Goal: Task Accomplishment & Management: Manage account settings

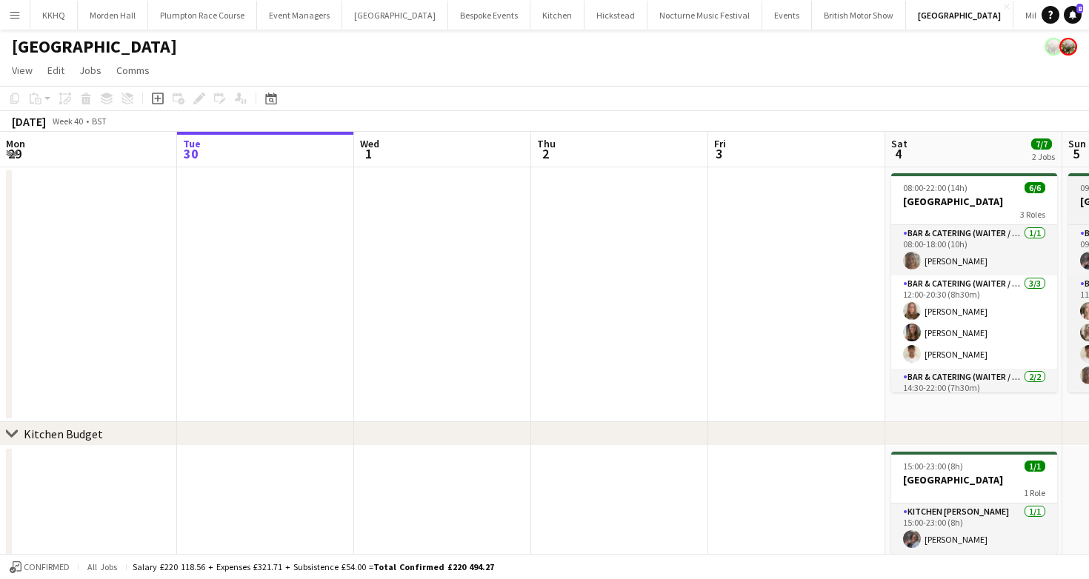
scroll to position [0, 620]
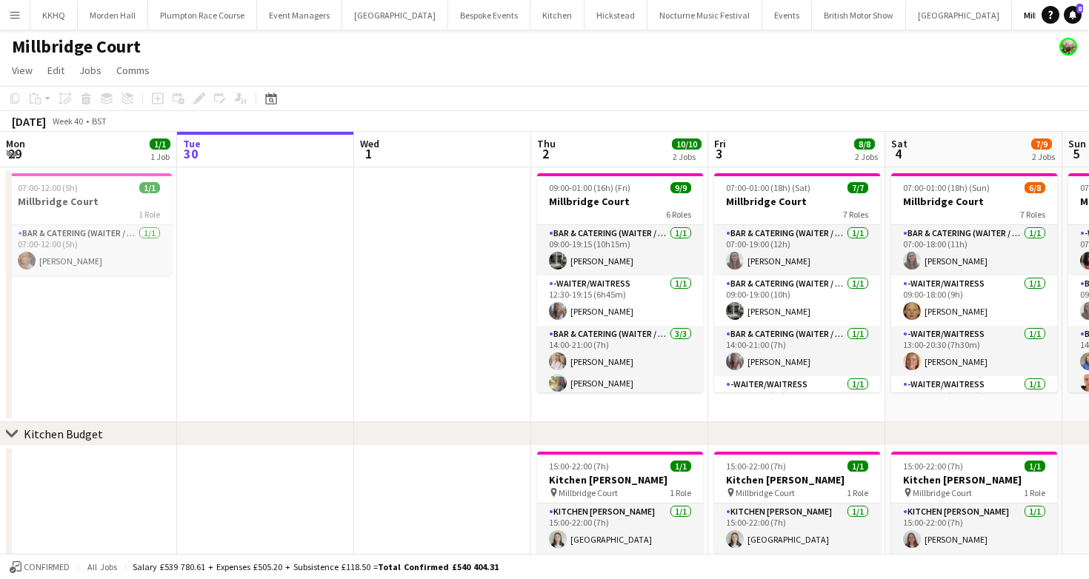
scroll to position [0, 413]
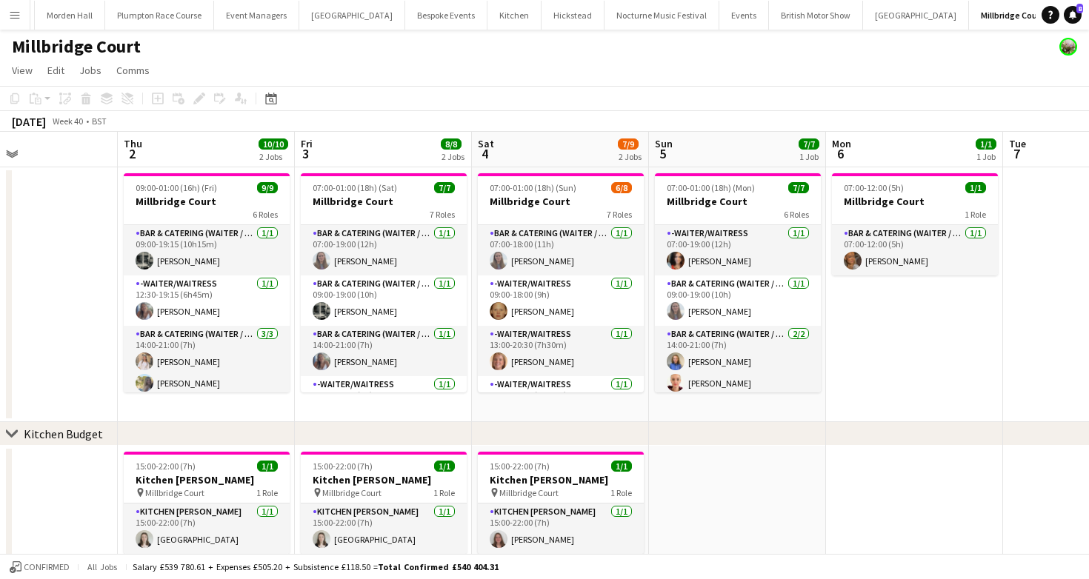
click at [1057, 16] on button "LIMEKILN Close" at bounding box center [1087, 15] width 60 height 29
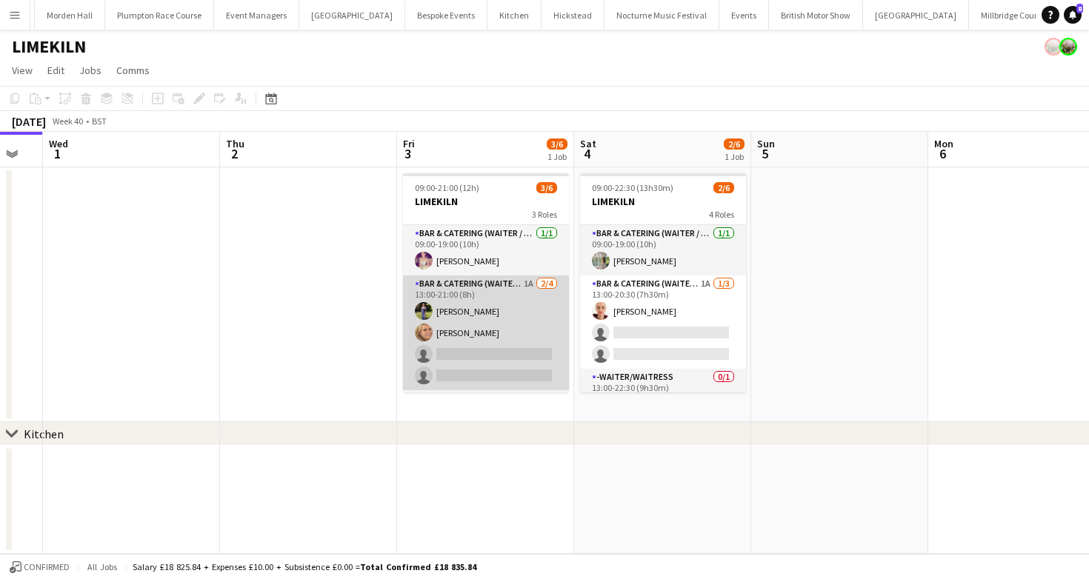
scroll to position [48, 0]
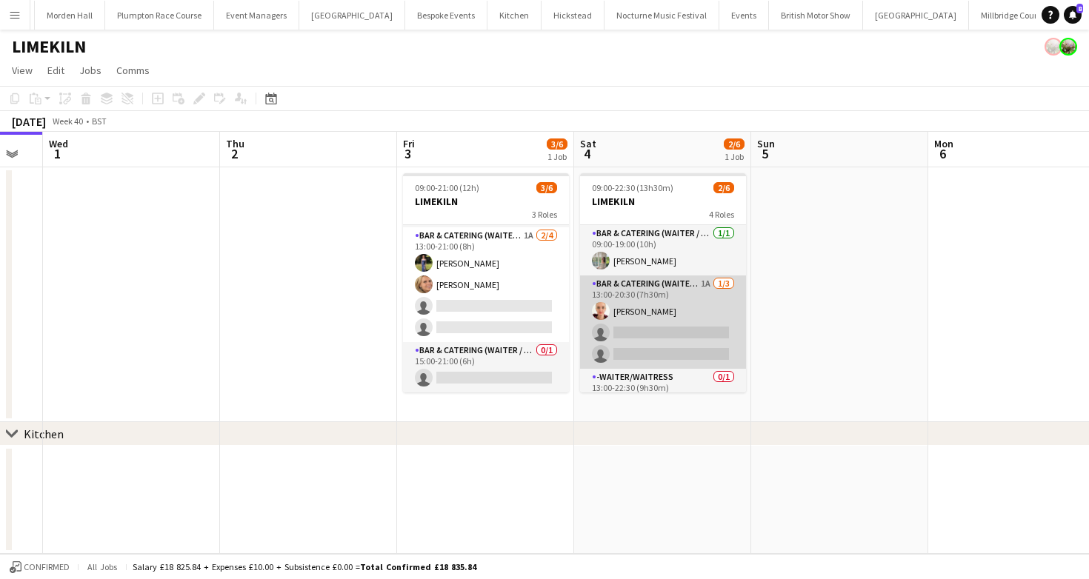
click at [664, 320] on app-card-role "Bar & Catering (Waiter / waitress) 1A 1/3 13:00-20:30 (7h30m) Franceska T Imre …" at bounding box center [663, 322] width 166 height 93
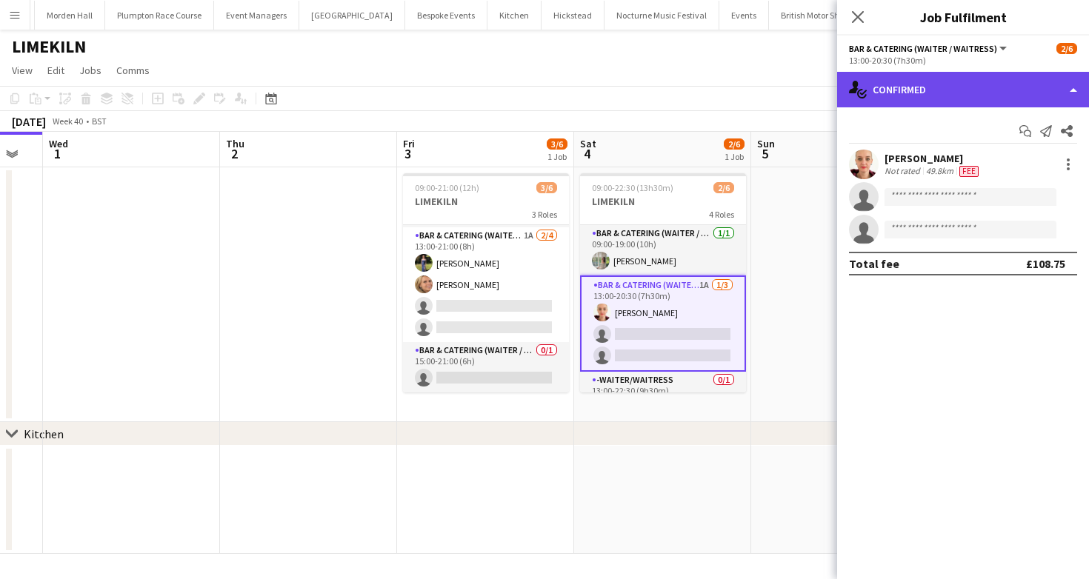
click at [938, 83] on div "single-neutral-actions-check-2 Confirmed" at bounding box center [963, 90] width 252 height 36
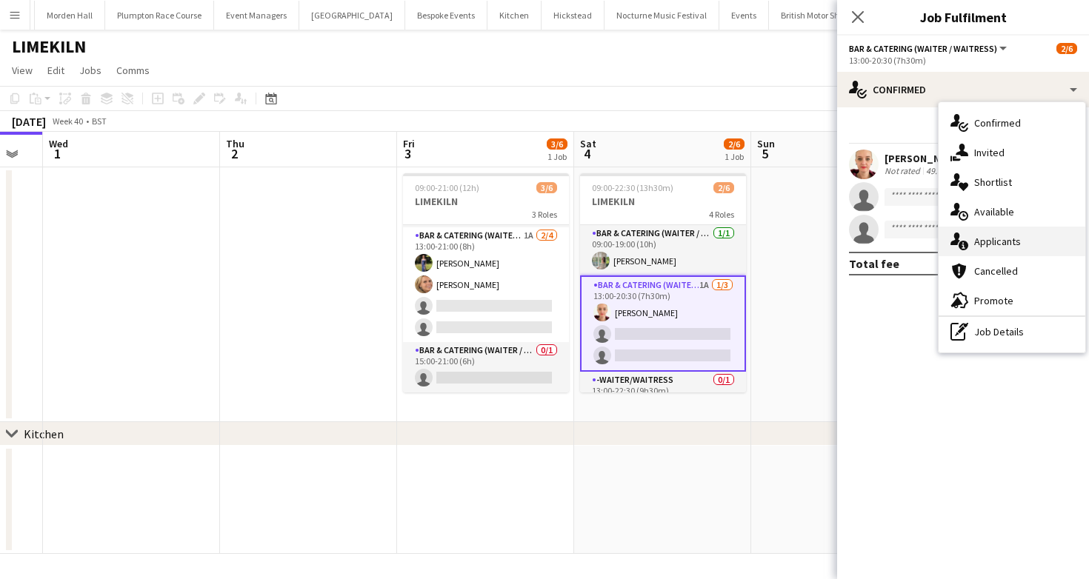
click at [1025, 247] on div "single-neutral-actions-information Applicants" at bounding box center [1011, 242] width 147 height 30
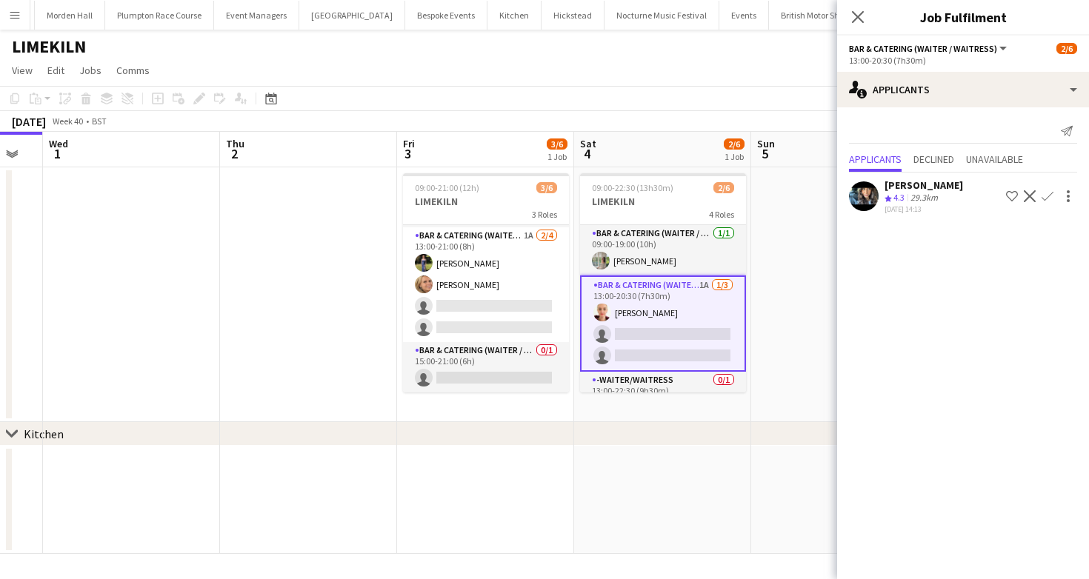
click at [1049, 196] on app-icon "Confirm" at bounding box center [1047, 196] width 12 height 12
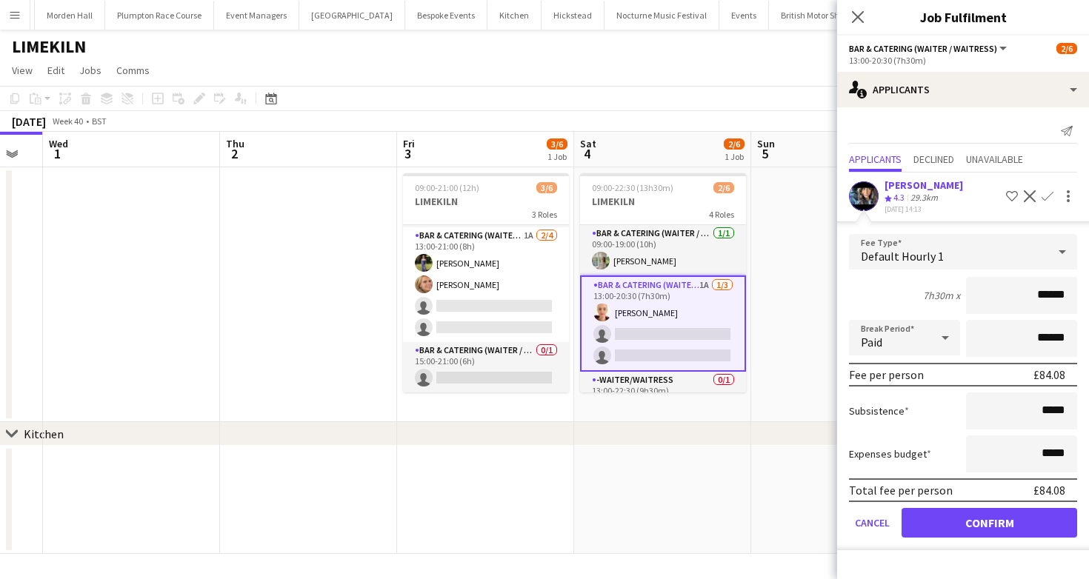
click at [879, 289] on div "7h30m x ******" at bounding box center [963, 295] width 228 height 37
click at [944, 529] on button "Confirm" at bounding box center [989, 523] width 176 height 30
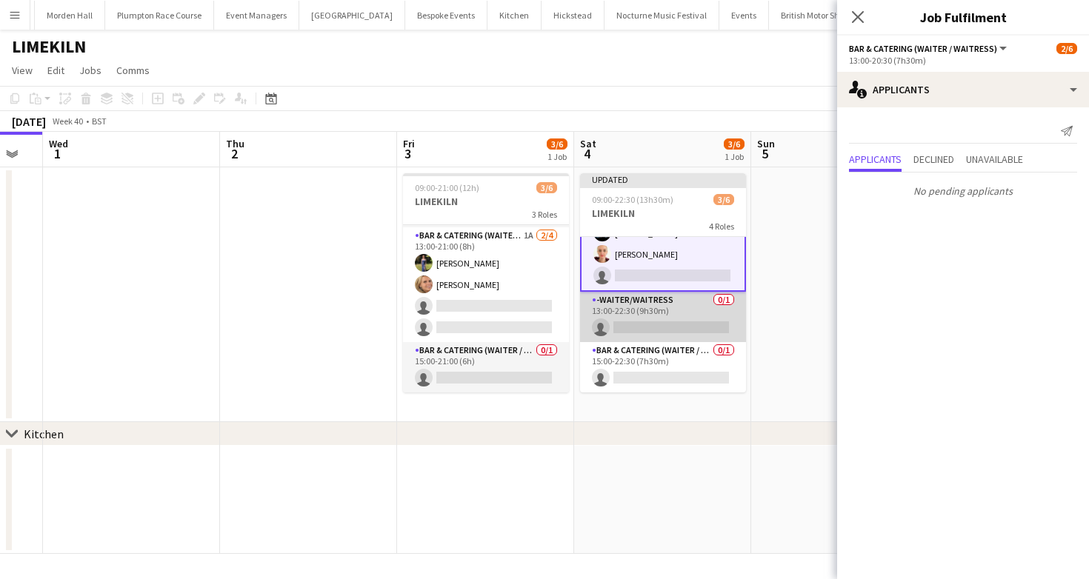
click at [630, 324] on app-card-role "-Waiter/Waitress 0/1 13:00-22:30 (9h30m) single-neutral-actions" at bounding box center [663, 317] width 166 height 50
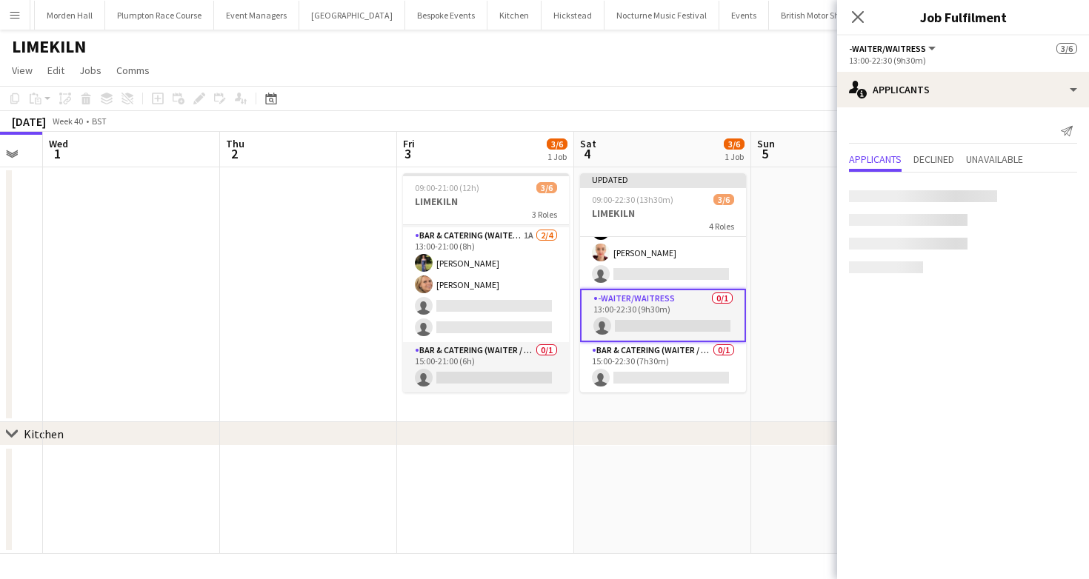
scroll to position [90, 0]
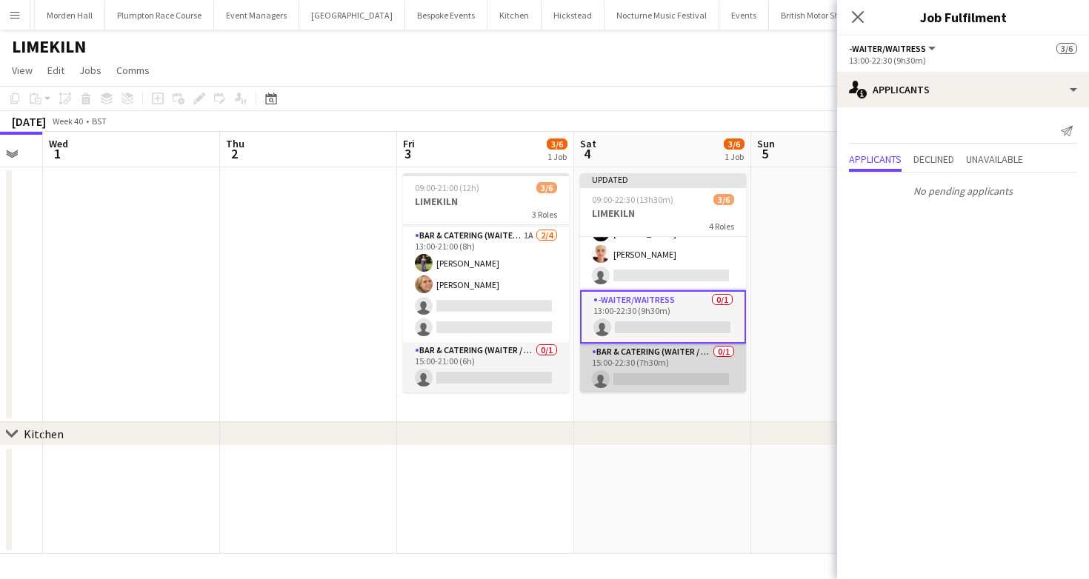
click at [647, 361] on app-card-role "Bar & Catering (Waiter / waitress) 0/1 15:00-22:30 (7h30m) single-neutral-actio…" at bounding box center [663, 369] width 166 height 50
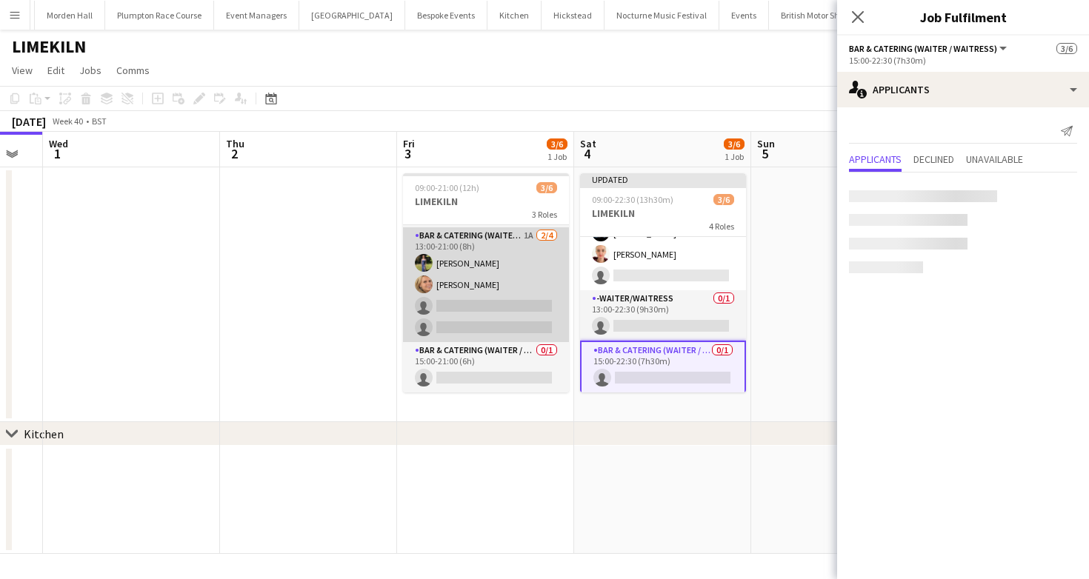
click at [443, 281] on app-card-role "Bar & Catering (Waiter / waitress) 1A 2/4 13:00-21:00 (8h) Holly Hunter Lucy Be…" at bounding box center [486, 284] width 166 height 115
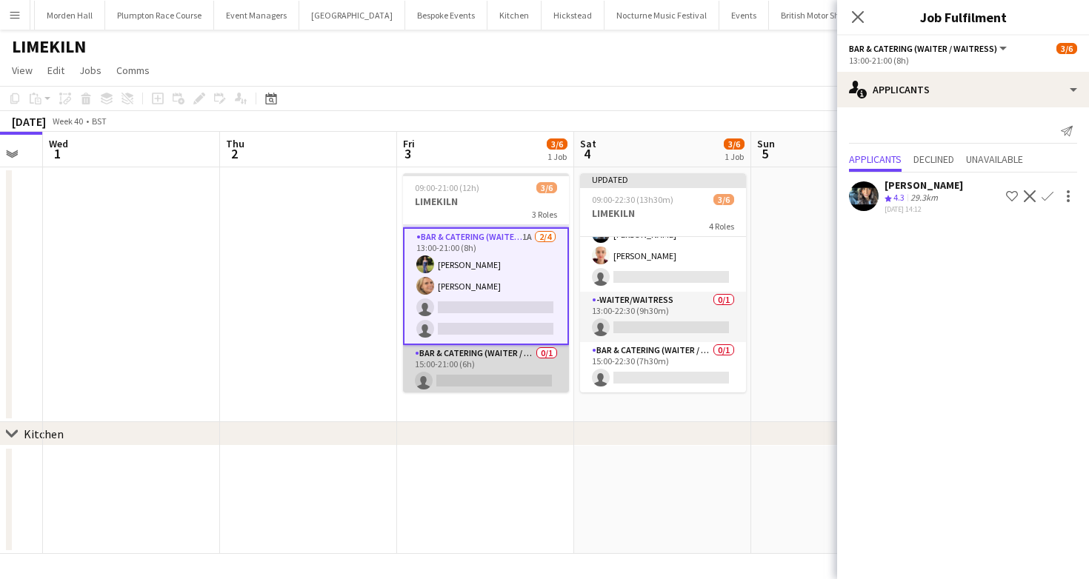
scroll to position [51, 0]
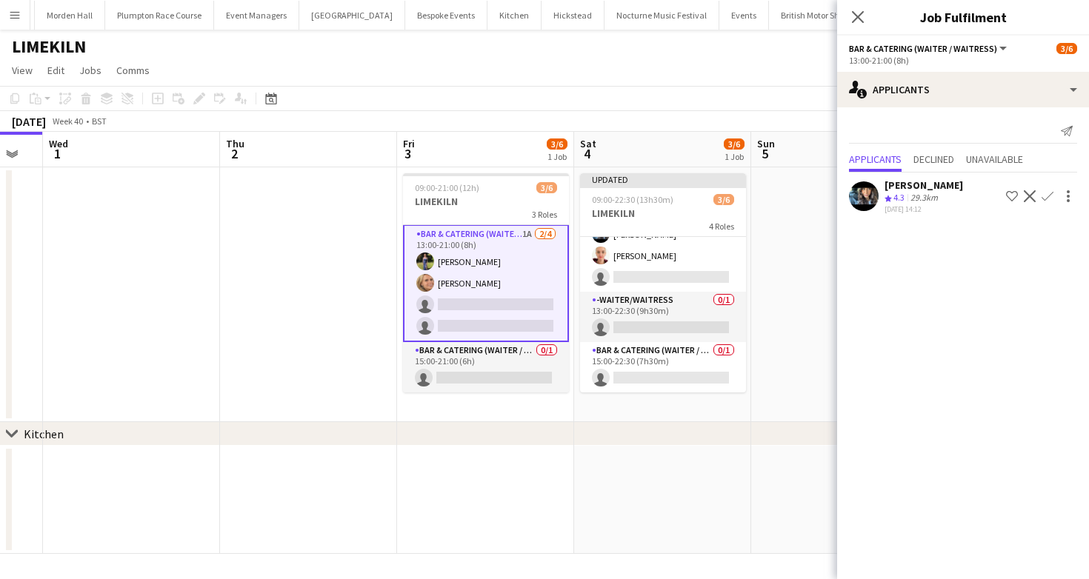
click at [1049, 193] on app-icon "Confirm" at bounding box center [1047, 196] width 12 height 12
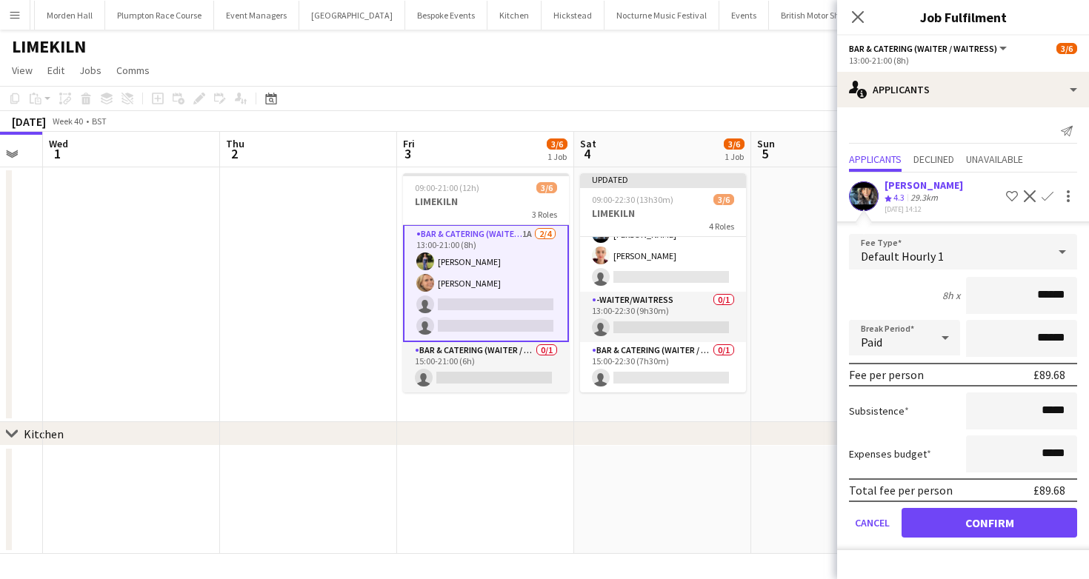
click at [951, 546] on form "Fee Type Default Hourly 1 8h x ****** Break Period Paid ****** Fee per person £…" at bounding box center [963, 392] width 252 height 316
click at [954, 533] on button "Confirm" at bounding box center [989, 523] width 176 height 30
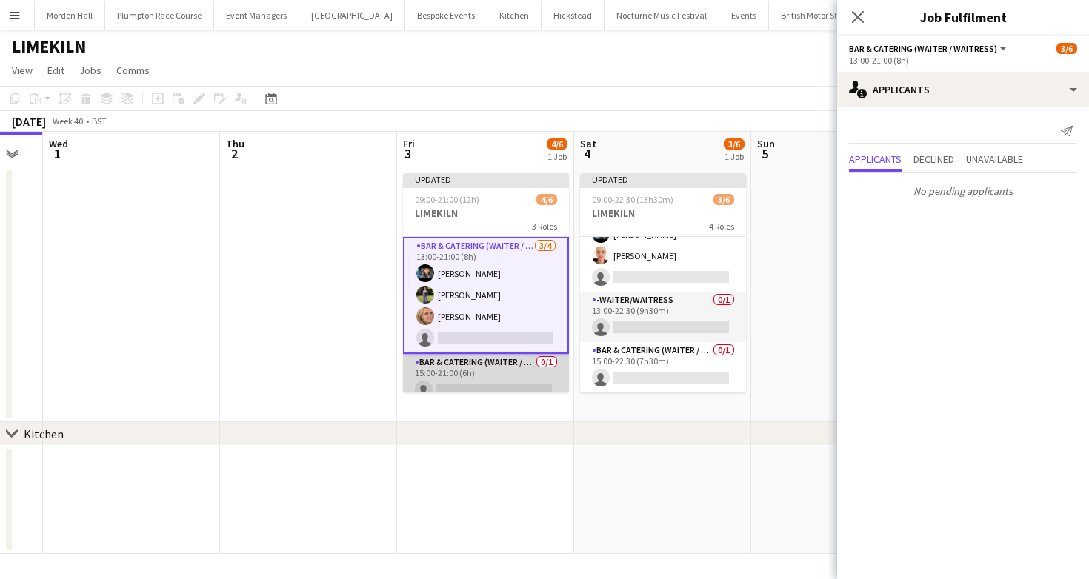
click at [529, 360] on app-card-role "Bar & Catering (Waiter / waitress) 0/1 15:00-21:00 (6h) single-neutral-actions" at bounding box center [486, 379] width 166 height 50
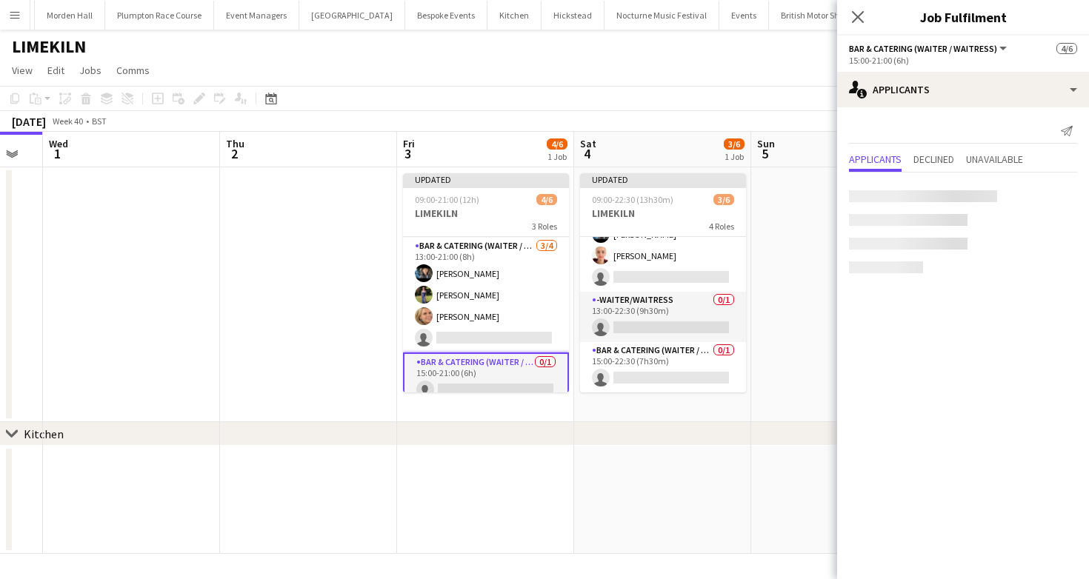
scroll to position [0, 0]
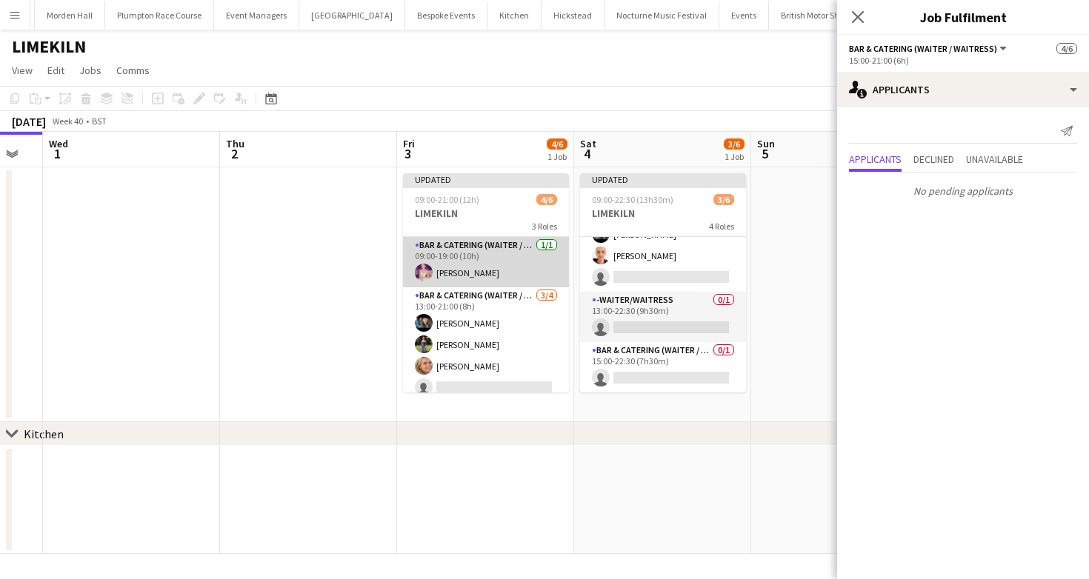
click at [497, 240] on app-card-role "Bar & Catering (Waiter / waitress) [DATE] 09:00-19:00 (10h) [PERSON_NAME]" at bounding box center [486, 262] width 166 height 50
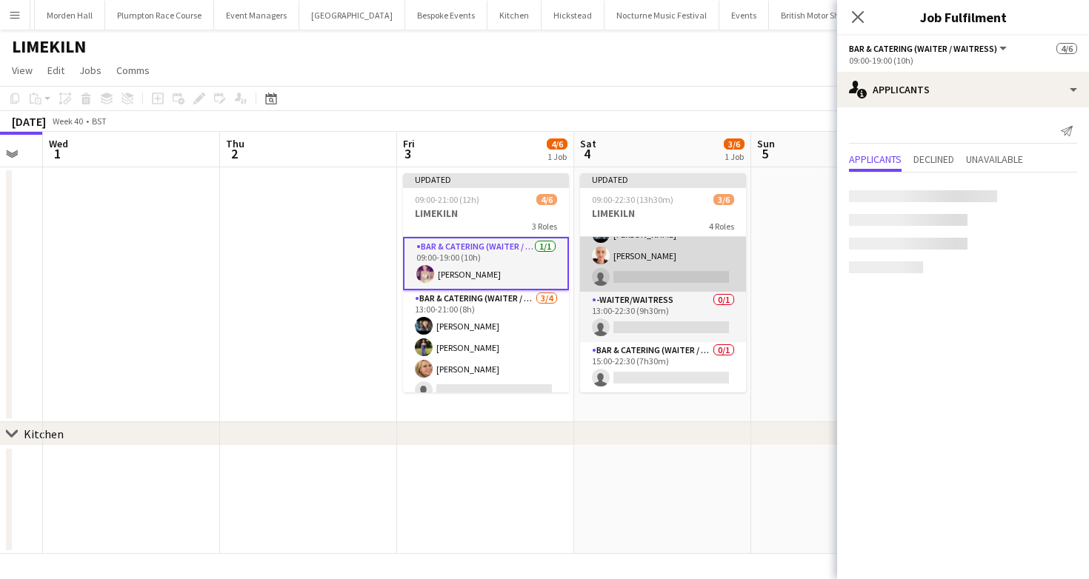
click at [647, 253] on app-card-role "Bar & Catering (Waiter / waitress) 2/3 13:00-20:30 (7h30m) Lydia Cameron France…" at bounding box center [663, 244] width 166 height 93
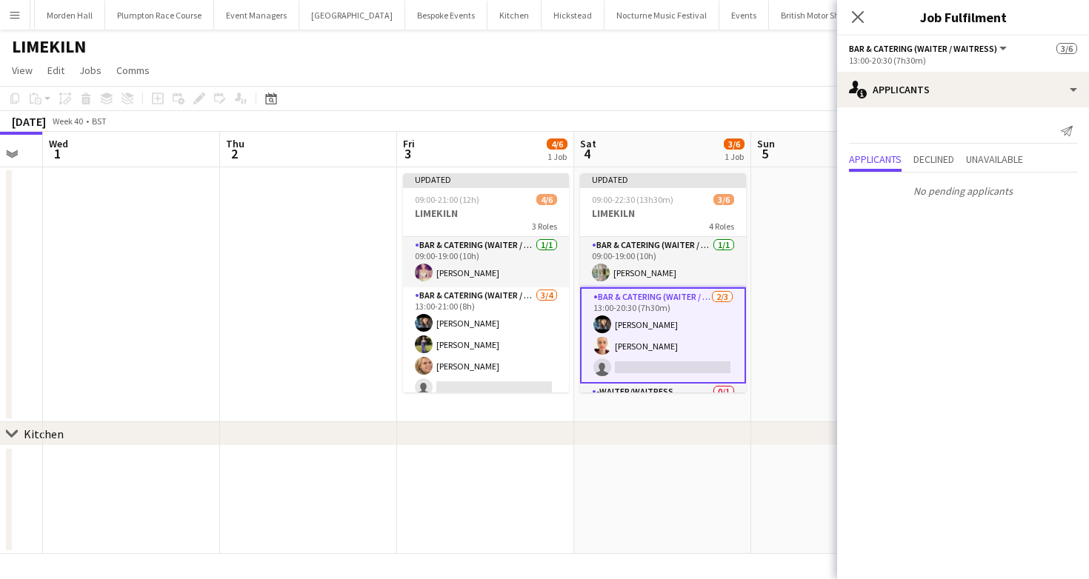
click at [647, 253] on app-card-role "Bar & Catering (Waiter / waitress) 1/1 09:00-19:00 (10h) Alexandra Burgoyne" at bounding box center [663, 262] width 166 height 50
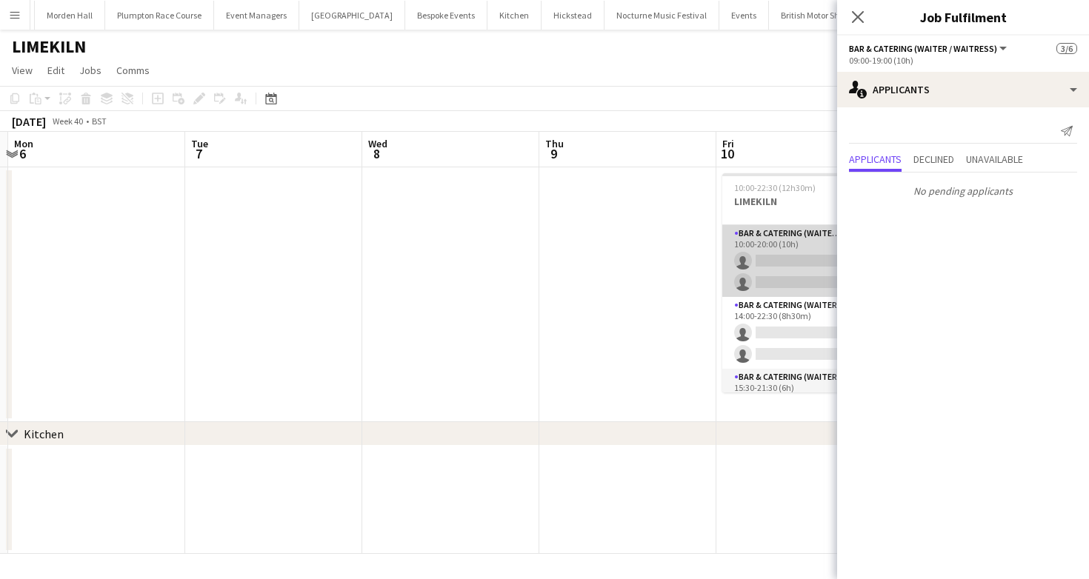
click at [807, 241] on app-card-role "Bar & Catering (Waiter / waitress) 1A 0/2 10:00-20:00 (10h) single-neutral-acti…" at bounding box center [805, 261] width 166 height 72
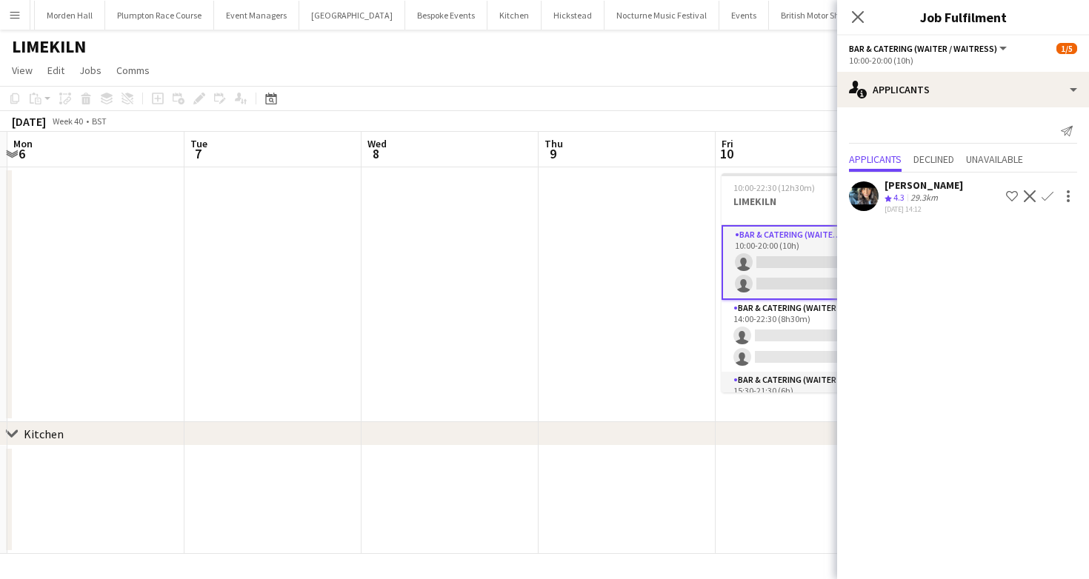
click at [1050, 198] on app-icon "Confirm" at bounding box center [1047, 196] width 12 height 12
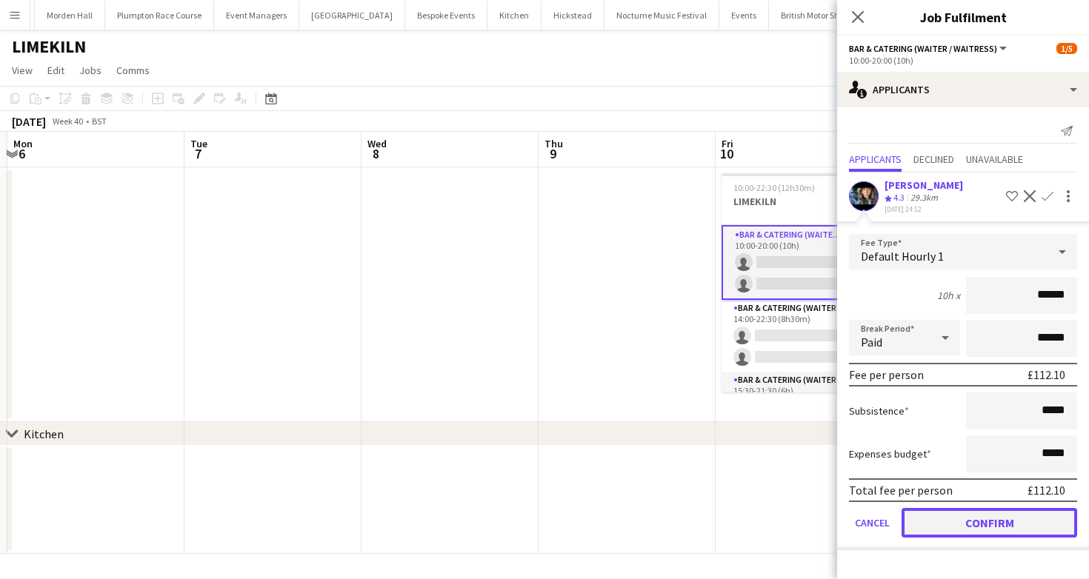
click at [961, 530] on button "Confirm" at bounding box center [989, 523] width 176 height 30
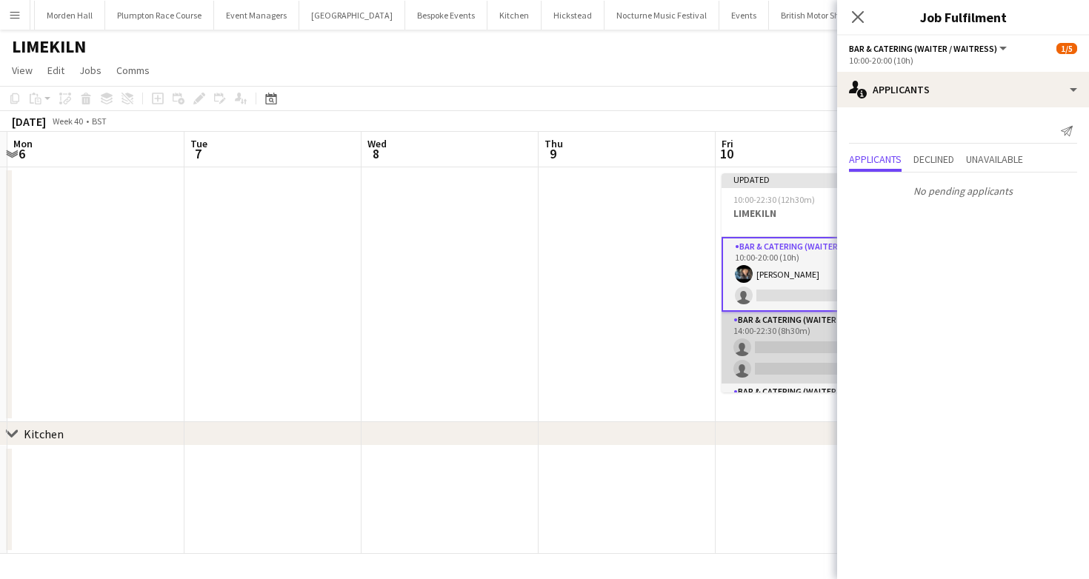
click at [774, 324] on app-card-role "Bar & Catering (Waiter / waitress) 0/2 14:00-22:30 (8h30m) single-neutral-actio…" at bounding box center [804, 348] width 166 height 72
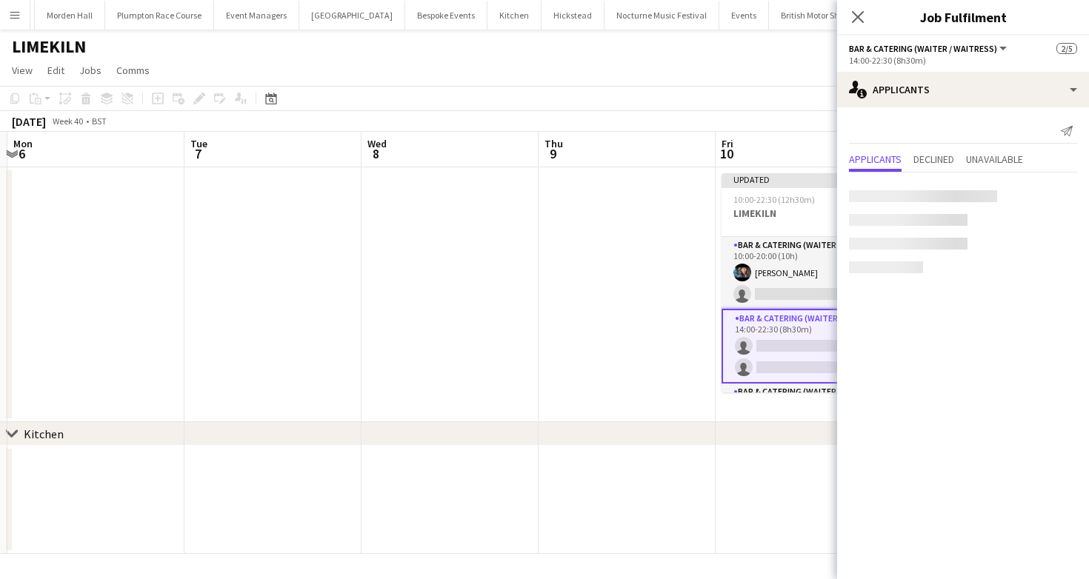
scroll to position [41, 0]
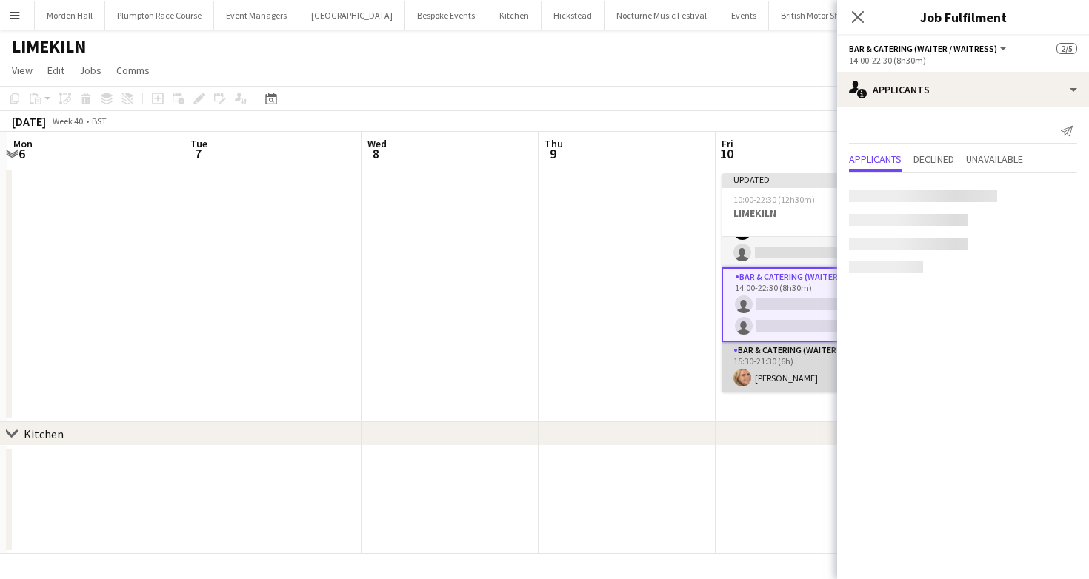
click at [787, 381] on app-card-role "Bar & Catering (Waiter / waitress) 1/1 15:30-21:30 (6h) Lucy Bee" at bounding box center [804, 367] width 166 height 50
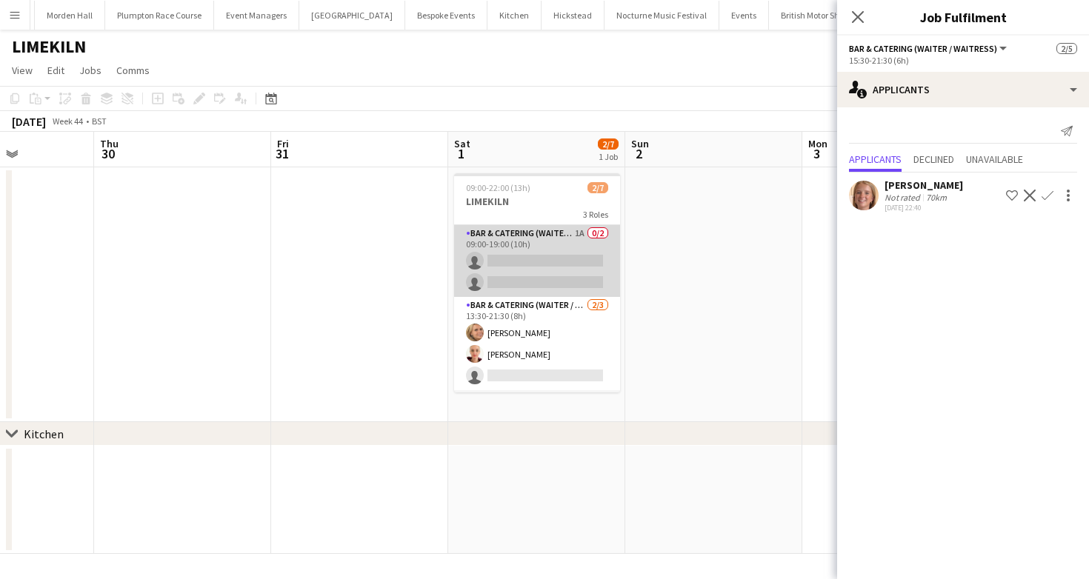
click at [500, 276] on app-card-role "Bar & Catering (Waiter / waitress) 1A 0/2 09:00-19:00 (10h) single-neutral-acti…" at bounding box center [537, 261] width 166 height 72
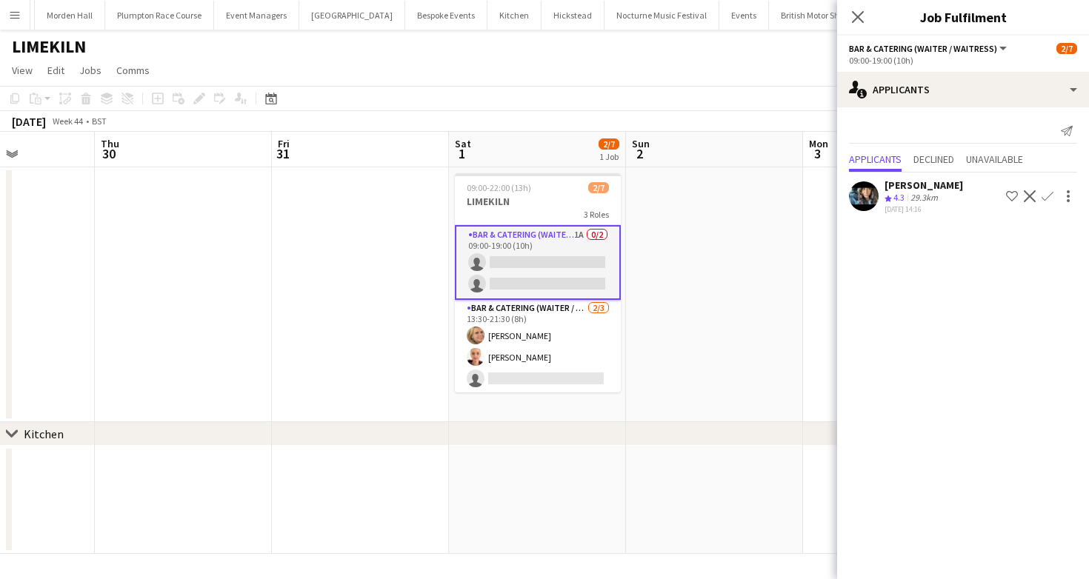
click at [1049, 190] on app-icon "Confirm" at bounding box center [1047, 196] width 12 height 12
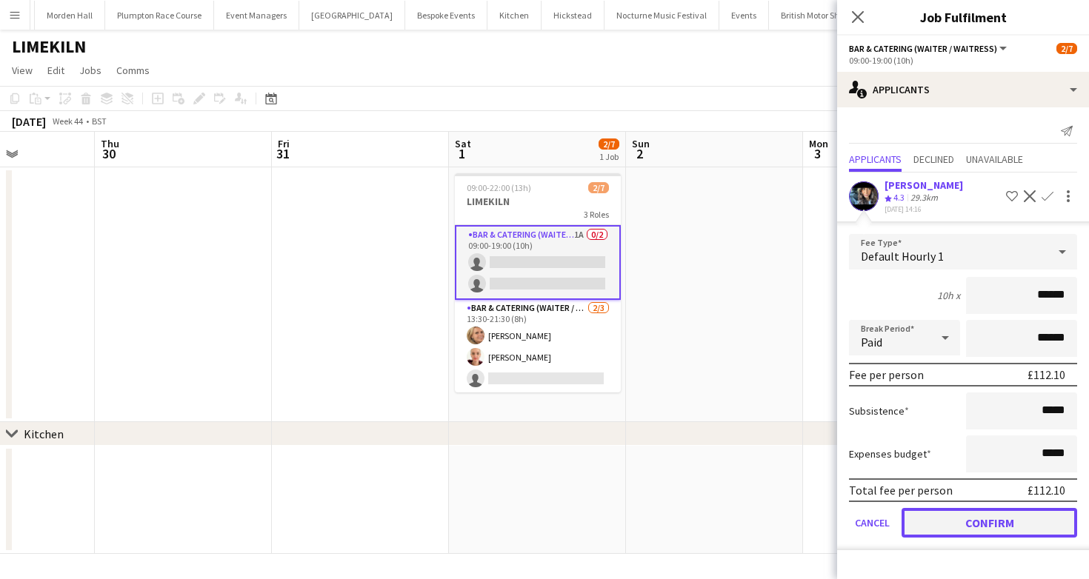
click at [944, 518] on button "Confirm" at bounding box center [989, 523] width 176 height 30
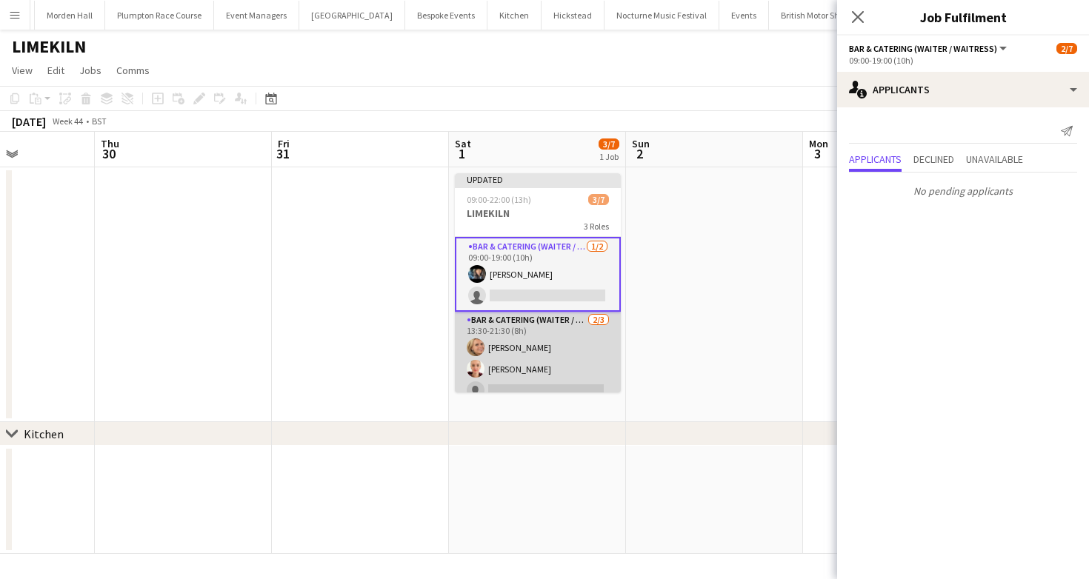
click at [548, 334] on app-card-role "Bar & Catering (Waiter / waitress) 2/3 13:30-21:30 (8h) Lucy Bee Franceska T Im…" at bounding box center [538, 358] width 166 height 93
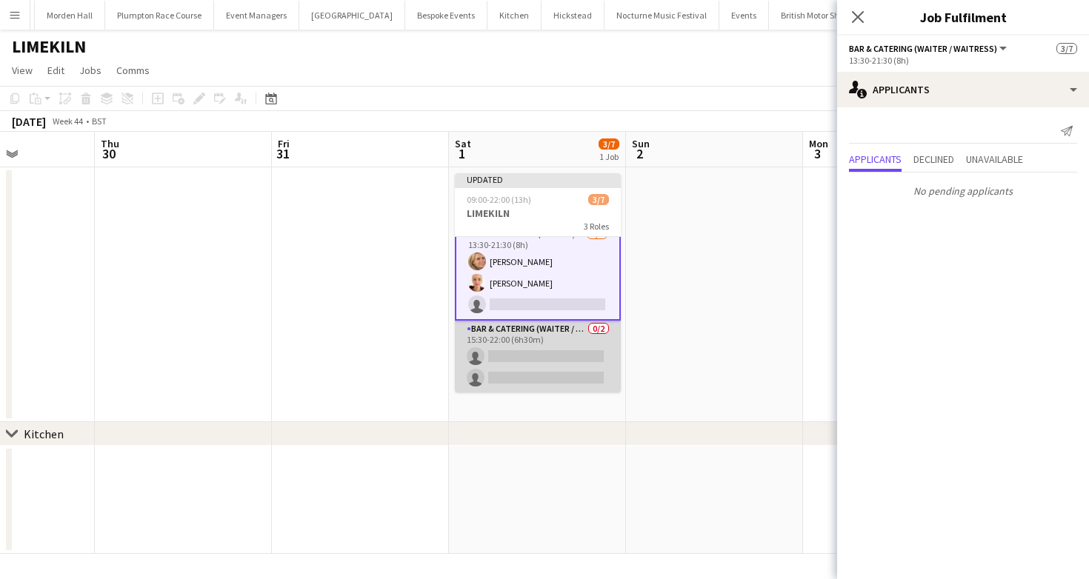
click at [558, 360] on app-card-role "Bar & Catering (Waiter / waitress) 0/2 15:30-22:00 (6h30m) single-neutral-actio…" at bounding box center [538, 357] width 166 height 72
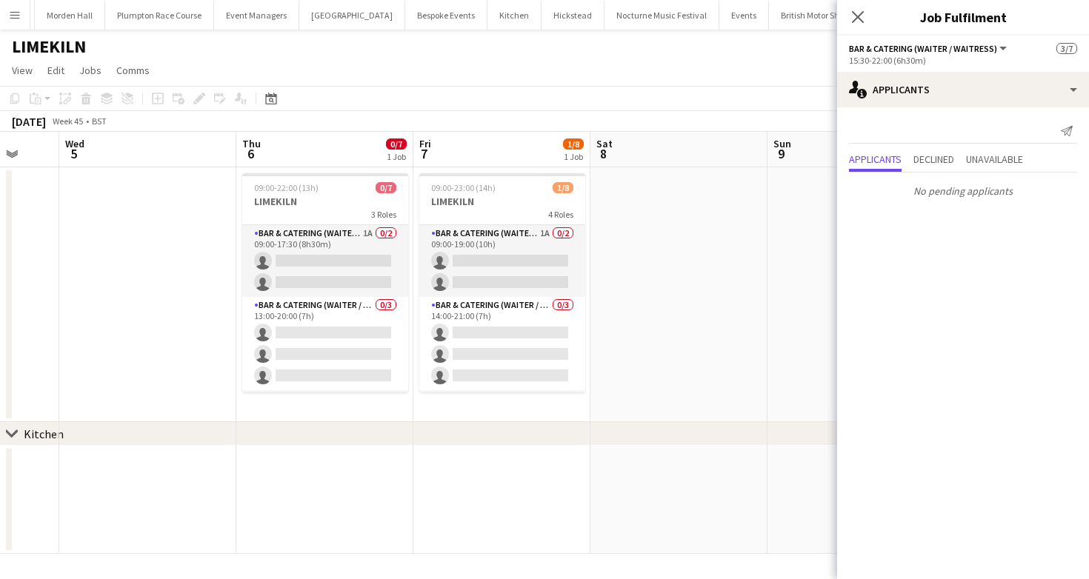
scroll to position [0, 401]
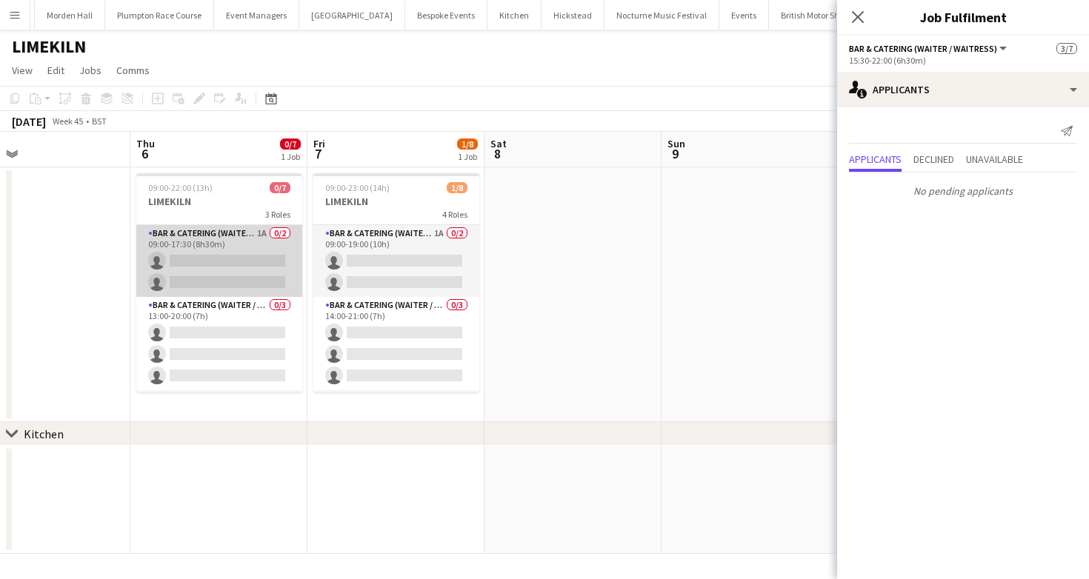
click at [258, 245] on app-card-role "Bar & Catering (Waiter / waitress) 1A 0/2 09:00-17:30 (8h30m) single-neutral-ac…" at bounding box center [219, 261] width 166 height 72
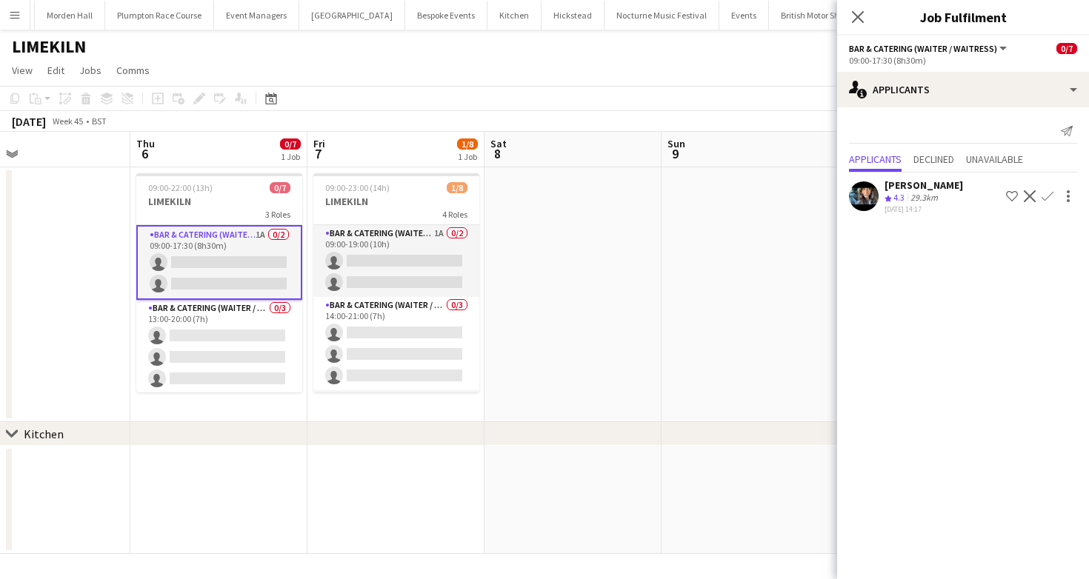
click at [1049, 197] on app-icon "Confirm" at bounding box center [1047, 196] width 12 height 12
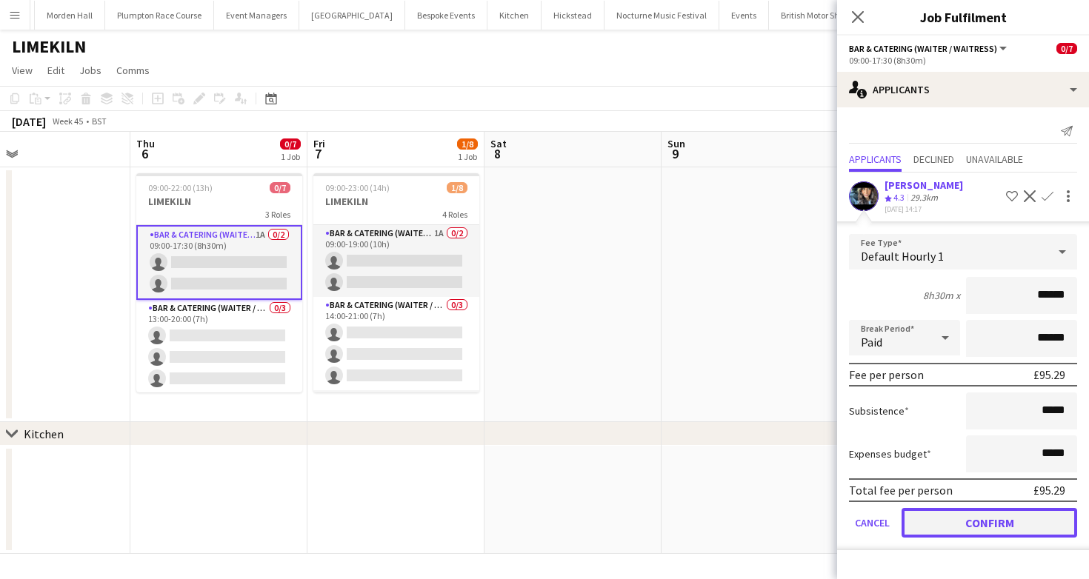
click at [949, 522] on button "Confirm" at bounding box center [989, 523] width 176 height 30
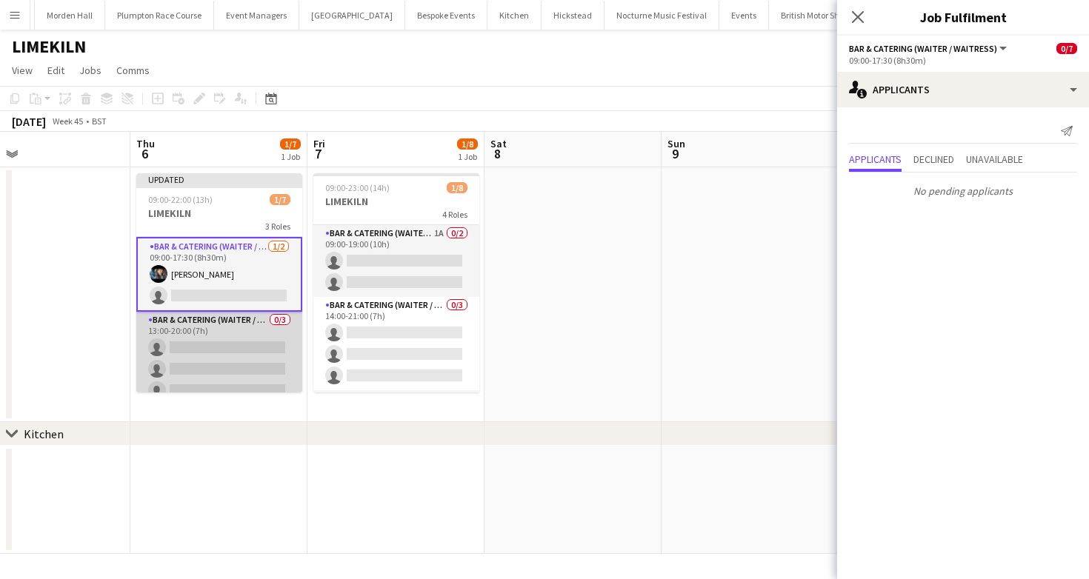
click at [184, 364] on app-card-role "Bar & Catering (Waiter / waitress) 0/3 13:00-20:00 (7h) single-neutral-actions …" at bounding box center [219, 358] width 166 height 93
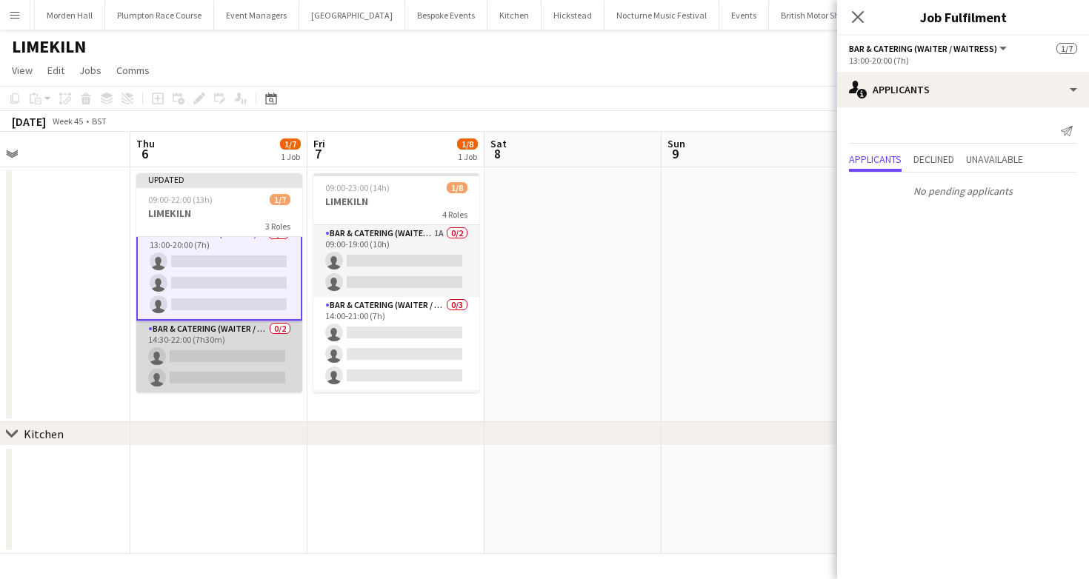
click at [211, 369] on app-card-role "Bar & Catering (Waiter / waitress) 0/2 14:30-22:00 (7h30m) single-neutral-actio…" at bounding box center [219, 357] width 166 height 72
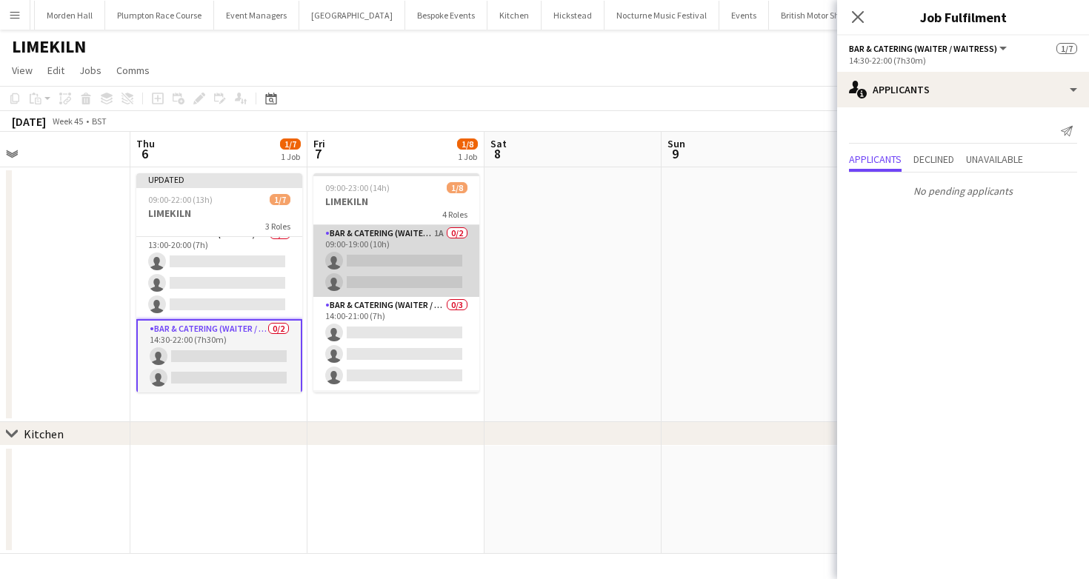
click at [461, 244] on app-card-role "Bar & Catering (Waiter / waitress) 1A 0/2 09:00-19:00 (10h) single-neutral-acti…" at bounding box center [396, 261] width 166 height 72
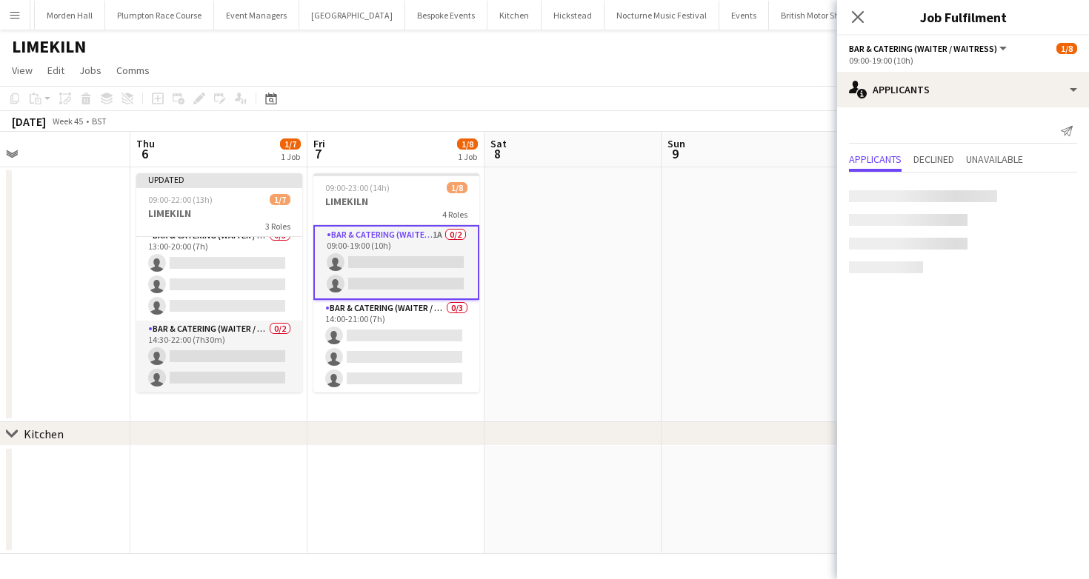
scroll to position [81, 0]
click at [1052, 196] on app-icon "Confirm" at bounding box center [1047, 196] width 12 height 12
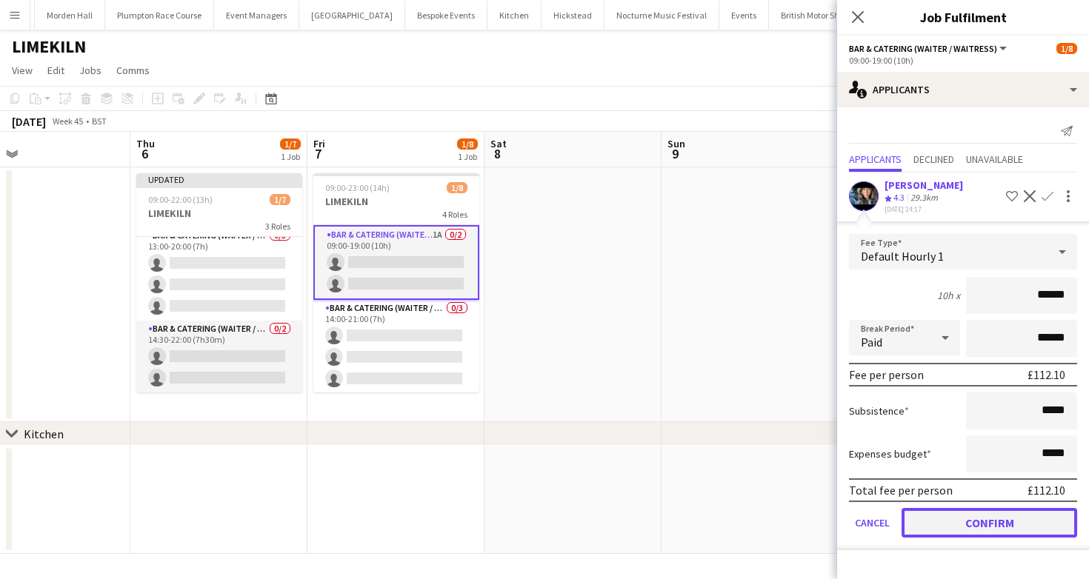
click at [917, 509] on button "Confirm" at bounding box center [989, 523] width 176 height 30
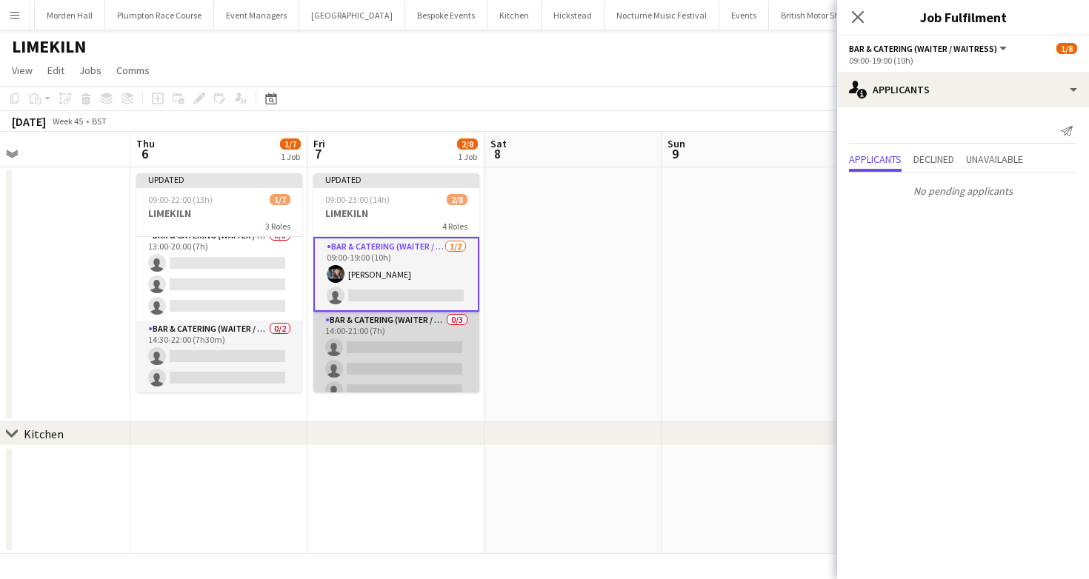
click at [415, 361] on app-card-role "Bar & Catering (Waiter / waitress) 0/3 14:00-21:00 (7h) single-neutral-actions …" at bounding box center [396, 358] width 166 height 93
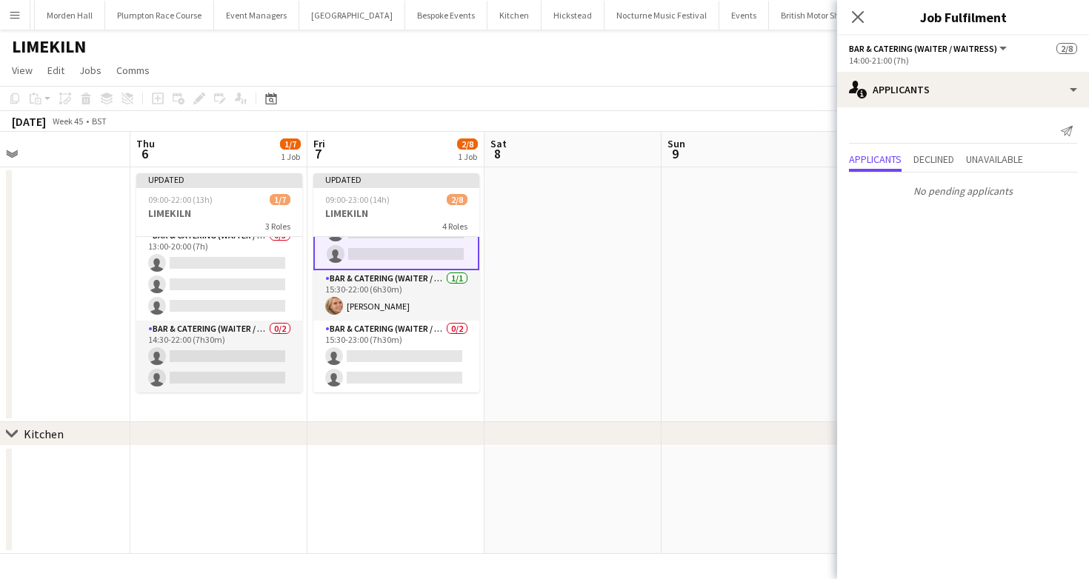
click at [415, 361] on app-card-role "Bar & Catering (Waiter / waitress) 0/2 15:30-23:00 (7h30m) single-neutral-actio…" at bounding box center [396, 357] width 166 height 72
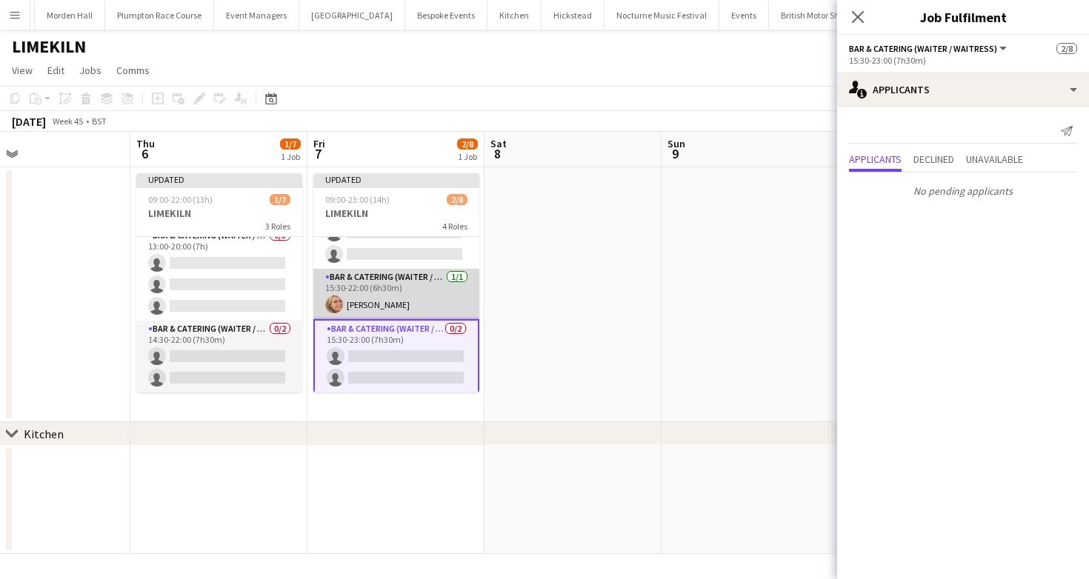
click at [412, 281] on app-card-role "Bar & Catering (Waiter / waitress) 1/1 15:30-22:00 (6h30m) Lucy Bee" at bounding box center [396, 294] width 166 height 50
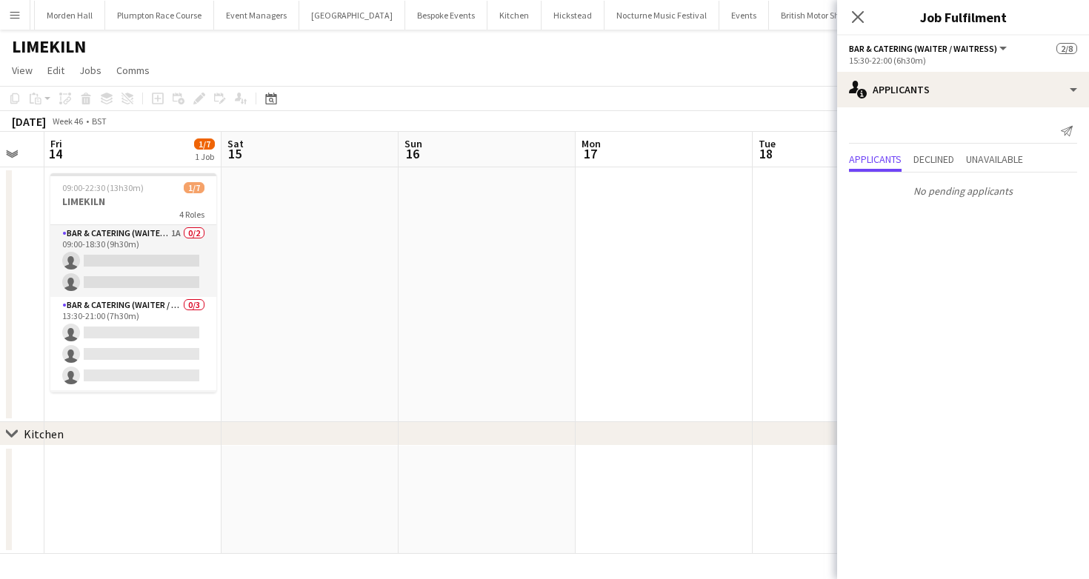
scroll to position [0, 599]
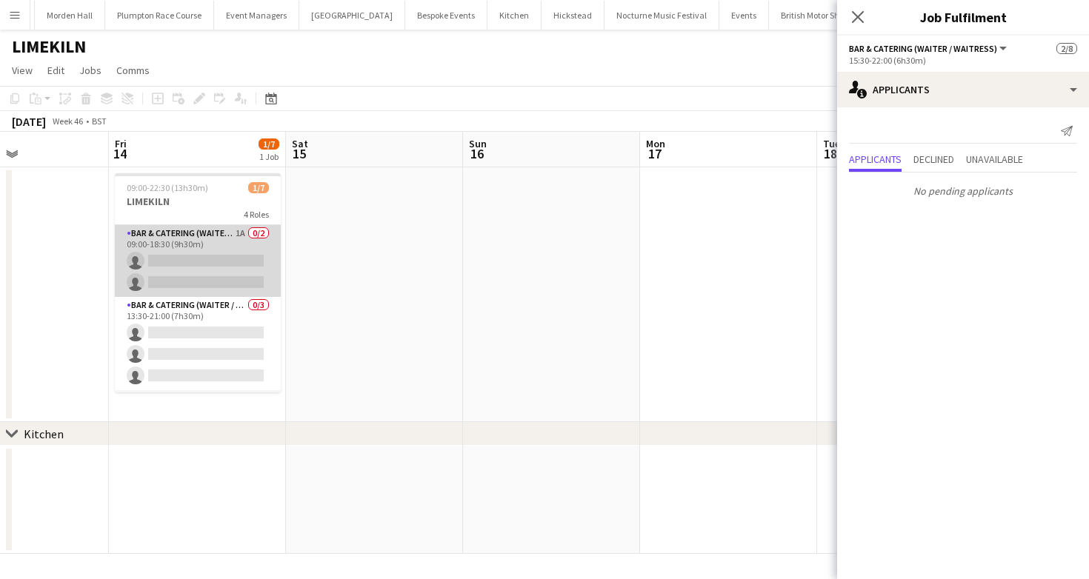
click at [249, 256] on app-card-role "Bar & Catering (Waiter / waitress) 1A 0/2 09:00-18:30 (9h30m) single-neutral-ac…" at bounding box center [198, 261] width 166 height 72
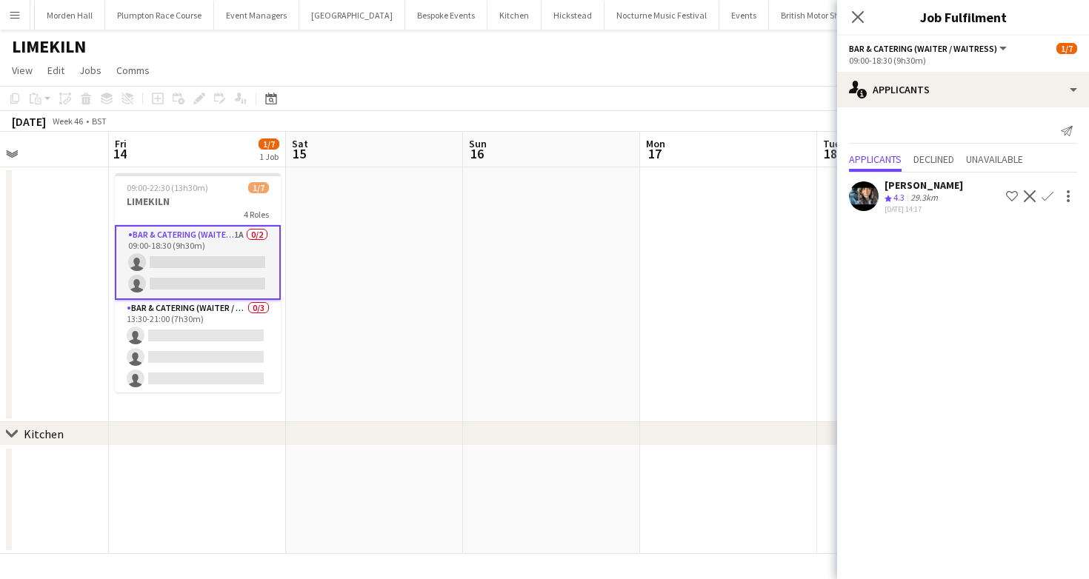
click at [1054, 194] on button "Confirm" at bounding box center [1047, 196] width 18 height 18
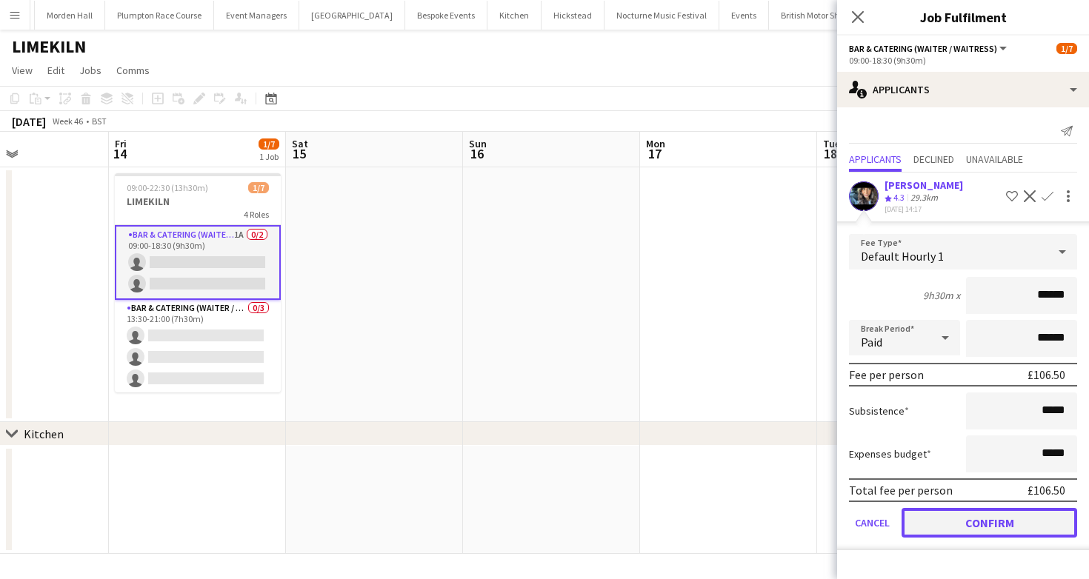
click at [969, 533] on button "Confirm" at bounding box center [989, 523] width 176 height 30
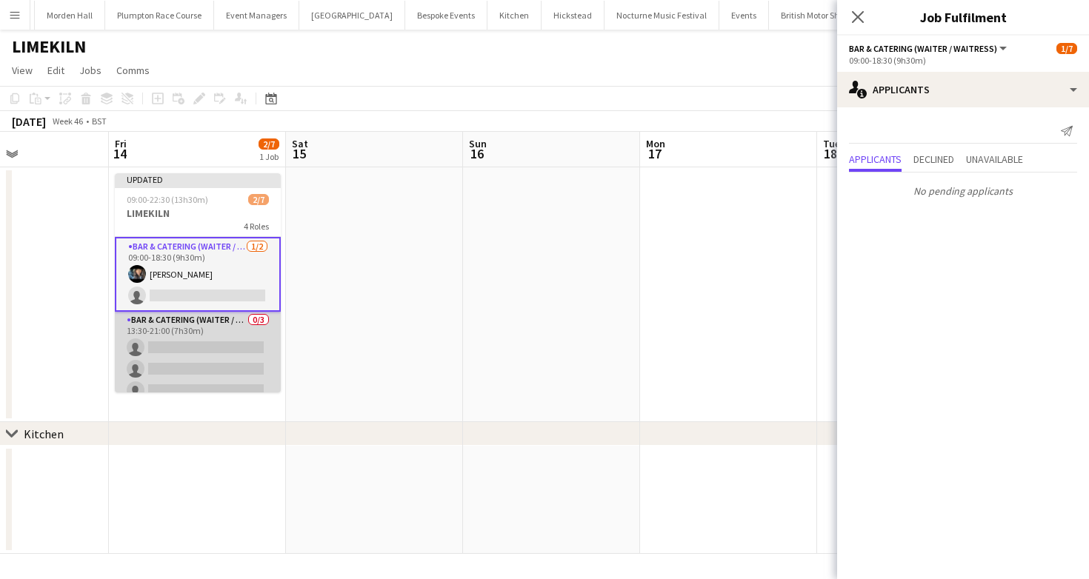
click at [227, 367] on app-card-role "Bar & Catering (Waiter / waitress) 0/3 13:30-21:00 (7h30m) single-neutral-actio…" at bounding box center [198, 358] width 166 height 93
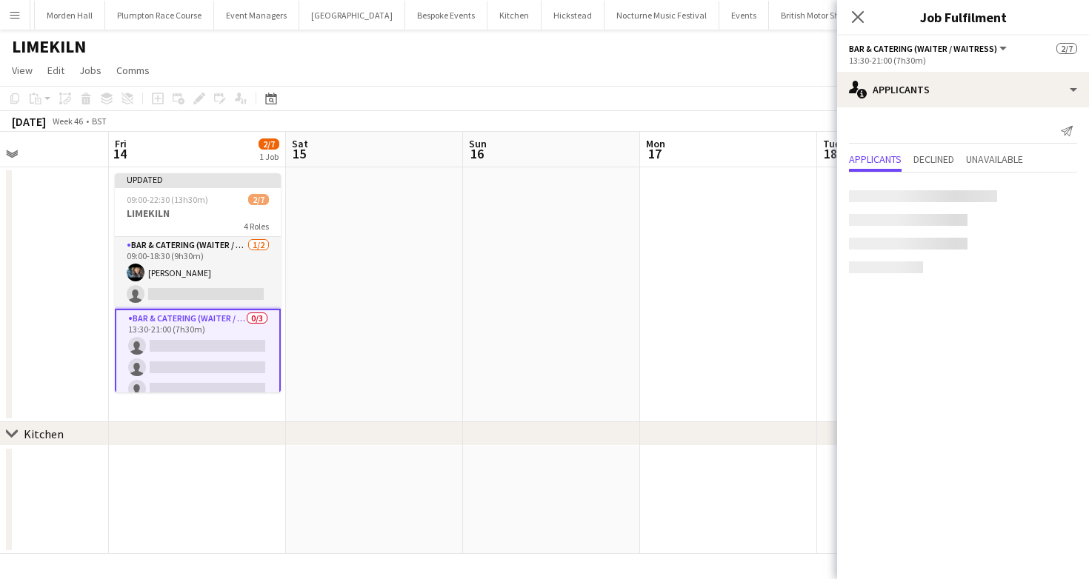
scroll to position [113, 0]
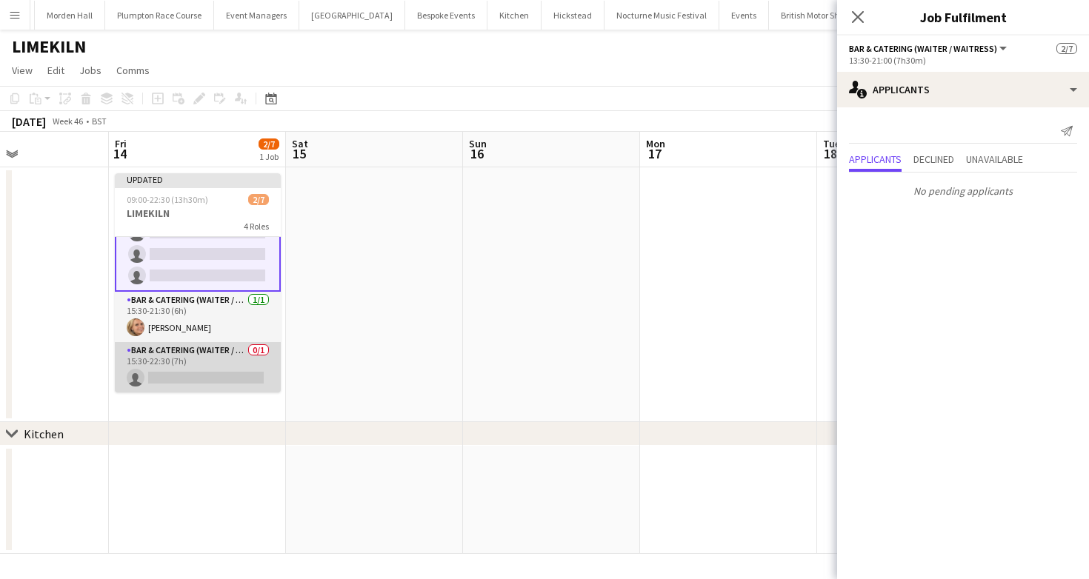
click at [237, 366] on app-card-role "Bar & Catering (Waiter / waitress) 0/1 15:30-22:30 (7h) single-neutral-actions" at bounding box center [198, 367] width 166 height 50
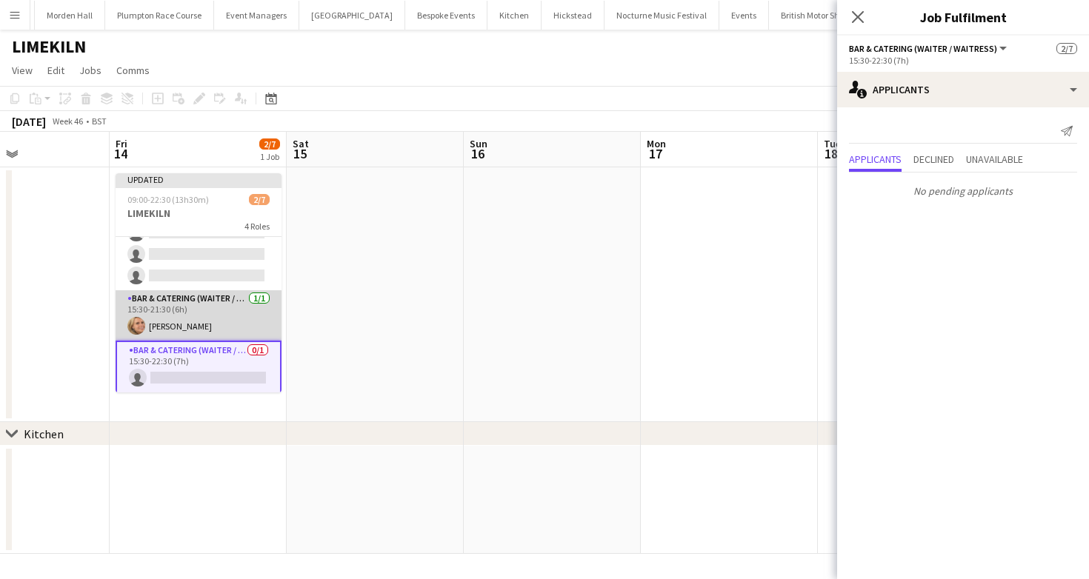
click at [165, 308] on app-card-role "Bar & Catering (Waiter / waitress) 1/1 15:30-21:30 (6h) Lucy Bee" at bounding box center [199, 315] width 166 height 50
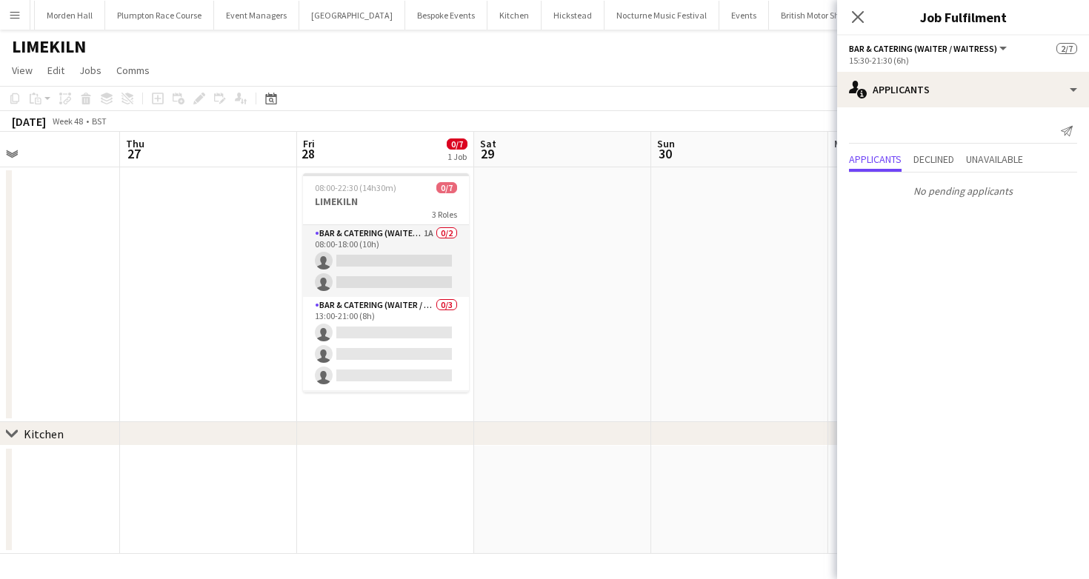
scroll to position [0, 578]
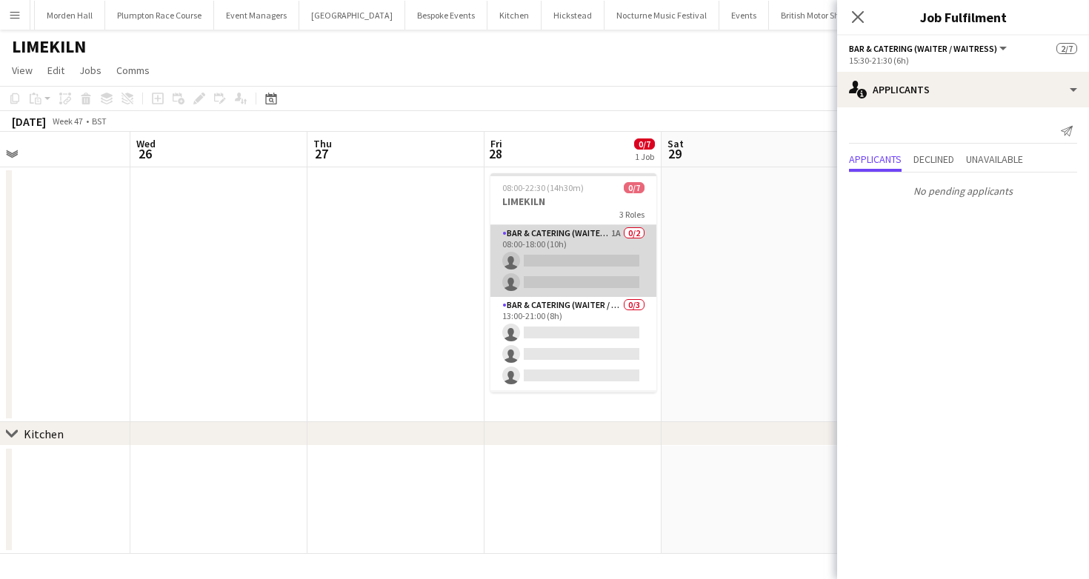
click at [550, 278] on app-card-role "Bar & Catering (Waiter / waitress) 1A 0/2 08:00-18:00 (10h) single-neutral-acti…" at bounding box center [573, 261] width 166 height 72
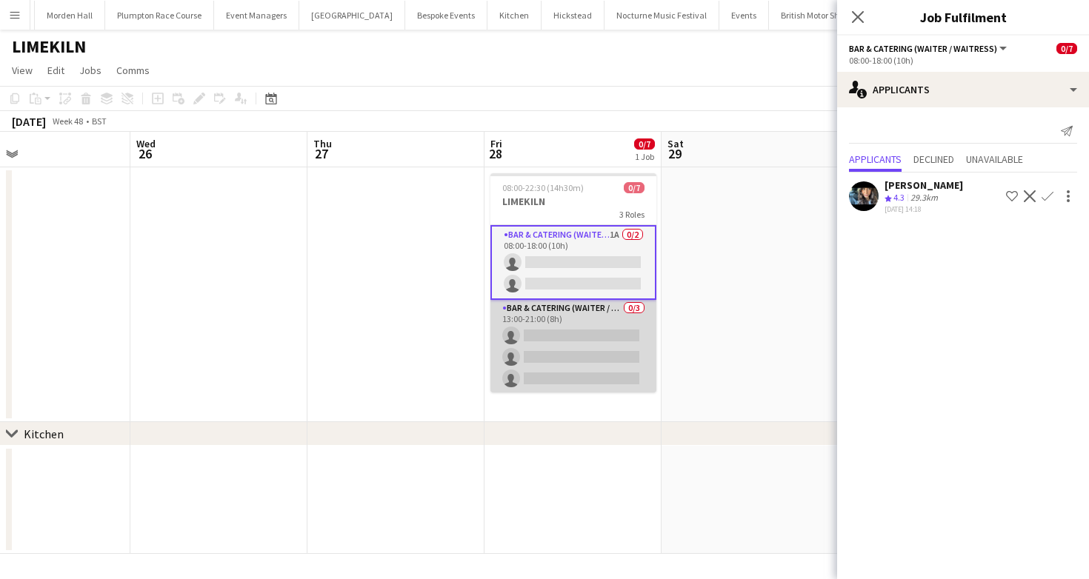
click at [585, 352] on app-card-role "Bar & Catering (Waiter / waitress) 0/3 13:00-21:00 (8h) single-neutral-actions …" at bounding box center [573, 346] width 166 height 93
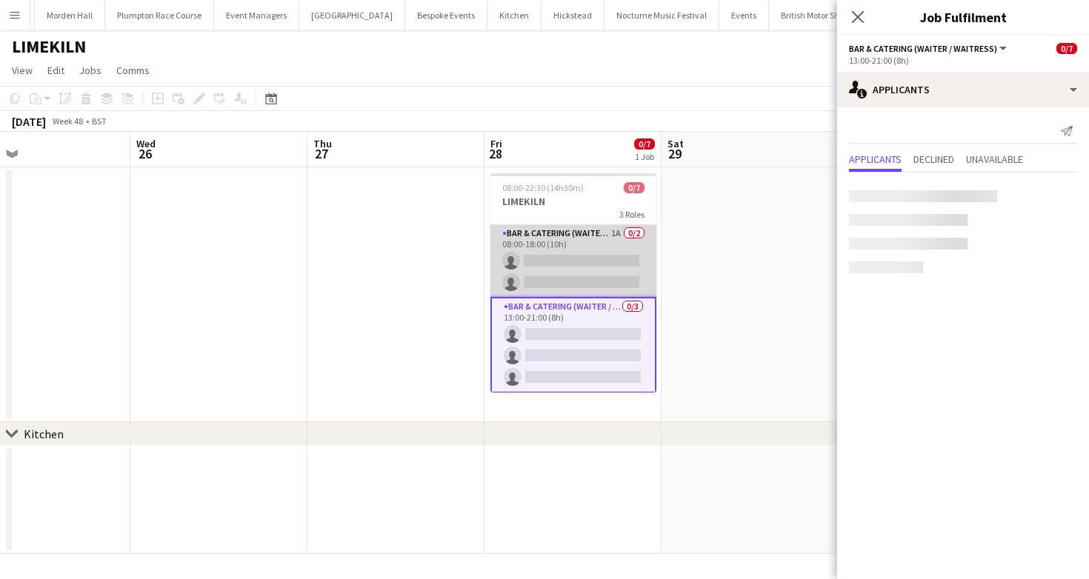
click at [581, 264] on app-card-role "Bar & Catering (Waiter / waitress) 1A 0/2 08:00-18:00 (10h) single-neutral-acti…" at bounding box center [573, 261] width 166 height 72
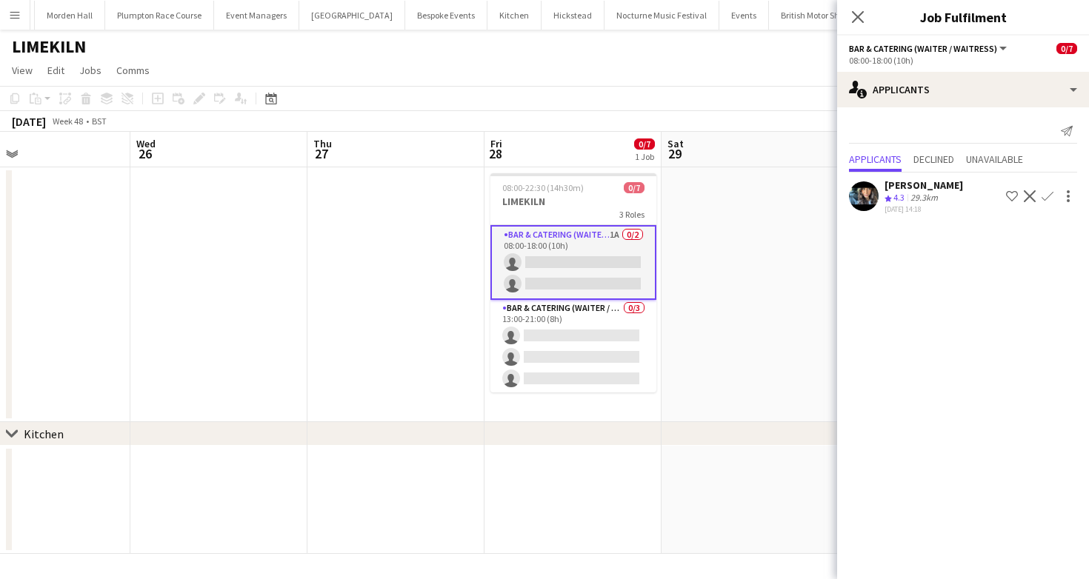
click at [1044, 195] on app-icon "Confirm" at bounding box center [1047, 196] width 12 height 12
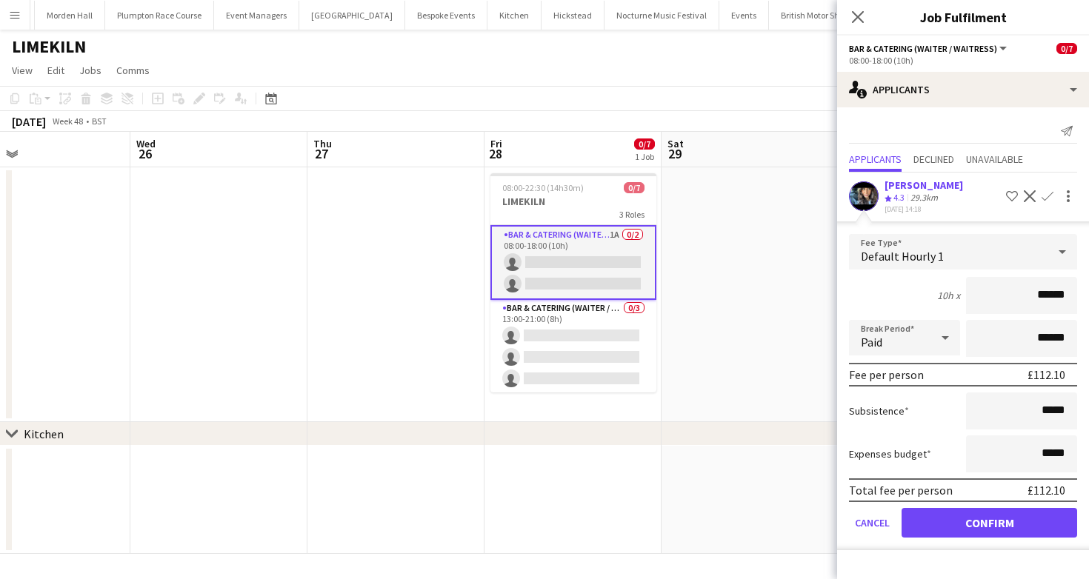
click at [938, 507] on form "Fee Type Default Hourly 1 10h x ****** Break Period Paid ****** Fee per person …" at bounding box center [963, 392] width 252 height 316
click at [940, 519] on button "Confirm" at bounding box center [989, 523] width 176 height 30
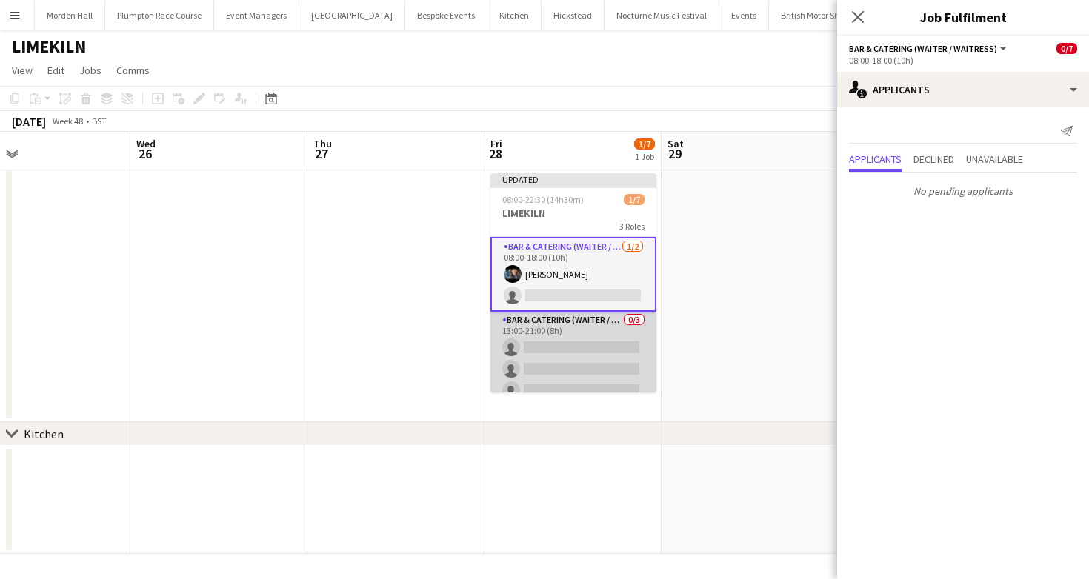
click at [604, 312] on app-card-role "Bar & Catering (Waiter / waitress) 0/3 13:00-21:00 (8h) single-neutral-actions …" at bounding box center [573, 358] width 166 height 93
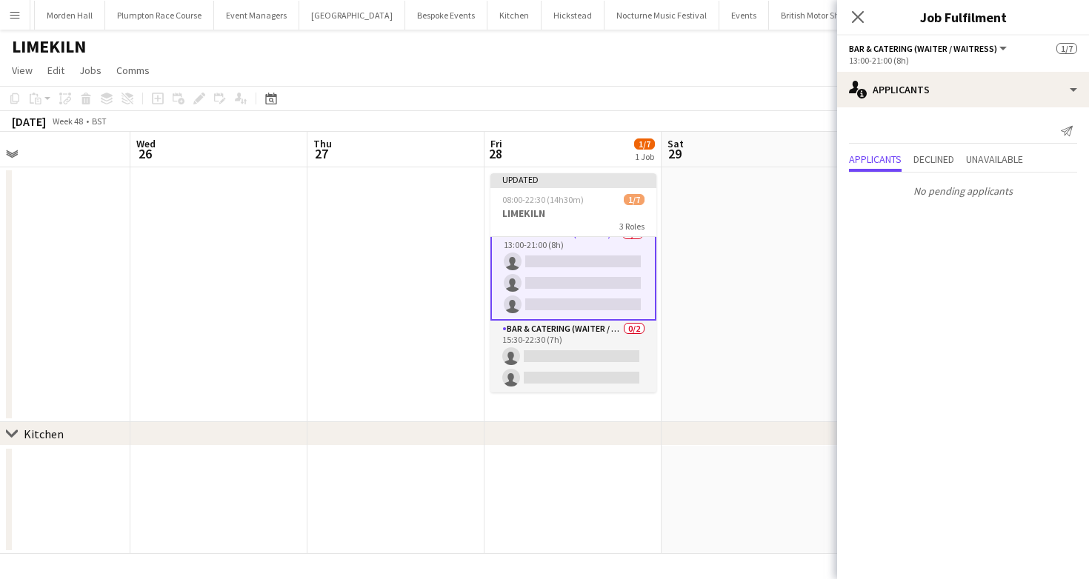
click at [604, 407] on app-date-cell "Updated 08:00-22:30 (14h30m) 1/7 LIMEKILN 3 Roles Bar & Catering (Waiter / wait…" at bounding box center [572, 294] width 177 height 255
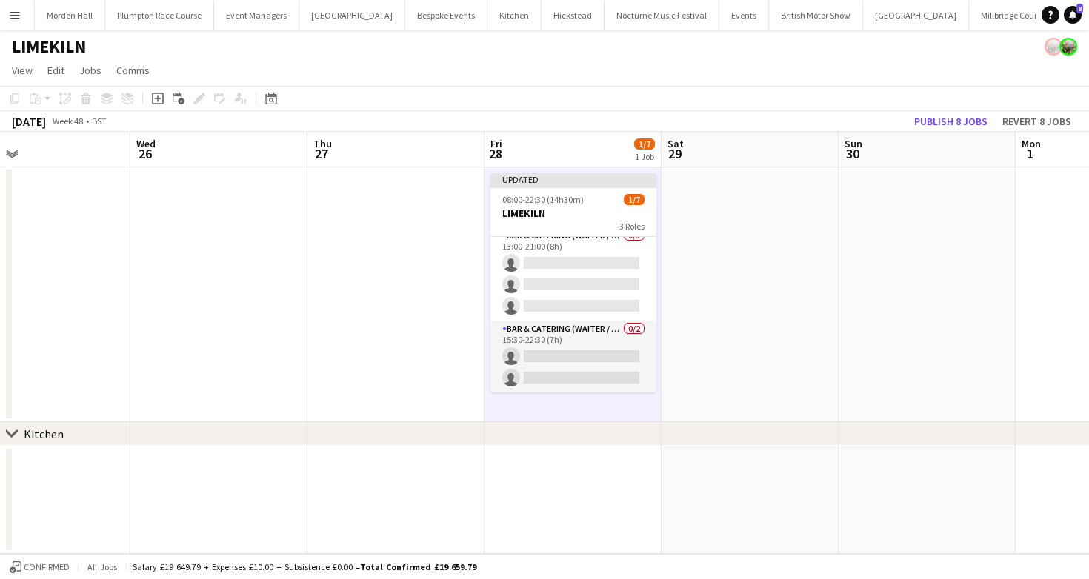
scroll to position [81, 0]
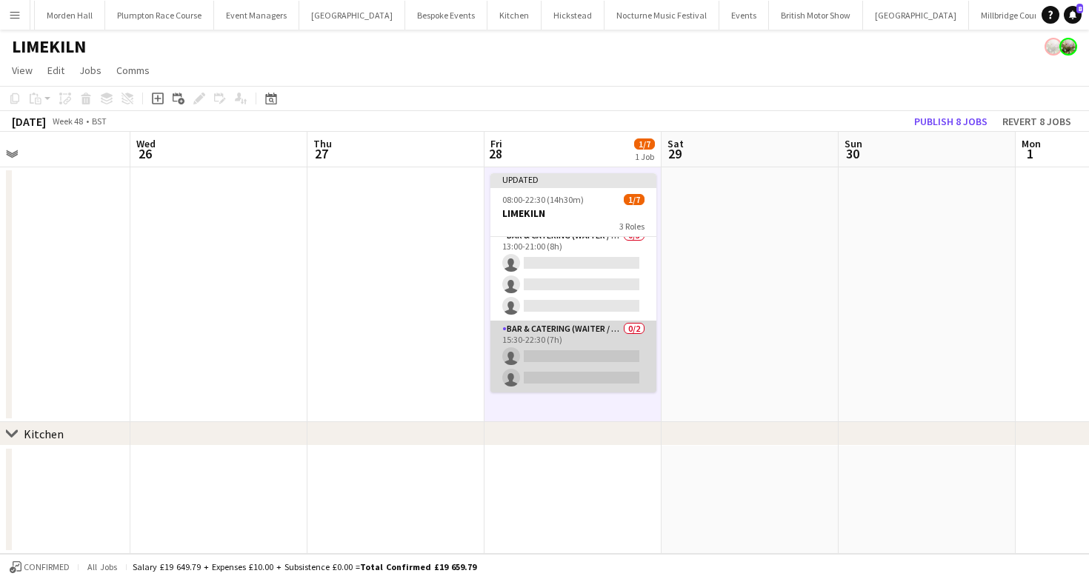
click at [581, 332] on app-card-role "Bar & Catering (Waiter / waitress) 0/2 15:30-22:30 (7h) single-neutral-actions …" at bounding box center [573, 357] width 166 height 72
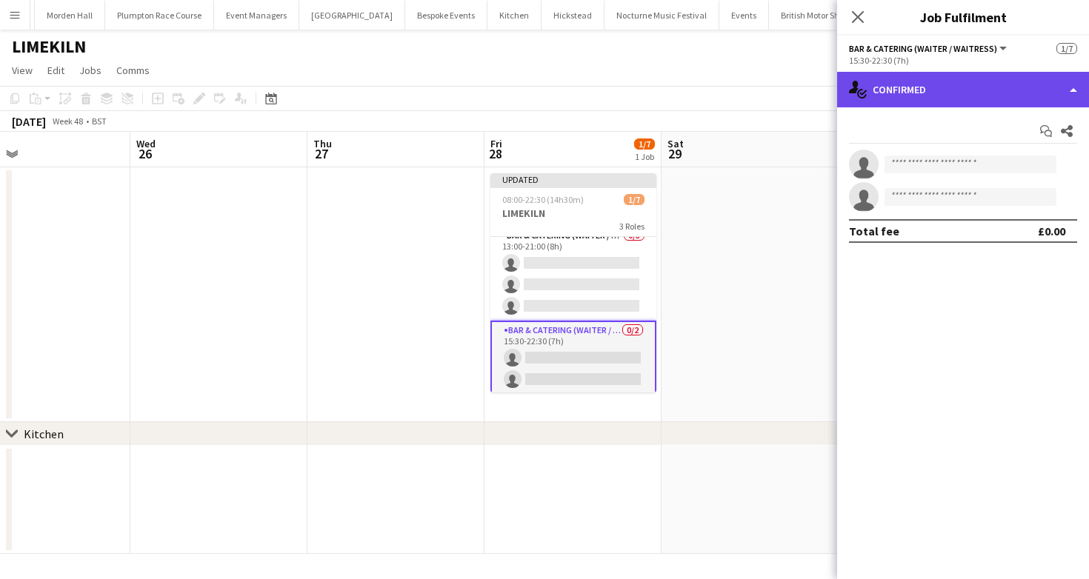
click at [972, 87] on div "single-neutral-actions-check-2 Confirmed" at bounding box center [963, 90] width 252 height 36
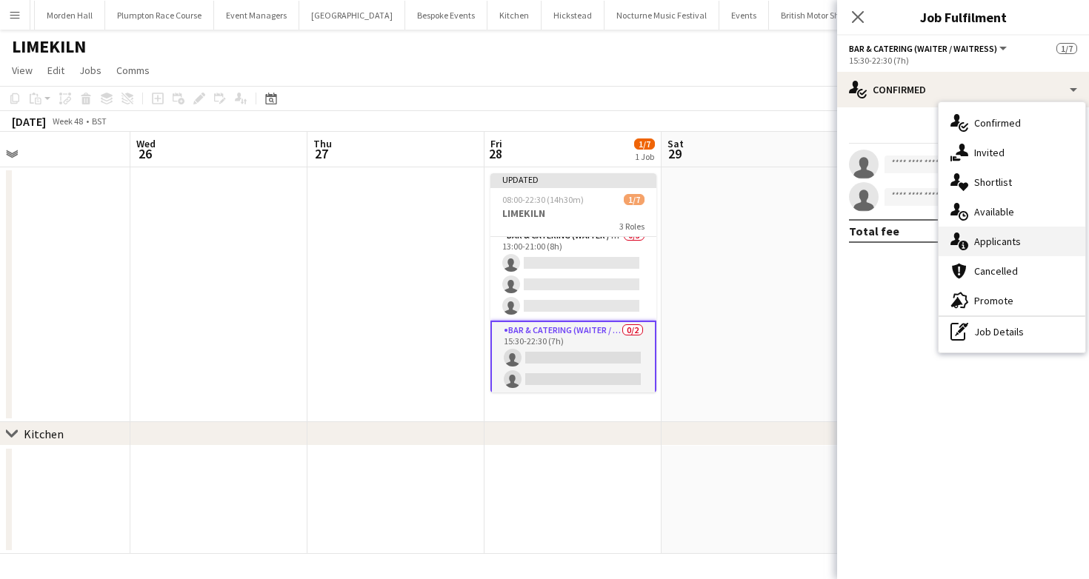
click at [1015, 251] on div "single-neutral-actions-information Applicants" at bounding box center [1011, 242] width 147 height 30
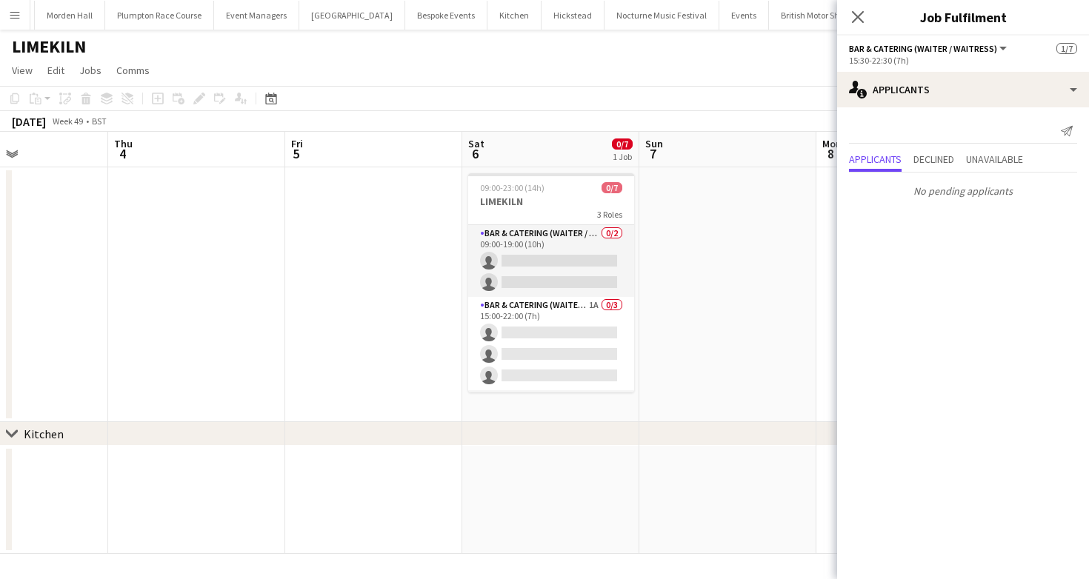
scroll to position [0, 635]
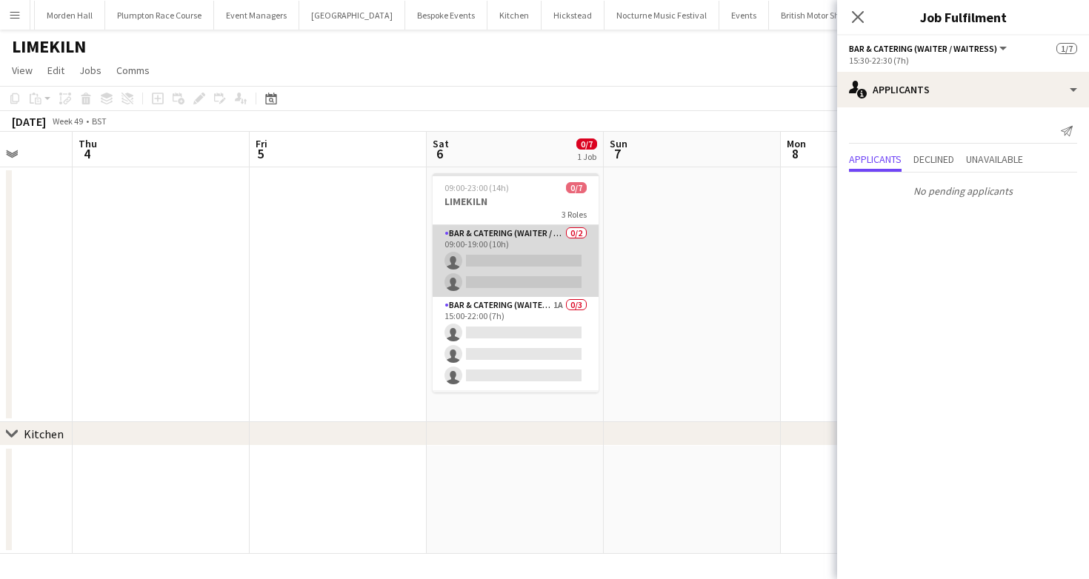
click at [575, 239] on app-card-role "Bar & Catering (Waiter / waitress) 0/2 09:00-19:00 (10h) single-neutral-actions…" at bounding box center [516, 261] width 166 height 72
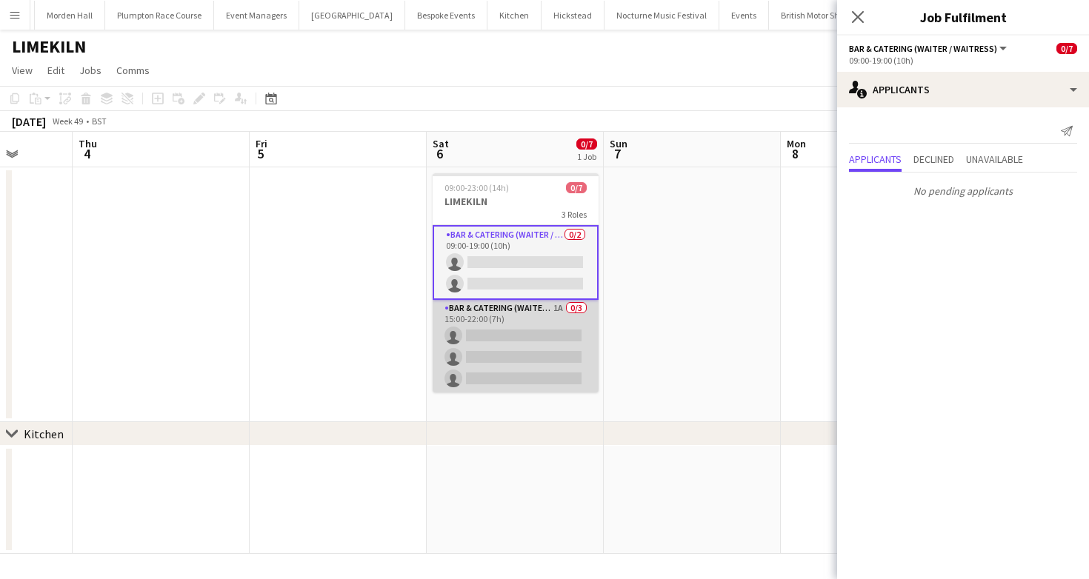
click at [497, 350] on app-card-role "Bar & Catering (Waiter / waitress) 1A 0/3 15:00-22:00 (7h) single-neutral-actio…" at bounding box center [516, 346] width 166 height 93
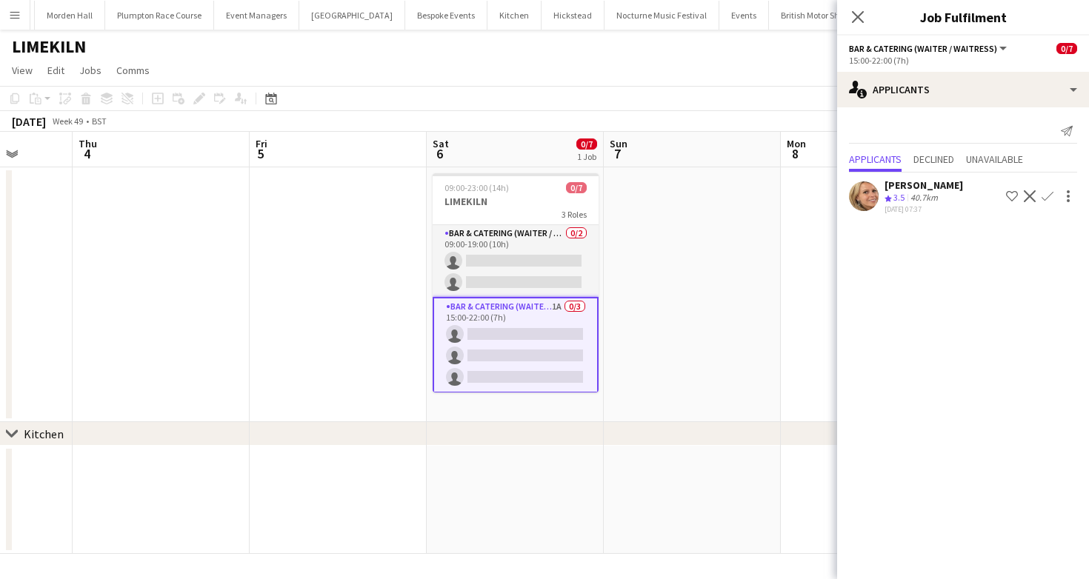
scroll to position [73, 0]
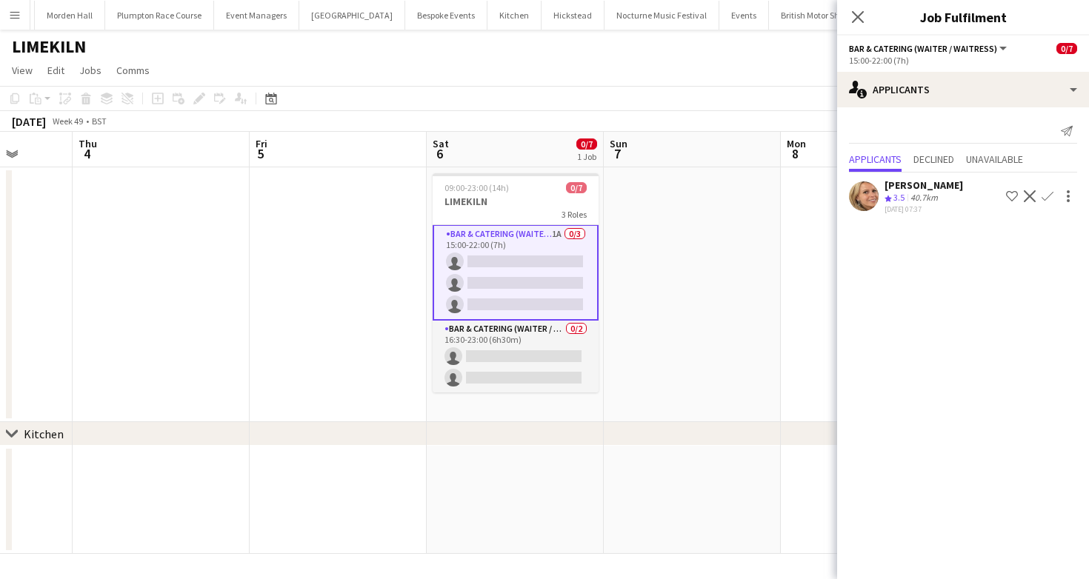
click at [1048, 197] on app-icon "Confirm" at bounding box center [1047, 196] width 12 height 12
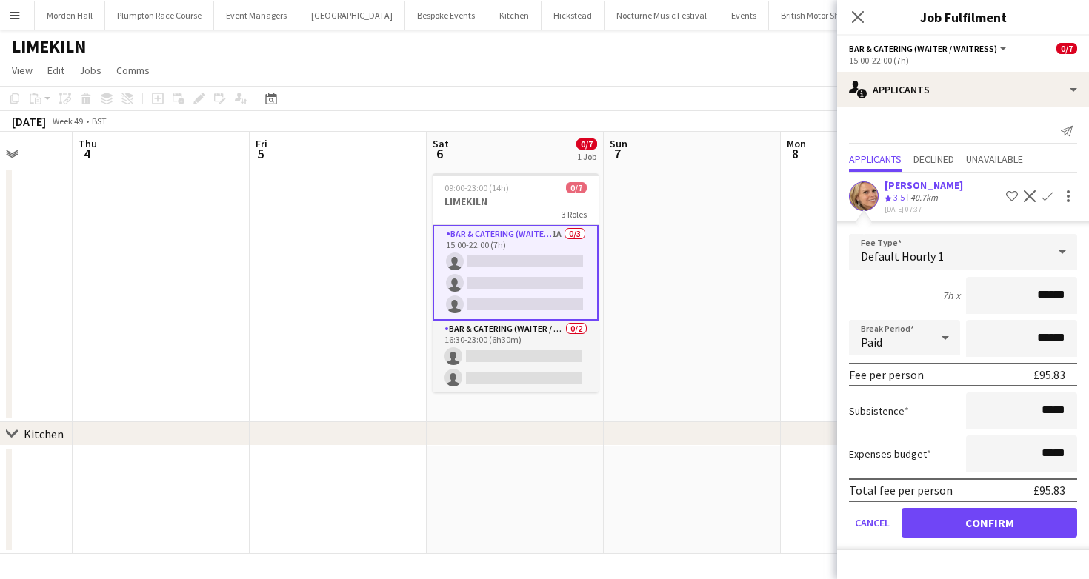
click at [963, 506] on form "Fee Type Default Hourly 1 7h x ****** Break Period Paid ****** Fee per person £…" at bounding box center [963, 392] width 252 height 316
click at [1016, 534] on button "Confirm" at bounding box center [989, 523] width 176 height 30
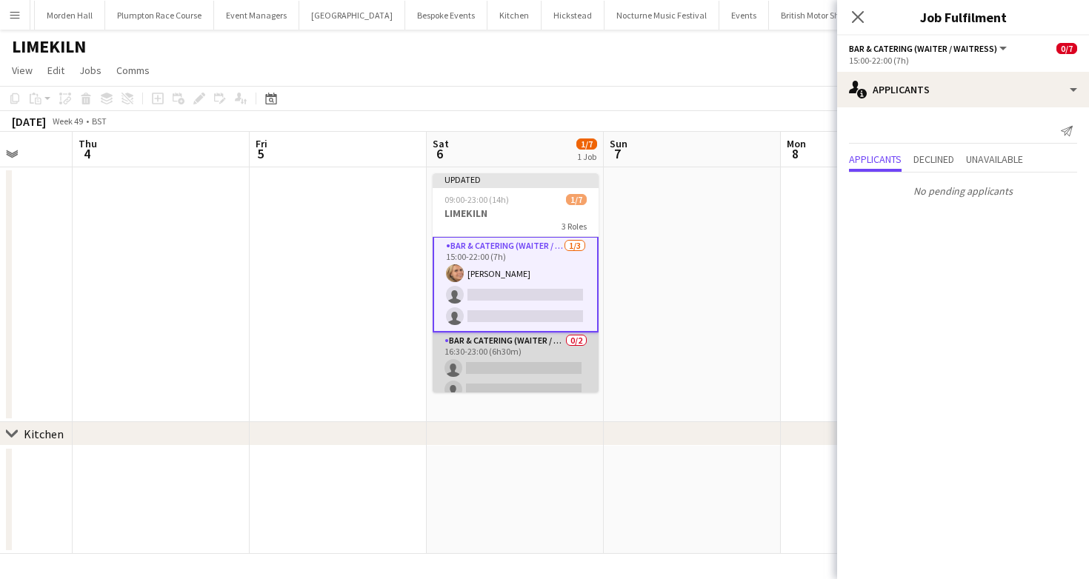
click at [528, 363] on app-card-role "Bar & Catering (Waiter / waitress) 0/2 16:30-23:00 (6h30m) single-neutral-actio…" at bounding box center [516, 369] width 166 height 72
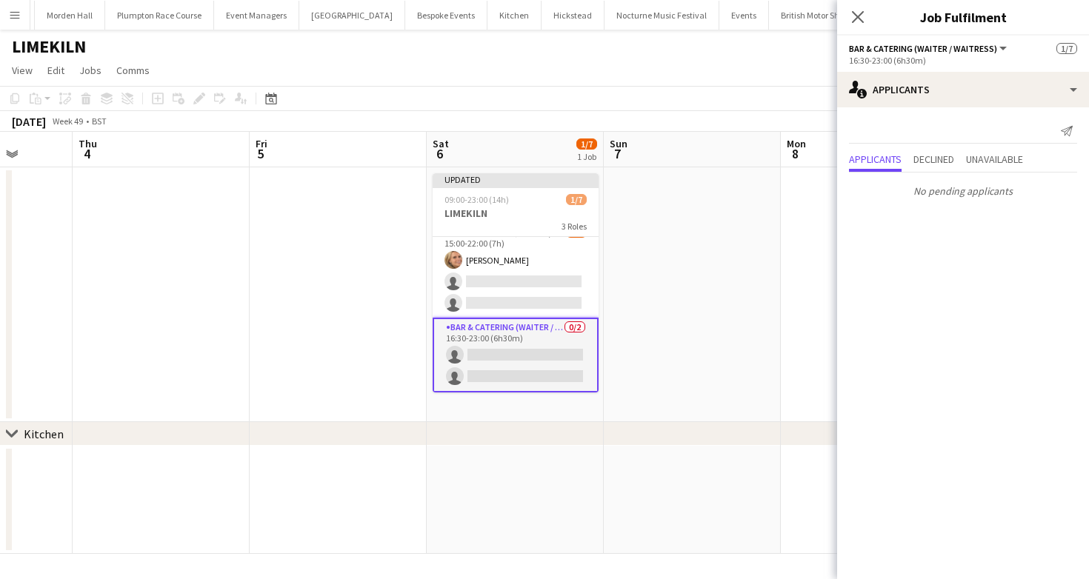
click at [744, 52] on div "LIMEKILN" at bounding box center [544, 44] width 1089 height 28
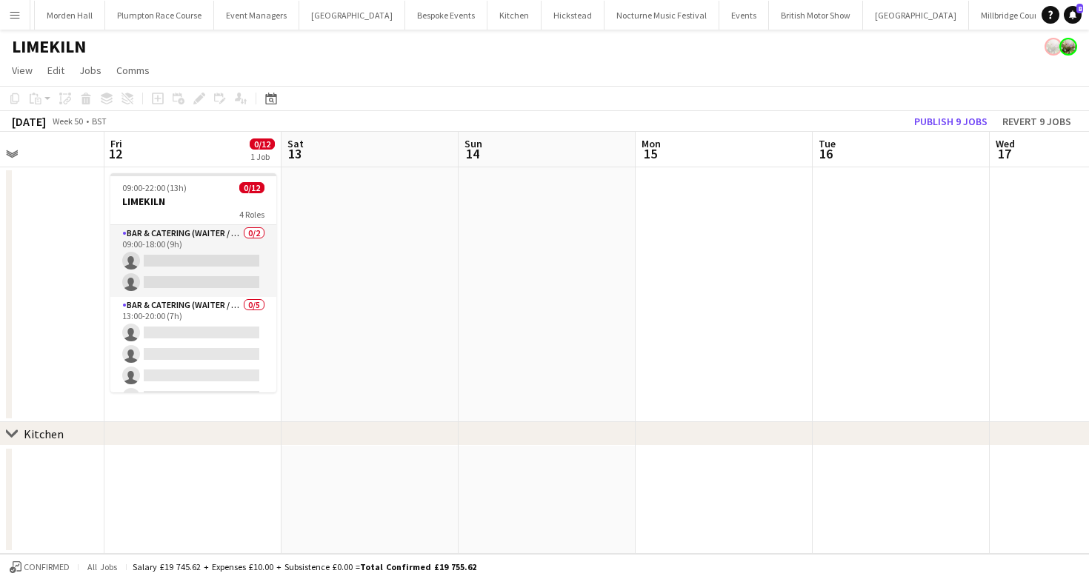
scroll to position [0, 565]
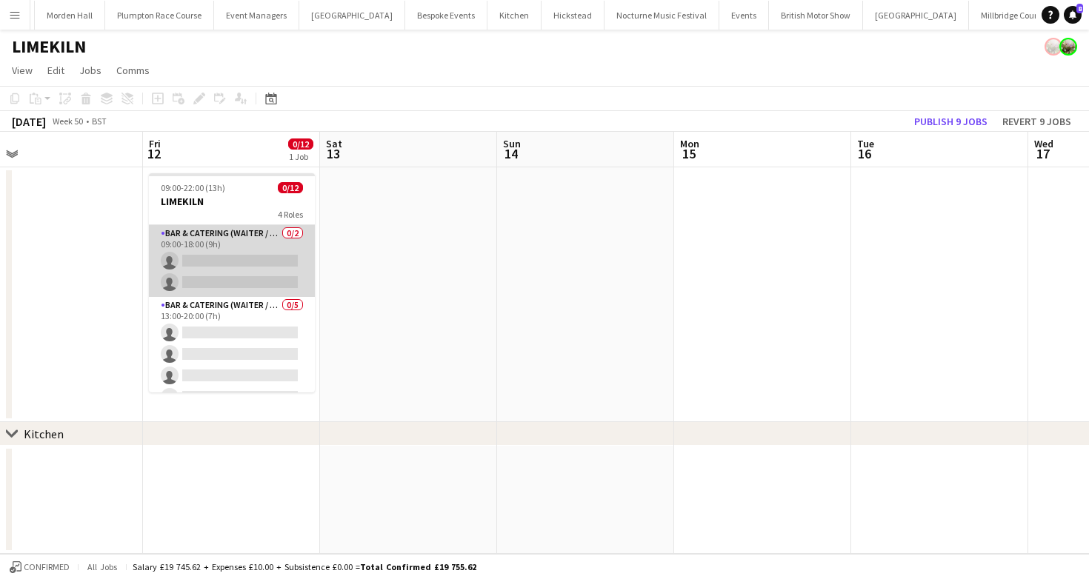
click at [265, 238] on app-card-role "Bar & Catering (Waiter / waitress) 0/2 09:00-18:00 (9h) single-neutral-actions …" at bounding box center [232, 261] width 166 height 72
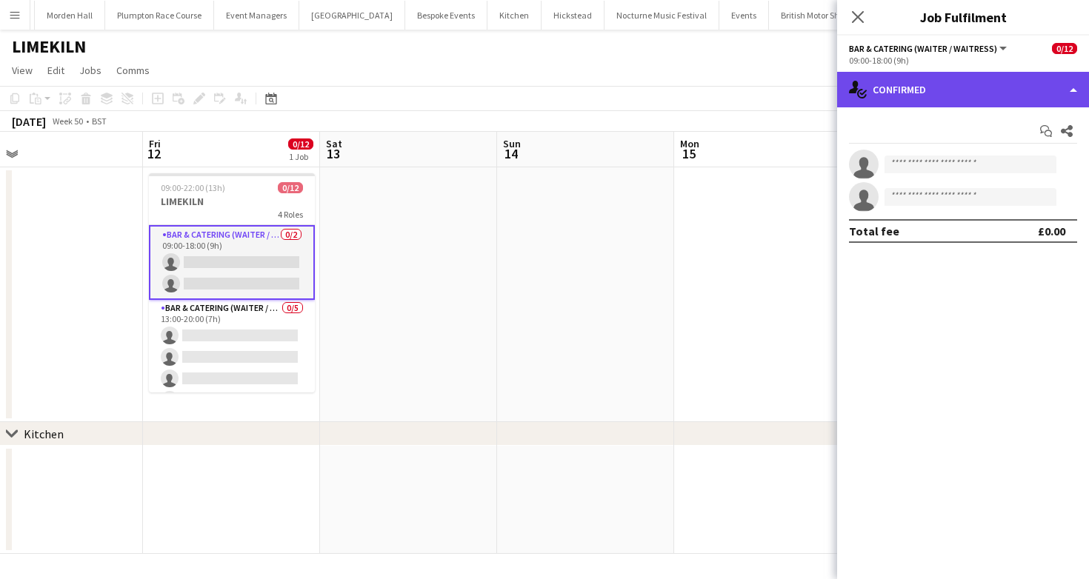
click at [997, 96] on div "single-neutral-actions-check-2 Confirmed" at bounding box center [963, 90] width 252 height 36
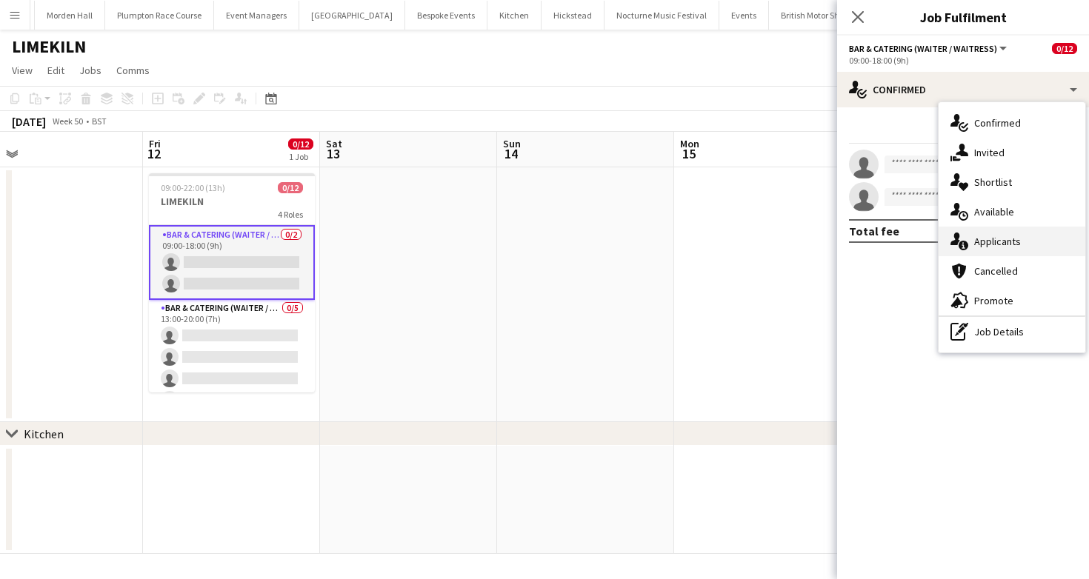
click at [1032, 236] on div "single-neutral-actions-information Applicants" at bounding box center [1011, 242] width 147 height 30
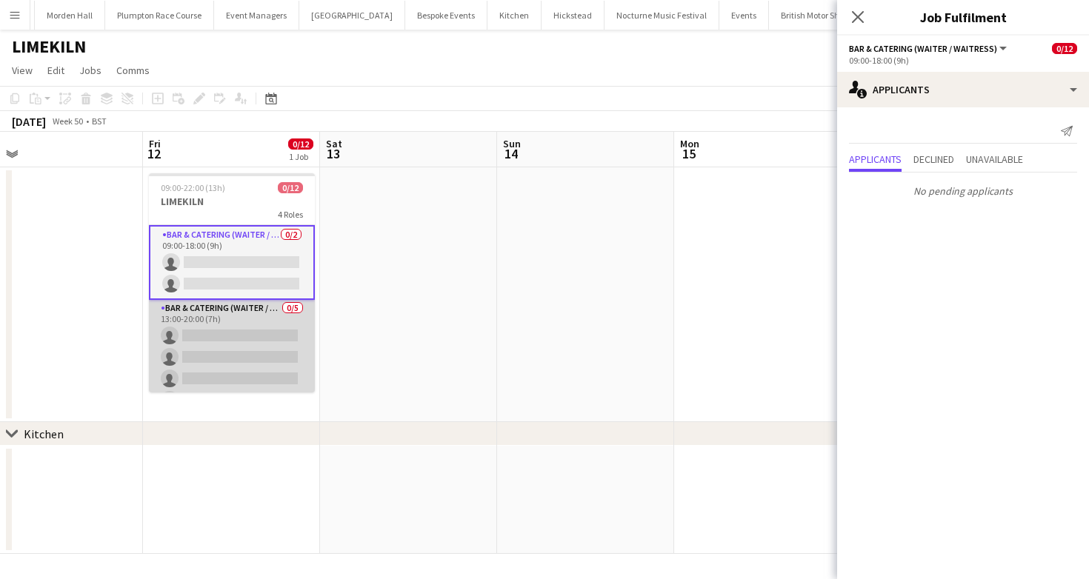
click at [296, 326] on app-card-role "Bar & Catering (Waiter / waitress) 0/5 13:00-20:00 (7h) single-neutral-actions …" at bounding box center [232, 368] width 166 height 136
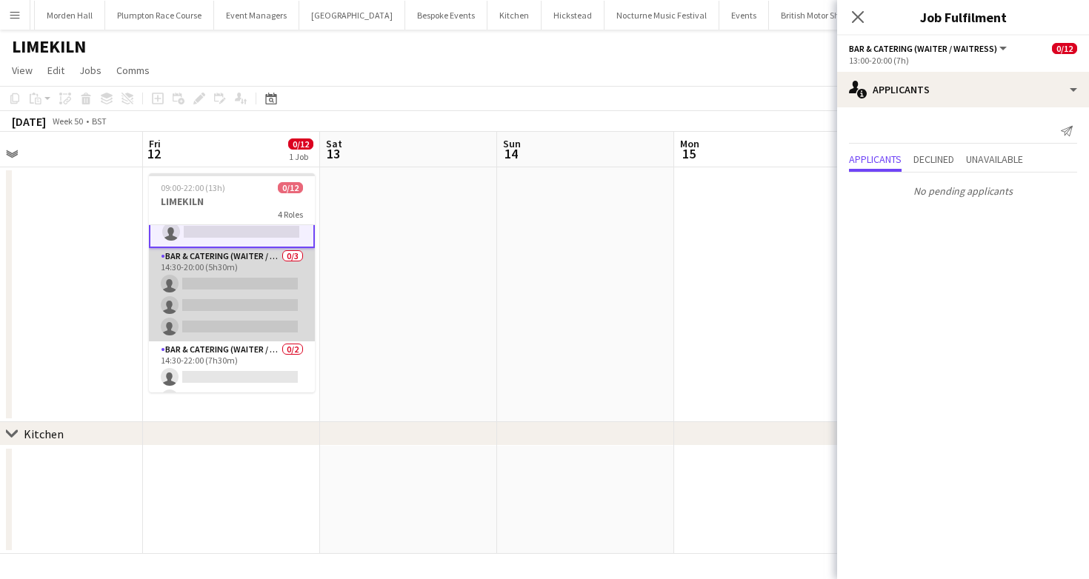
click at [255, 299] on app-card-role "Bar & Catering (Waiter / waitress) 0/3 14:30-20:00 (5h30m) single-neutral-actio…" at bounding box center [232, 294] width 166 height 93
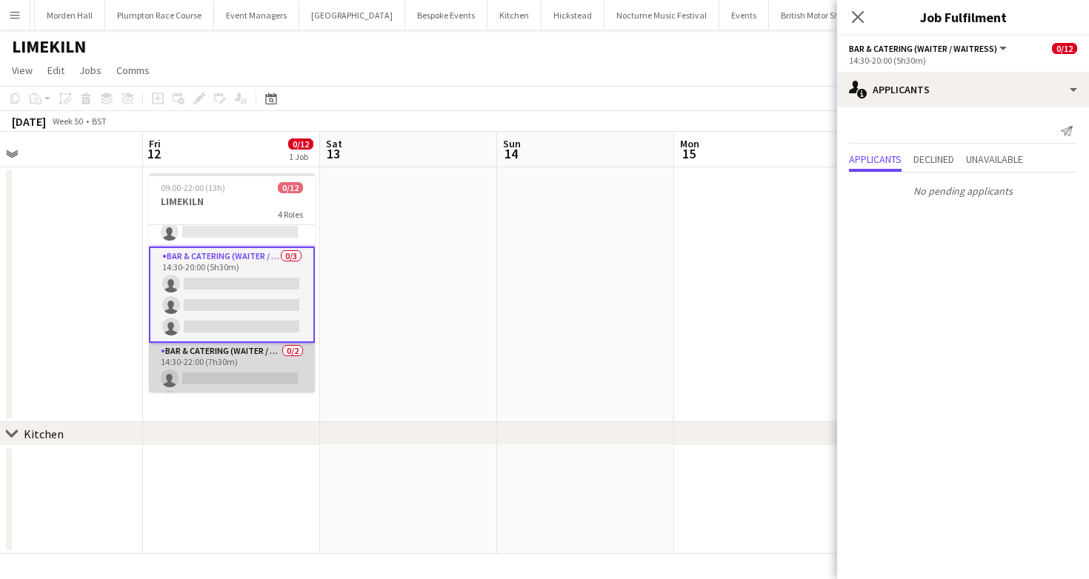
click at [261, 357] on app-card-role "Bar & Catering (Waiter / waitress) 0/2 14:30-22:00 (7h30m) single-neutral-actio…" at bounding box center [232, 379] width 166 height 72
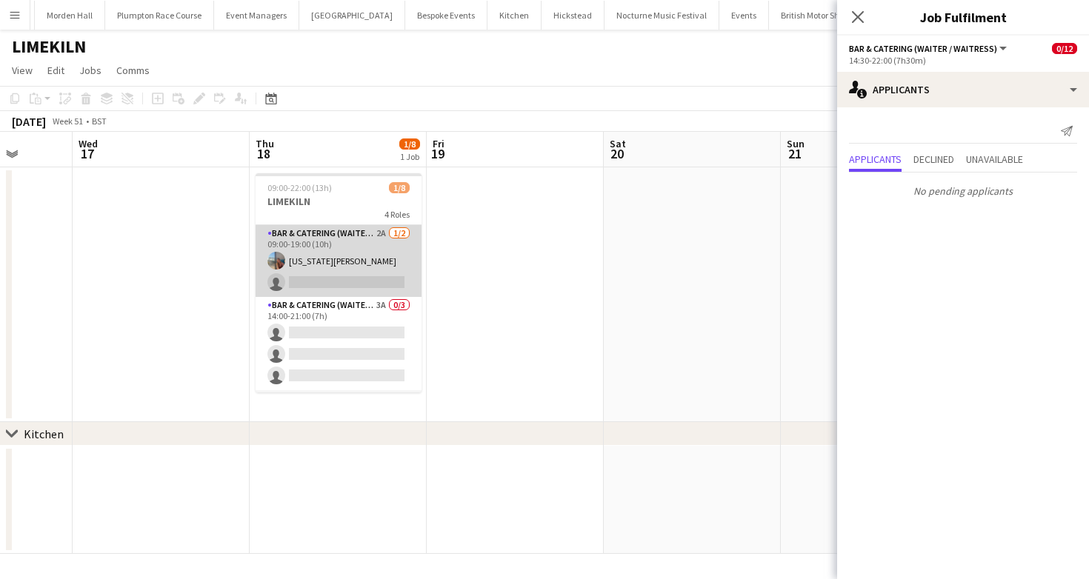
scroll to position [0, 488]
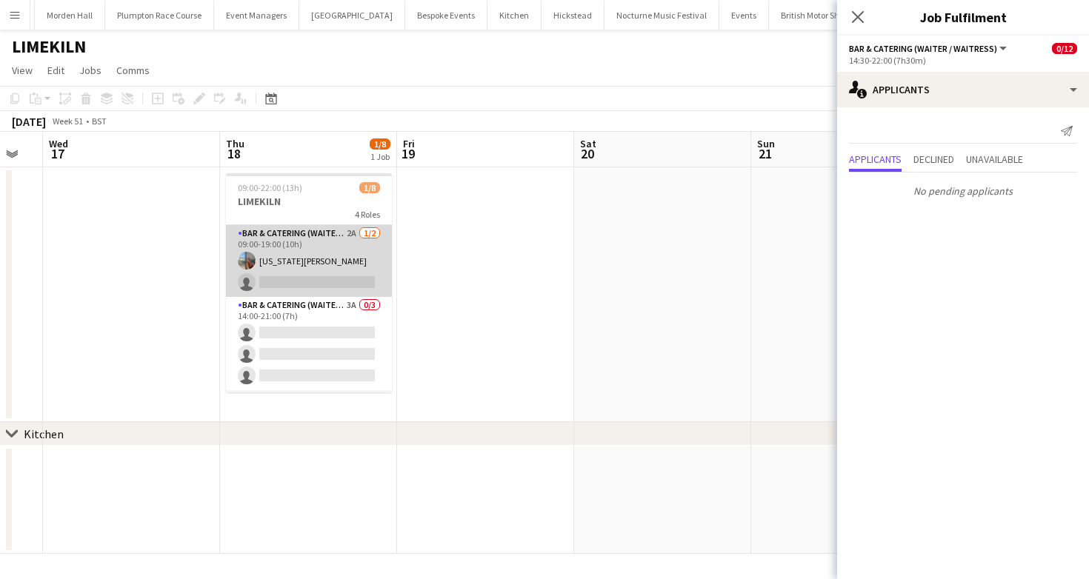
click at [269, 240] on app-card-role "Bar & Catering (Waiter / waitress) 2A 1/2 09:00-19:00 (10h) georgia willoughby …" at bounding box center [309, 261] width 166 height 72
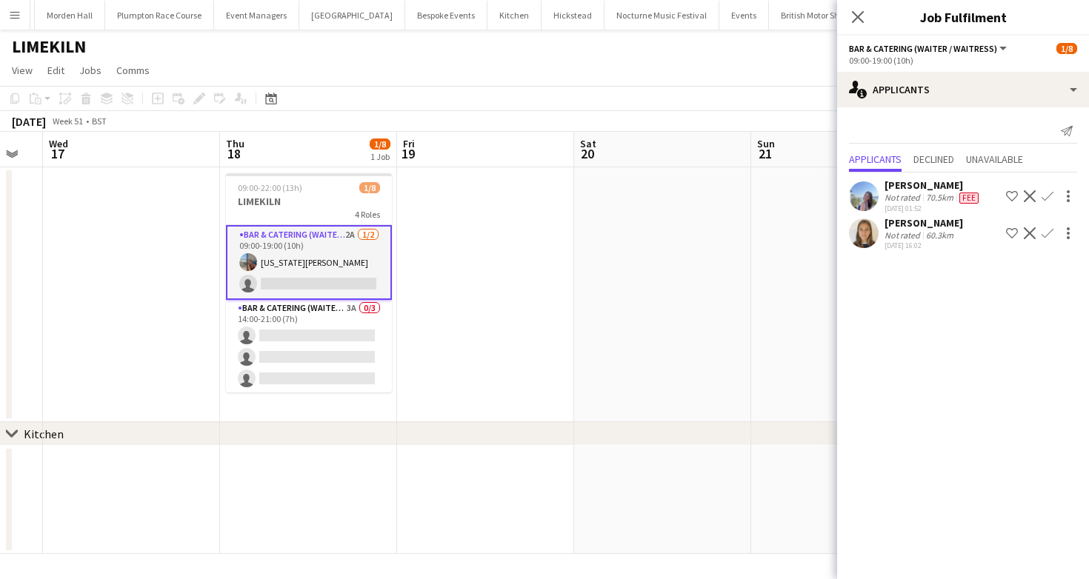
click at [1047, 232] on app-icon "Confirm" at bounding box center [1047, 233] width 12 height 12
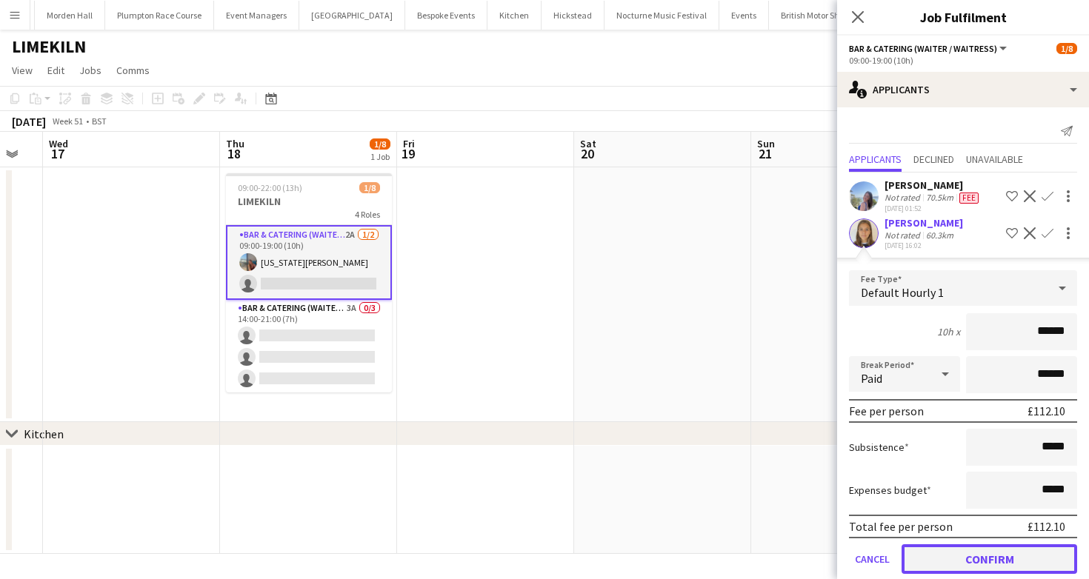
click at [962, 554] on button "Confirm" at bounding box center [989, 559] width 176 height 30
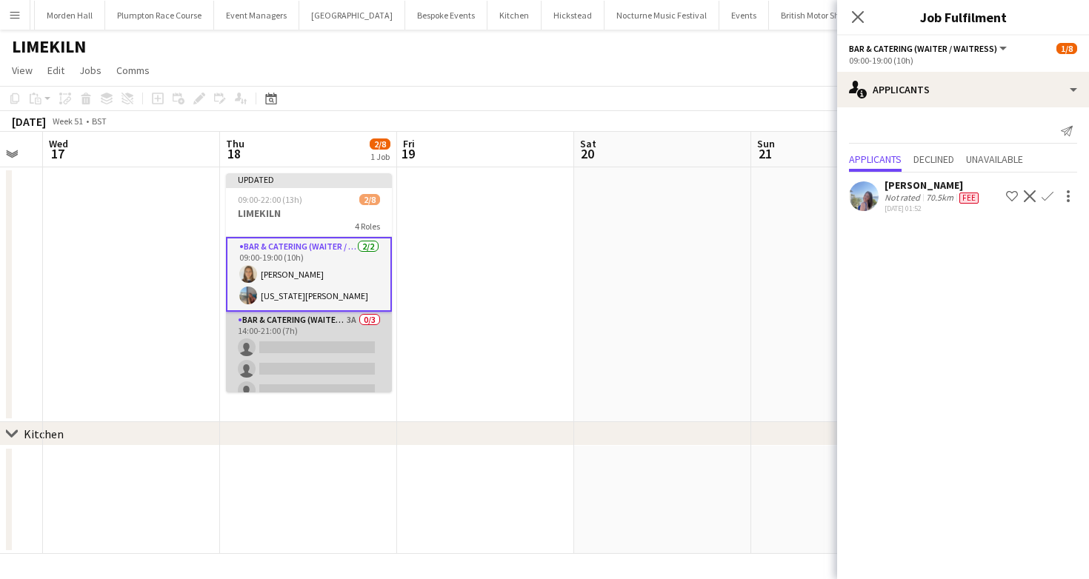
drag, startPoint x: 284, startPoint y: 304, endPoint x: 287, endPoint y: 313, distance: 8.4
click at [284, 304] on app-card-role "Bar & Catering (Waiter / waitress) 2/2 09:00-19:00 (10h) Gabrielle Roberts geor…" at bounding box center [309, 274] width 166 height 75
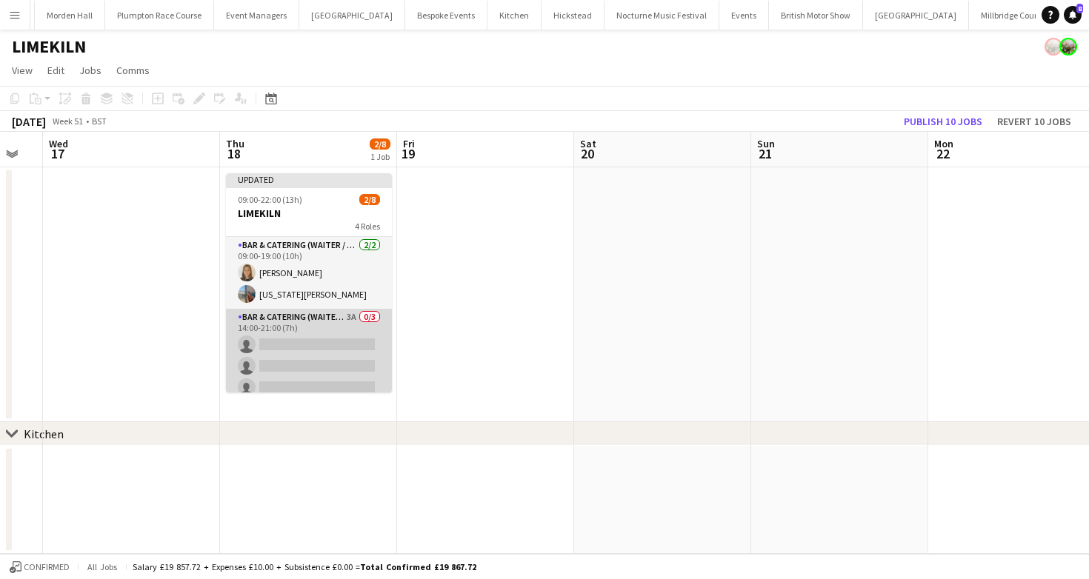
click at [296, 343] on app-card-role "Bar & Catering (Waiter / waitress) 3A 0/3 14:00-21:00 (7h) single-neutral-actio…" at bounding box center [309, 355] width 166 height 93
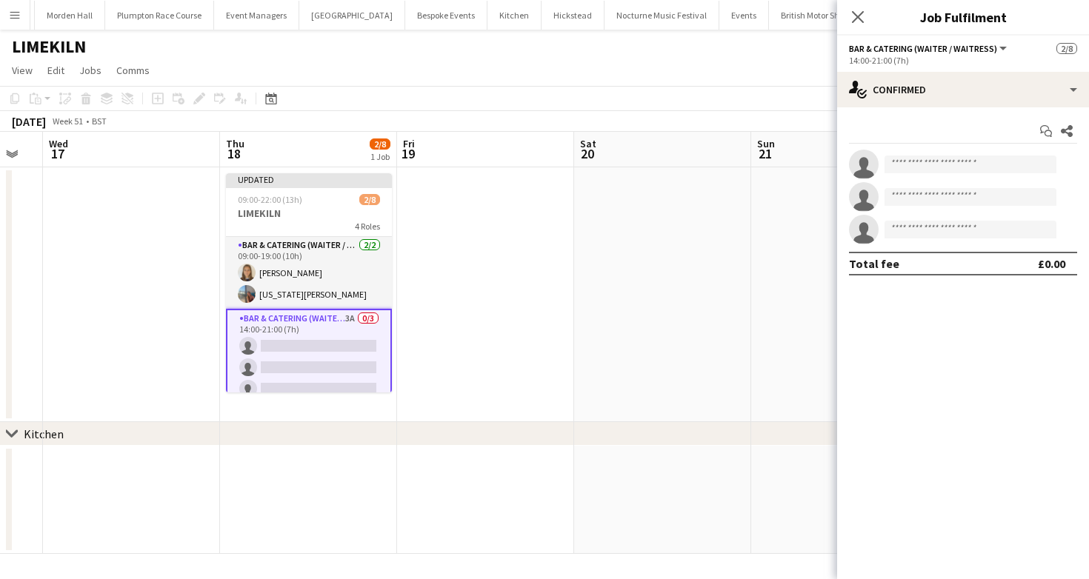
scroll to position [135, 0]
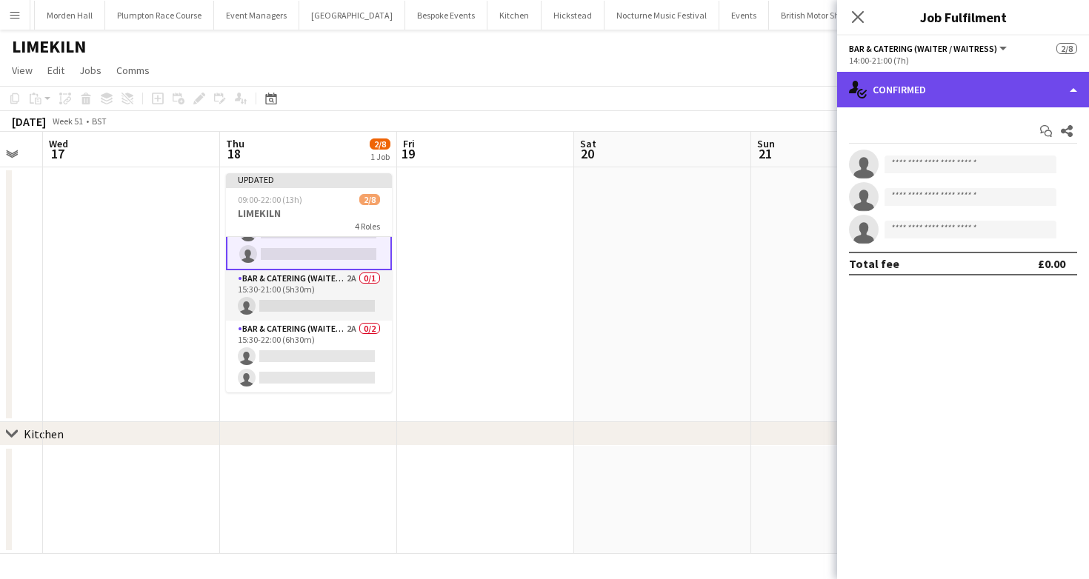
click at [890, 80] on div "single-neutral-actions-check-2 Confirmed" at bounding box center [963, 90] width 252 height 36
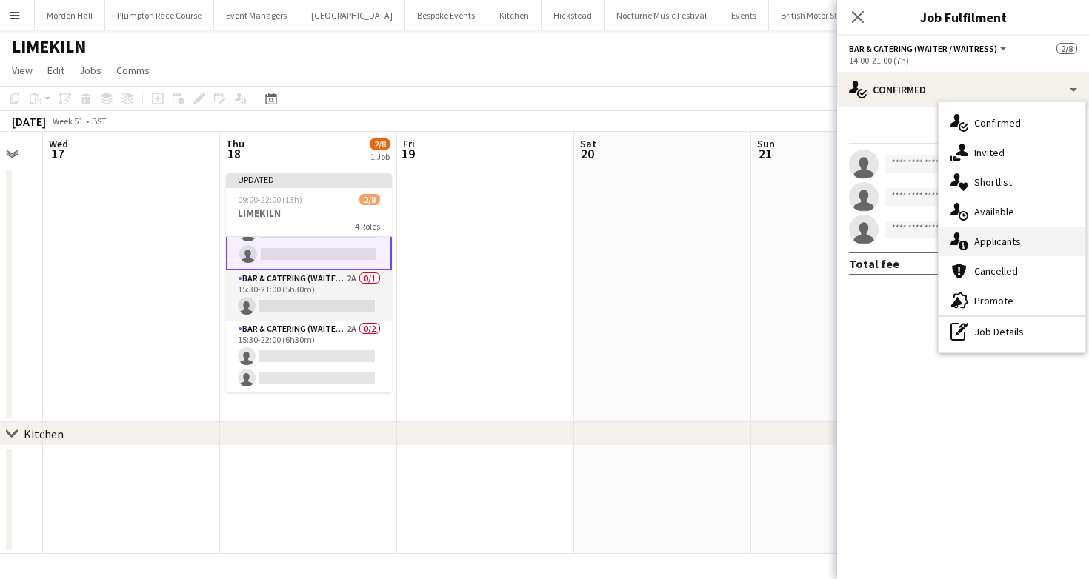
click at [1052, 248] on div "single-neutral-actions-information Applicants" at bounding box center [1011, 242] width 147 height 30
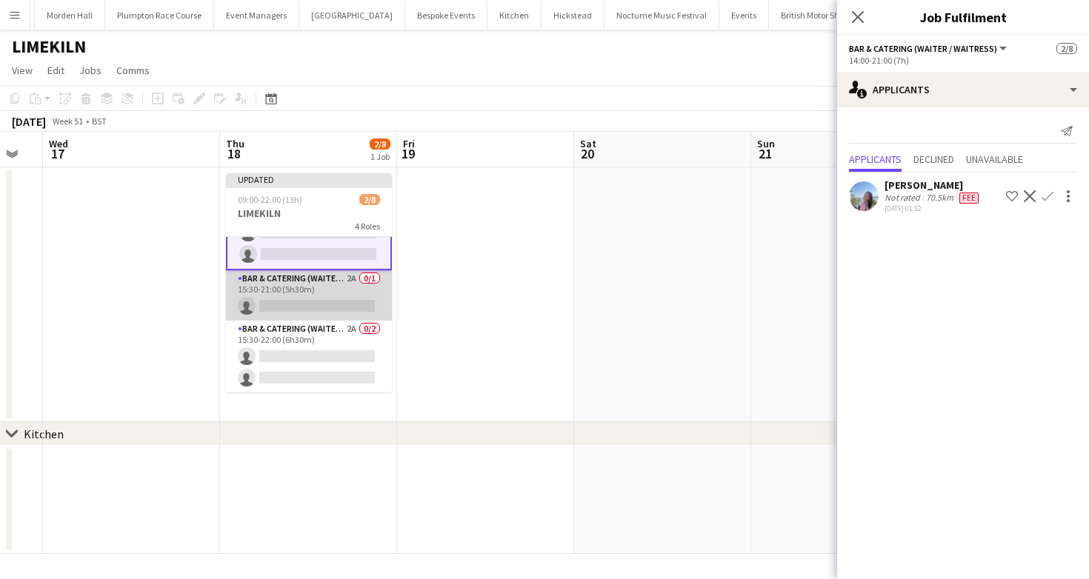
click at [350, 286] on app-card-role "Bar & Catering (Waiter / waitress) 2A 0/1 15:30-21:00 (5h30m) single-neutral-ac…" at bounding box center [309, 295] width 166 height 50
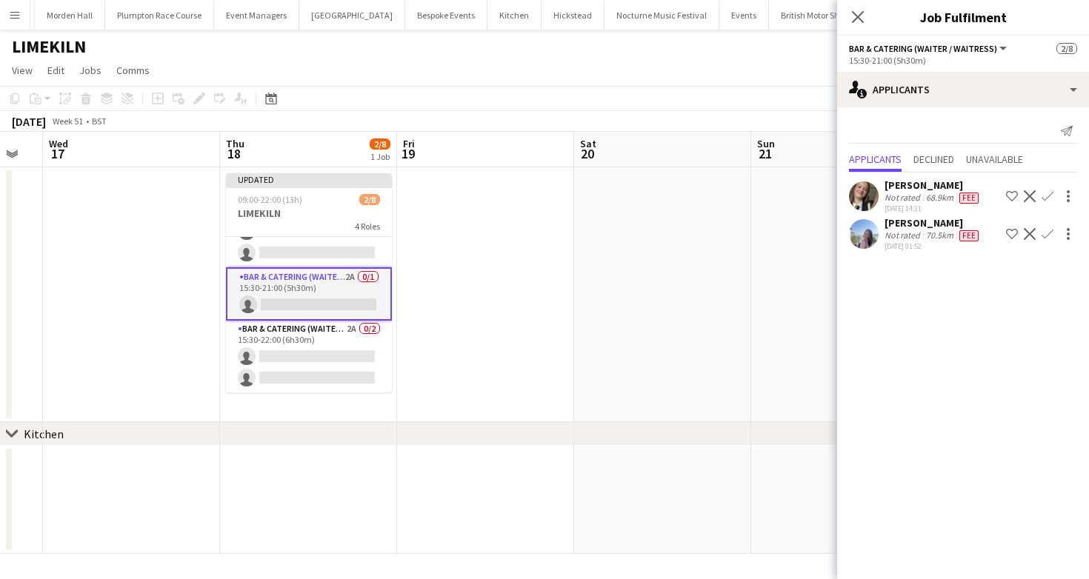
scroll to position [133, 0]
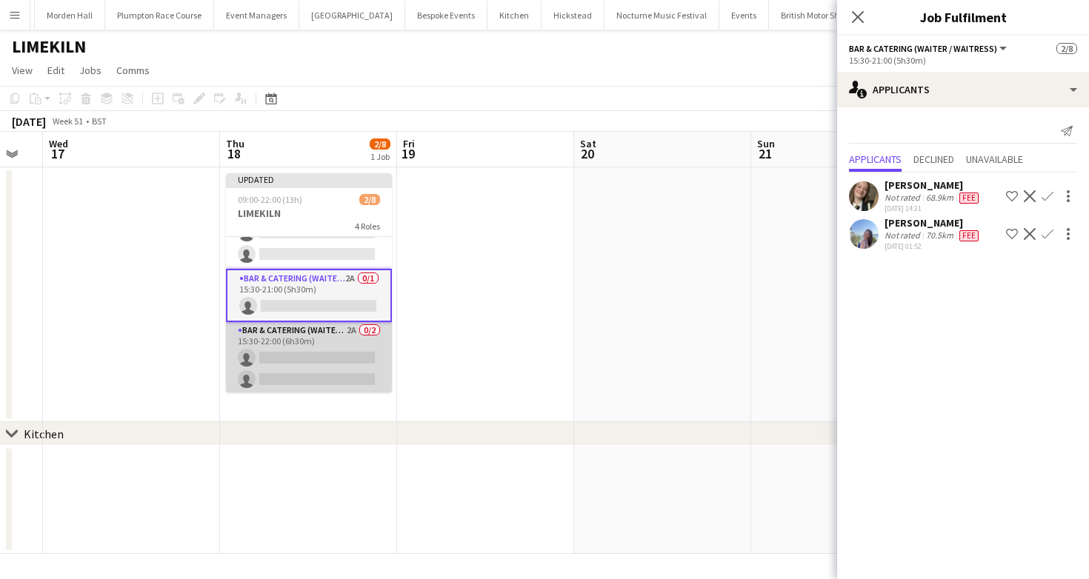
click at [260, 352] on app-card-role "Bar & Catering (Waiter / waitress) 2A 0/2 15:30-22:00 (6h30m) single-neutral-ac…" at bounding box center [309, 358] width 166 height 72
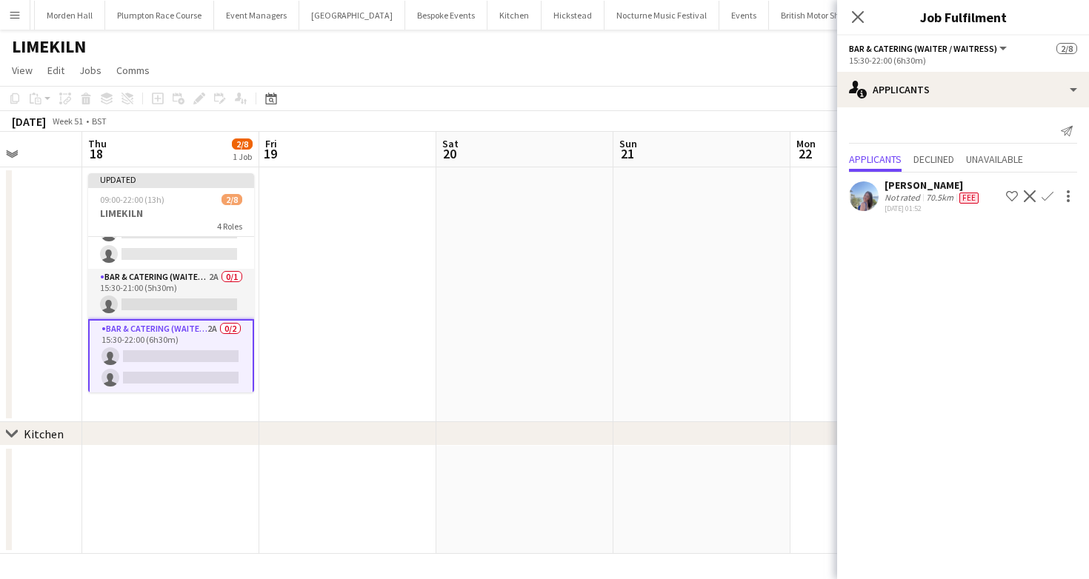
scroll to position [0, 738]
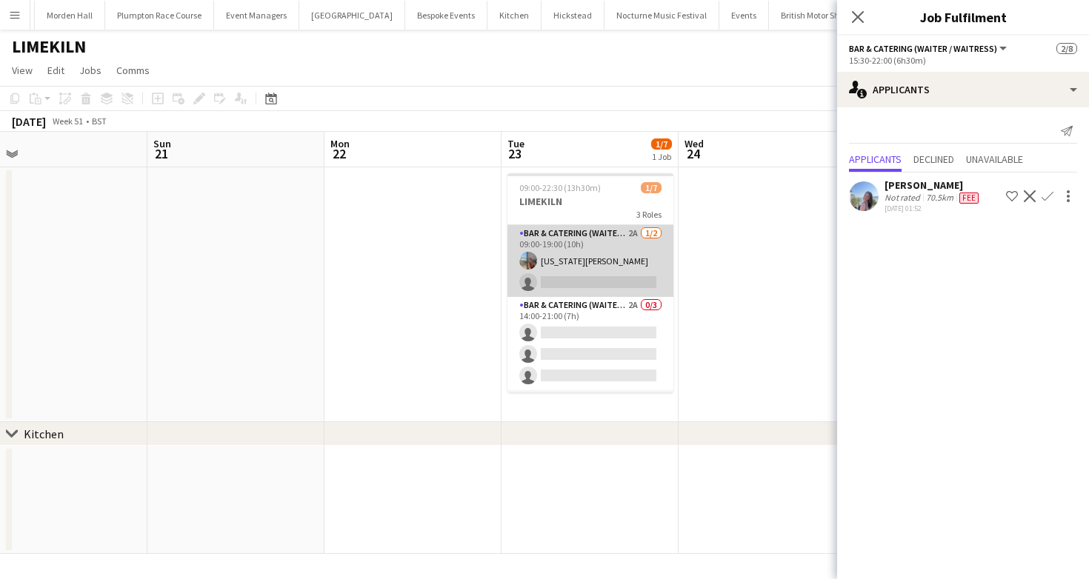
click at [564, 253] on app-card-role "Bar & Catering (Waiter / waitress) 2A 1/2 09:00-19:00 (10h) georgia willoughby …" at bounding box center [590, 261] width 166 height 72
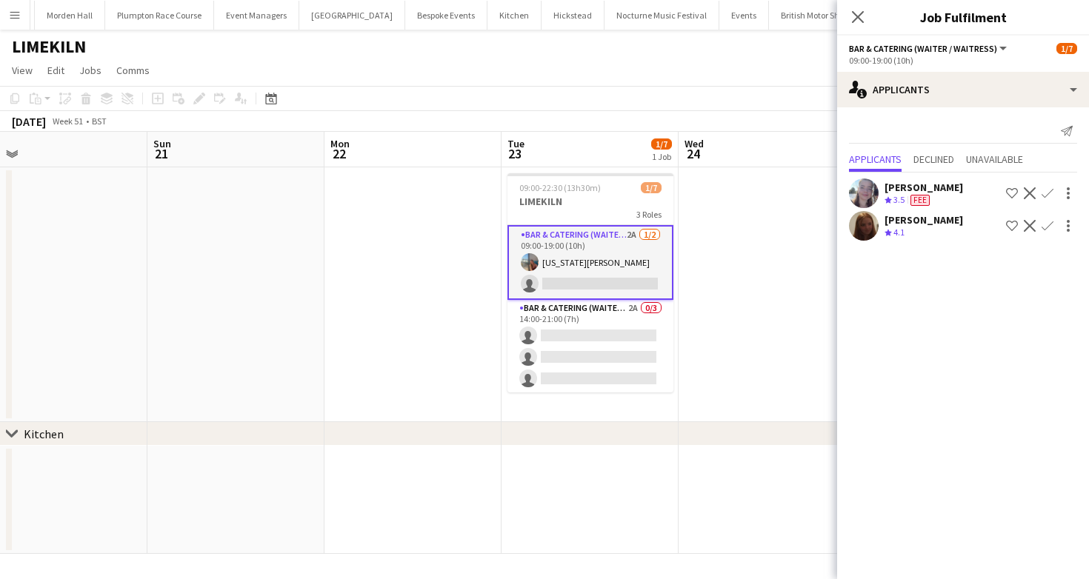
scroll to position [132, 0]
click at [1043, 233] on app-icon "Confirm" at bounding box center [1047, 235] width 12 height 12
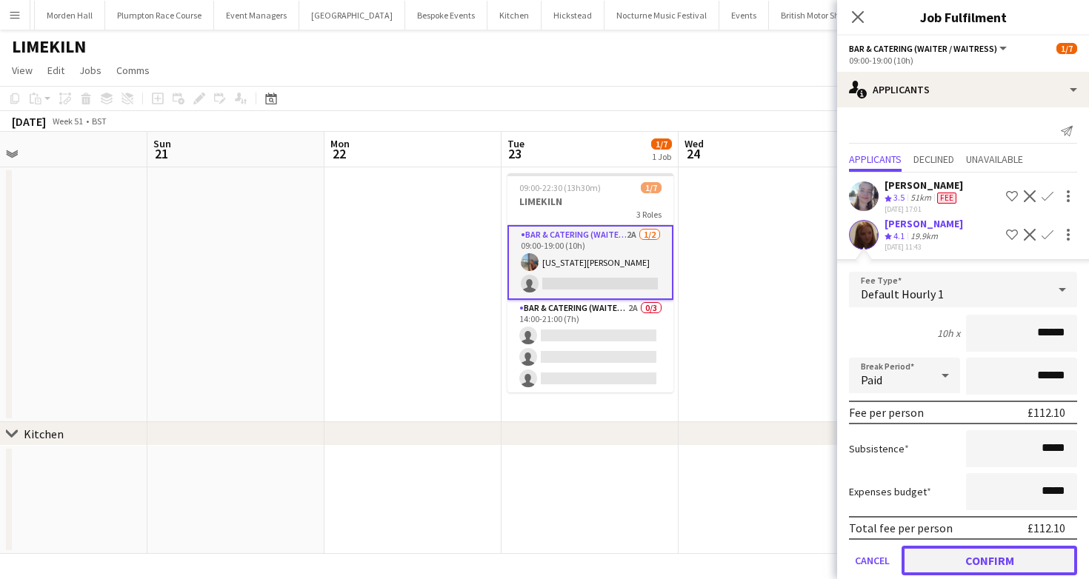
click at [933, 554] on button "Confirm" at bounding box center [989, 561] width 176 height 30
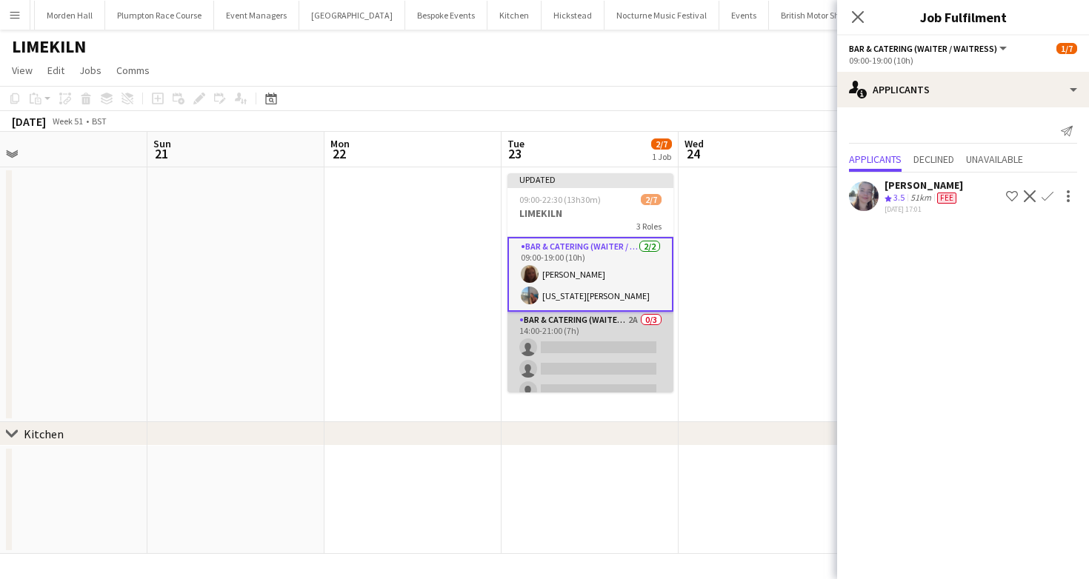
click at [601, 364] on app-card-role "Bar & Catering (Waiter / waitress) 2A 0/3 14:00-21:00 (7h) single-neutral-actio…" at bounding box center [590, 358] width 166 height 93
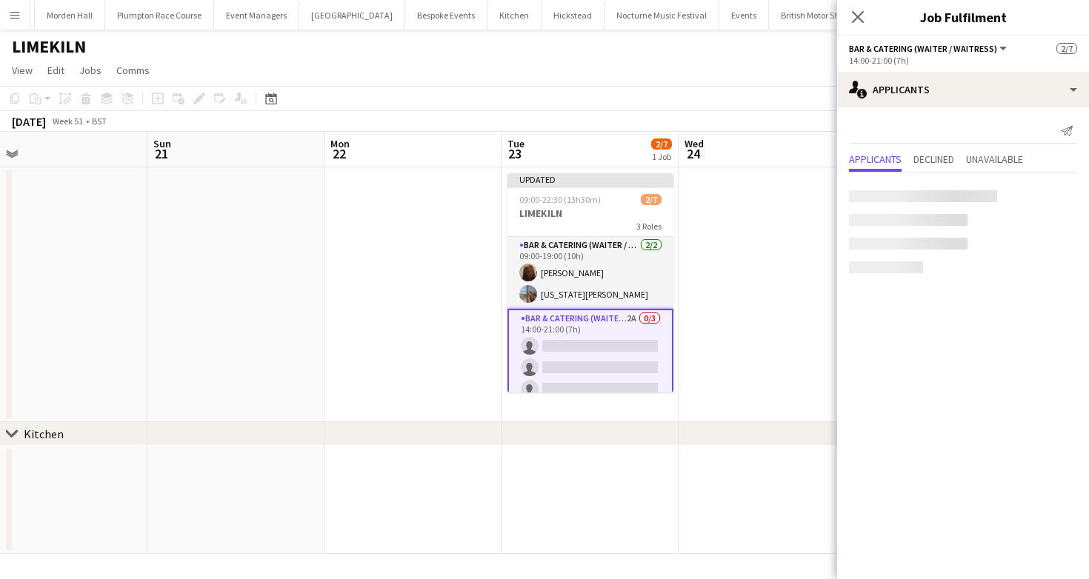
scroll to position [0, 738]
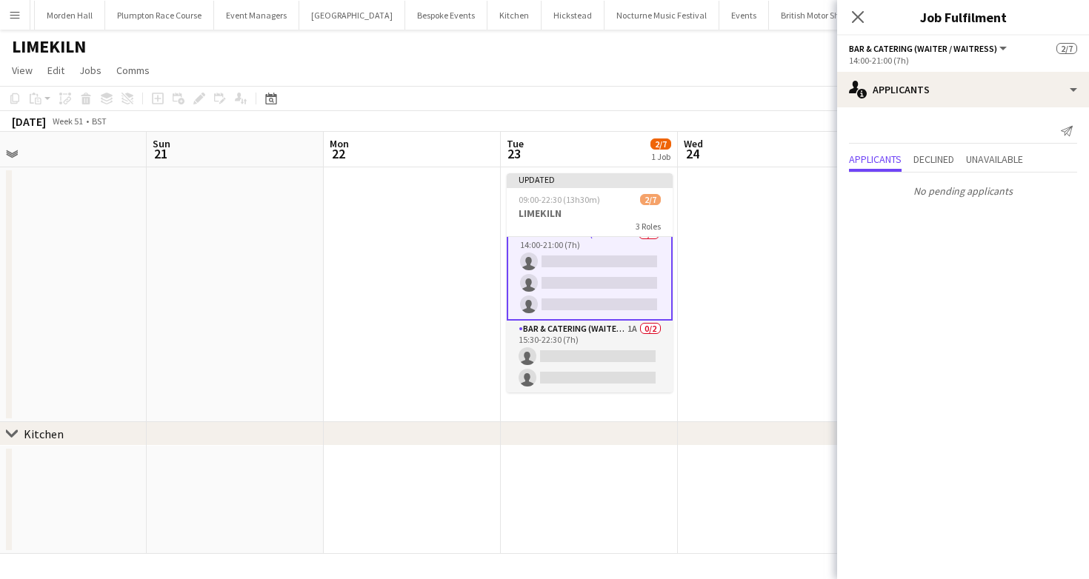
click at [601, 364] on app-card-role "Bar & Catering (Waiter / waitress) 1A 0/2 15:30-22:30 (7h) single-neutral-actio…" at bounding box center [590, 357] width 166 height 72
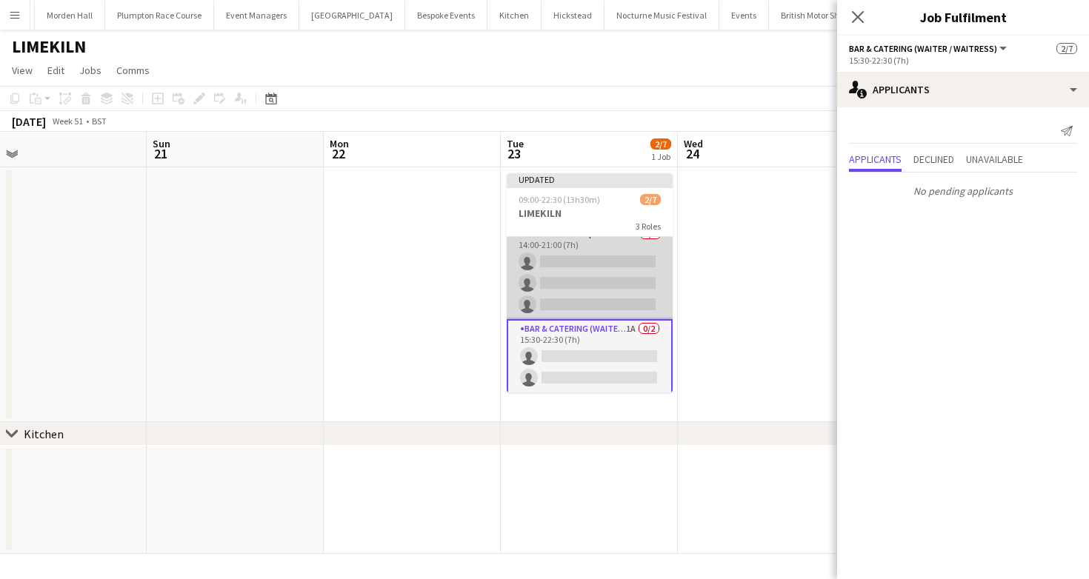
click at [581, 286] on app-card-role "Bar & Catering (Waiter / waitress) 2A 0/3 14:00-21:00 (7h) single-neutral-actio…" at bounding box center [590, 272] width 166 height 93
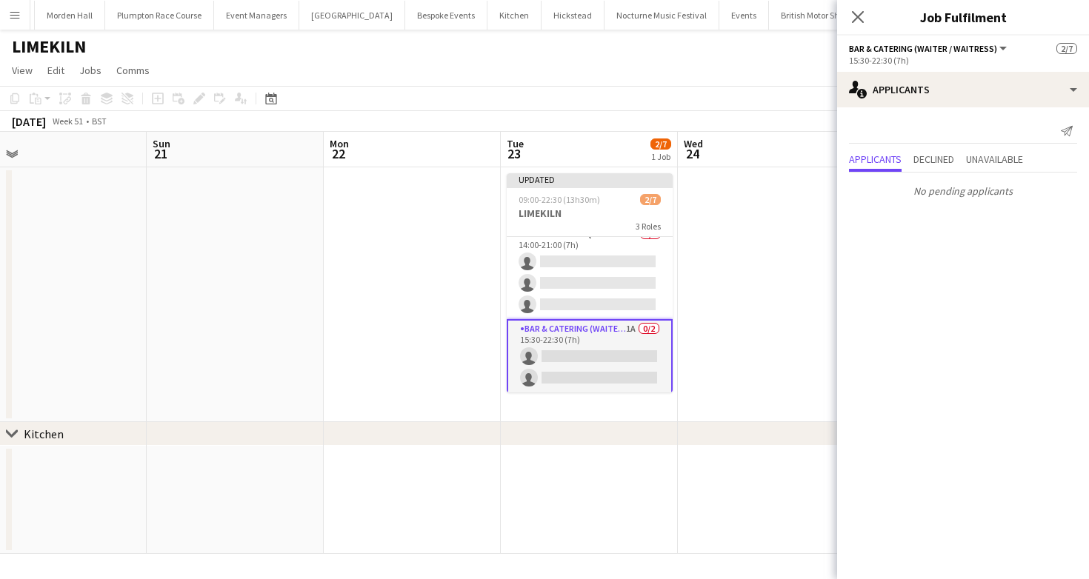
scroll to position [84, 0]
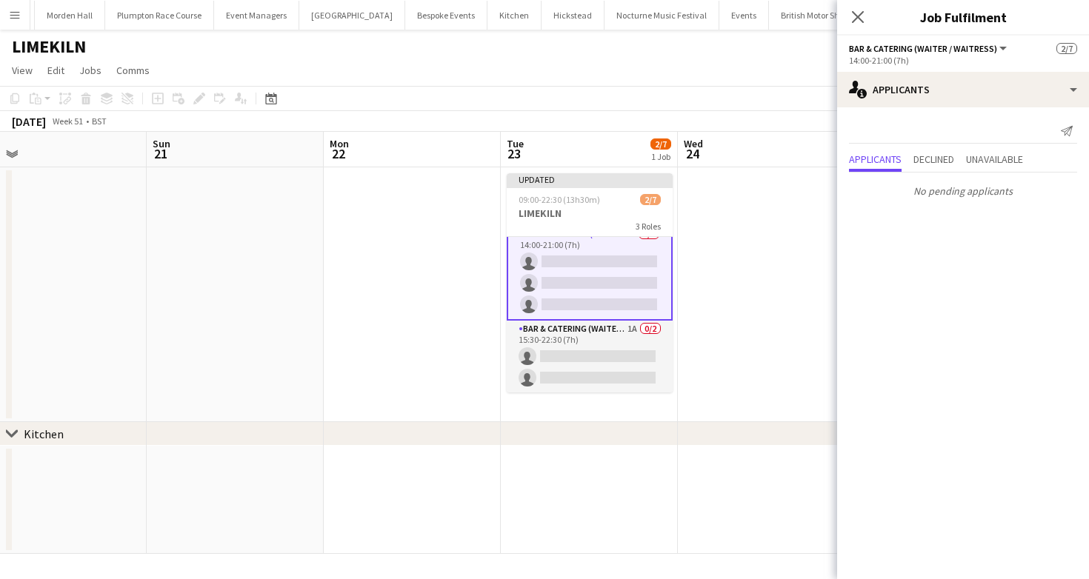
click at [564, 243] on app-card-role "Bar & Catering (Waiter / waitress) 2A 0/3 14:00-21:00 (7h) single-neutral-actio…" at bounding box center [590, 272] width 166 height 96
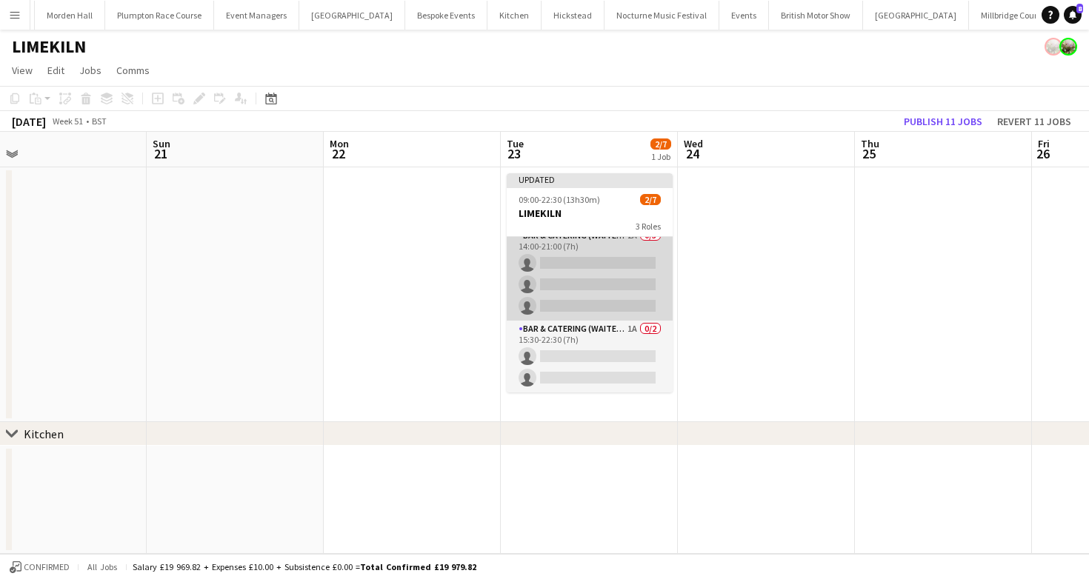
click at [572, 254] on app-card-role "Bar & Catering (Waiter / waitress) 2A 0/3 14:00-21:00 (7h) single-neutral-actio…" at bounding box center [590, 273] width 166 height 93
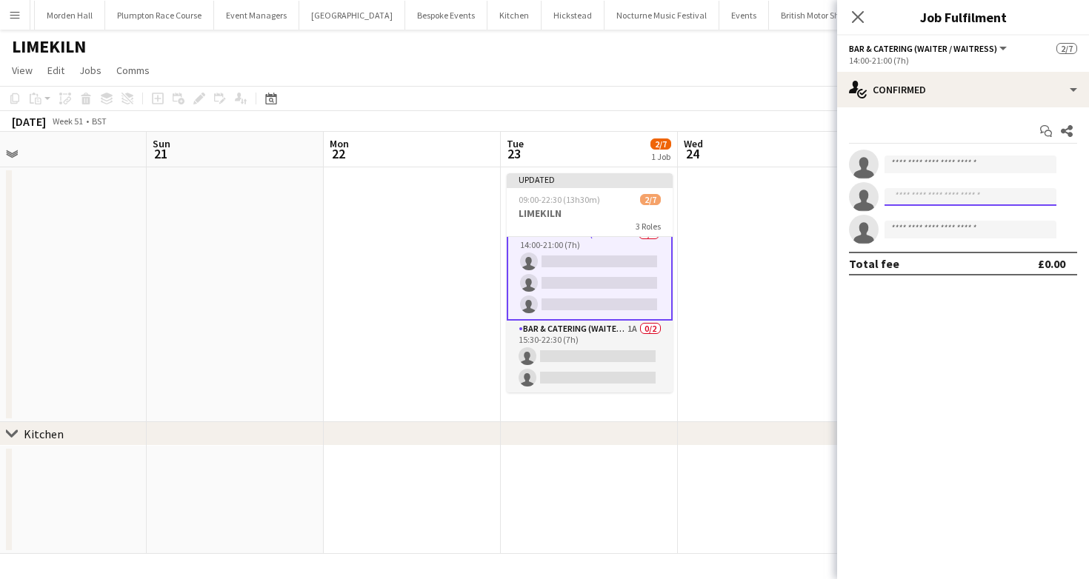
click at [926, 190] on input at bounding box center [970, 197] width 172 height 18
click at [923, 162] on input at bounding box center [970, 165] width 172 height 18
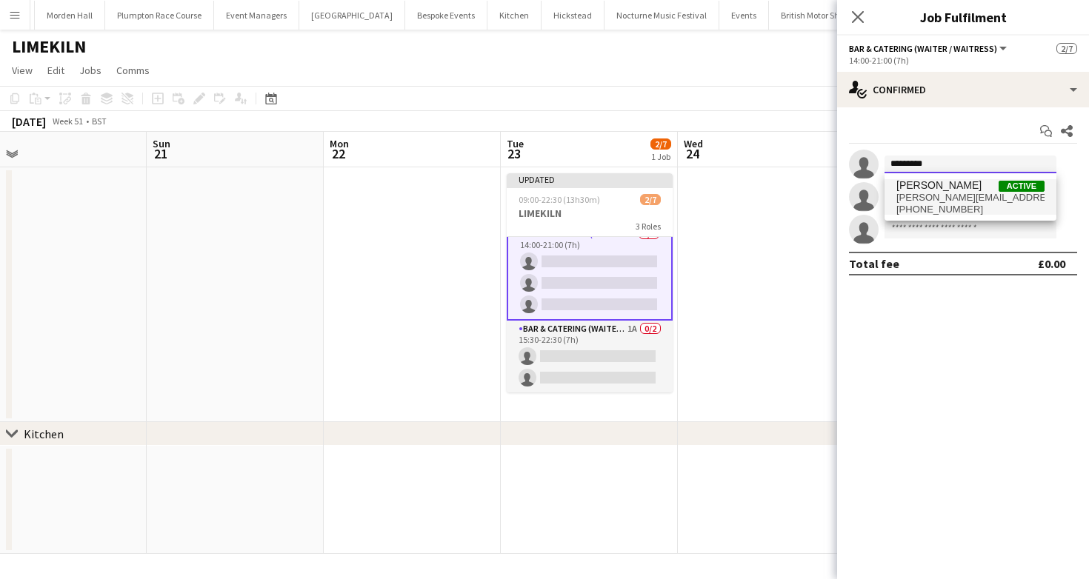
type input "*********"
click at [923, 190] on span "Ella Kennedy" at bounding box center [938, 185] width 85 height 13
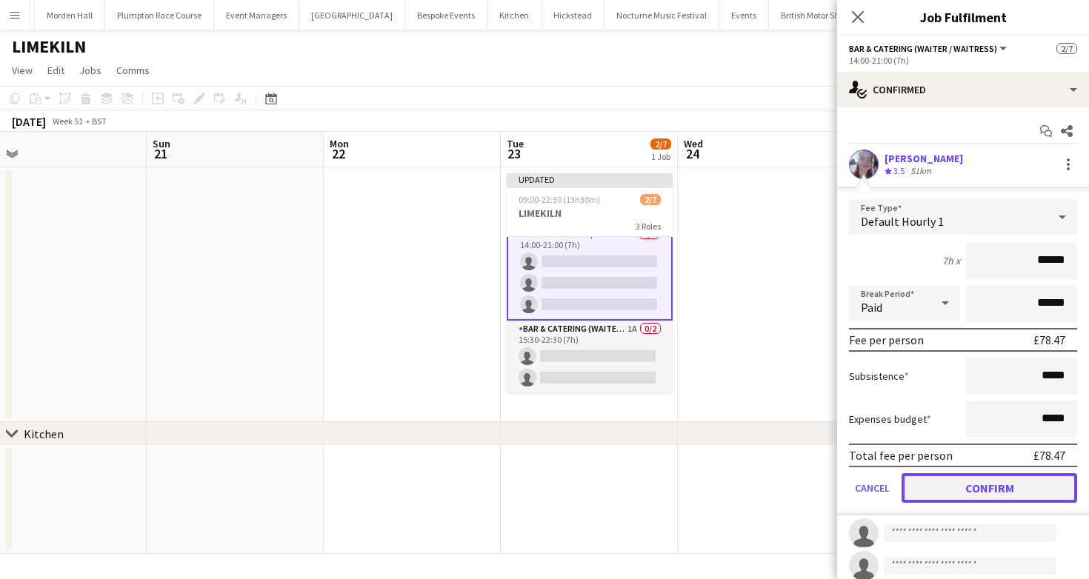
click at [986, 486] on button "Confirm" at bounding box center [989, 488] width 176 height 30
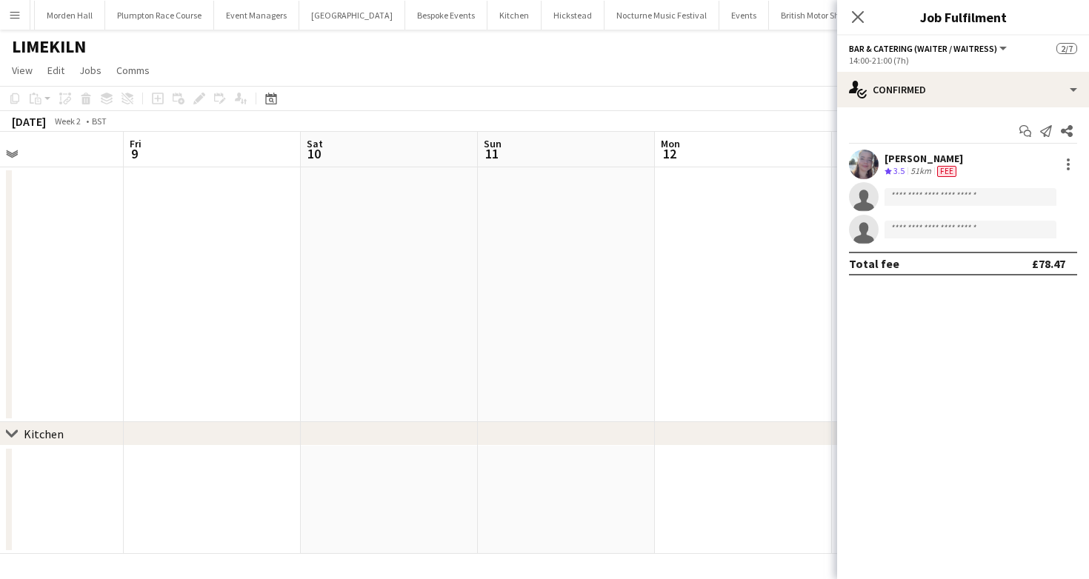
scroll to position [0, 562]
click at [668, 101] on app-toolbar "Copy Paste Paste Command V Paste with crew Command Shift V Paste linked Job [GE…" at bounding box center [544, 98] width 1089 height 25
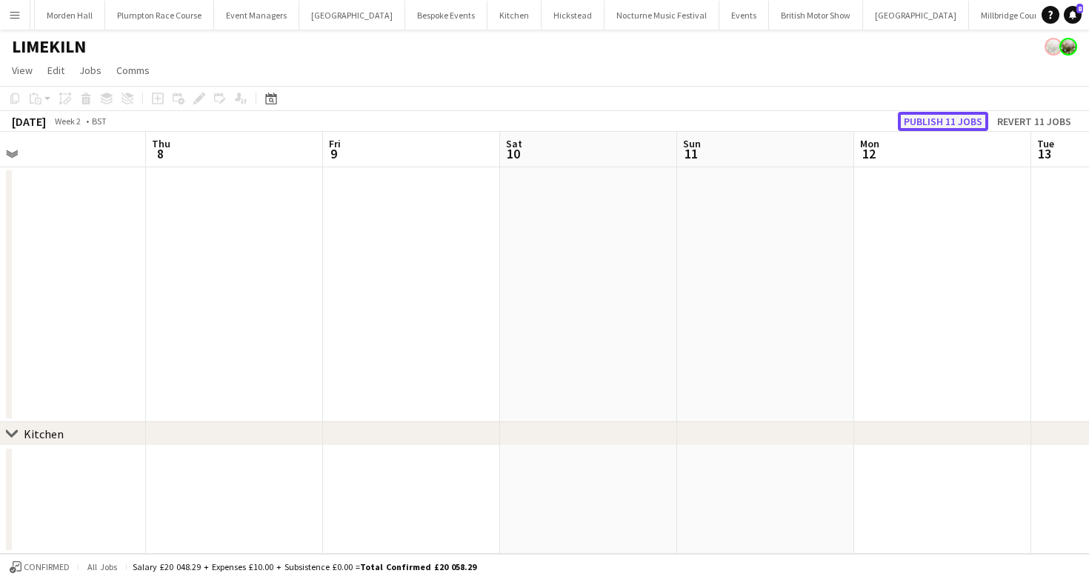
click at [966, 116] on button "Publish 11 jobs" at bounding box center [943, 121] width 90 height 19
click at [18, 67] on span "View" at bounding box center [22, 70] width 21 height 13
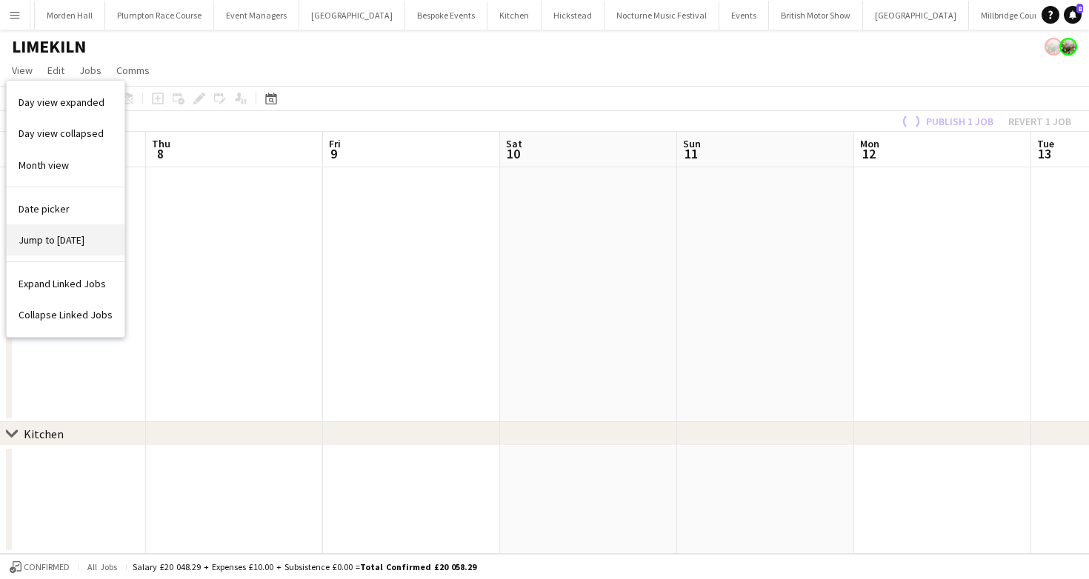
click at [59, 228] on link "Jump to [DATE]" at bounding box center [66, 239] width 118 height 31
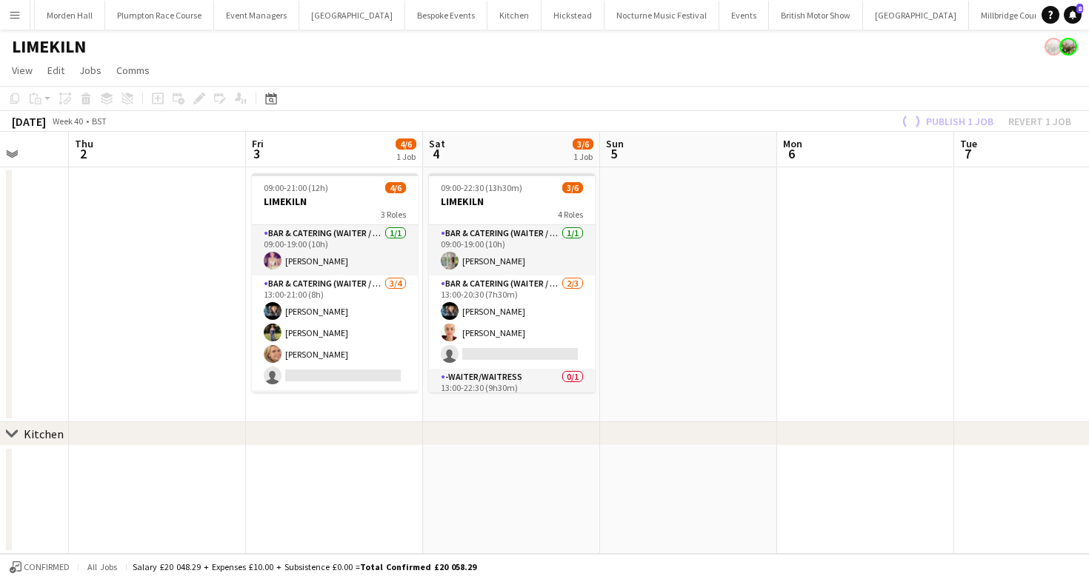
scroll to position [0, 461]
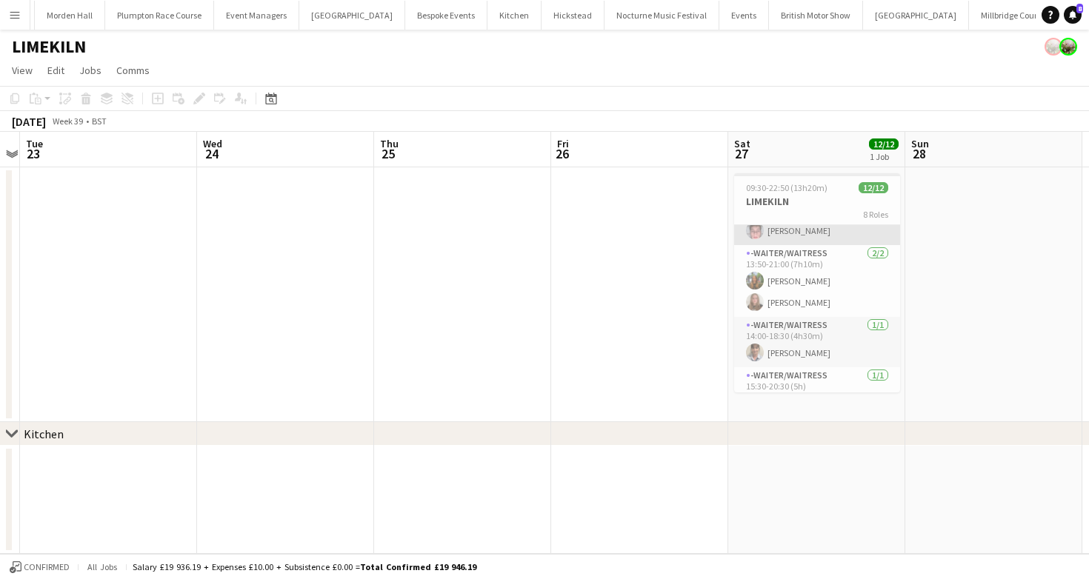
scroll to position [208, 0]
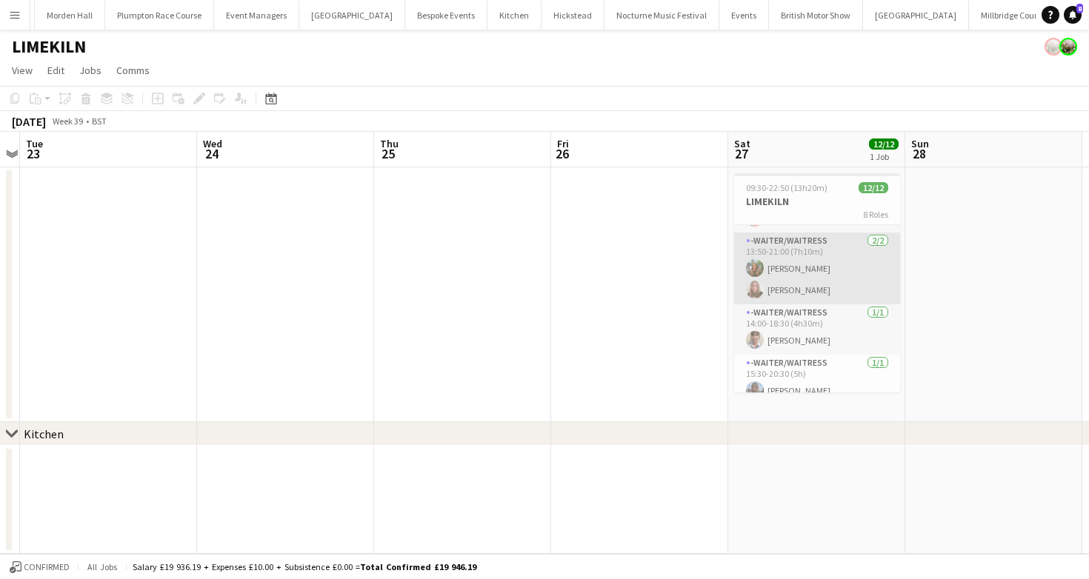
click at [823, 284] on app-card-role "-Waiter/Waitress [DATE] 13:50-21:00 (7h10m) [PERSON_NAME] [PERSON_NAME]" at bounding box center [817, 269] width 166 height 72
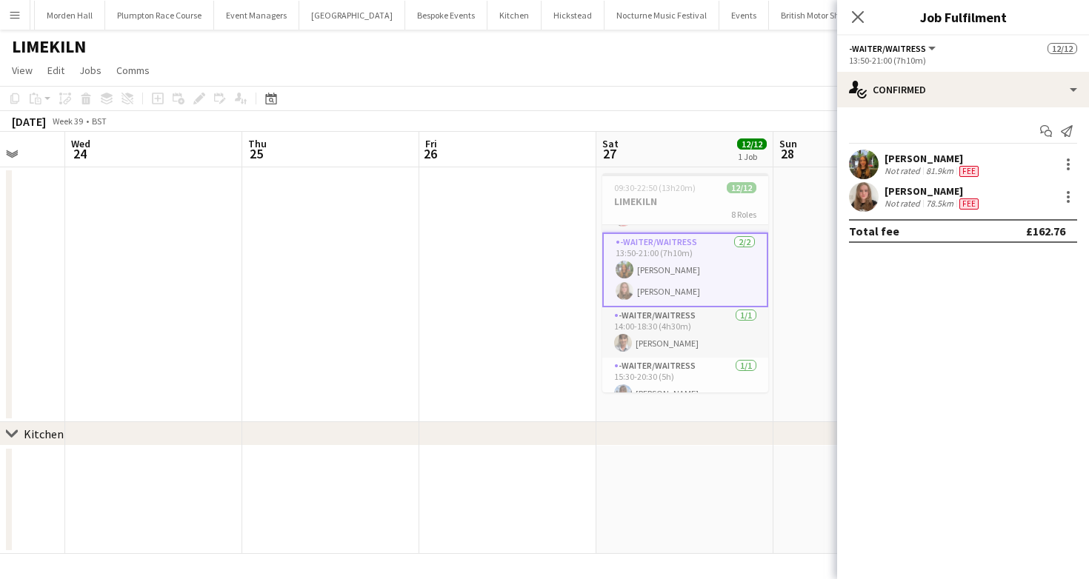
scroll to position [0, 661]
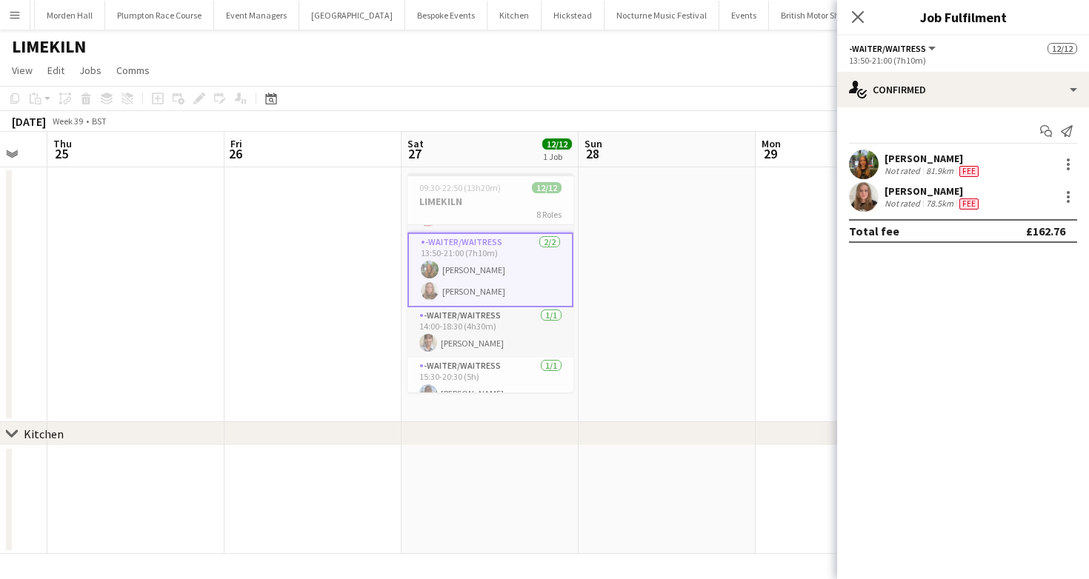
click at [876, 176] on div at bounding box center [864, 165] width 30 height 30
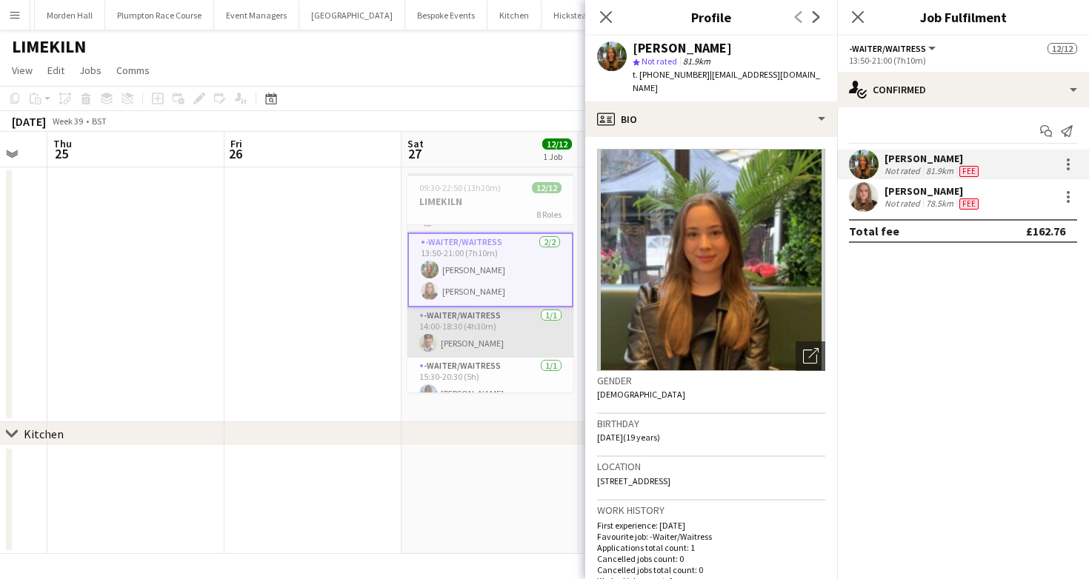
click at [504, 329] on app-card-role "-Waiter/Waitress 1/1 14:00-18:30 (4h30m) Jane Reynolds" at bounding box center [490, 332] width 166 height 50
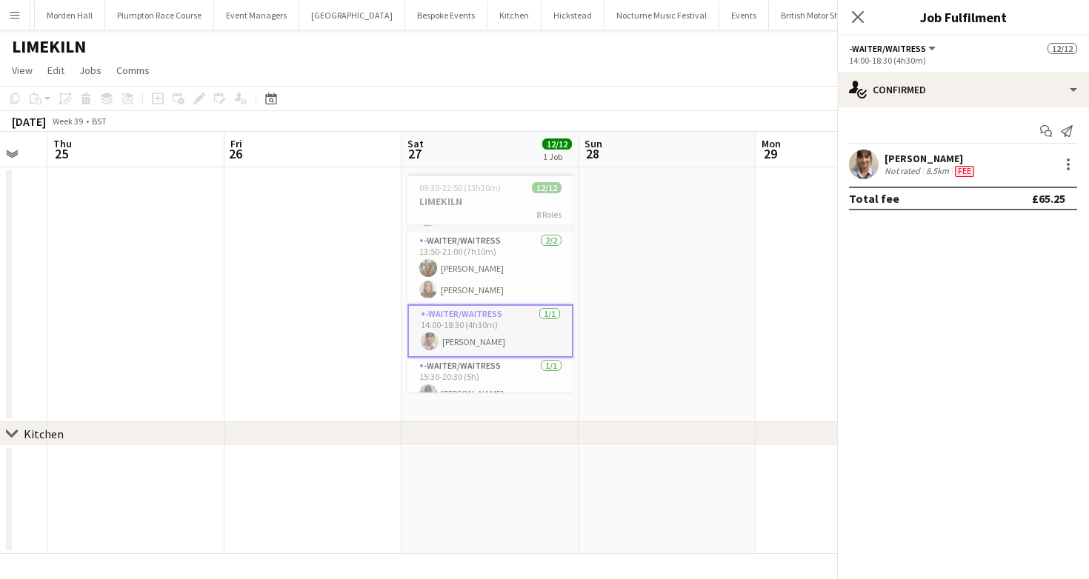
scroll to position [324, 0]
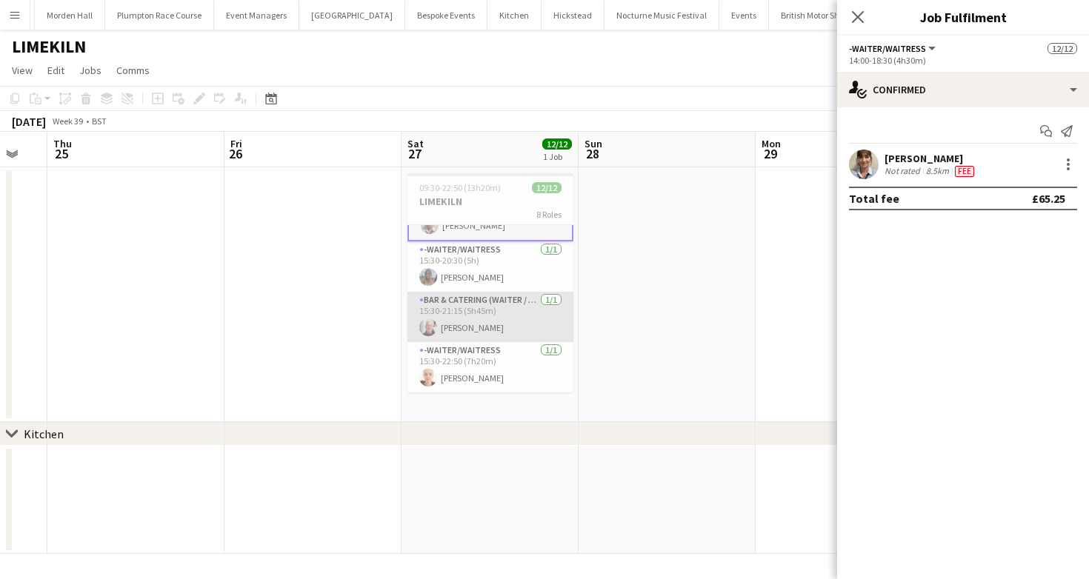
click at [541, 313] on app-card-role "Bar & Catering (Waiter / waitress) 1/1 15:30-21:15 (5h45m) Peter Gretton" at bounding box center [490, 317] width 166 height 50
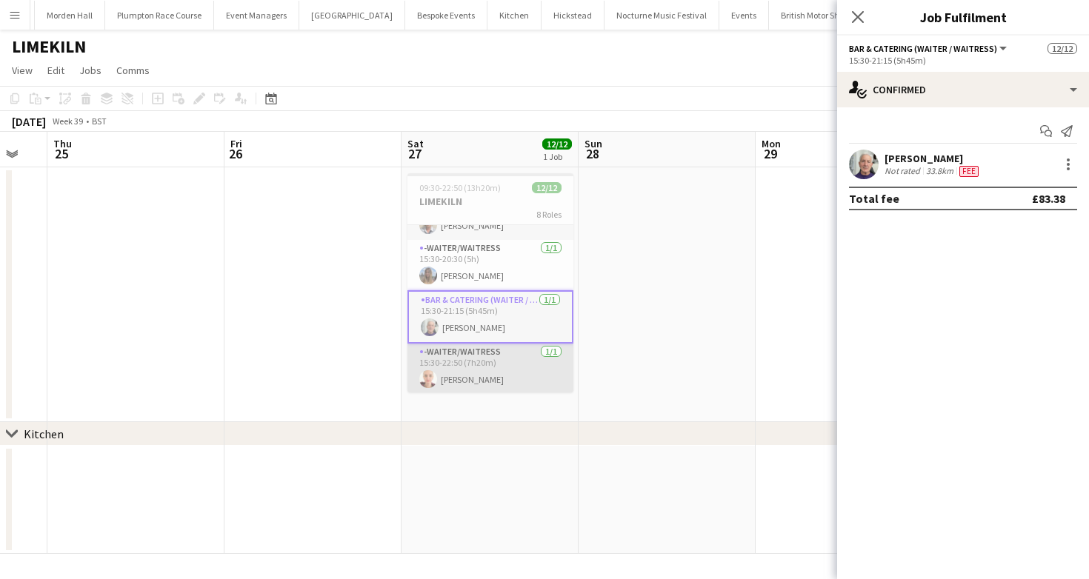
click at [537, 384] on app-card-role "-Waiter/Waitress 1/1 15:30-22:50 (7h20m) Franceska T Imre" at bounding box center [490, 369] width 166 height 50
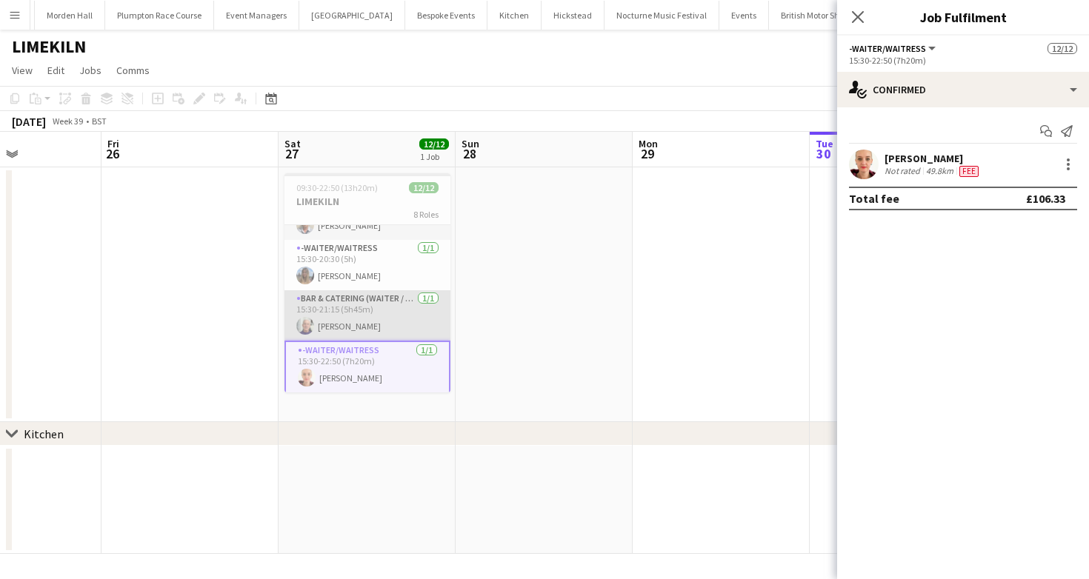
scroll to position [324, 0]
click at [375, 307] on app-card-role "Bar & Catering (Waiter / waitress) 1/1 15:30-21:15 (5h45m) Peter Gretton" at bounding box center [367, 314] width 166 height 50
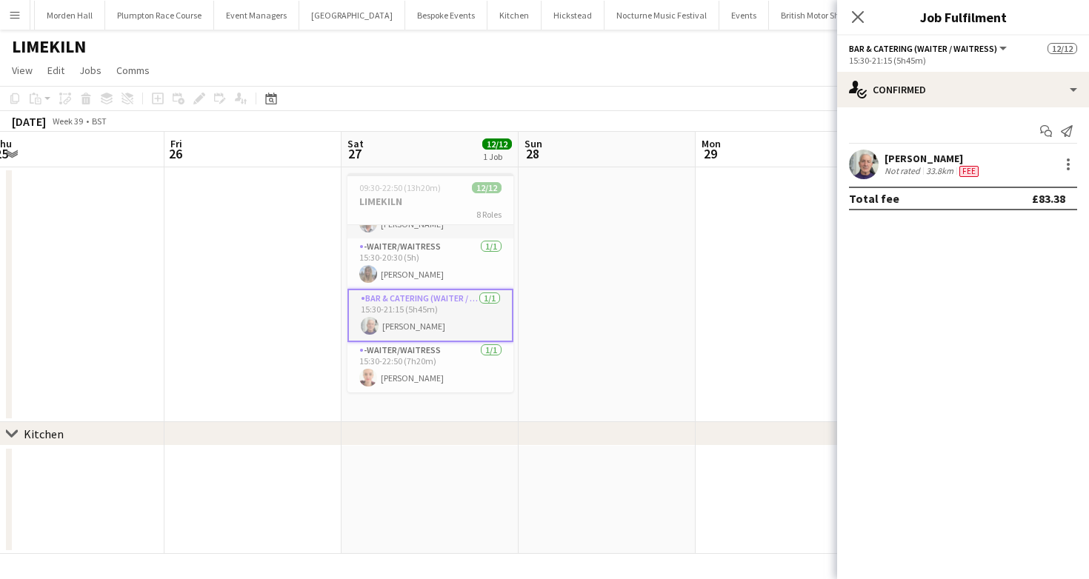
scroll to position [0, 367]
click at [922, 154] on div "[PERSON_NAME]" at bounding box center [932, 158] width 97 height 13
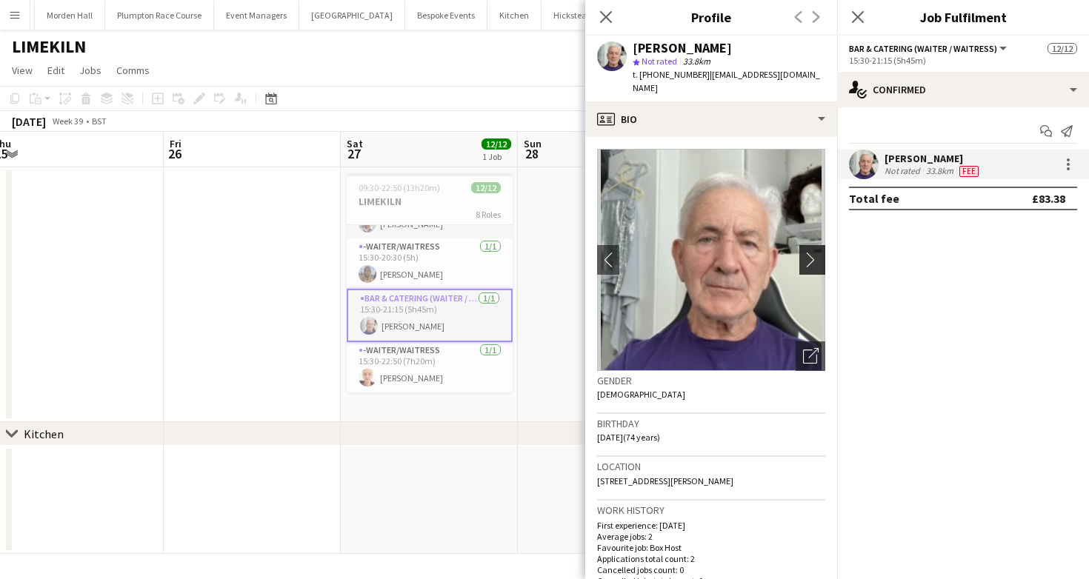
click at [804, 252] on app-icon "chevron-right" at bounding box center [814, 260] width 23 height 16
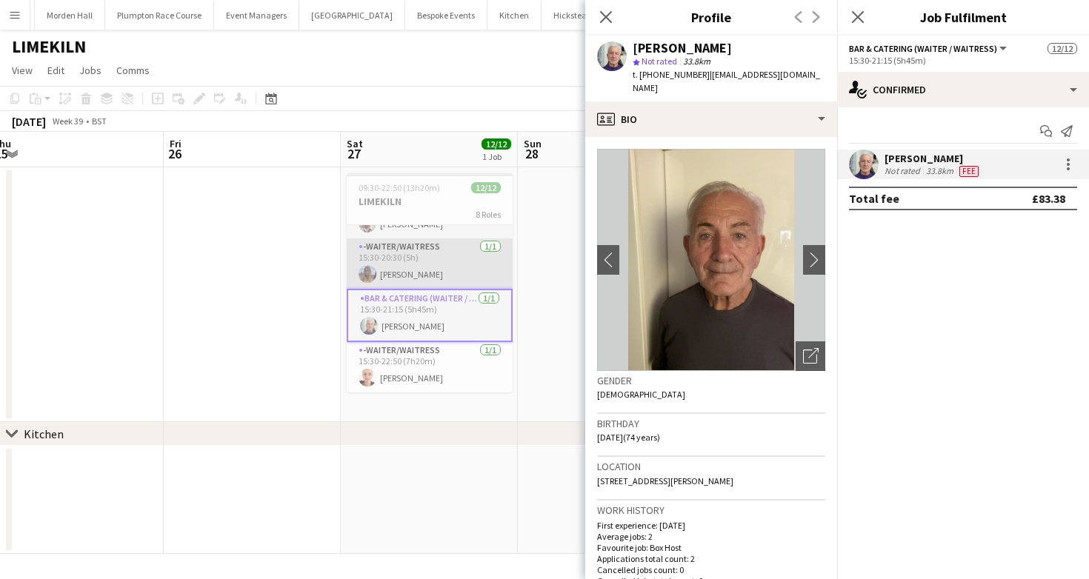
click at [446, 258] on app-card-role "-Waiter/Waitress 1/1 15:30-20:30 (5h) Lily Bartley" at bounding box center [430, 263] width 166 height 50
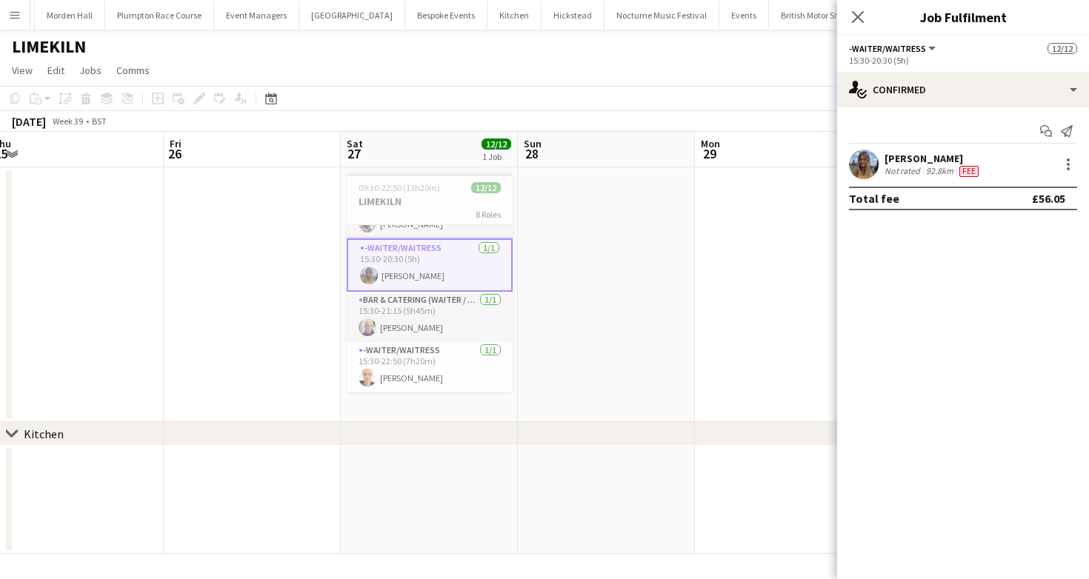
click at [662, 100] on app-toolbar "Copy Paste Paste Command V Paste with crew Command Shift V Paste linked Job [GE…" at bounding box center [544, 98] width 1089 height 25
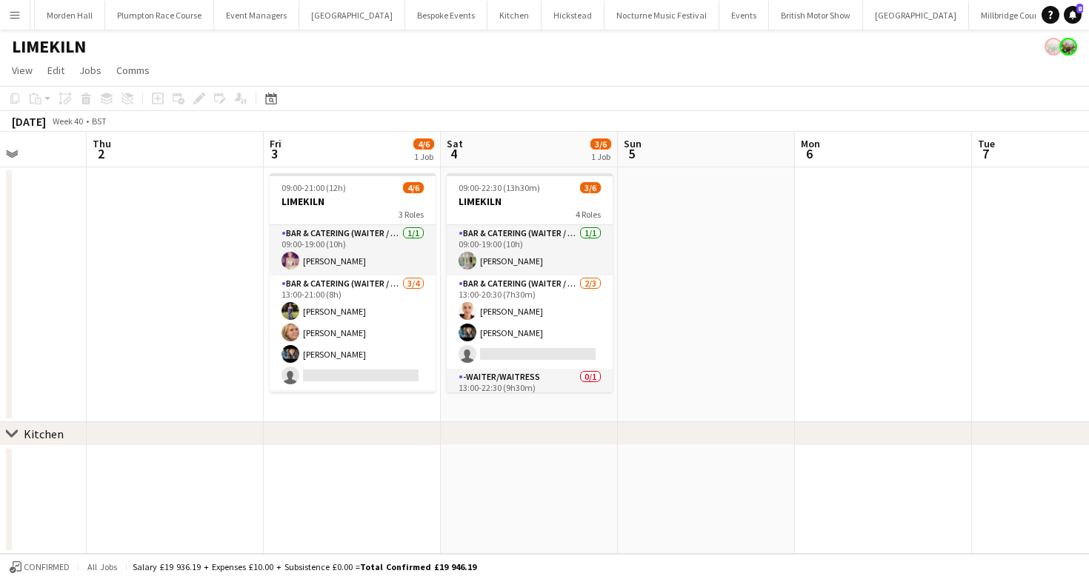
scroll to position [0, 427]
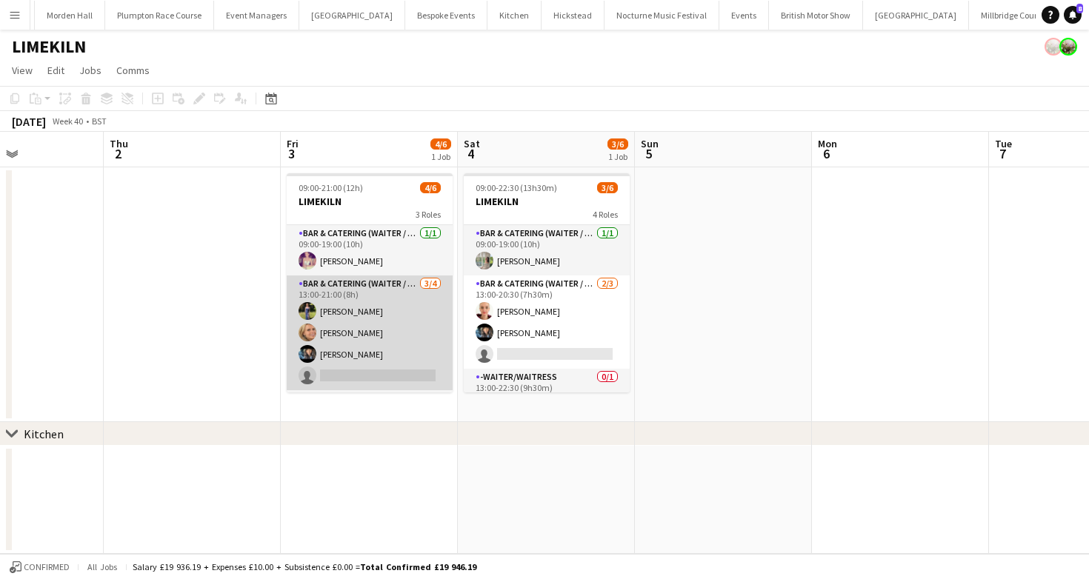
click at [358, 313] on app-card-role "Bar & Catering (Waiter / waitress) 3/4 13:00-21:00 (8h) Holly Hunter Lucy Bee L…" at bounding box center [370, 333] width 166 height 115
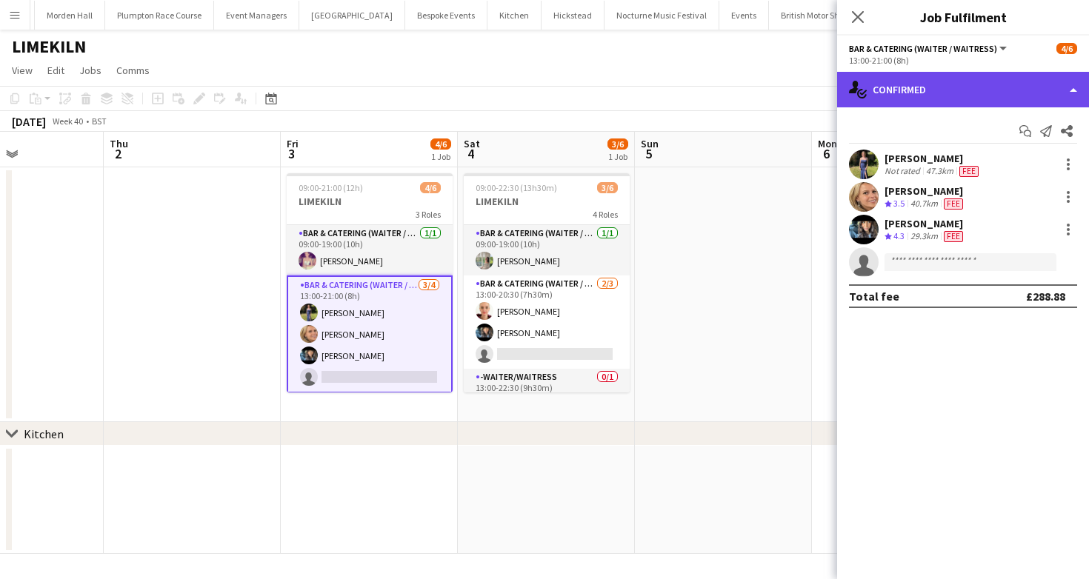
click at [969, 103] on div "single-neutral-actions-check-2 Confirmed" at bounding box center [963, 90] width 252 height 36
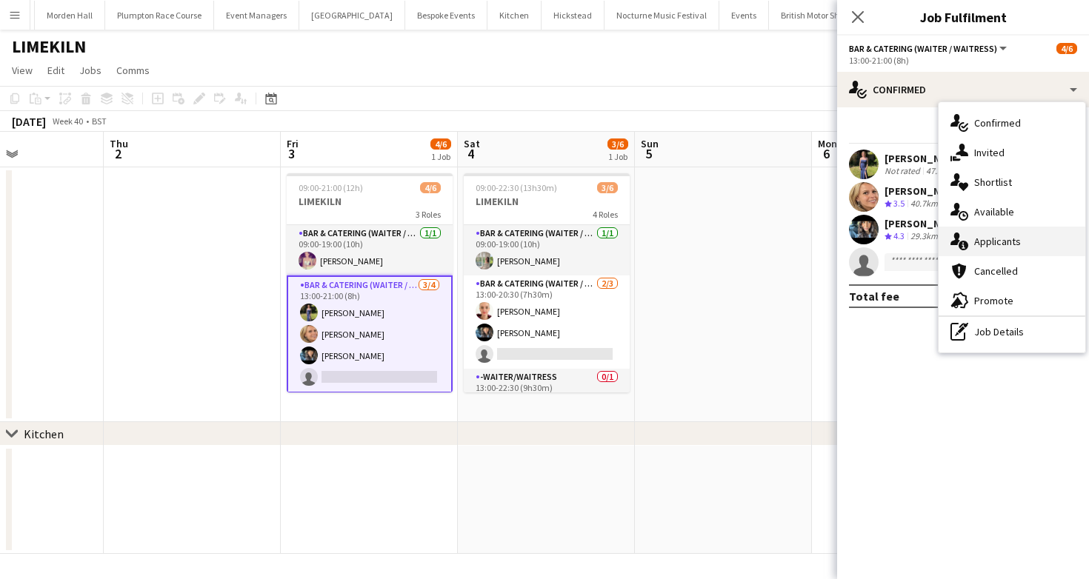
click at [991, 243] on span "Applicants" at bounding box center [997, 241] width 47 height 13
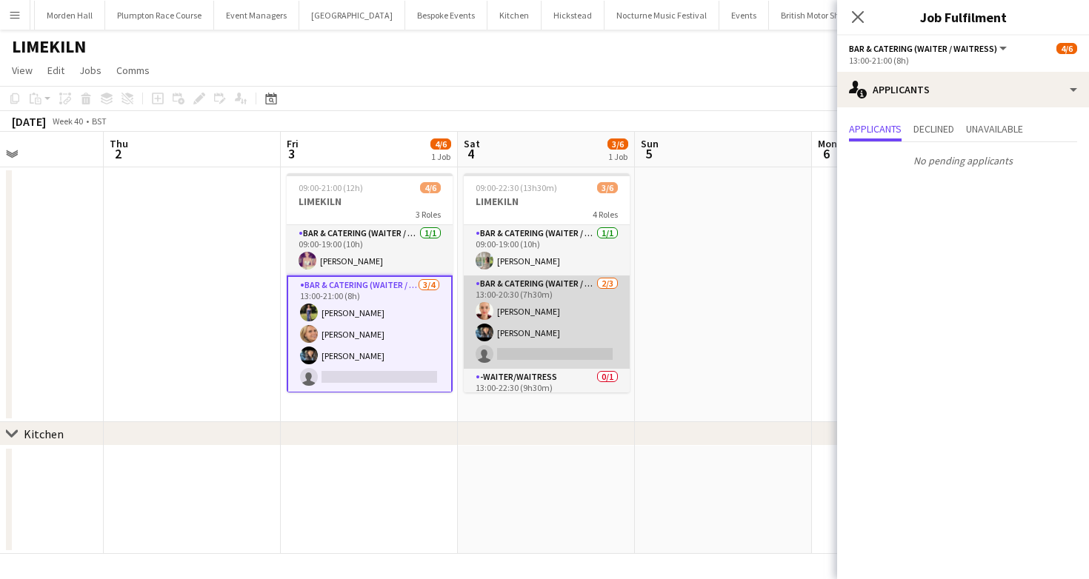
click at [564, 318] on app-card-role "Bar & Catering (Waiter / waitress) [DATE] 13:00-20:30 (7h30m) [PERSON_NAME] [PE…" at bounding box center [547, 322] width 166 height 93
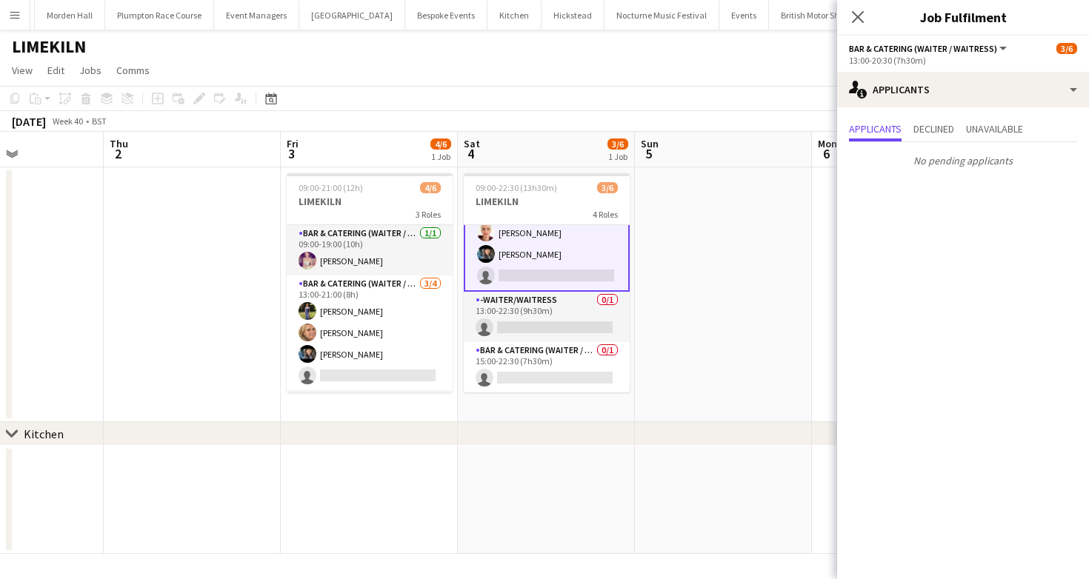
click at [564, 318] on app-card-role "-Waiter/Waitress 0/1 13:00-22:30 (9h30m) single-neutral-actions" at bounding box center [547, 317] width 166 height 50
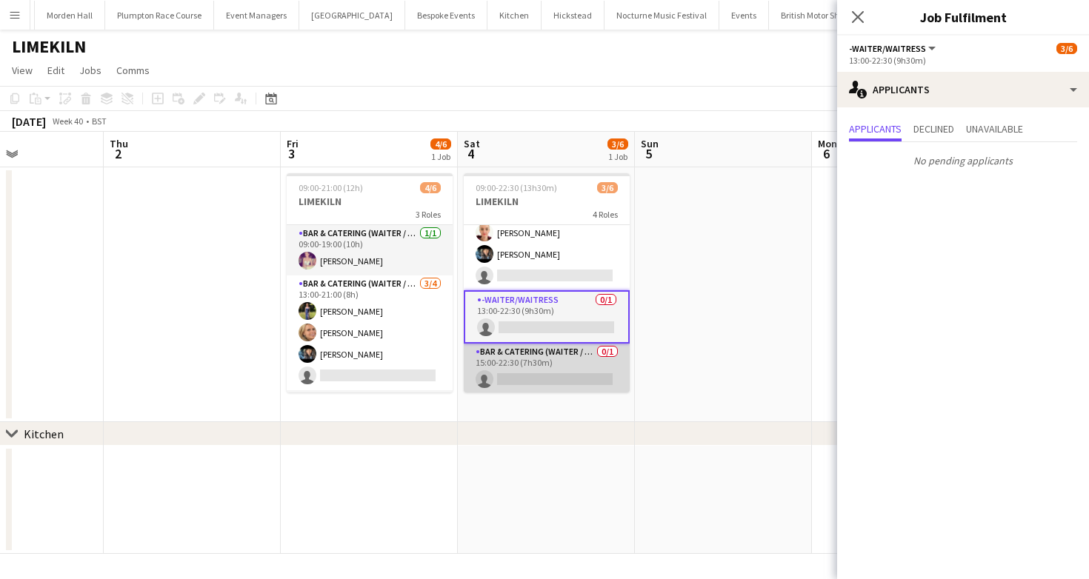
click at [558, 375] on app-card-role "Bar & Catering (Waiter / waitress) 0/1 15:00-22:30 (7h30m) single-neutral-actio…" at bounding box center [547, 369] width 166 height 50
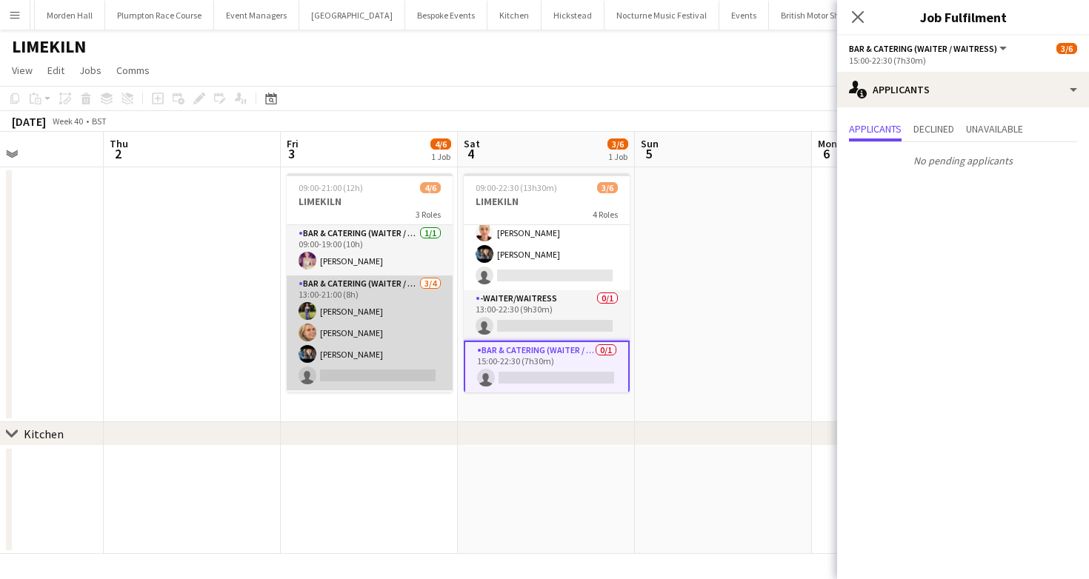
scroll to position [48, 0]
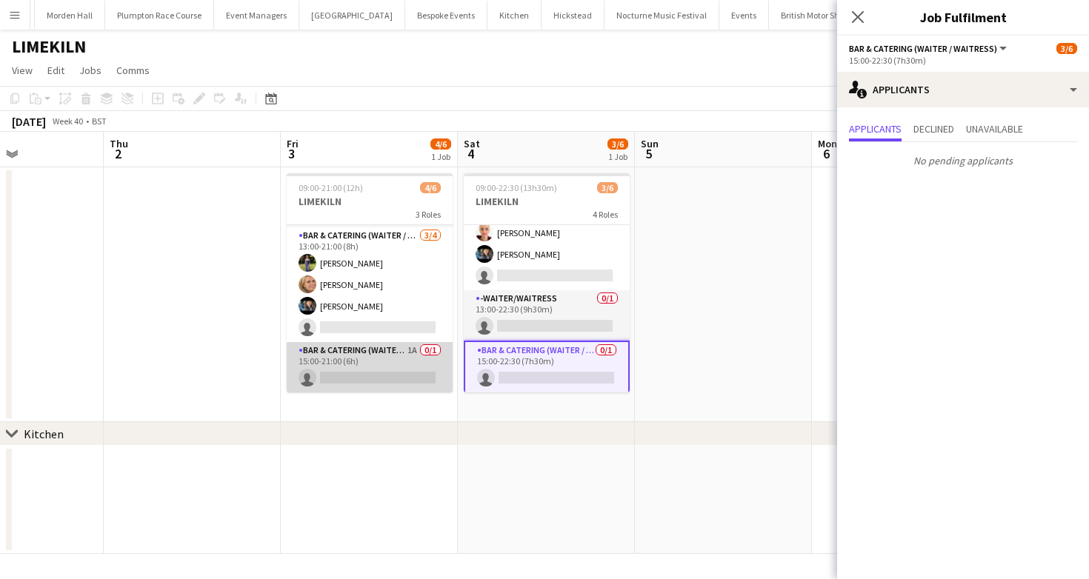
click at [370, 363] on app-card-role "Bar & Catering (Waiter / waitress) 1A 0/1 15:00-21:00 (6h) single-neutral-actio…" at bounding box center [370, 367] width 166 height 50
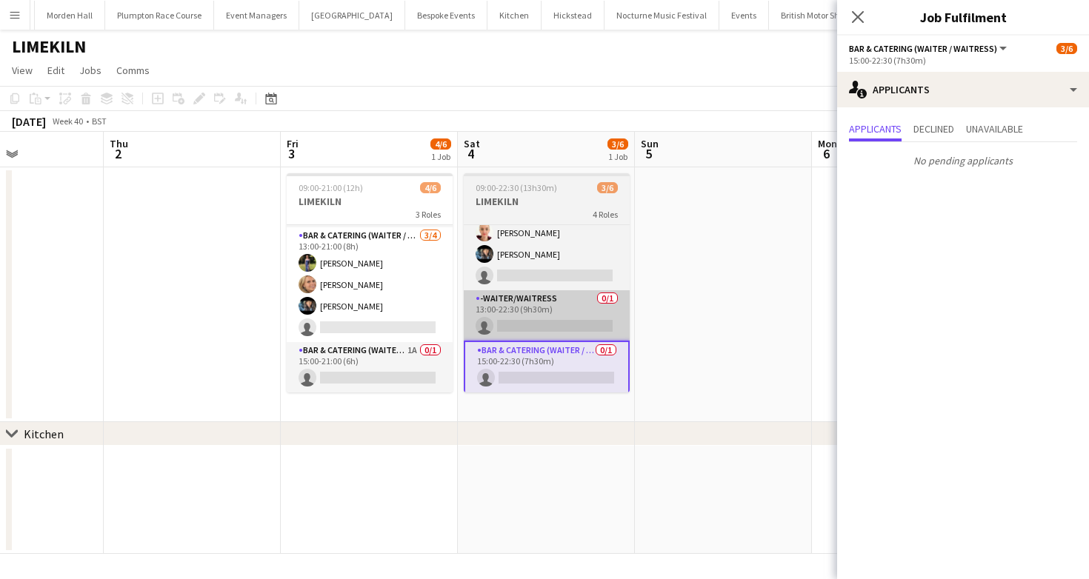
scroll to position [77, 0]
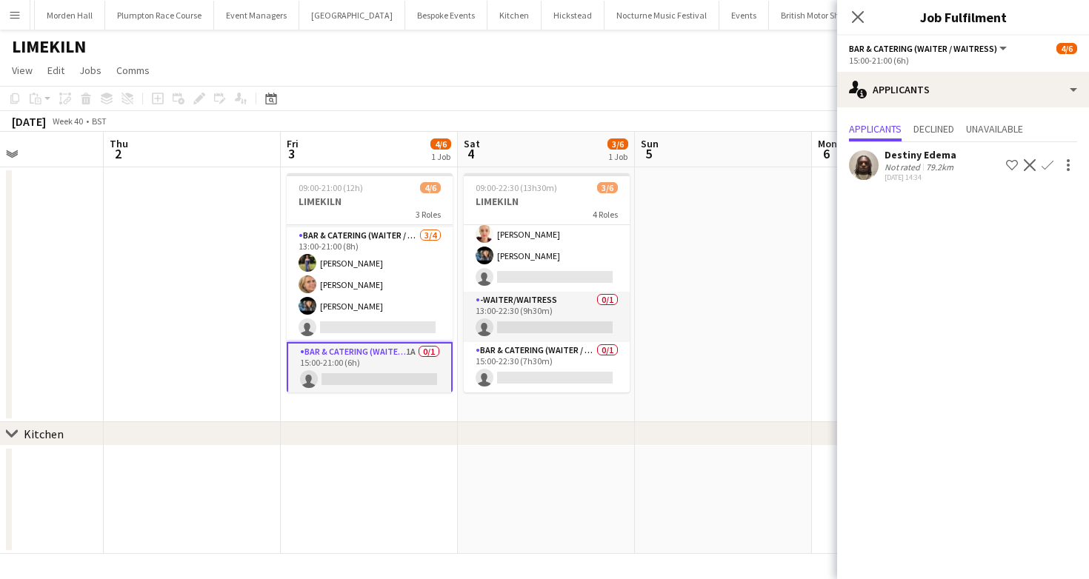
click at [888, 156] on div "Destiny Edema" at bounding box center [920, 154] width 72 height 13
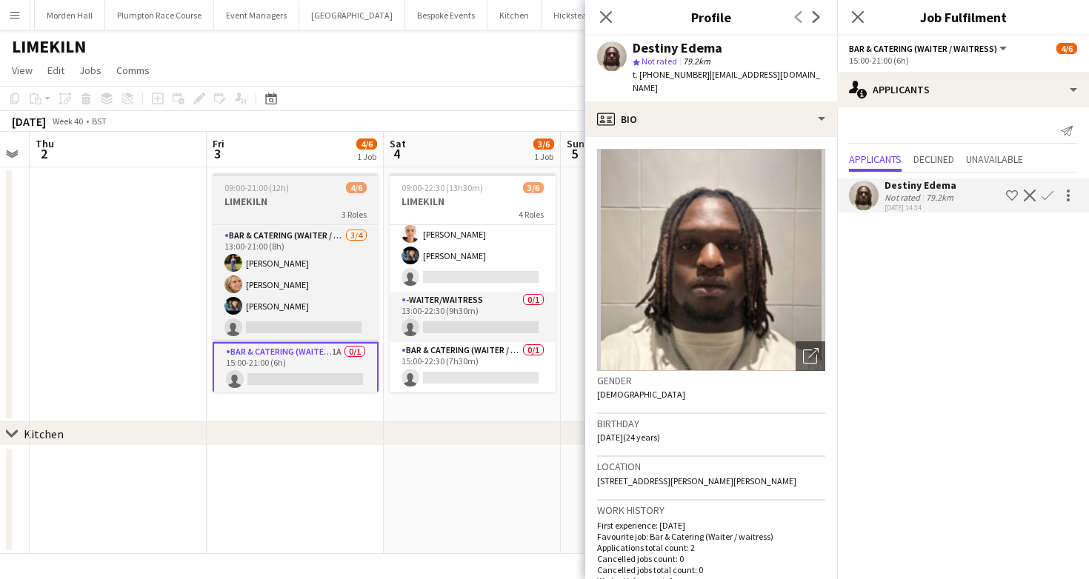
scroll to position [0, 504]
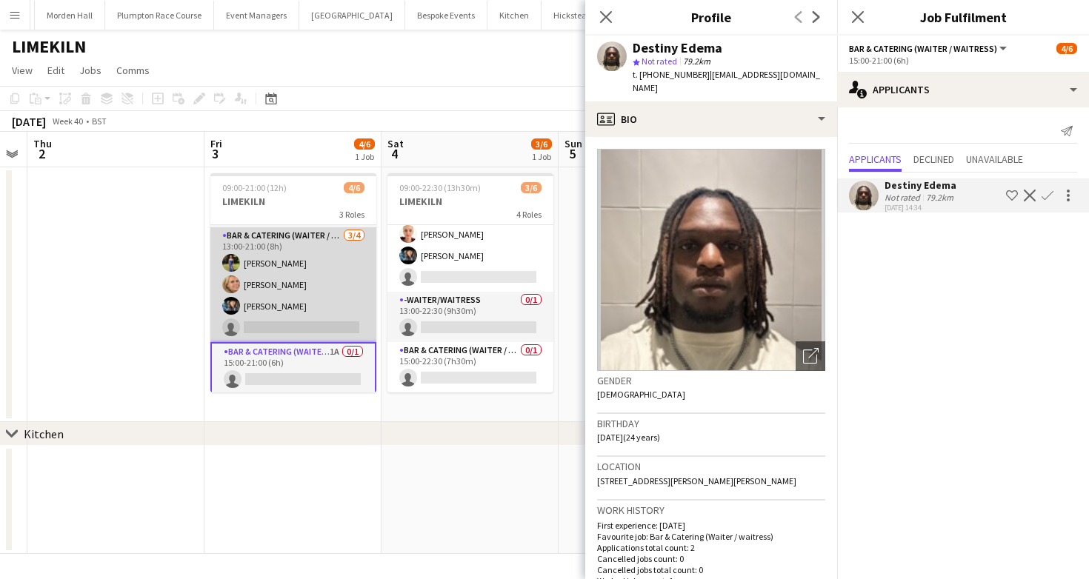
click at [325, 336] on app-card-role "Bar & Catering (Waiter / waitress) 3/4 13:00-21:00 (8h) Holly Hunter Lucy Bee L…" at bounding box center [293, 284] width 166 height 115
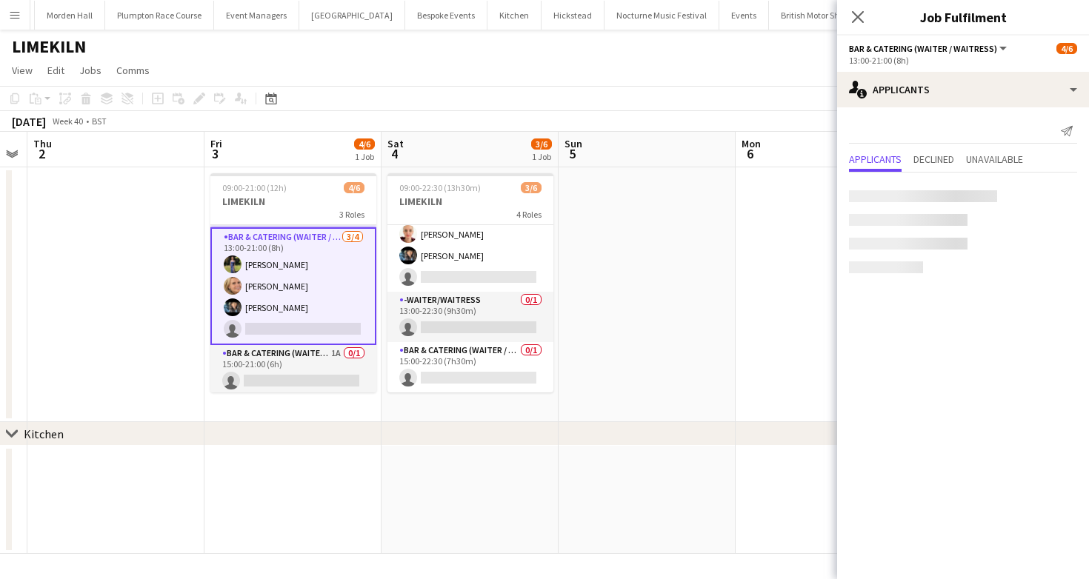
scroll to position [0, 0]
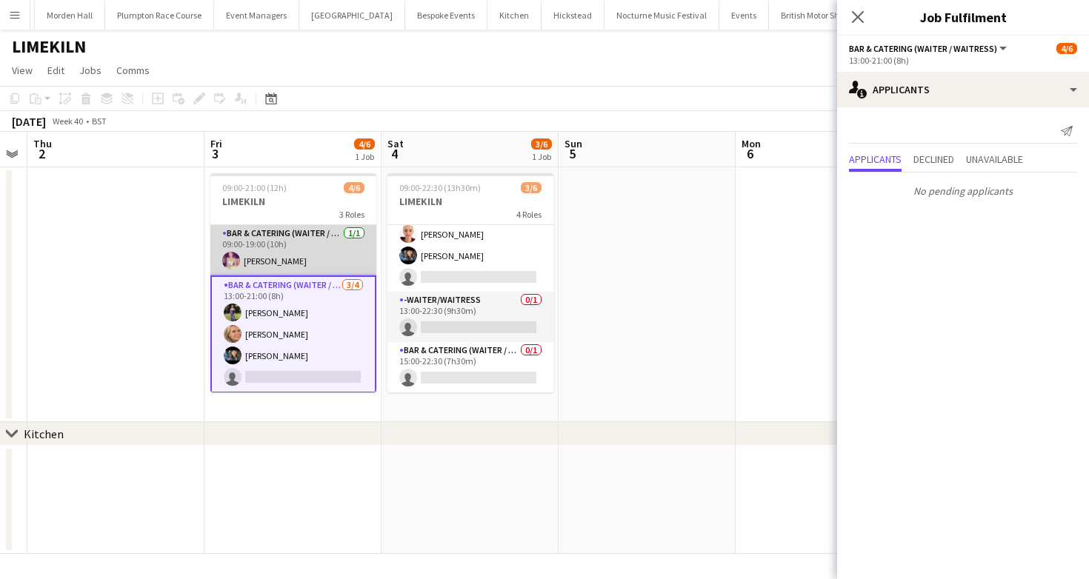
click at [279, 247] on app-card-role "Bar & Catering (Waiter / waitress) [DATE] 09:00-19:00 (10h) [PERSON_NAME]" at bounding box center [293, 250] width 166 height 50
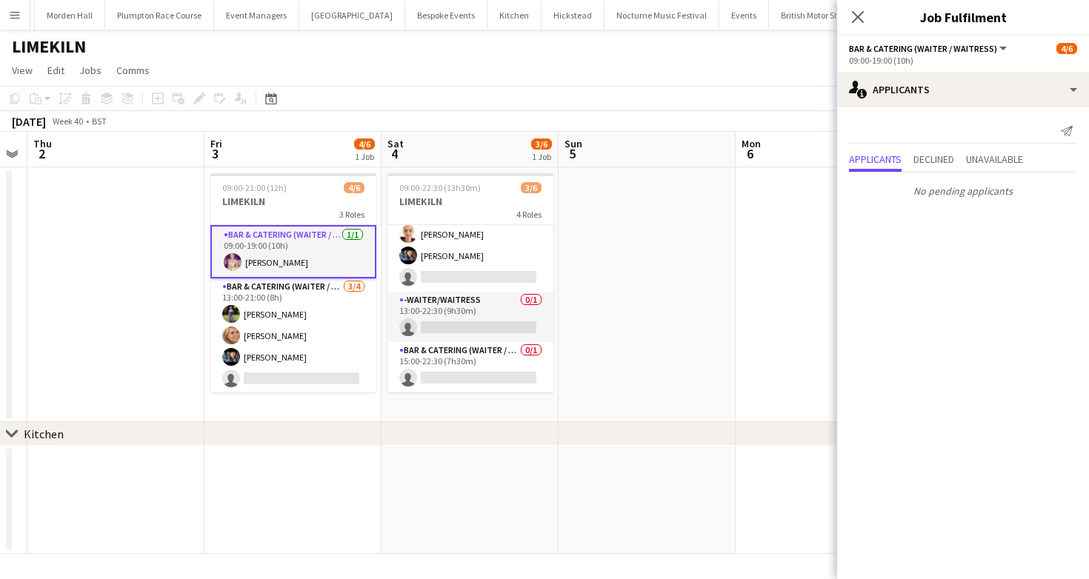
click at [408, 87] on app-toolbar "Copy Paste Paste Command V Paste with crew Command Shift V Paste linked Job [GE…" at bounding box center [544, 98] width 1089 height 25
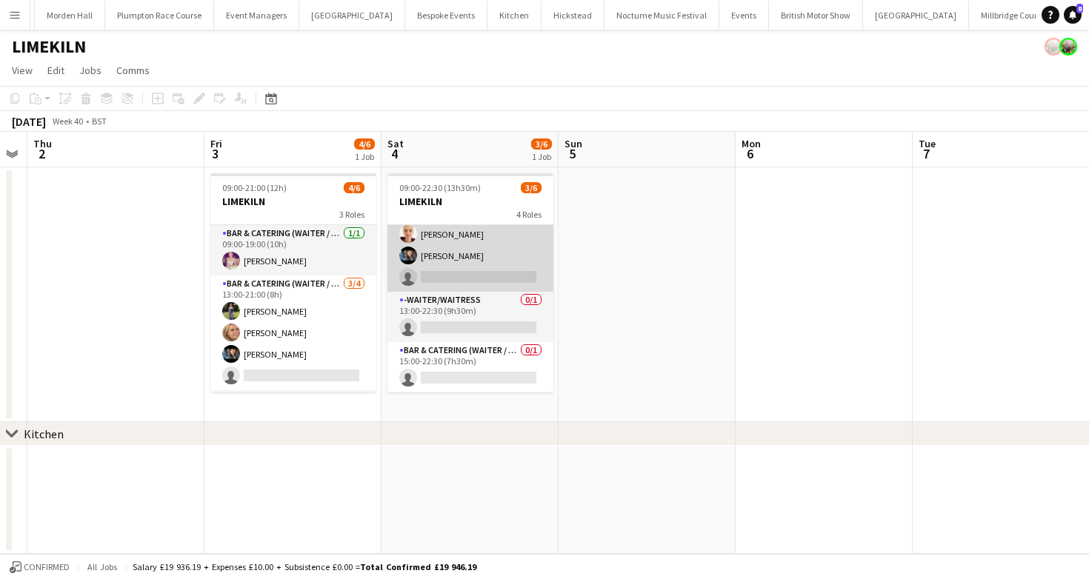
click at [492, 250] on app-card-role "Bar & Catering (Waiter / waitress) [DATE] 13:00-20:30 (7h30m) [PERSON_NAME] [PE…" at bounding box center [470, 244] width 166 height 93
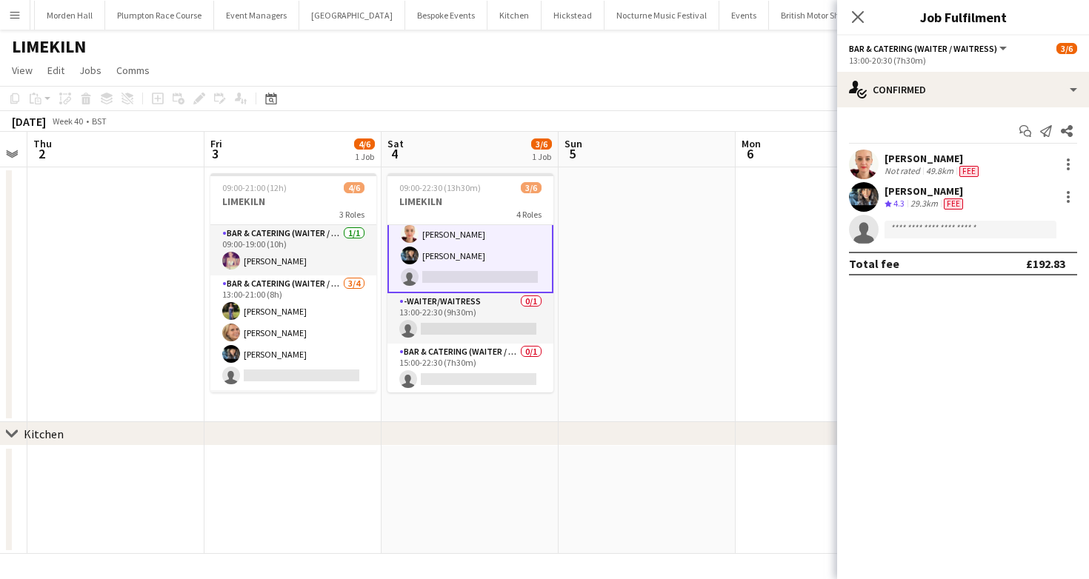
click at [909, 51] on span "Bar & Catering (Waiter / waitress)" at bounding box center [923, 48] width 148 height 11
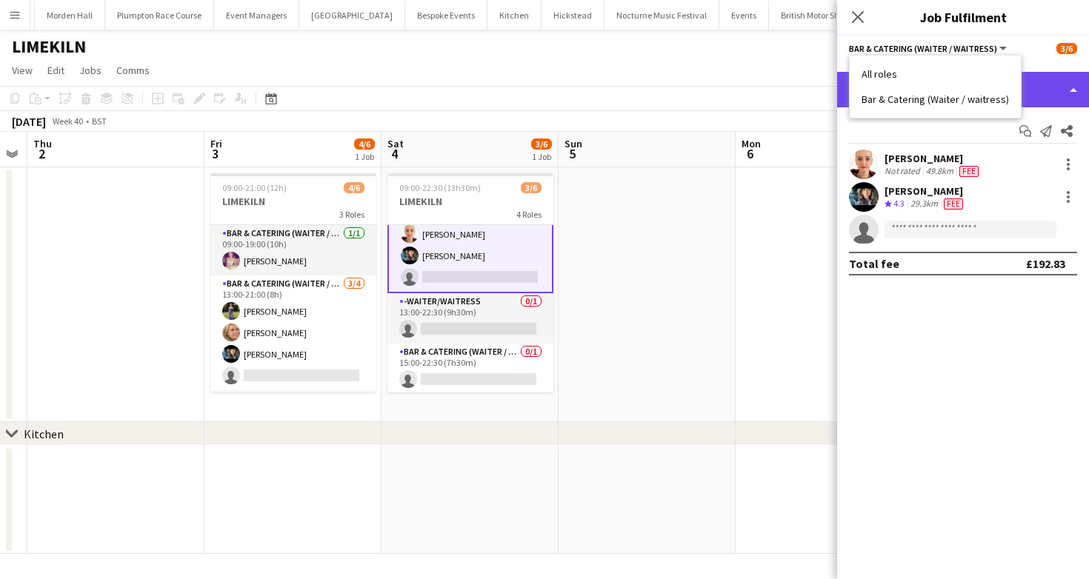
click at [1064, 83] on div "single-neutral-actions-check-2 Confirmed" at bounding box center [963, 90] width 252 height 36
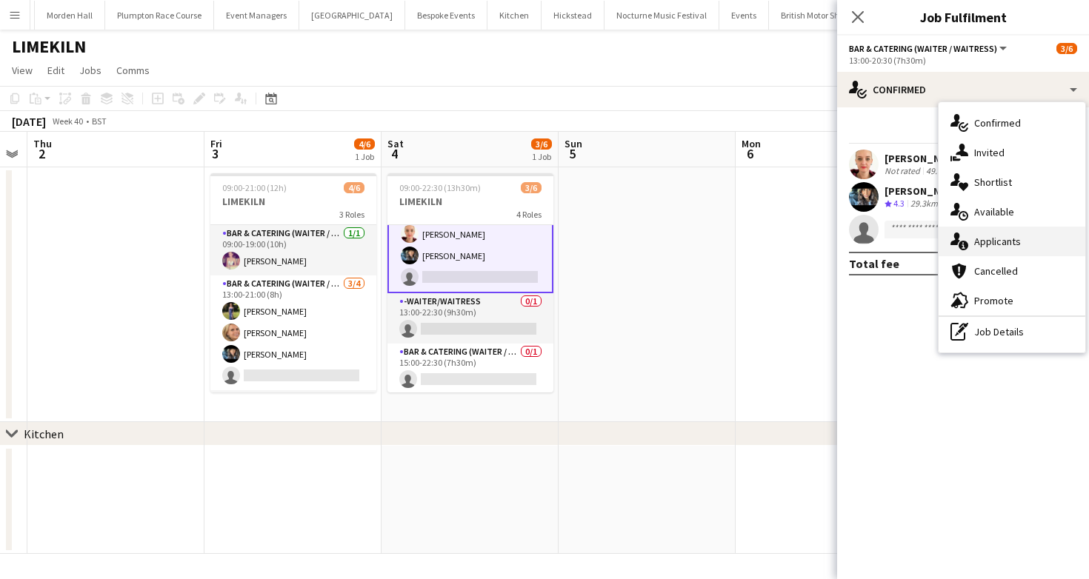
click at [995, 244] on span "Applicants" at bounding box center [997, 241] width 47 height 13
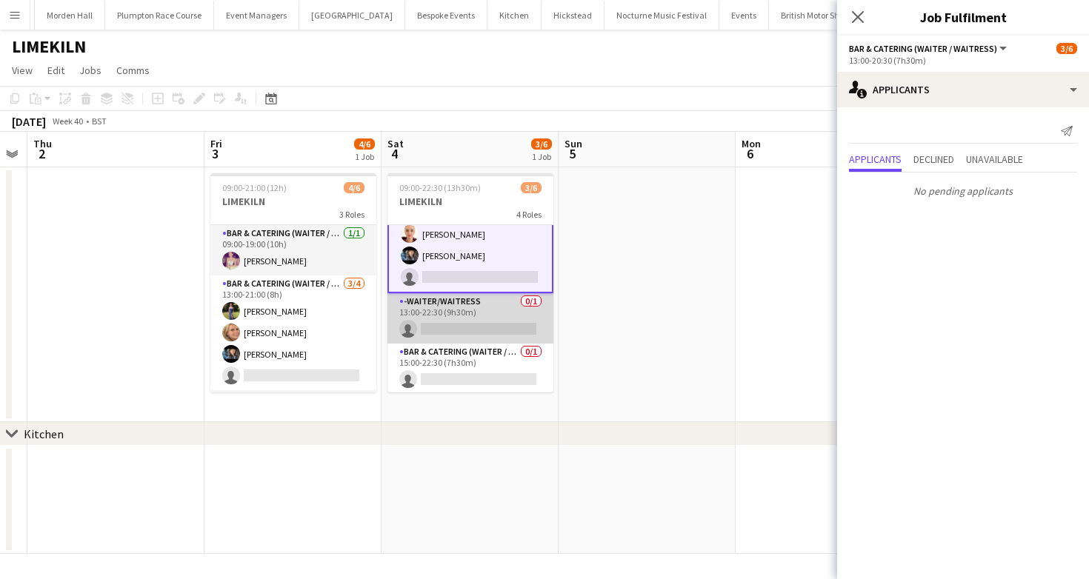
click at [501, 330] on app-card-role "-Waiter/Waitress 0/1 13:00-22:30 (9h30m) single-neutral-actions" at bounding box center [470, 318] width 166 height 50
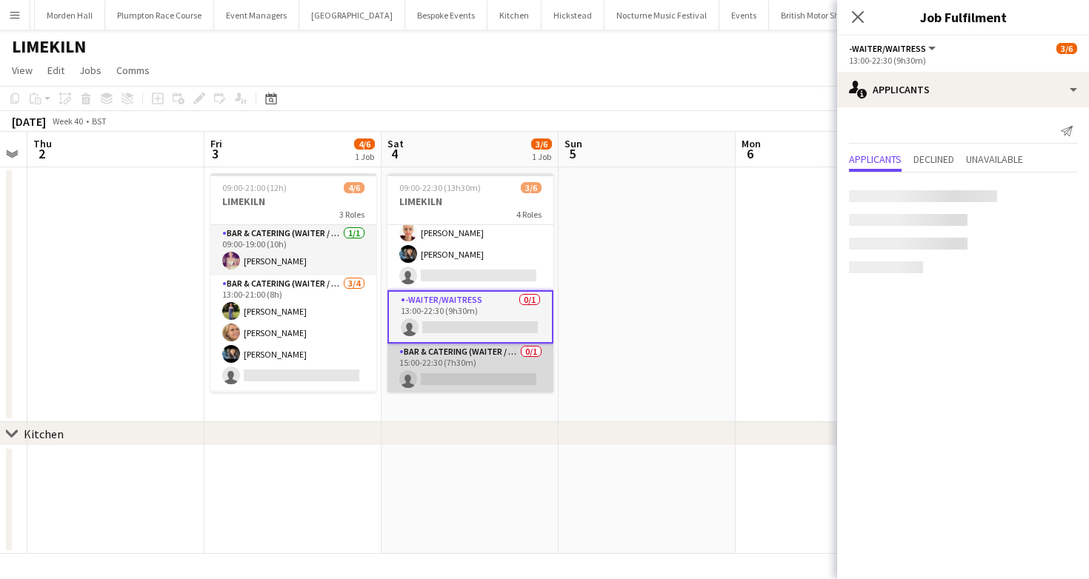
scroll to position [77, 0]
click at [502, 363] on app-card-role "Bar & Catering (Waiter / waitress) 0/1 15:00-22:30 (7h30m) single-neutral-actio…" at bounding box center [470, 370] width 166 height 50
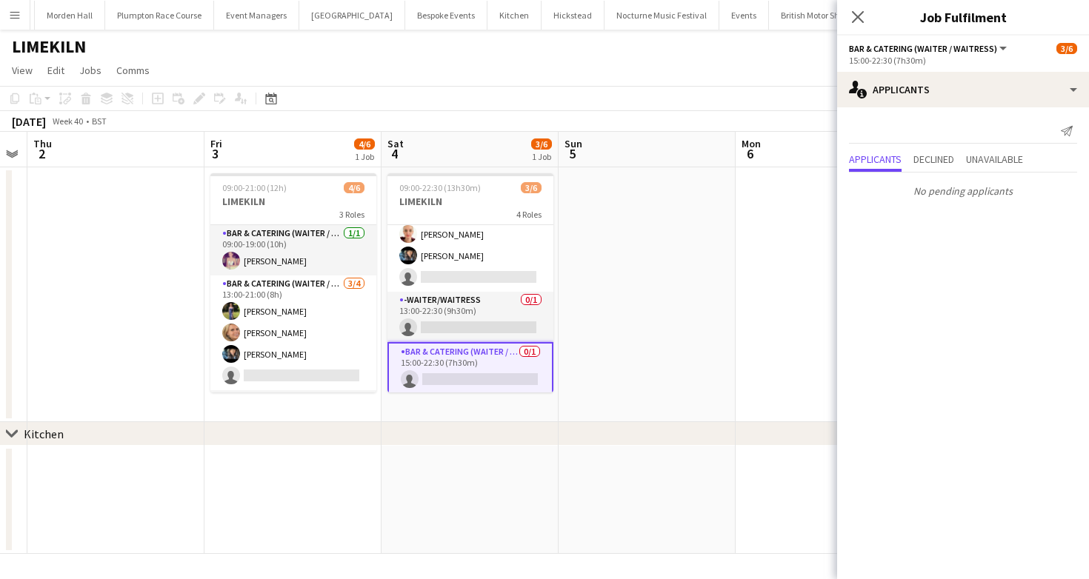
click at [526, 78] on app-page-menu "View Day view expanded Day view collapsed Month view Date picker Jump to [DATE]…" at bounding box center [544, 72] width 1089 height 28
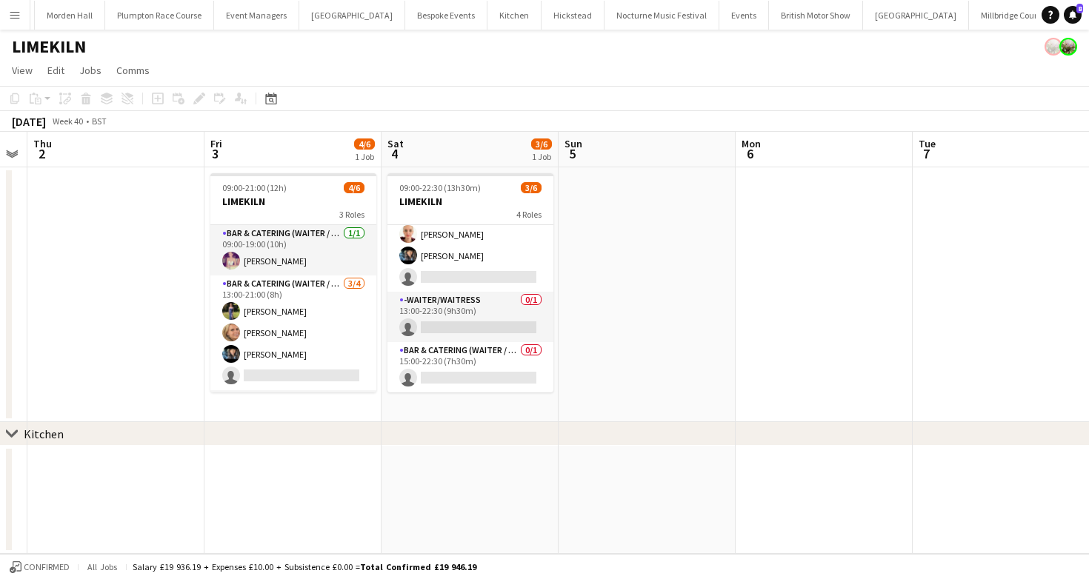
click at [330, 394] on app-date-cell "09:00-21:00 (12h) 4/6 LIMEKILN 3 Roles Bar & Catering (Waiter / waitress) 1/1 0…" at bounding box center [292, 294] width 177 height 255
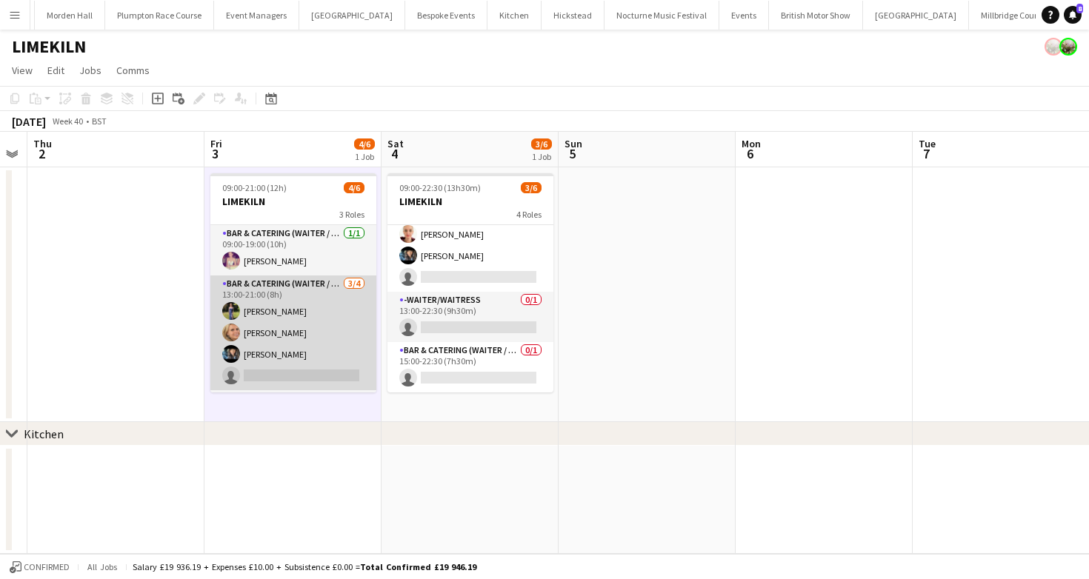
click at [344, 324] on app-card-role "Bar & Catering (Waiter / waitress) 3/4 13:00-21:00 (8h) Holly Hunter Lucy Bee L…" at bounding box center [293, 333] width 166 height 115
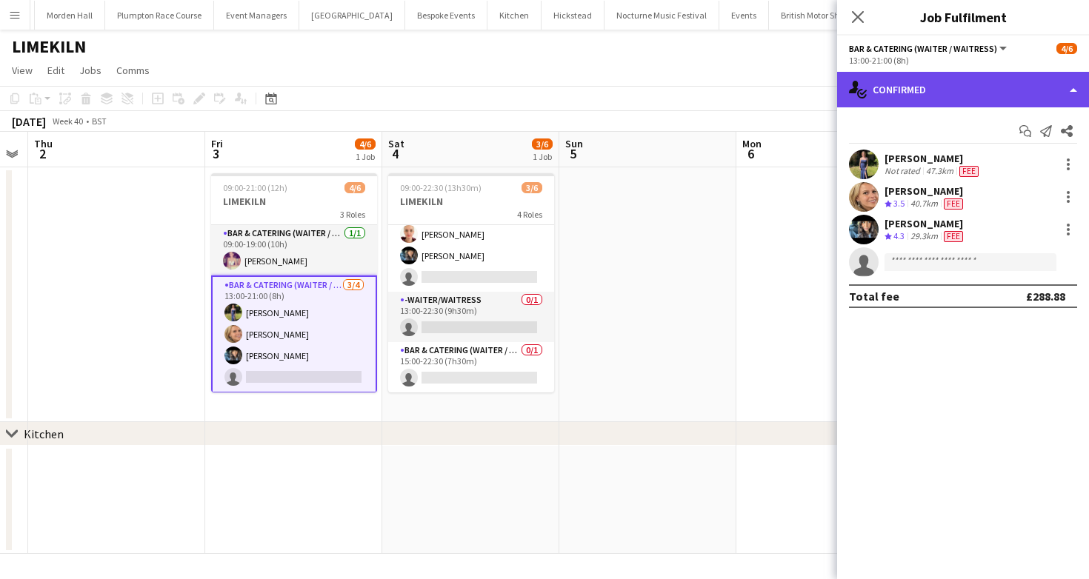
click at [978, 95] on div "single-neutral-actions-check-2 Confirmed" at bounding box center [963, 90] width 252 height 36
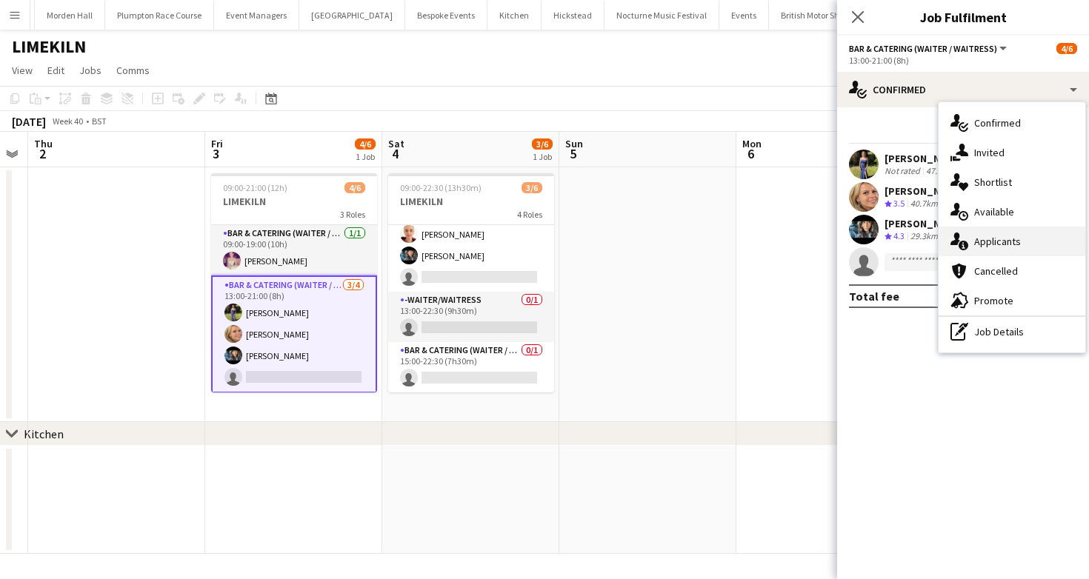
click at [1002, 238] on span "Applicants" at bounding box center [997, 241] width 47 height 13
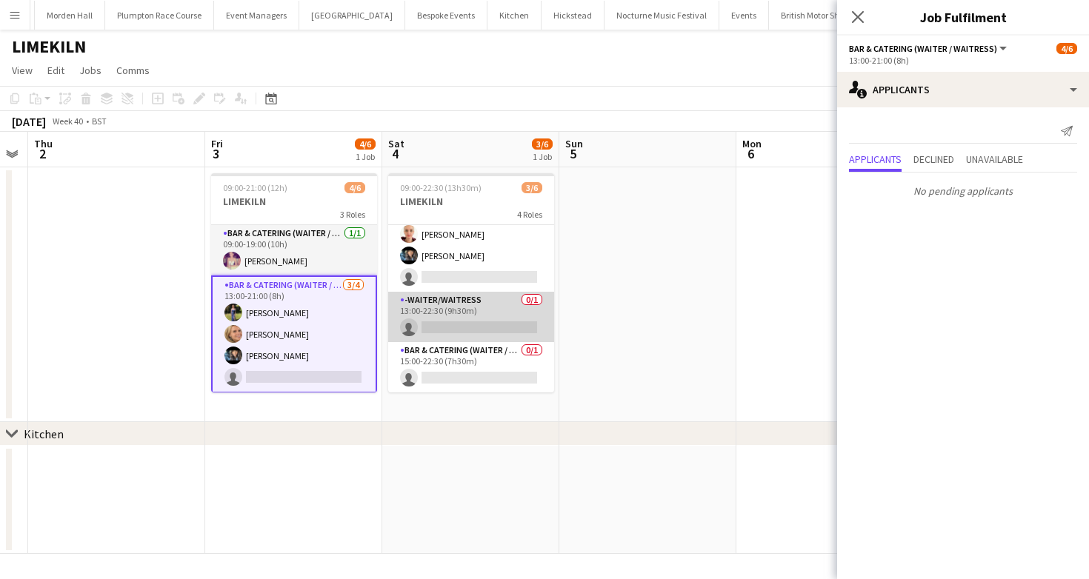
click at [492, 330] on app-card-role "-Waiter/Waitress 0/1 13:00-22:30 (9h30m) single-neutral-actions" at bounding box center [471, 317] width 166 height 50
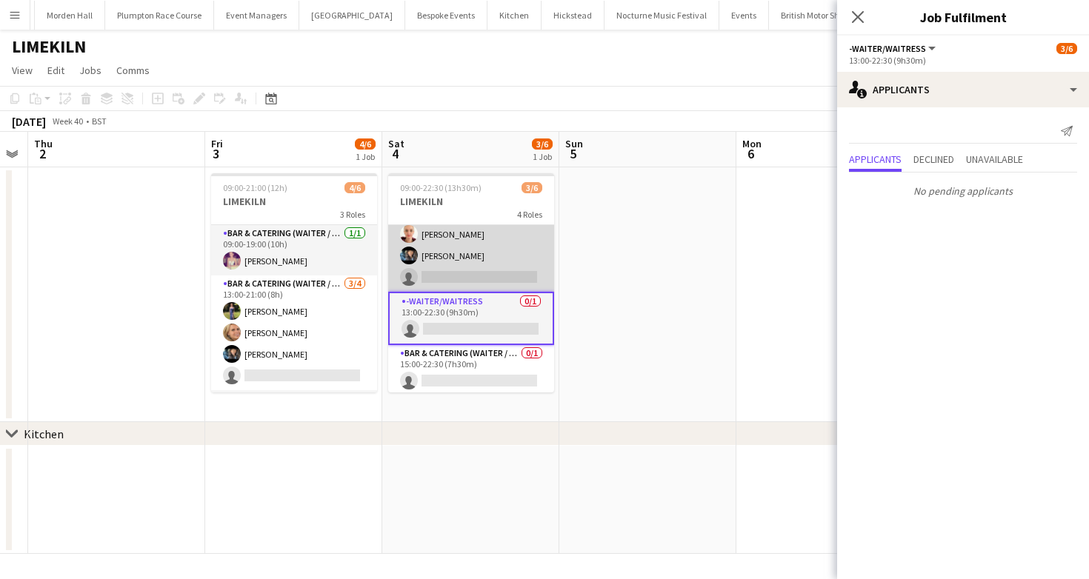
click at [515, 261] on app-card-role "Bar & Catering (Waiter / waitress) [DATE] 13:00-20:30 (7h30m) [PERSON_NAME] [PE…" at bounding box center [471, 244] width 166 height 93
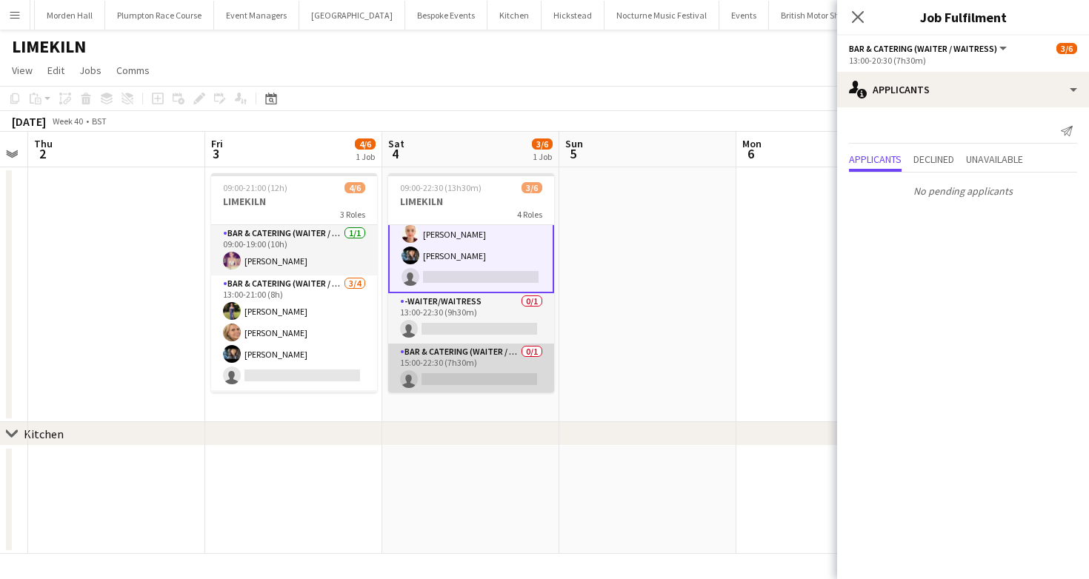
click at [506, 359] on app-card-role "Bar & Catering (Waiter / waitress) 0/1 15:00-22:30 (7h30m) single-neutral-actio…" at bounding box center [471, 369] width 166 height 50
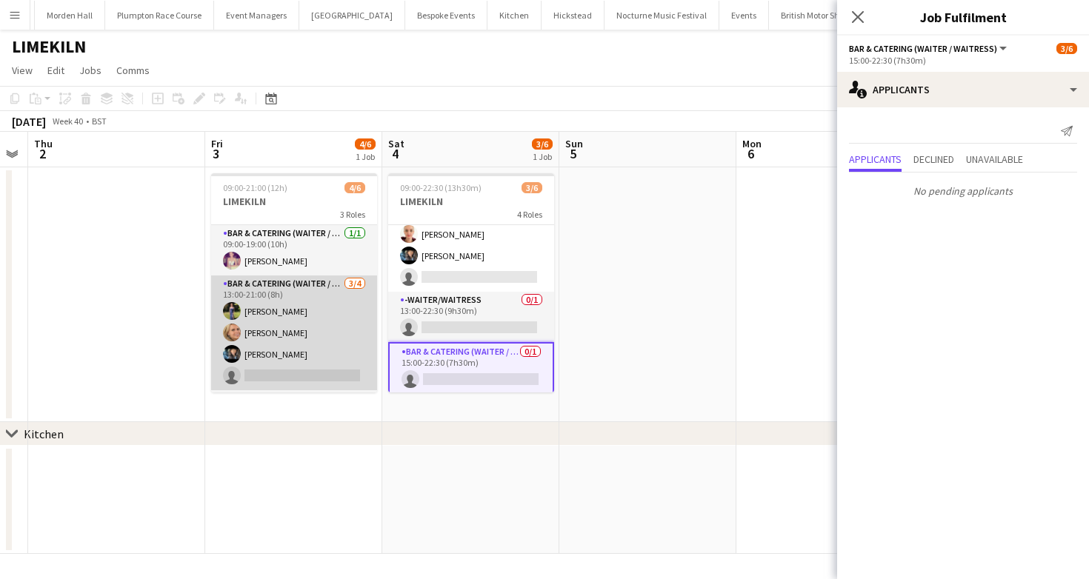
scroll to position [48, 0]
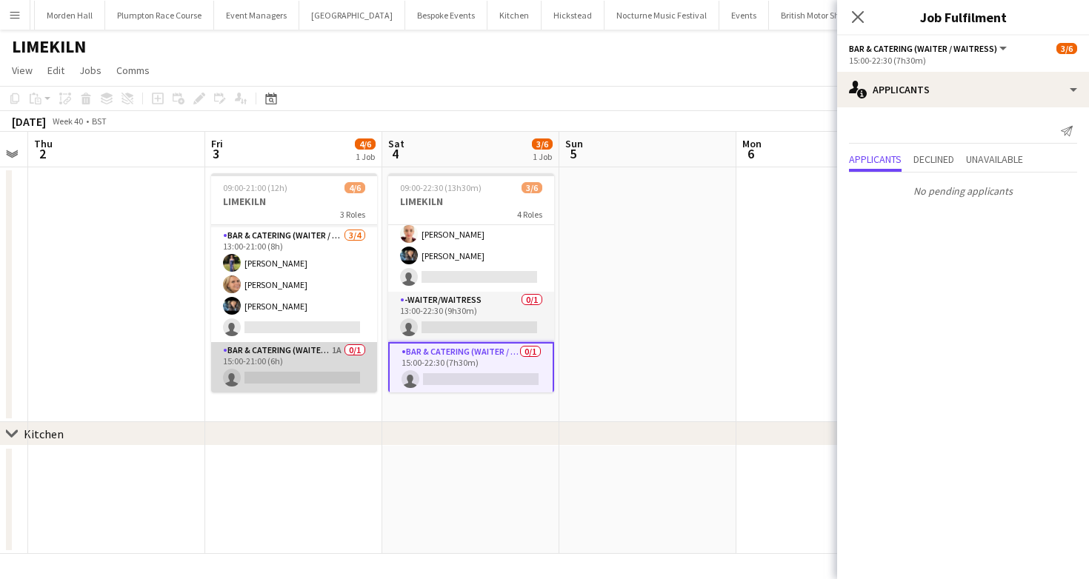
click at [244, 358] on app-card-role "Bar & Catering (Waiter / waitress) 1A 0/1 15:00-21:00 (6h) single-neutral-actio…" at bounding box center [294, 367] width 166 height 50
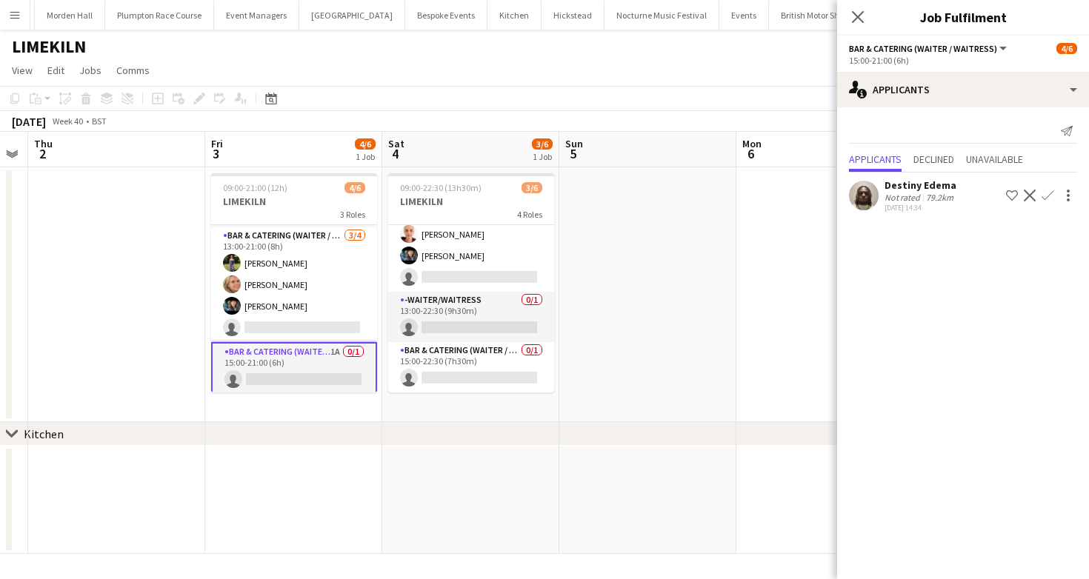
click at [733, 94] on app-toolbar "Copy Paste Paste Command V Paste with crew Command Shift V Paste linked Job [GE…" at bounding box center [544, 98] width 1089 height 25
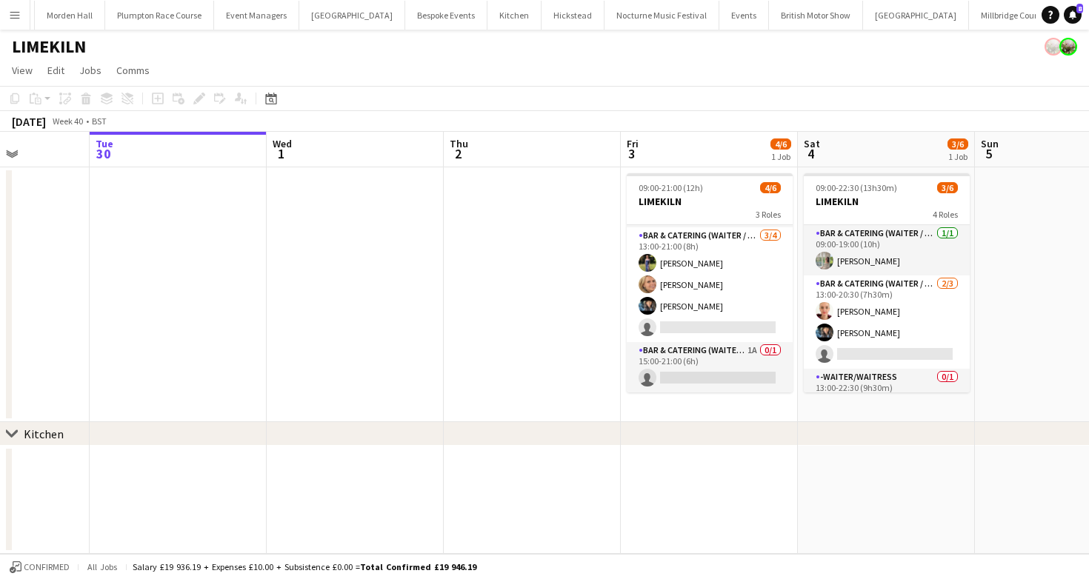
scroll to position [0, 666]
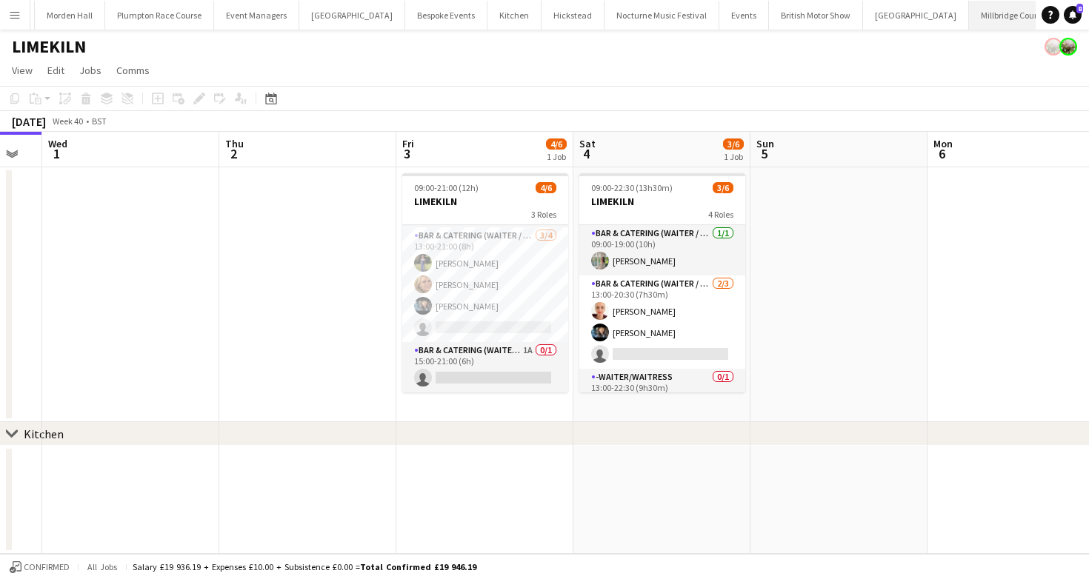
click at [969, 21] on button "Millbridge Court Close" at bounding box center [1011, 15] width 84 height 29
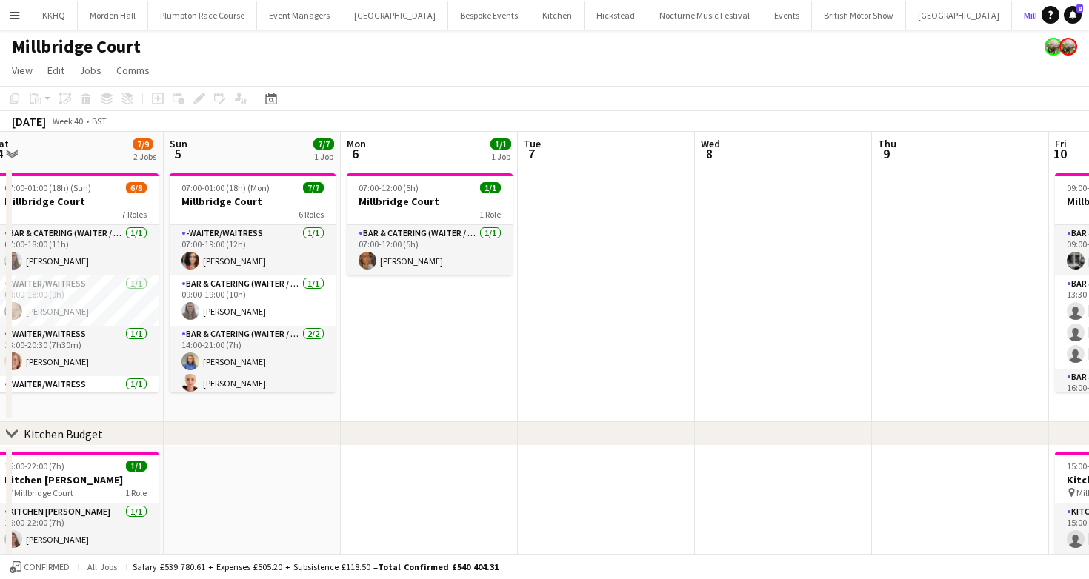
scroll to position [0, 462]
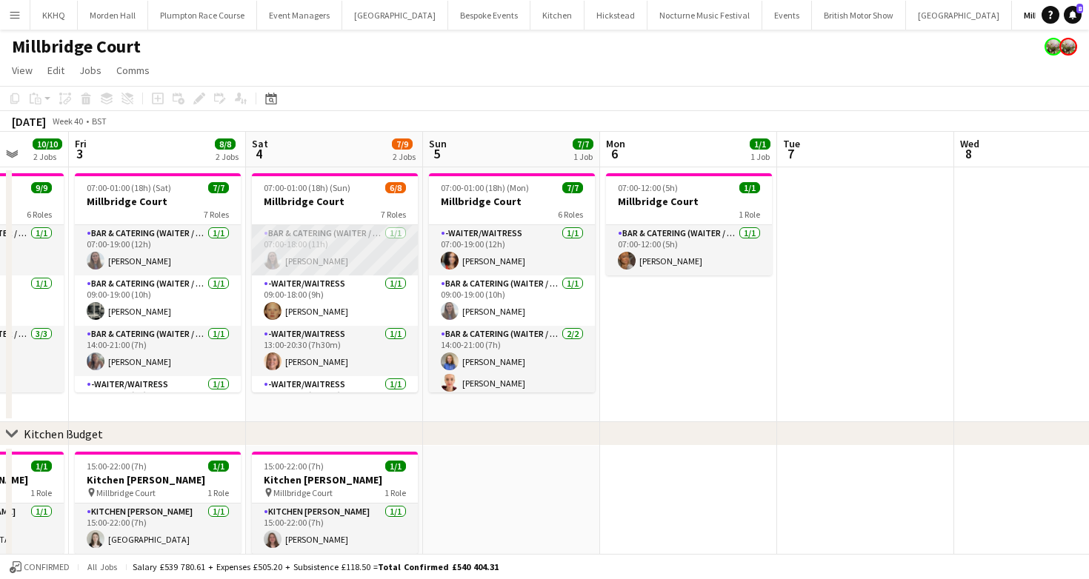
click at [321, 244] on app-card-role "Bar & Catering (Waiter / waitress) 1/1 07:00-18:00 (11h) Jess Cullen" at bounding box center [335, 250] width 166 height 50
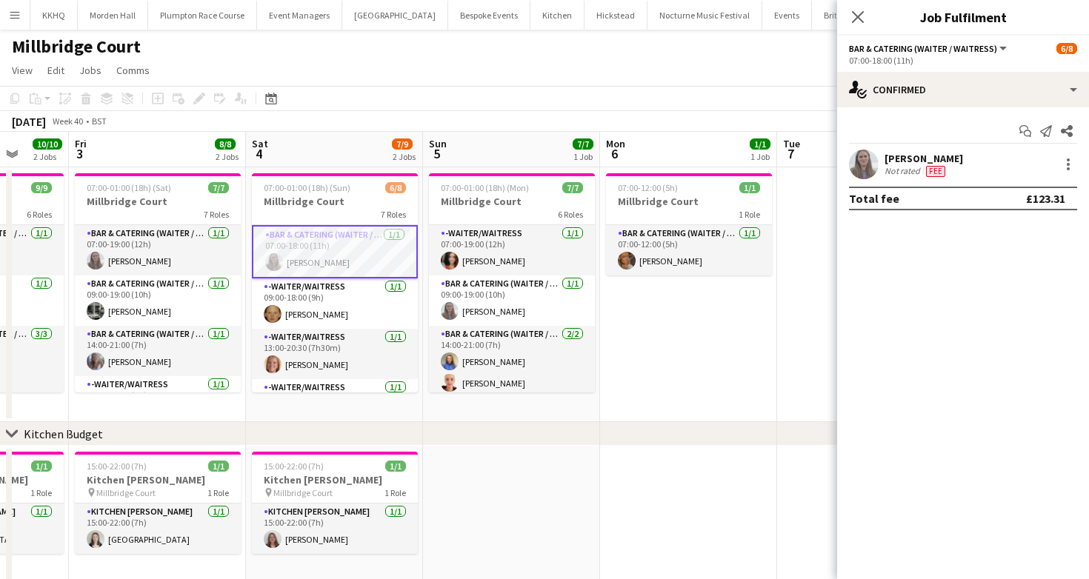
click at [893, 161] on div "Jess Cullen" at bounding box center [923, 158] width 79 height 13
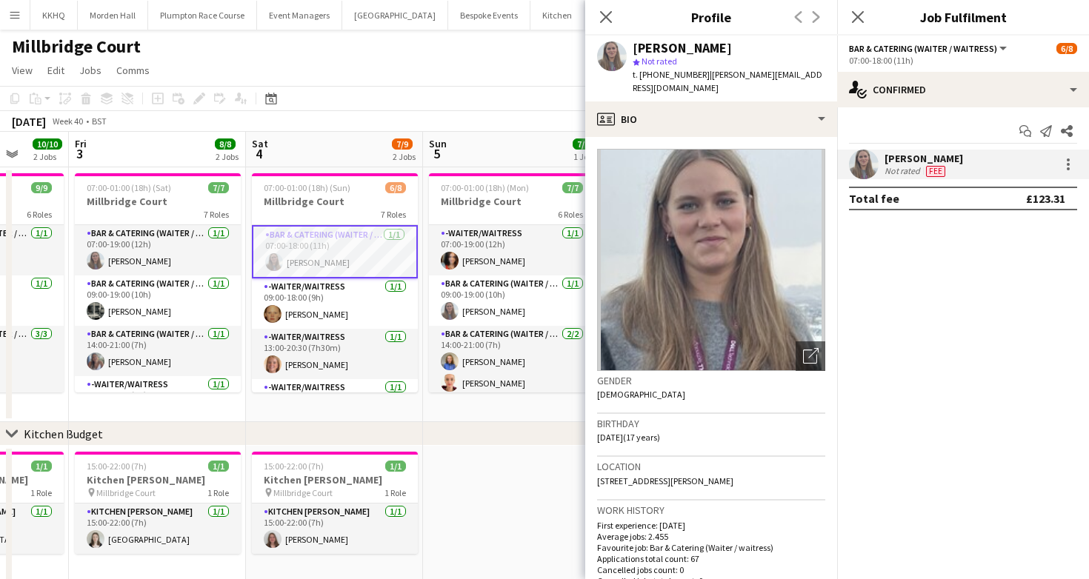
click at [463, 107] on app-toolbar "Copy Paste Paste Command V Paste with crew Command Shift V Paste linked Job [GE…" at bounding box center [544, 98] width 1089 height 25
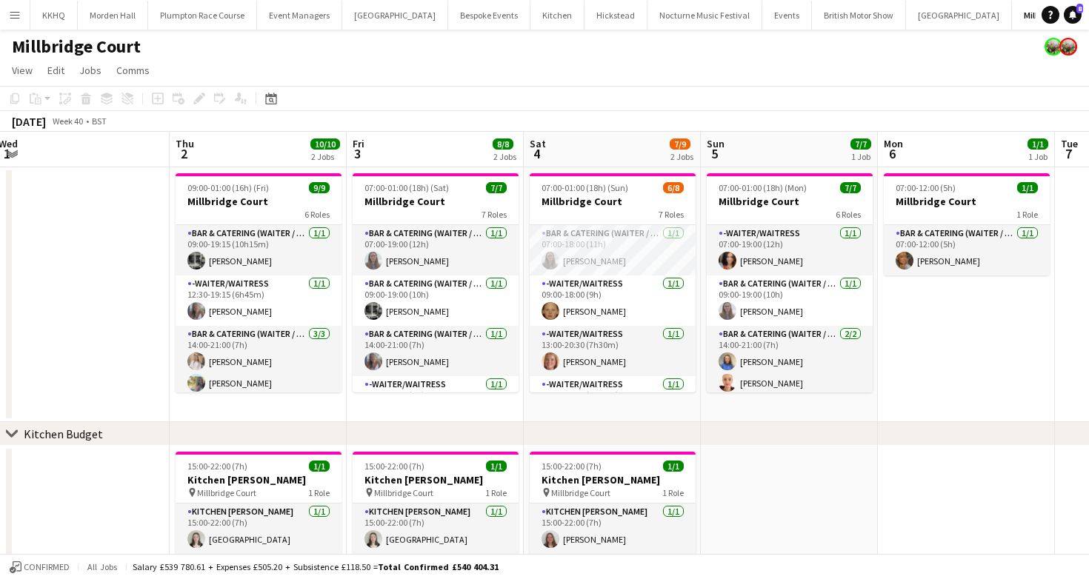
scroll to position [0, 406]
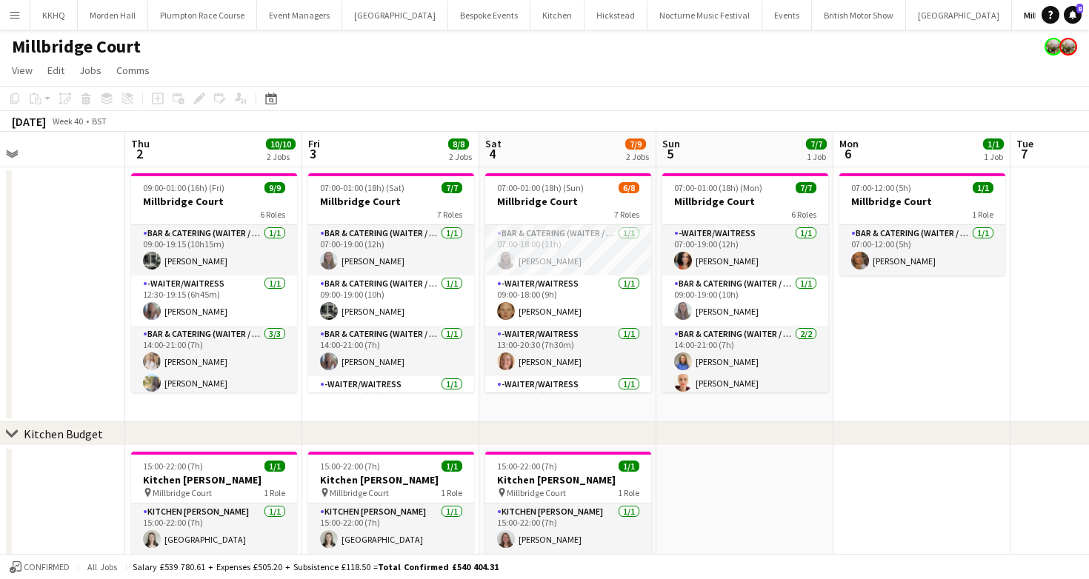
click at [938, 40] on div "Millbridge Court" at bounding box center [544, 44] width 1089 height 28
click at [844, 17] on button "[GEOGRAPHIC_DATA] Close" at bounding box center [897, 15] width 106 height 29
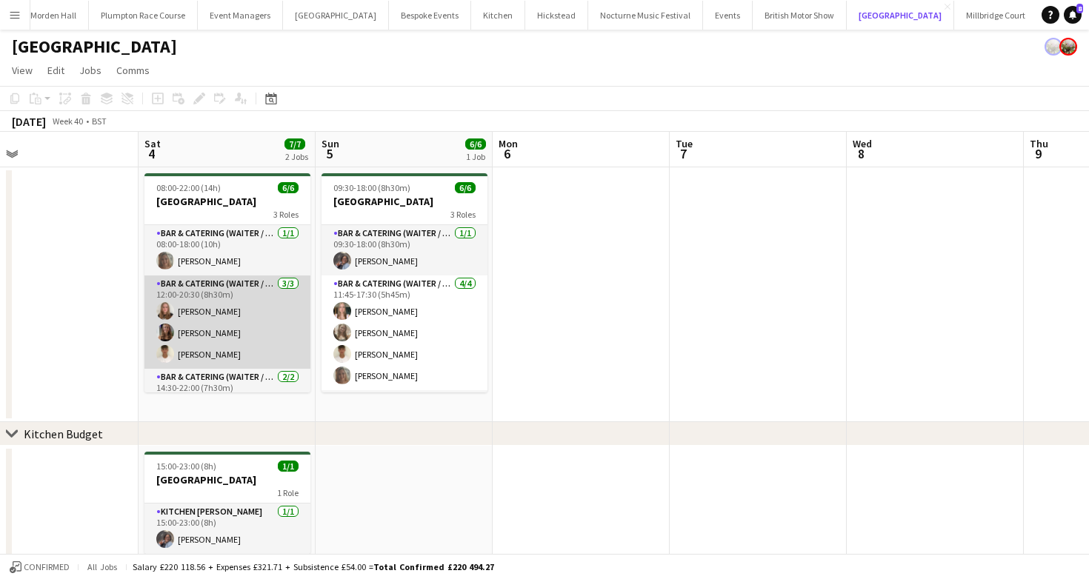
scroll to position [48, 0]
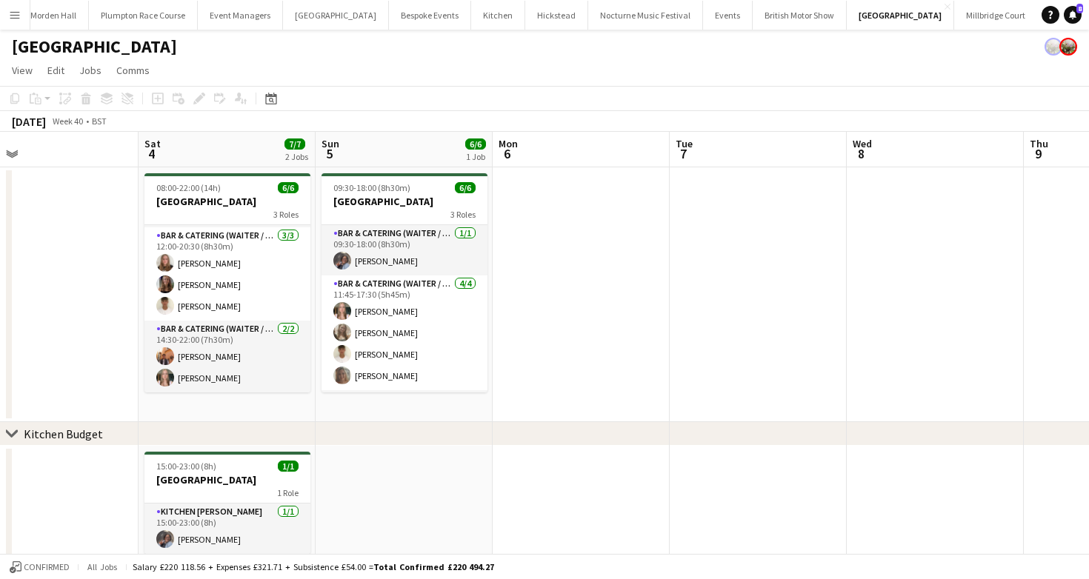
click at [556, 71] on app-page-menu "View Day view expanded Day view collapsed Month view Date picker Jump to [DATE]…" at bounding box center [544, 72] width 1089 height 28
click at [954, 22] on button "Millbridge Court Close" at bounding box center [996, 15] width 84 height 29
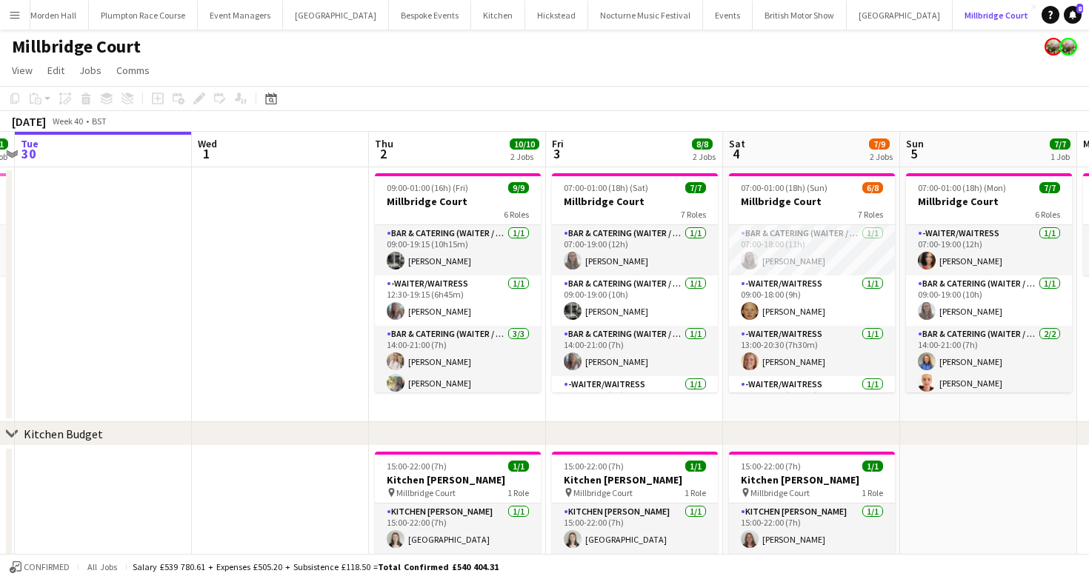
scroll to position [0, 613]
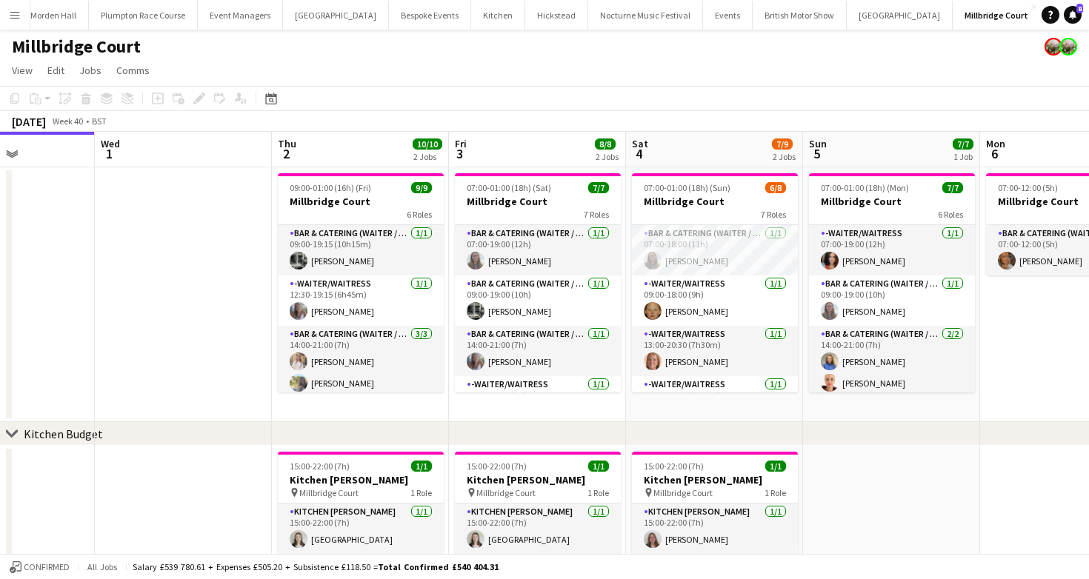
click at [775, 93] on app-toolbar "Copy Paste Paste Command V Paste with crew Command Shift V Paste linked Job [GE…" at bounding box center [544, 98] width 1089 height 25
click at [389, 17] on button "Bespoke Events Close" at bounding box center [430, 15] width 82 height 29
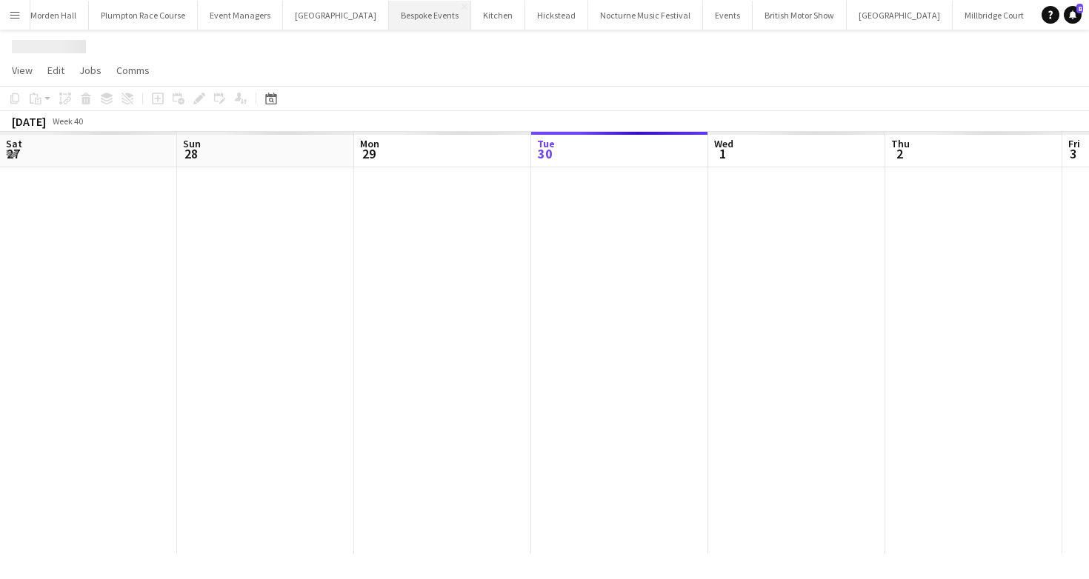
scroll to position [0, 354]
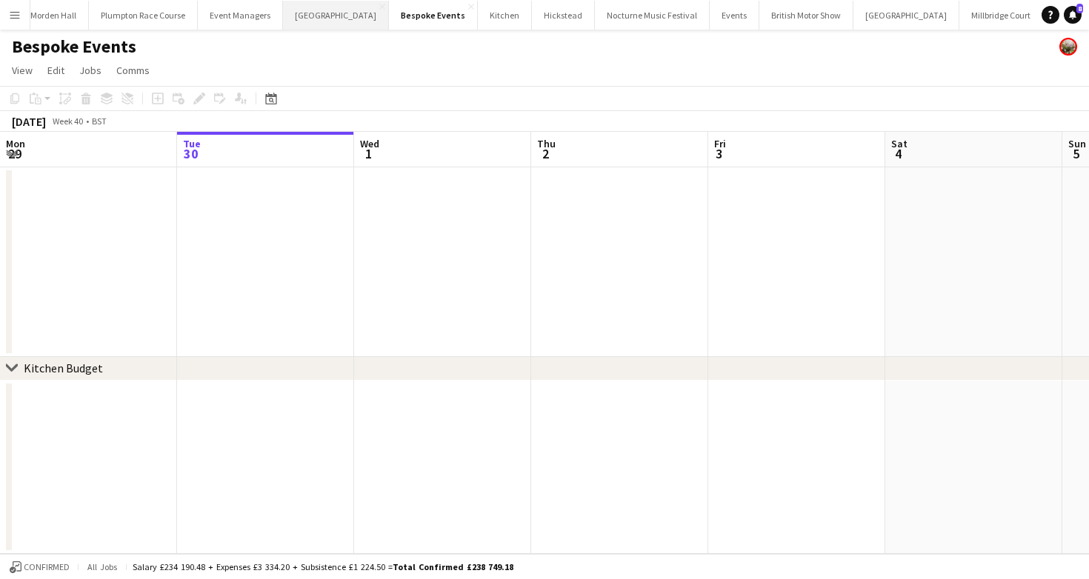
click at [294, 21] on button "Kin House Close" at bounding box center [336, 15] width 106 height 29
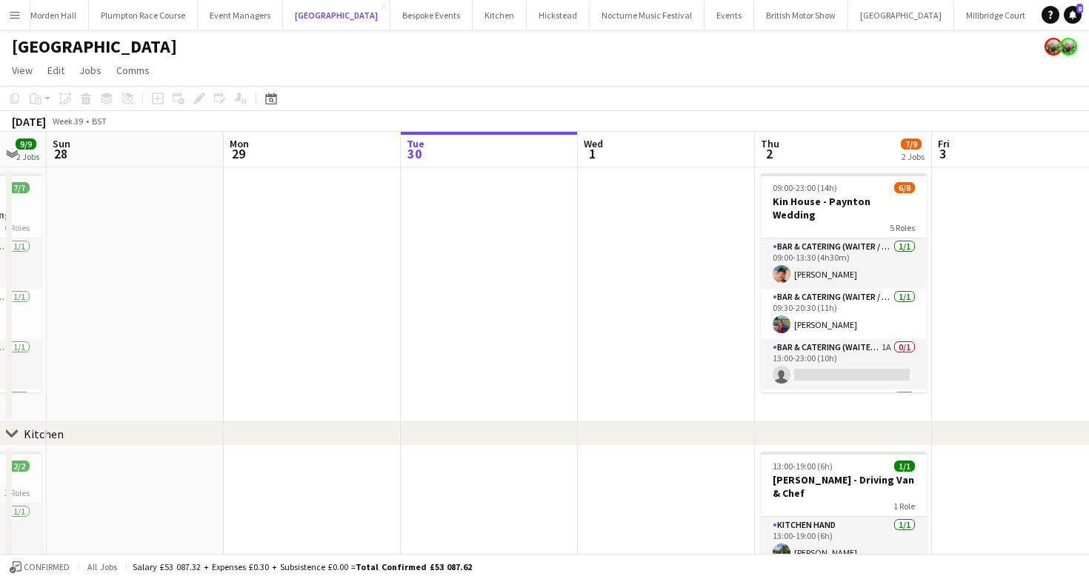
scroll to position [0, 677]
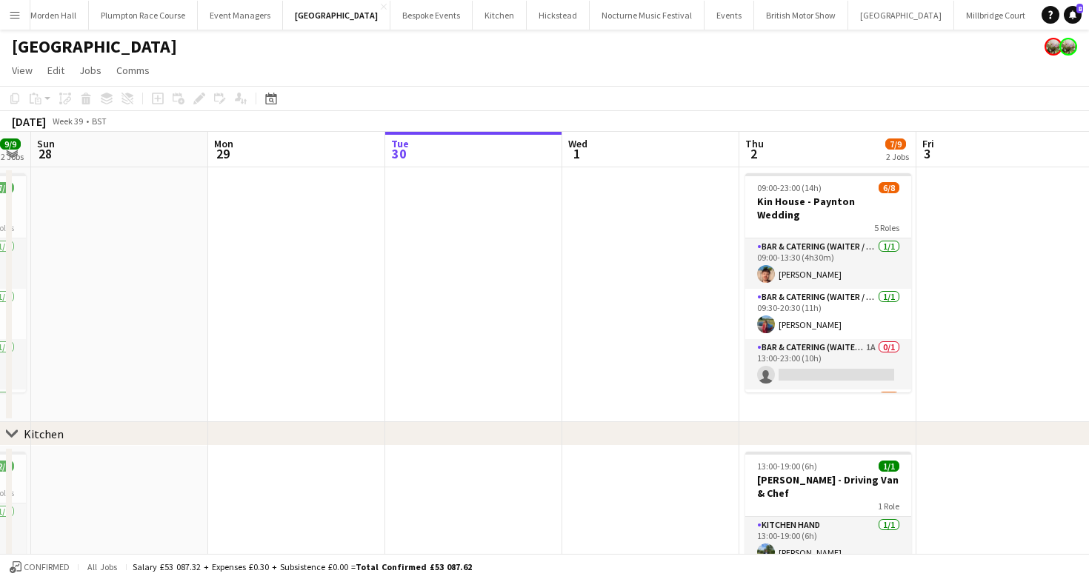
click at [1038, 21] on button "LIMEKILN Close" at bounding box center [1068, 15] width 60 height 29
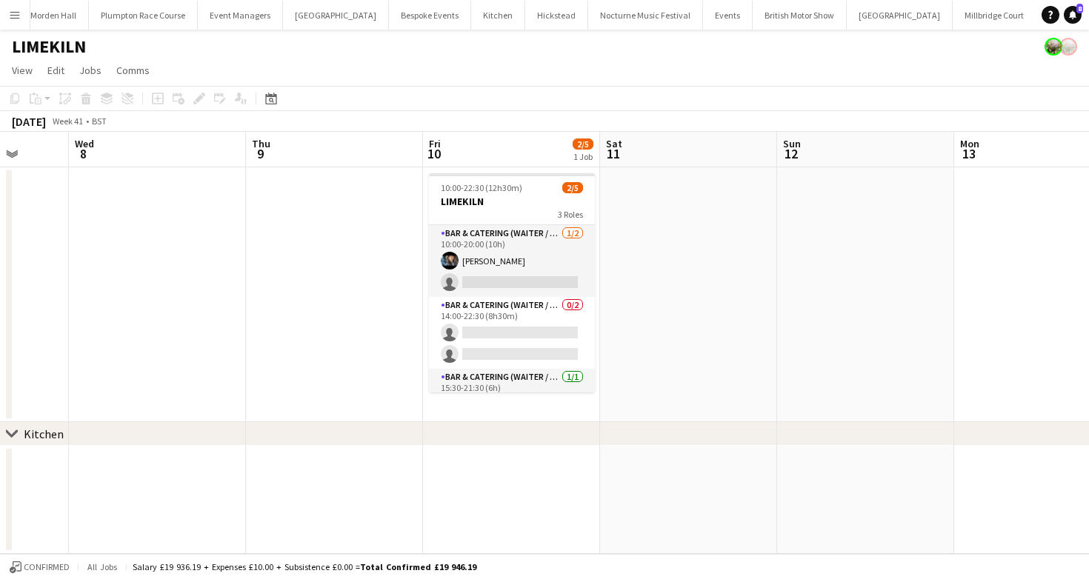
click at [701, 192] on app-date-cell at bounding box center [688, 294] width 177 height 255
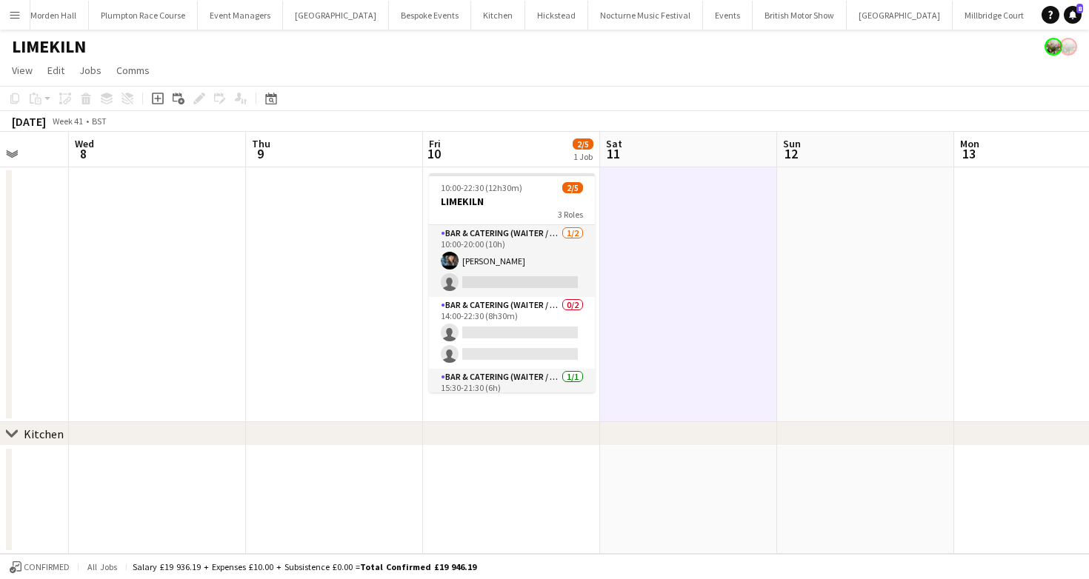
scroll to position [0, 463]
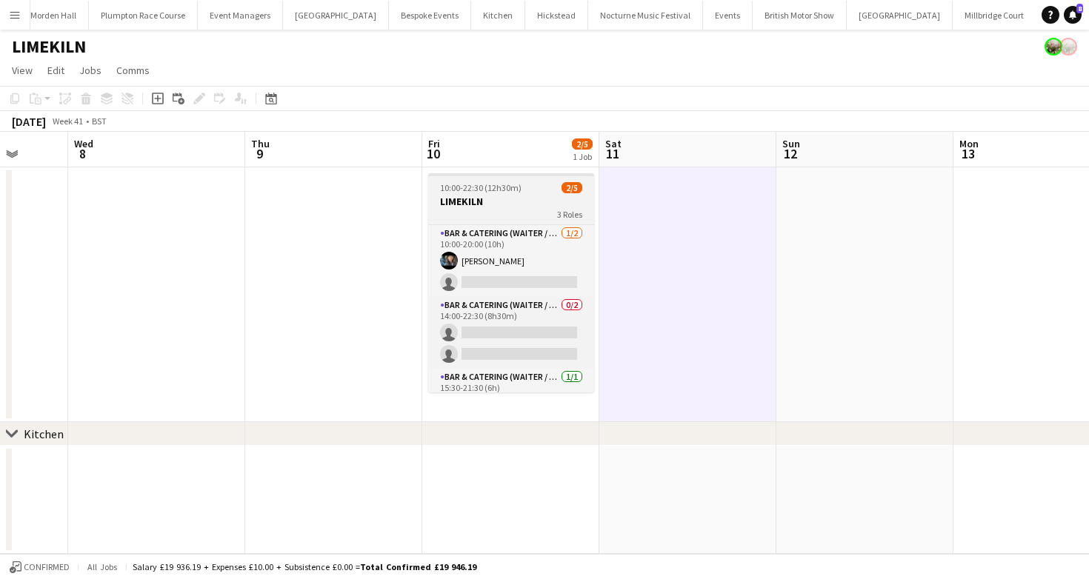
click at [454, 190] on span "10:00-22:30 (12h30m)" at bounding box center [480, 187] width 81 height 11
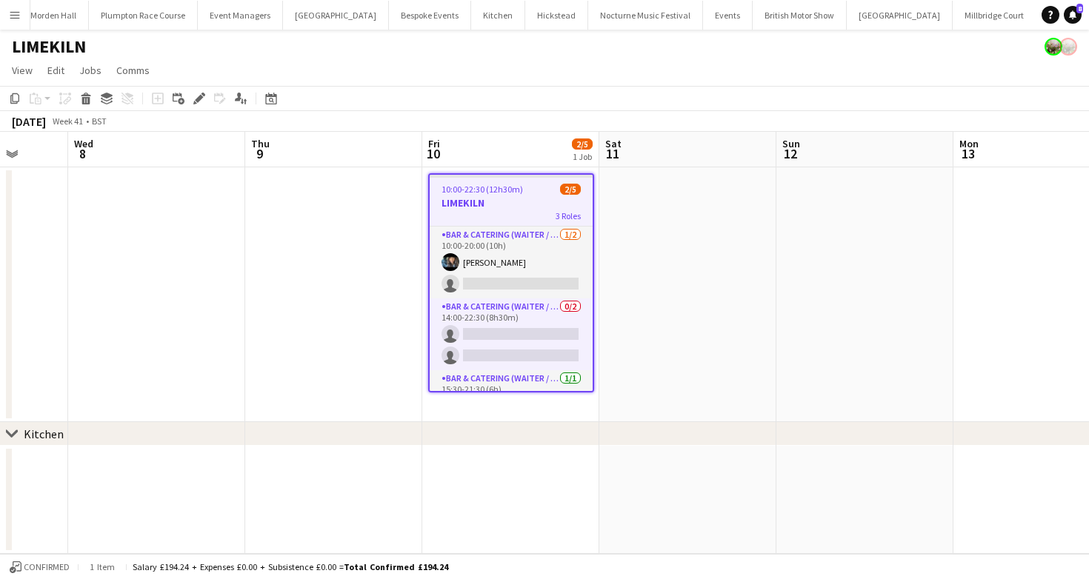
scroll to position [0, 462]
click at [16, 95] on icon "Copy" at bounding box center [15, 99] width 12 height 12
click at [635, 176] on app-date-cell at bounding box center [688, 294] width 177 height 255
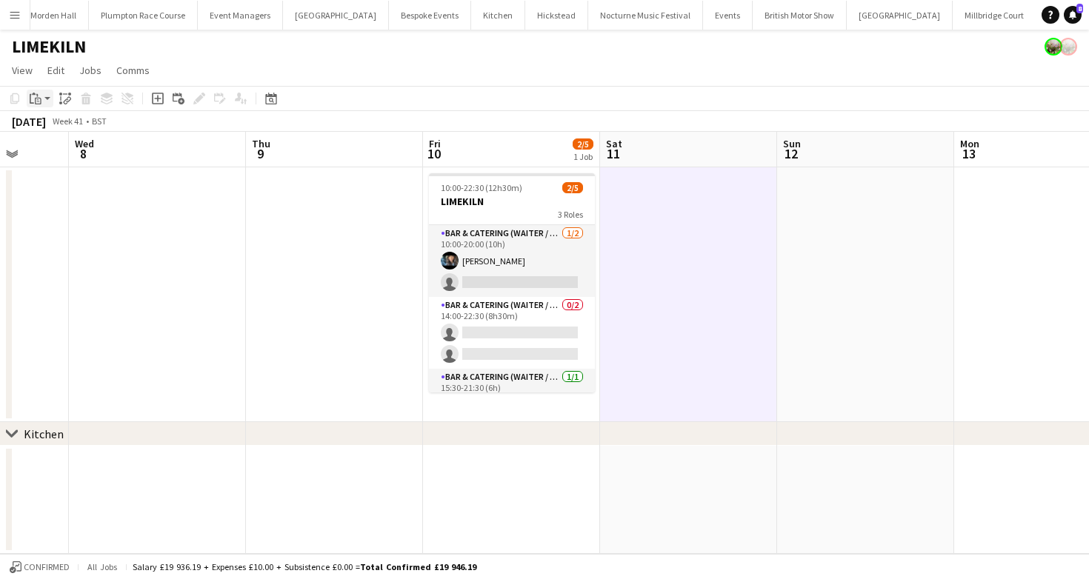
click at [36, 98] on icon at bounding box center [38, 101] width 7 height 7
click at [76, 124] on link "Paste Command V" at bounding box center [97, 126] width 117 height 13
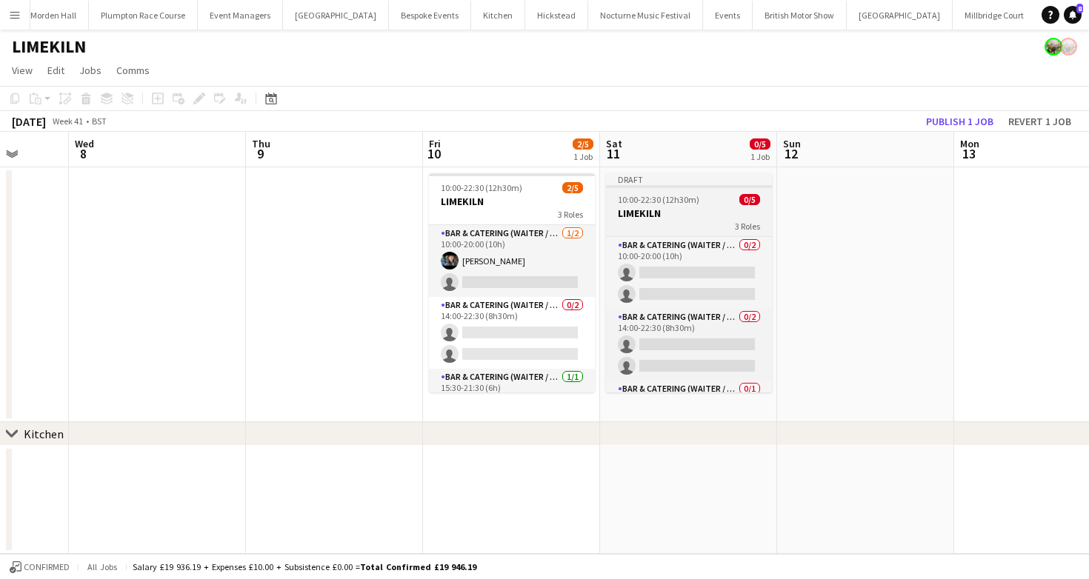
click at [613, 236] on div "Bar & Catering (Waiter / waitress) 0/2 10:00-20:00 (10h) single-neutral-actions…" at bounding box center [689, 314] width 166 height 156
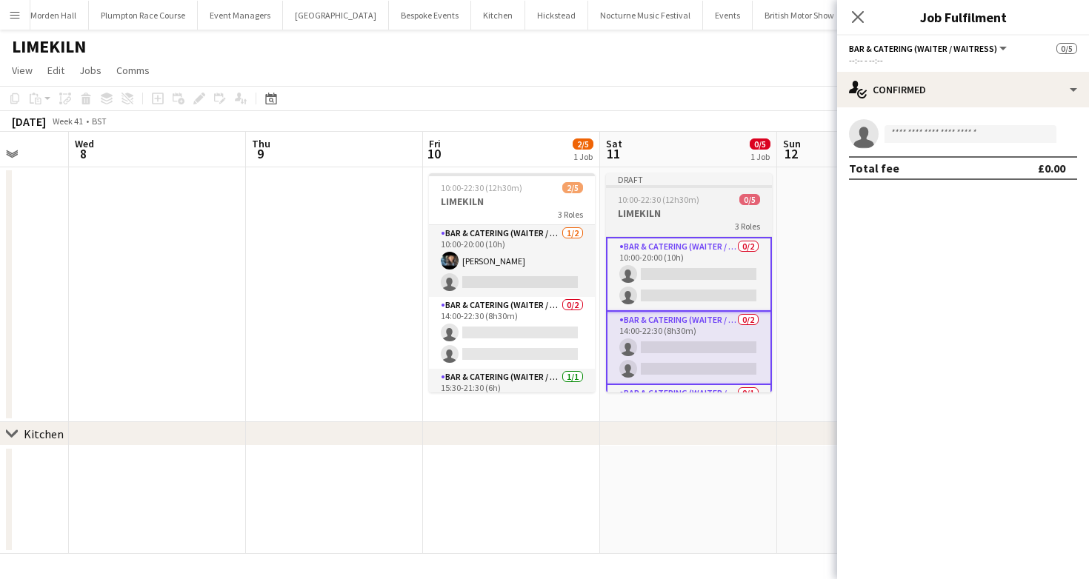
click at [670, 208] on h3 "LIMEKILN" at bounding box center [689, 213] width 166 height 13
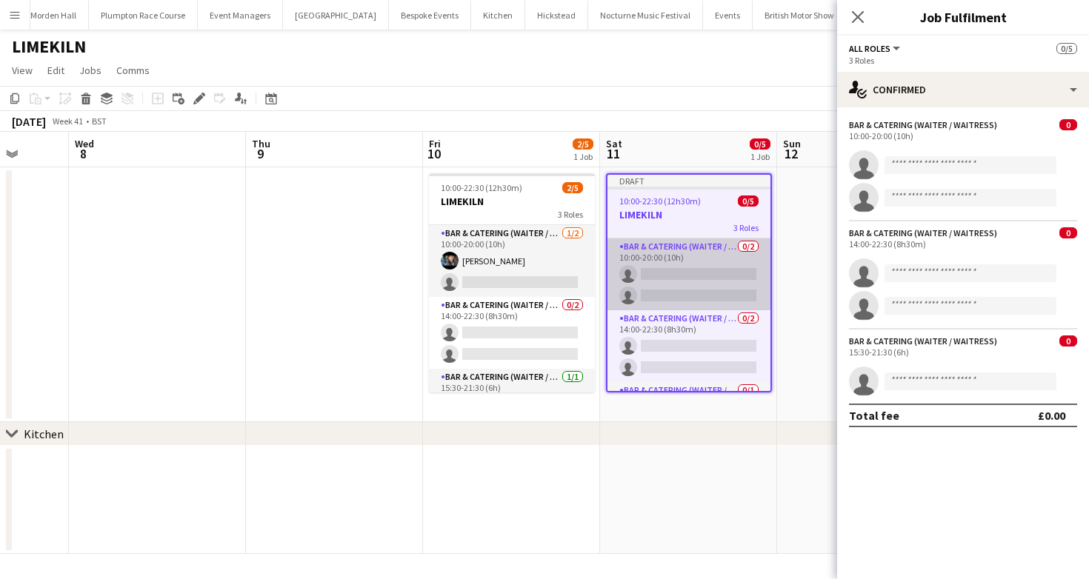
click at [672, 251] on app-card-role "Bar & Catering (Waiter / waitress) 0/2 10:00-20:00 (10h) single-neutral-actions…" at bounding box center [688, 274] width 163 height 72
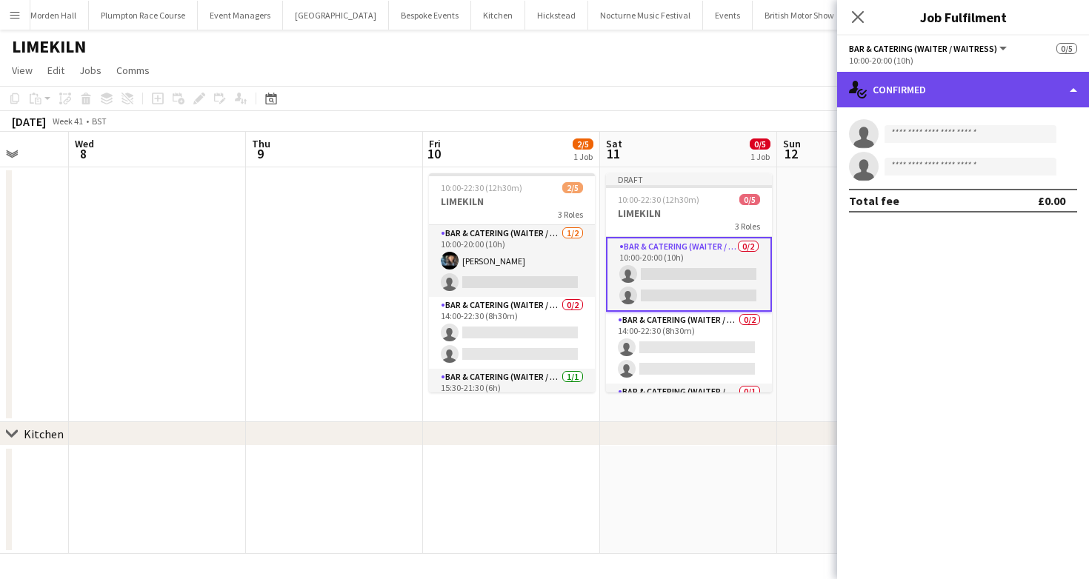
click at [971, 91] on div "single-neutral-actions-check-2 Confirmed" at bounding box center [963, 90] width 252 height 36
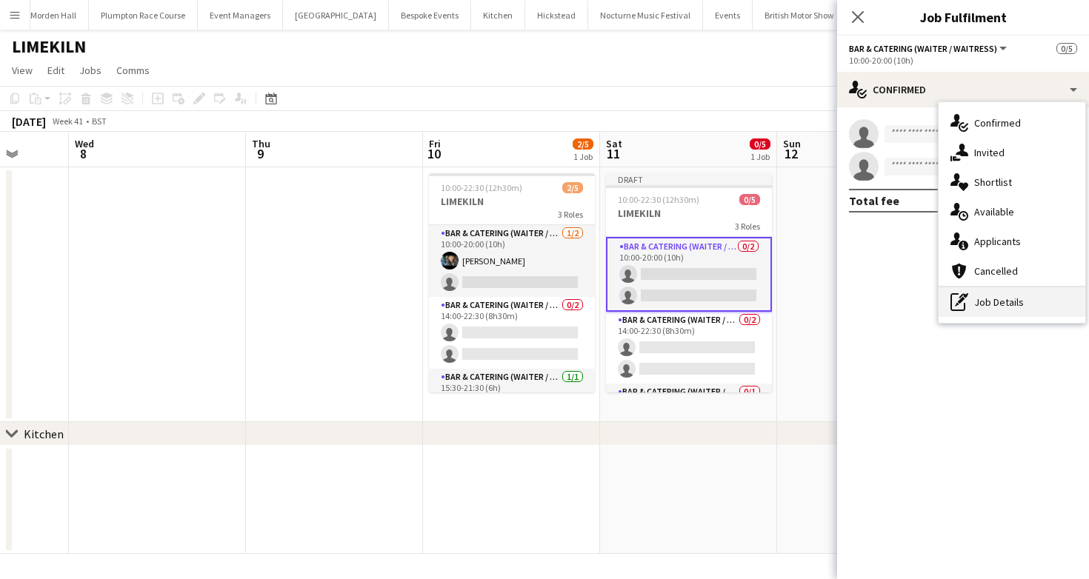
click at [979, 299] on div "pen-write Job Details" at bounding box center [1011, 302] width 147 height 30
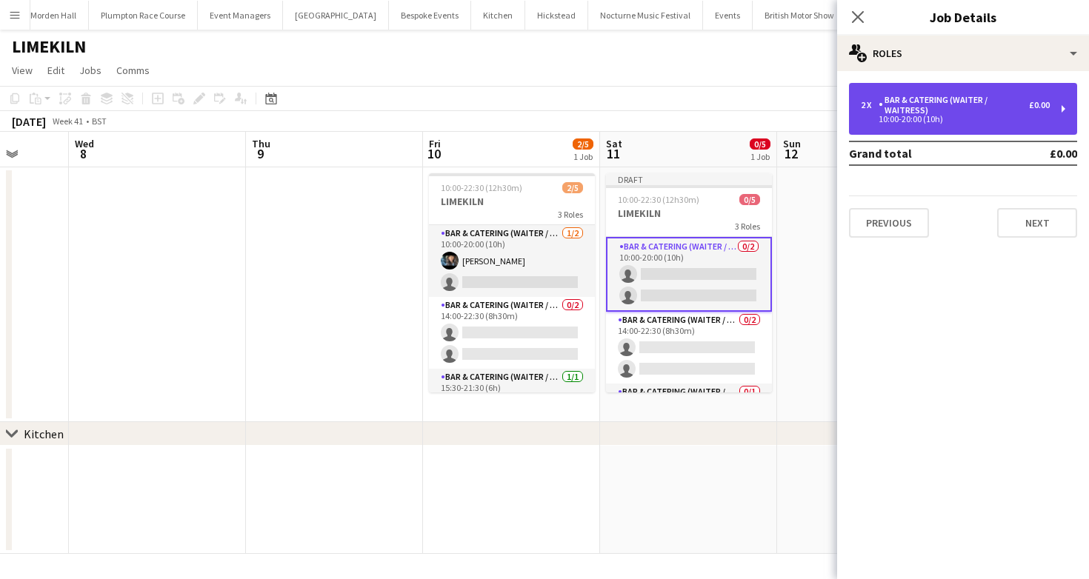
click at [953, 120] on div "10:00-20:00 (10h)" at bounding box center [955, 119] width 189 height 7
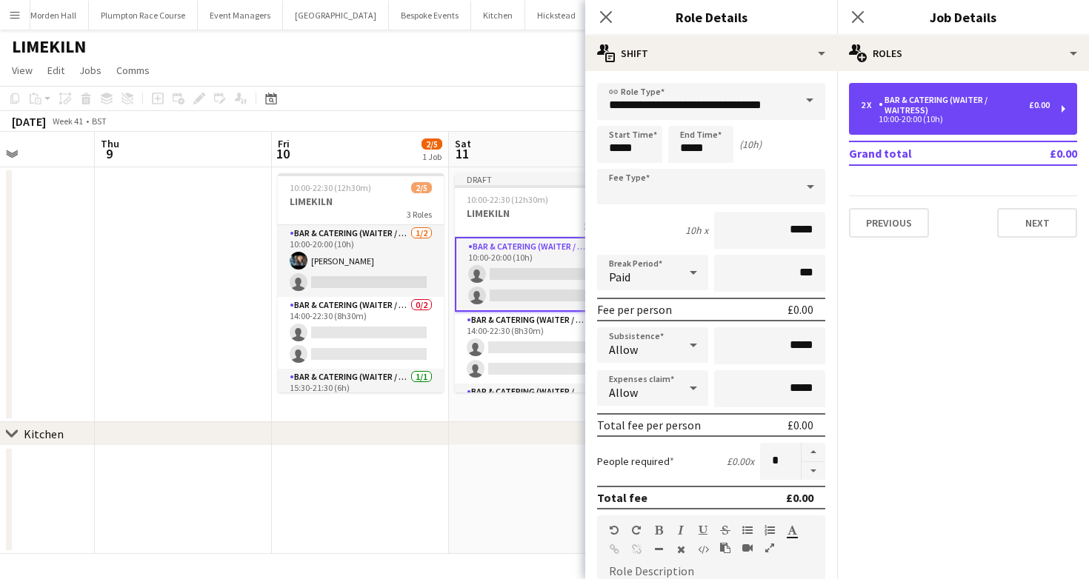
scroll to position [0, 621]
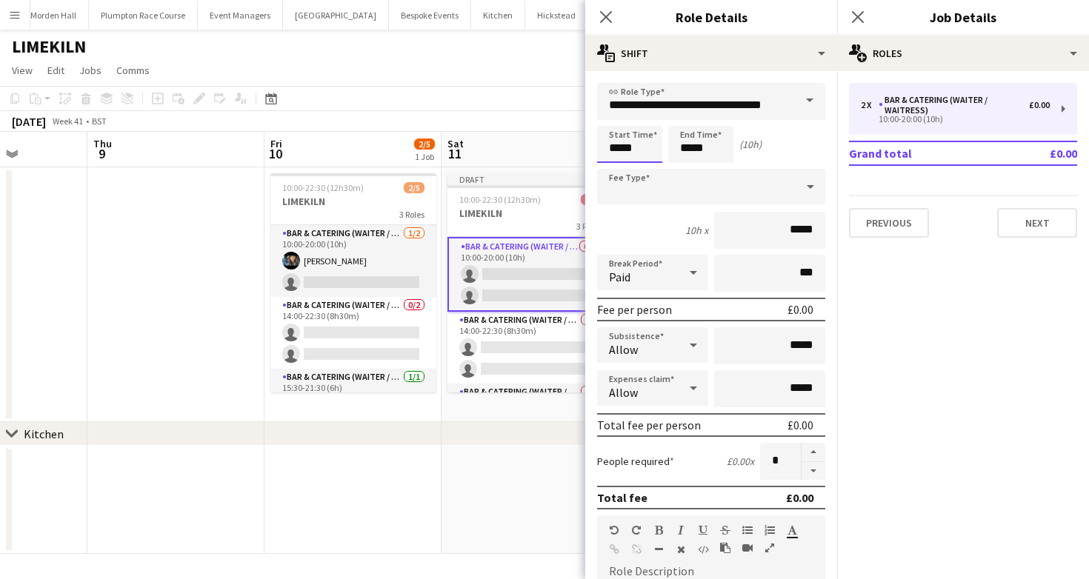
click at [635, 148] on input "*****" at bounding box center [629, 144] width 65 height 37
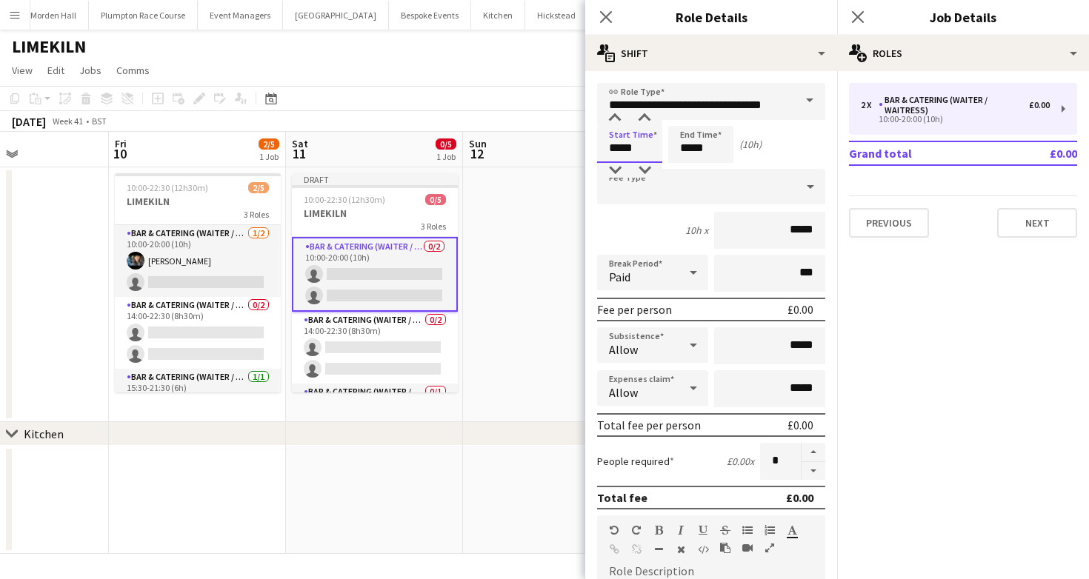
scroll to position [0, 468]
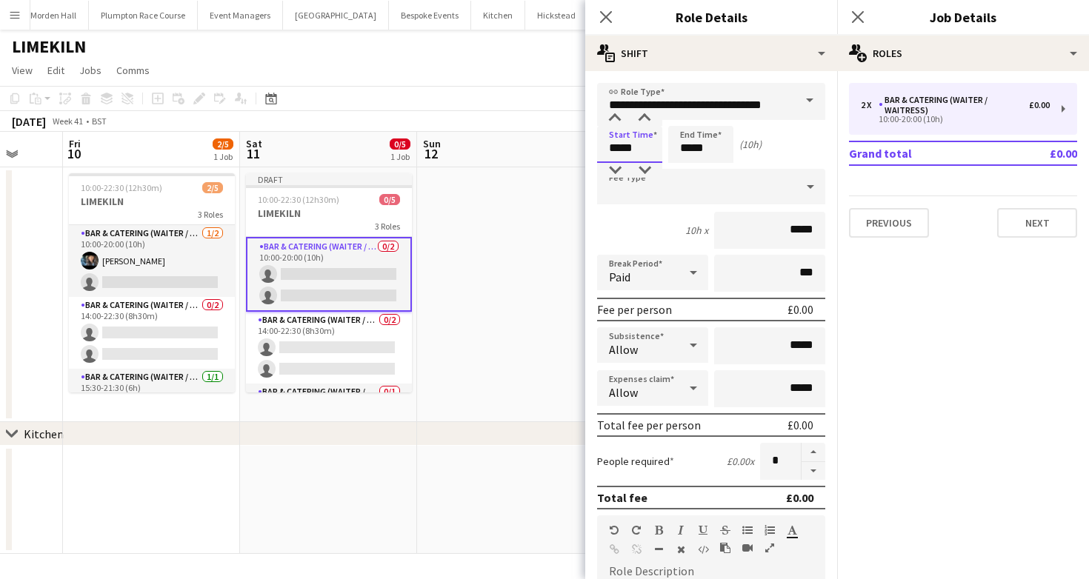
click at [634, 135] on input "*****" at bounding box center [629, 144] width 65 height 37
click at [615, 168] on div at bounding box center [615, 170] width 30 height 15
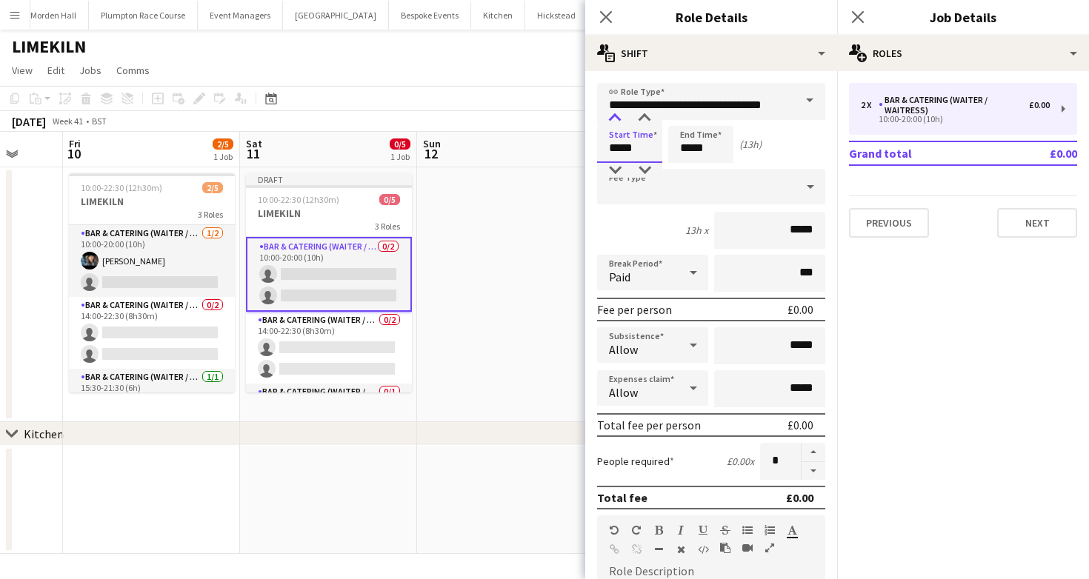
click at [618, 112] on div at bounding box center [615, 118] width 30 height 15
click at [617, 118] on div at bounding box center [615, 118] width 30 height 15
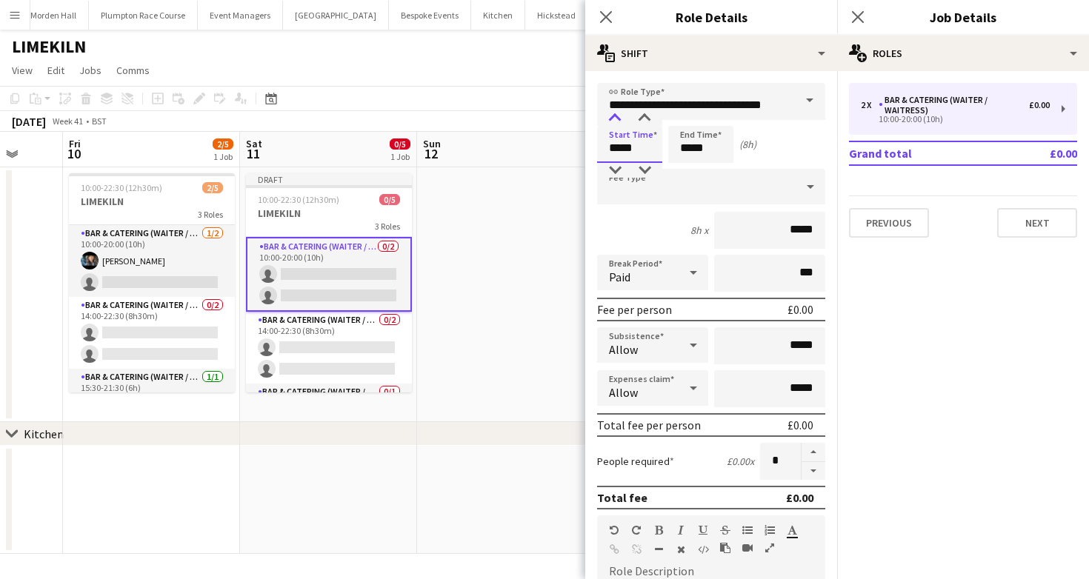
click at [617, 118] on div at bounding box center [615, 118] width 30 height 15
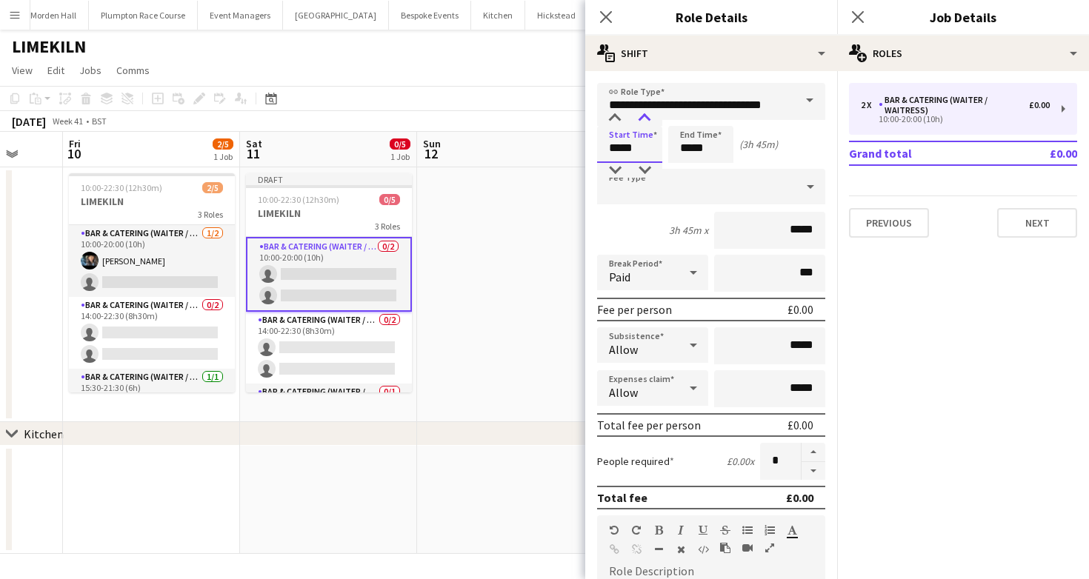
click at [647, 119] on div at bounding box center [645, 118] width 30 height 15
type input "*****"
click at [647, 119] on div at bounding box center [645, 118] width 30 height 15
click at [704, 158] on input "*****" at bounding box center [700, 144] width 65 height 37
click at [710, 150] on input "*****" at bounding box center [700, 144] width 65 height 37
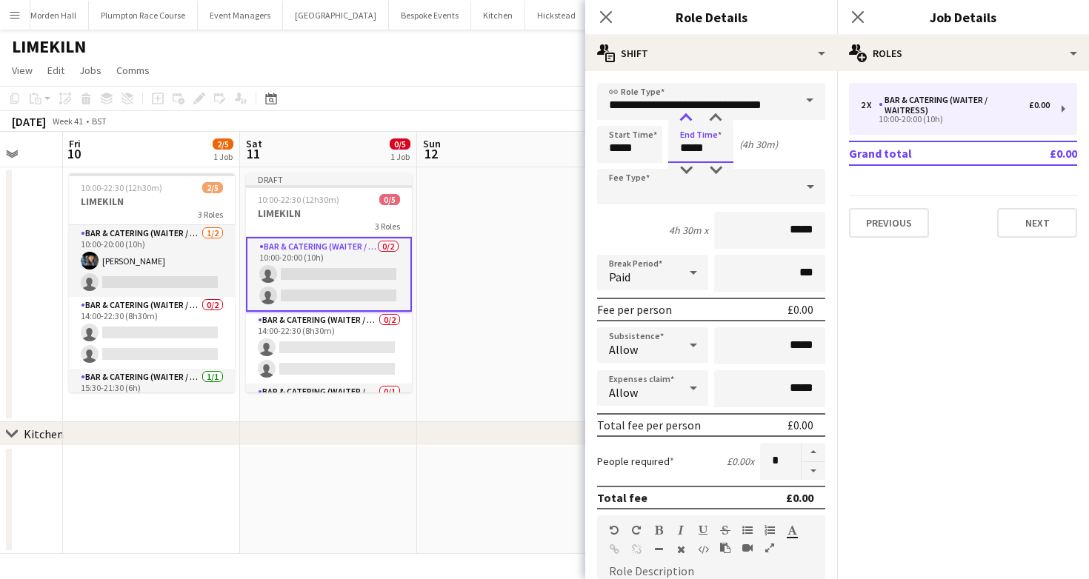
click at [690, 121] on div at bounding box center [686, 118] width 30 height 15
type input "*****"
click at [690, 121] on div at bounding box center [686, 118] width 30 height 15
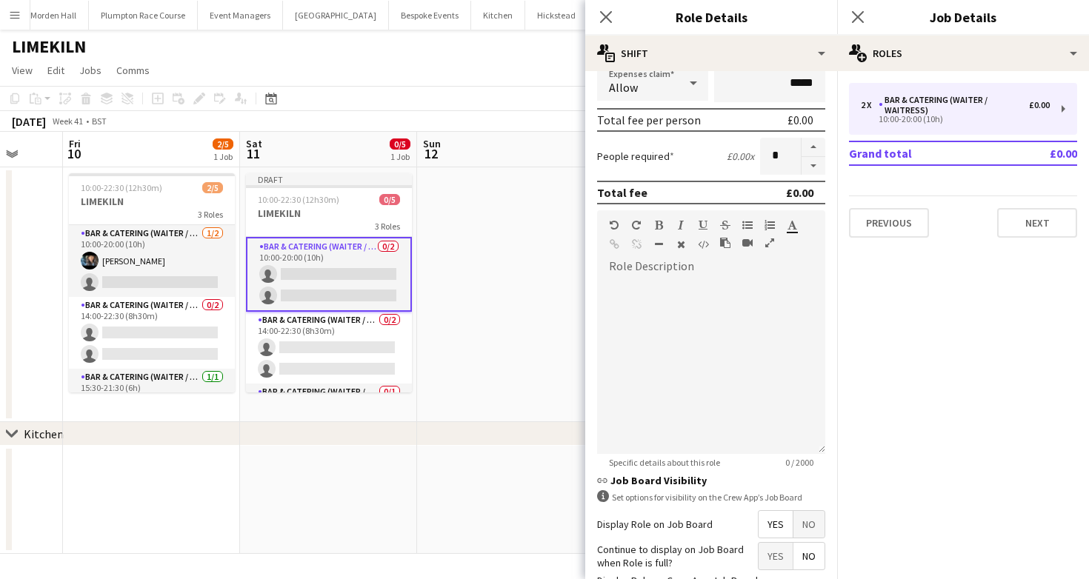
scroll to position [424, 0]
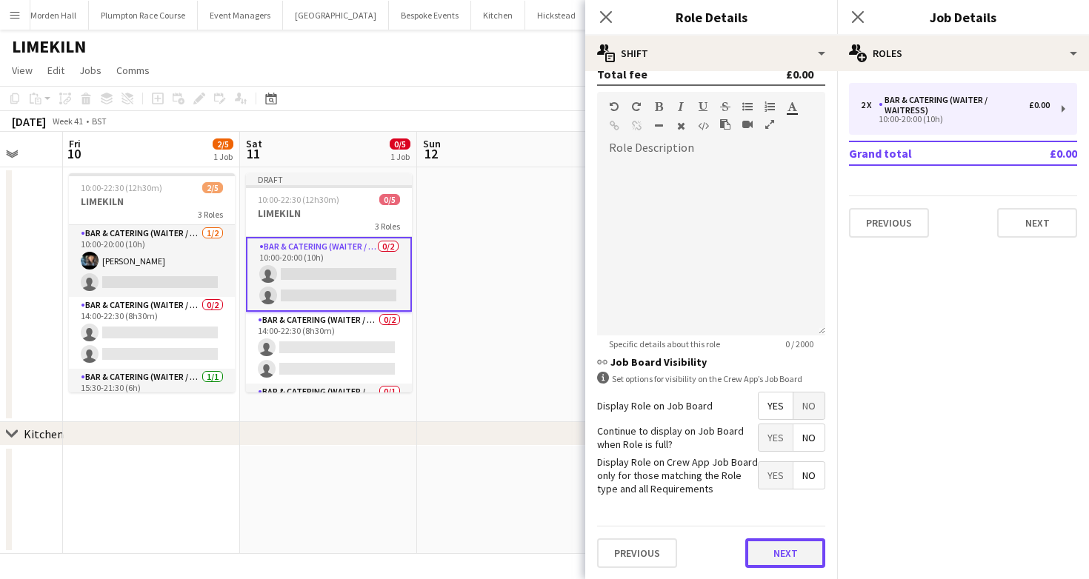
click at [781, 549] on button "Next" at bounding box center [785, 553] width 80 height 30
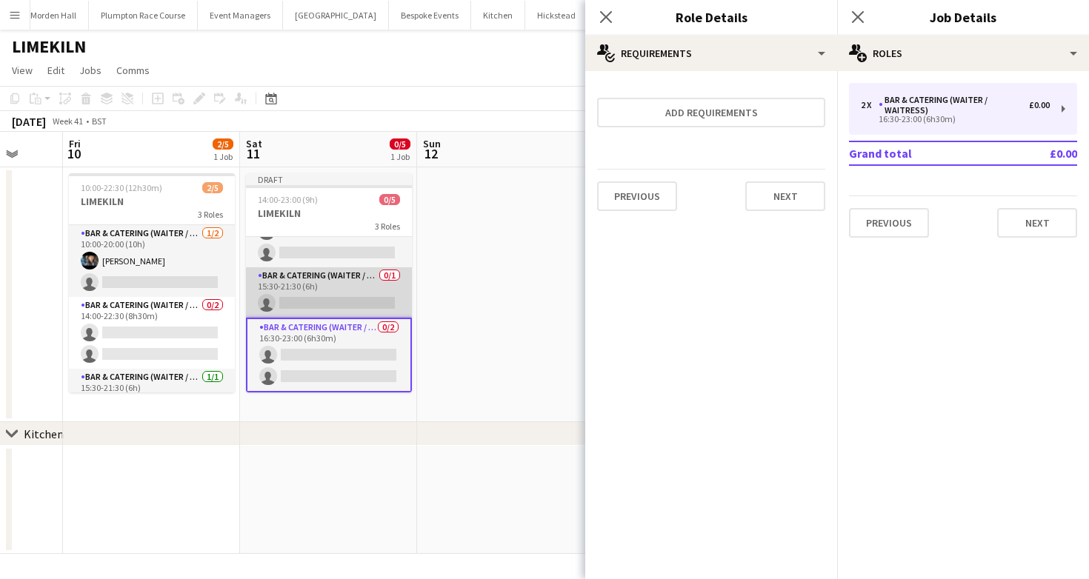
scroll to position [0, 0]
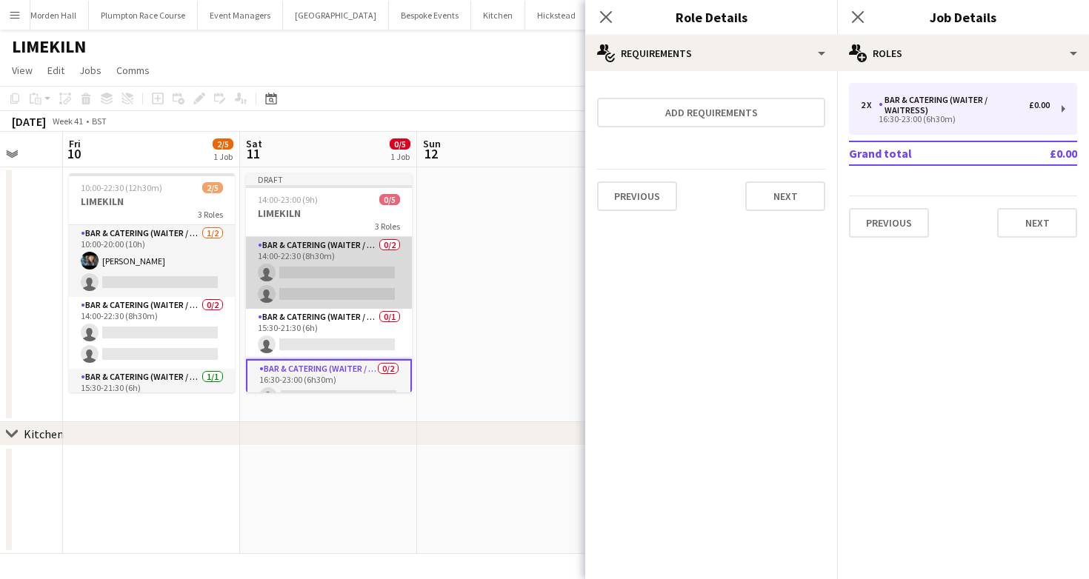
click at [296, 255] on app-card-role "Bar & Catering (Waiter / waitress) 0/2 14:00-22:30 (8h30m) single-neutral-actio…" at bounding box center [329, 273] width 166 height 72
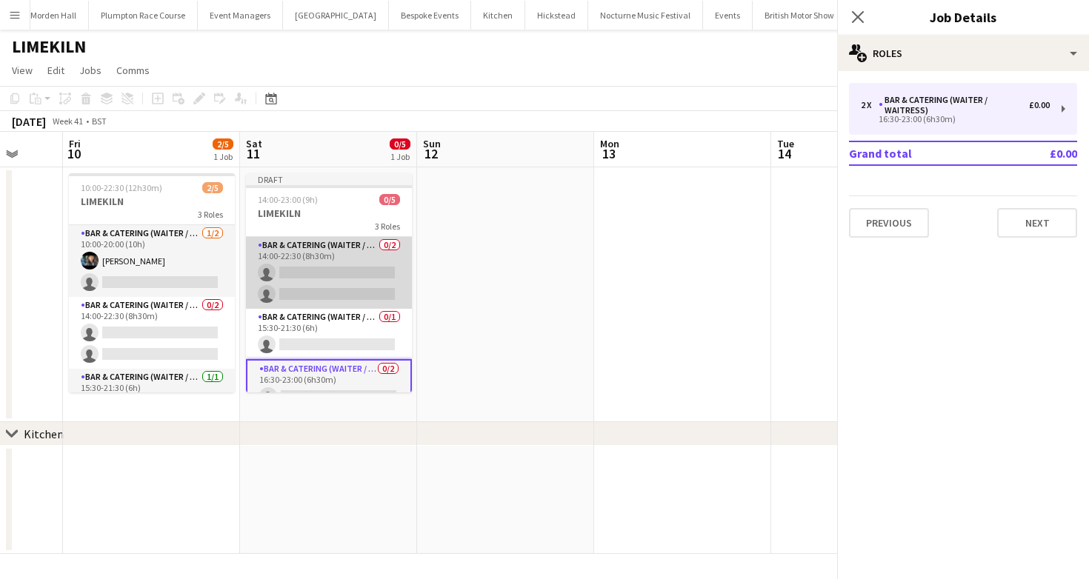
scroll to position [0, 469]
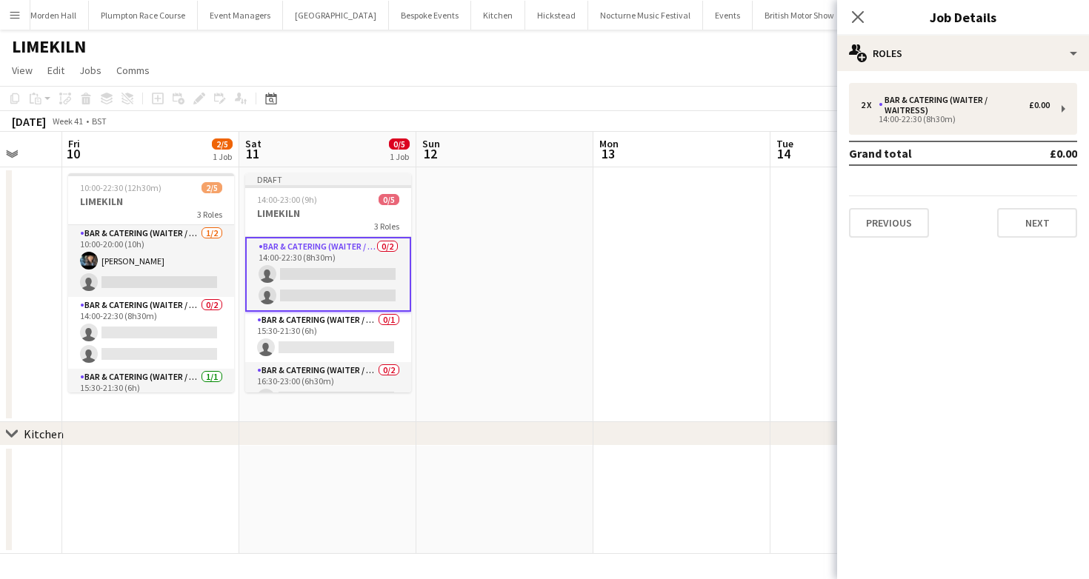
click at [538, 81] on app-page-menu "View Day view expanded Day view collapsed Month view Date picker Jump to [DATE]…" at bounding box center [544, 72] width 1089 height 28
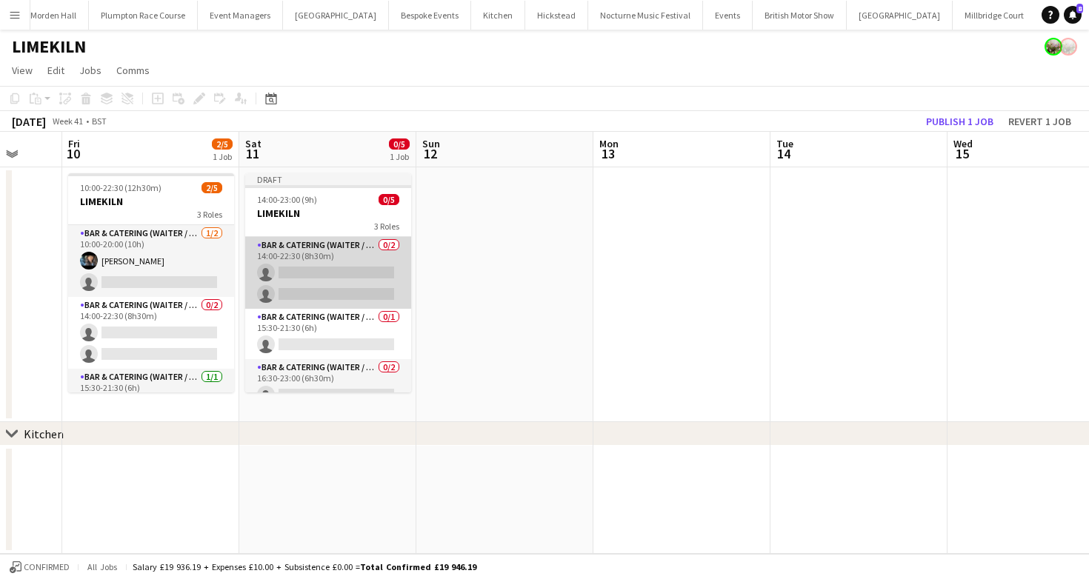
click at [375, 243] on app-card-role "Bar & Catering (Waiter / waitress) 0/2 14:00-22:30 (8h30m) single-neutral-actio…" at bounding box center [328, 273] width 166 height 72
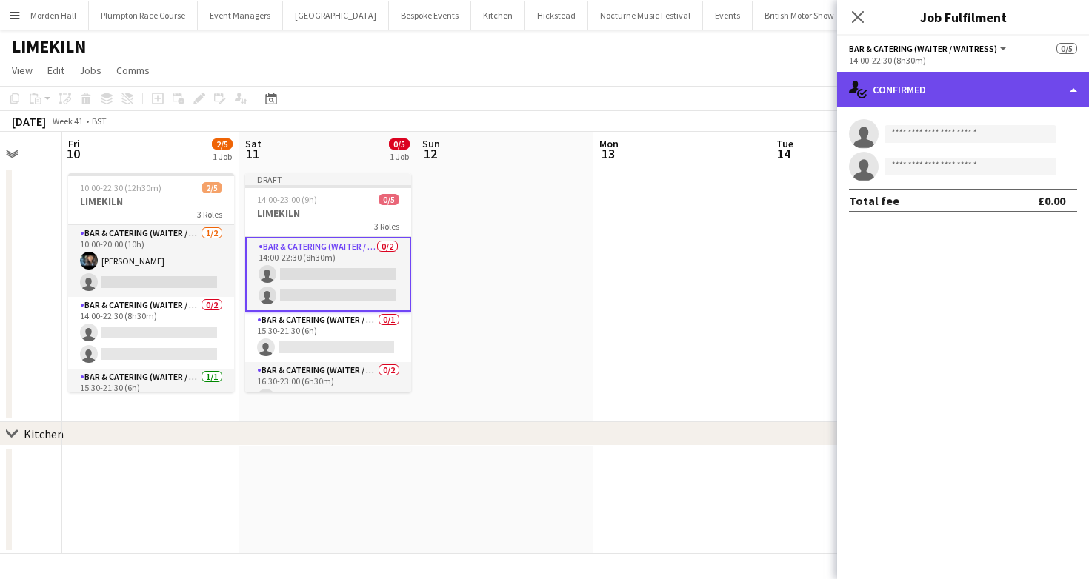
click at [866, 90] on icon at bounding box center [862, 92] width 7 height 5
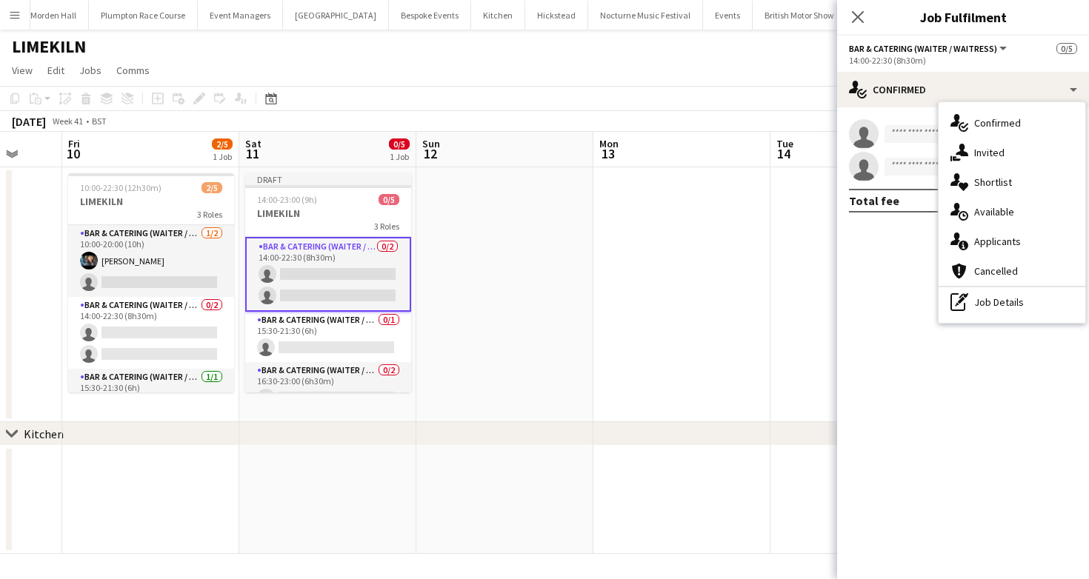
click at [1031, 310] on div "pen-write Job Details" at bounding box center [1011, 302] width 147 height 30
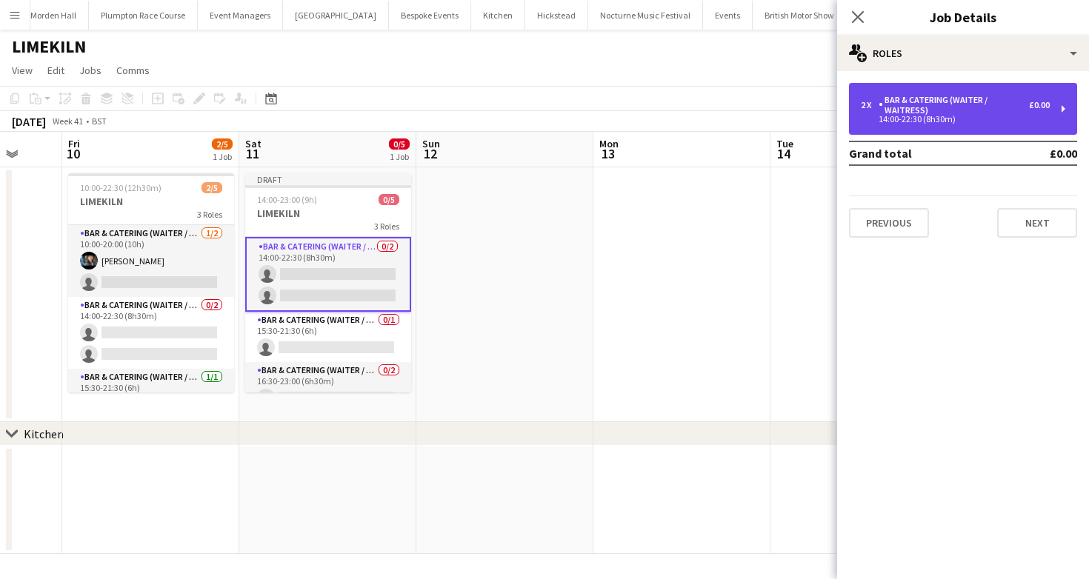
click at [962, 123] on div "2 x Bar & Catering (Waiter / waitress) £0.00 14:00-22:30 (8h30m)" at bounding box center [963, 109] width 228 height 52
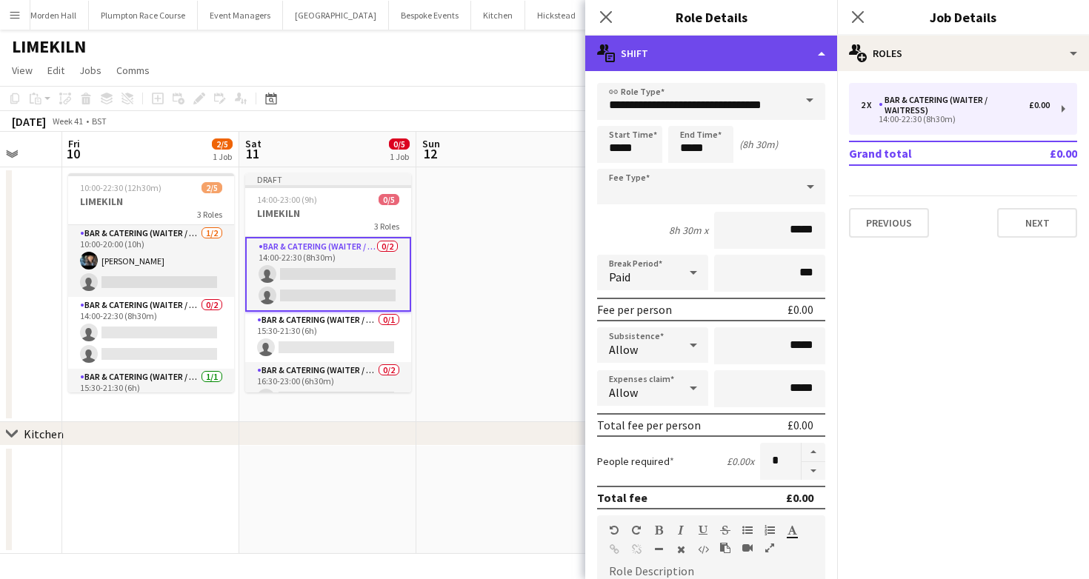
click at [699, 50] on div "multiple-actions-text Shift" at bounding box center [711, 54] width 252 height 36
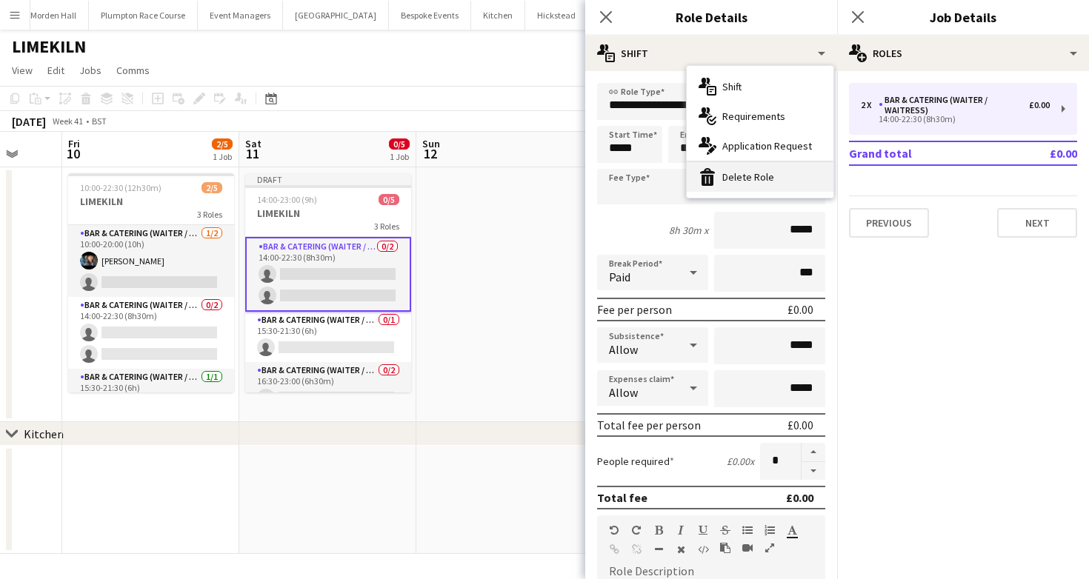
click at [710, 169] on icon "bin-2" at bounding box center [707, 177] width 18 height 18
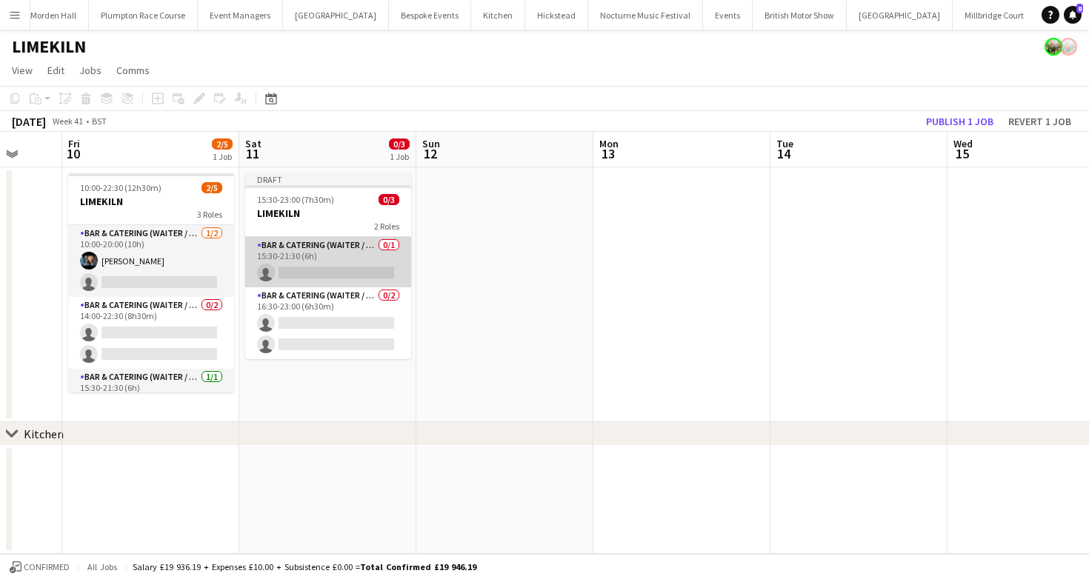
click at [292, 259] on app-card-role "Bar & Catering (Waiter / waitress) 0/1 15:30-21:30 (6h) single-neutral-actions" at bounding box center [328, 262] width 166 height 50
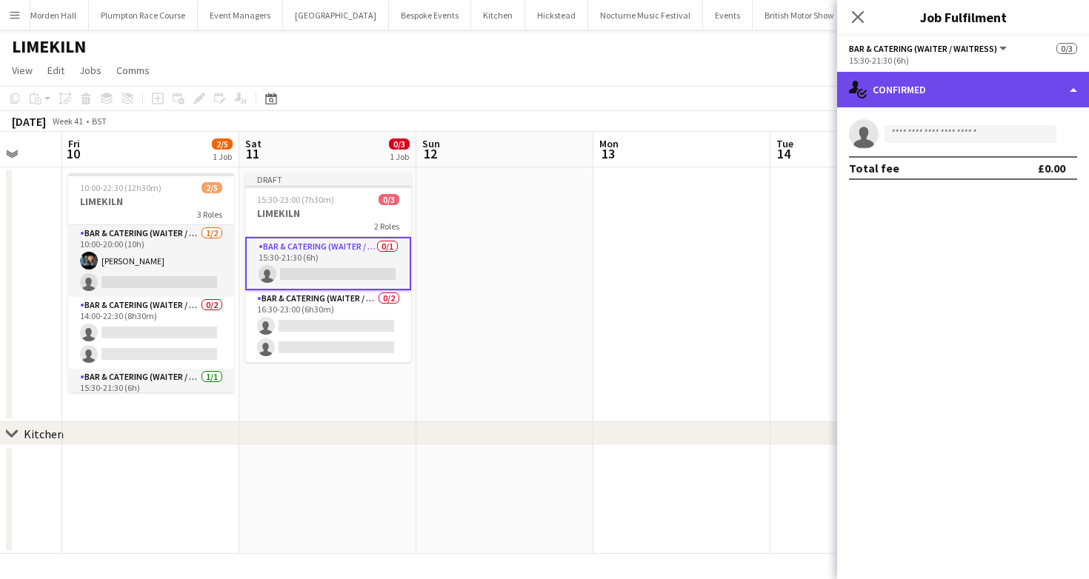
click at [961, 82] on div "single-neutral-actions-check-2 Confirmed" at bounding box center [963, 90] width 252 height 36
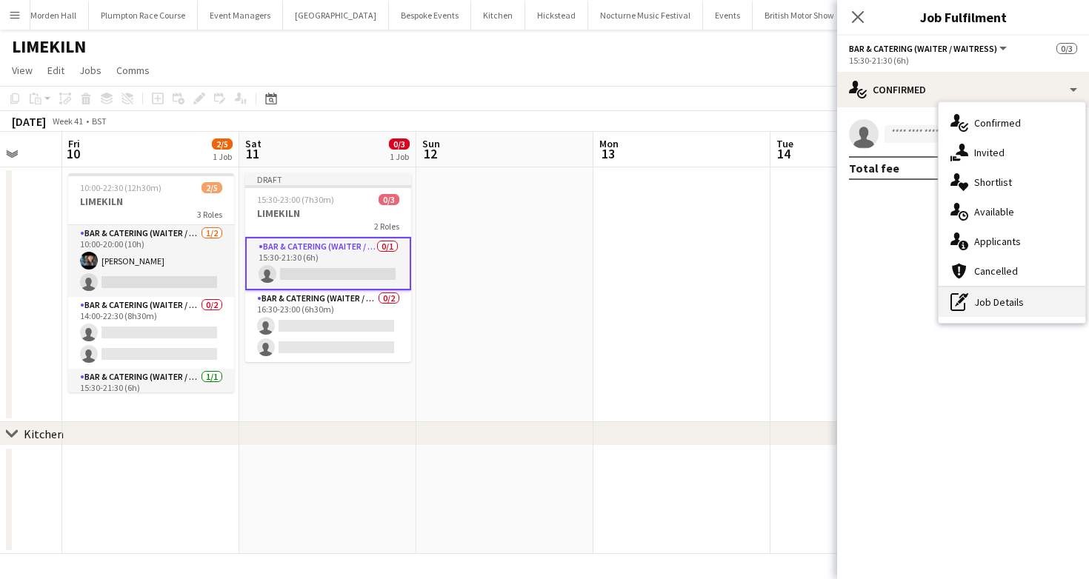
click at [996, 289] on div "pen-write Job Details" at bounding box center [1011, 302] width 147 height 30
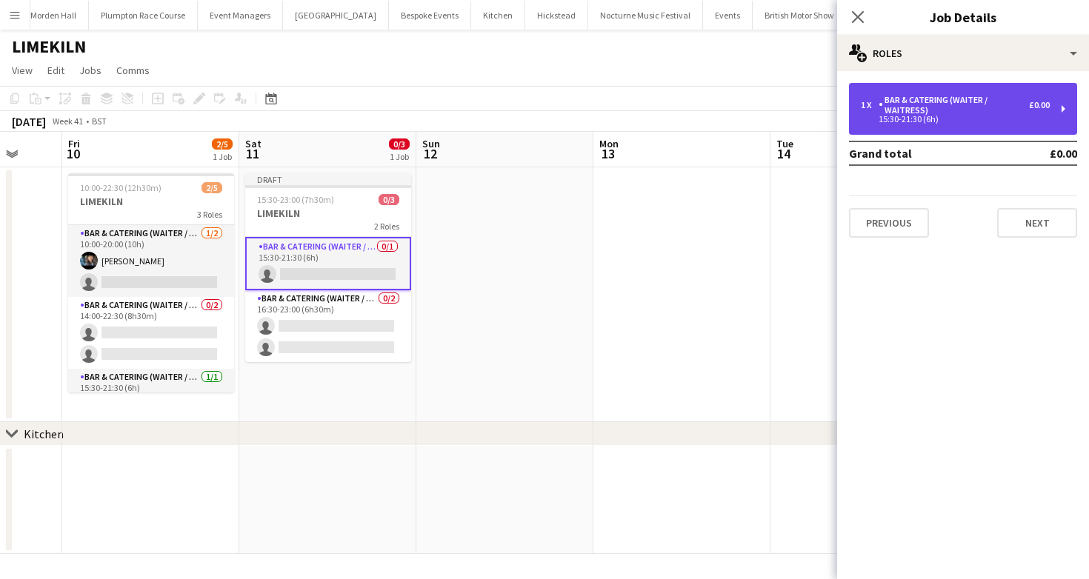
click at [924, 101] on div "Bar & Catering (Waiter / waitress)" at bounding box center [953, 105] width 150 height 21
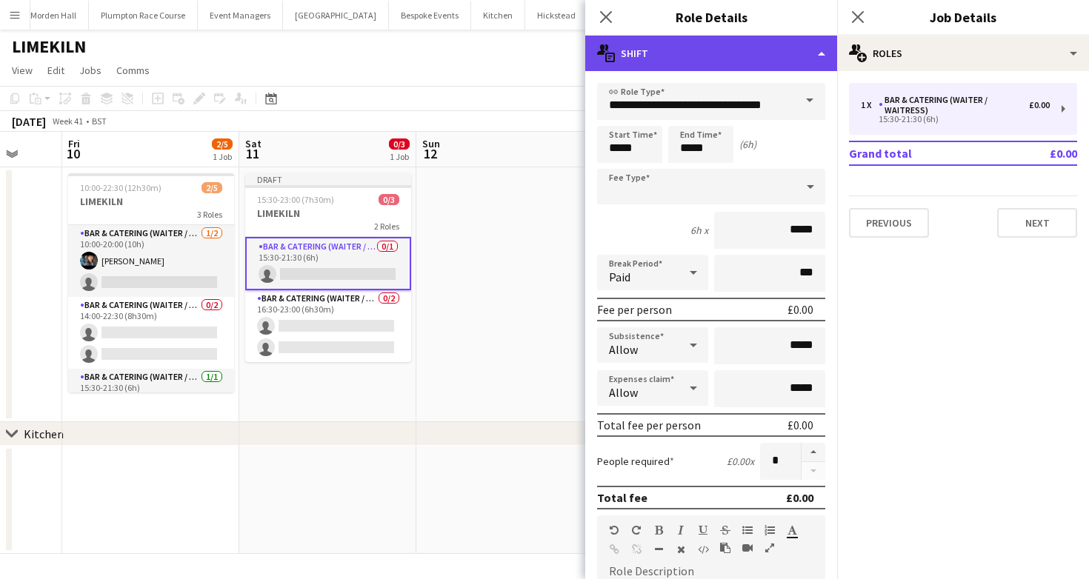
click at [720, 67] on div "multiple-actions-text Shift" at bounding box center [711, 54] width 252 height 36
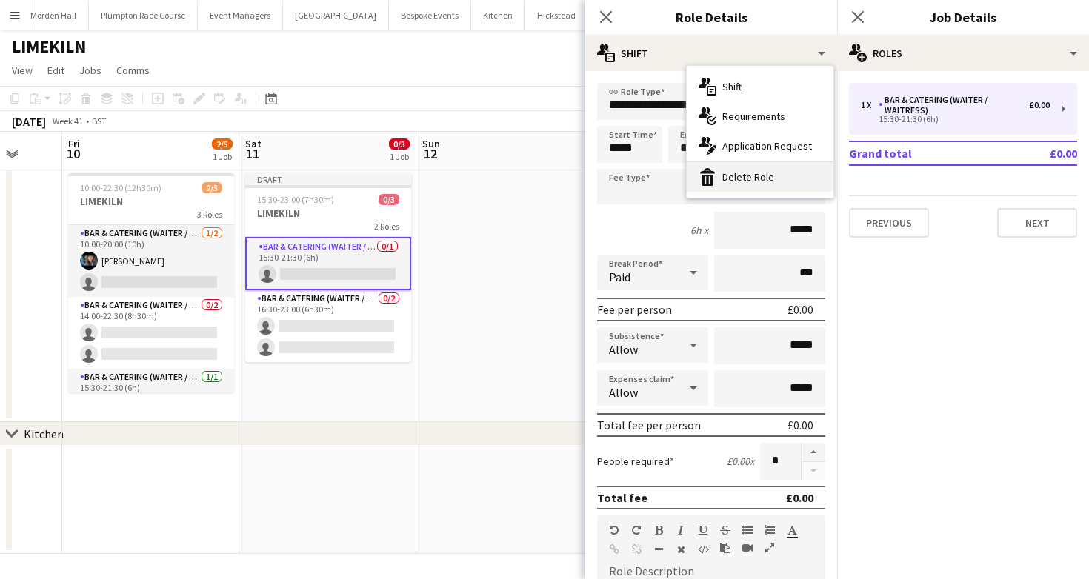
click at [729, 182] on div "bin-2 Delete Role" at bounding box center [760, 177] width 147 height 30
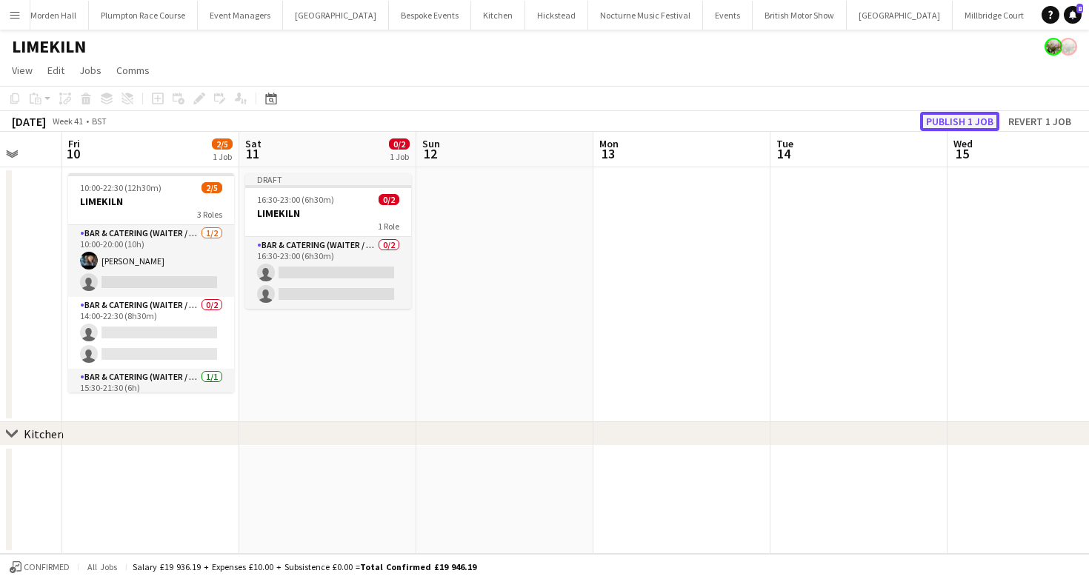
click at [948, 116] on button "Publish 1 job" at bounding box center [959, 121] width 79 height 19
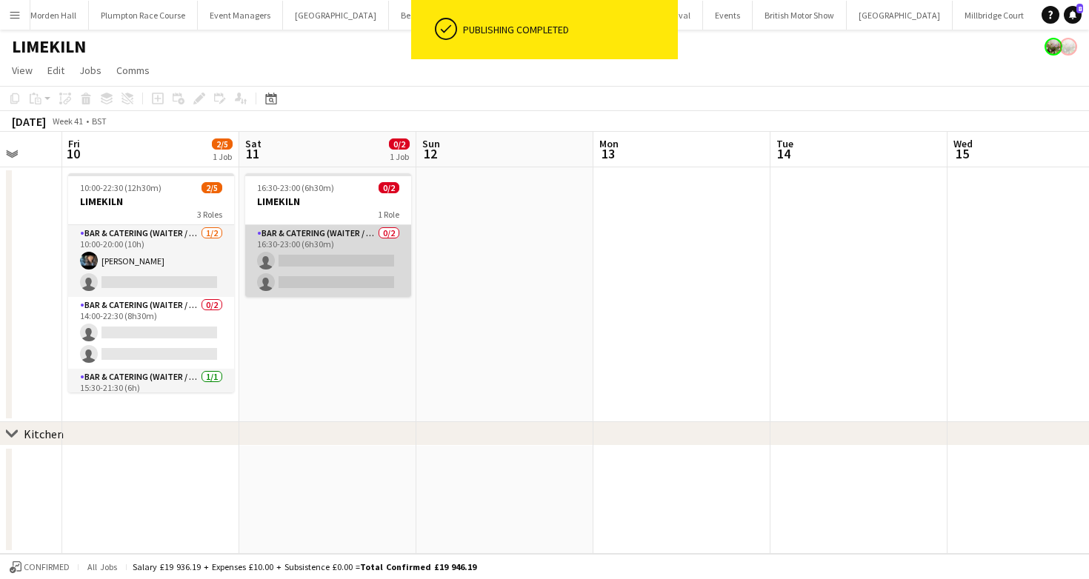
click at [361, 253] on app-card-role "Bar & Catering (Waiter / waitress) 0/2 16:30-23:00 (6h30m) single-neutral-actio…" at bounding box center [328, 261] width 166 height 72
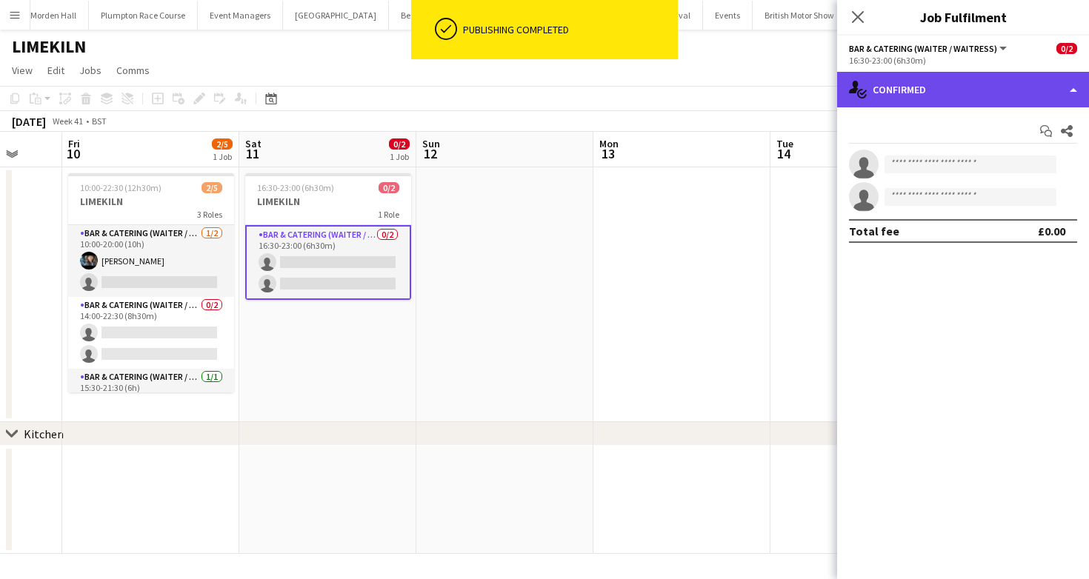
click at [1001, 93] on div "single-neutral-actions-check-2 Confirmed" at bounding box center [963, 90] width 252 height 36
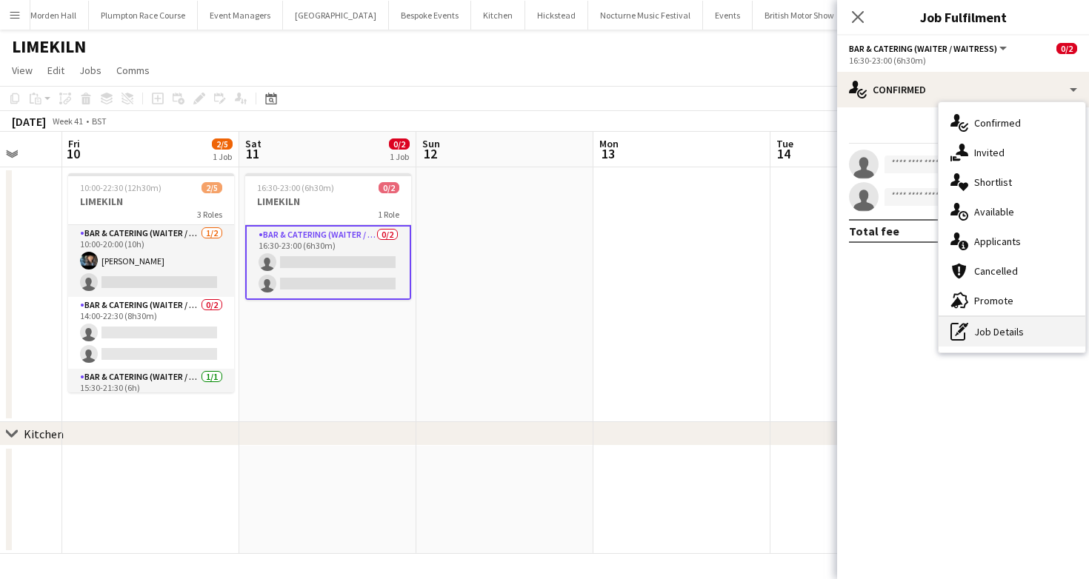
click at [998, 324] on div "pen-write Job Details" at bounding box center [1011, 332] width 147 height 30
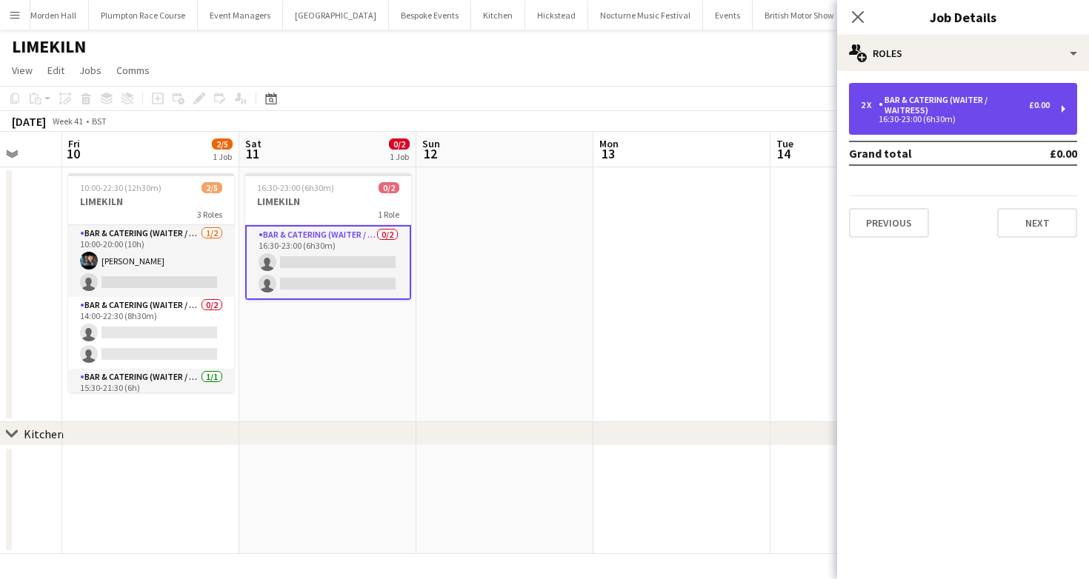
click at [937, 103] on div "Bar & Catering (Waiter / waitress)" at bounding box center [953, 105] width 150 height 21
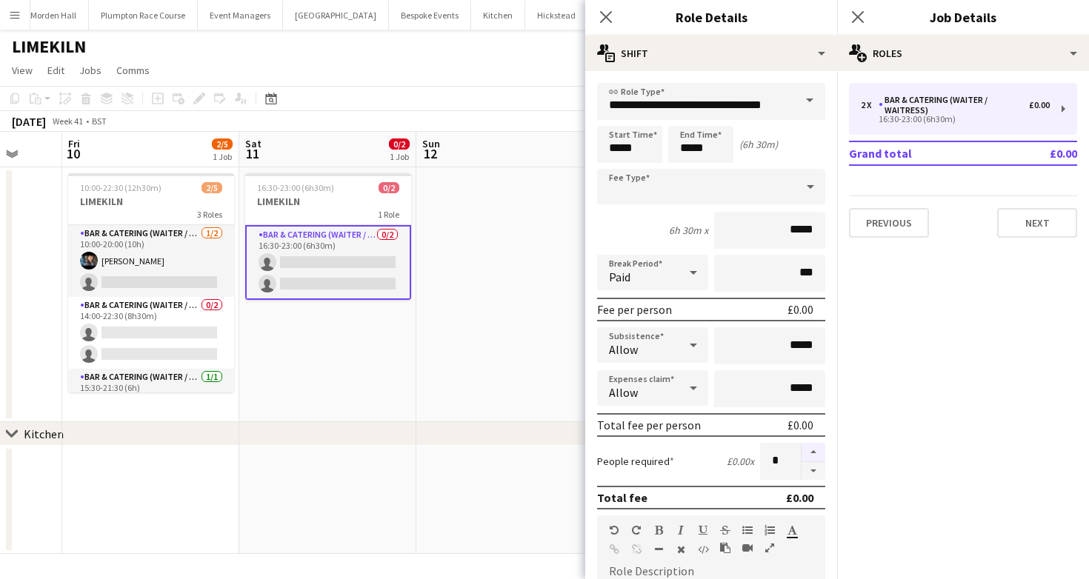
click at [821, 447] on button "button" at bounding box center [813, 452] width 24 height 19
type input "*"
click at [448, 102] on app-toolbar "Copy Paste Paste Command V Paste with crew Command Shift V Paste linked Job [GE…" at bounding box center [544, 98] width 1089 height 25
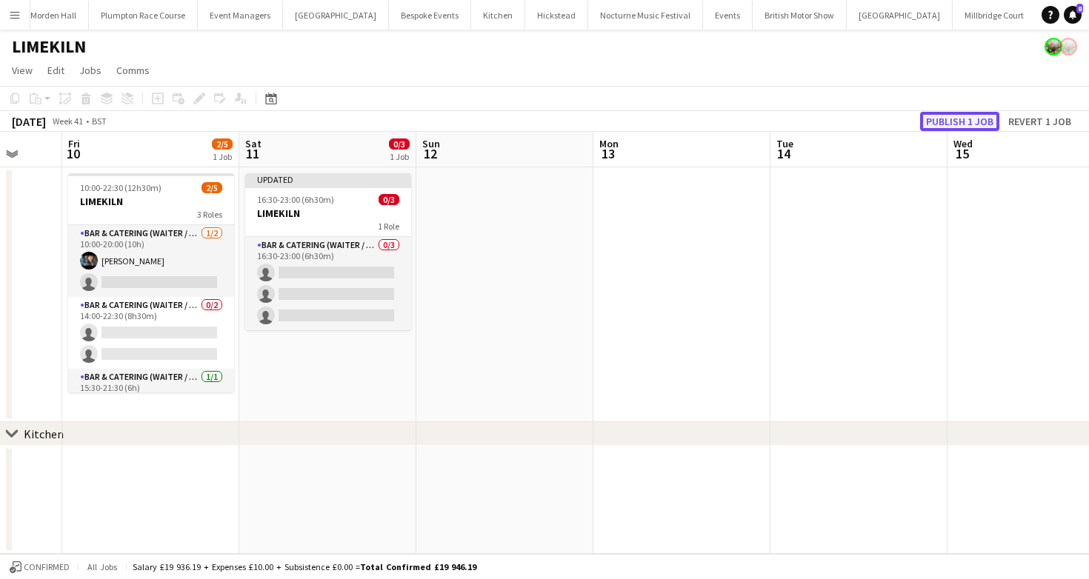
click at [972, 121] on button "Publish 1 job" at bounding box center [959, 121] width 79 height 19
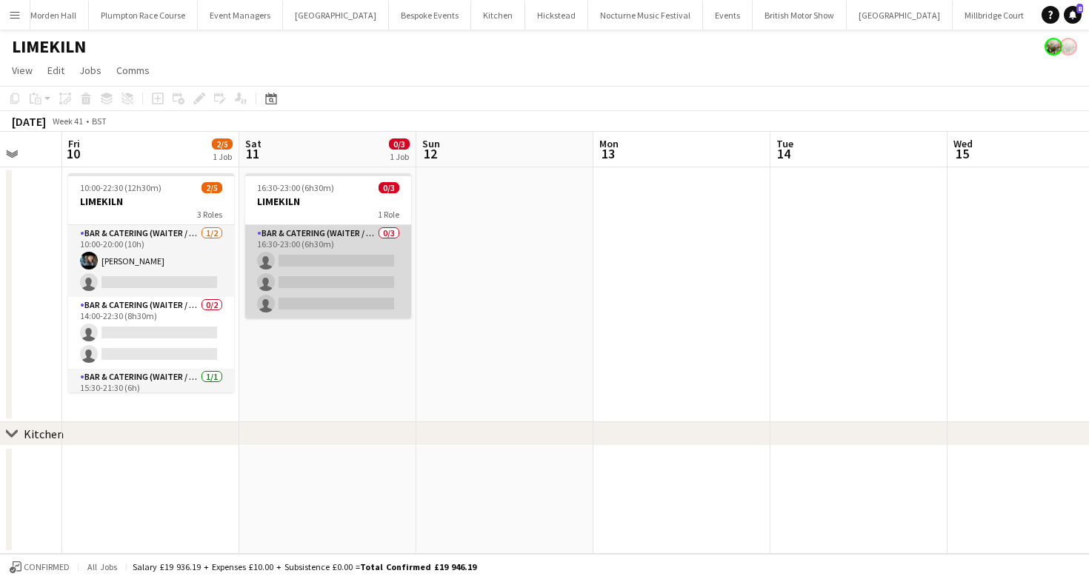
click at [358, 303] on app-card-role "Bar & Catering (Waiter / waitress) 0/3 16:30-23:00 (6h30m) single-neutral-actio…" at bounding box center [328, 271] width 166 height 93
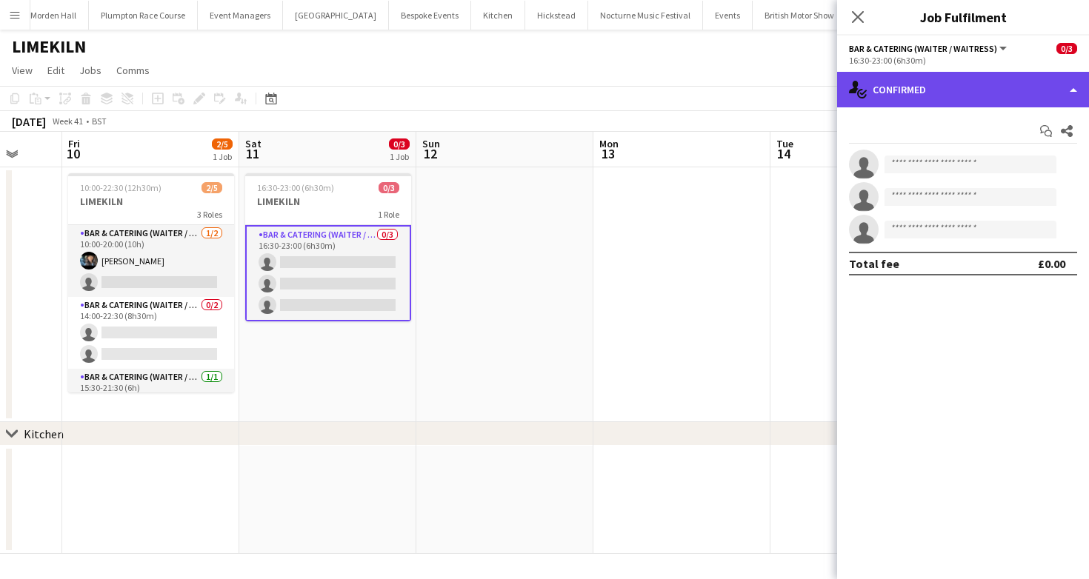
click at [915, 91] on div "single-neutral-actions-check-2 Confirmed" at bounding box center [963, 90] width 252 height 36
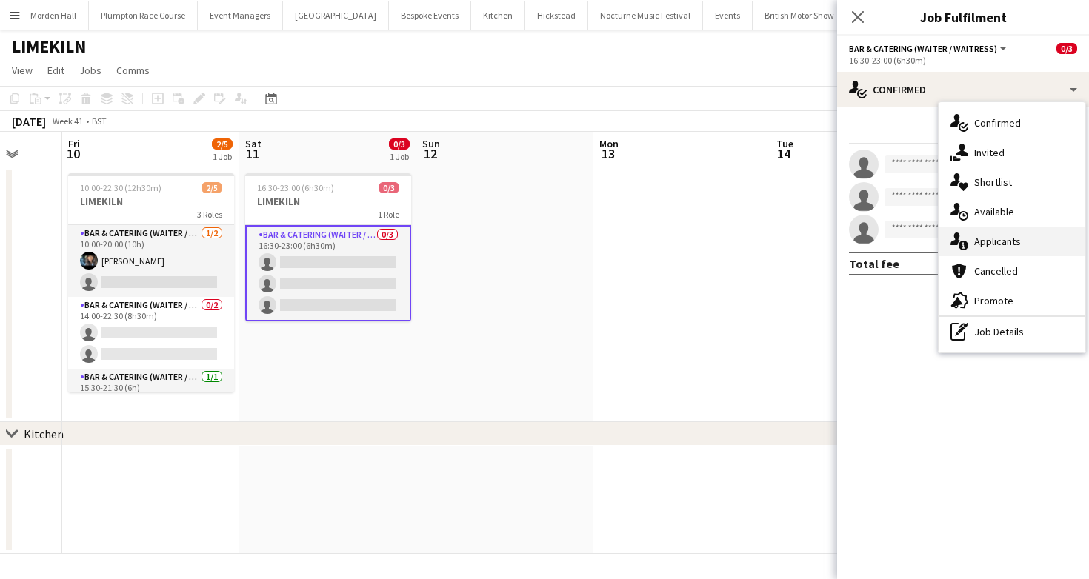
click at [995, 244] on span "Applicants" at bounding box center [997, 241] width 47 height 13
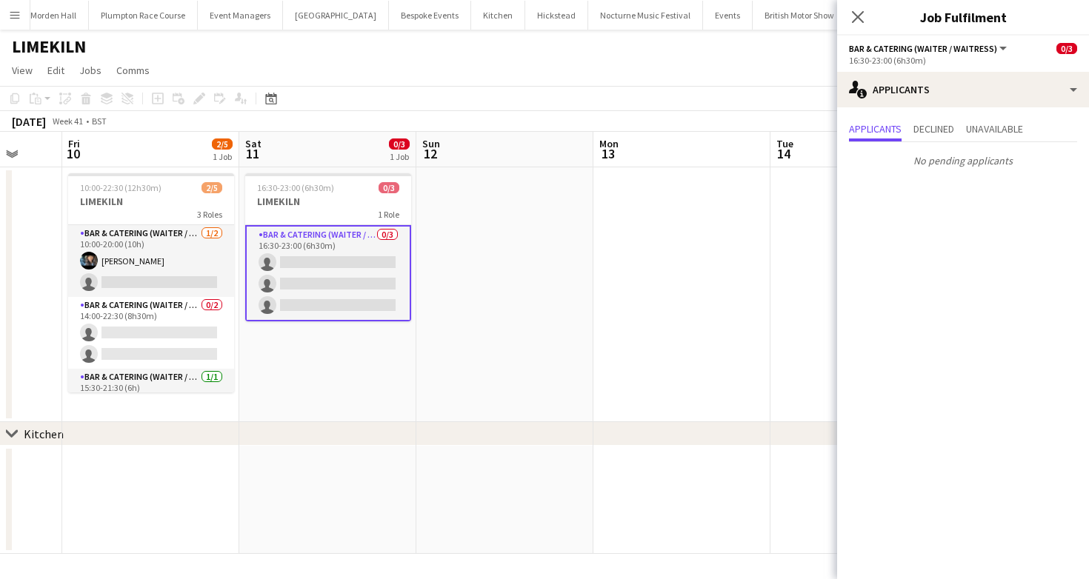
click at [632, 116] on div "October 2025 Week 41 • BST" at bounding box center [544, 121] width 1089 height 21
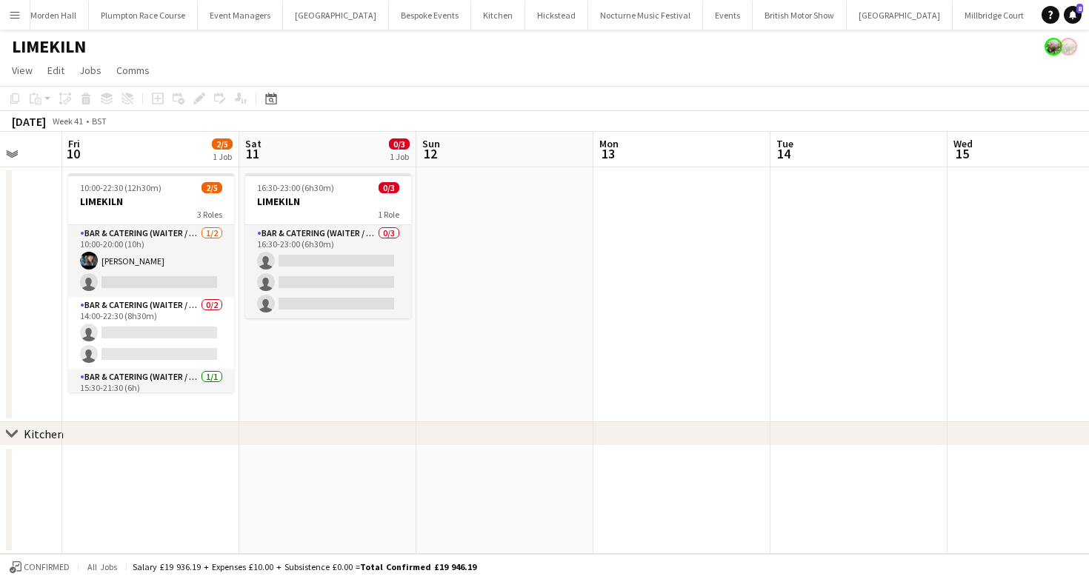
click at [632, 116] on div "October 2025 Week 41 • BST" at bounding box center [544, 121] width 1089 height 21
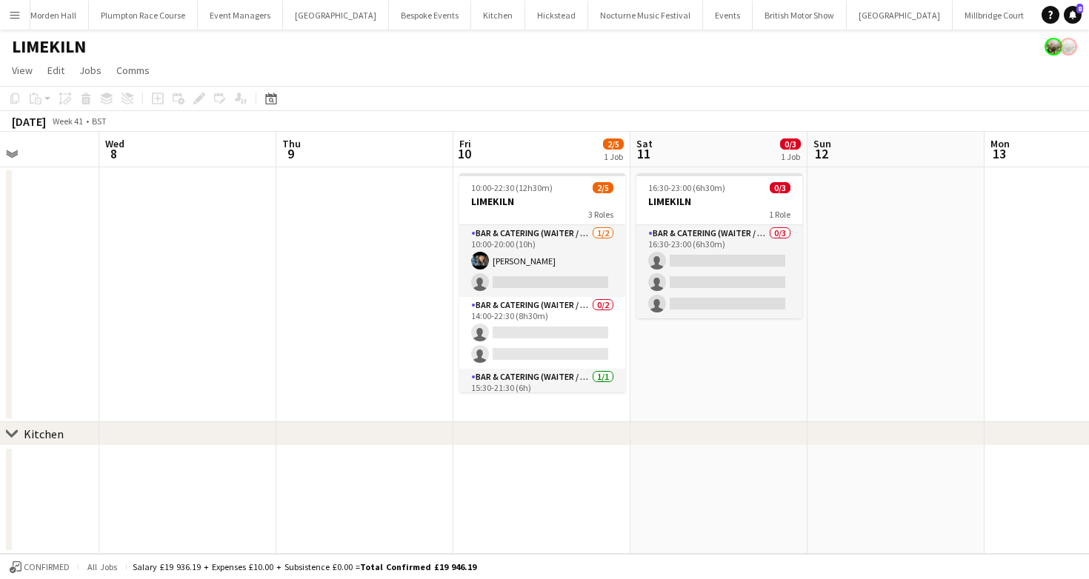
scroll to position [0, 433]
click at [847, 13] on button "[GEOGRAPHIC_DATA] Close" at bounding box center [900, 15] width 106 height 29
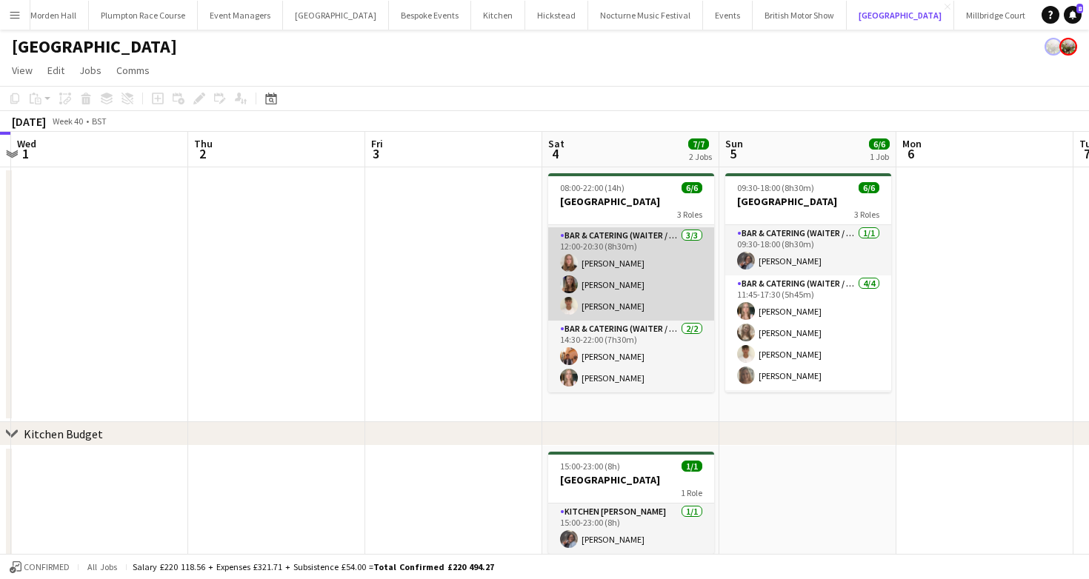
scroll to position [0, 517]
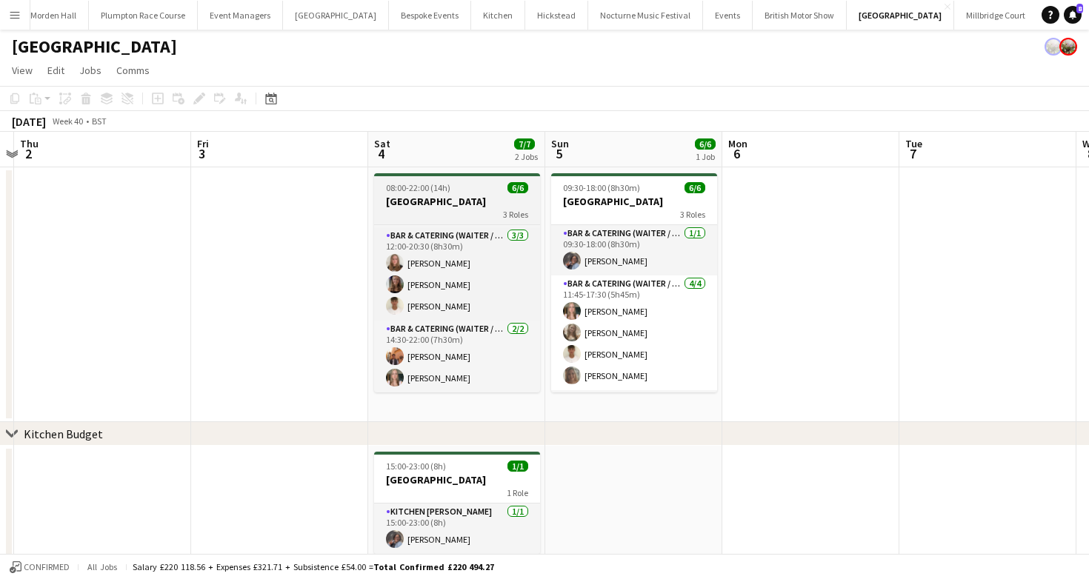
click at [406, 180] on app-job-card "08:00-22:00 (14h) 6/6 Micklefield Hall 3 Roles Bar & Catering (Waiter / waitres…" at bounding box center [457, 282] width 166 height 219
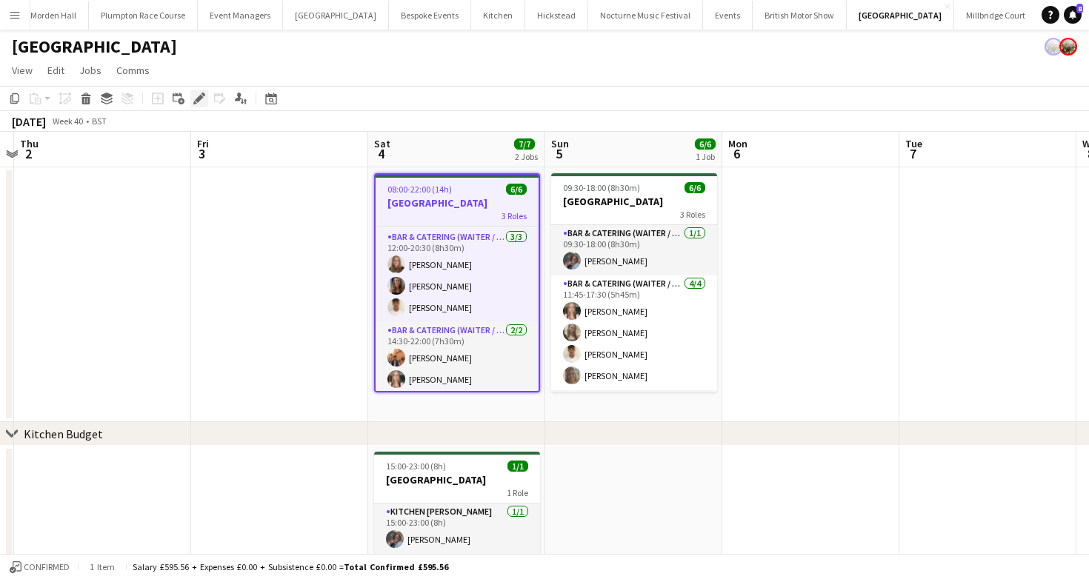
click at [197, 99] on icon at bounding box center [199, 99] width 8 height 8
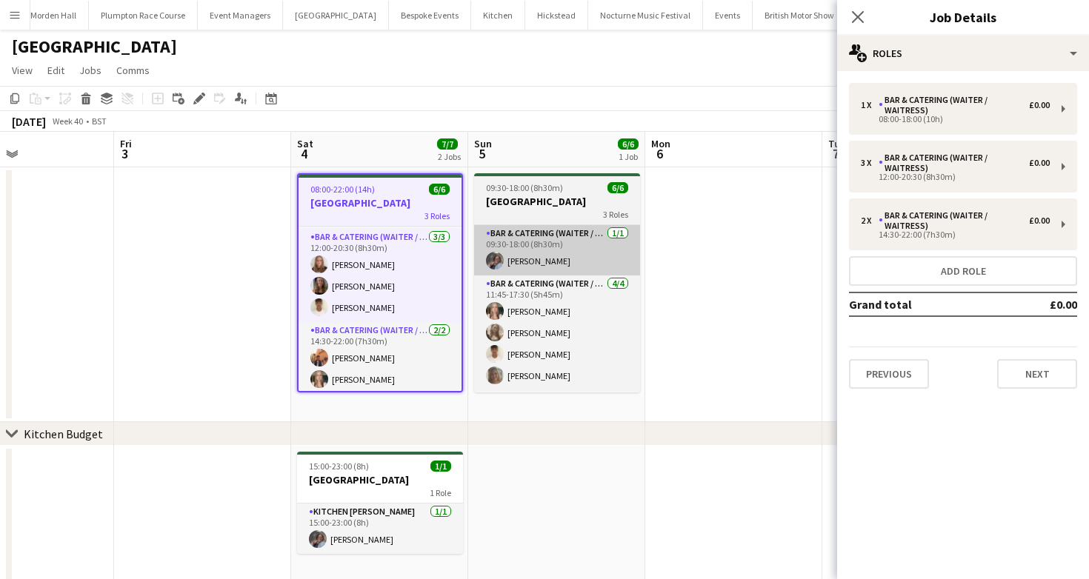
scroll to position [0, 679]
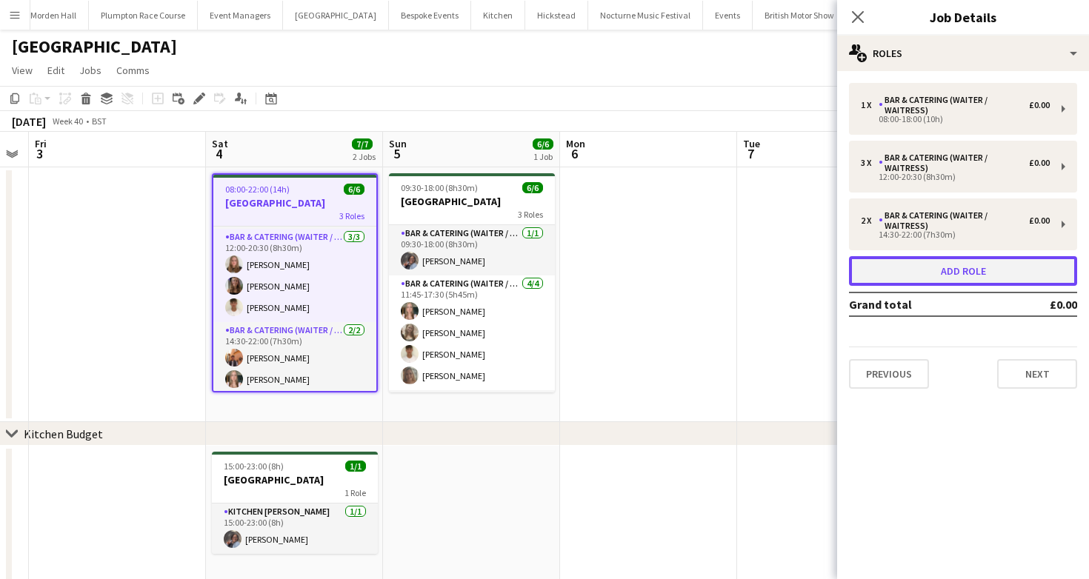
click at [1002, 270] on button "Add role" at bounding box center [963, 271] width 228 height 30
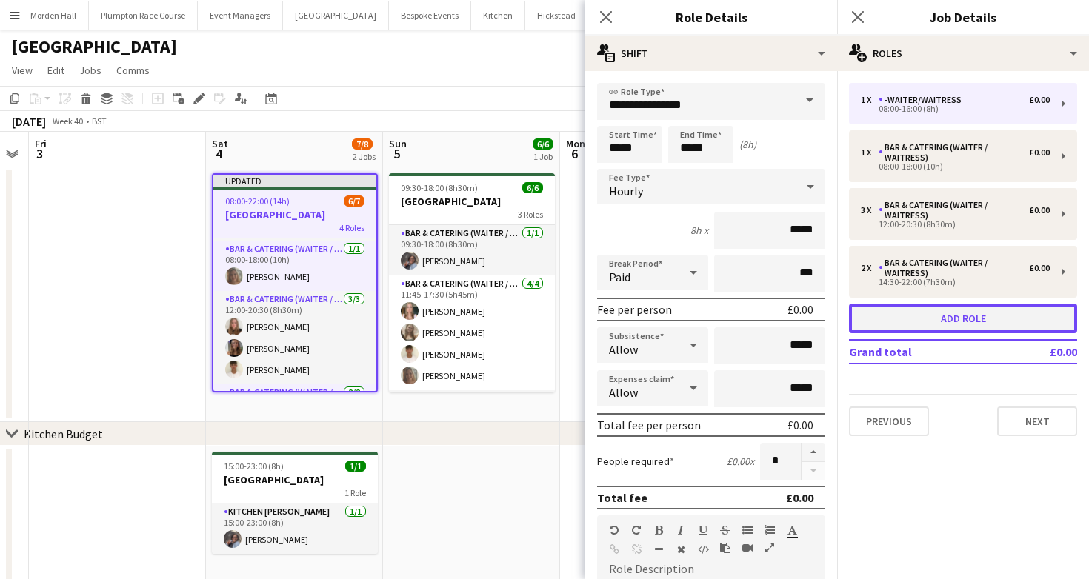
scroll to position [99, 0]
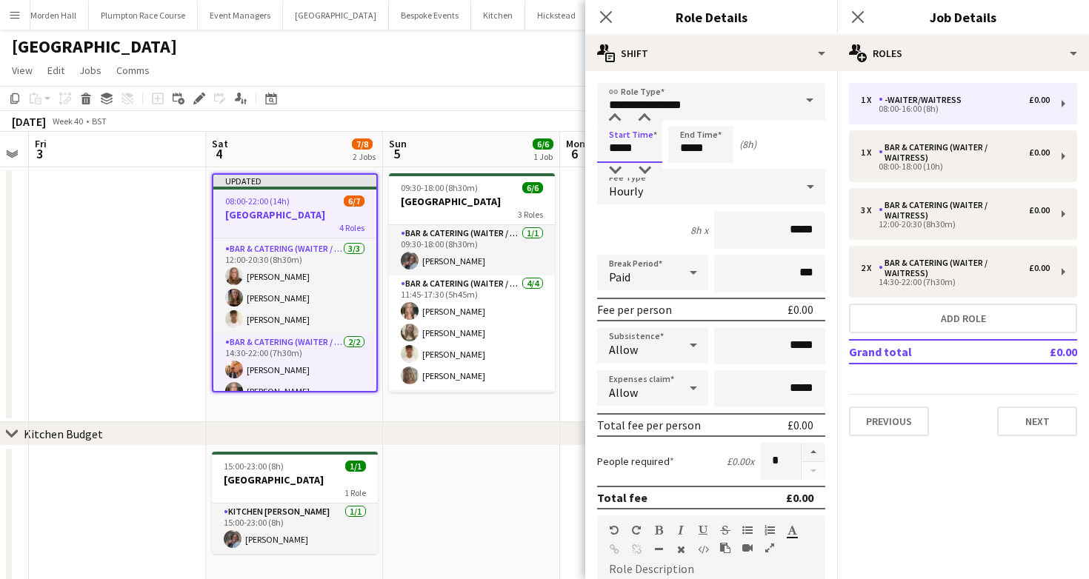
click at [649, 156] on input "*****" at bounding box center [629, 144] width 65 height 37
click at [610, 111] on div at bounding box center [615, 118] width 30 height 15
type input "*****"
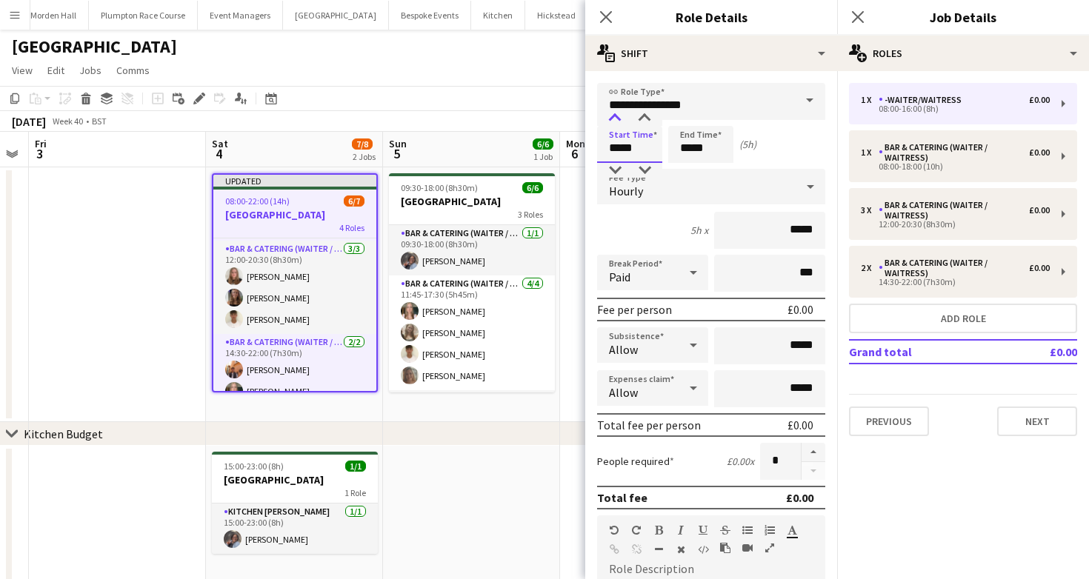
click at [610, 111] on div at bounding box center [615, 118] width 30 height 15
click at [698, 147] on input "*****" at bounding box center [700, 144] width 65 height 37
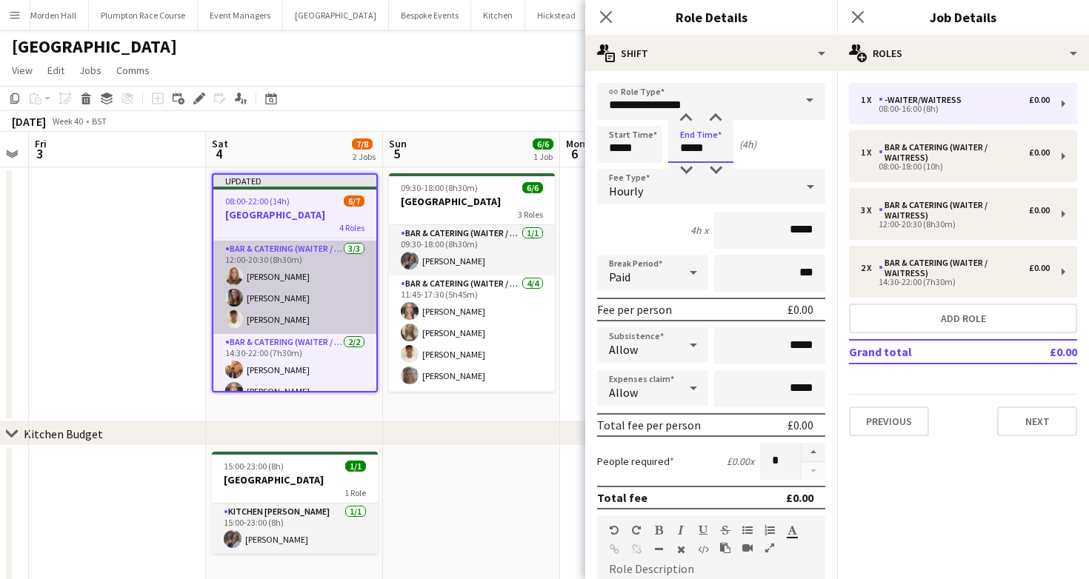
scroll to position [113, 0]
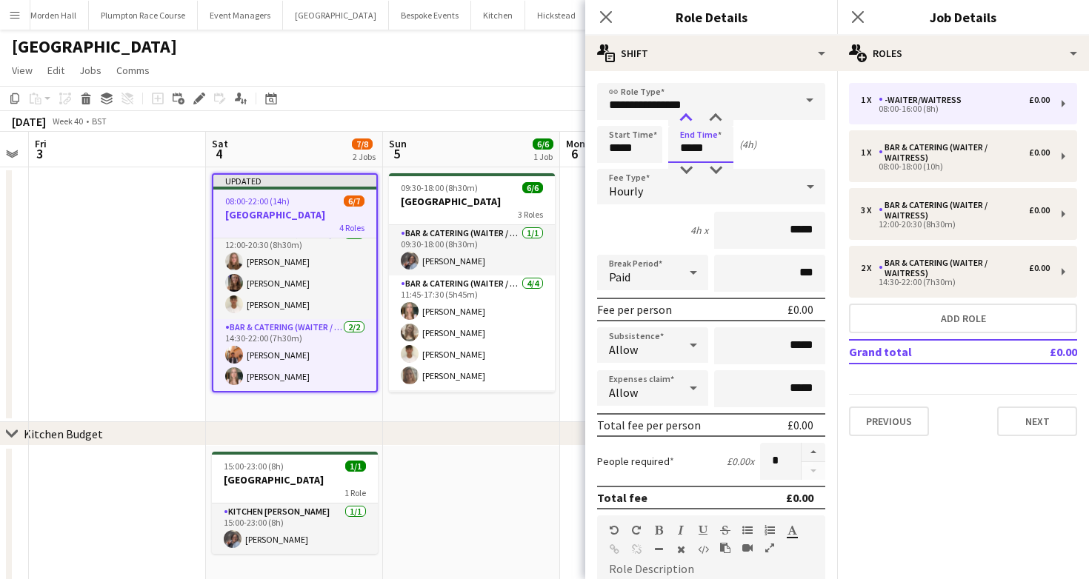
click at [687, 123] on div at bounding box center [686, 118] width 30 height 15
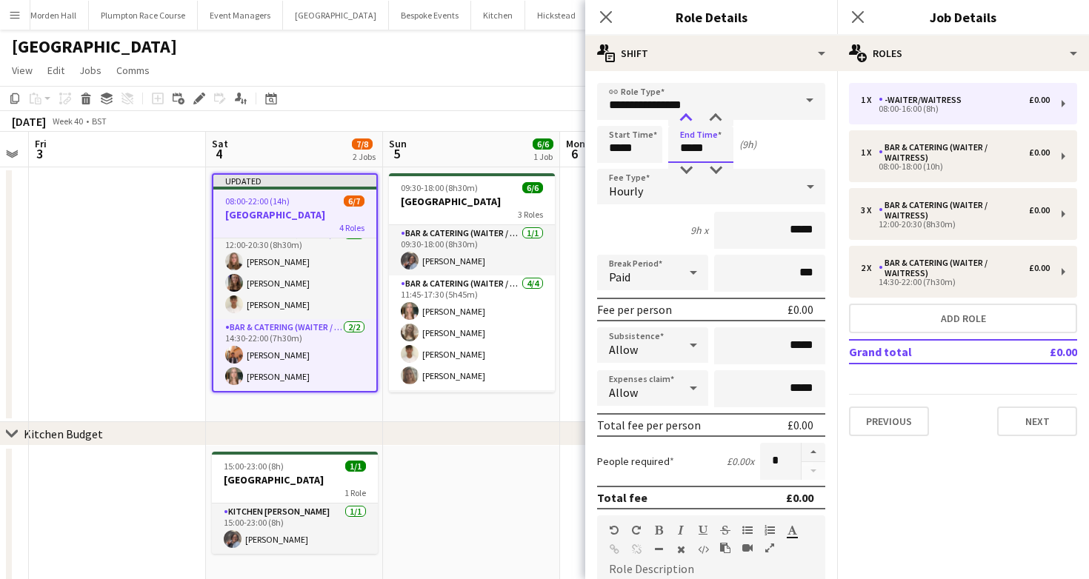
type input "*****"
click at [687, 123] on div at bounding box center [686, 118] width 30 height 15
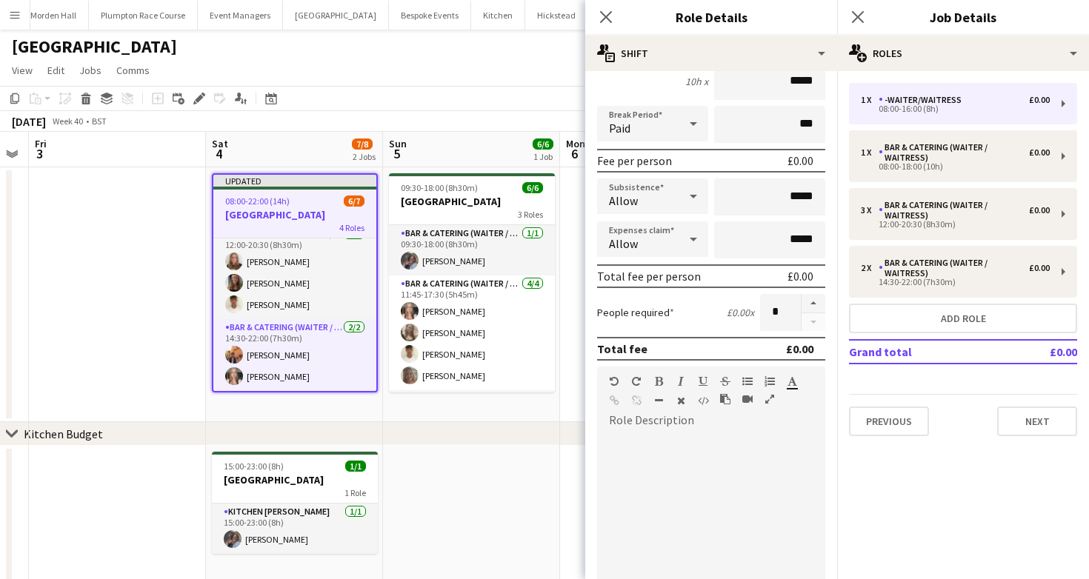
scroll to position [424, 0]
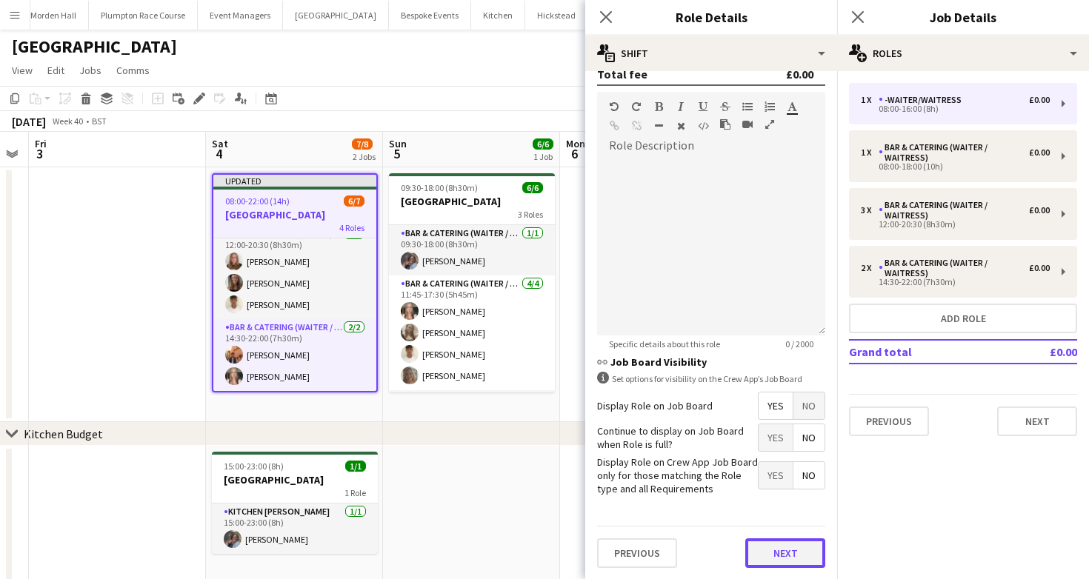
click at [766, 547] on button "Next" at bounding box center [785, 553] width 80 height 30
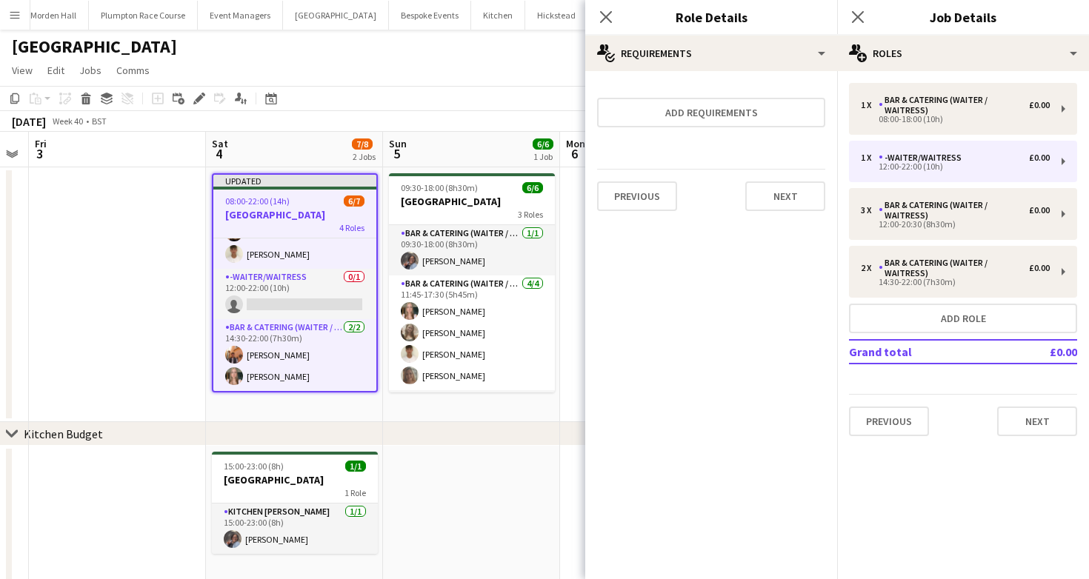
scroll to position [63, 0]
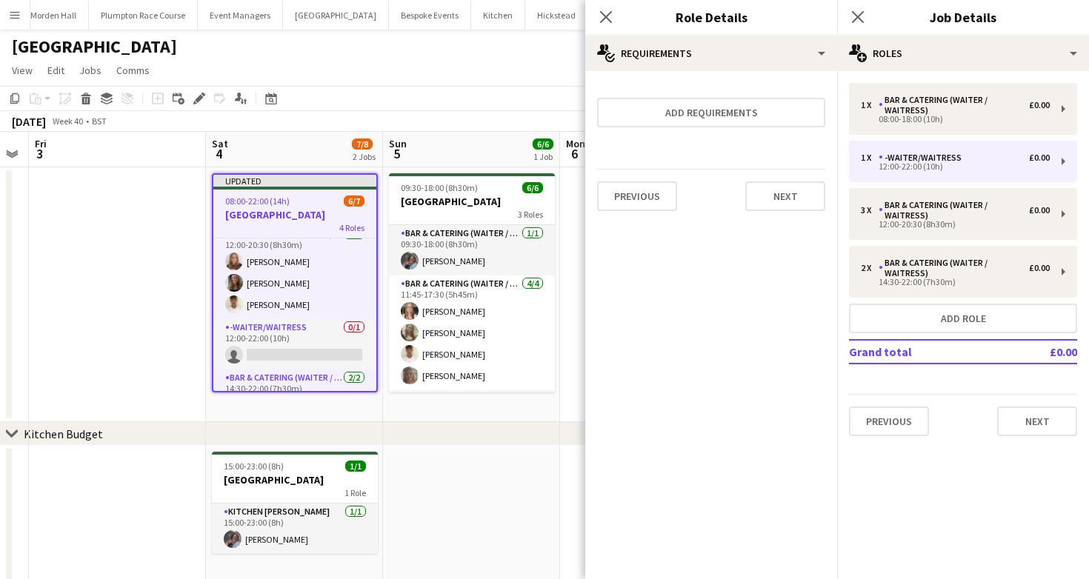
click at [858, 24] on app-icon "Close pop-in" at bounding box center [858, 17] width 18 height 18
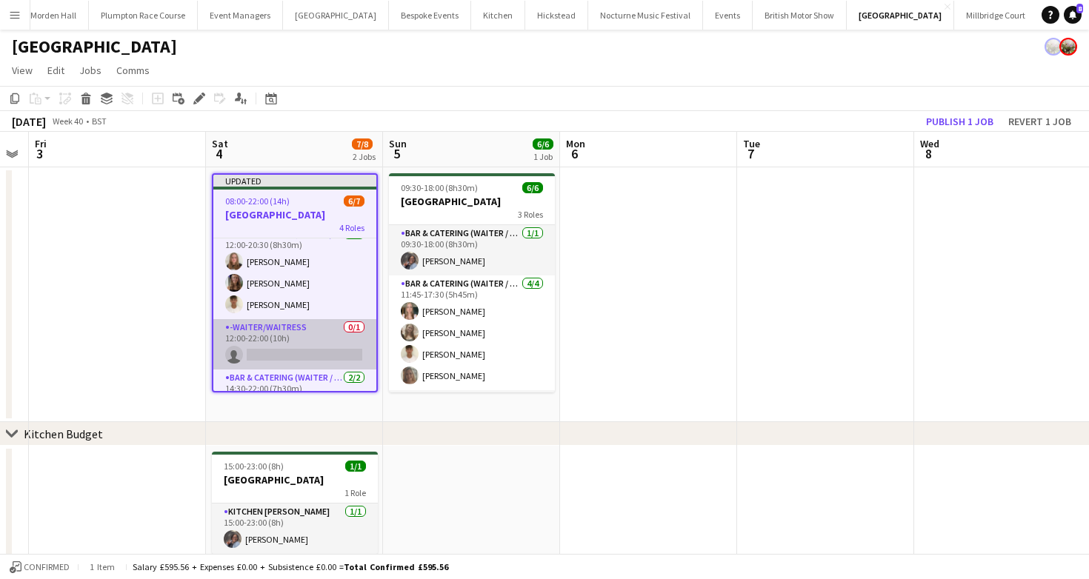
scroll to position [113, 0]
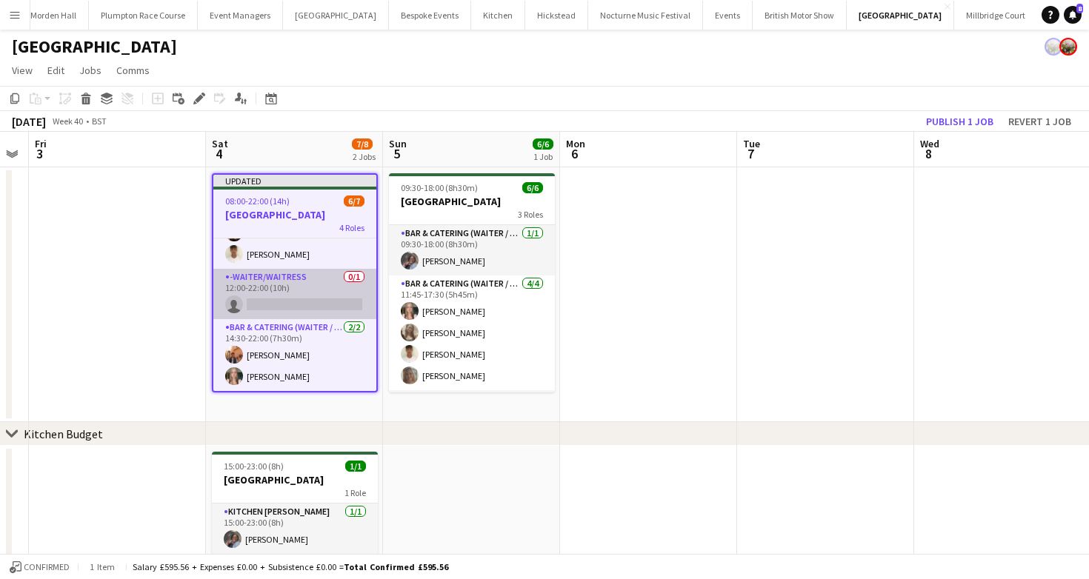
click at [302, 360] on app-card-role "Bar & Catering (Waiter / waitress) 2/2 14:30-22:00 (7h30m) Charlie Sylvester Al…" at bounding box center [294, 355] width 163 height 72
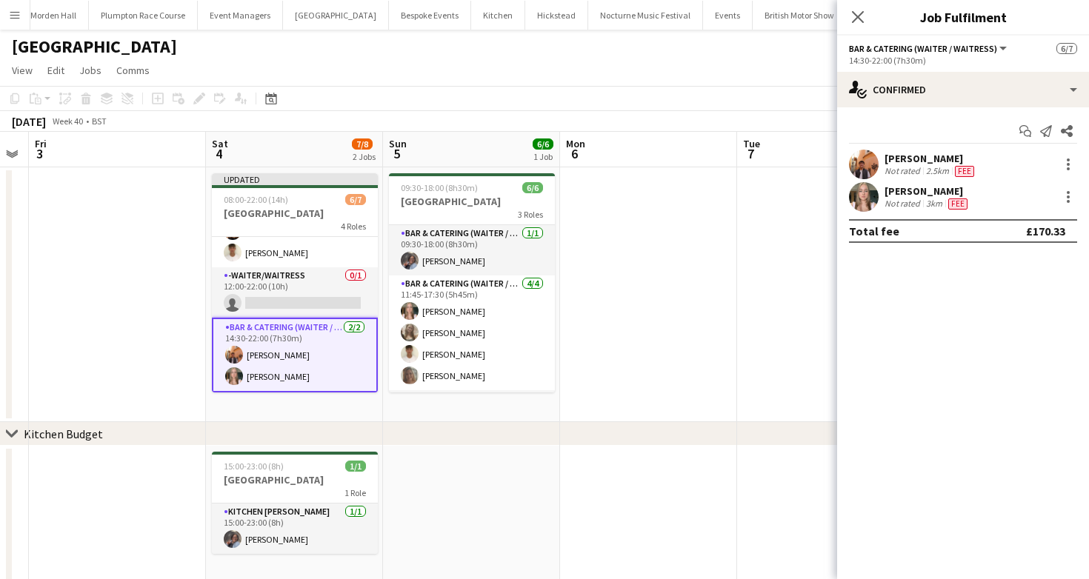
click at [1071, 182] on div "Alice Ruttley Not rated 3km Fee" at bounding box center [963, 197] width 252 height 30
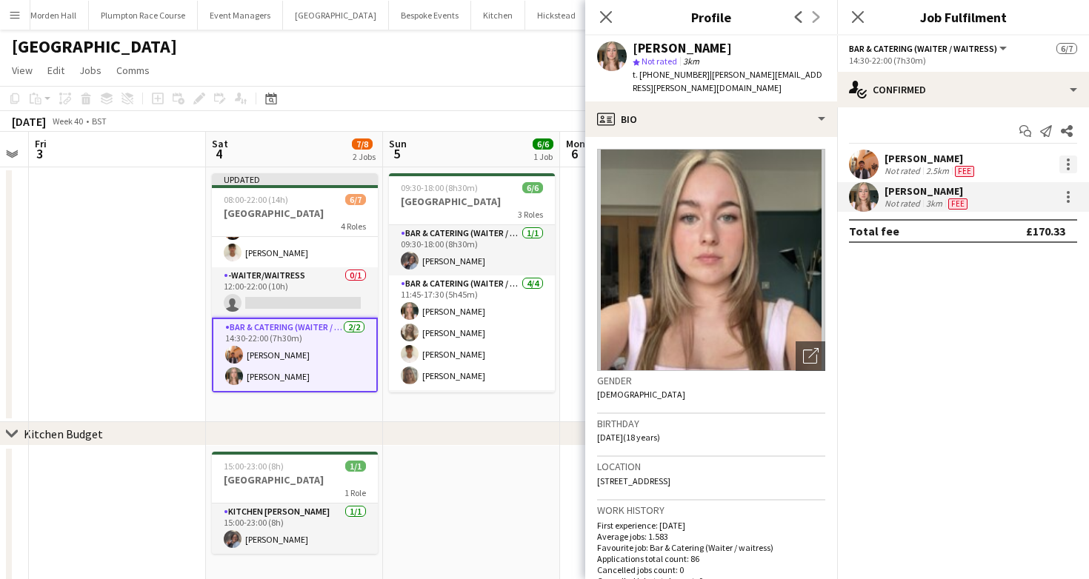
click at [1070, 164] on div at bounding box center [1068, 165] width 18 height 18
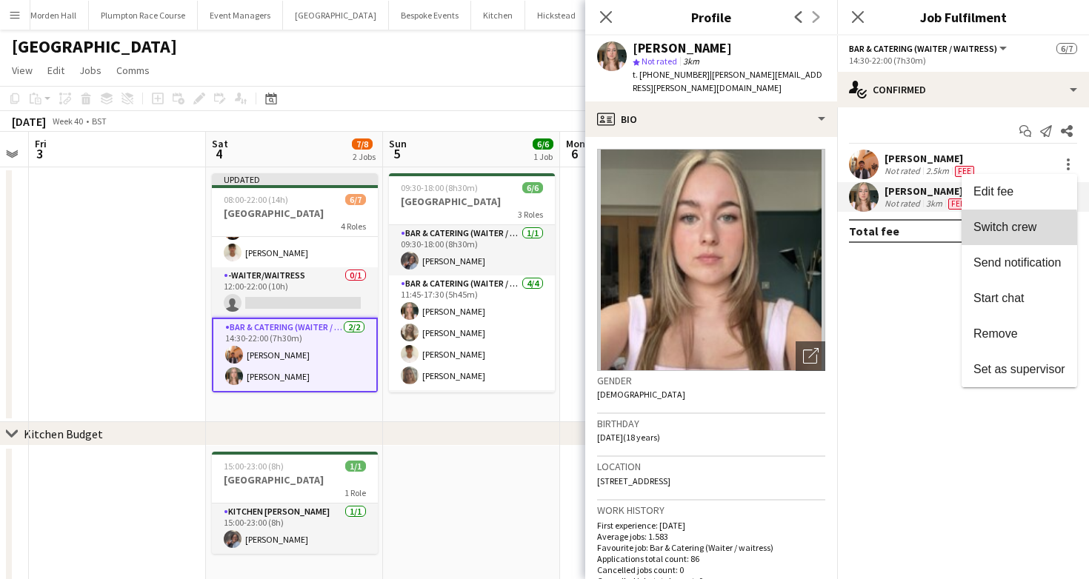
click at [993, 232] on span "Switch crew" at bounding box center [1004, 227] width 63 height 13
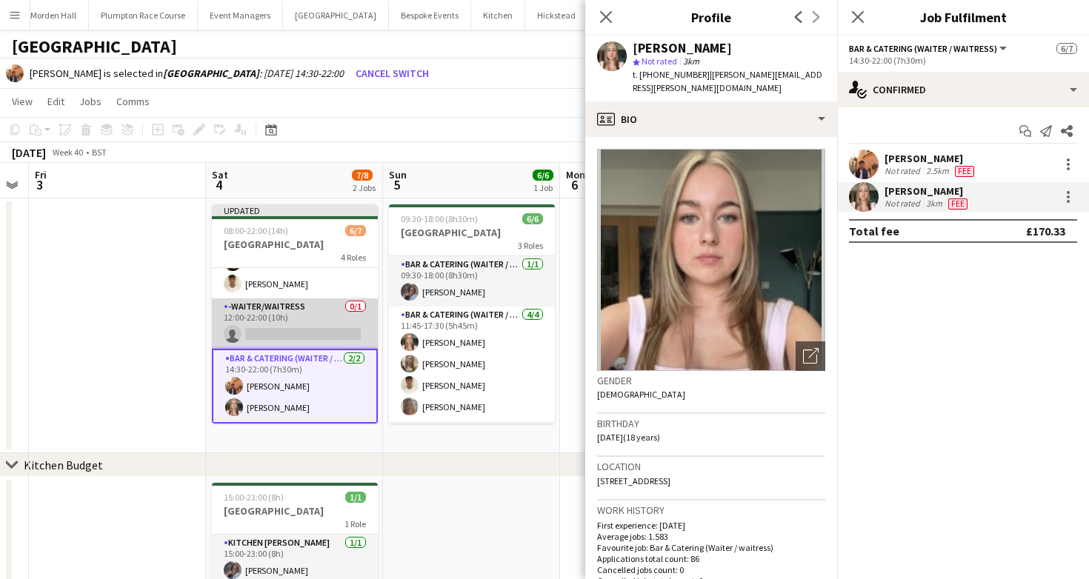
click at [318, 338] on app-card-role "-Waiter/Waitress 0/1 12:00-22:00 (10h) single-neutral-actions" at bounding box center [295, 323] width 166 height 50
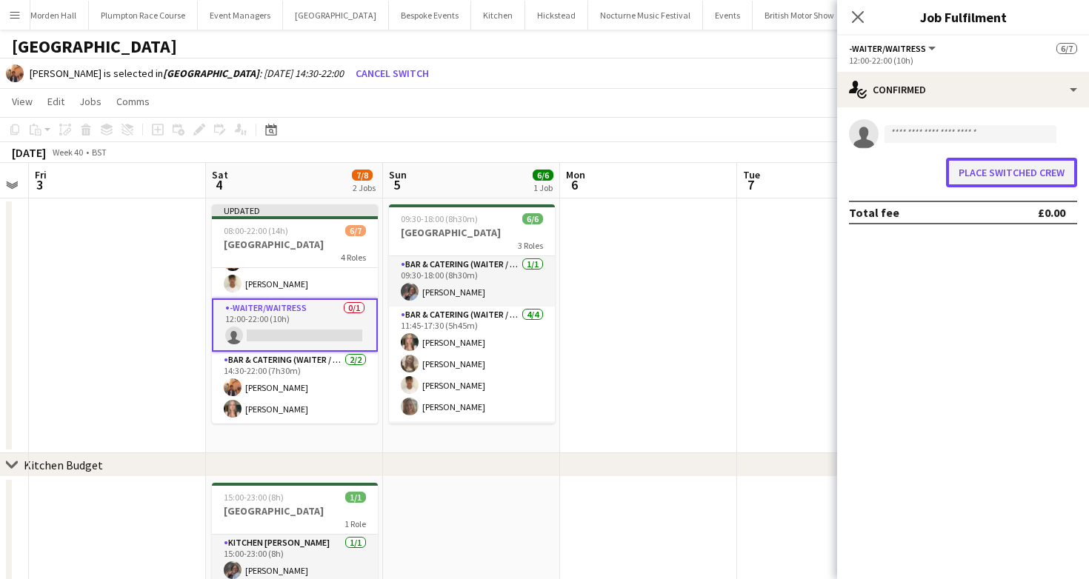
click at [992, 168] on button "Place switched crew" at bounding box center [1011, 173] width 131 height 30
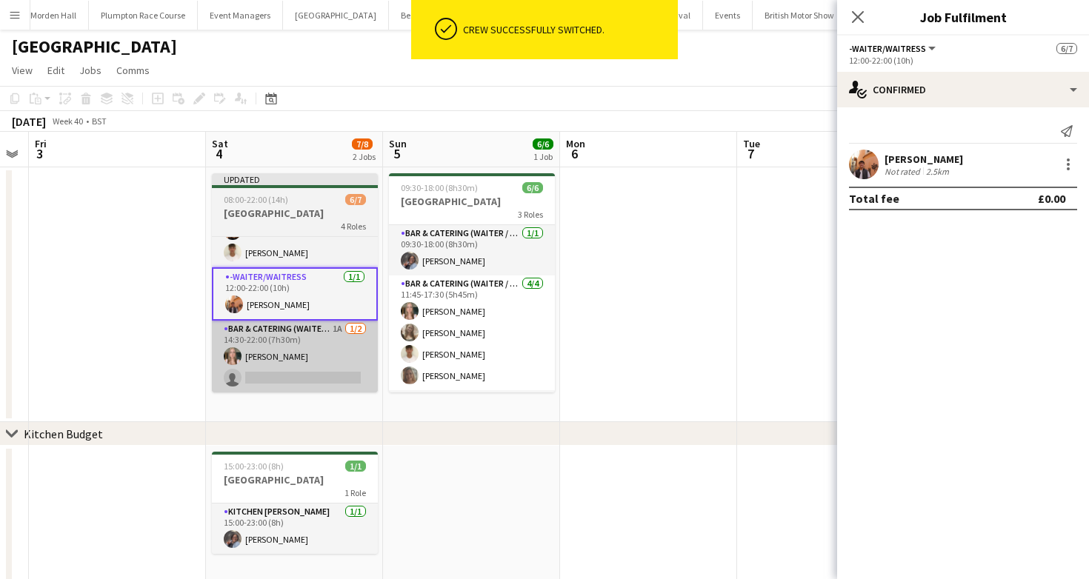
click at [265, 349] on app-card-role "Bar & Catering (Waiter / waitress) 1A 1/2 14:30-22:00 (7h30m) Alice Ruttley sin…" at bounding box center [295, 357] width 166 height 72
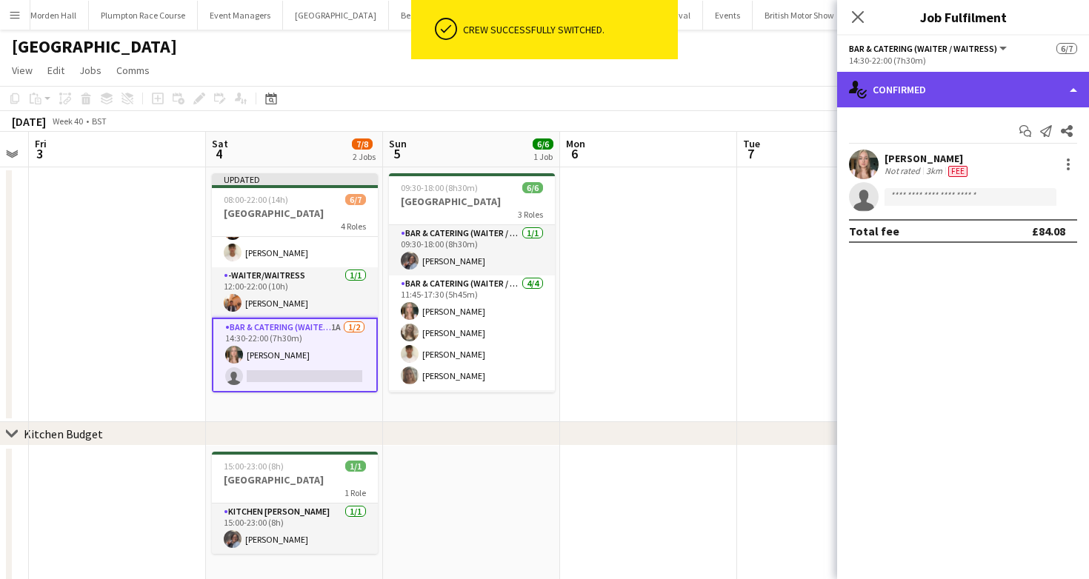
click at [915, 72] on div "single-neutral-actions-check-2 Confirmed" at bounding box center [963, 90] width 252 height 36
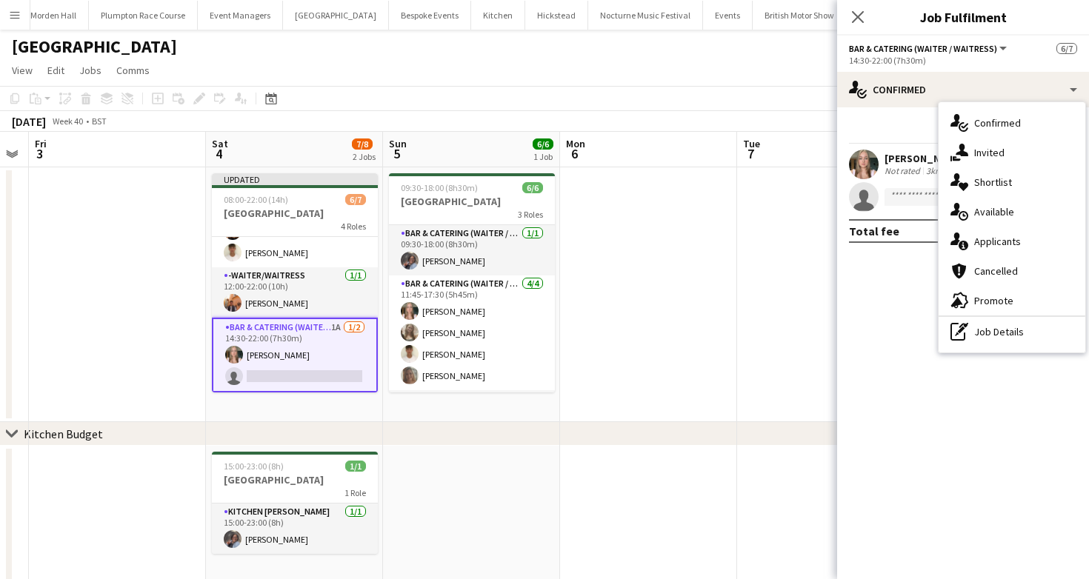
click at [999, 355] on mat-expansion-panel "check Confirmed Start chat Send notification Share Alice Ruttley Not rated 3km …" at bounding box center [963, 343] width 252 height 472
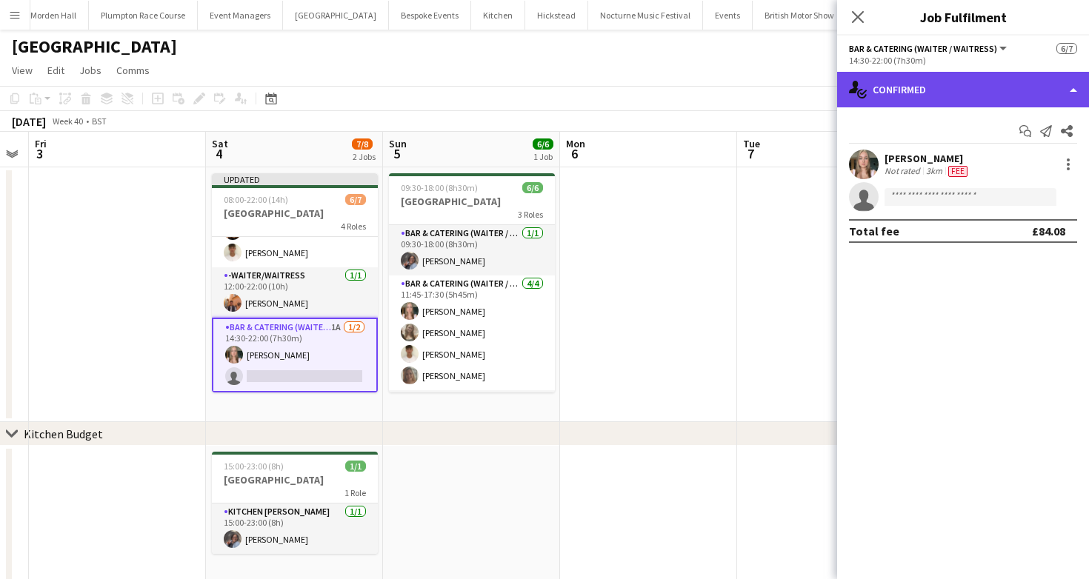
click at [943, 90] on div "single-neutral-actions-check-2 Confirmed" at bounding box center [963, 90] width 252 height 36
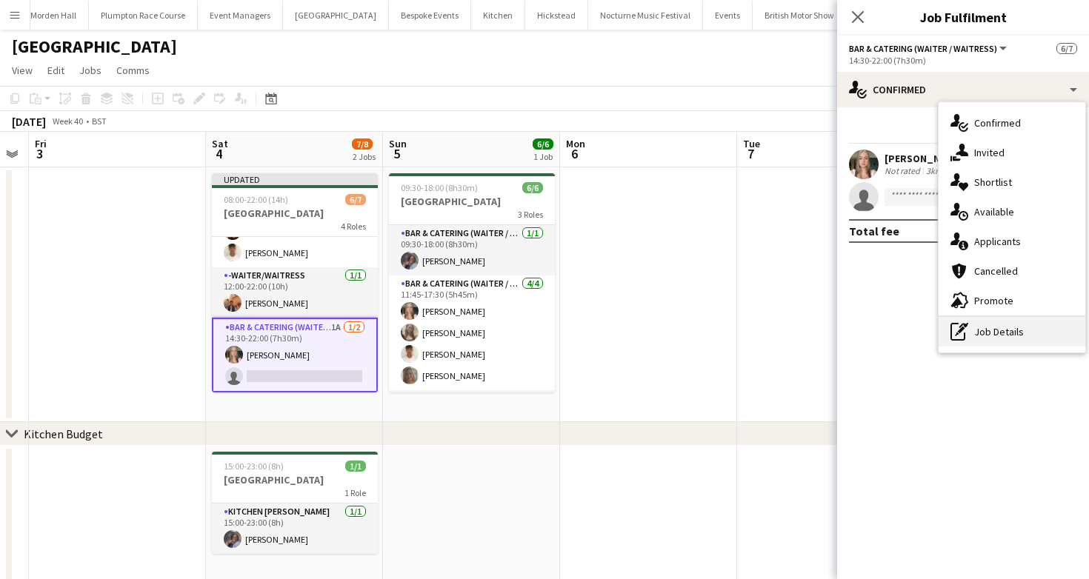
click at [969, 329] on div "pen-write Job Details" at bounding box center [1011, 332] width 147 height 30
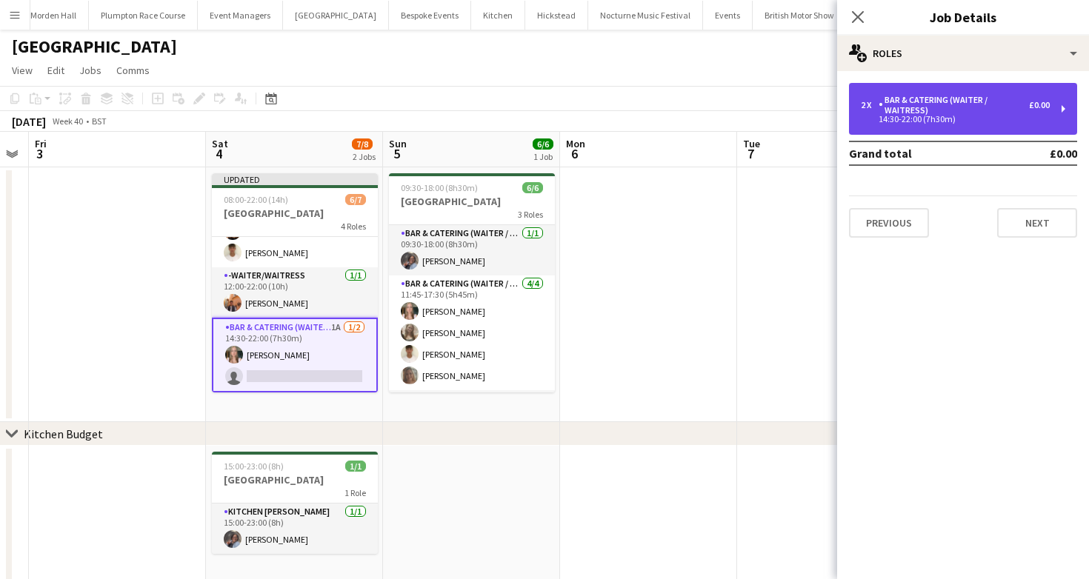
click at [964, 95] on div "Bar & Catering (Waiter / waitress)" at bounding box center [953, 105] width 150 height 21
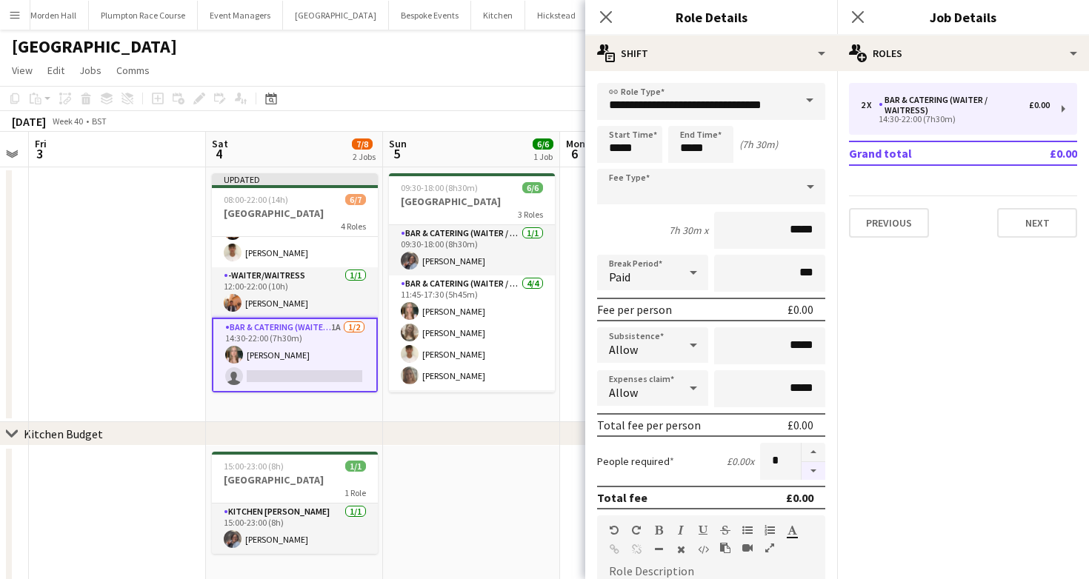
click at [809, 475] on button "button" at bounding box center [813, 471] width 24 height 19
type input "*"
click at [387, 98] on app-toolbar "Copy Paste Paste Command V Paste with crew Command Shift V Paste linked Job [GE…" at bounding box center [544, 98] width 1089 height 25
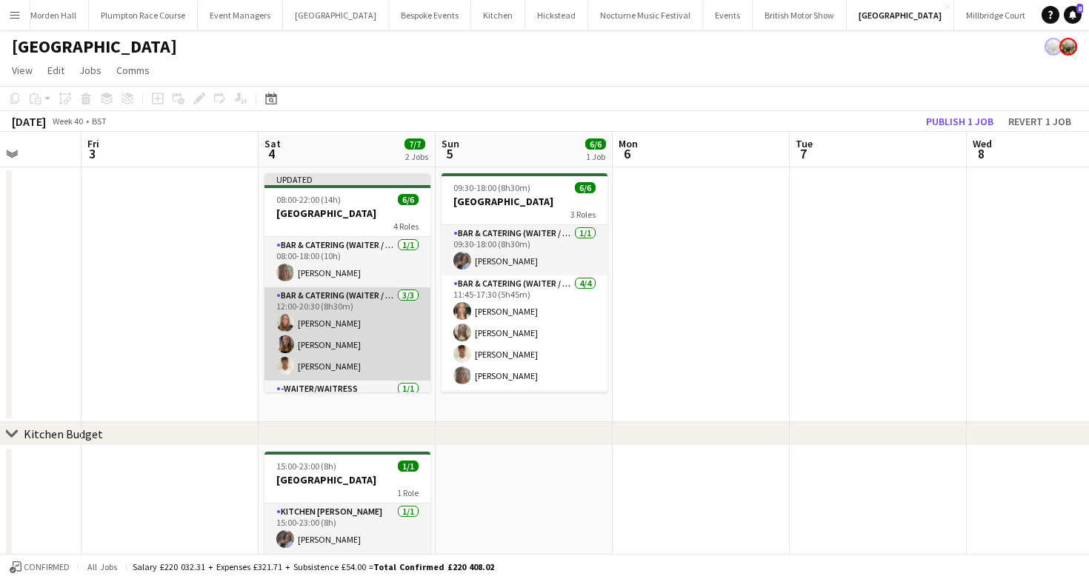
scroll to position [0, 601]
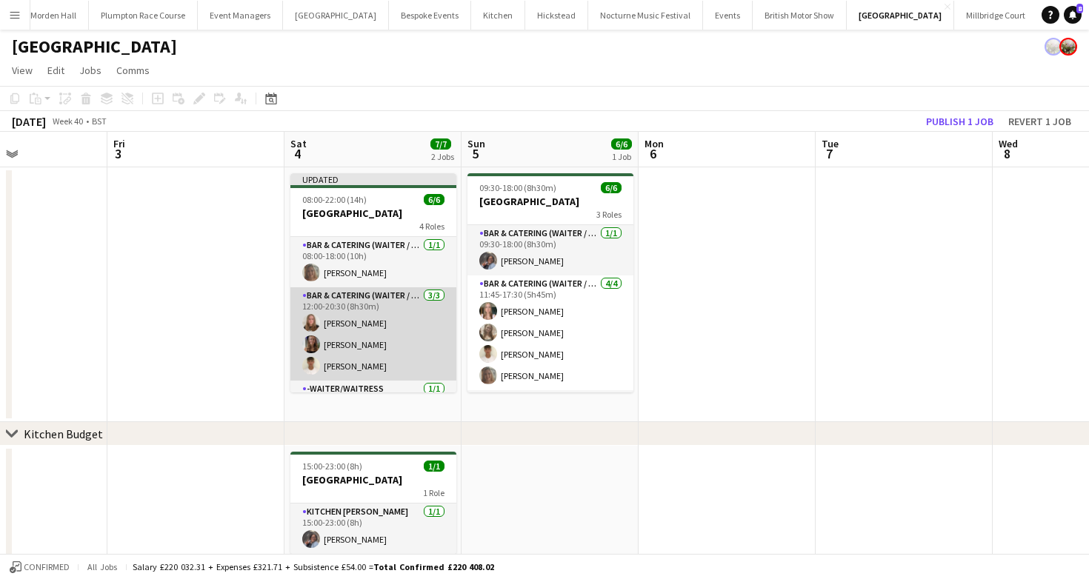
click at [396, 333] on app-card-role "Bar & Catering (Waiter / waitress) 3/3 12:00-20:30 (8h30m) Daisy Shaw Mia Brady…" at bounding box center [373, 333] width 166 height 93
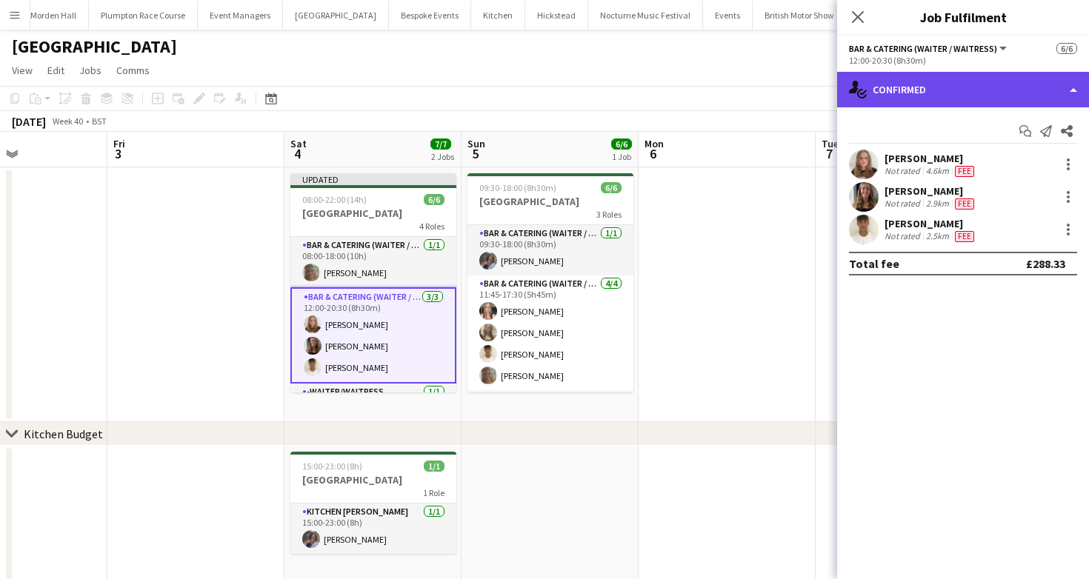
click at [909, 83] on div "single-neutral-actions-check-2 Confirmed" at bounding box center [963, 90] width 252 height 36
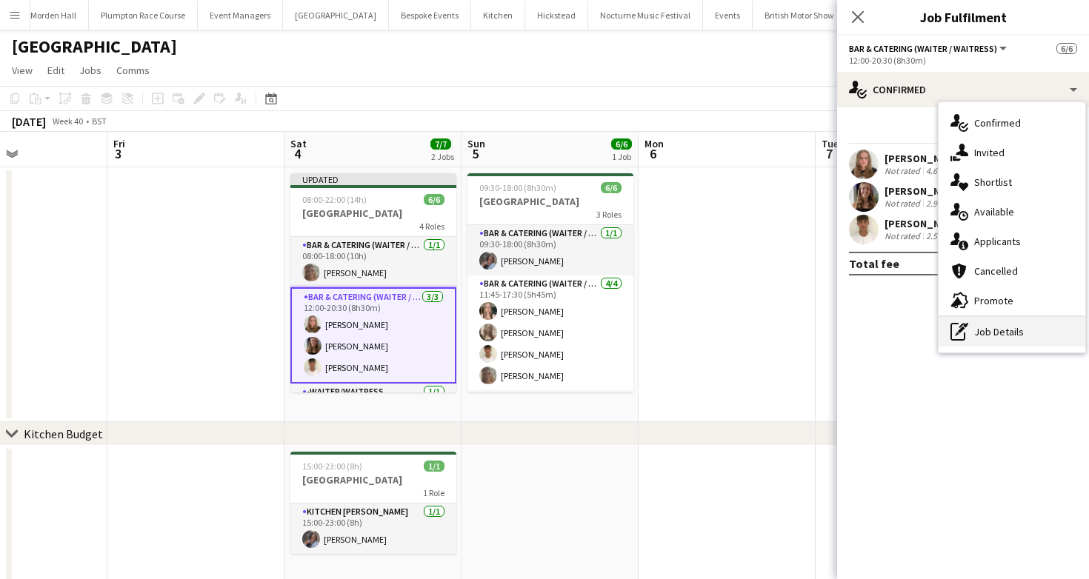
click at [1009, 330] on div "pen-write Job Details" at bounding box center [1011, 332] width 147 height 30
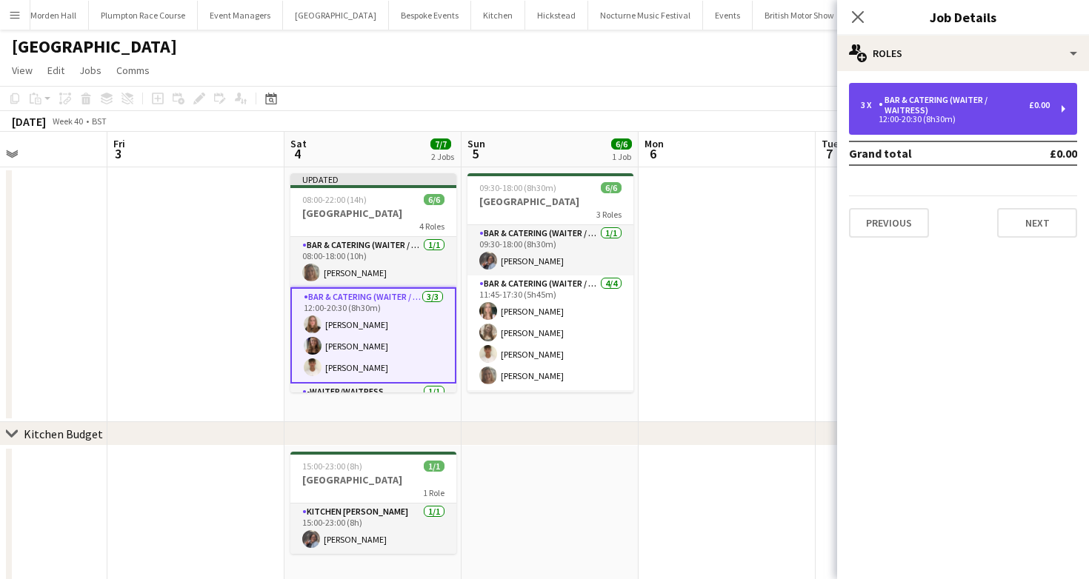
click at [984, 100] on div "Bar & Catering (Waiter / waitress)" at bounding box center [953, 105] width 150 height 21
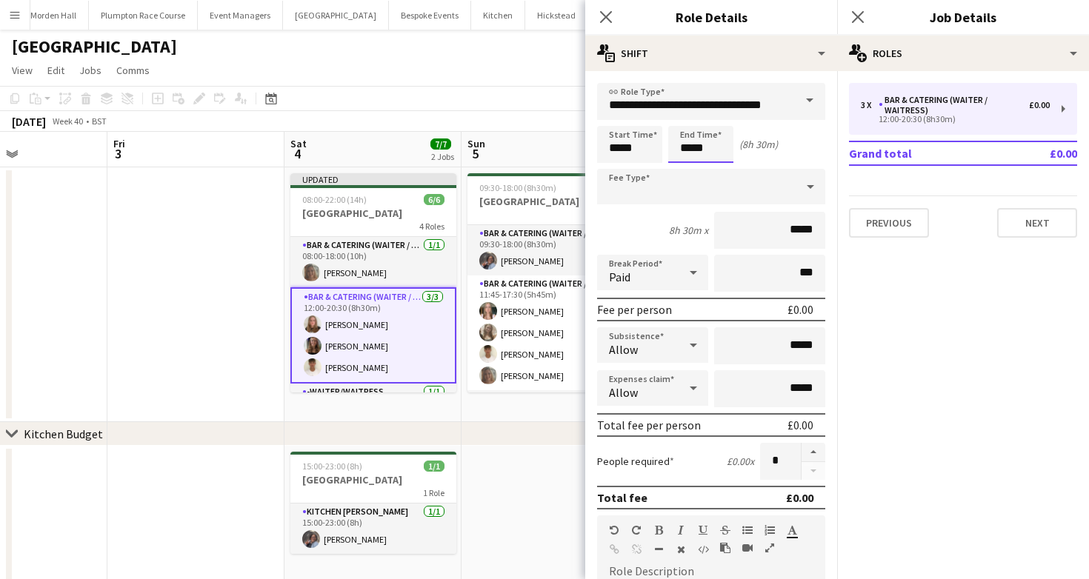
click at [685, 153] on input "*****" at bounding box center [700, 144] width 65 height 37
click at [712, 167] on div at bounding box center [716, 170] width 30 height 15
type input "*****"
click at [712, 167] on div at bounding box center [716, 170] width 30 height 15
click at [517, 104] on app-toolbar "Copy Paste Paste Command V Paste with crew Command Shift V Paste linked Job [GE…" at bounding box center [544, 98] width 1089 height 25
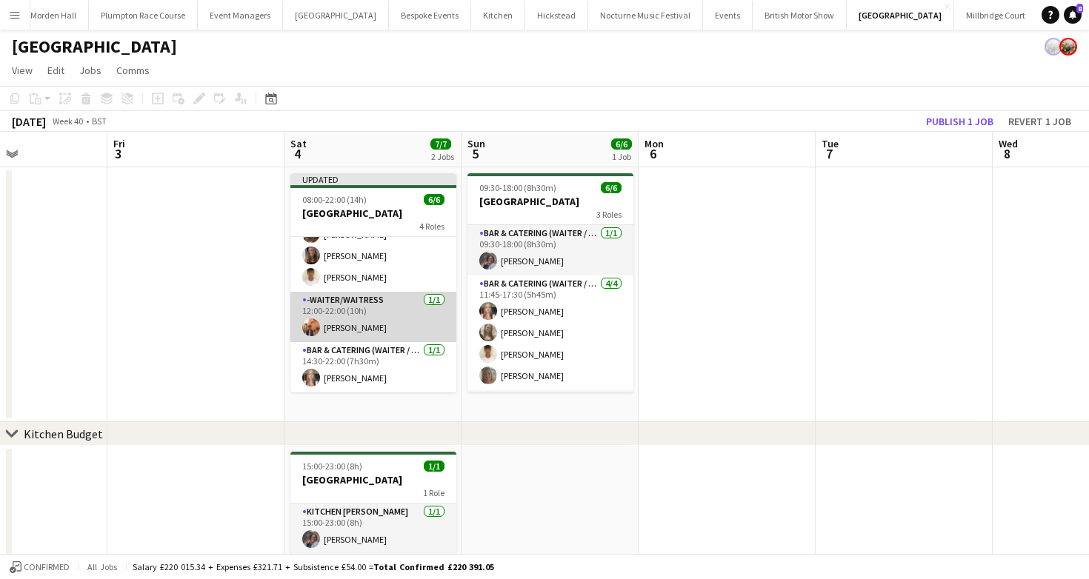
scroll to position [0, 578]
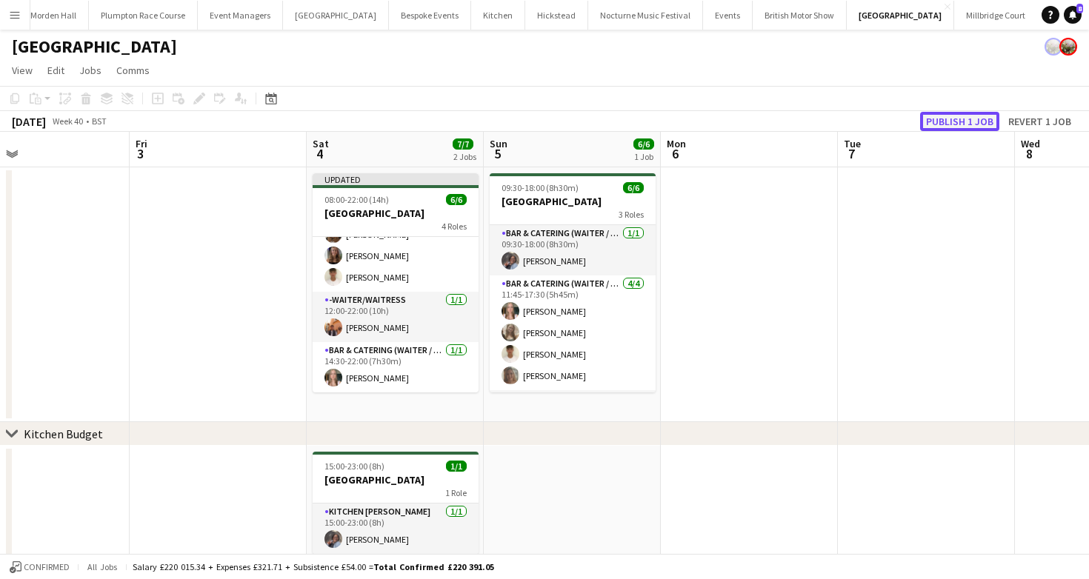
click at [943, 116] on button "Publish 1 job" at bounding box center [959, 121] width 79 height 19
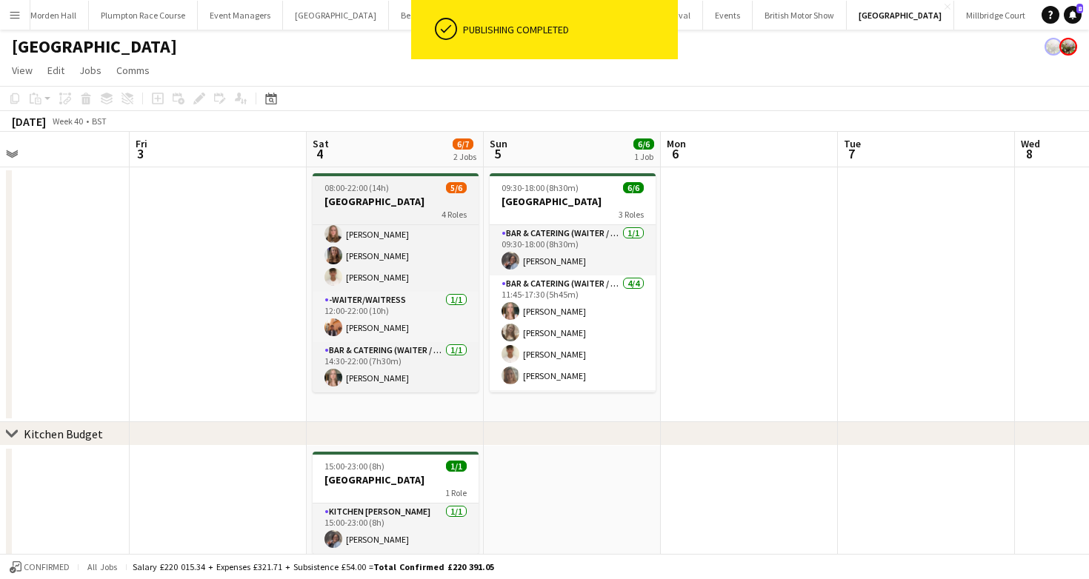
click at [373, 201] on h3 "[GEOGRAPHIC_DATA]" at bounding box center [396, 201] width 166 height 13
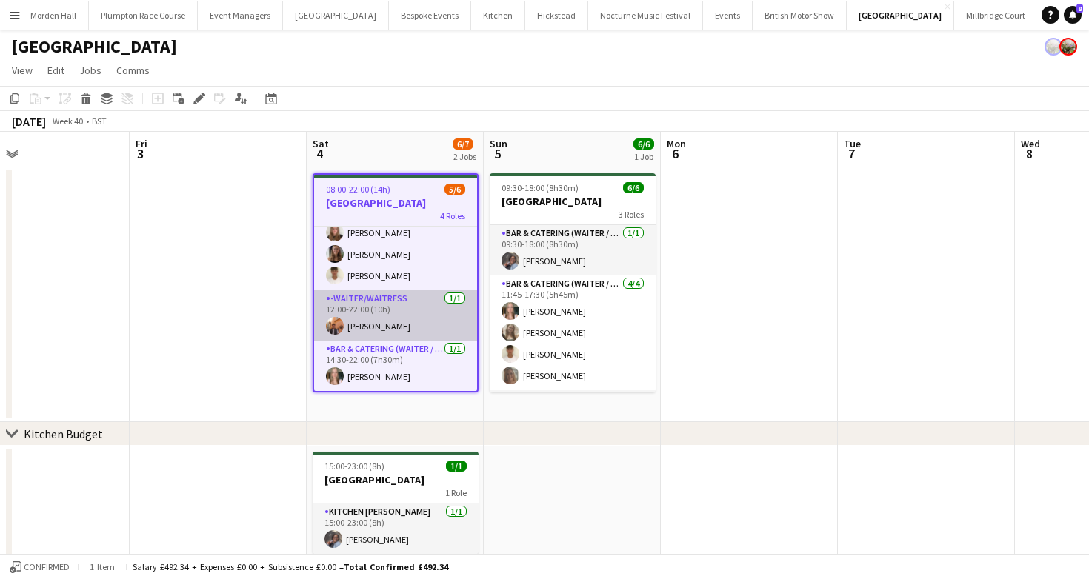
scroll to position [0, 555]
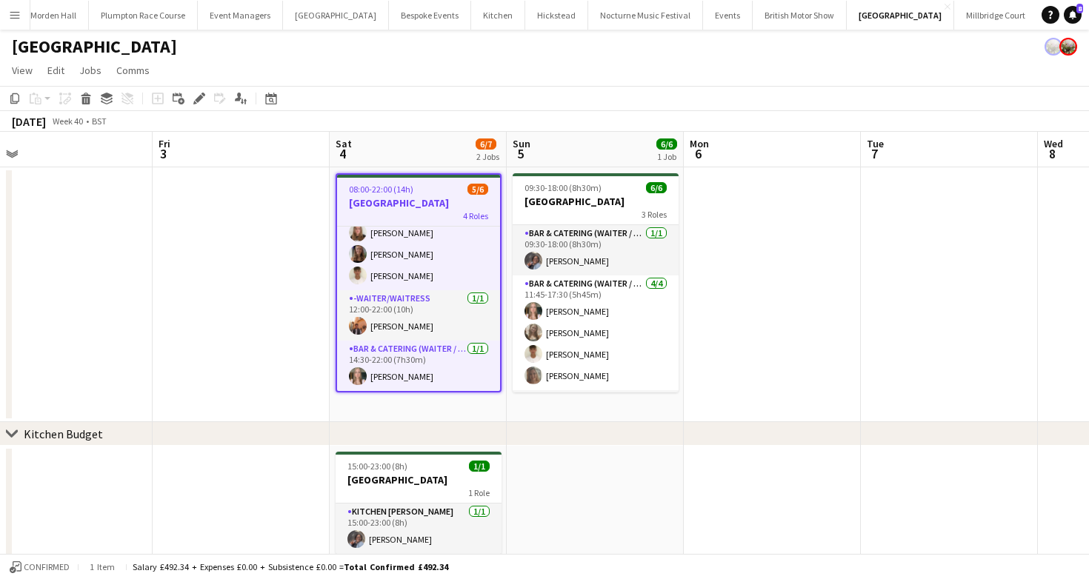
click at [1038, 12] on button "LIMEKILN Close" at bounding box center [1068, 15] width 60 height 29
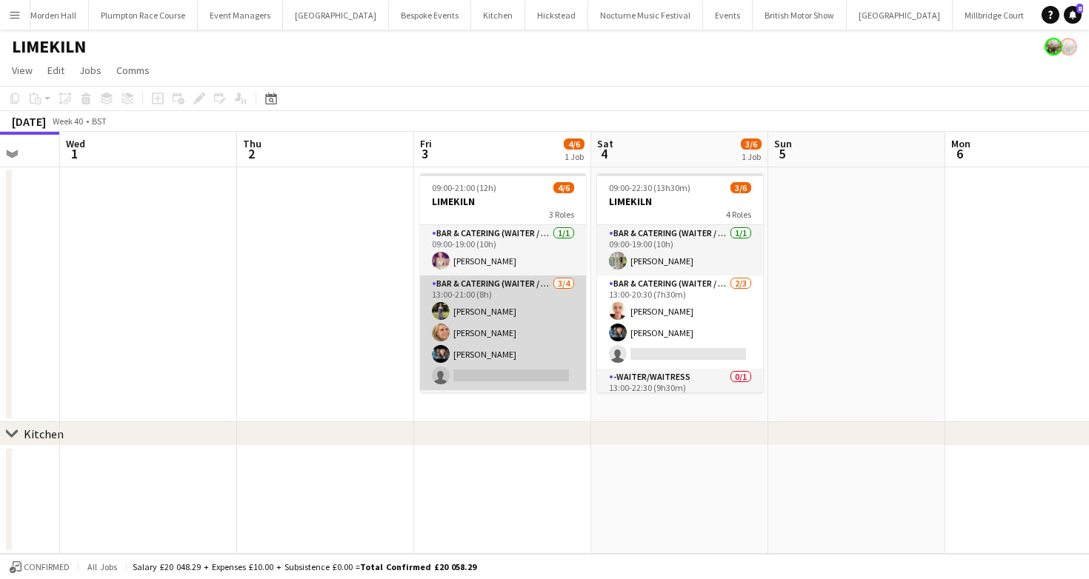
scroll to position [48, 0]
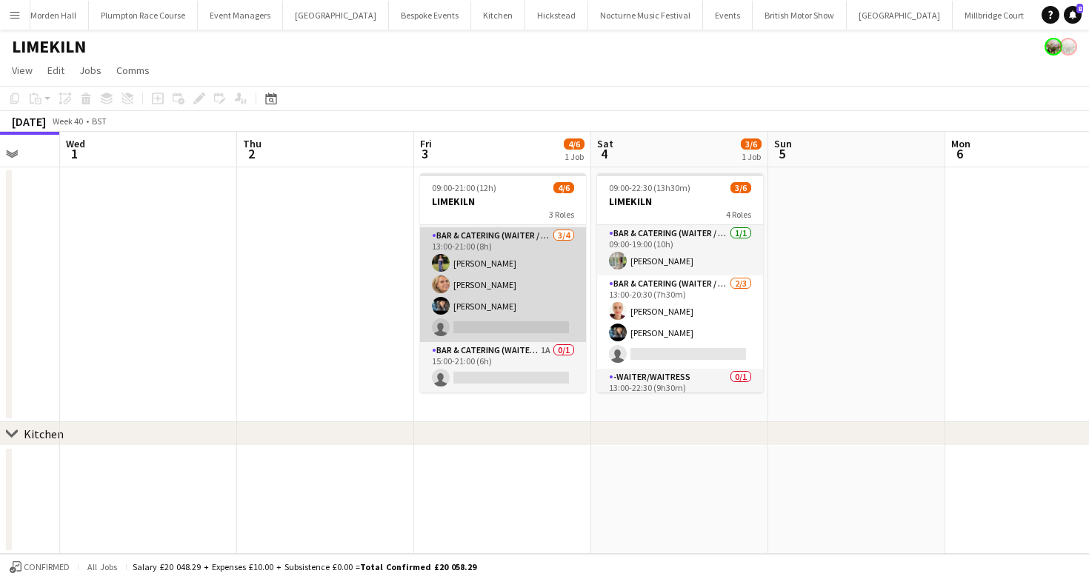
drag, startPoint x: 481, startPoint y: 284, endPoint x: 504, endPoint y: 281, distance: 23.1
click at [481, 284] on app-card-role "Bar & Catering (Waiter / waitress) 3/4 13:00-21:00 (8h) Holly Hunter Lucy Bee L…" at bounding box center [503, 284] width 166 height 115
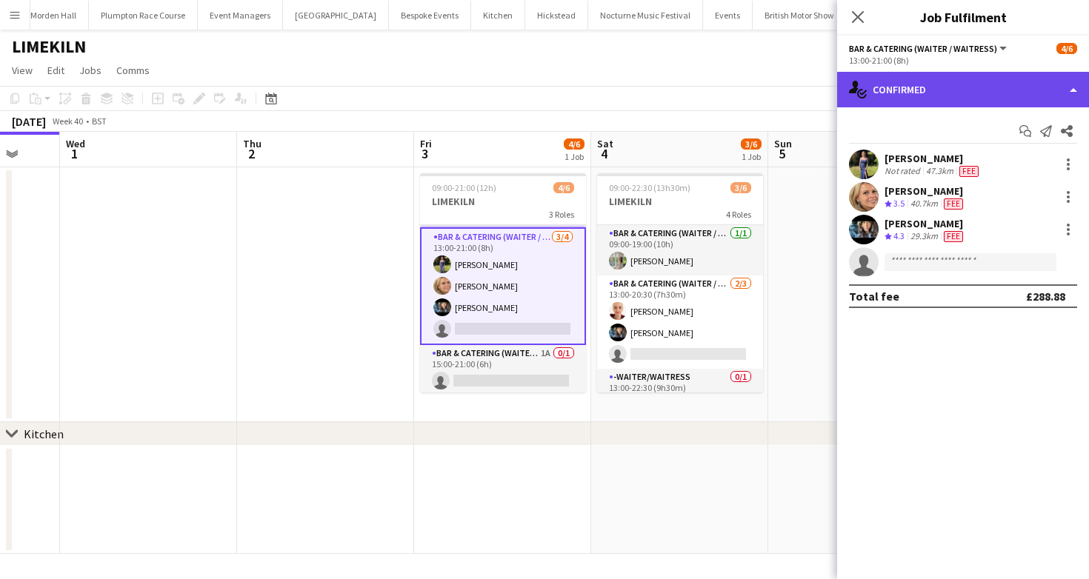
click at [966, 79] on div "single-neutral-actions-check-2 Confirmed" at bounding box center [963, 90] width 252 height 36
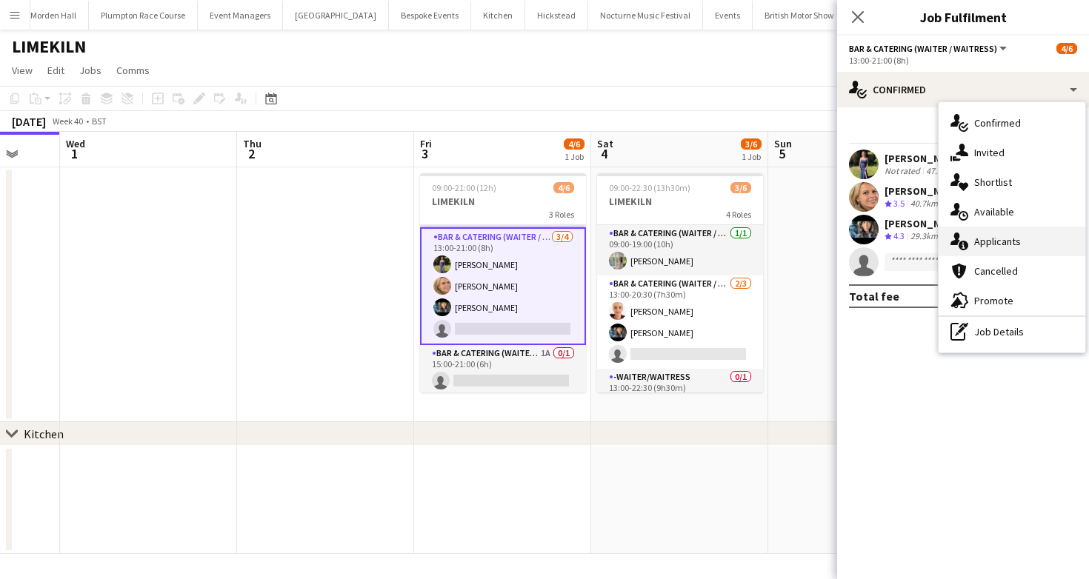
click at [990, 235] on span "Applicants" at bounding box center [997, 241] width 47 height 13
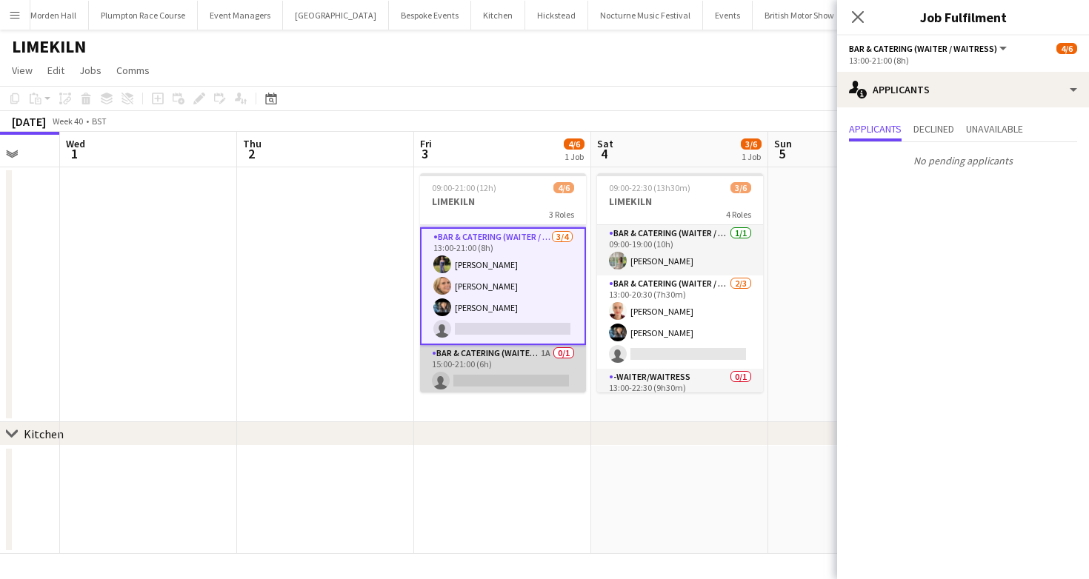
click at [458, 369] on app-card-role "Bar & Catering (Waiter / waitress) 1A 0/1 15:00-21:00 (6h) single-neutral-actio…" at bounding box center [503, 370] width 166 height 50
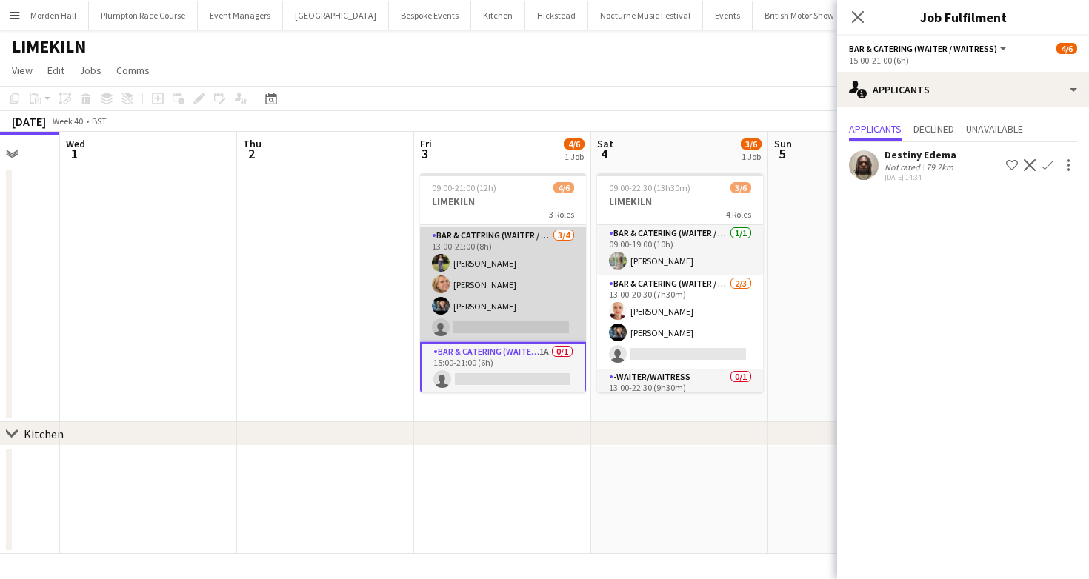
scroll to position [0, 0]
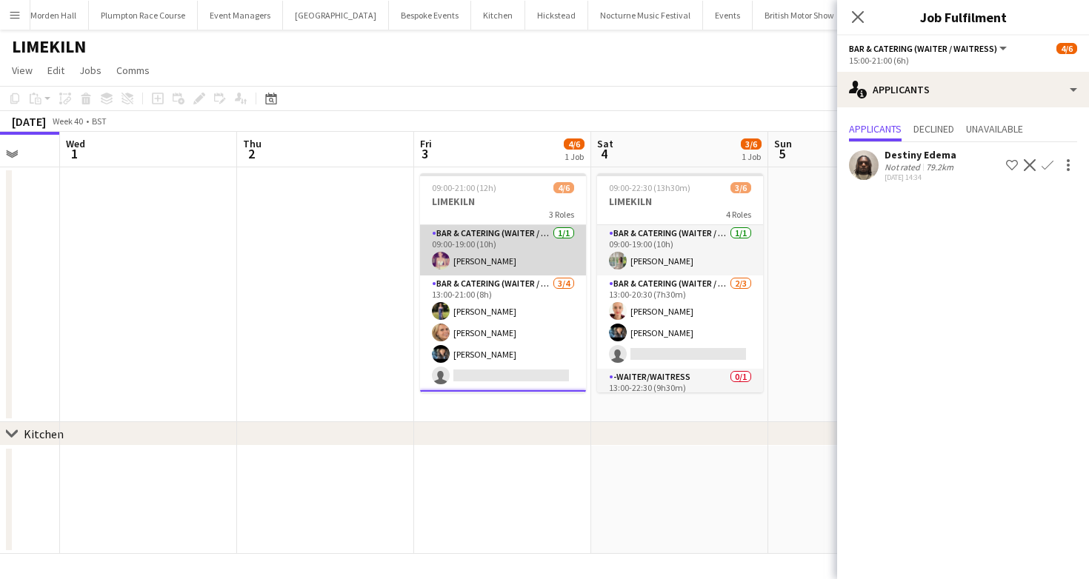
click at [498, 249] on app-card-role "Bar & Catering (Waiter / waitress) [DATE] 09:00-19:00 (10h) [PERSON_NAME]" at bounding box center [503, 250] width 166 height 50
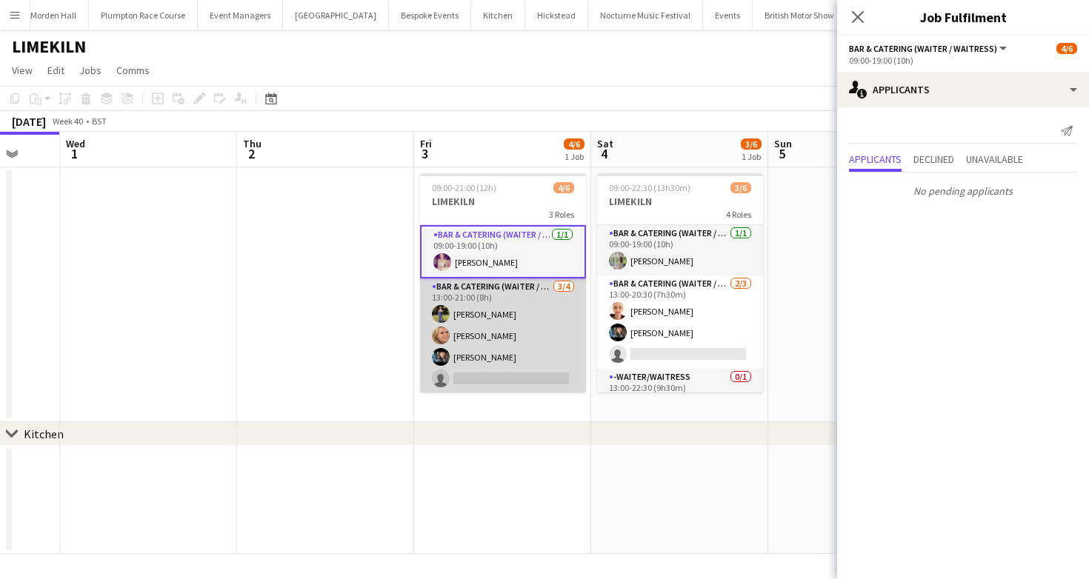
click at [484, 293] on app-card-role "Bar & Catering (Waiter / waitress) 3/4 13:00-21:00 (8h) Holly Hunter Lucy Bee L…" at bounding box center [503, 335] width 166 height 115
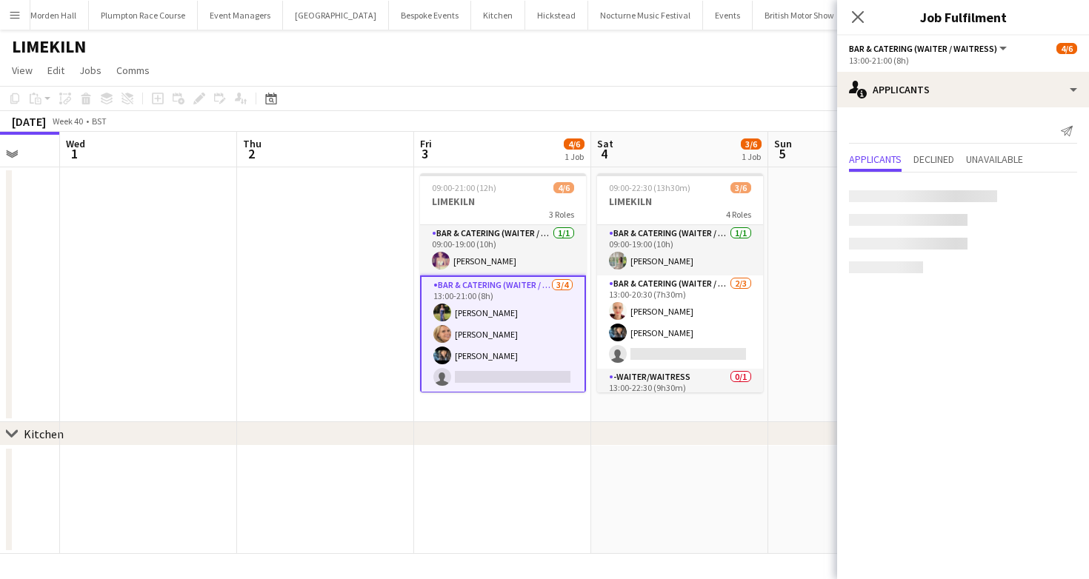
scroll to position [51, 0]
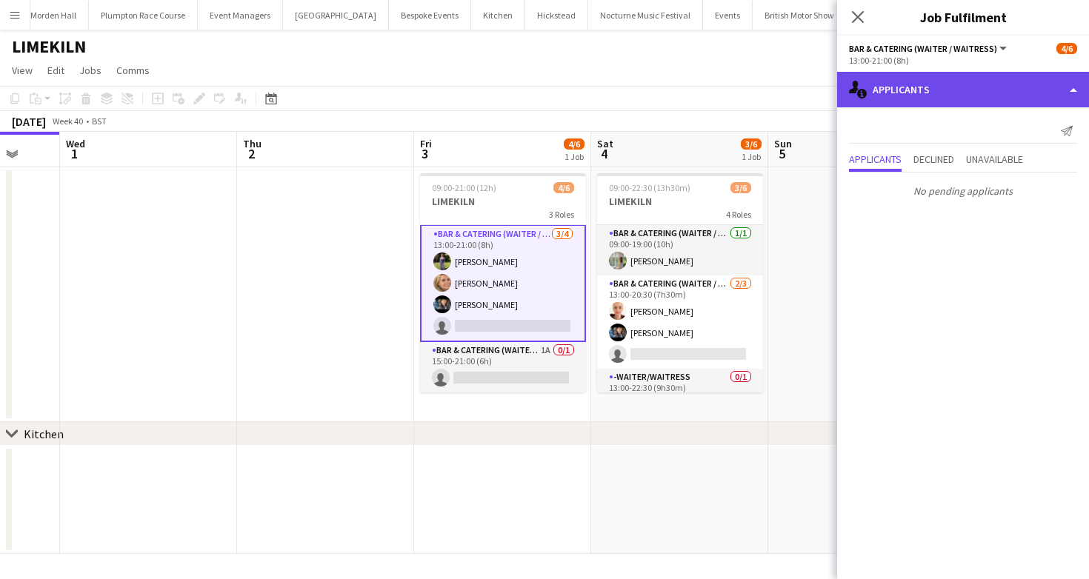
click at [1003, 106] on div "single-neutral-actions-information Applicants" at bounding box center [963, 90] width 252 height 36
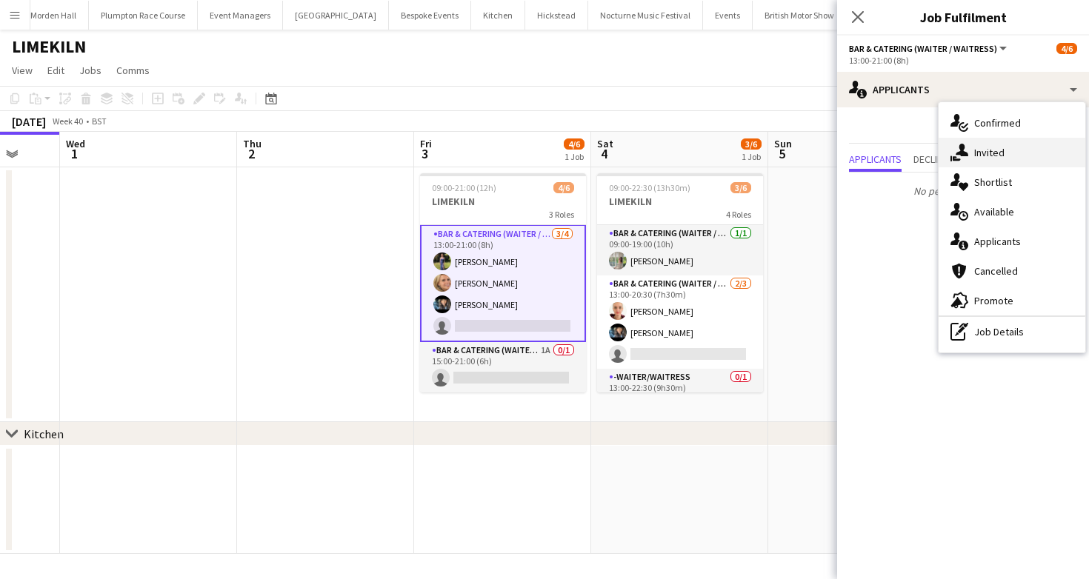
click at [998, 142] on div "single-neutral-actions-share-1 Invited" at bounding box center [1011, 153] width 147 height 30
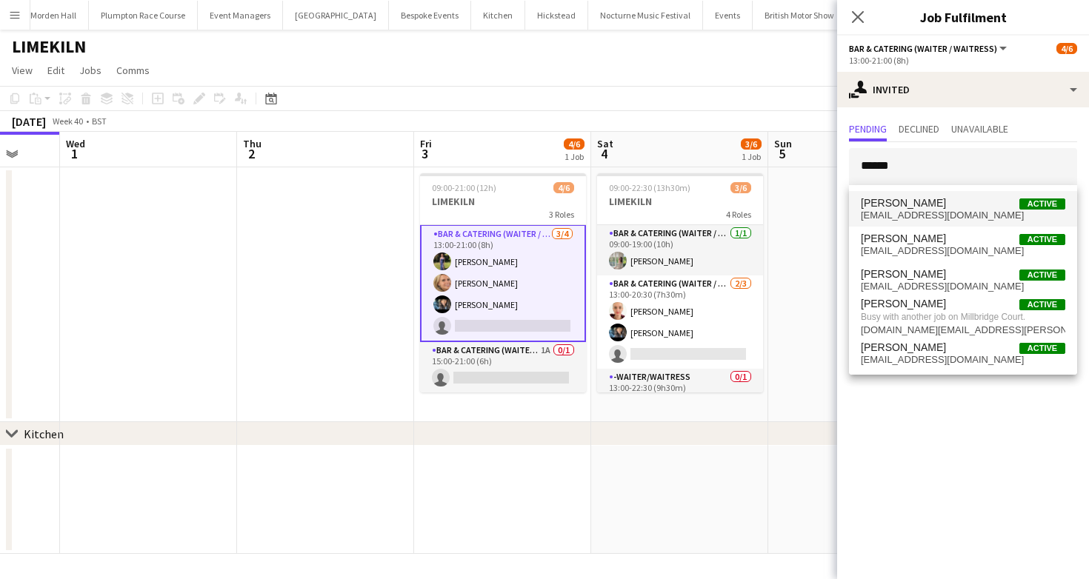
type input "*****"
click at [904, 206] on span "[PERSON_NAME]" at bounding box center [903, 203] width 85 height 13
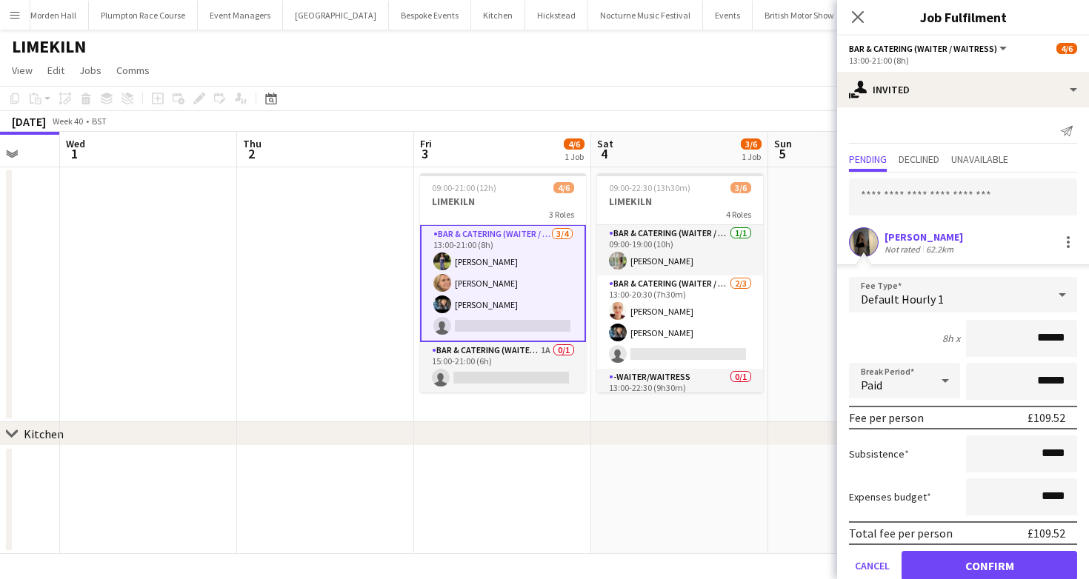
click at [867, 334] on div "8h x ******" at bounding box center [963, 338] width 228 height 37
click at [955, 573] on button "Confirm" at bounding box center [989, 566] width 176 height 30
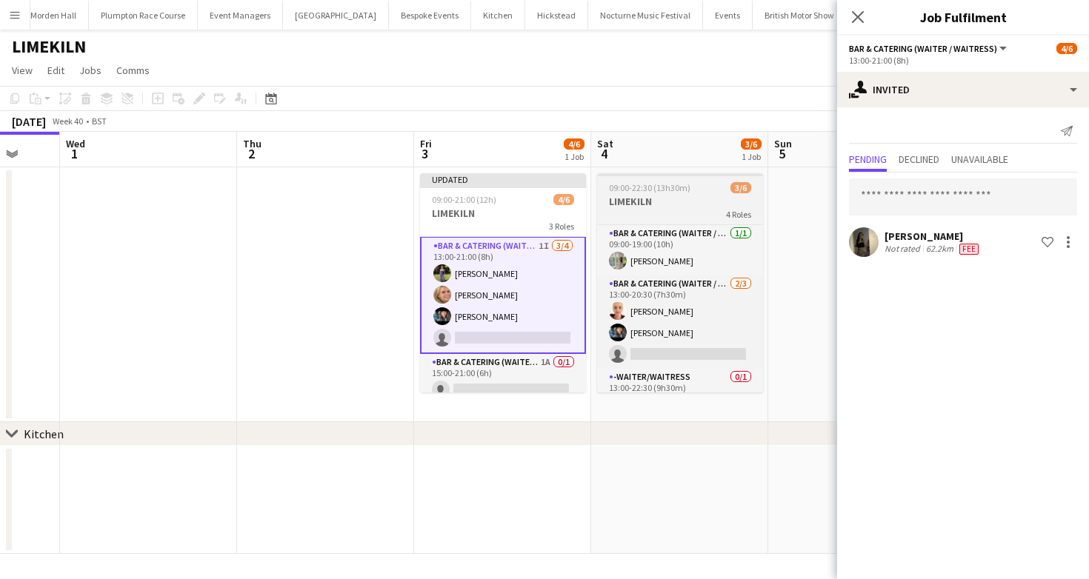
click at [654, 205] on h3 "LIMEKILN" at bounding box center [680, 201] width 166 height 13
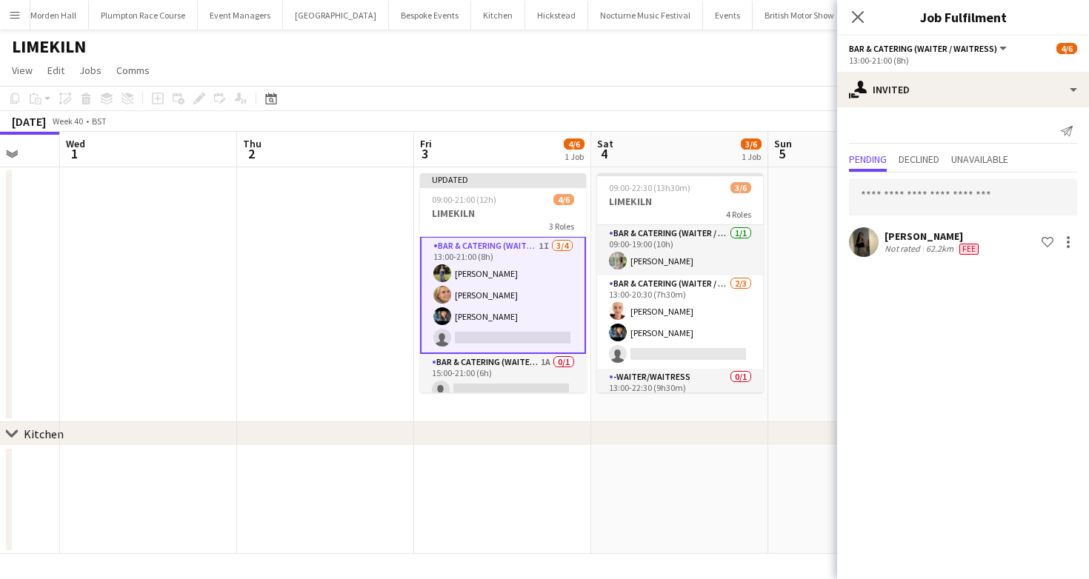
scroll to position [50, 0]
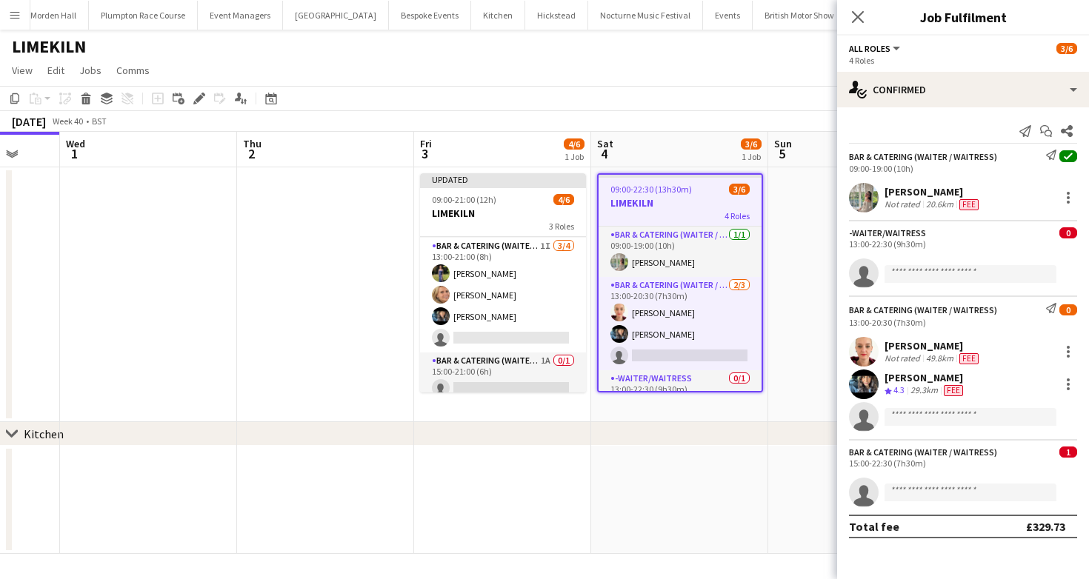
click at [784, 86] on app-toolbar "Copy Paste Paste Command V Paste with crew Command Shift V Paste linked Job [GE…" at bounding box center [544, 98] width 1089 height 25
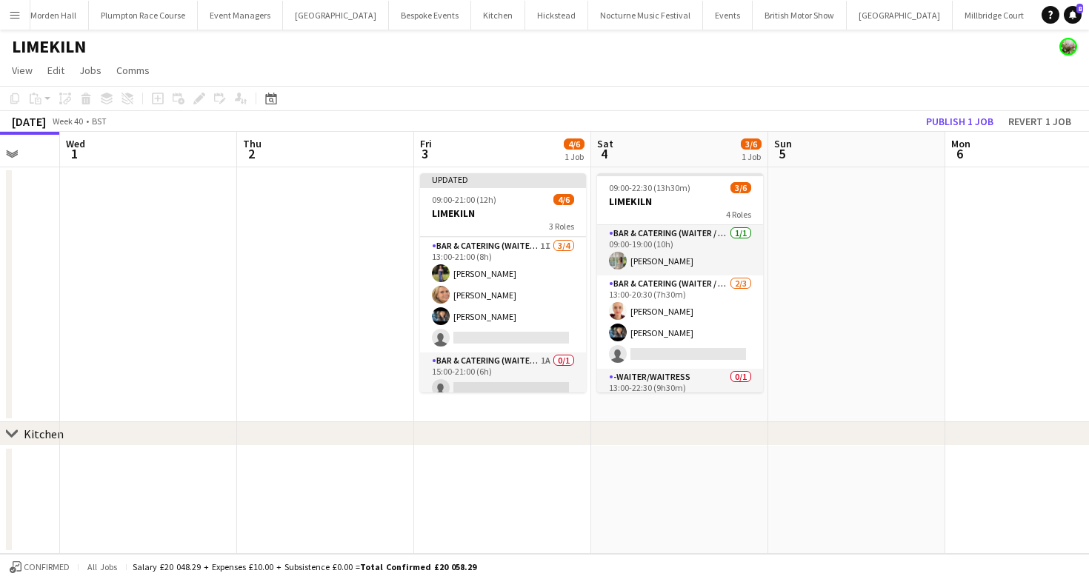
click at [951, 109] on app-toolbar "Copy Paste Paste Command V Paste with crew Command Shift V Paste linked Job [GE…" at bounding box center [544, 98] width 1089 height 25
click at [951, 121] on button "Publish 1 job" at bounding box center [959, 121] width 79 height 19
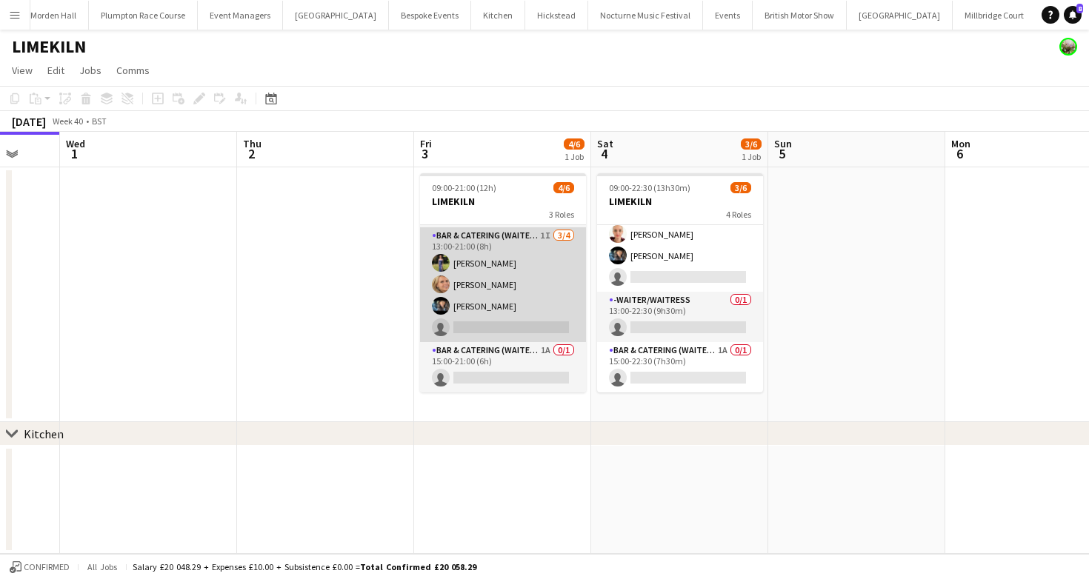
scroll to position [0, 596]
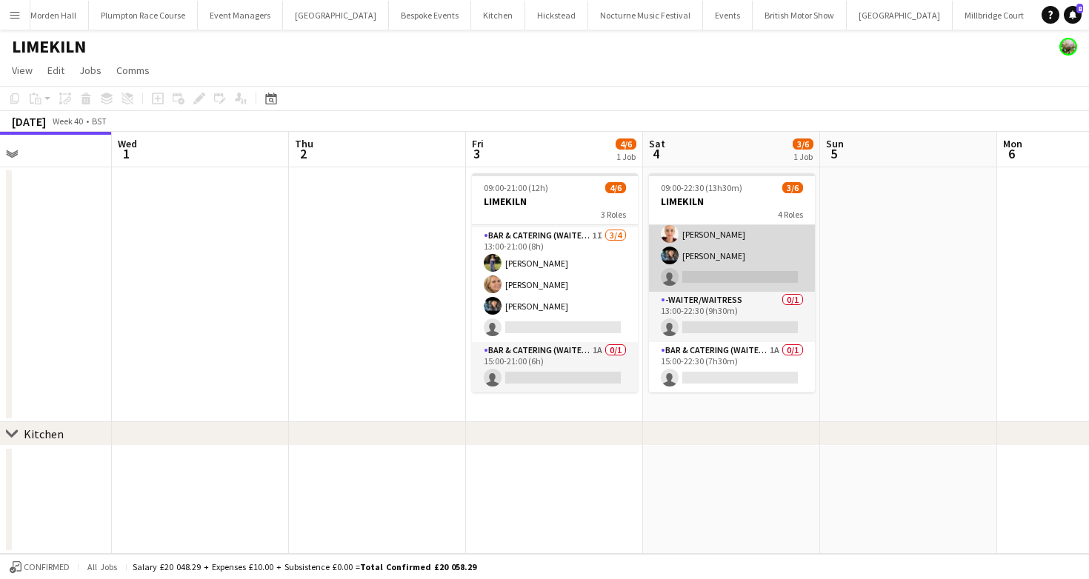
click at [729, 253] on app-card-role "Bar & Catering (Waiter / waitress) 2/3 13:00-20:30 (7h30m) Franceska T Imre Lyd…" at bounding box center [732, 244] width 166 height 93
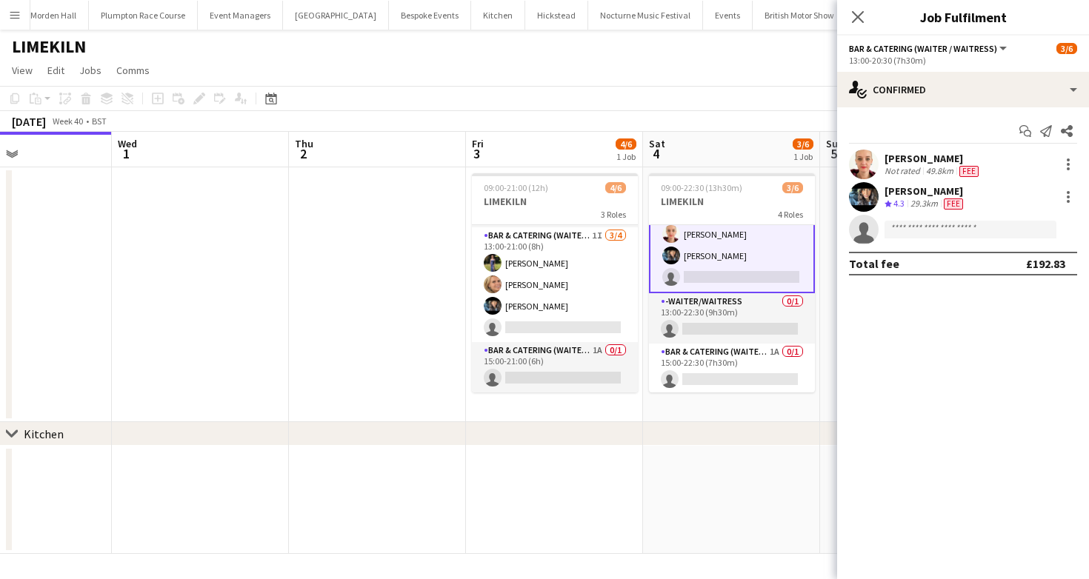
click at [934, 110] on div "Start chat Send notification Share Franceska T Imre Not rated 49.8km Fee Lydia …" at bounding box center [963, 197] width 252 height 180
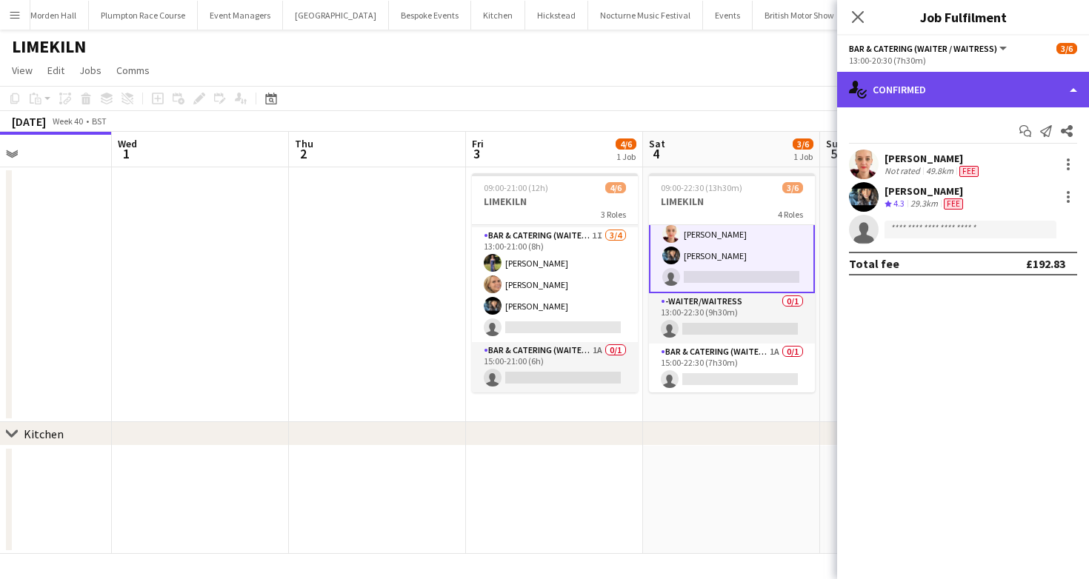
click at [938, 100] on div "single-neutral-actions-check-2 Confirmed" at bounding box center [963, 90] width 252 height 36
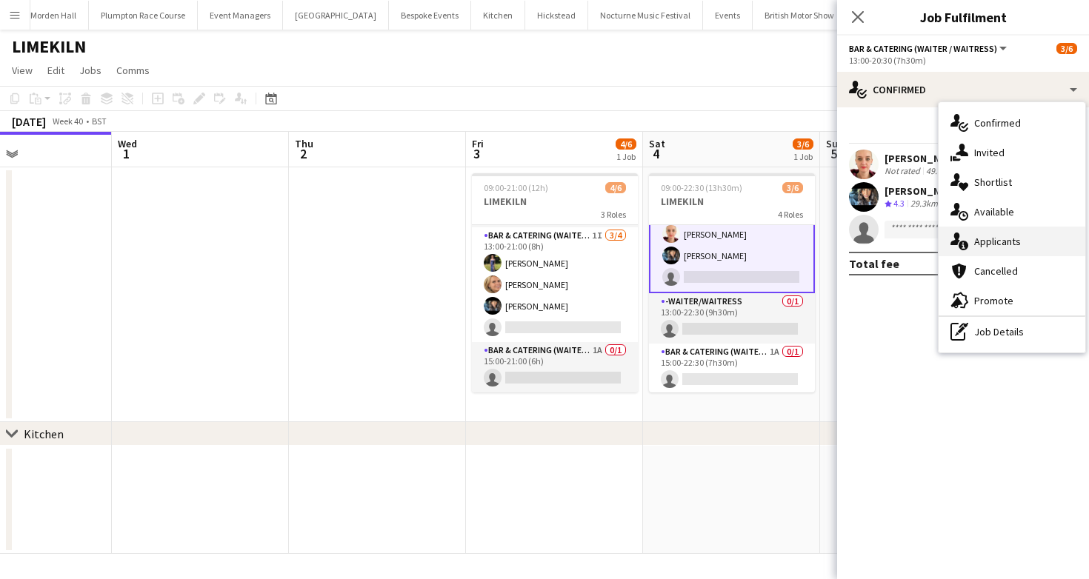
click at [978, 242] on span "Applicants" at bounding box center [997, 241] width 47 height 13
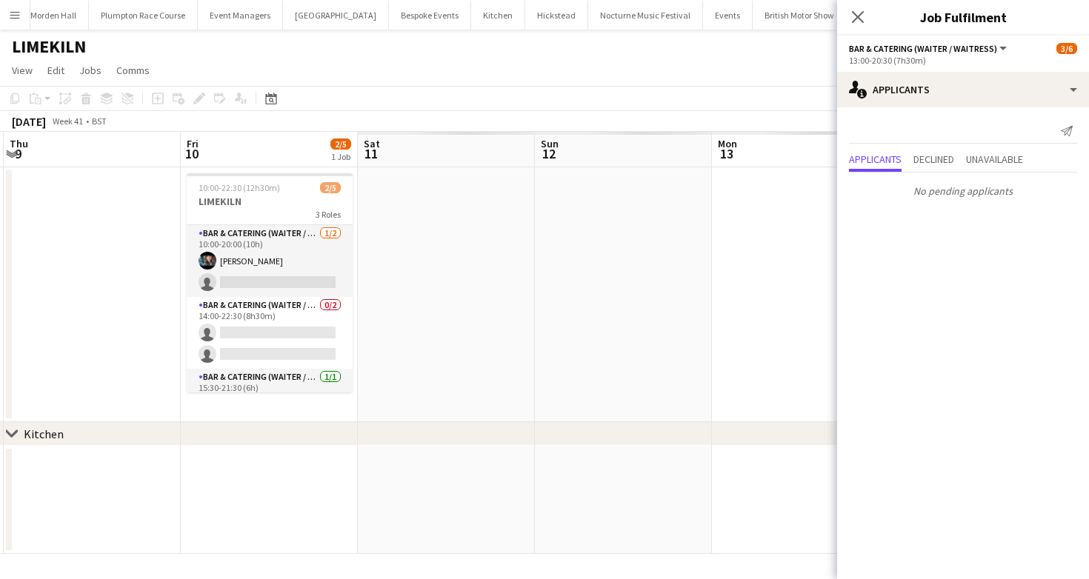
scroll to position [0, 320]
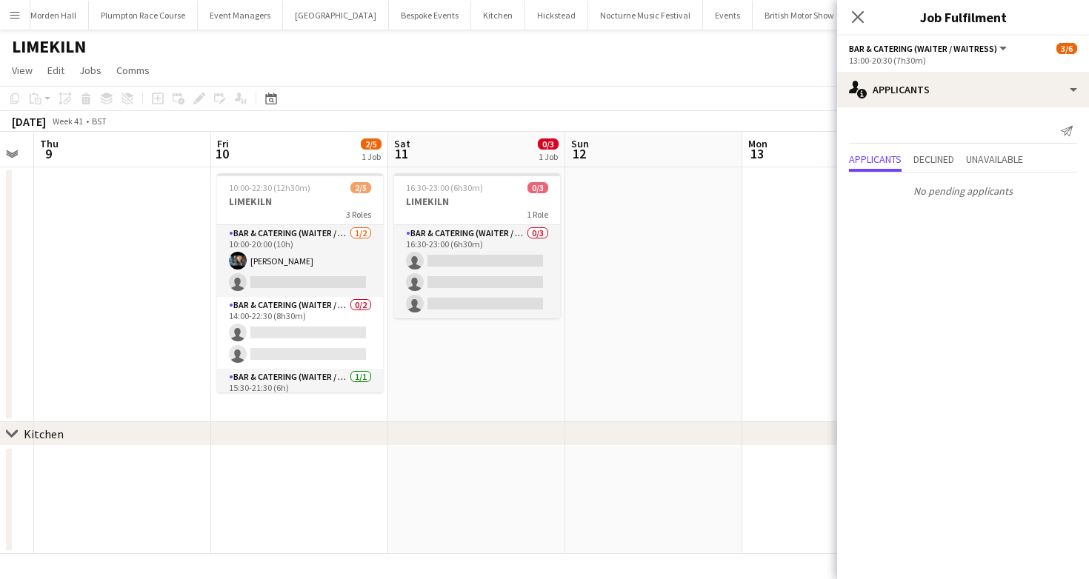
click at [471, 76] on app-page-menu "View Day view expanded Day view collapsed Month view Date picker Jump to today …" at bounding box center [544, 72] width 1089 height 28
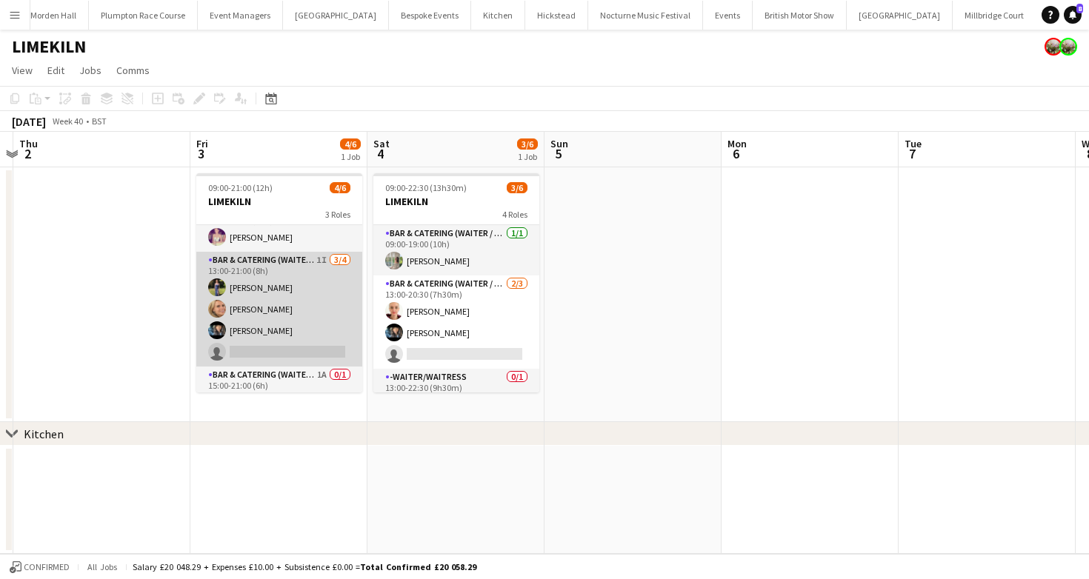
scroll to position [48, 0]
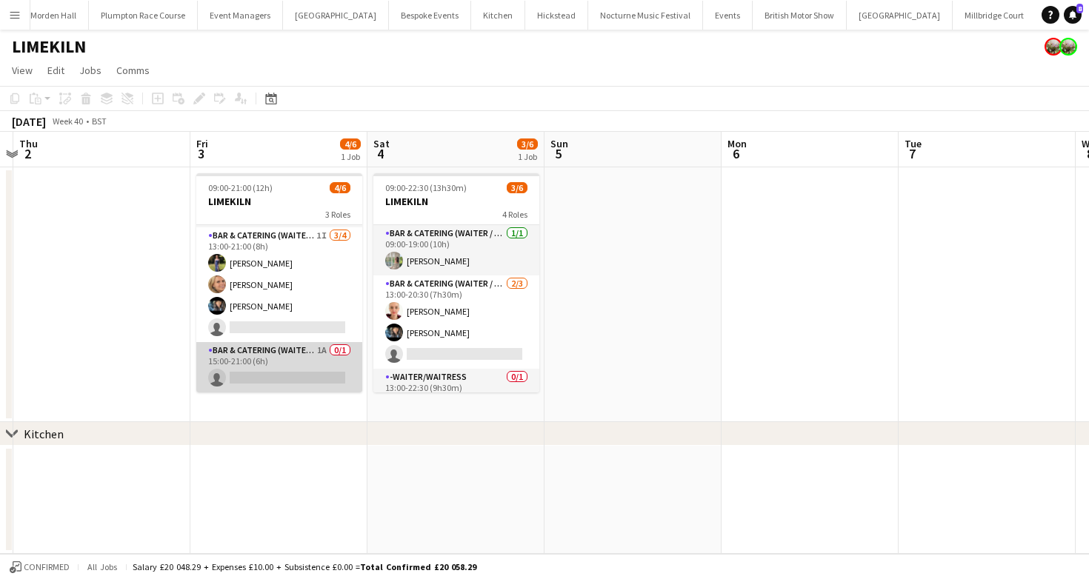
drag, startPoint x: 286, startPoint y: 344, endPoint x: 321, endPoint y: 344, distance: 35.5
click at [286, 344] on app-card-role "Bar & Catering (Waiter / waitress) 1A 0/1 15:00-21:00 (6h) single-neutral-actio…" at bounding box center [279, 367] width 166 height 50
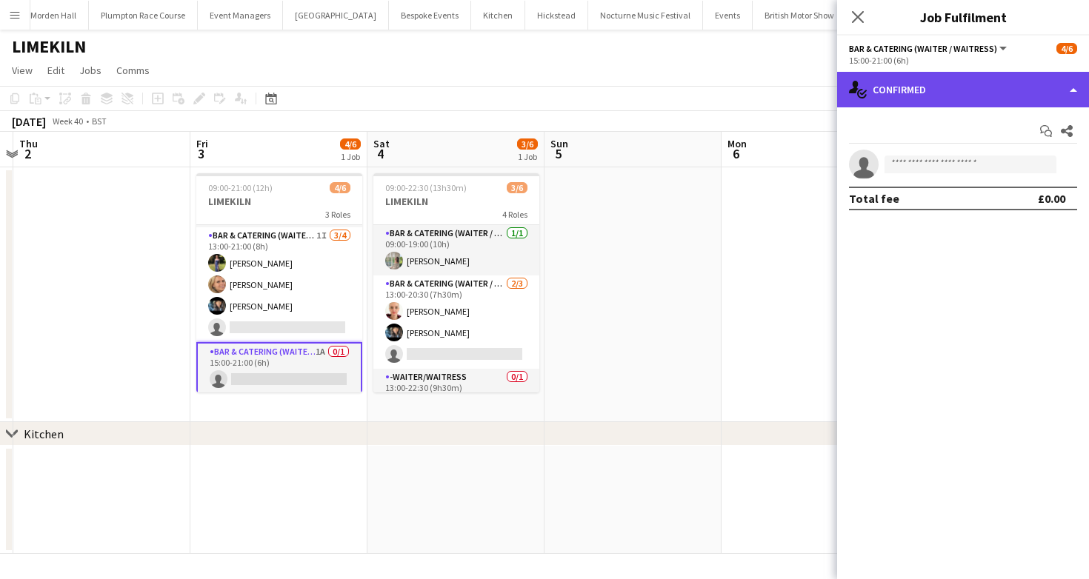
click at [946, 86] on div "single-neutral-actions-check-2 Confirmed" at bounding box center [963, 90] width 252 height 36
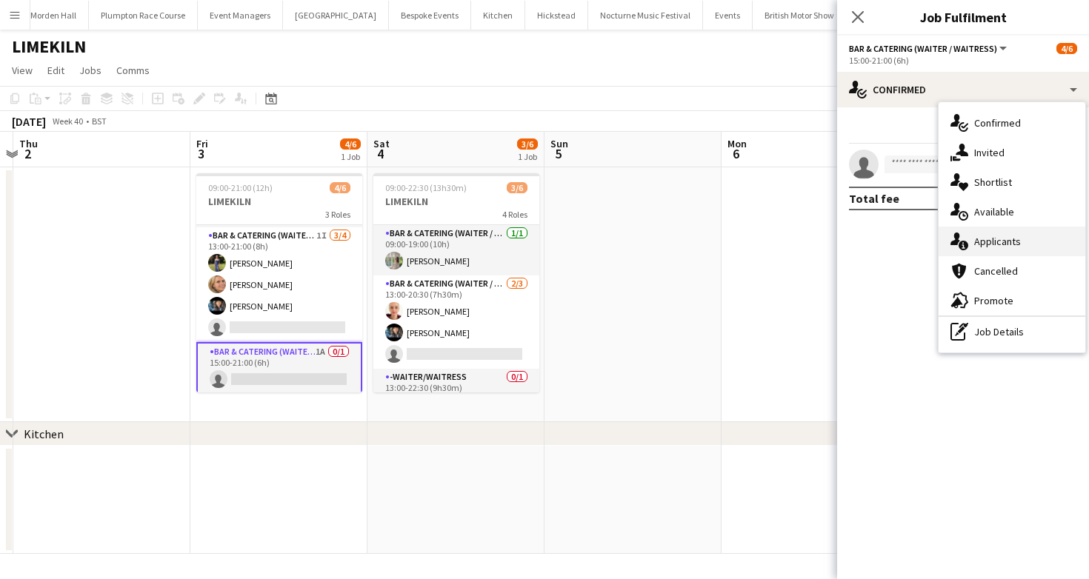
click at [989, 233] on div "single-neutral-actions-information Applicants" at bounding box center [1011, 242] width 147 height 30
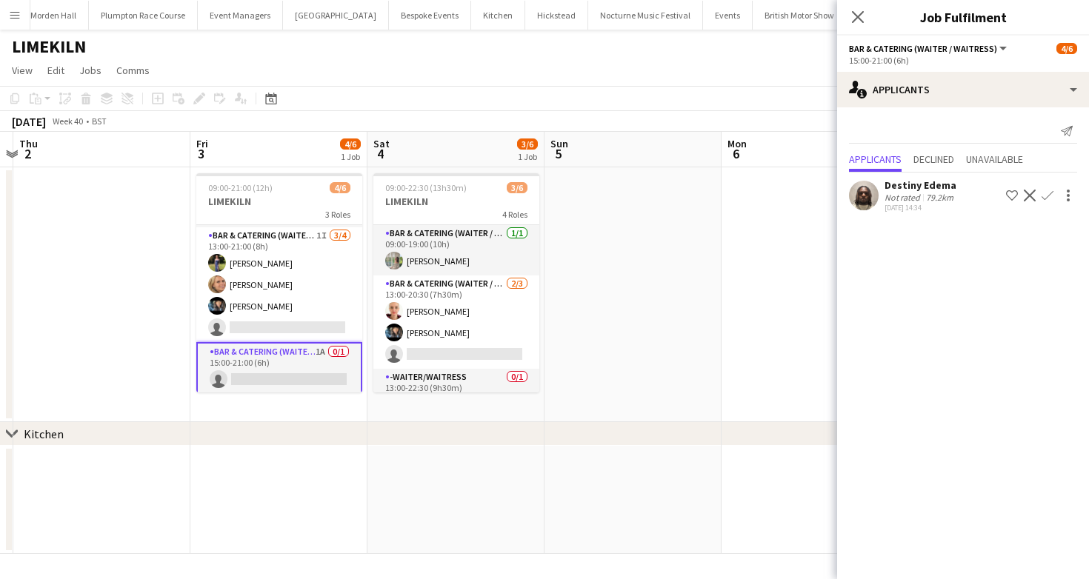
click at [352, 344] on app-card-role "Bar & Catering (Waiter / waitress) 1A 0/1 15:00-21:00 (6h) single-neutral-actio…" at bounding box center [279, 368] width 166 height 53
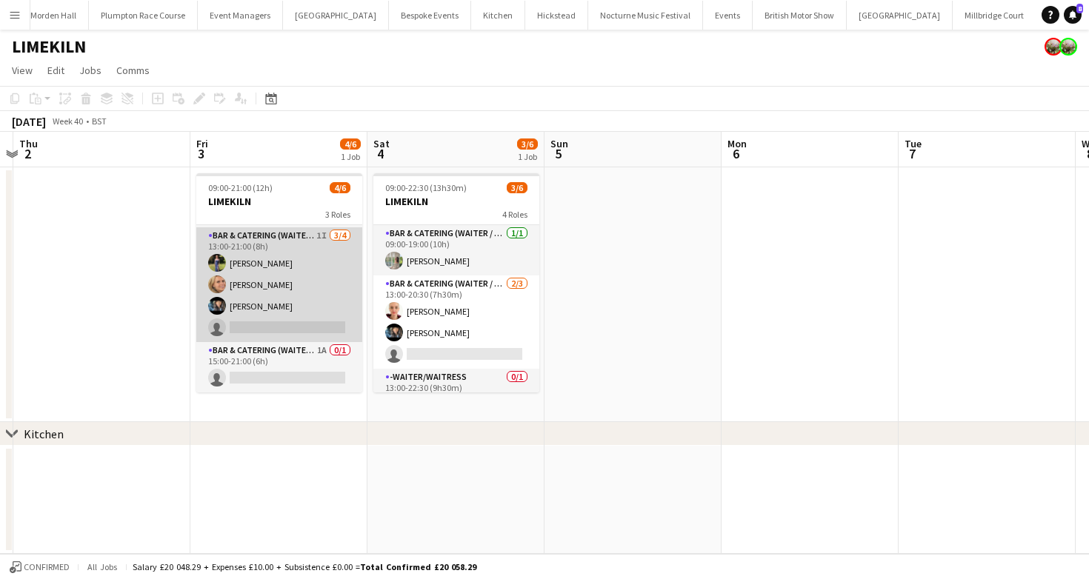
click at [261, 250] on app-card-role "Bar & Catering (Waiter / waitress) 1I 3/4 13:00-21:00 (8h) Holly Hunter Lucy Be…" at bounding box center [279, 284] width 166 height 115
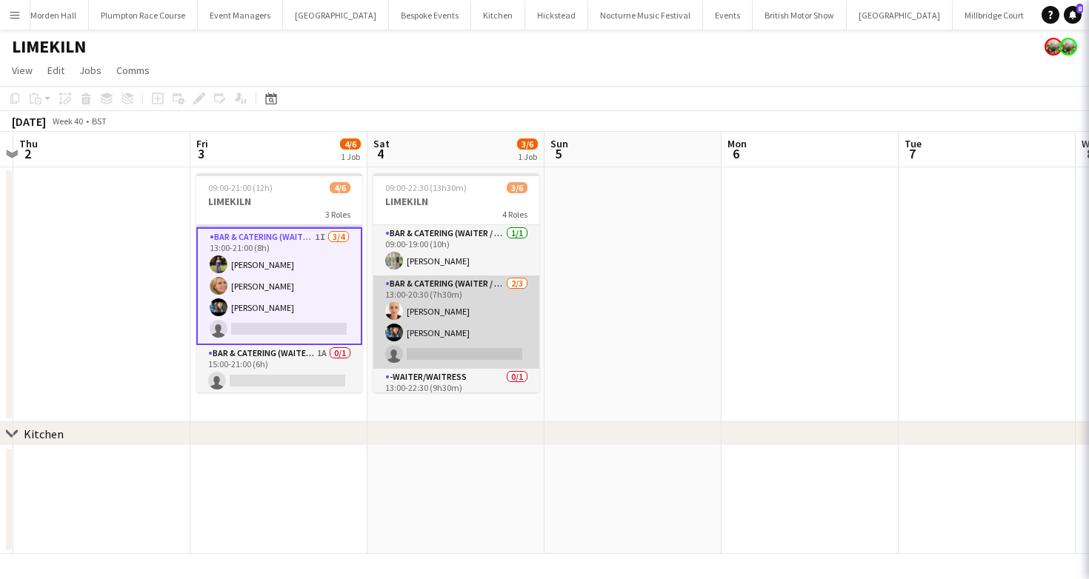
click at [498, 306] on app-card-role "Bar & Catering (Waiter / waitress) 2/3 13:00-20:30 (7h30m) Franceska T Imre Lyd…" at bounding box center [456, 322] width 166 height 93
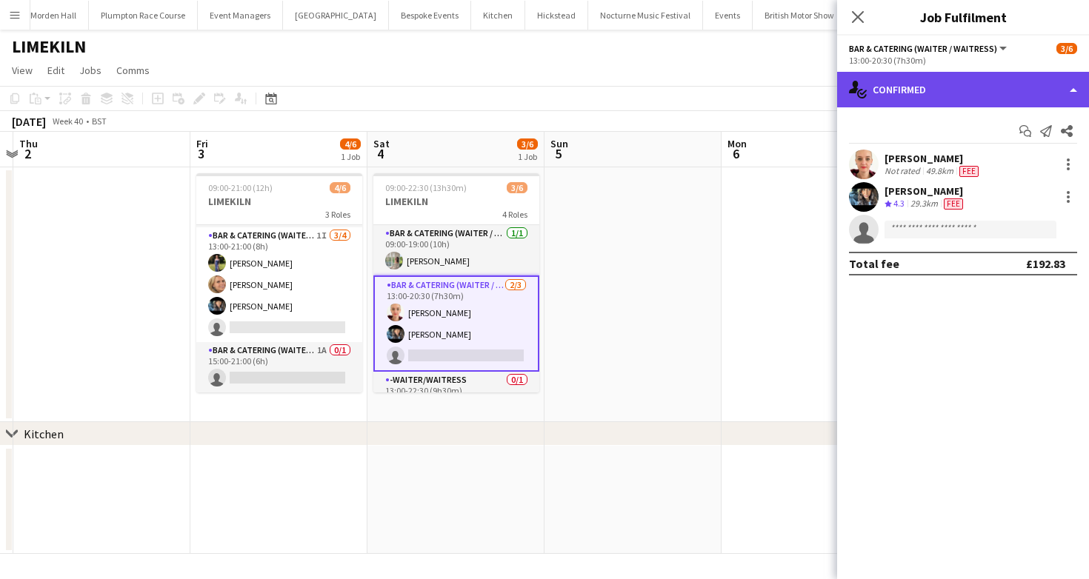
click at [956, 85] on div "single-neutral-actions-check-2 Confirmed" at bounding box center [963, 90] width 252 height 36
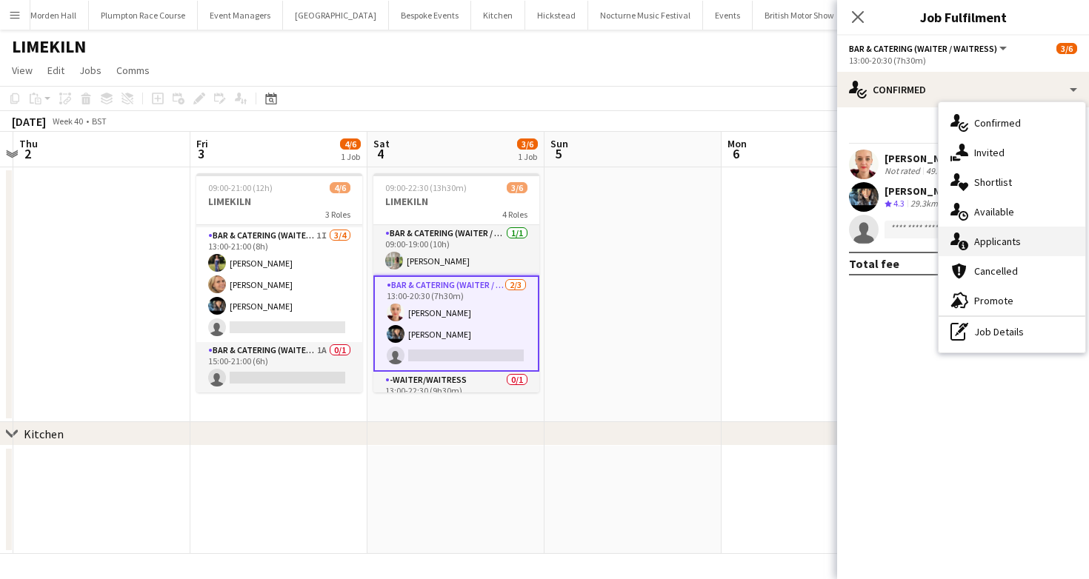
click at [984, 249] on div "single-neutral-actions-information Applicants" at bounding box center [1011, 242] width 147 height 30
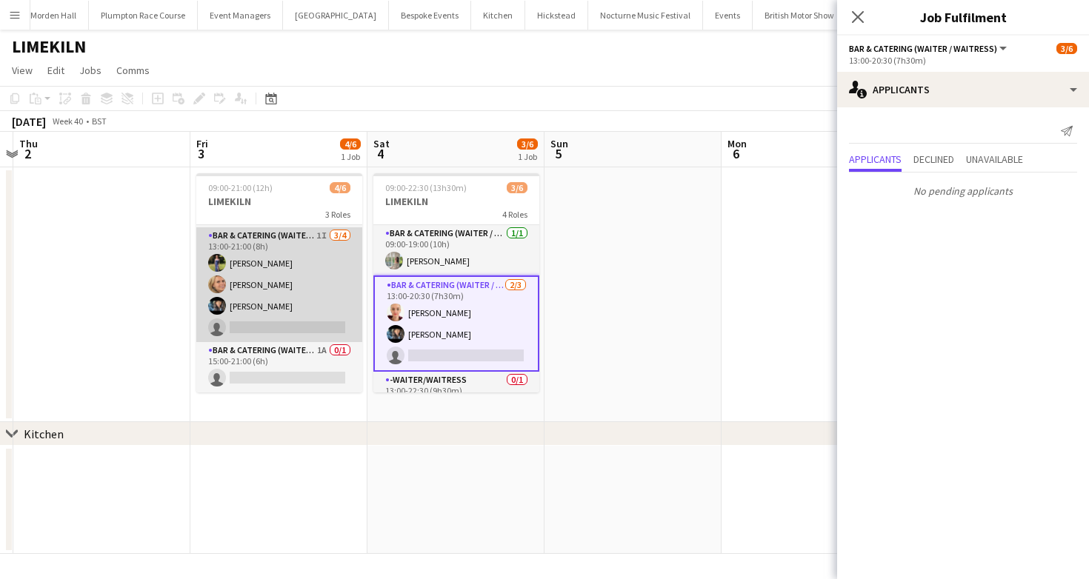
click at [322, 301] on app-card-role "Bar & Catering (Waiter / waitress) 1I 3/4 13:00-21:00 (8h) Holly Hunter Lucy Be…" at bounding box center [279, 284] width 166 height 115
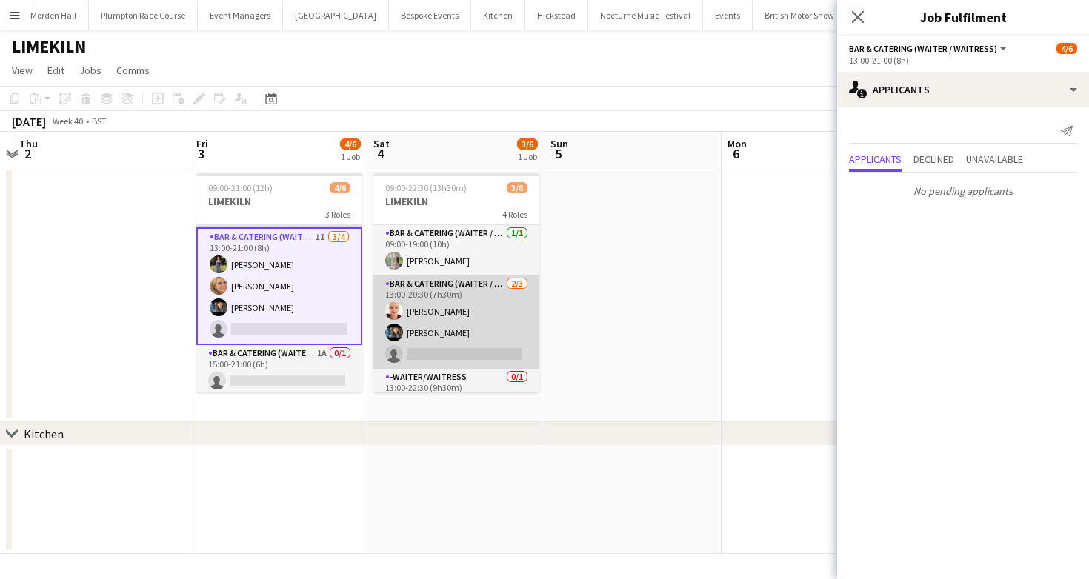
click at [451, 316] on app-card-role "Bar & Catering (Waiter / waitress) 2/3 13:00-20:30 (7h30m) Franceska T Imre Lyd…" at bounding box center [456, 322] width 166 height 93
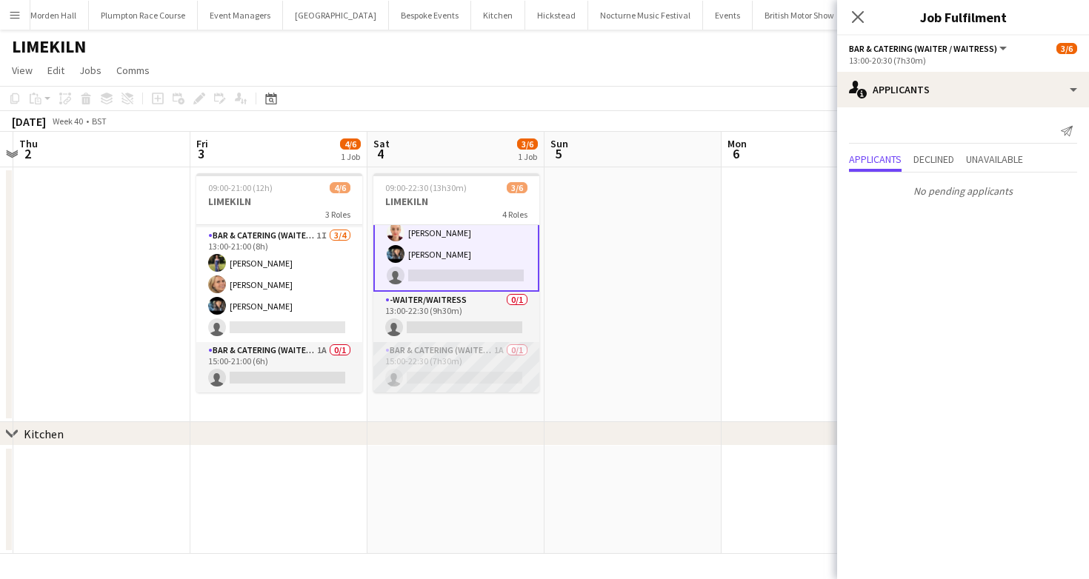
click at [499, 359] on app-card-role "Bar & Catering (Waiter / waitress) 1A 0/1 15:00-22:30 (7h30m) single-neutral-ac…" at bounding box center [456, 367] width 166 height 50
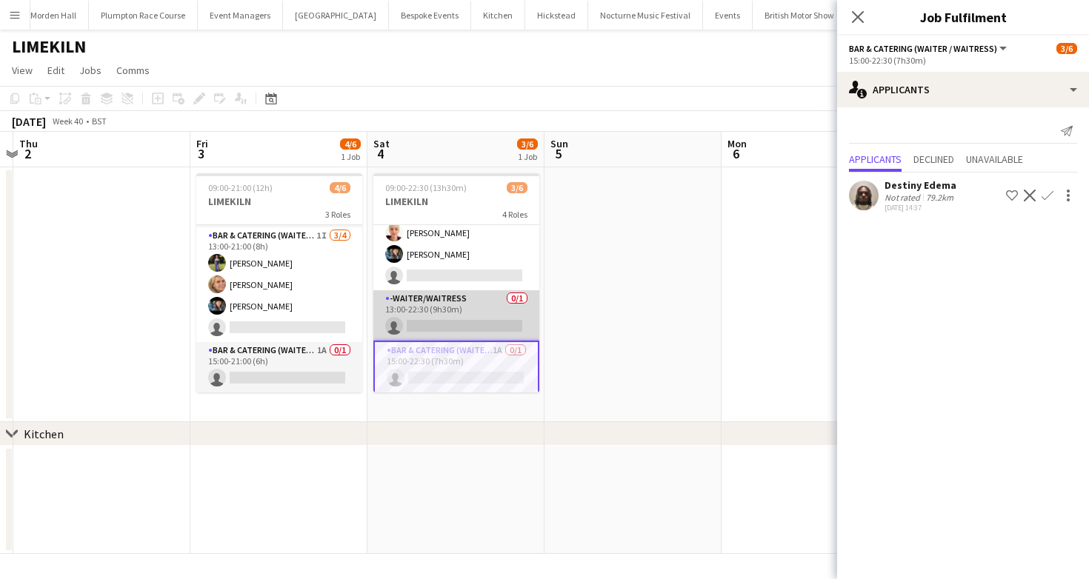
click at [496, 335] on app-card-role "-Waiter/Waitress 0/1 13:00-22:30 (9h30m) single-neutral-actions" at bounding box center [456, 315] width 166 height 50
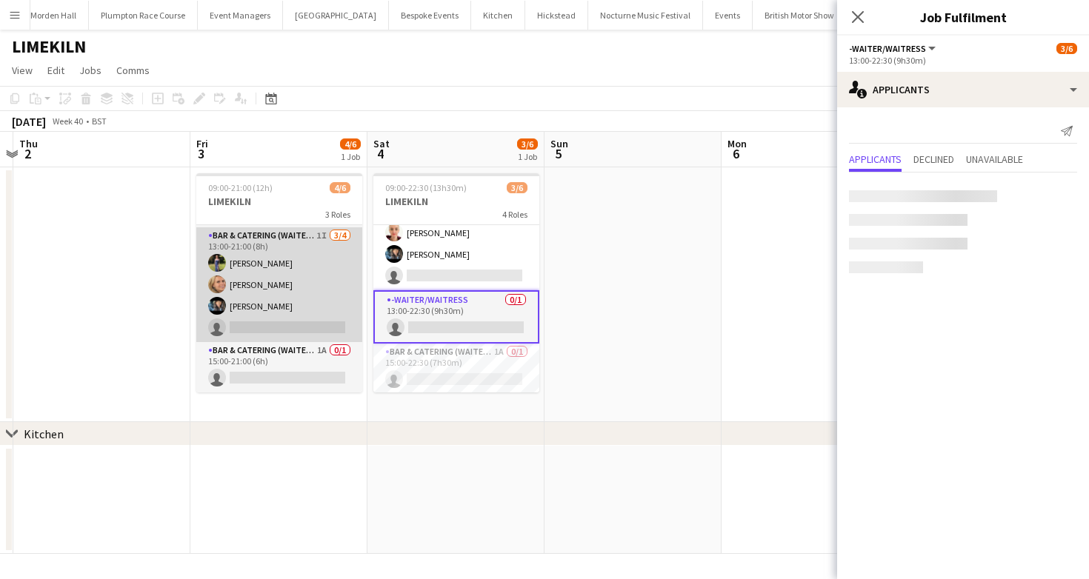
click at [215, 280] on app-user-avatar at bounding box center [217, 285] width 18 height 18
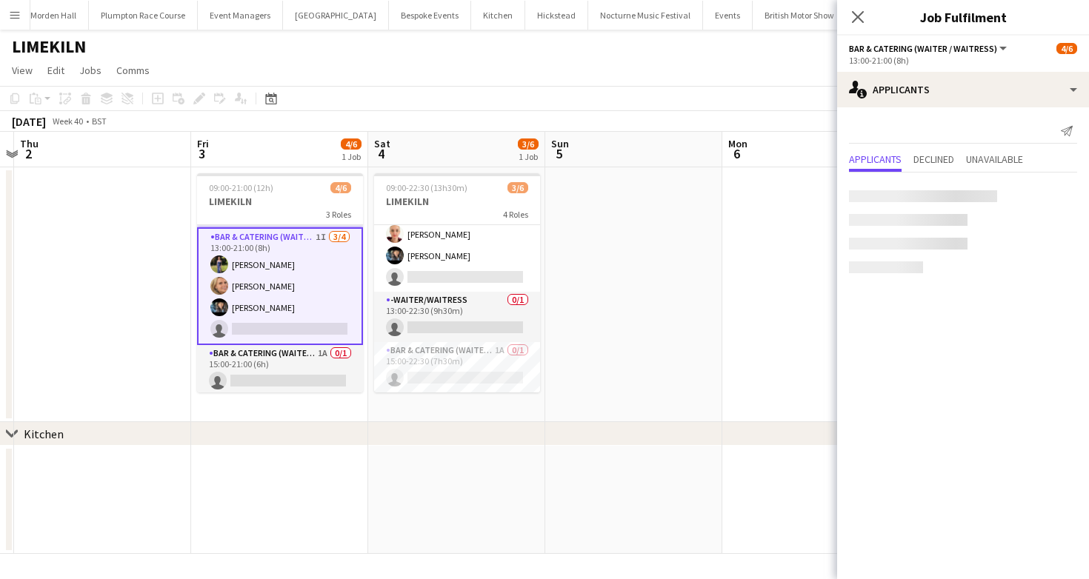
scroll to position [77, 0]
click at [321, 272] on app-card-role "Bar & Catering (Waiter / waitress) 1I 3/4 13:00-21:00 (8h) Holly Hunter Lucy Be…" at bounding box center [280, 286] width 166 height 118
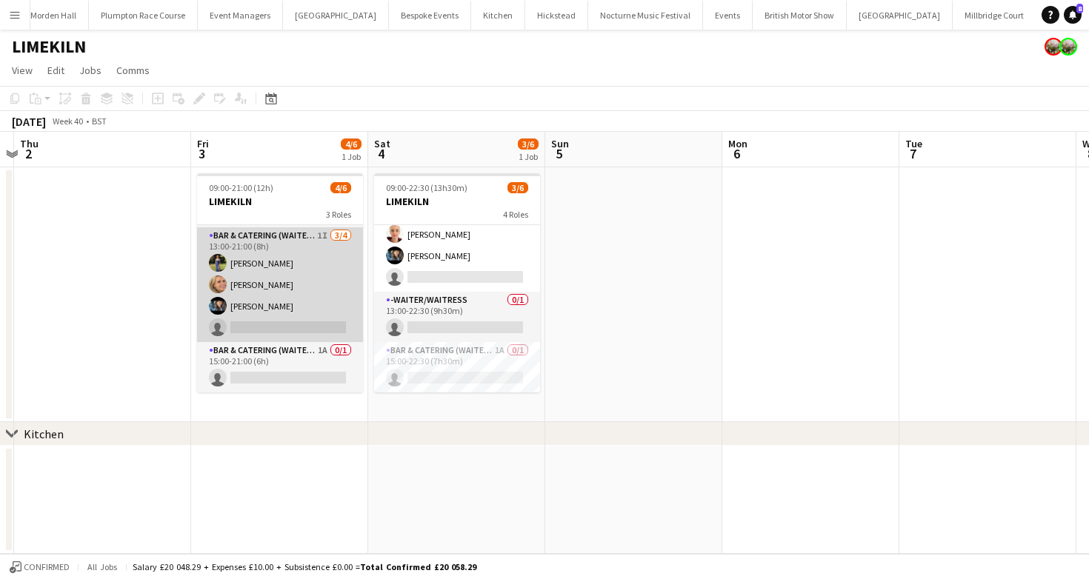
click at [316, 254] on app-card-role "Bar & Catering (Waiter / waitress) 1I 3/4 13:00-21:00 (8h) Holly Hunter Lucy Be…" at bounding box center [280, 284] width 166 height 115
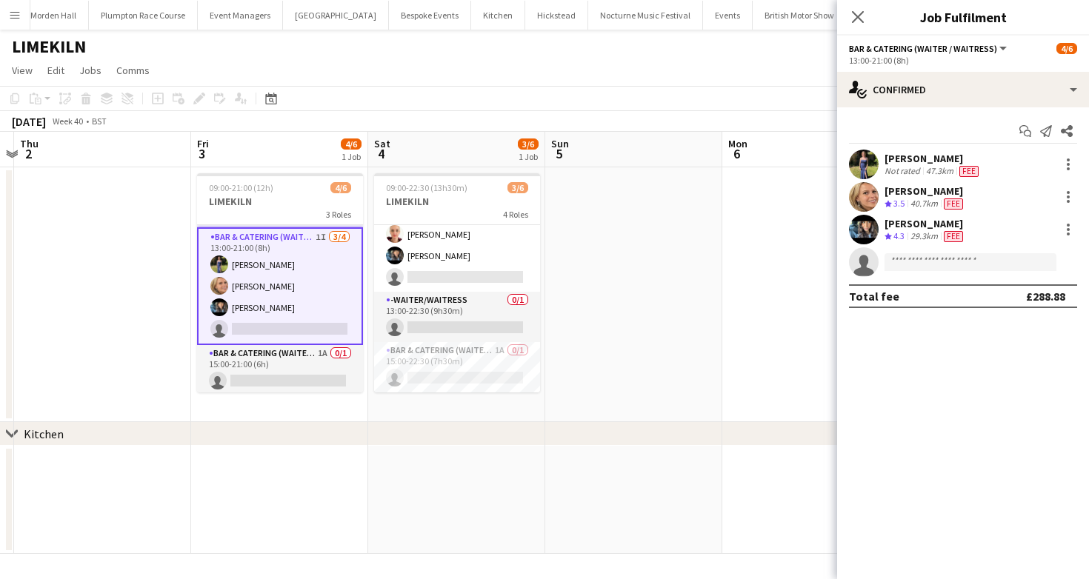
click at [895, 169] on div "Not rated" at bounding box center [903, 171] width 39 height 12
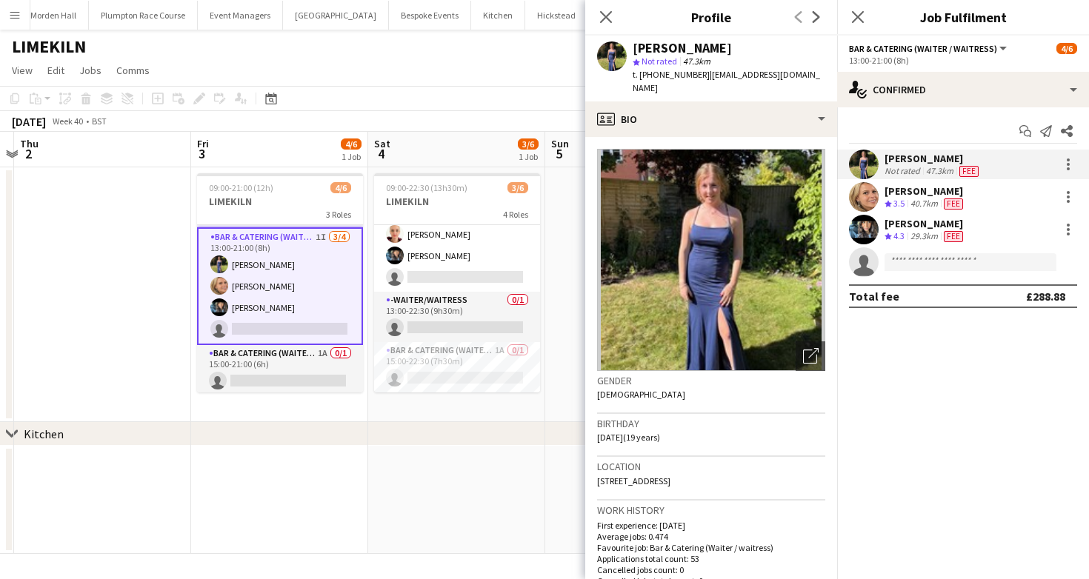
scroll to position [0, 390]
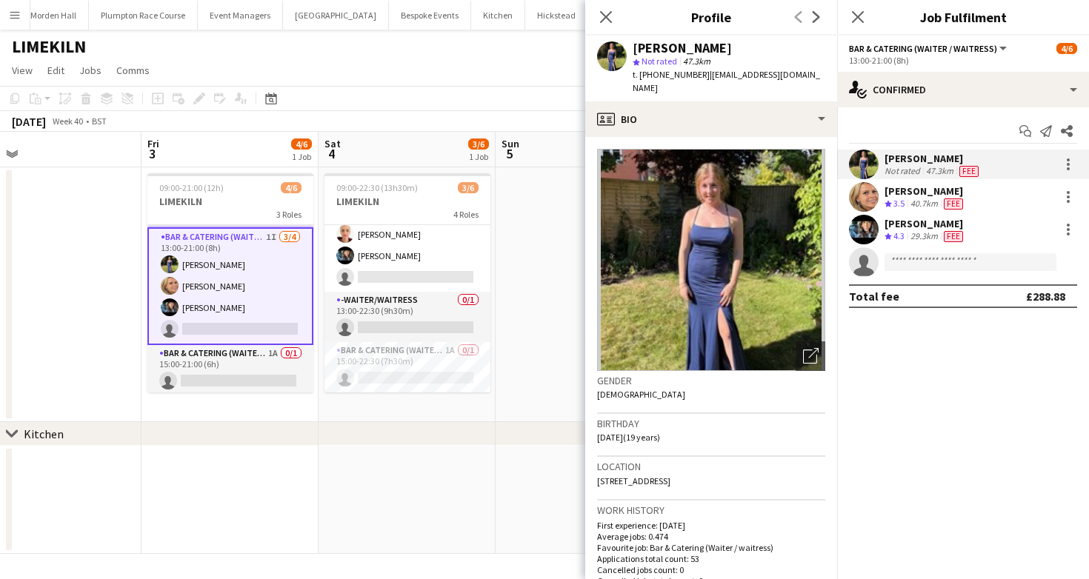
drag, startPoint x: 795, startPoint y: 470, endPoint x: 621, endPoint y: 466, distance: 173.4
click at [622, 466] on div "Location Hedgecocks, Drungewick lane, Loxwood, Rh14 0rp" at bounding box center [711, 478] width 228 height 43
click at [920, 209] on div "40.7km" at bounding box center [923, 204] width 33 height 13
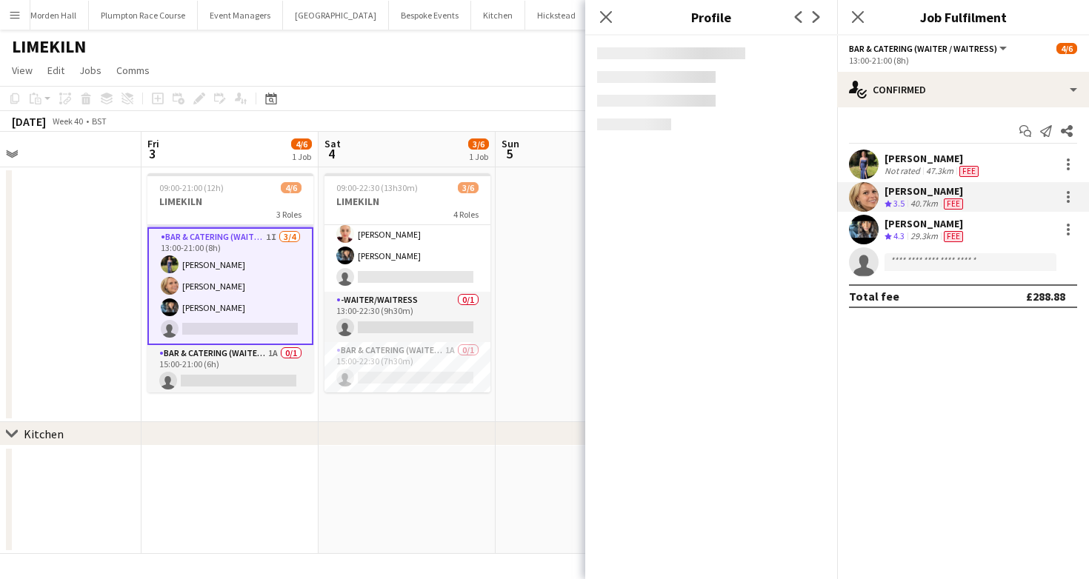
click at [913, 240] on div "29.3km" at bounding box center [923, 236] width 33 height 13
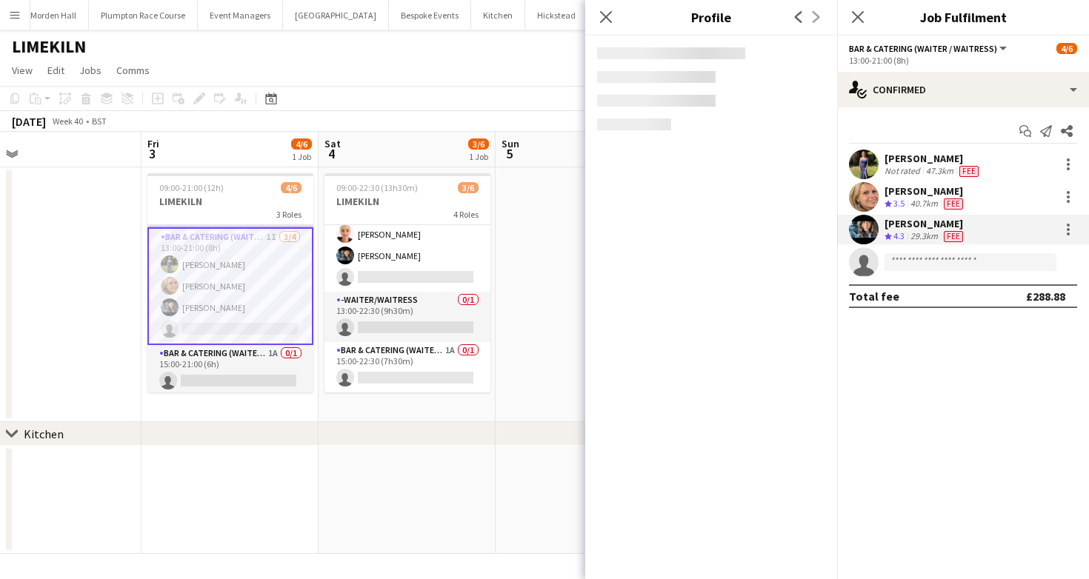
click at [433, 95] on app-toolbar "Copy Paste Paste Command V Paste with crew Command Shift V Paste linked Job [GE…" at bounding box center [544, 98] width 1089 height 25
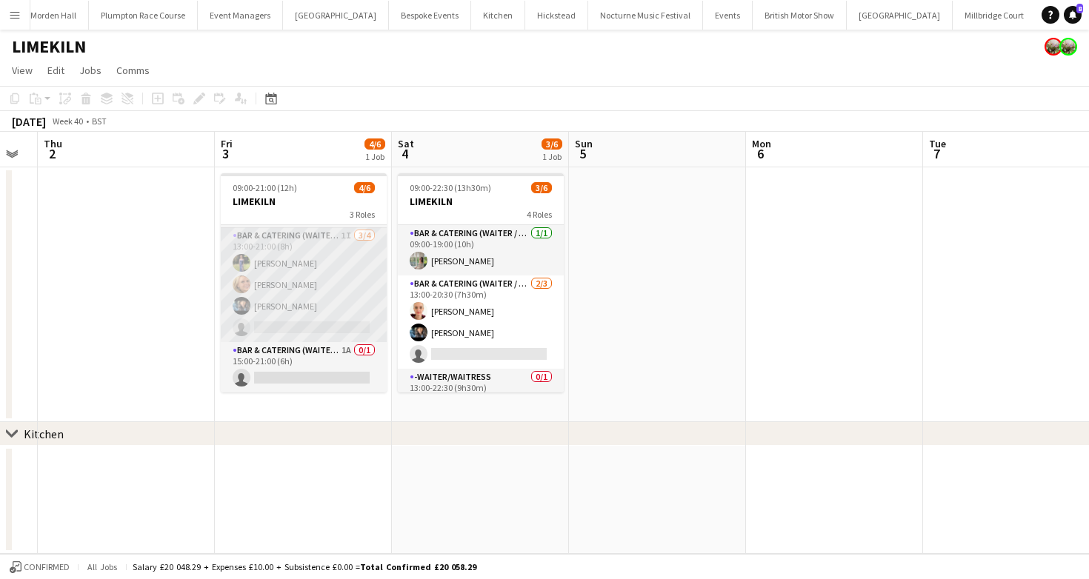
scroll to position [0, 0]
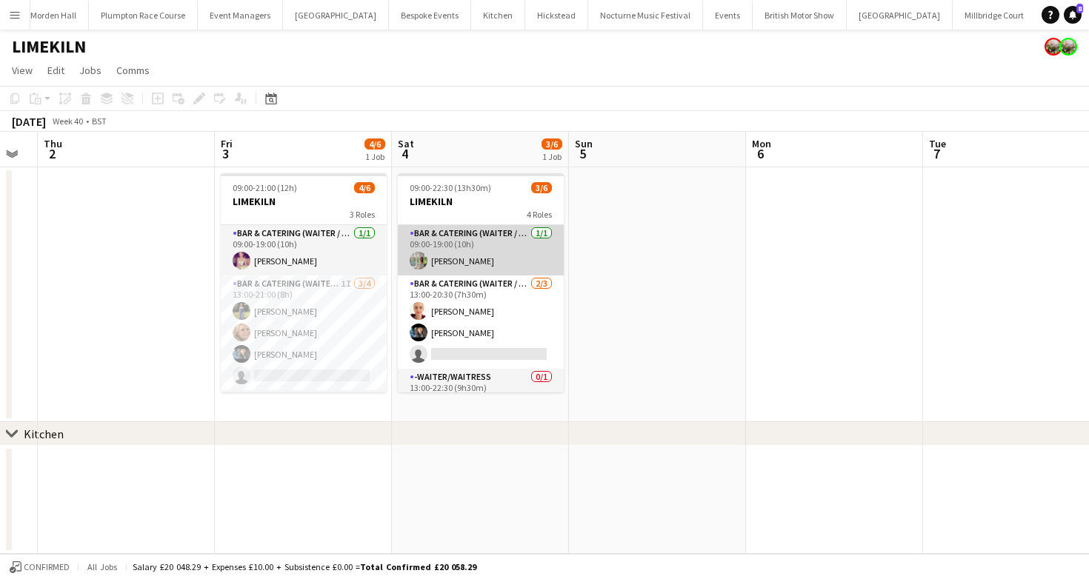
click at [550, 258] on app-card-role "Bar & Catering (Waiter / waitress) 1/1 09:00-19:00 (10h) Alexandra Burgoyne" at bounding box center [481, 250] width 166 height 50
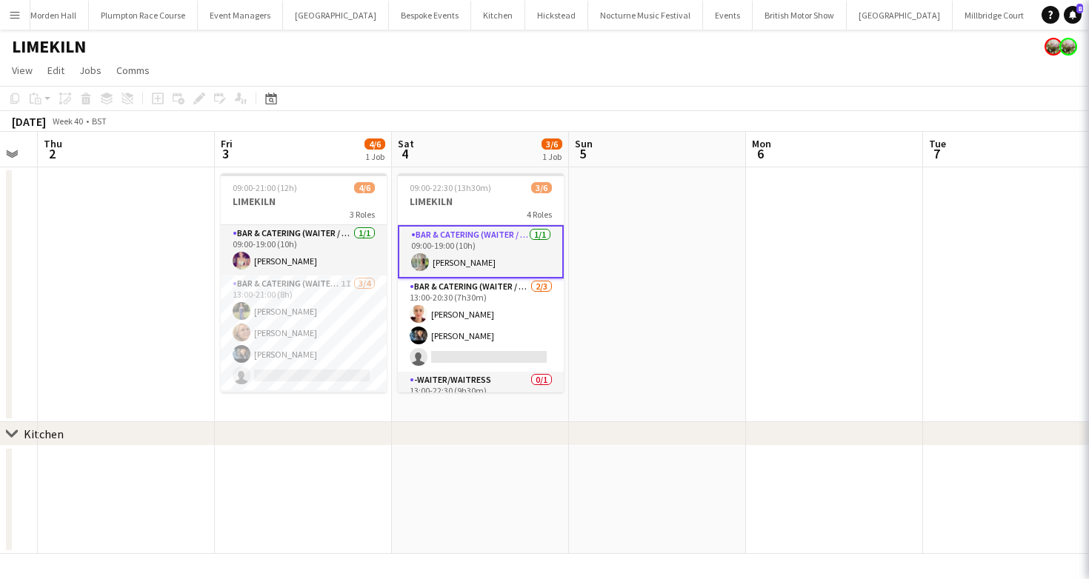
scroll to position [0, 315]
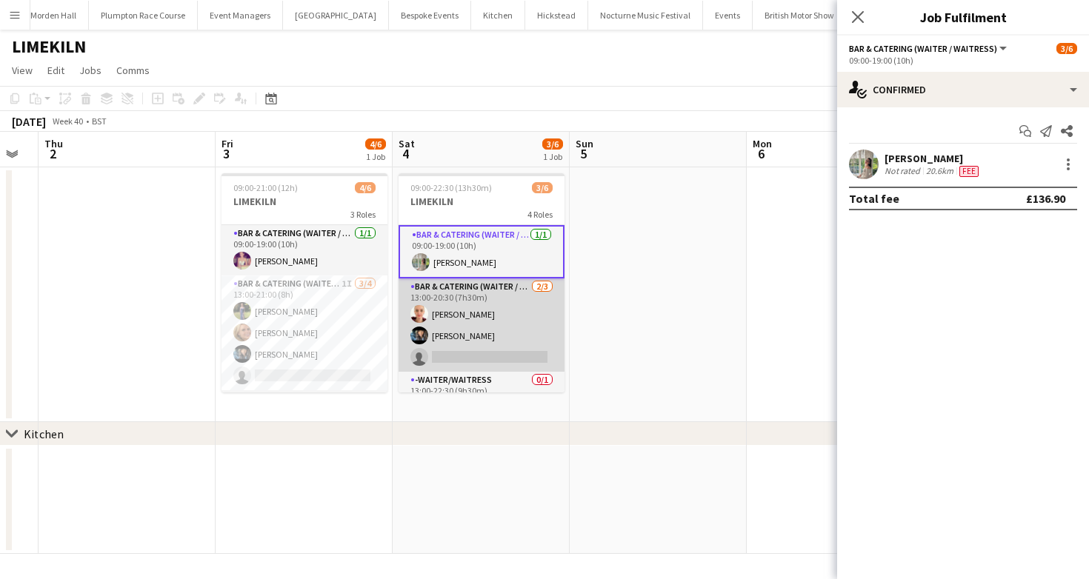
click at [466, 326] on app-card-role "Bar & Catering (Waiter / waitress) 2/3 13:00-20:30 (7h30m) Franceska T Imre Lyd…" at bounding box center [481, 324] width 166 height 93
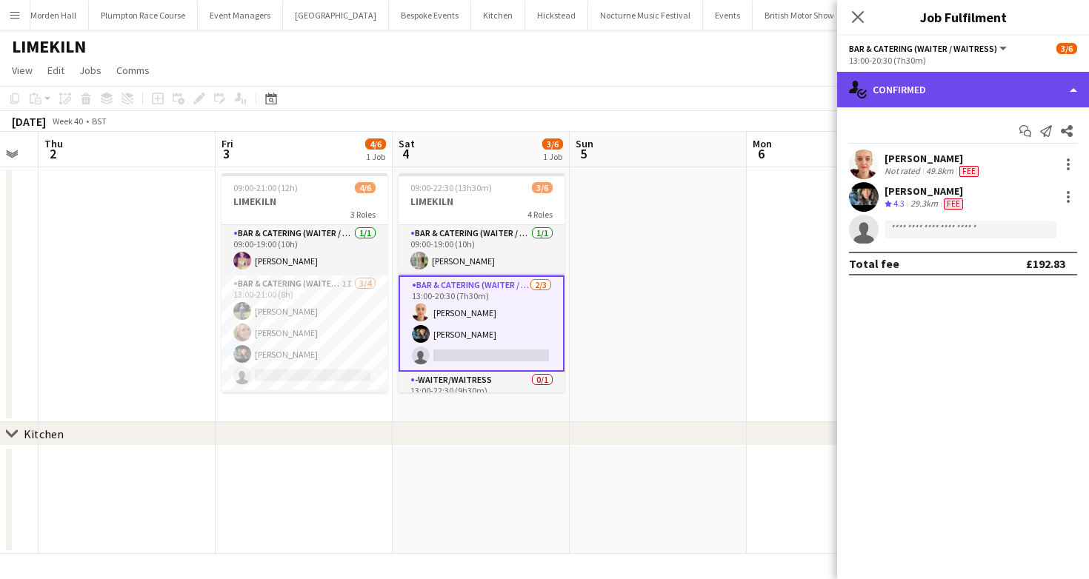
click at [901, 96] on div "single-neutral-actions-check-2 Confirmed" at bounding box center [963, 90] width 252 height 36
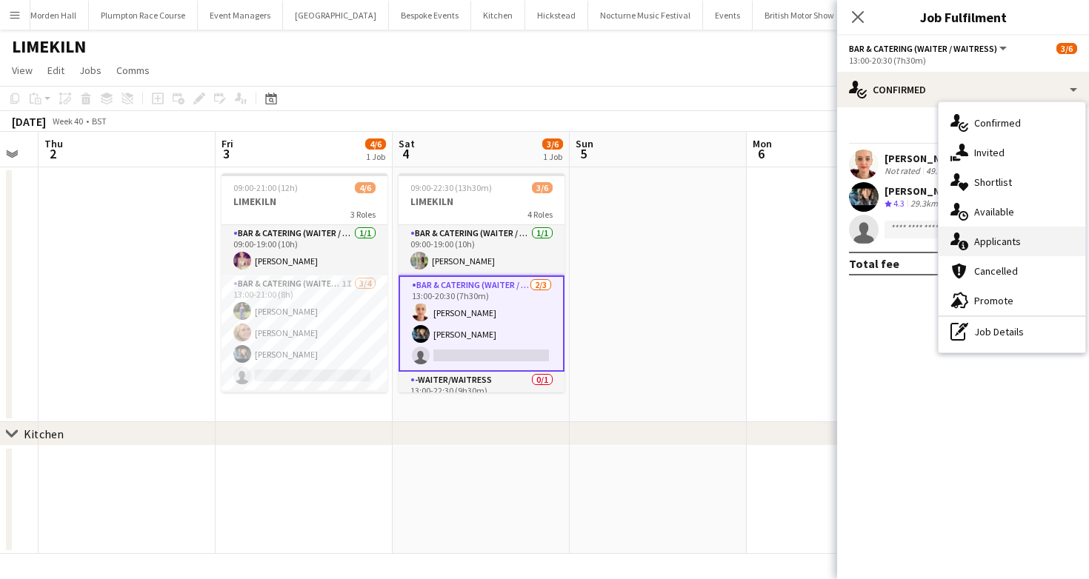
click at [1038, 239] on div "single-neutral-actions-information Applicants" at bounding box center [1011, 242] width 147 height 30
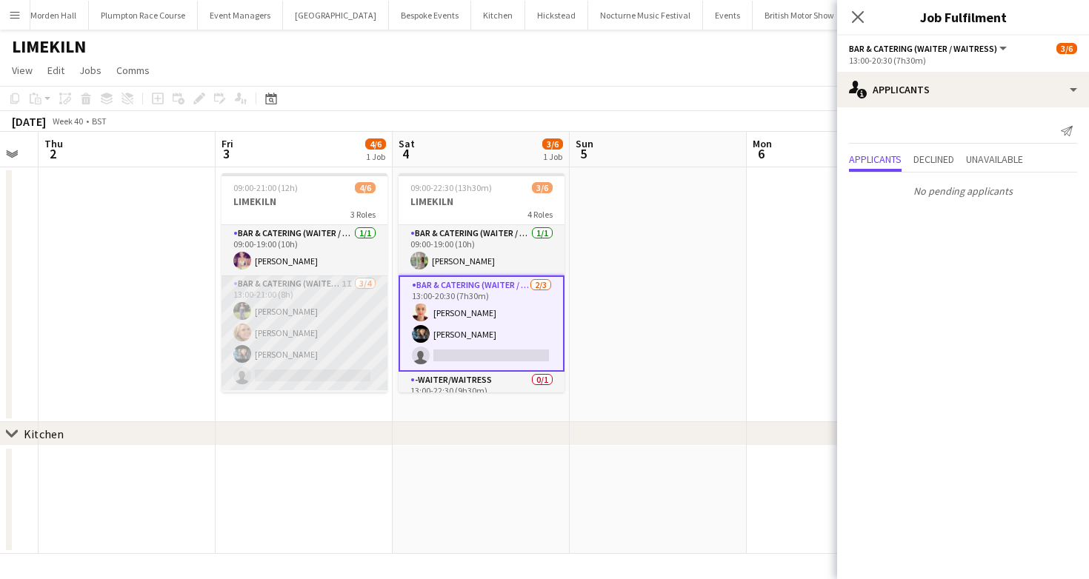
scroll to position [48, 0]
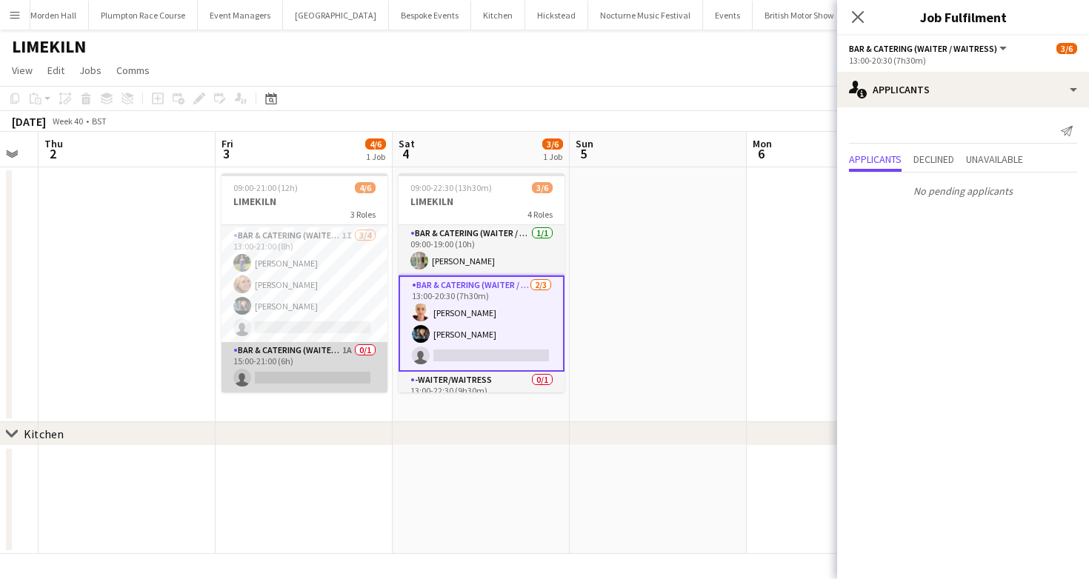
click at [328, 354] on app-card-role "Bar & Catering (Waiter / waitress) 1A 0/1 15:00-21:00 (6h) single-neutral-actio…" at bounding box center [304, 367] width 166 height 50
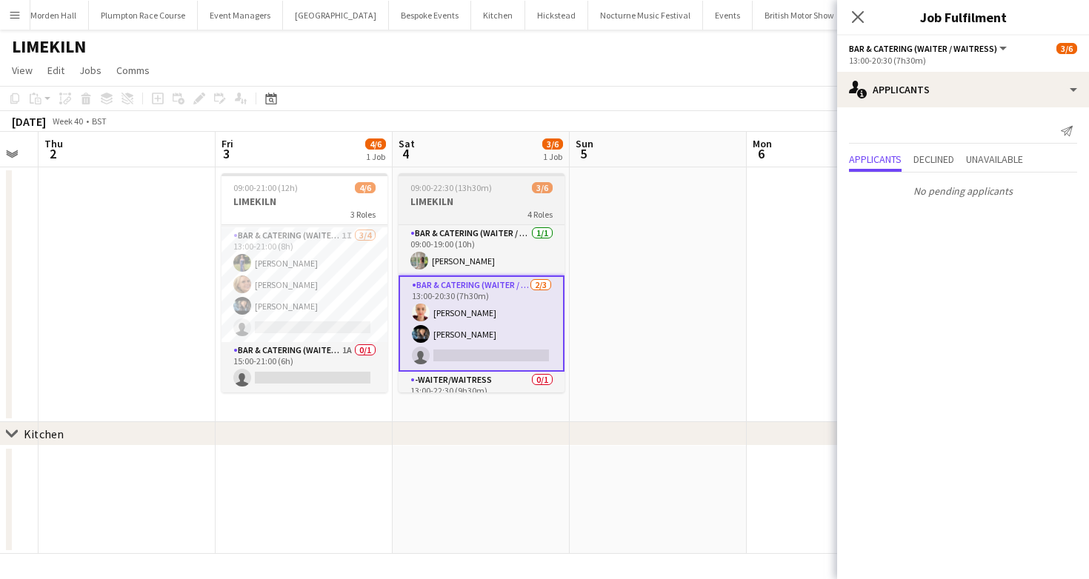
scroll to position [0, 316]
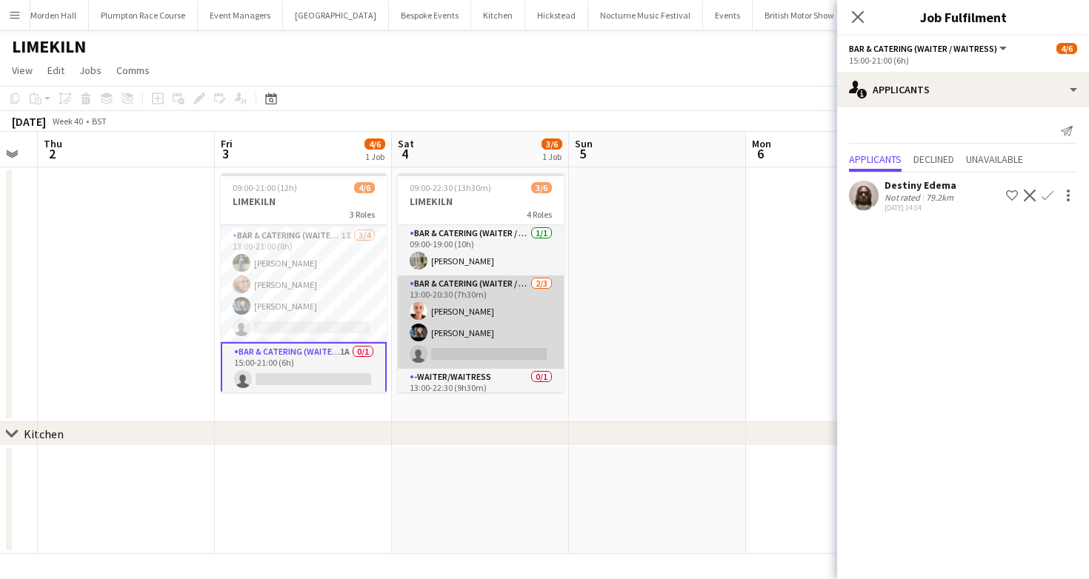
click at [514, 347] on app-card-role "Bar & Catering (Waiter / waitress) 2/3 13:00-20:30 (7h30m) Franceska T Imre Lyd…" at bounding box center [481, 322] width 166 height 93
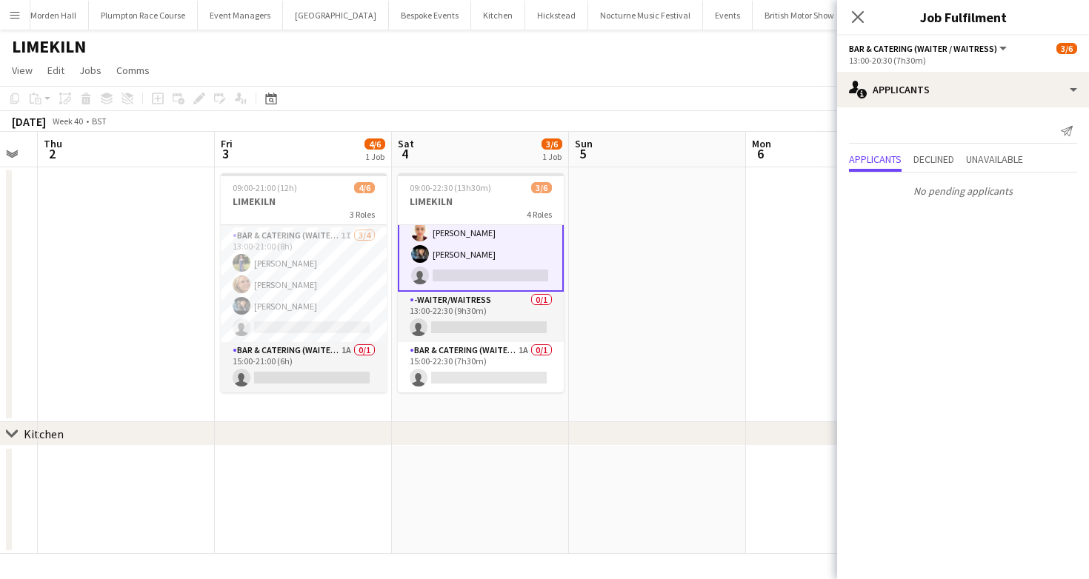
click at [513, 347] on app-card-role "Bar & Catering (Waiter / waitress) 1A 0/1 15:00-22:30 (7h30m) single-neutral-ac…" at bounding box center [481, 367] width 166 height 50
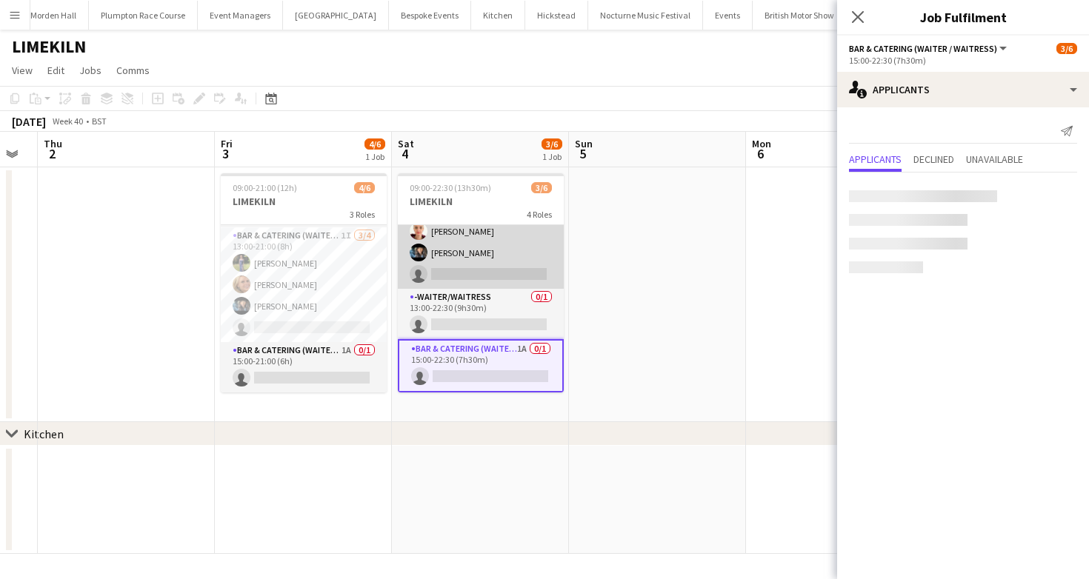
scroll to position [79, 0]
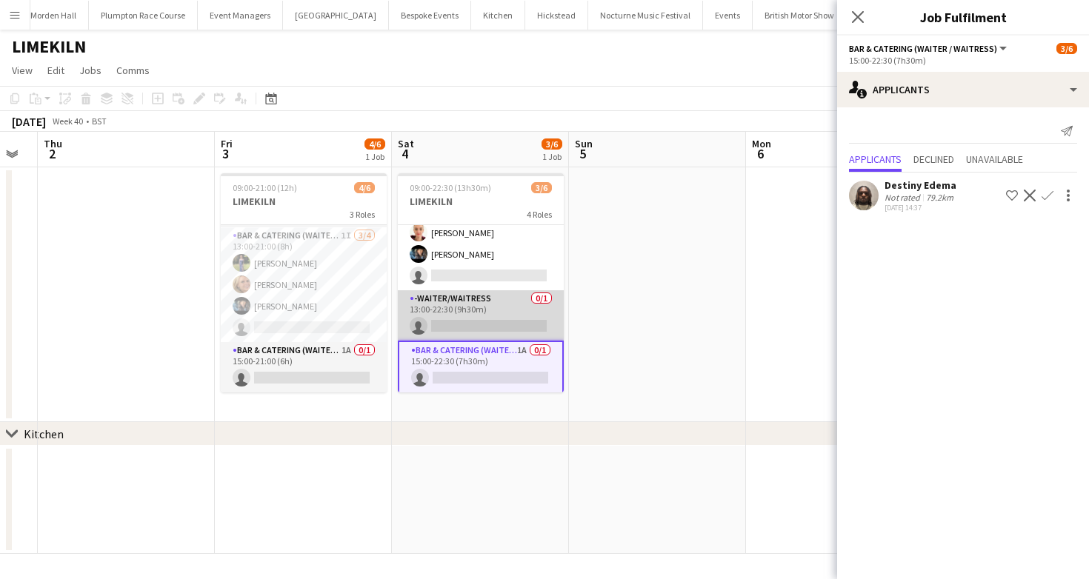
click at [507, 312] on app-card-role "-Waiter/Waitress 0/1 13:00-22:30 (9h30m) single-neutral-actions" at bounding box center [481, 315] width 166 height 50
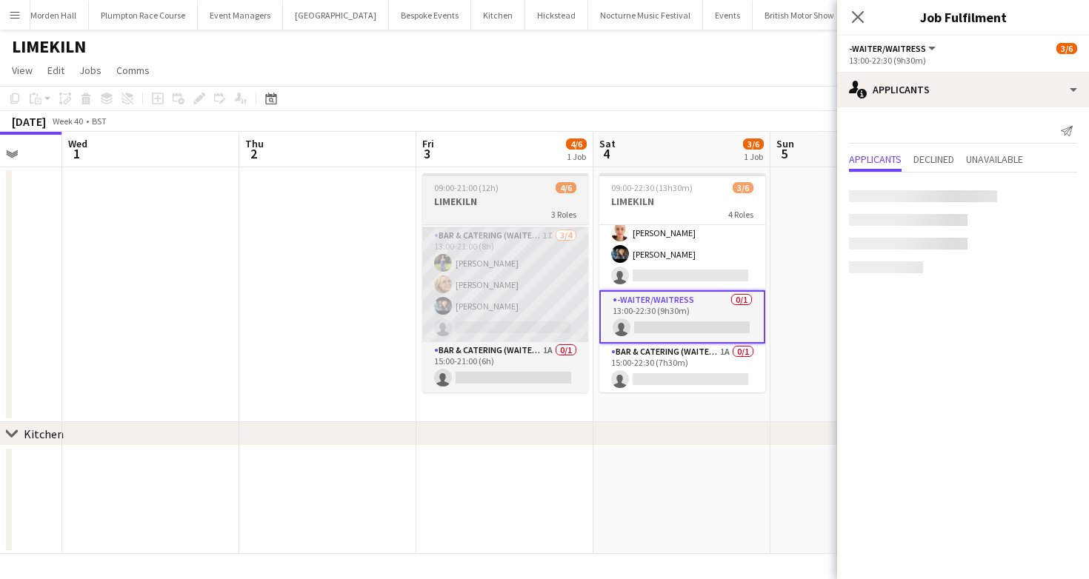
scroll to position [0, 469]
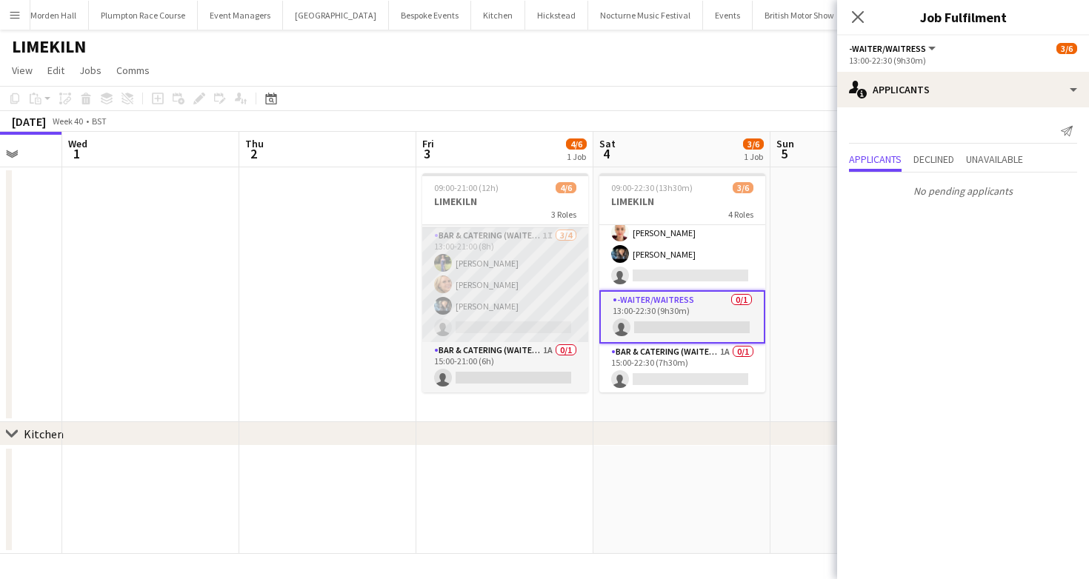
click at [500, 297] on app-card-role "Bar & Catering (Waiter / waitress) 1I 3/4 13:00-21:00 (8h) Holly Hunter Lucy Be…" at bounding box center [505, 284] width 166 height 115
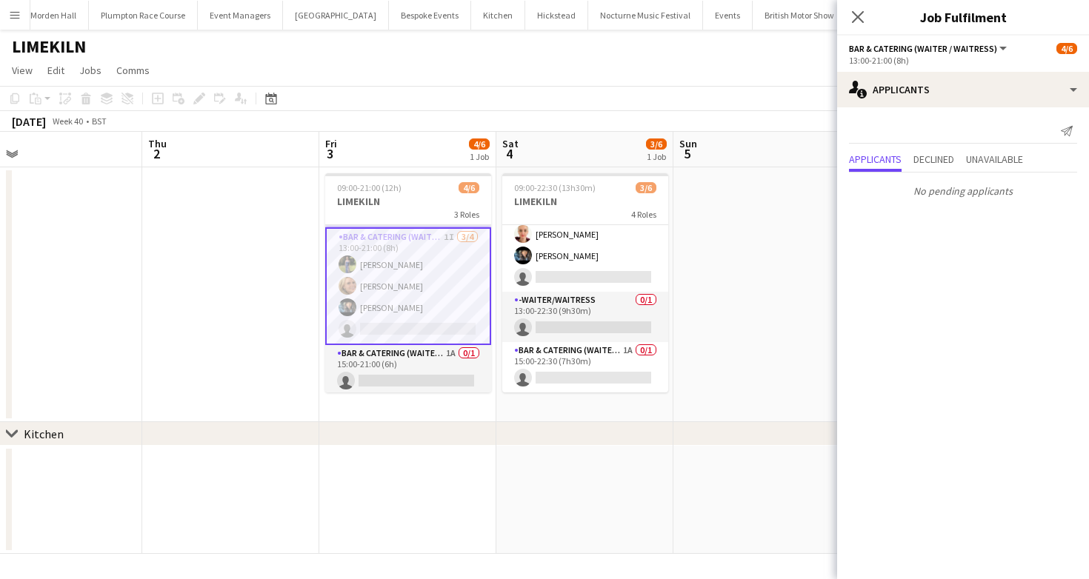
scroll to position [0, 568]
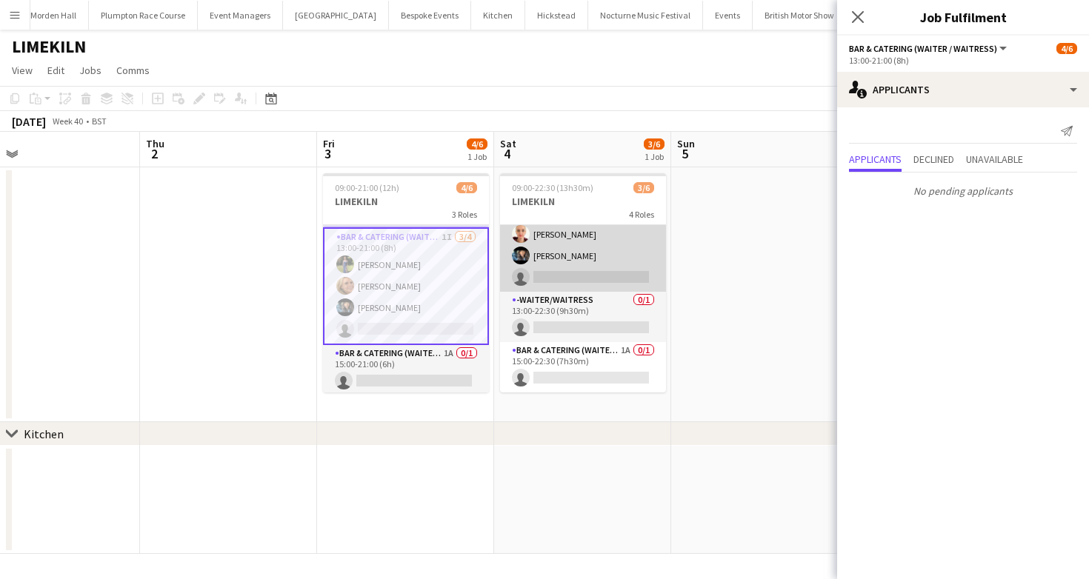
click at [583, 258] on app-card-role "Bar & Catering (Waiter / waitress) 2/3 13:00-20:30 (7h30m) Franceska T Imre Lyd…" at bounding box center [583, 244] width 166 height 93
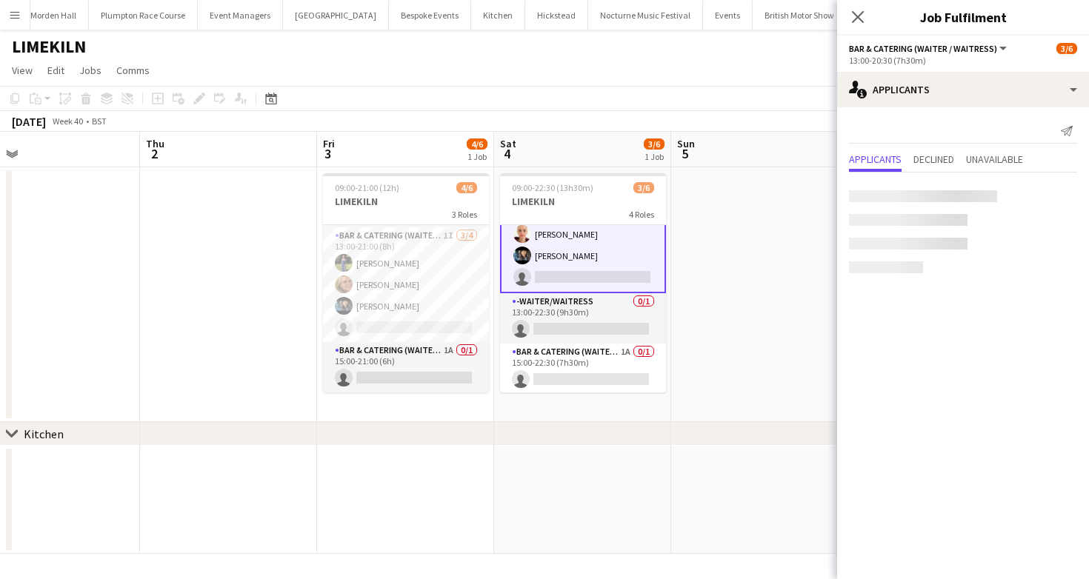
scroll to position [5, 0]
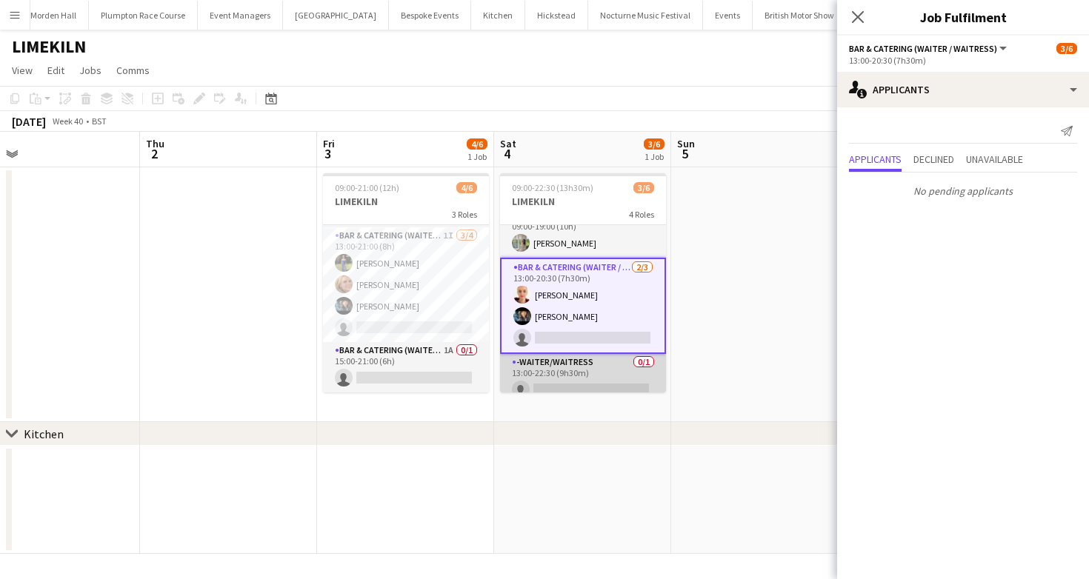
click at [560, 367] on app-card-role "-Waiter/Waitress 0/1 13:00-22:30 (9h30m) single-neutral-actions" at bounding box center [583, 379] width 166 height 50
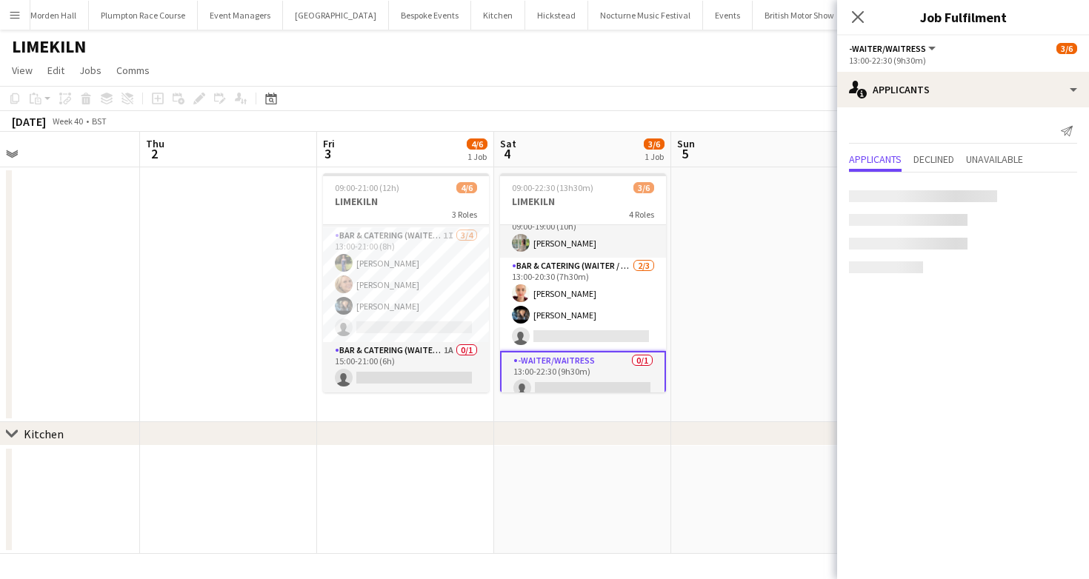
scroll to position [80, 0]
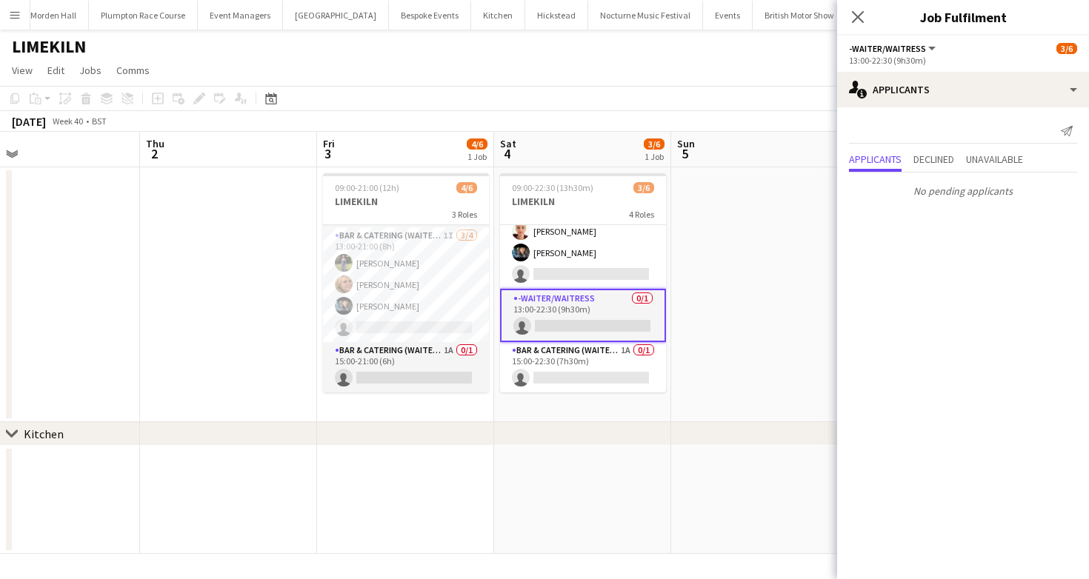
click at [560, 367] on app-card-role "Bar & Catering (Waiter / waitress) 1A 0/1 15:00-22:30 (7h30m) single-neutral-ac…" at bounding box center [583, 367] width 166 height 50
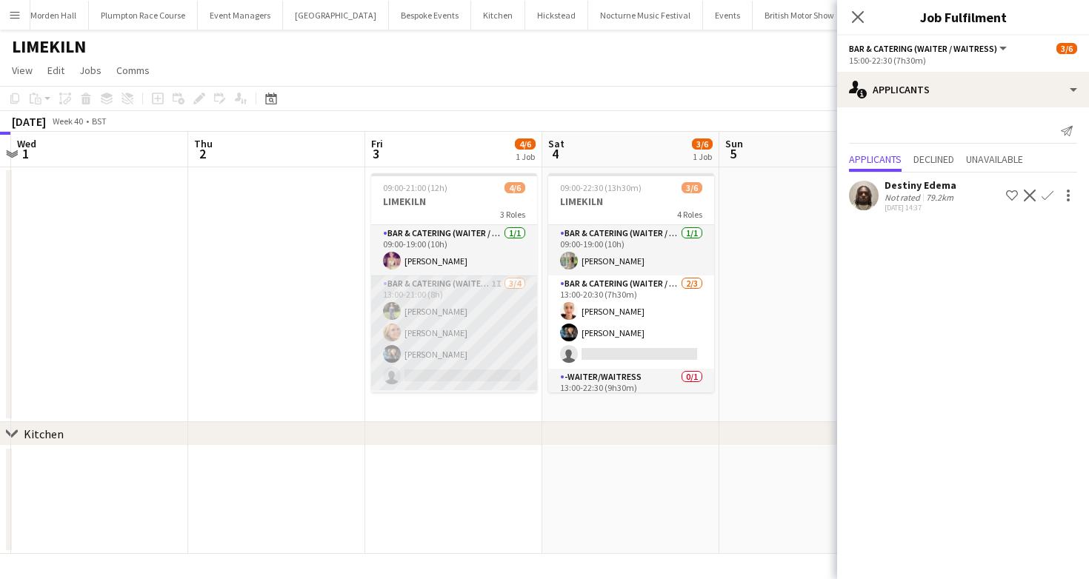
scroll to position [48, 0]
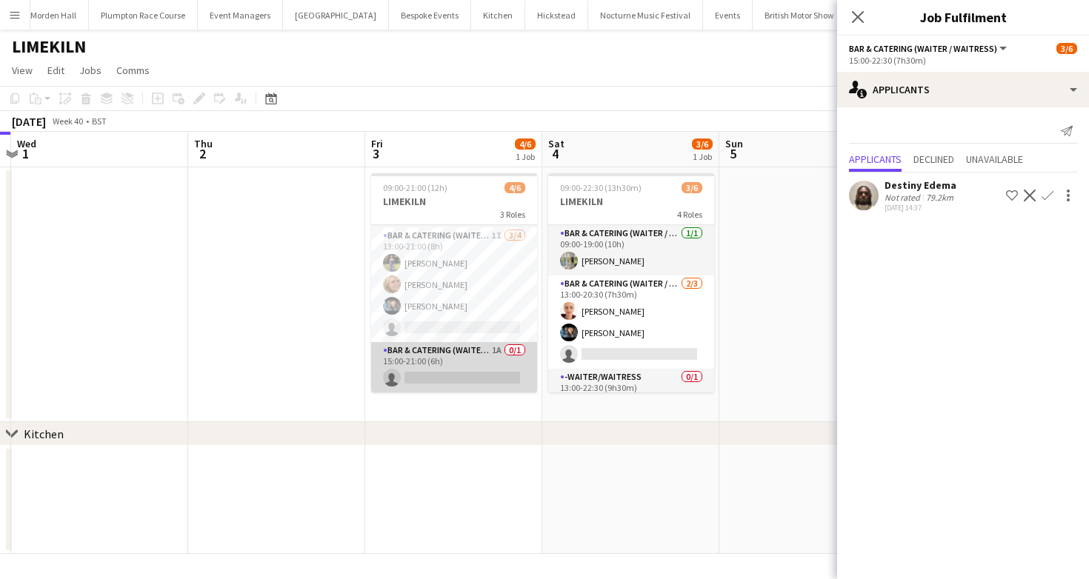
click at [476, 361] on app-card-role "Bar & Catering (Waiter / waitress) 1A 0/1 15:00-21:00 (6h) single-neutral-actio…" at bounding box center [454, 367] width 166 height 50
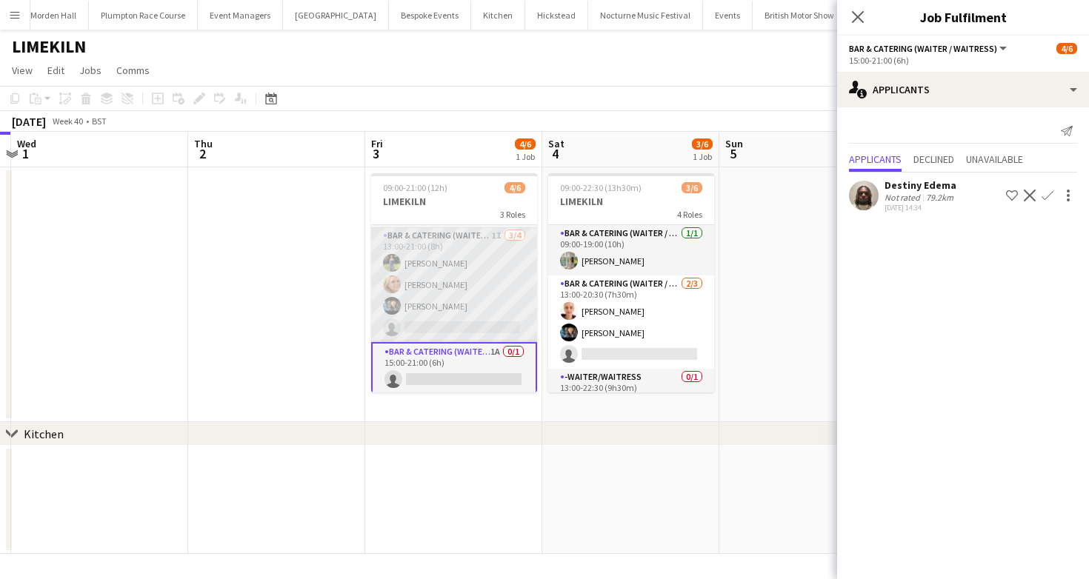
click at [478, 281] on app-card-role "Bar & Catering (Waiter / waitress) 1I 3/4 13:00-21:00 (8h) Holly Hunter Lucy Be…" at bounding box center [454, 284] width 166 height 115
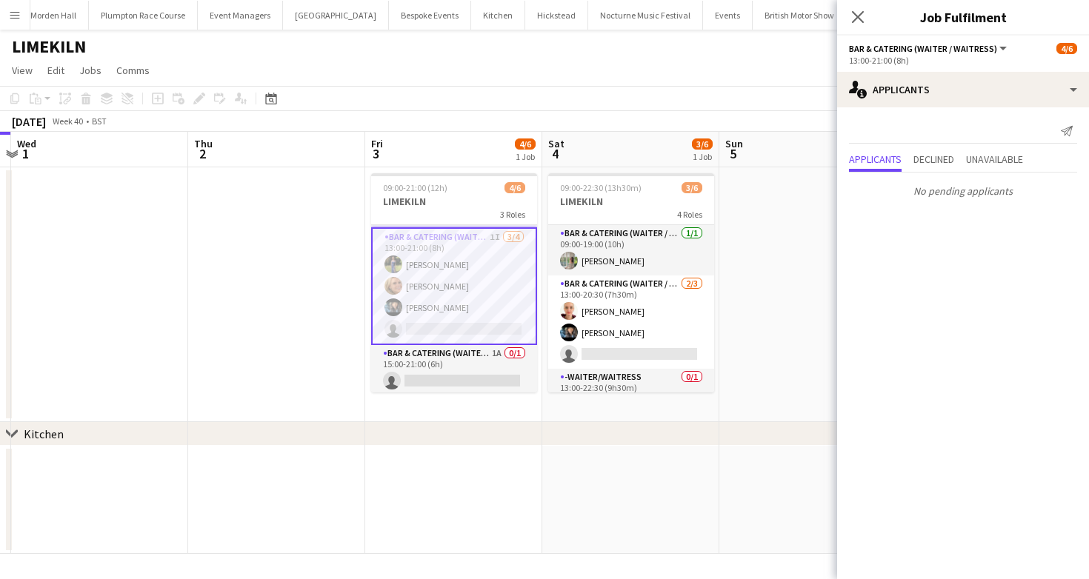
scroll to position [0, 0]
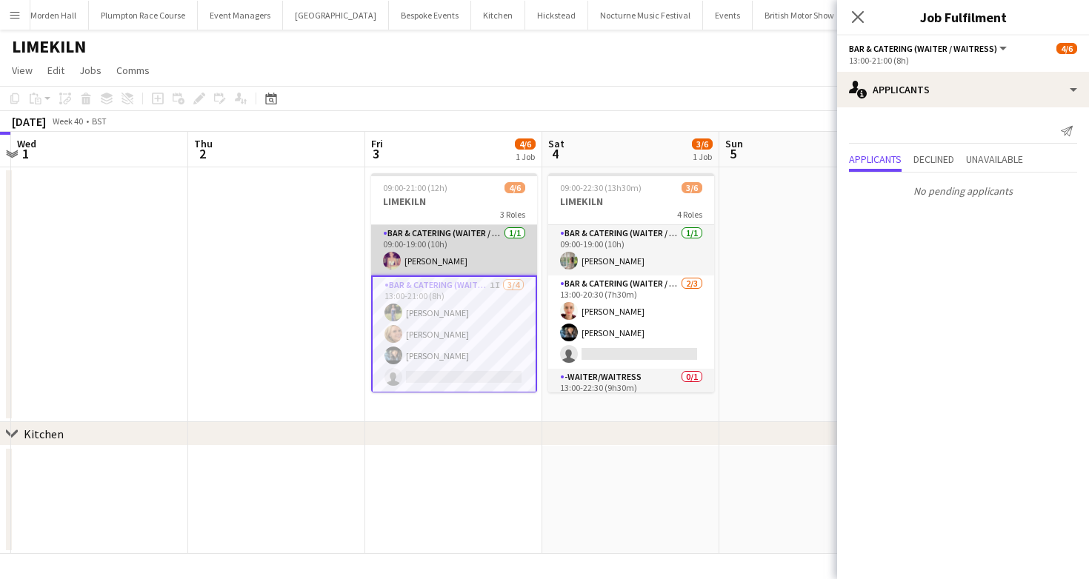
click at [465, 243] on app-card-role "Bar & Catering (Waiter / waitress) 1/1 09:00-19:00 (10h) Emma Black" at bounding box center [454, 250] width 166 height 50
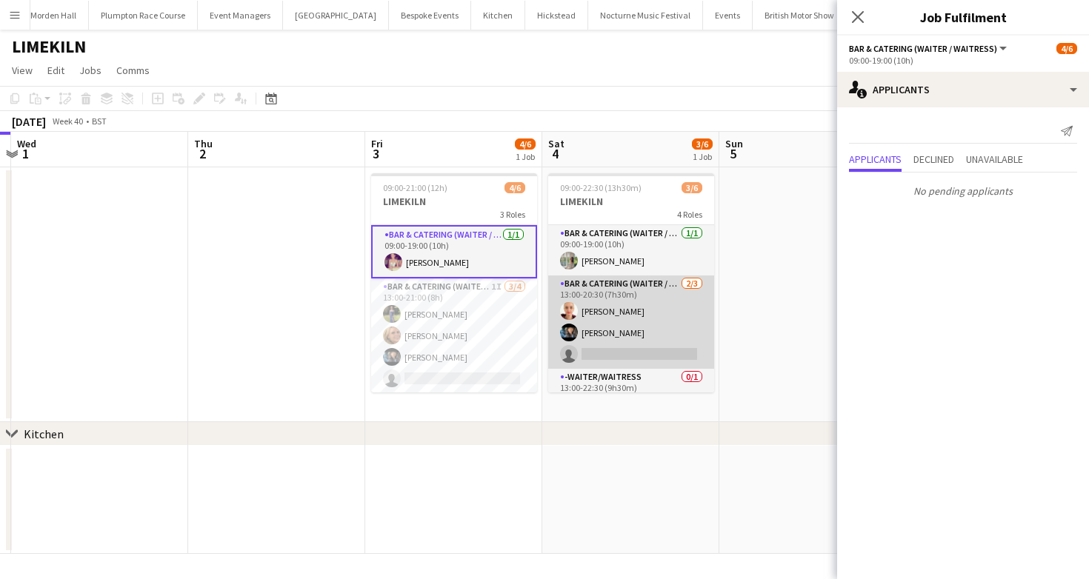
click at [677, 296] on app-card-role "Bar & Catering (Waiter / waitress) 2/3 13:00-20:30 (7h30m) Franceska T Imre Lyd…" at bounding box center [631, 322] width 166 height 93
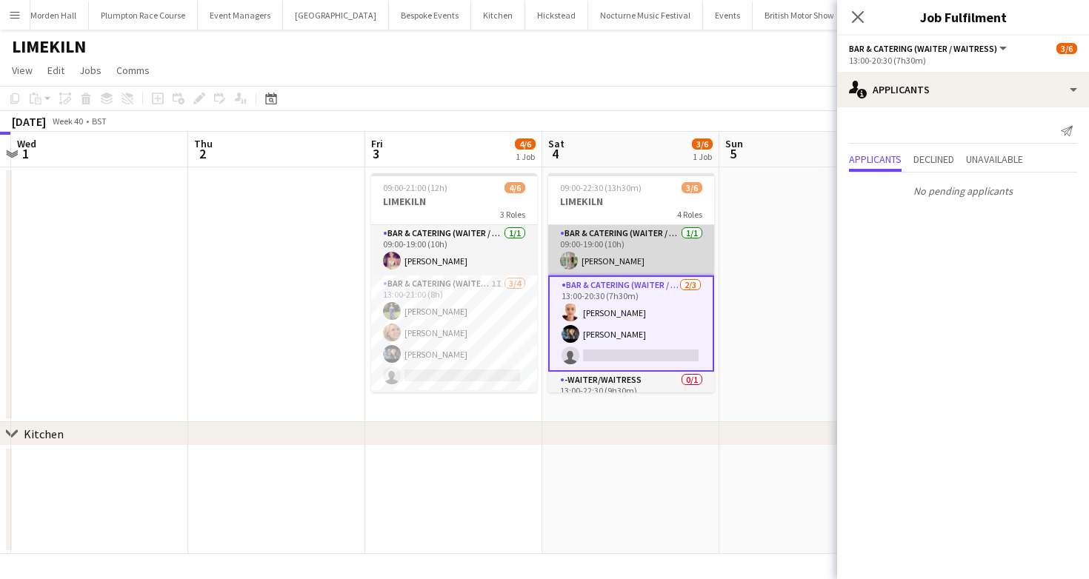
click at [655, 244] on app-card-role "Bar & Catering (Waiter / waitress) 1/1 09:00-19:00 (10h) Alexandra Burgoyne" at bounding box center [631, 250] width 166 height 50
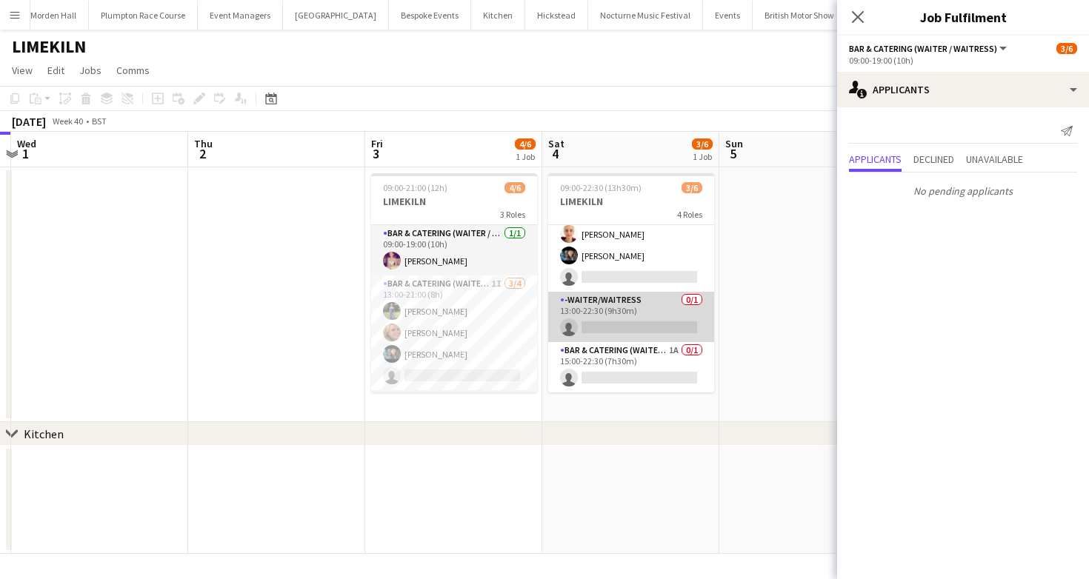
click at [659, 329] on app-card-role "-Waiter/Waitress 0/1 13:00-22:30 (9h30m) single-neutral-actions" at bounding box center [631, 317] width 166 height 50
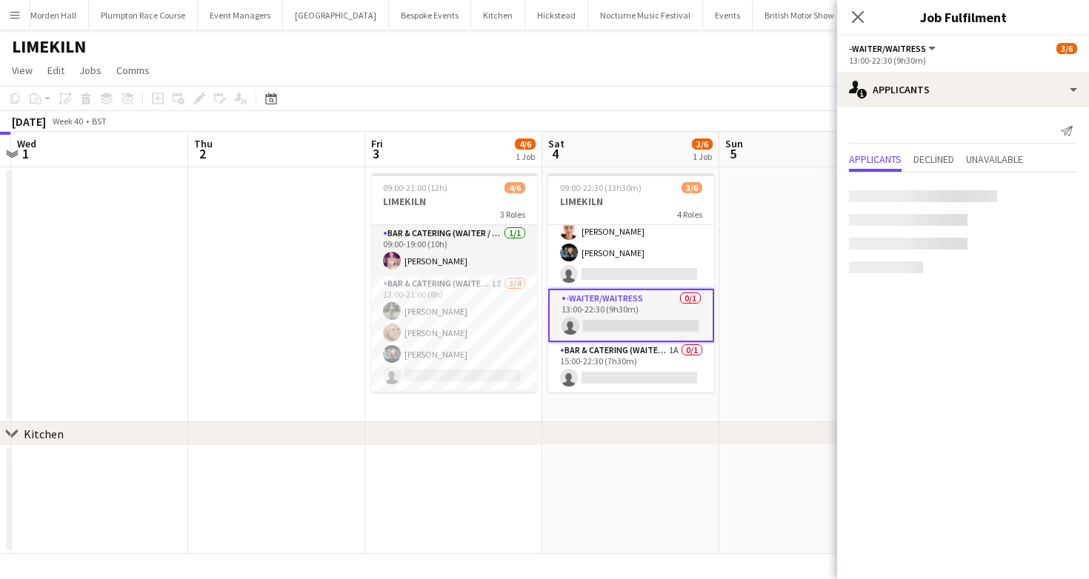
scroll to position [77, 0]
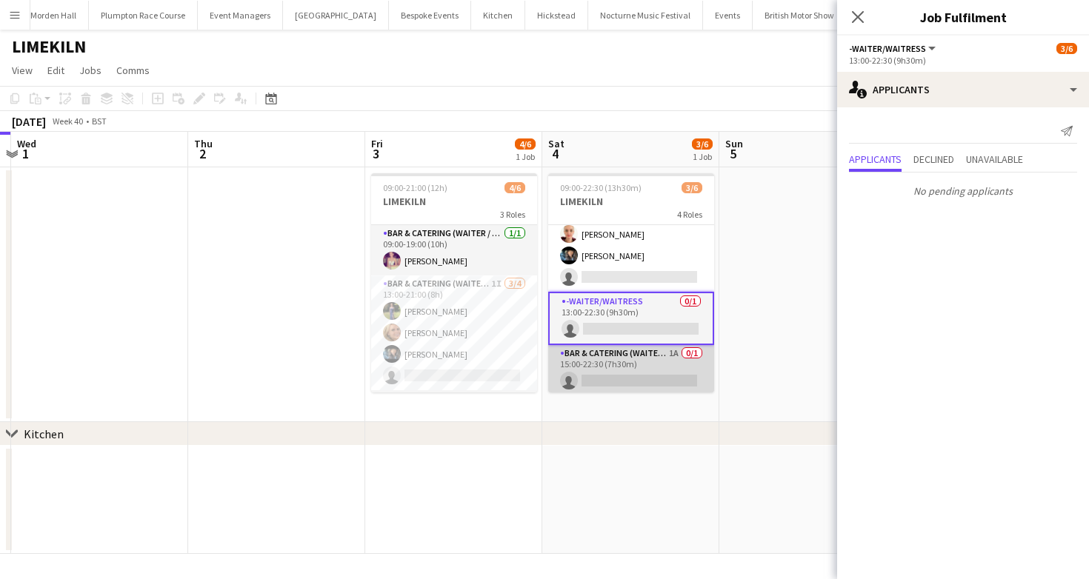
click at [655, 369] on app-card-role "Bar & Catering (Waiter / waitress) 1A 0/1 15:00-22:30 (7h30m) single-neutral-ac…" at bounding box center [631, 370] width 166 height 50
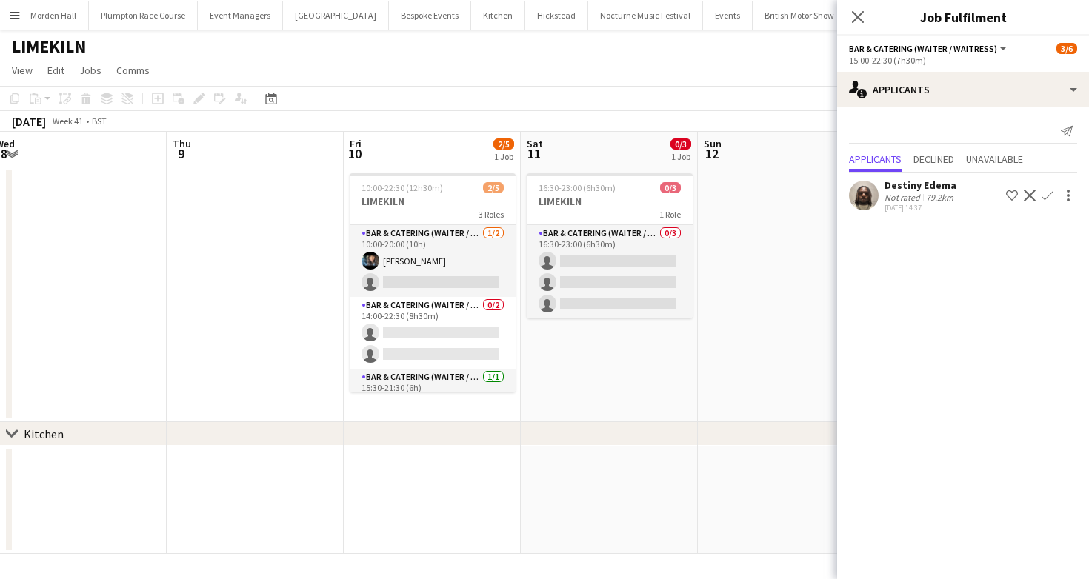
scroll to position [0, 722]
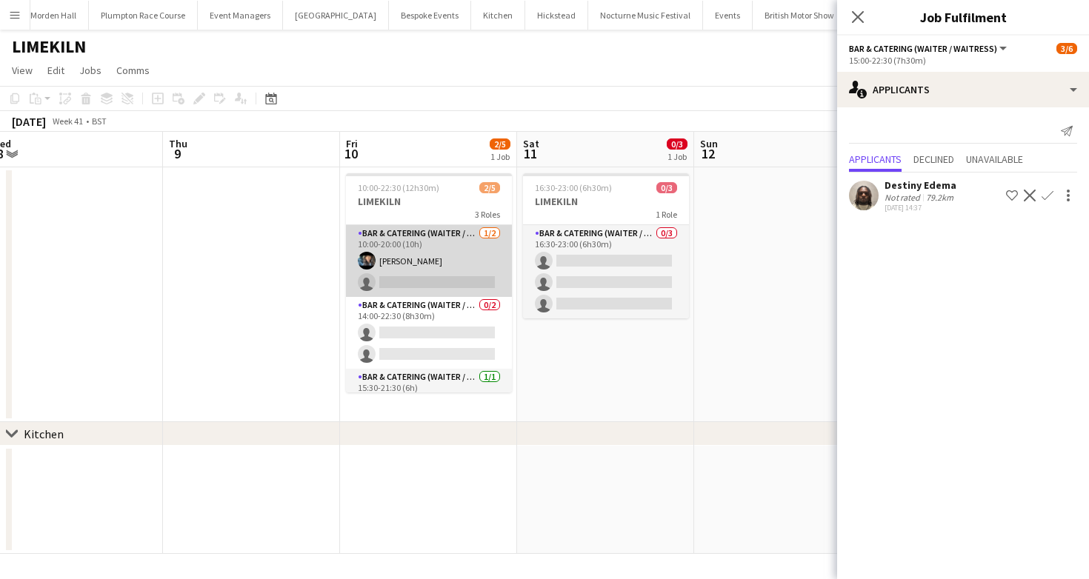
click at [423, 271] on app-card-role "Bar & Catering (Waiter / waitress) 1/2 10:00-20:00 (10h) Lydia Cameron single-n…" at bounding box center [429, 261] width 166 height 72
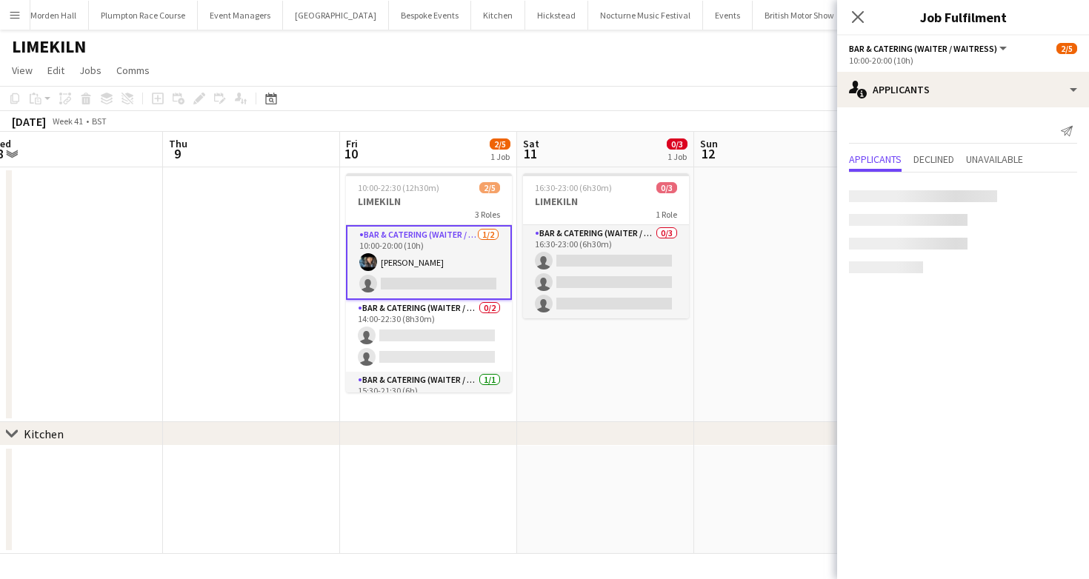
scroll to position [77, 0]
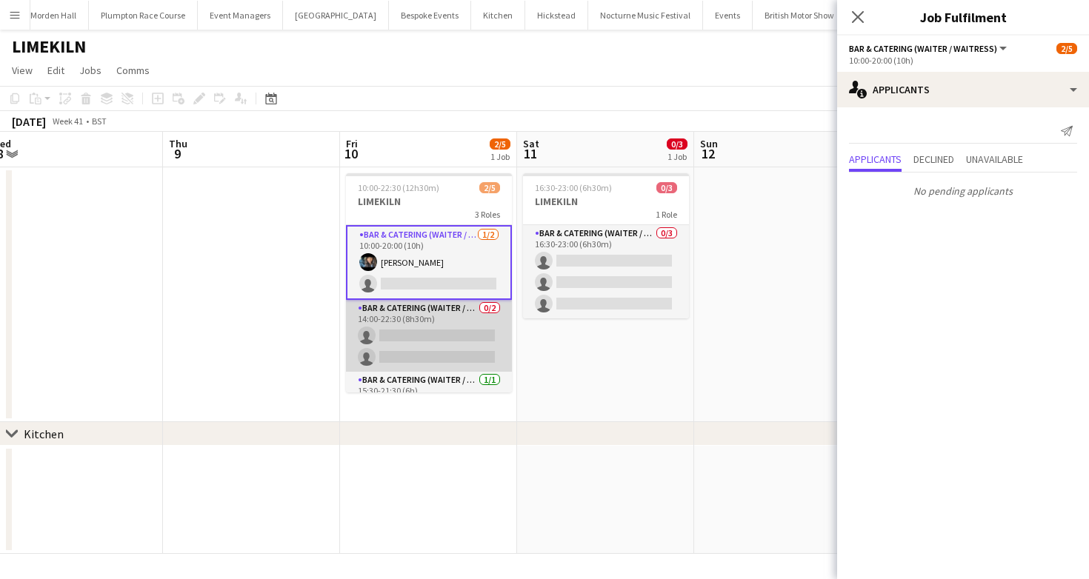
click at [440, 354] on app-card-role "Bar & Catering (Waiter / waitress) 0/2 14:00-22:30 (8h30m) single-neutral-actio…" at bounding box center [429, 336] width 166 height 72
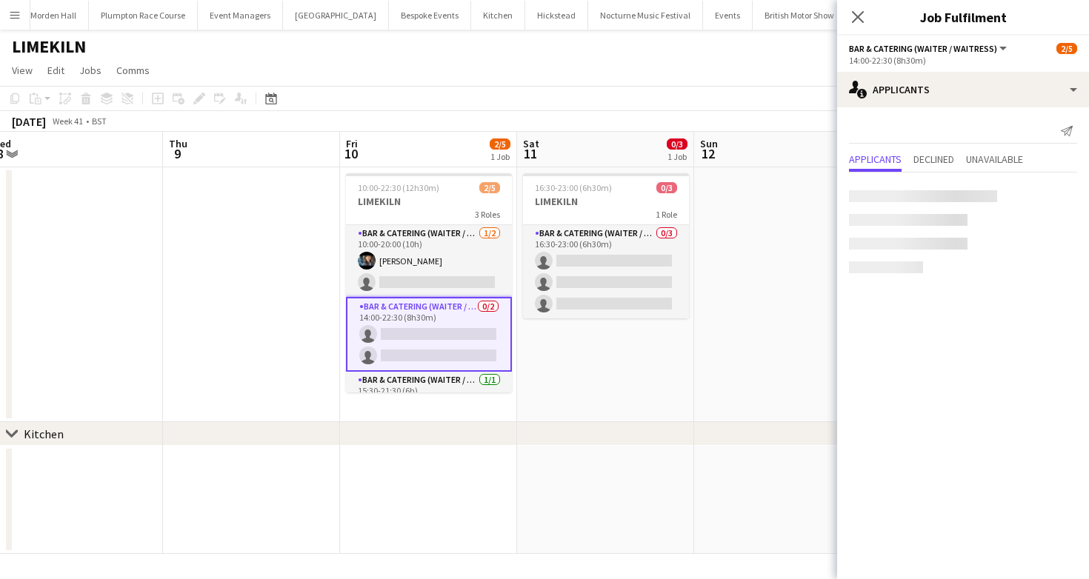
scroll to position [30, 0]
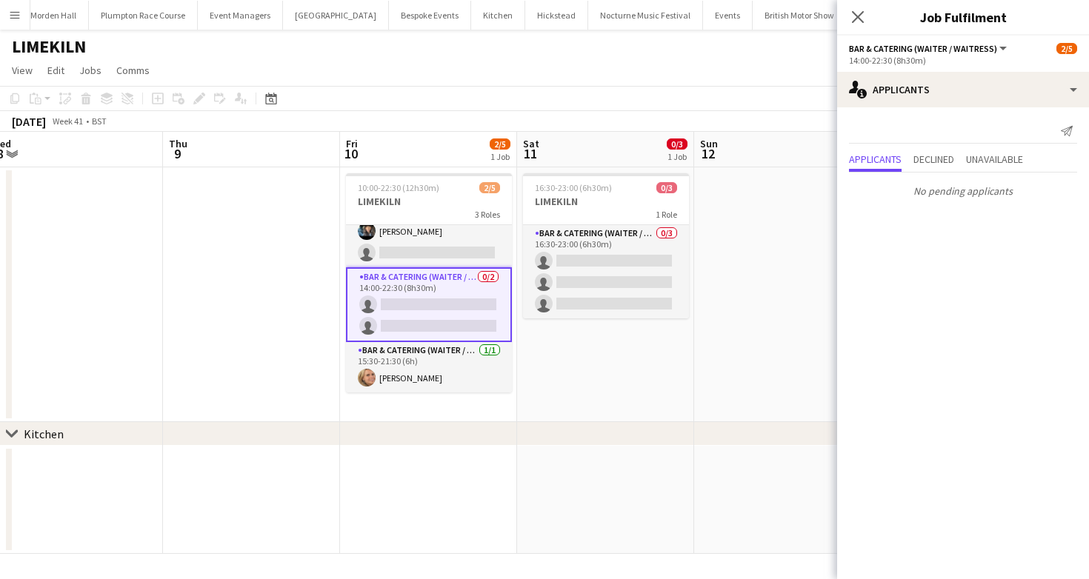
click at [440, 354] on app-card-role "Bar & Catering (Waiter / waitress) 1/1 15:30-21:30 (6h) Lucy Bee" at bounding box center [429, 367] width 166 height 50
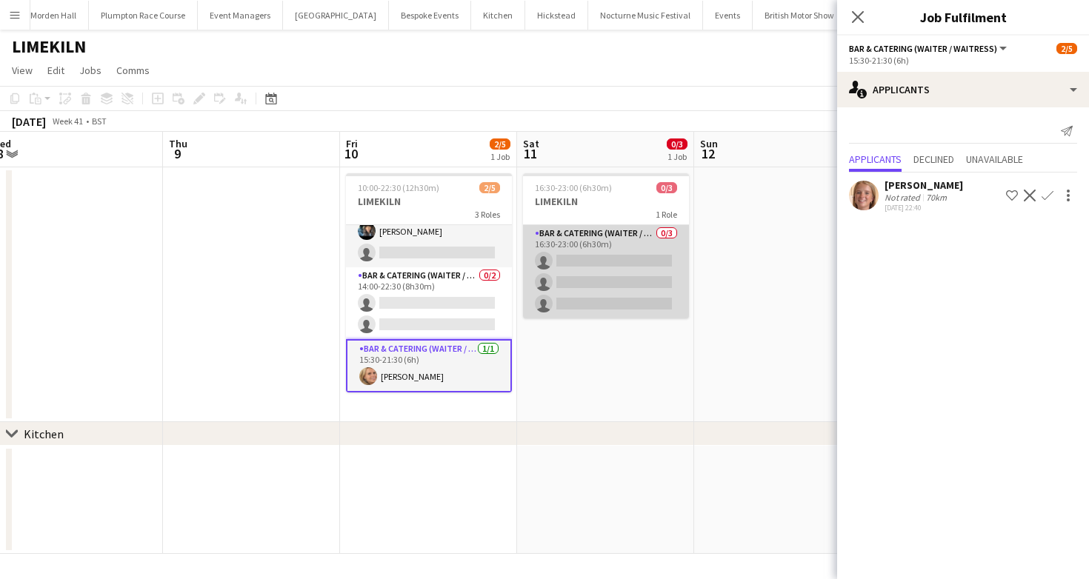
click at [558, 284] on app-card-role "Bar & Catering (Waiter / waitress) 0/3 16:30-23:00 (6h30m) single-neutral-actio…" at bounding box center [606, 271] width 166 height 93
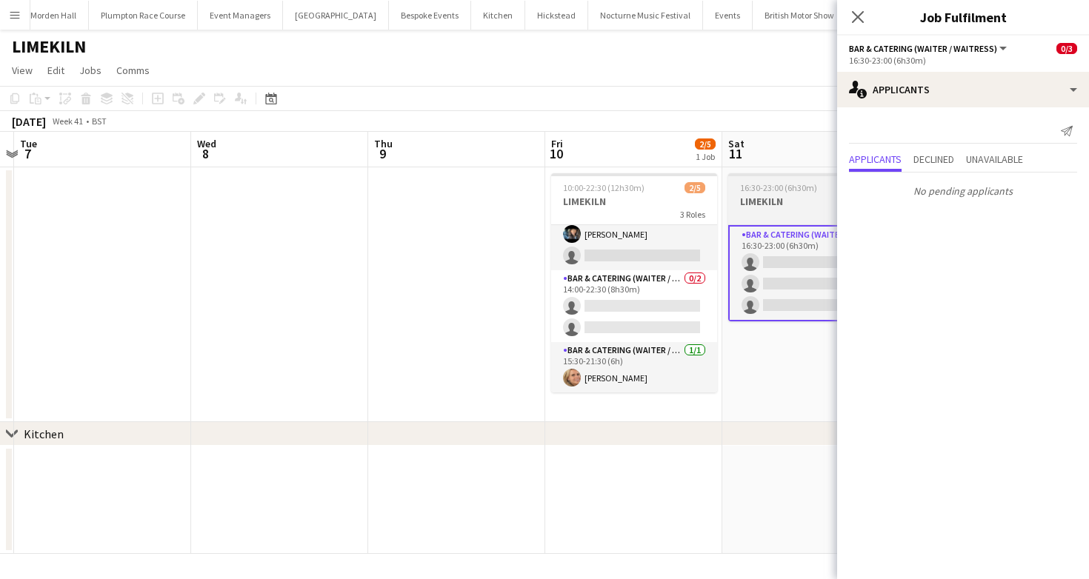
scroll to position [0, 0]
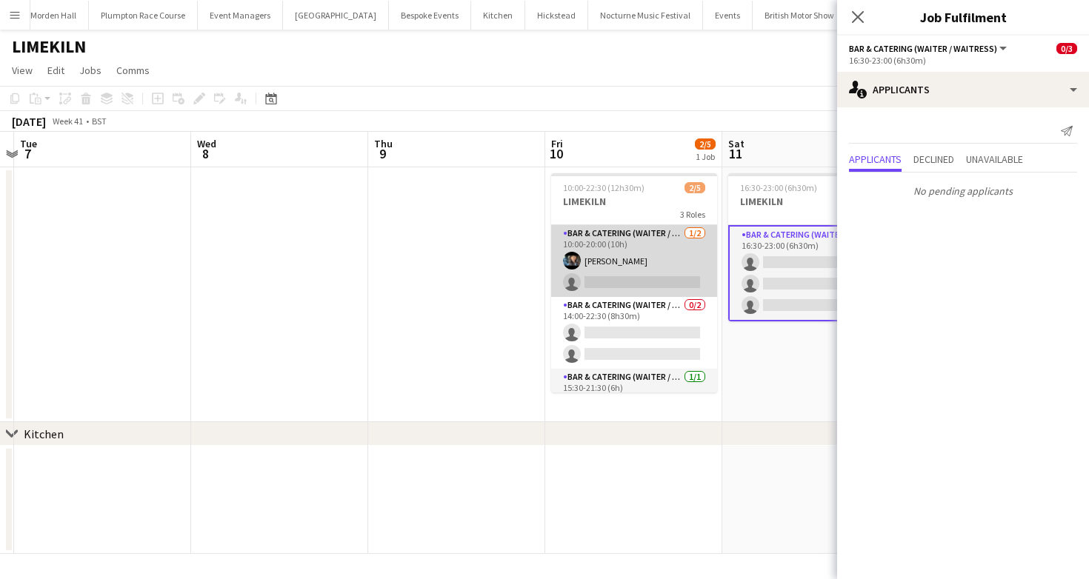
click at [618, 285] on app-card-role "Bar & Catering (Waiter / waitress) 1/2 10:00-20:00 (10h) Lydia Cameron single-n…" at bounding box center [634, 261] width 166 height 72
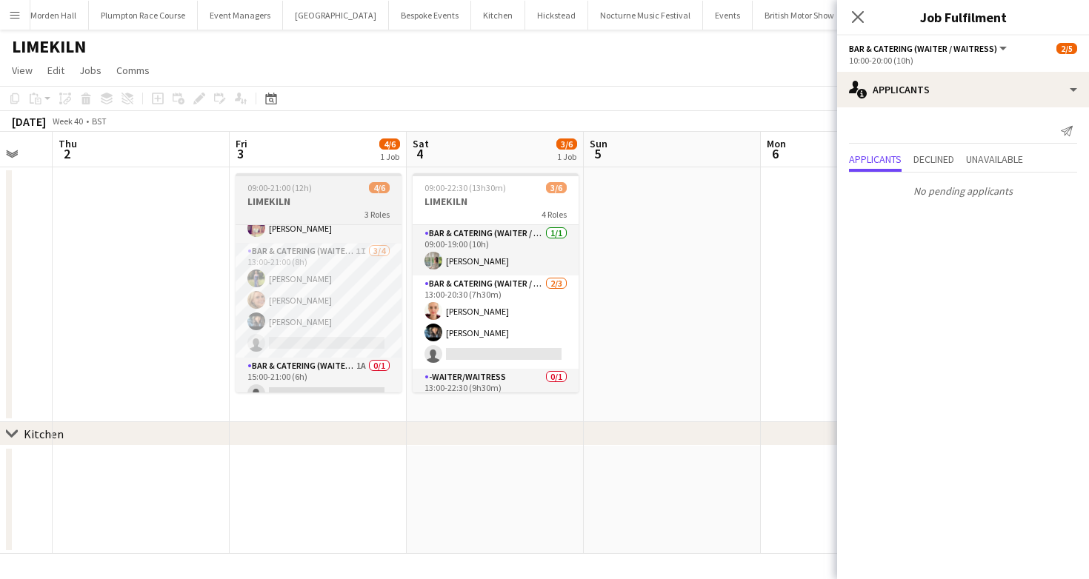
click at [298, 203] on h3 "LIMEKILN" at bounding box center [319, 201] width 166 height 13
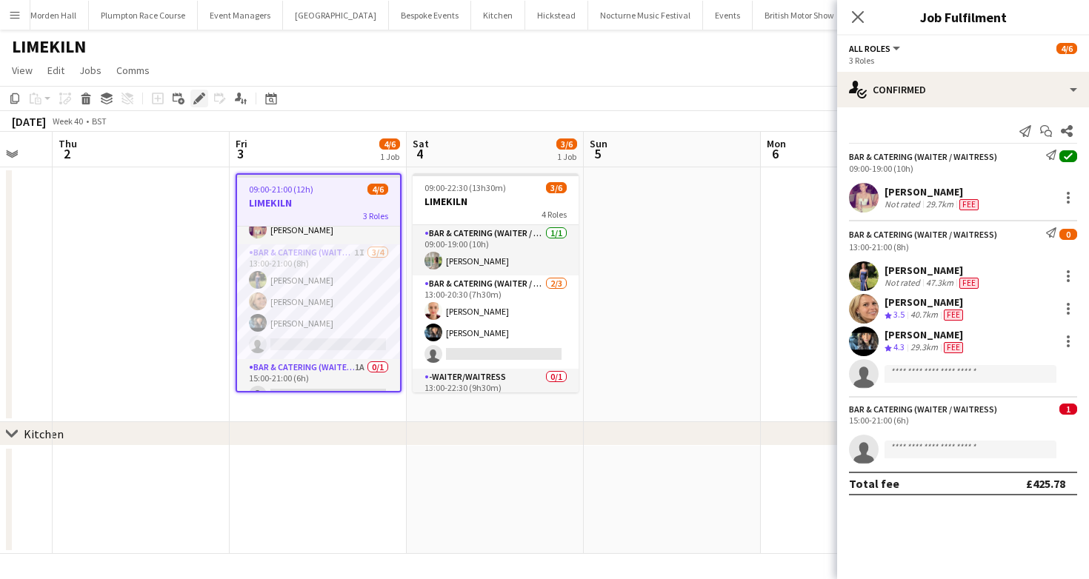
click at [204, 98] on icon "Edit" at bounding box center [199, 99] width 12 height 12
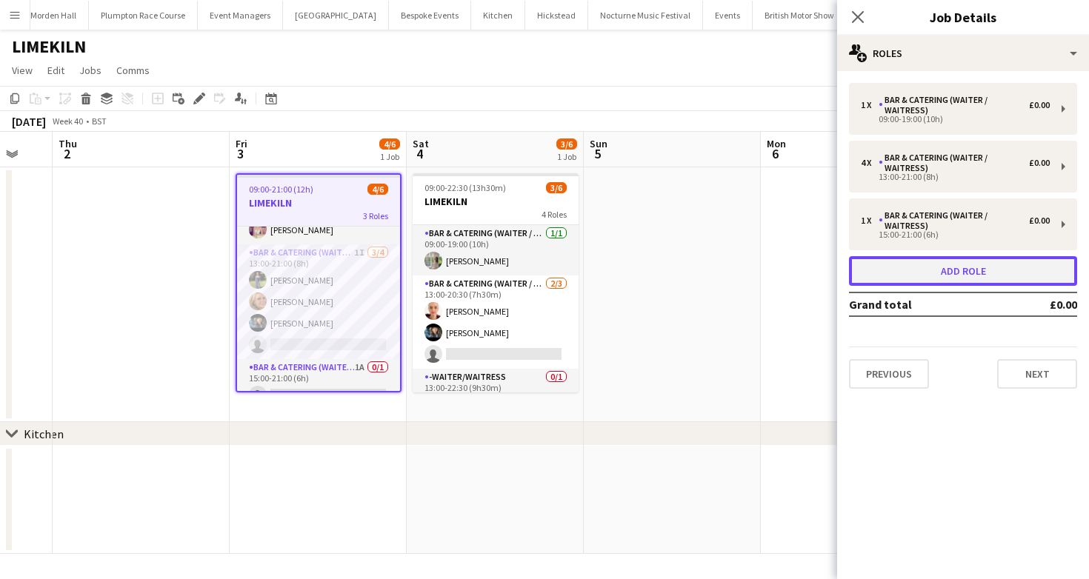
click at [915, 270] on button "Add role" at bounding box center [963, 271] width 228 height 30
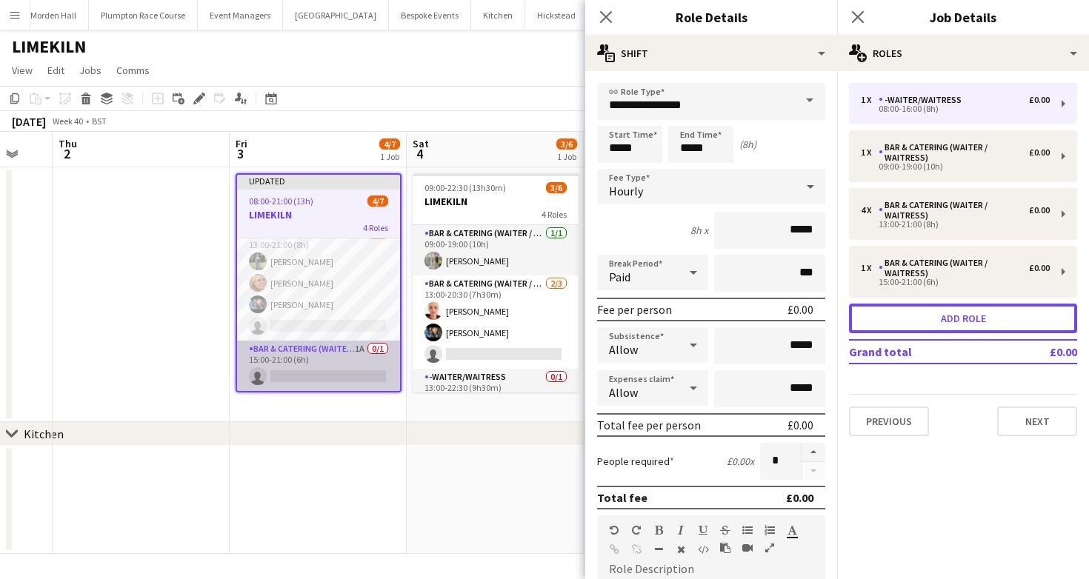
scroll to position [82, 0]
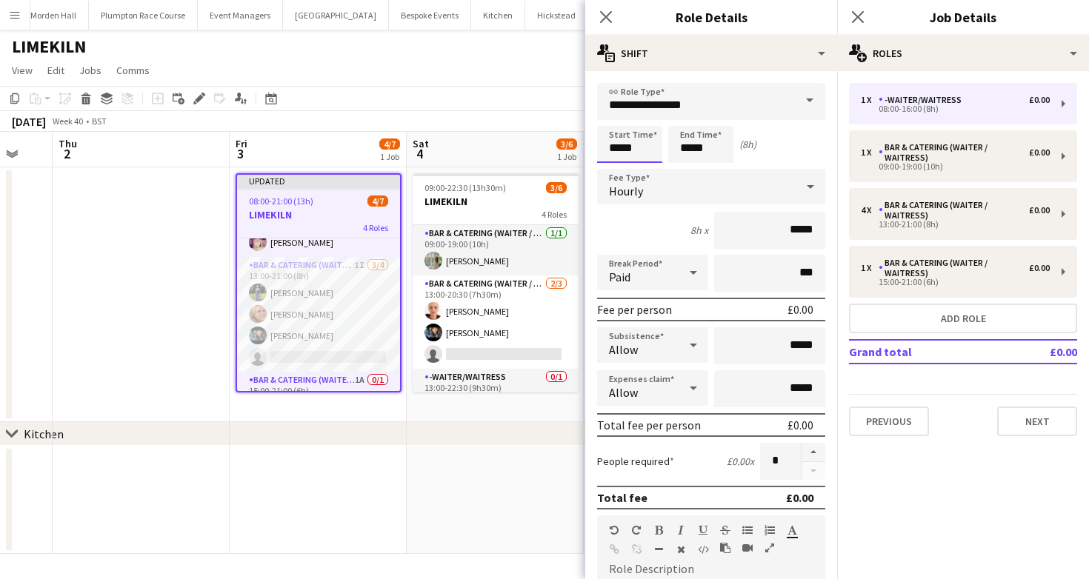
click at [646, 143] on input "*****" at bounding box center [629, 144] width 65 height 37
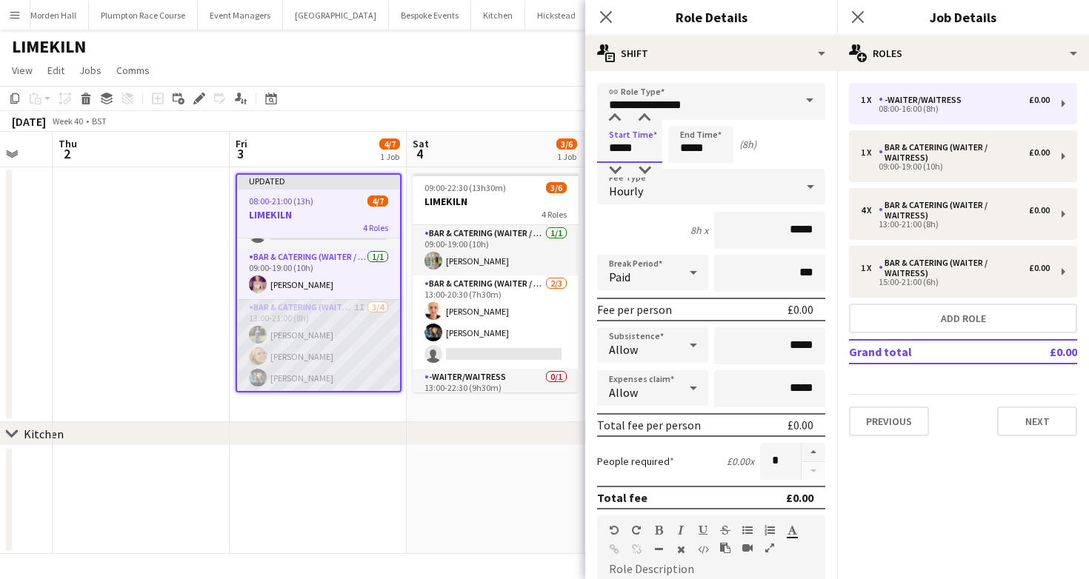
scroll to position [0, 0]
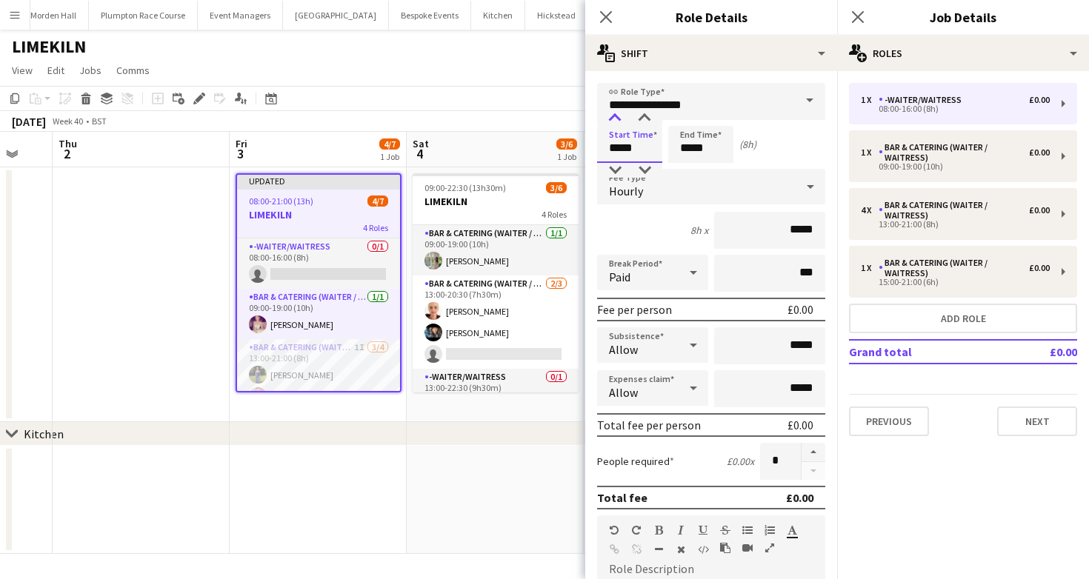
click at [612, 118] on div at bounding box center [615, 118] width 30 height 15
type input "*****"
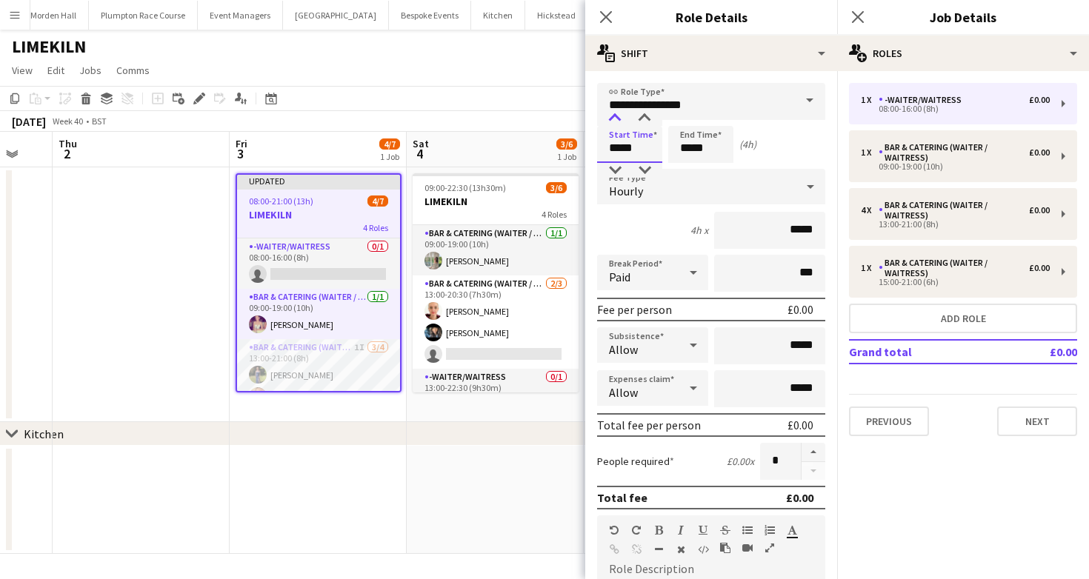
click at [612, 118] on div at bounding box center [615, 118] width 30 height 15
click at [710, 153] on input "*****" at bounding box center [700, 144] width 65 height 37
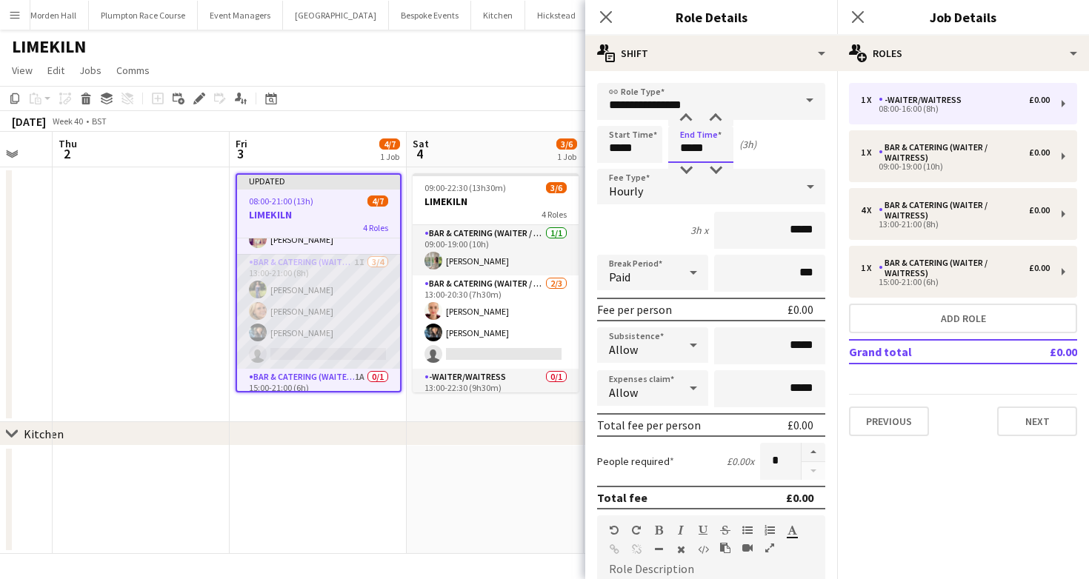
scroll to position [113, 0]
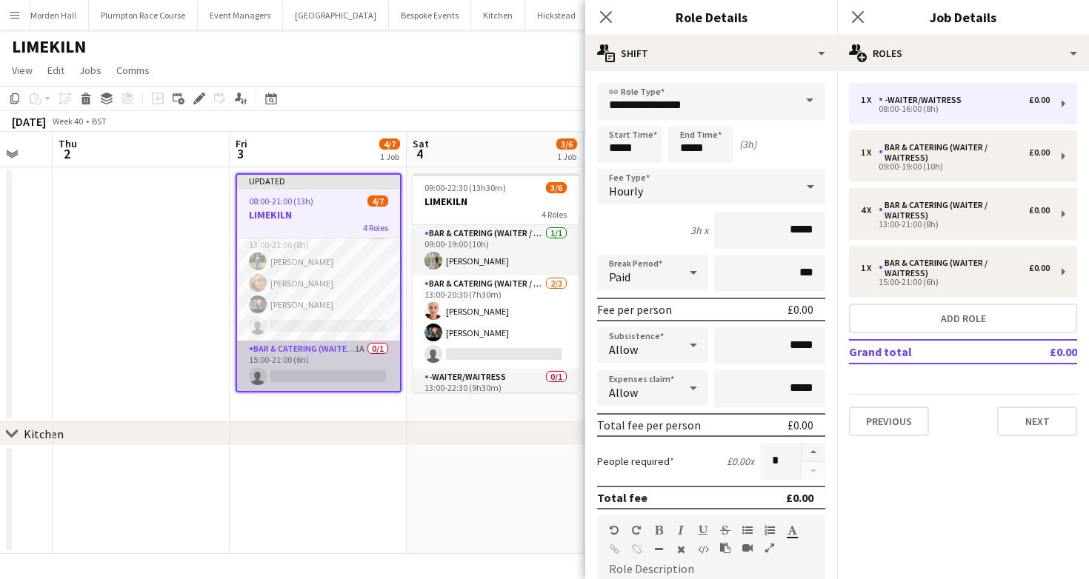
click at [331, 387] on app-card-role "Bar & Catering (Waiter / waitress) 1A 0/1 15:00-21:00 (6h) single-neutral-actio…" at bounding box center [318, 366] width 163 height 50
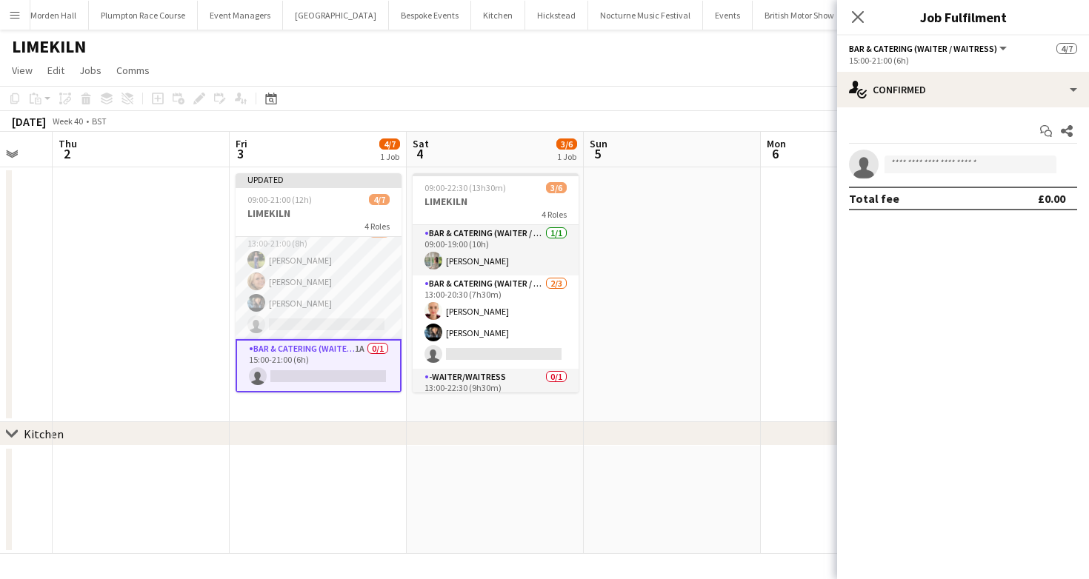
click at [675, 75] on app-page-menu "View Day view expanded Day view collapsed Month view Date picker Jump to today …" at bounding box center [544, 72] width 1089 height 28
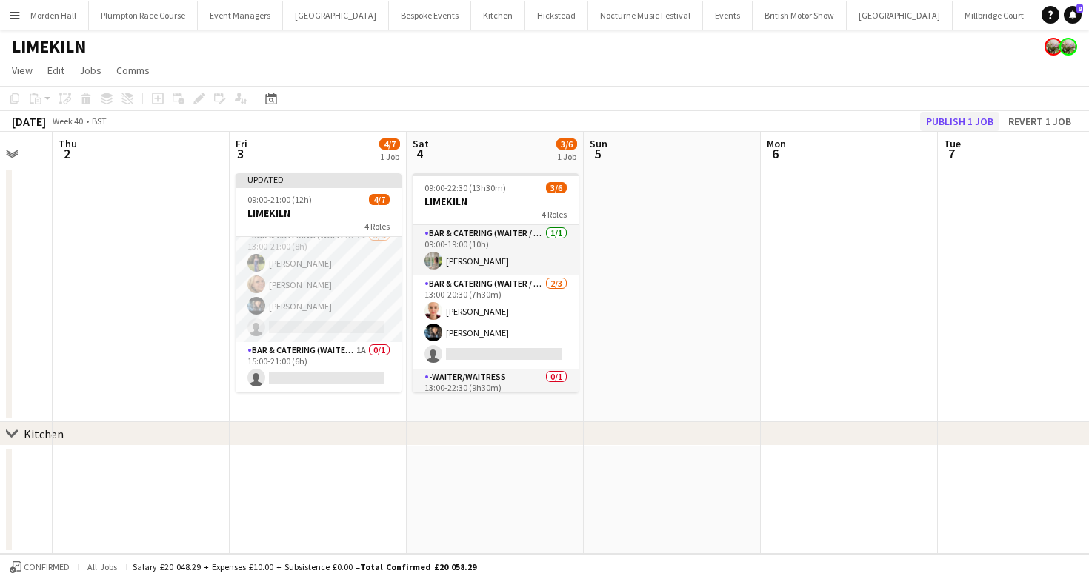
scroll to position [110, 0]
click at [1046, 120] on button "Revert 1 job" at bounding box center [1039, 121] width 75 height 19
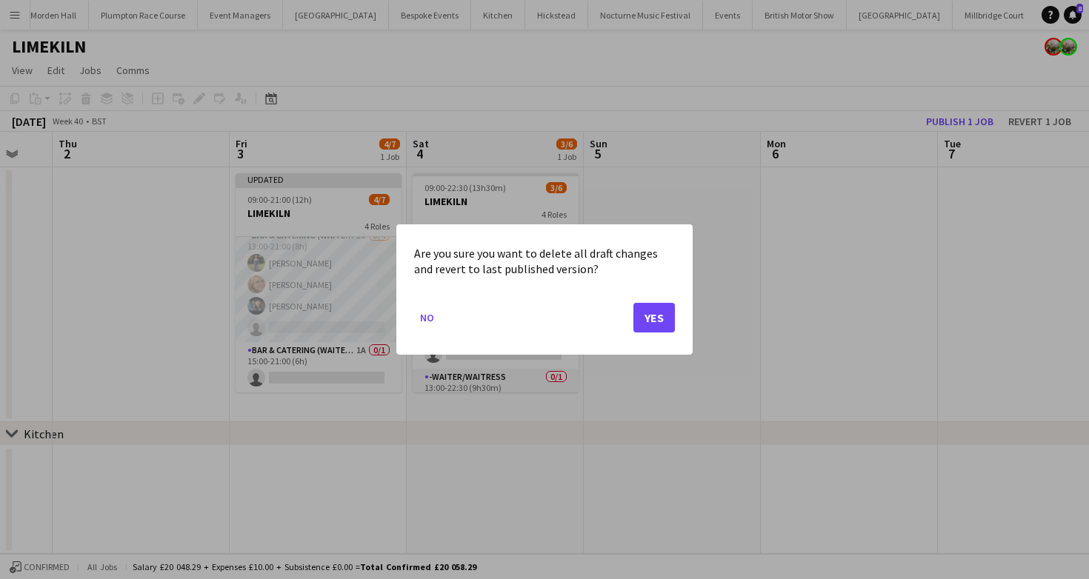
click at [652, 300] on mat-dialog-actions "No Yes" at bounding box center [544, 323] width 261 height 63
click at [652, 304] on button "Yes" at bounding box center [653, 318] width 41 height 30
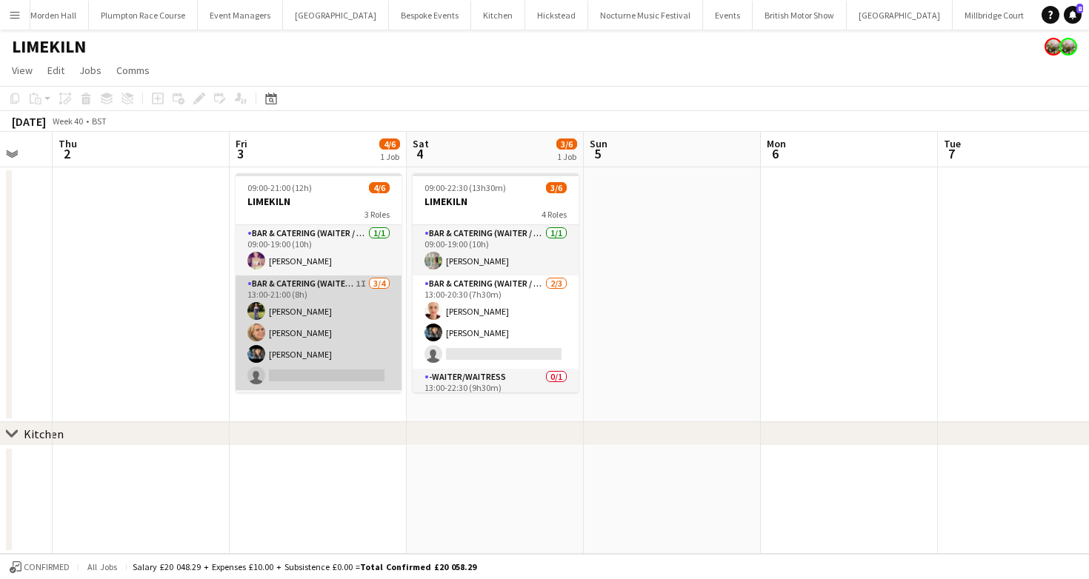
scroll to position [48, 0]
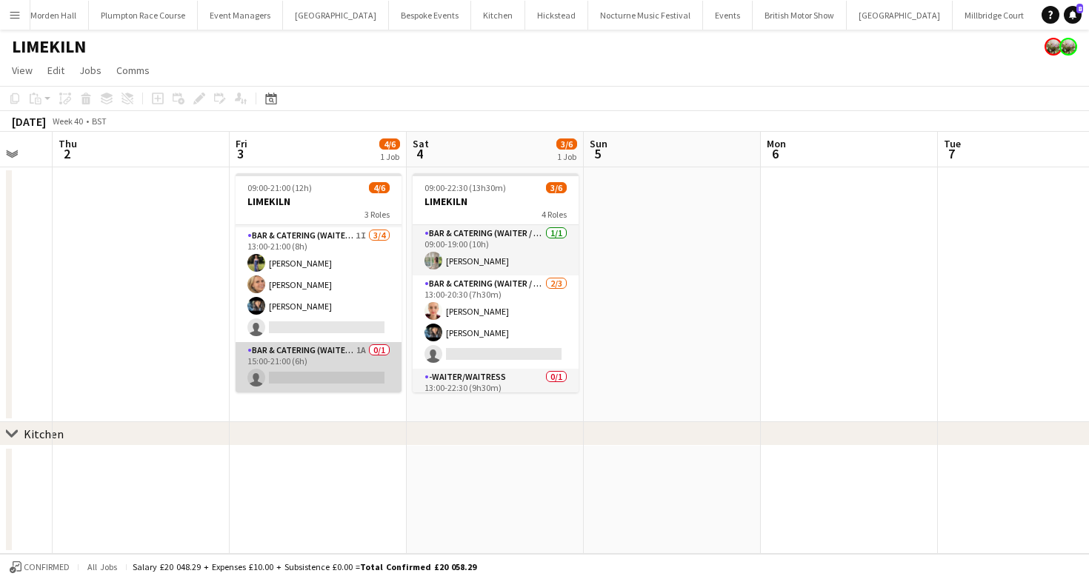
click at [314, 373] on app-card-role "Bar & Catering (Waiter / waitress) 1A 0/1 15:00-21:00 (6h) single-neutral-actio…" at bounding box center [319, 367] width 166 height 50
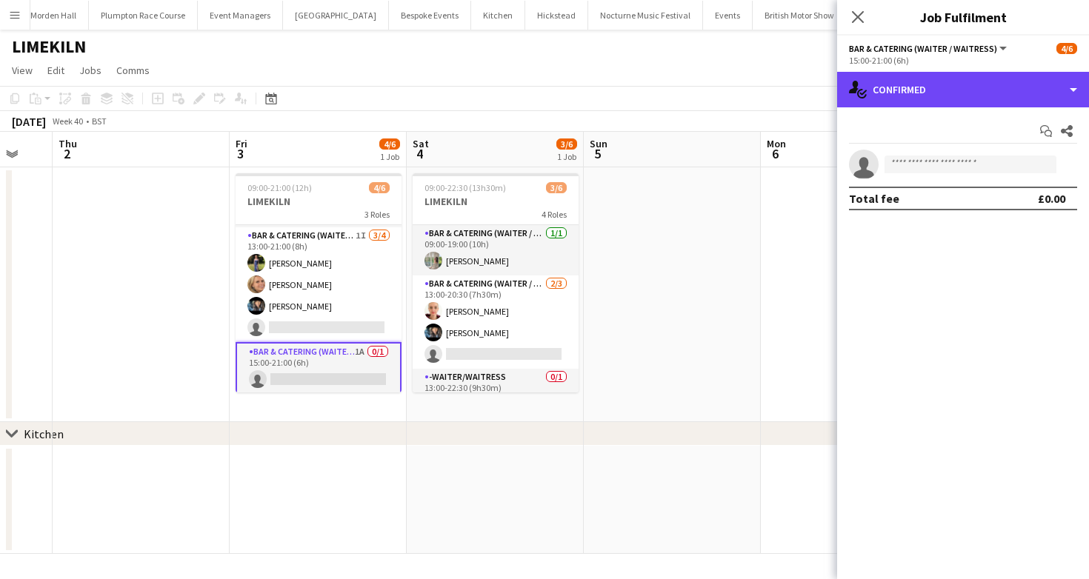
click at [878, 103] on div "single-neutral-actions-check-2 Confirmed" at bounding box center [963, 90] width 252 height 36
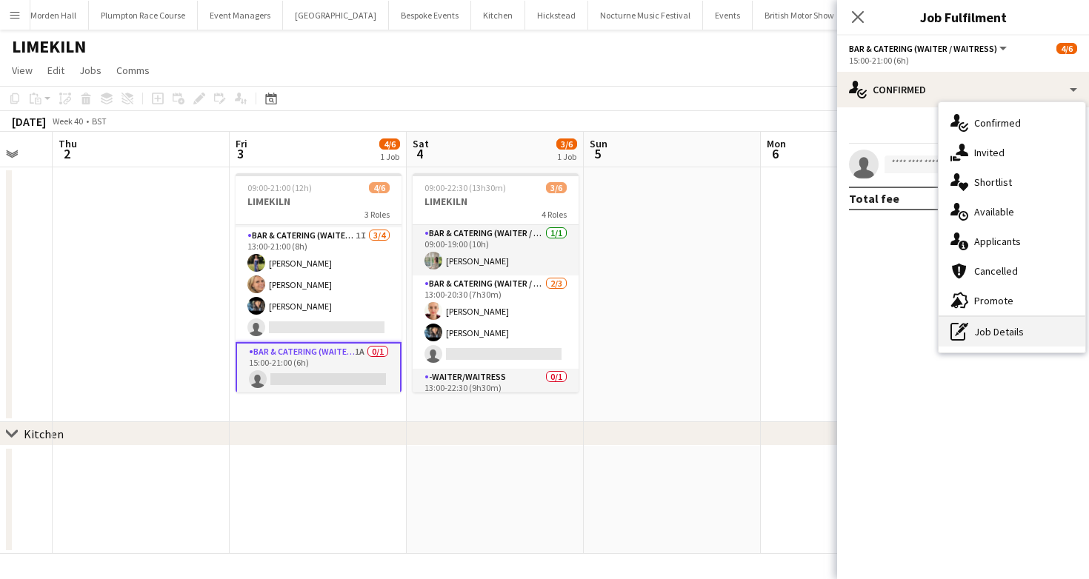
click at [951, 326] on icon at bounding box center [957, 332] width 15 height 18
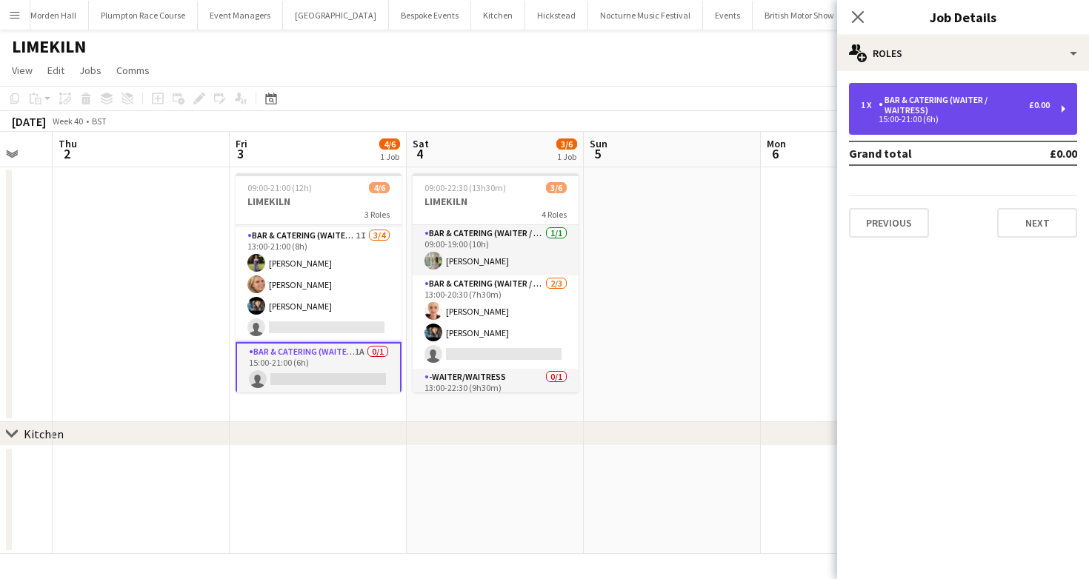
click at [888, 116] on div "15:00-21:00 (6h)" at bounding box center [955, 119] width 189 height 7
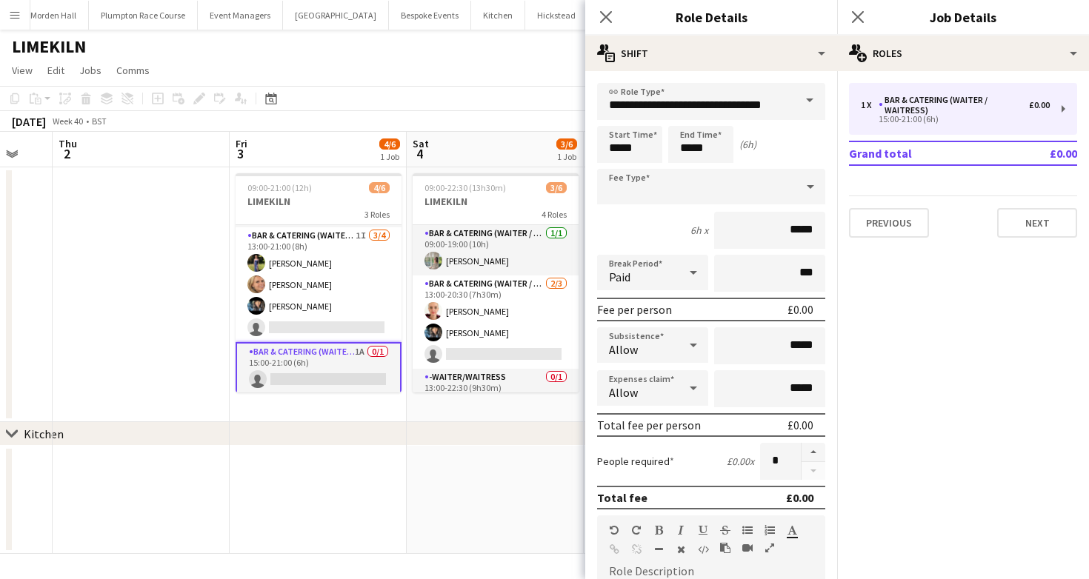
click at [717, 78] on div "**********" at bounding box center [711, 537] width 252 height 932
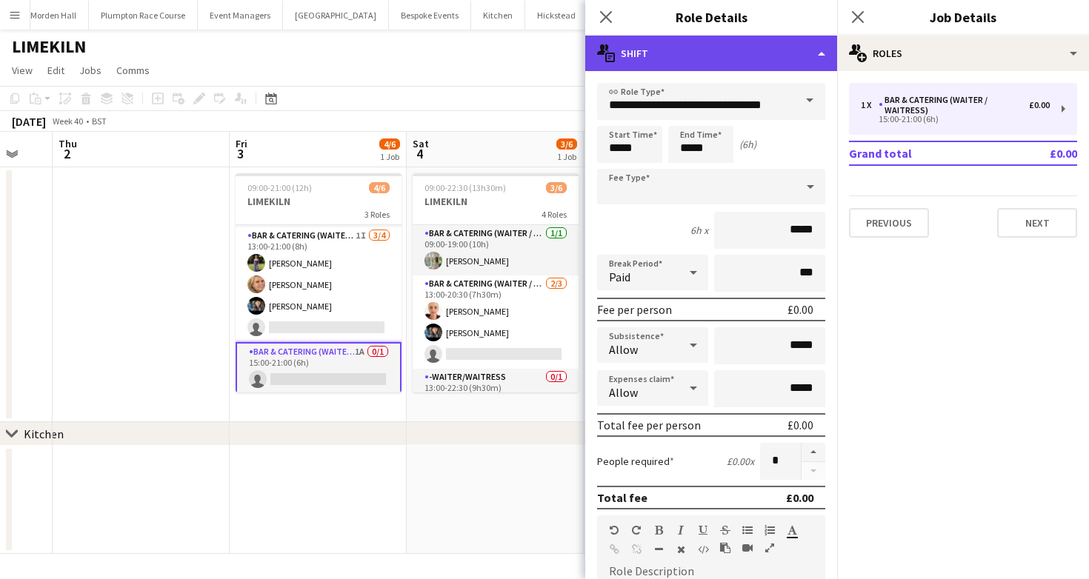
click at [717, 64] on div "multiple-actions-text Shift" at bounding box center [711, 54] width 252 height 36
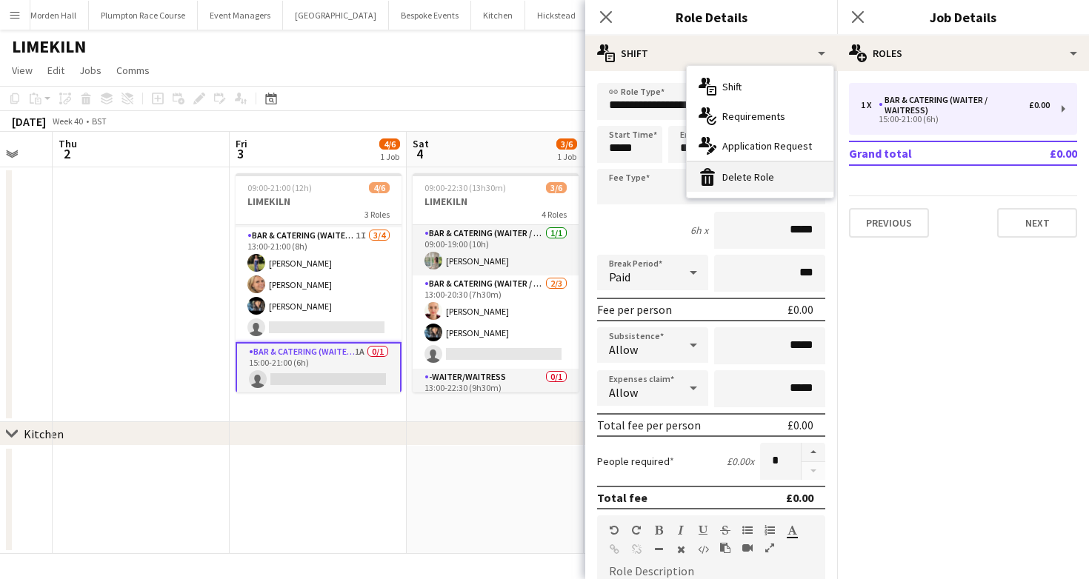
click at [735, 167] on div "bin-2 Delete Role" at bounding box center [760, 177] width 147 height 30
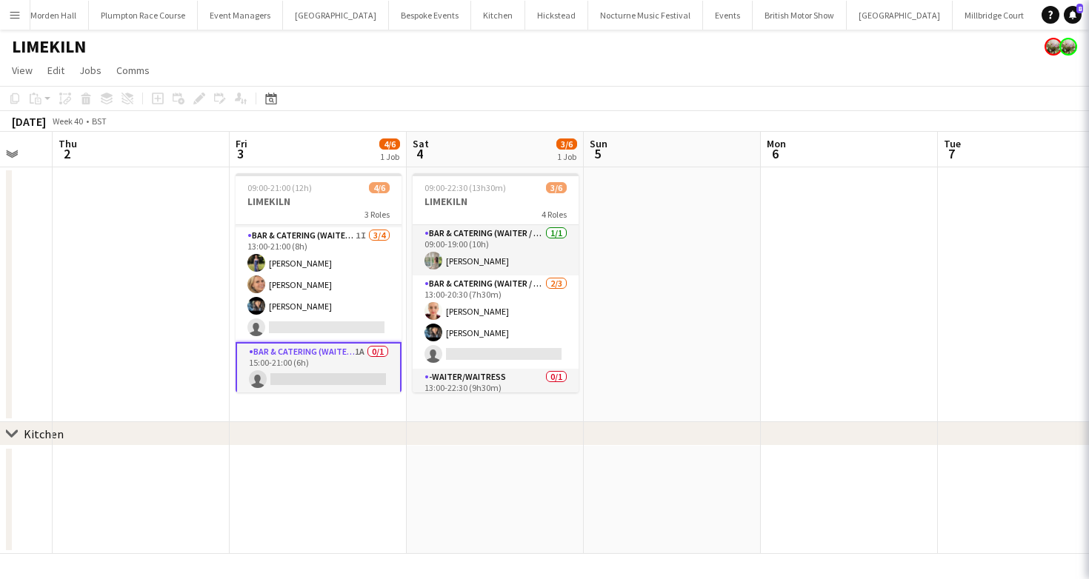
scroll to position [10, 0]
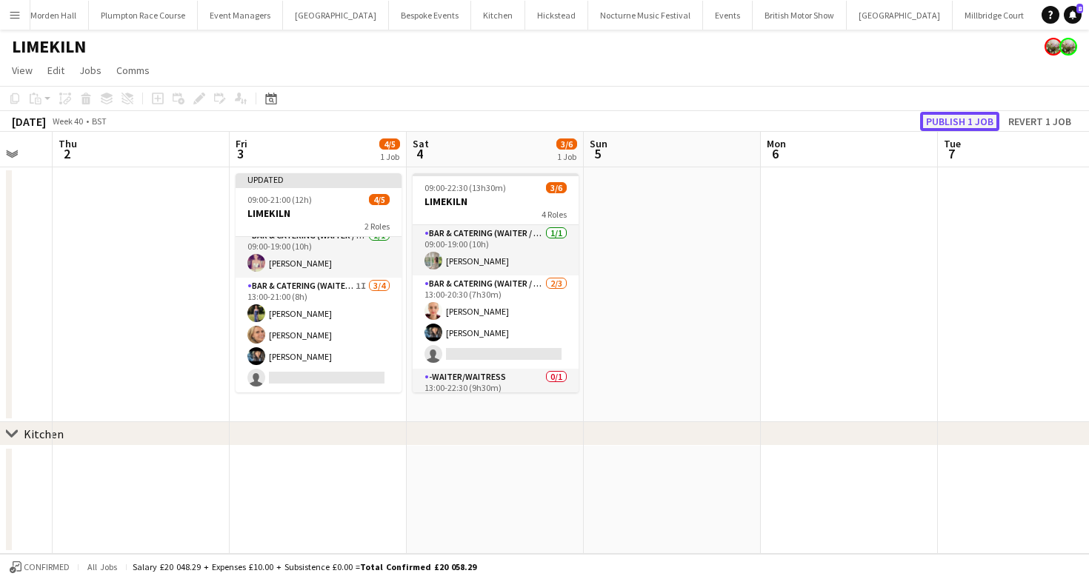
click at [969, 118] on button "Publish 1 job" at bounding box center [959, 121] width 79 height 19
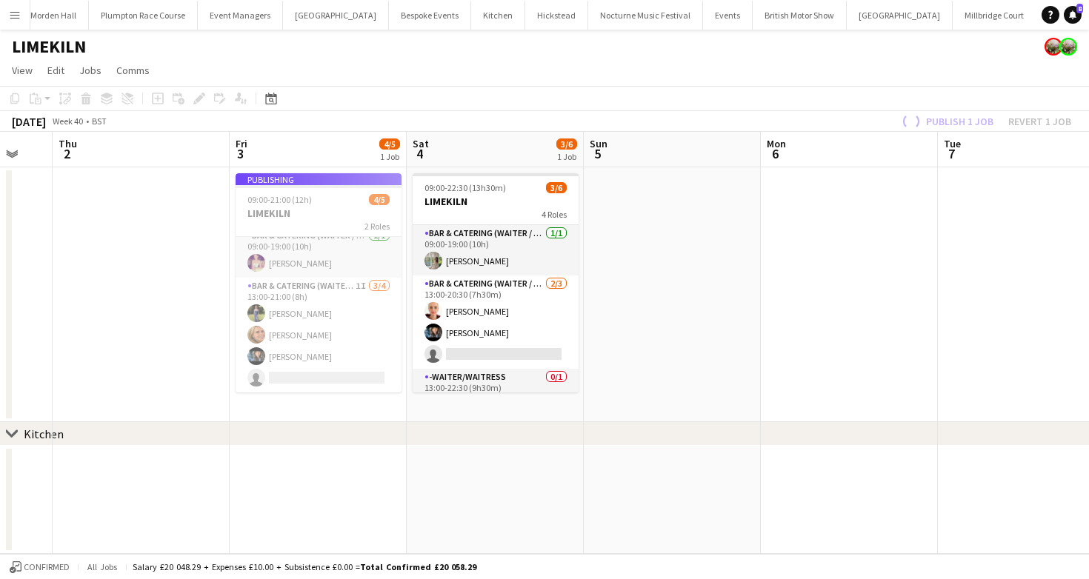
scroll to position [0, 0]
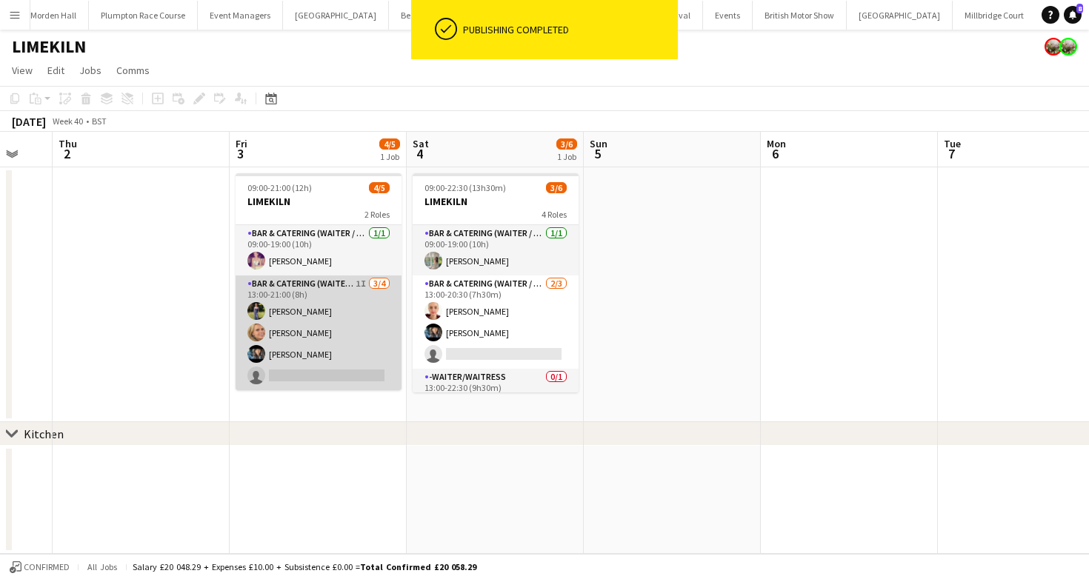
click at [323, 310] on app-card-role "Bar & Catering (Waiter / waitress) 1I 3/4 13:00-21:00 (8h) Holly Hunter Lucy Be…" at bounding box center [319, 333] width 166 height 115
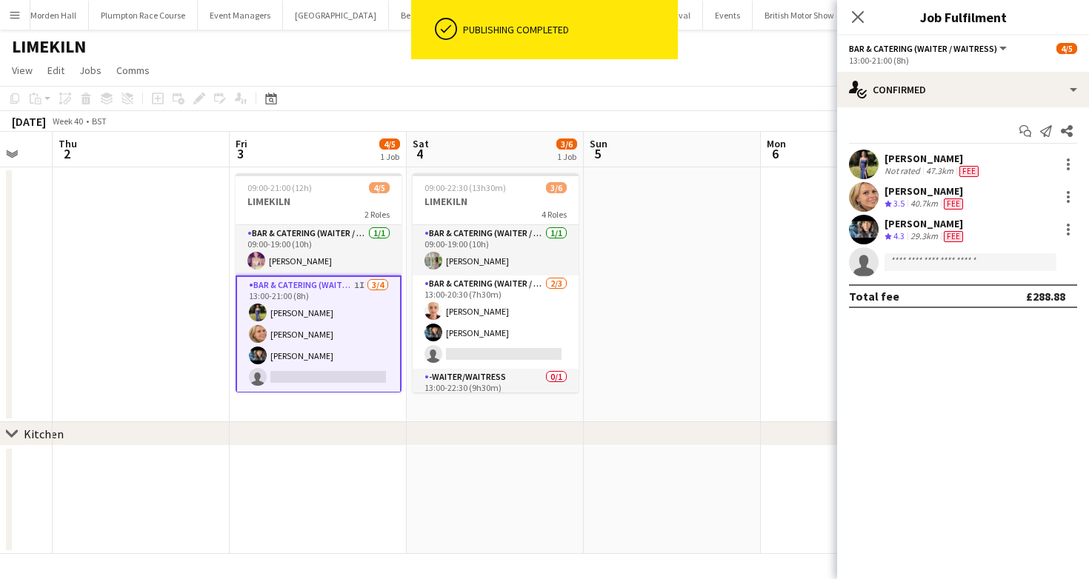
click at [1012, 64] on div "13:00-21:00 (8h)" at bounding box center [963, 60] width 228 height 11
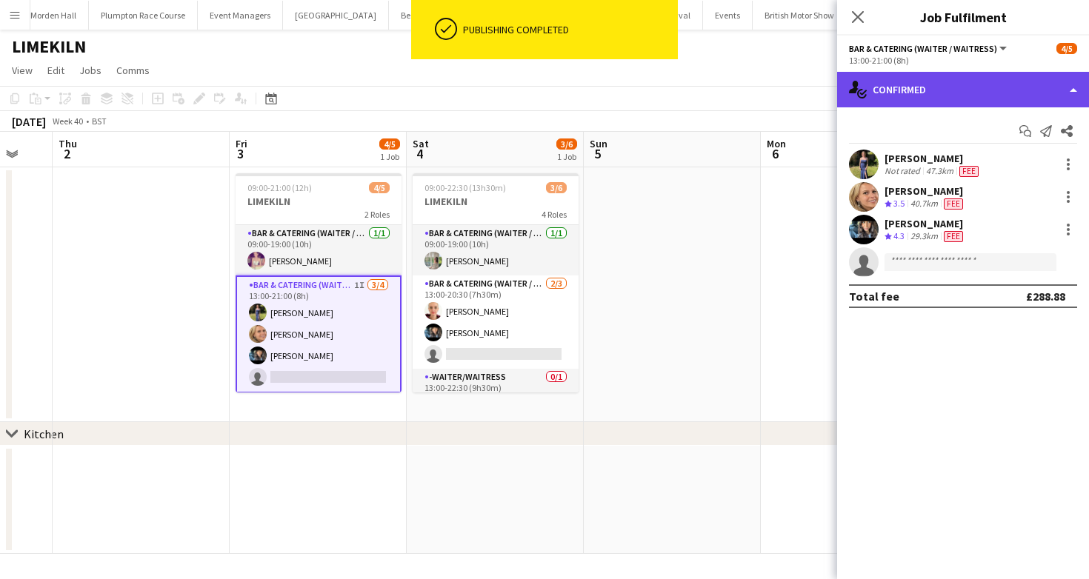
click at [1003, 96] on div "single-neutral-actions-check-2 Confirmed" at bounding box center [963, 90] width 252 height 36
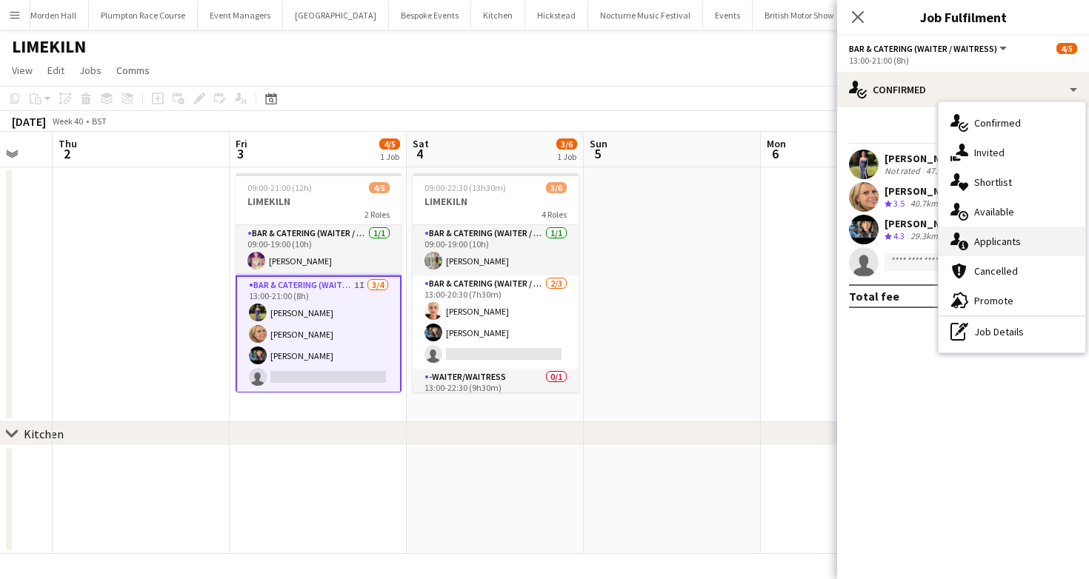
click at [1025, 241] on div "single-neutral-actions-information Applicants" at bounding box center [1011, 242] width 147 height 30
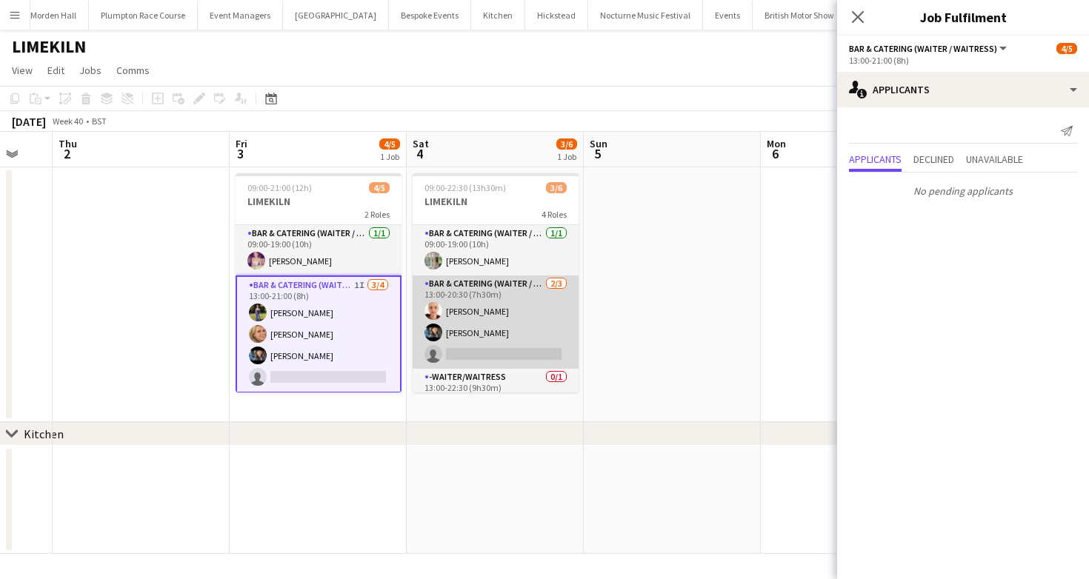
click at [513, 310] on app-card-role "Bar & Catering (Waiter / waitress) 2/3 13:00-20:30 (7h30m) Franceska T Imre Lyd…" at bounding box center [496, 322] width 166 height 93
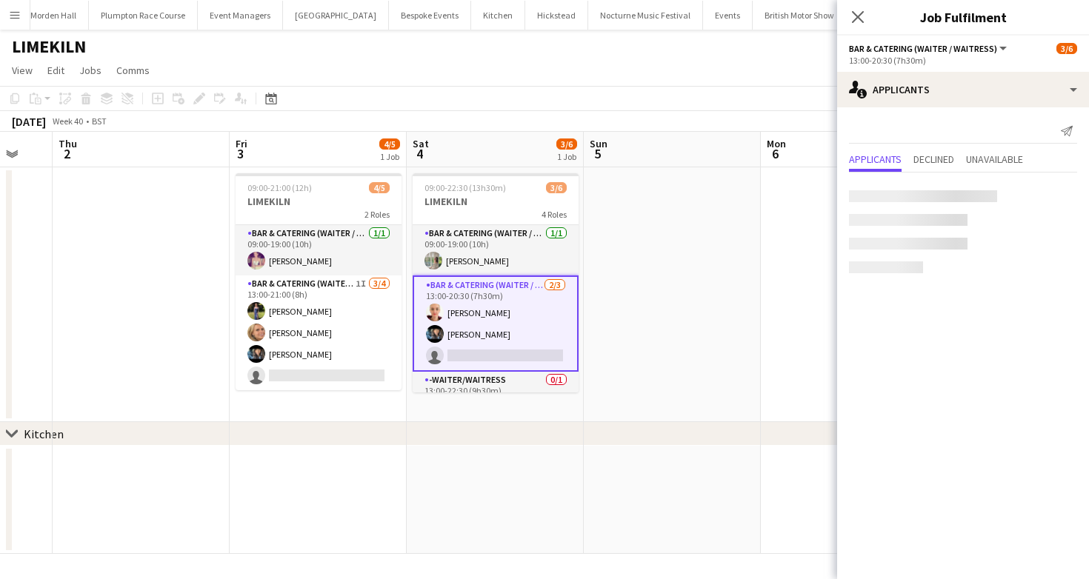
scroll to position [80, 0]
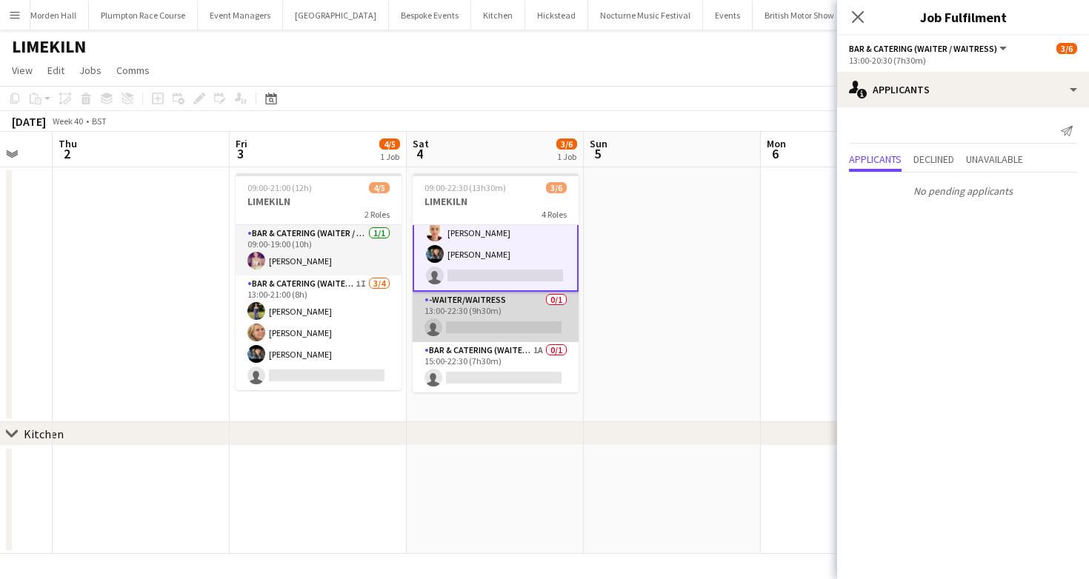
click at [521, 333] on app-card-role "-Waiter/Waitress 0/1 13:00-22:30 (9h30m) single-neutral-actions" at bounding box center [496, 317] width 166 height 50
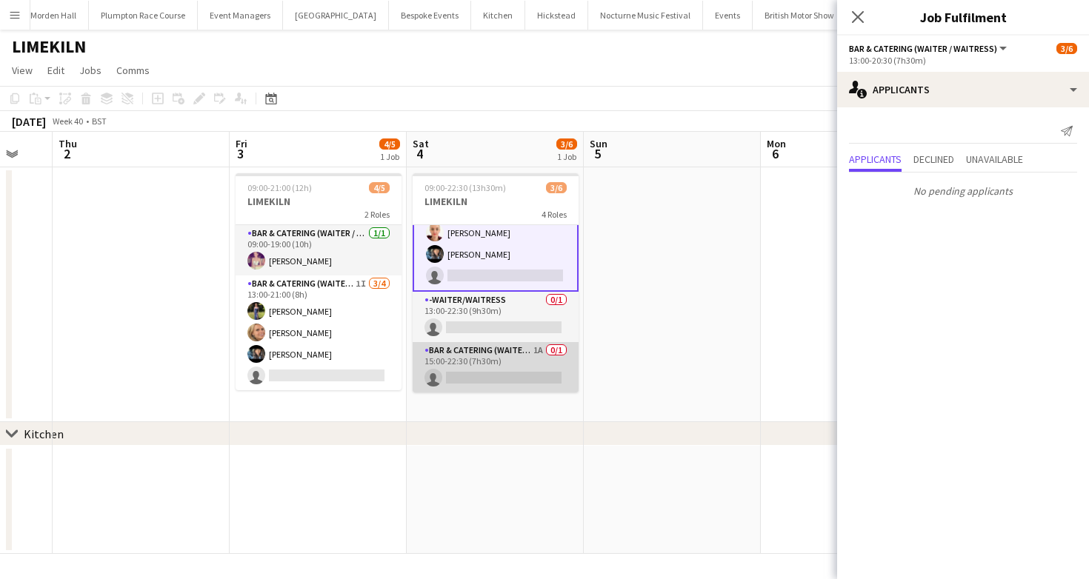
scroll to position [79, 0]
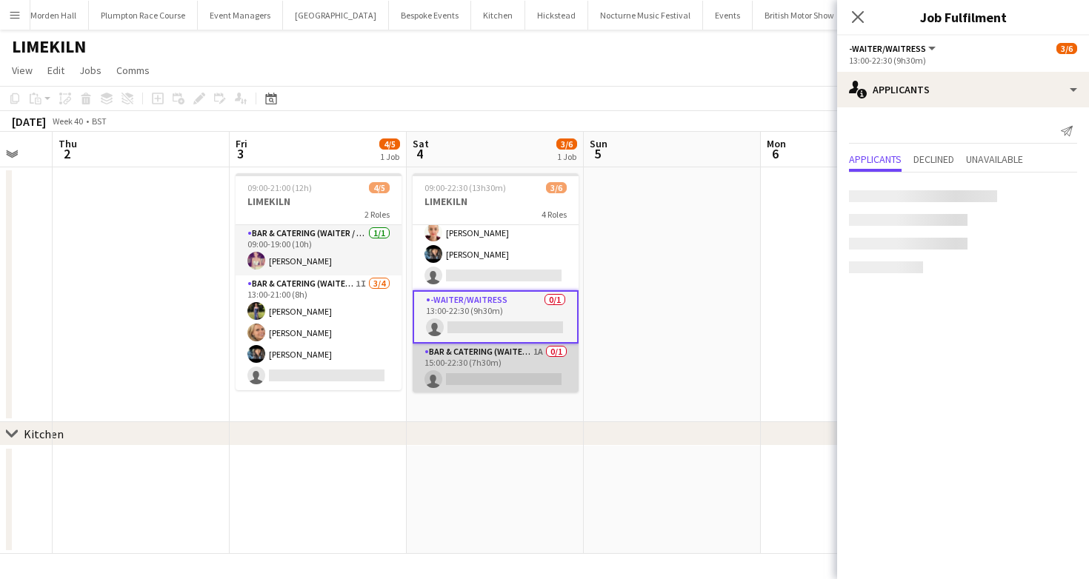
click at [517, 355] on app-card-role "Bar & Catering (Waiter / waitress) 1A 0/1 15:00-22:30 (7h30m) single-neutral-ac…" at bounding box center [496, 369] width 166 height 50
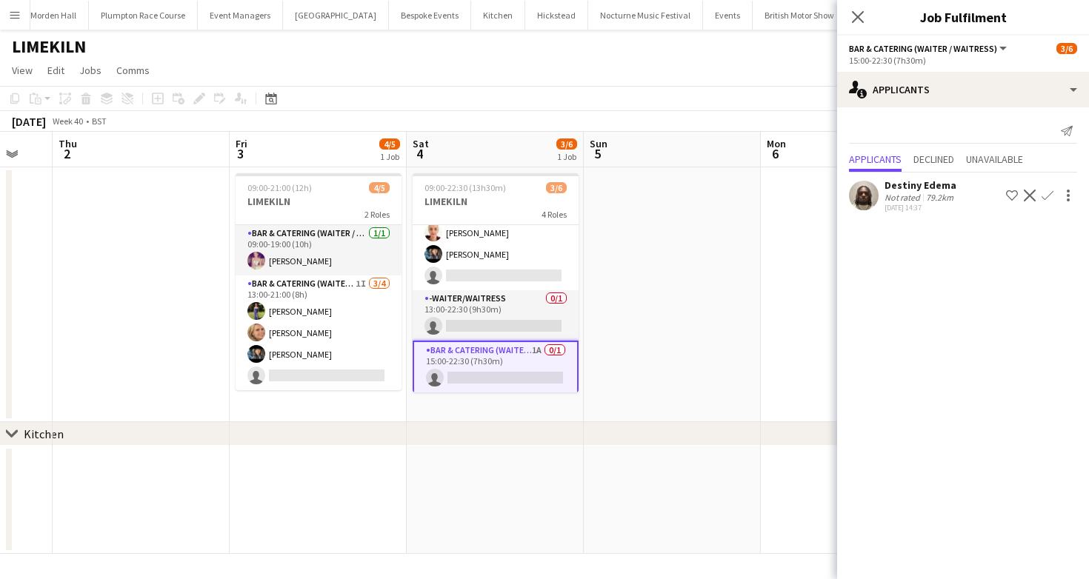
scroll to position [0, 0]
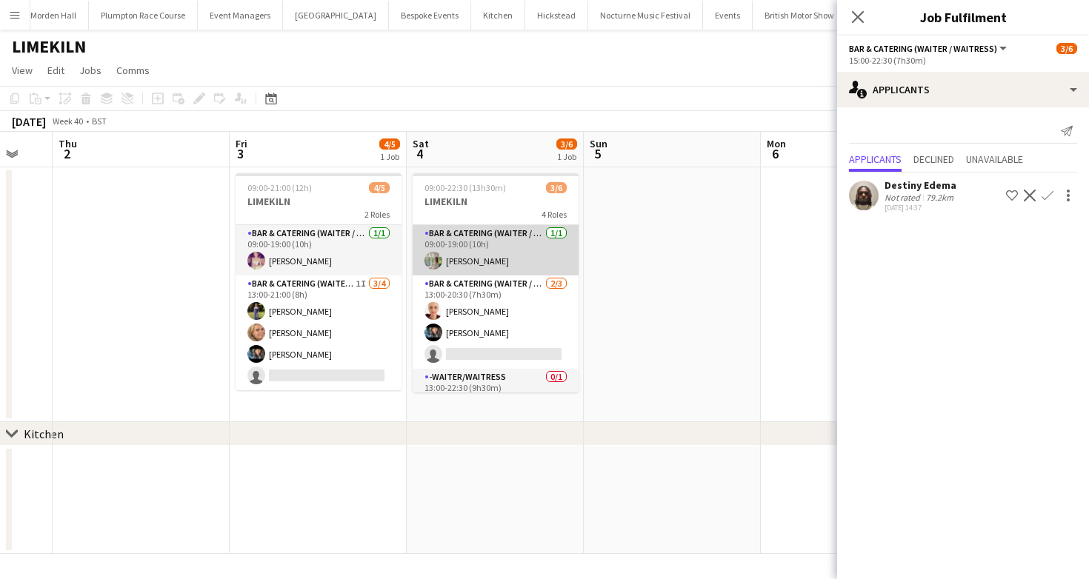
click at [499, 273] on app-card-role "Bar & Catering (Waiter / waitress) 1/1 09:00-19:00 (10h) Alexandra Burgoyne" at bounding box center [496, 250] width 166 height 50
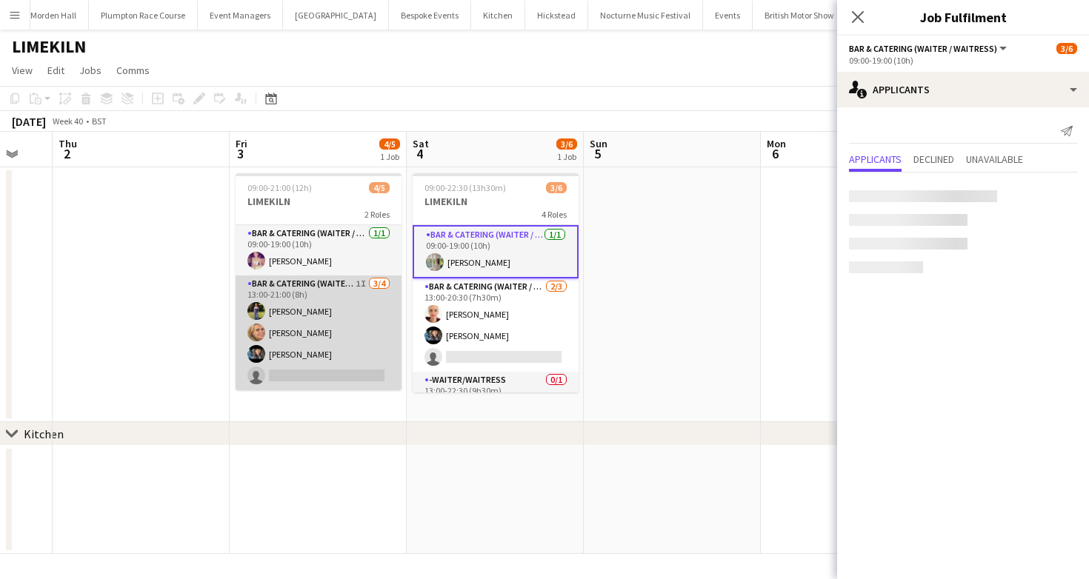
click at [306, 361] on app-card-role "Bar & Catering (Waiter / waitress) 1I 3/4 13:00-21:00 (8h) Holly Hunter Lucy Be…" at bounding box center [319, 333] width 166 height 115
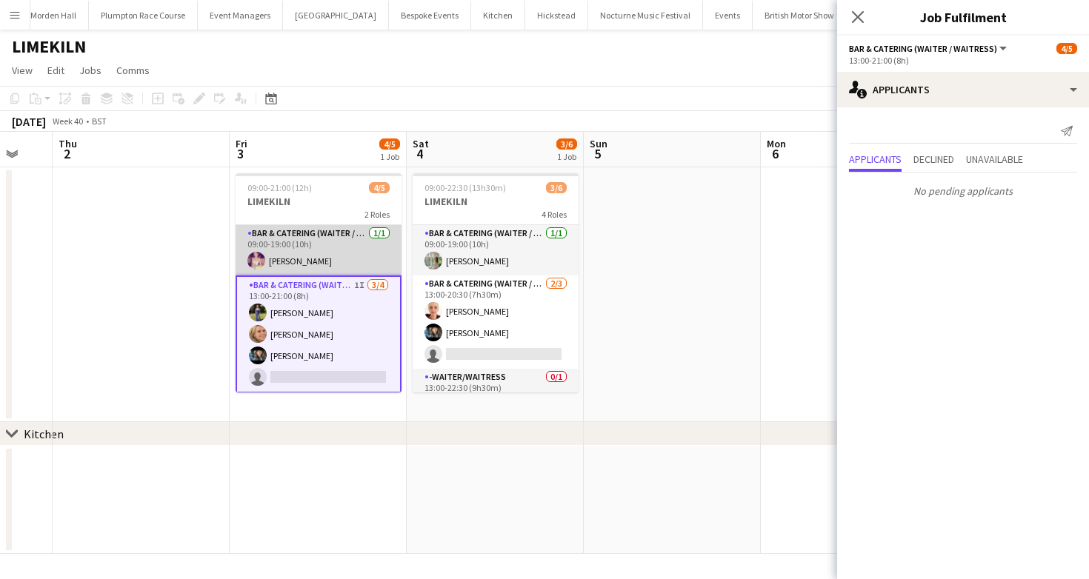
click at [277, 266] on app-card-role "Bar & Catering (Waiter / waitress) 1/1 09:00-19:00 (10h) Emma Black" at bounding box center [319, 250] width 166 height 50
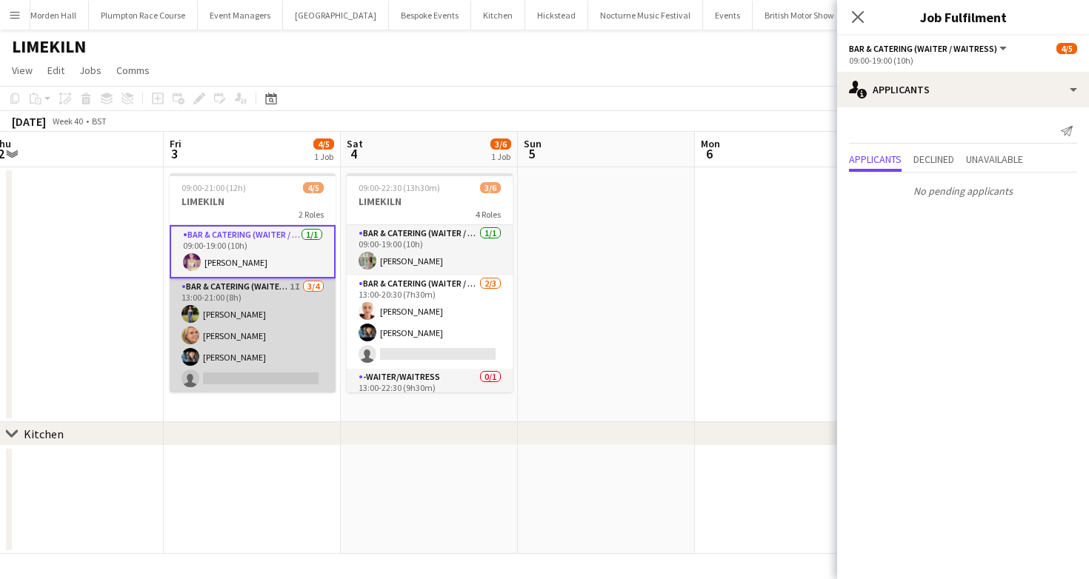
scroll to position [1, 0]
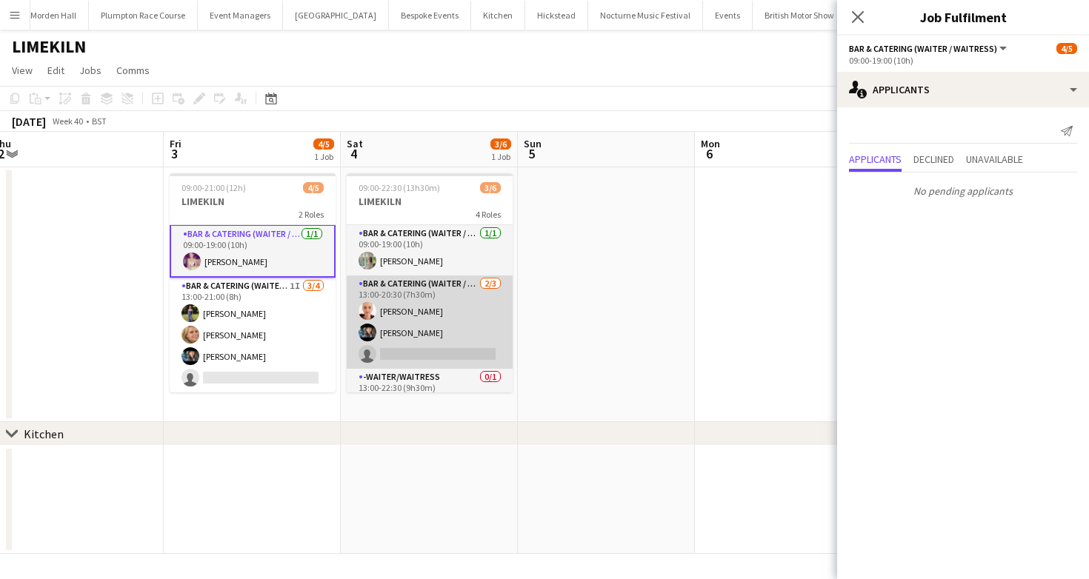
click at [389, 314] on app-card-role "Bar & Catering (Waiter / waitress) 2/3 13:00-20:30 (7h30m) Franceska T Imre Lyd…" at bounding box center [430, 322] width 166 height 93
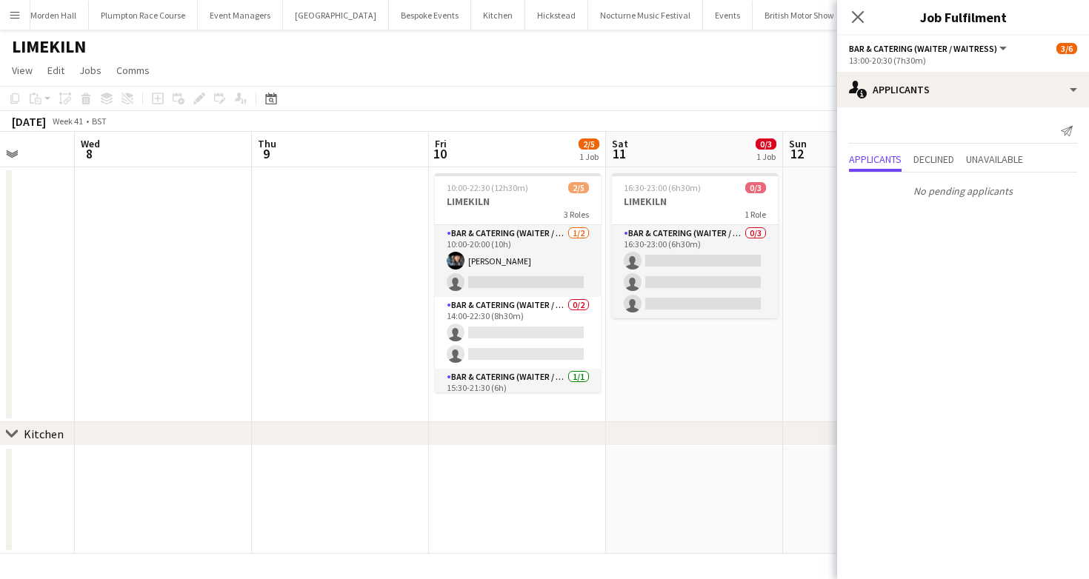
scroll to position [0, 468]
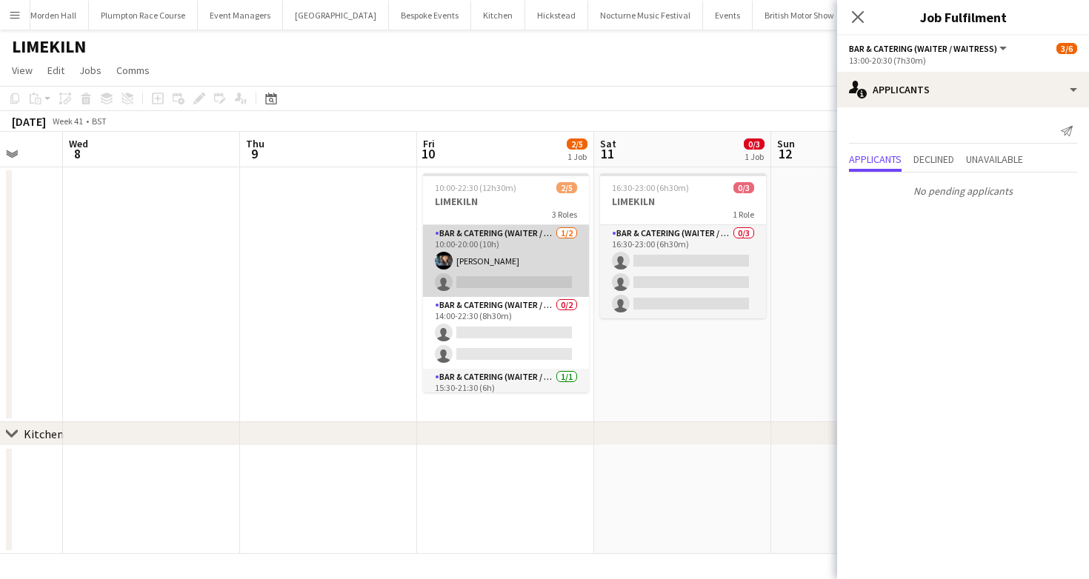
click at [524, 293] on app-card-role "Bar & Catering (Waiter / waitress) 1/2 10:00-20:00 (10h) Lydia Cameron single-n…" at bounding box center [506, 261] width 166 height 72
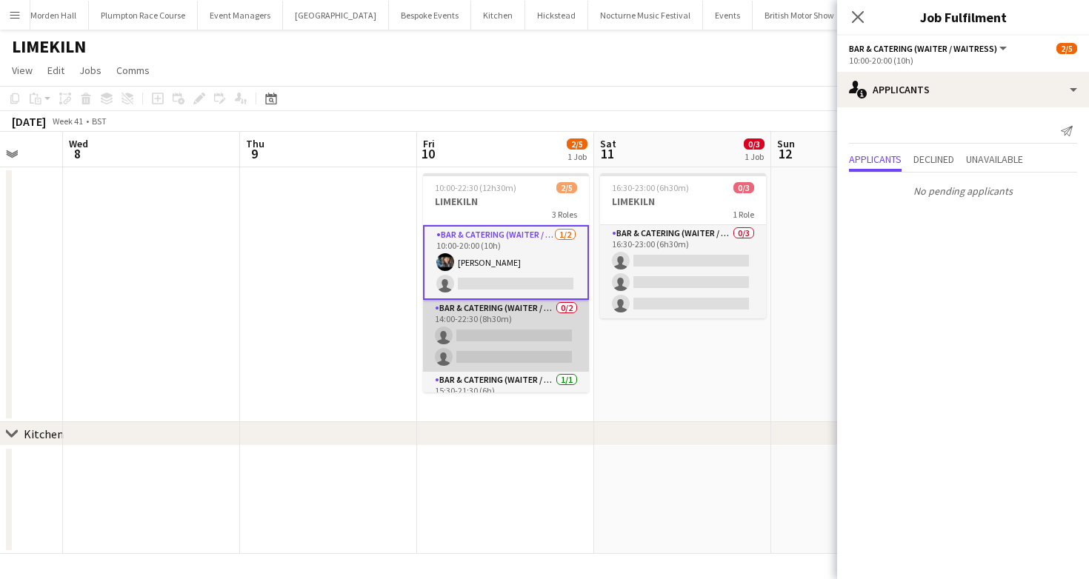
click at [530, 340] on app-card-role "Bar & Catering (Waiter / waitress) 0/2 14:00-22:30 (8h30m) single-neutral-actio…" at bounding box center [506, 336] width 166 height 72
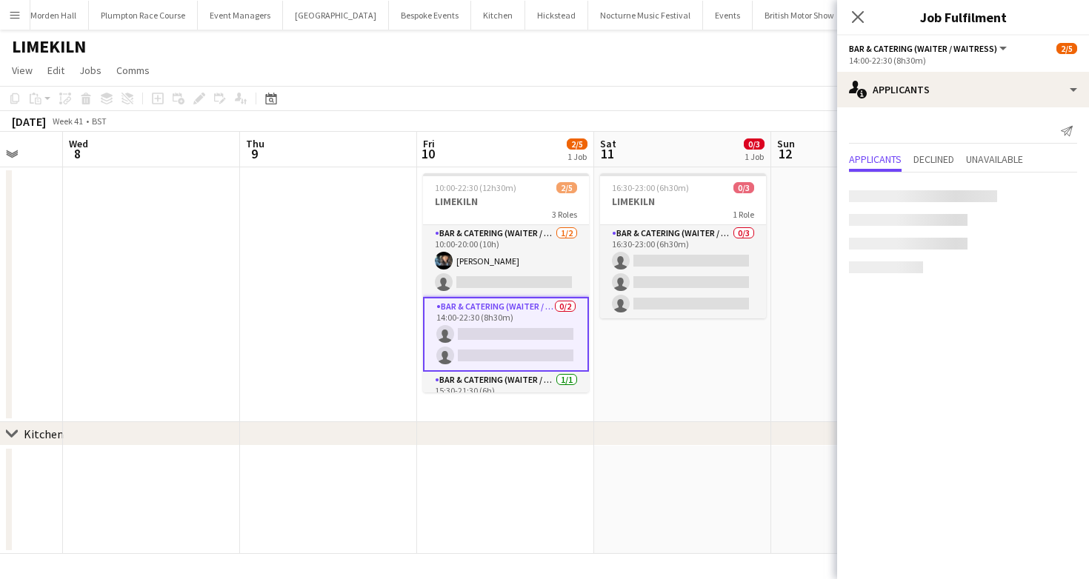
scroll to position [30, 0]
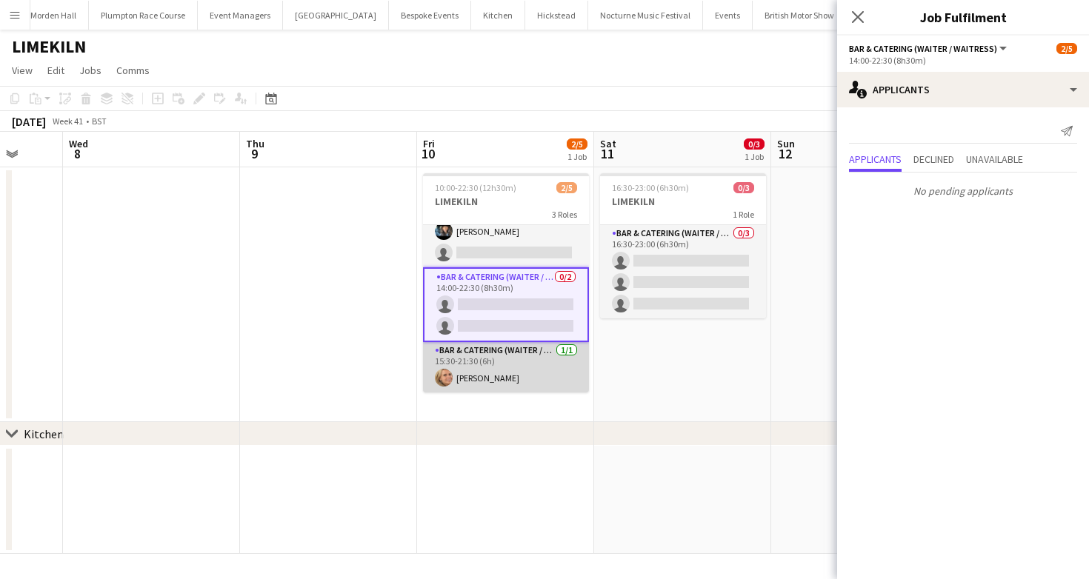
click at [523, 374] on app-card-role "Bar & Catering (Waiter / waitress) 1/1 15:30-21:30 (6h) Lucy Bee" at bounding box center [506, 367] width 166 height 50
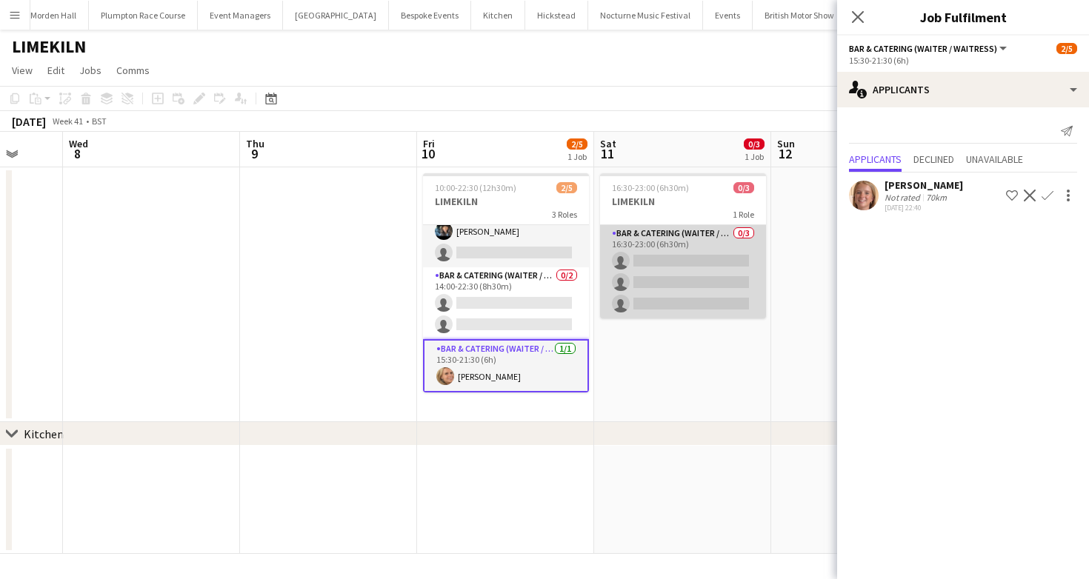
click at [692, 260] on app-card-role "Bar & Catering (Waiter / waitress) 0/3 16:30-23:00 (6h30m) single-neutral-actio…" at bounding box center [683, 271] width 166 height 93
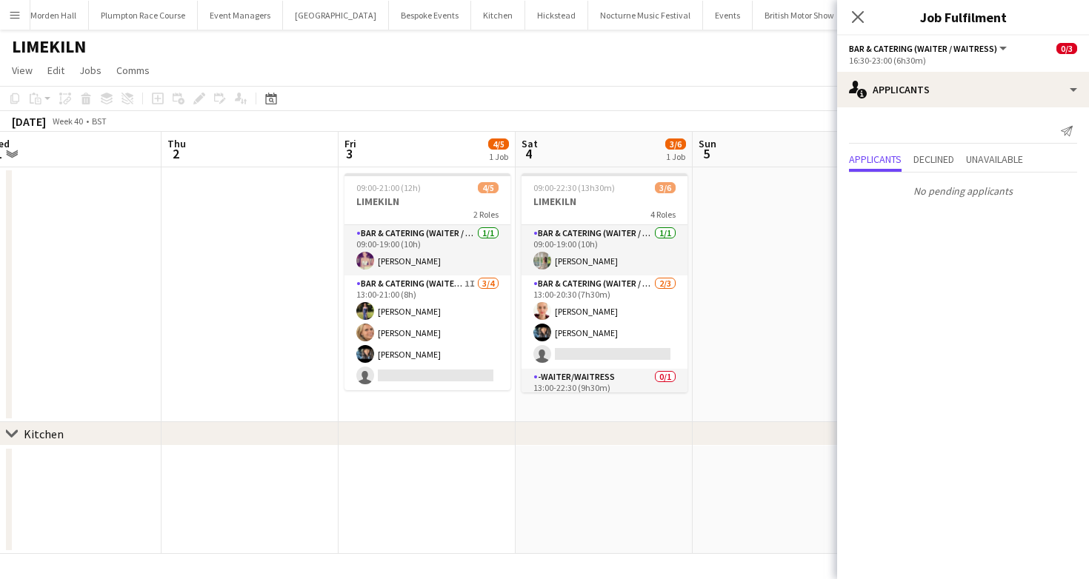
scroll to position [0, 366]
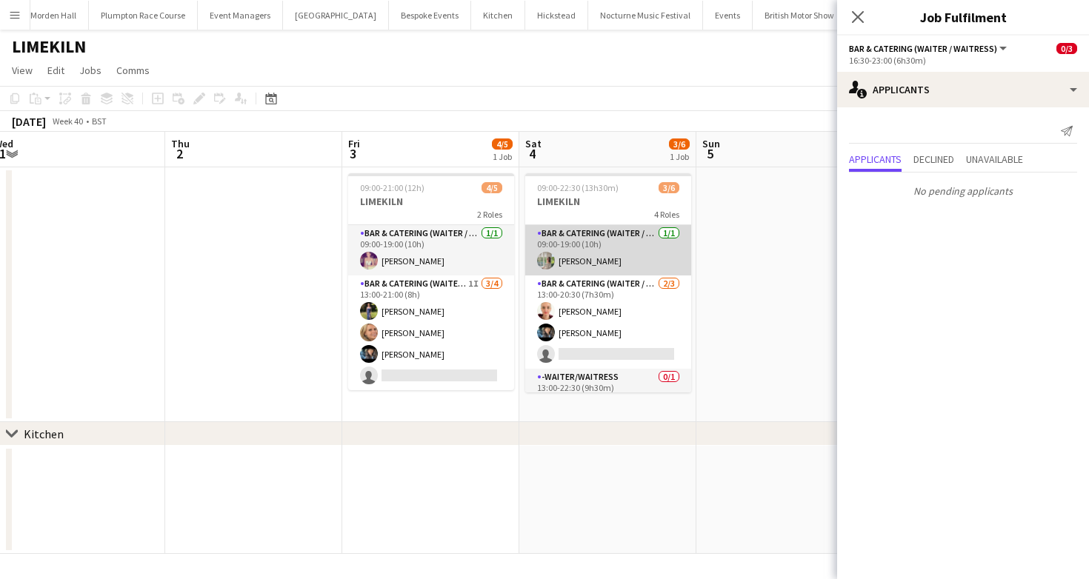
click at [628, 271] on app-card-role "Bar & Catering (Waiter / waitress) 1/1 09:00-19:00 (10h) Alexandra Burgoyne" at bounding box center [608, 250] width 166 height 50
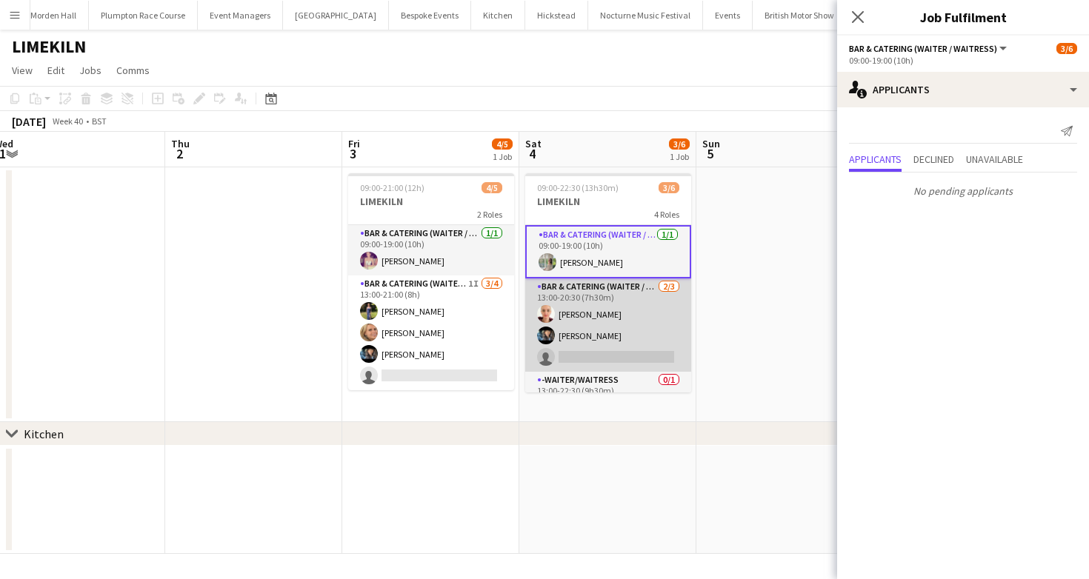
click at [627, 307] on app-card-role "Bar & Catering (Waiter / waitress) 2/3 13:00-20:30 (7h30m) Franceska T Imre Lyd…" at bounding box center [608, 324] width 166 height 93
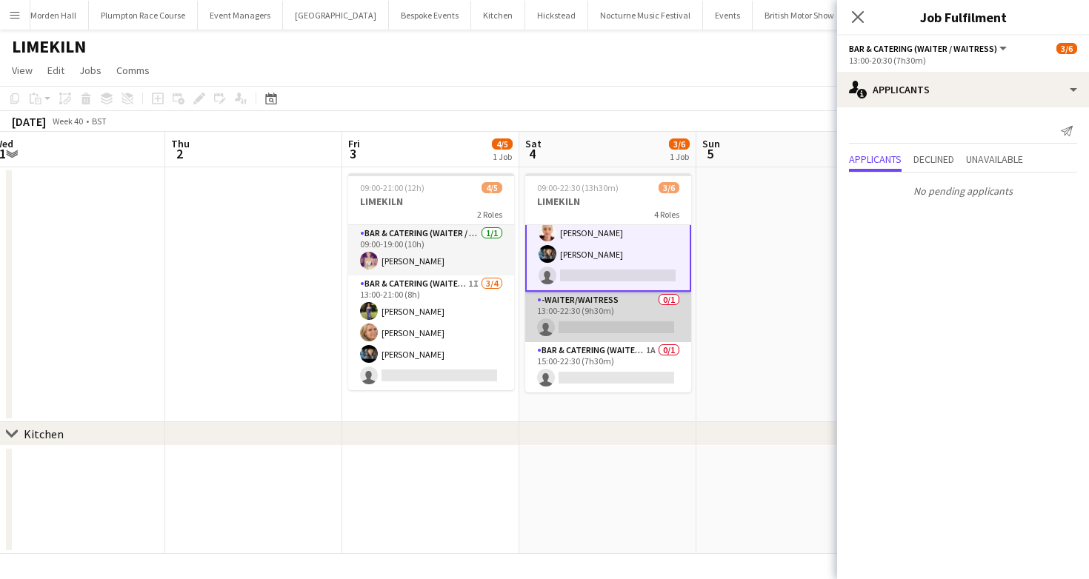
click at [625, 321] on app-card-role "-Waiter/Waitress 0/1 13:00-22:30 (9h30m) single-neutral-actions" at bounding box center [608, 317] width 166 height 50
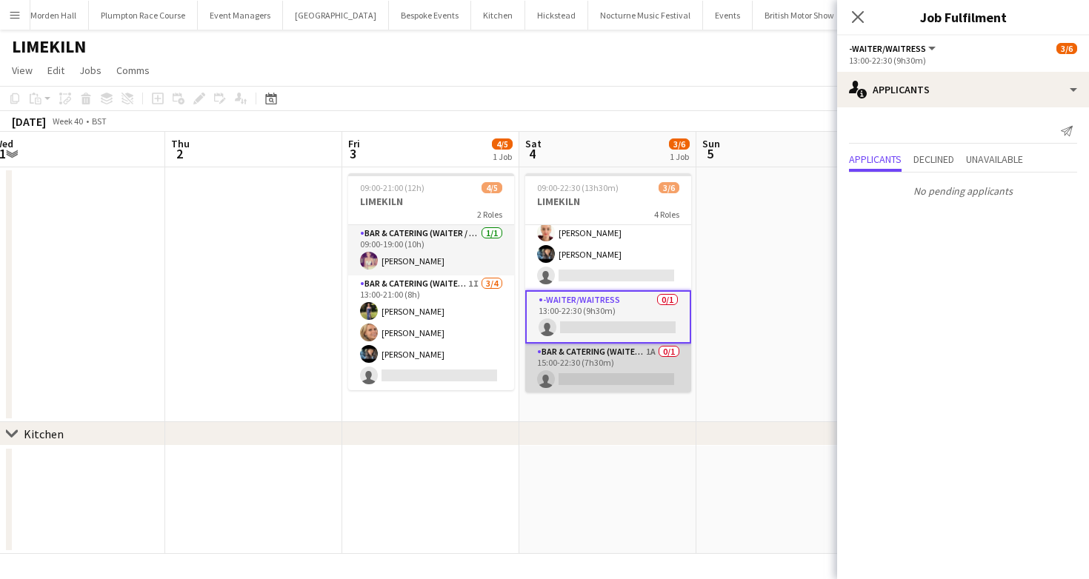
click at [624, 364] on app-card-role "Bar & Catering (Waiter / waitress) 1A 0/1 15:00-22:30 (7h30m) single-neutral-ac…" at bounding box center [608, 369] width 166 height 50
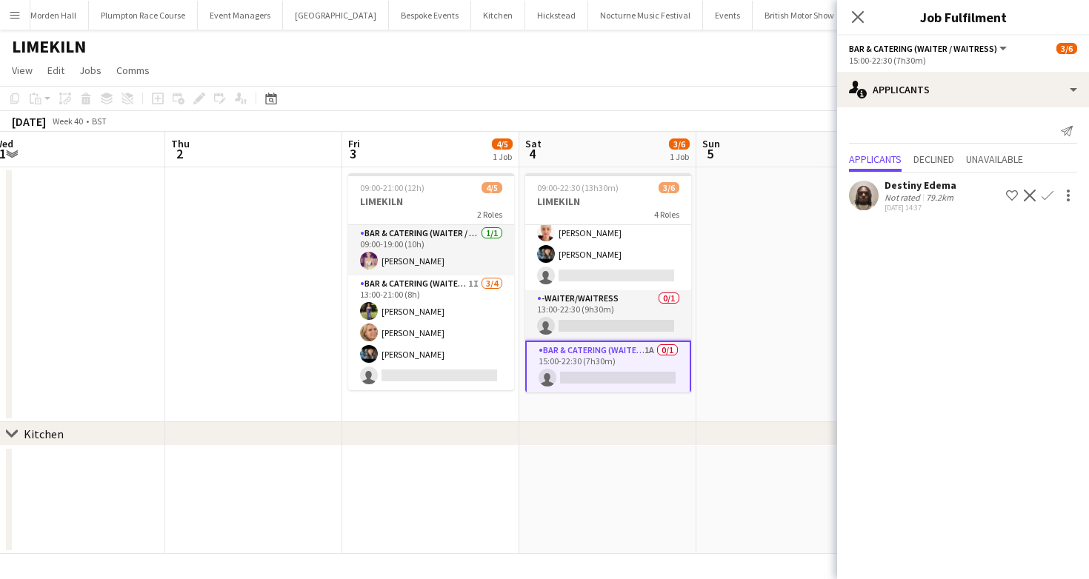
scroll to position [80, 0]
click at [625, 130] on div "October 2025 Week 40 • BST" at bounding box center [544, 121] width 1089 height 21
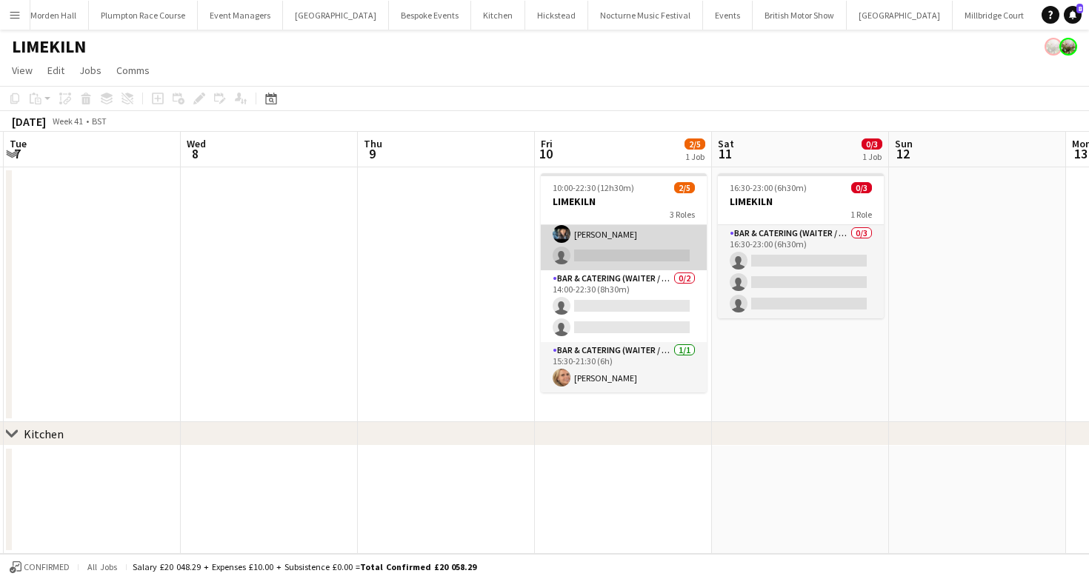
scroll to position [0, 0]
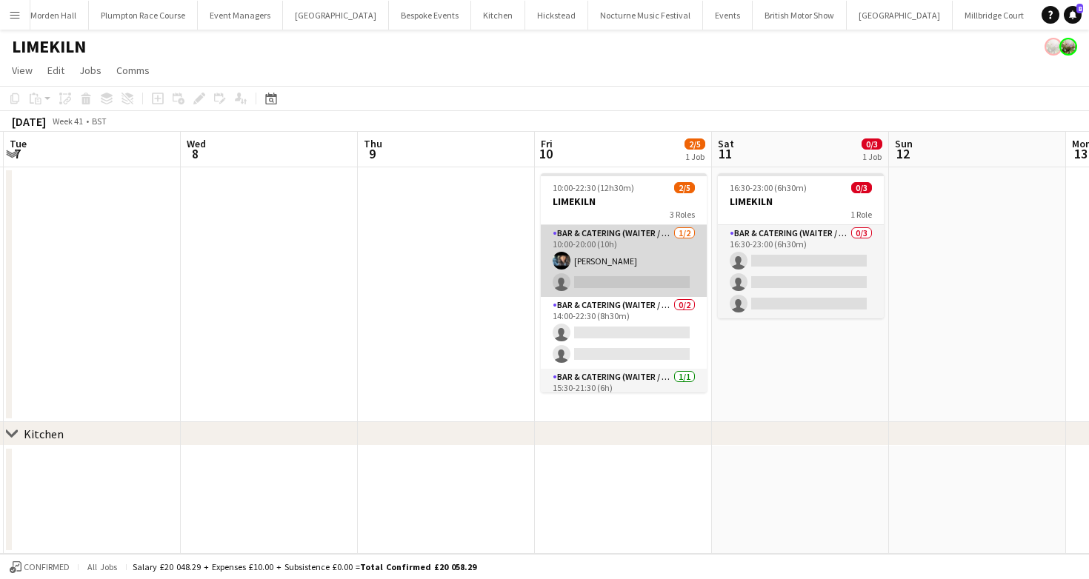
click at [631, 250] on app-card-role "Bar & Catering (Waiter / waitress) 1/2 10:00-20:00 (10h) Lydia Cameron single-n…" at bounding box center [624, 261] width 166 height 72
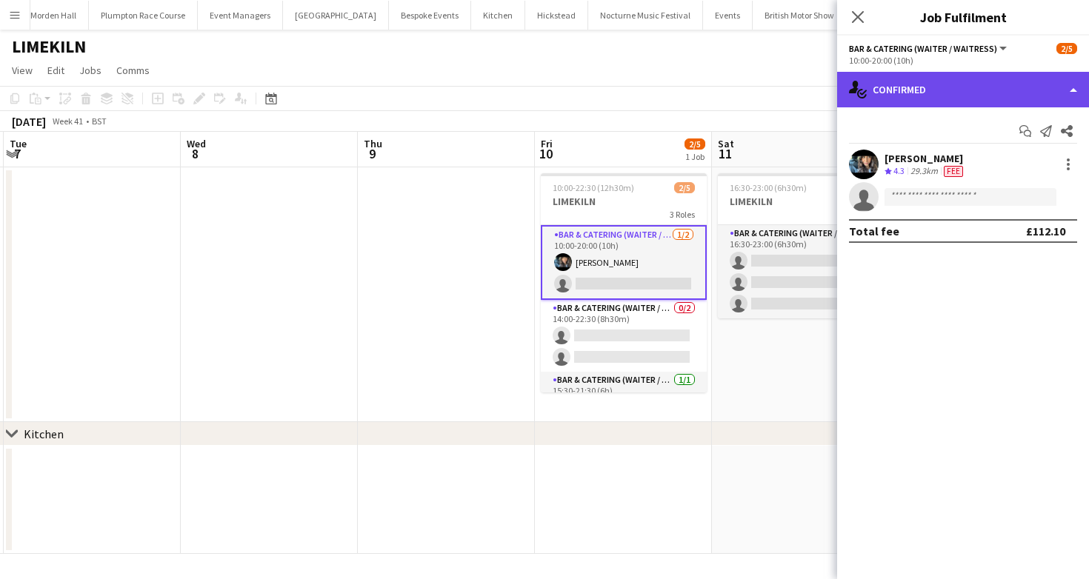
click at [982, 100] on div "single-neutral-actions-check-2 Confirmed" at bounding box center [963, 90] width 252 height 36
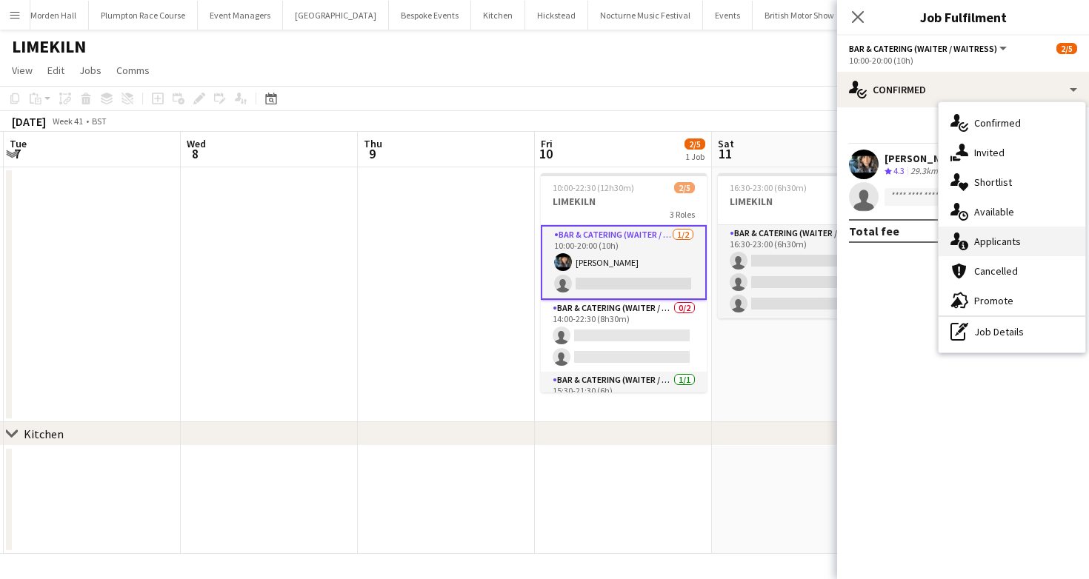
click at [1015, 243] on span "Applicants" at bounding box center [997, 241] width 47 height 13
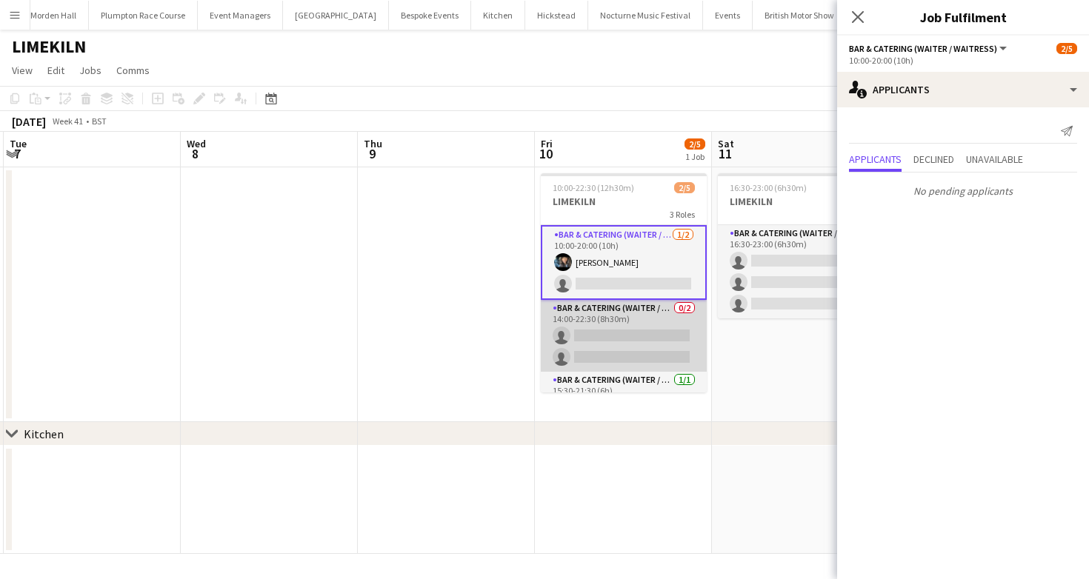
click at [618, 341] on app-card-role "Bar & Catering (Waiter / waitress) 0/2 14:00-22:30 (8h30m) single-neutral-actio…" at bounding box center [624, 336] width 166 height 72
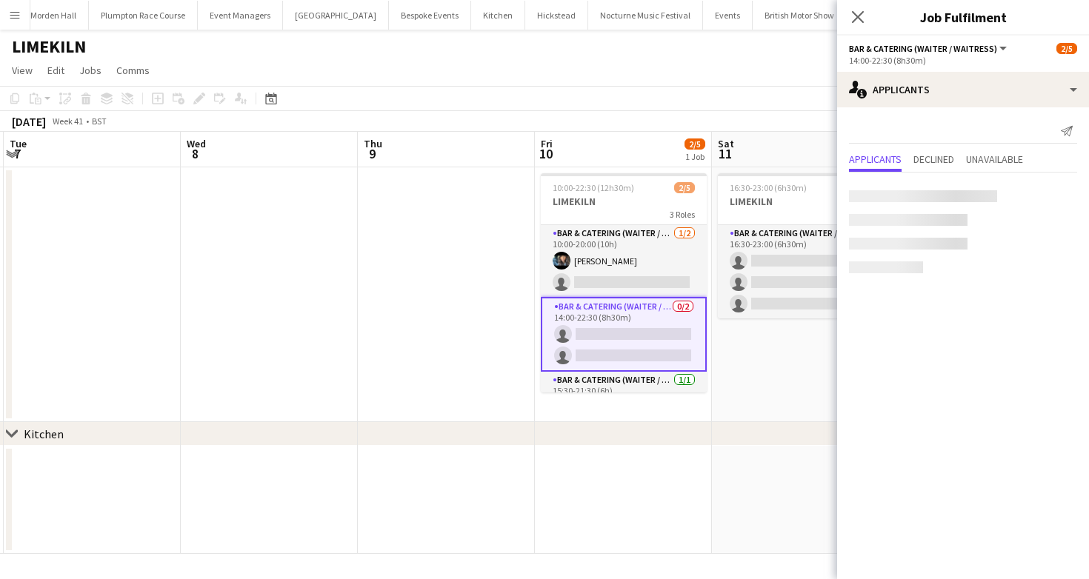
scroll to position [30, 0]
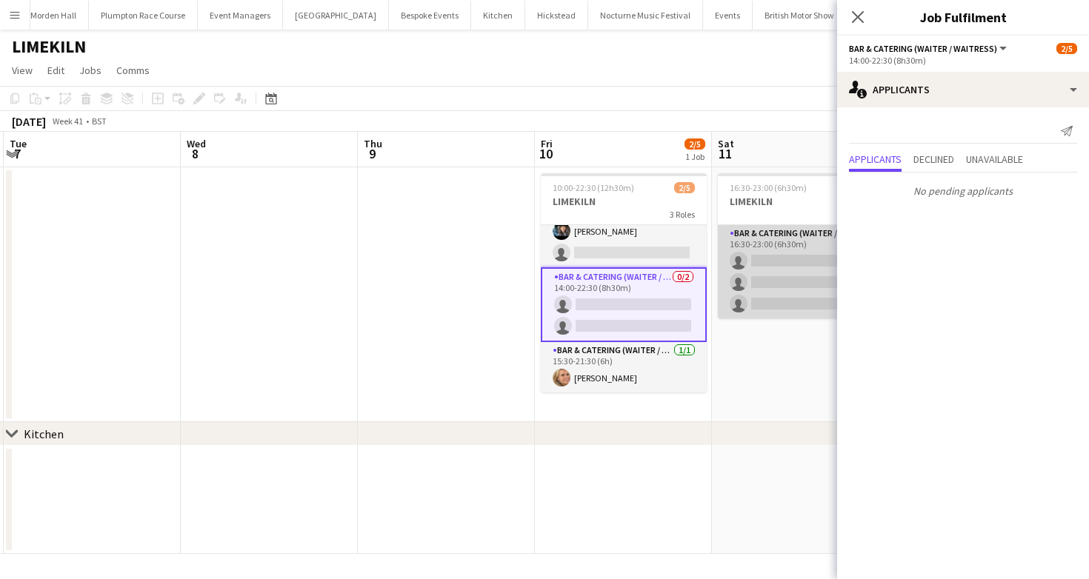
click at [749, 301] on app-card-role "Bar & Catering (Waiter / waitress) 0/3 16:30-23:00 (6h30m) single-neutral-actio…" at bounding box center [801, 271] width 166 height 93
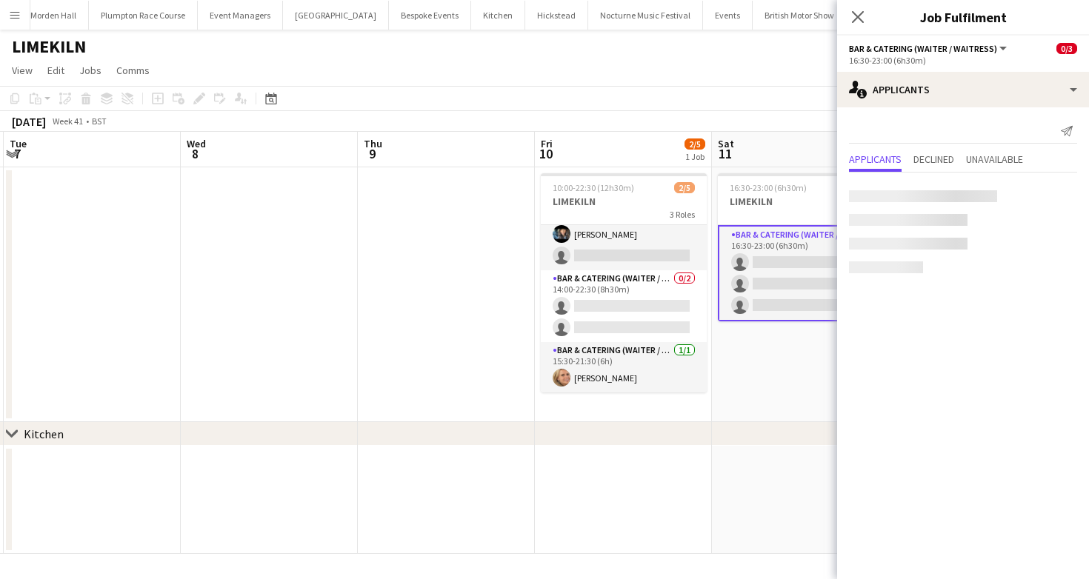
scroll to position [27, 0]
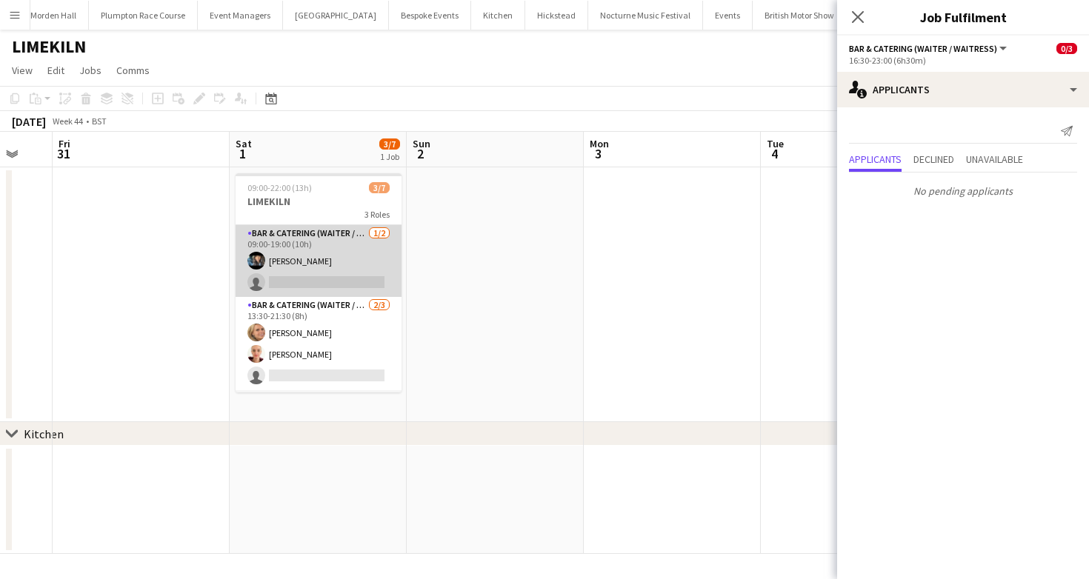
click at [352, 259] on app-card-role "Bar & Catering (Waiter / waitress) 1/2 09:00-19:00 (10h) Lydia Cameron single-n…" at bounding box center [319, 261] width 166 height 72
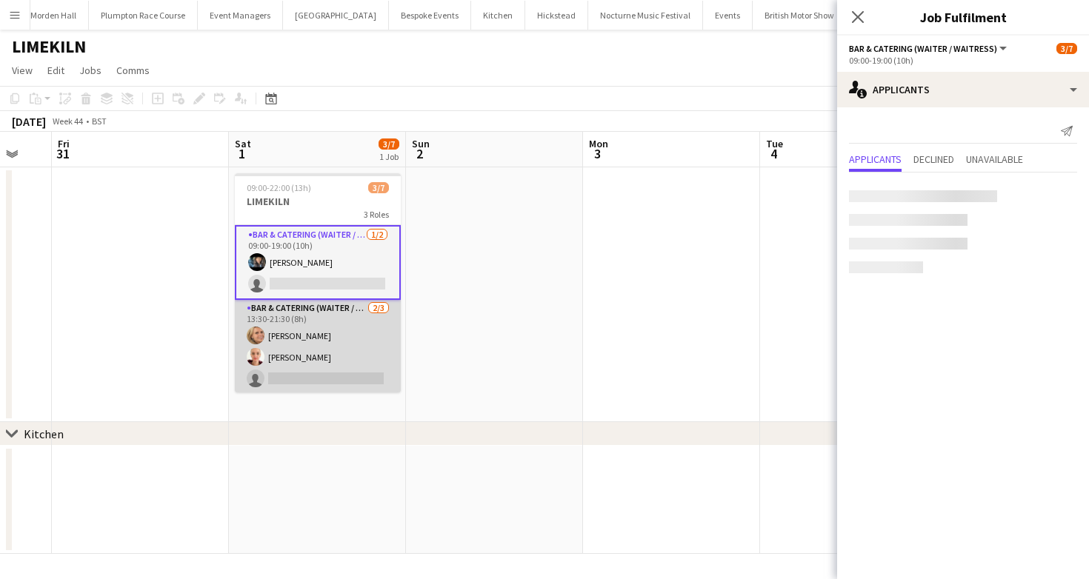
click at [334, 367] on app-card-role "Bar & Catering (Waiter / waitress) 2/3 13:30-21:30 (8h) Lucy Bee Franceska T Im…" at bounding box center [318, 346] width 166 height 93
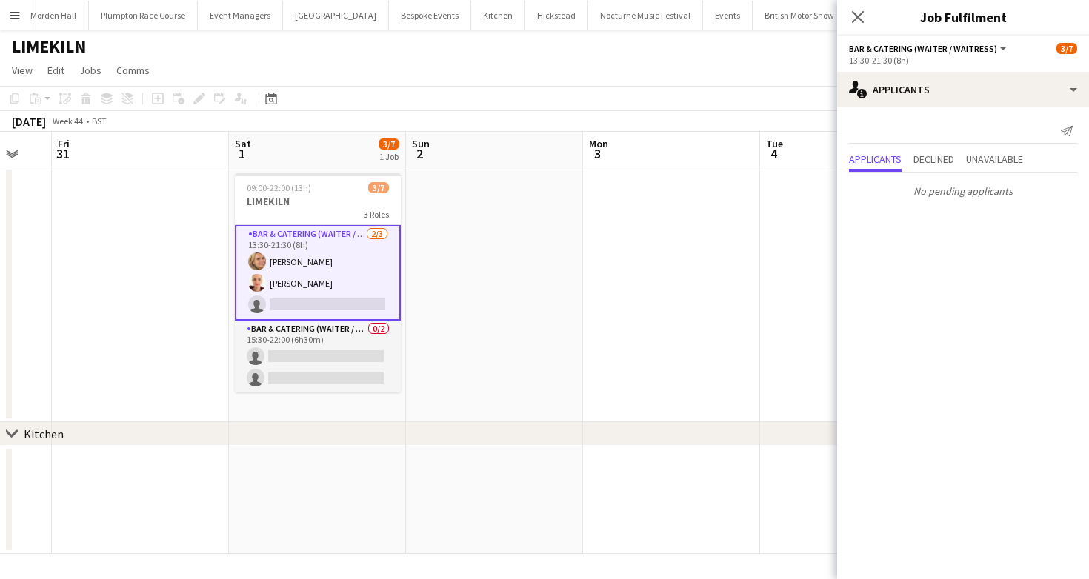
click at [334, 370] on app-card-role "Bar & Catering (Waiter / waitress) 0/2 15:30-22:00 (6h30m) single-neutral-actio…" at bounding box center [318, 357] width 166 height 72
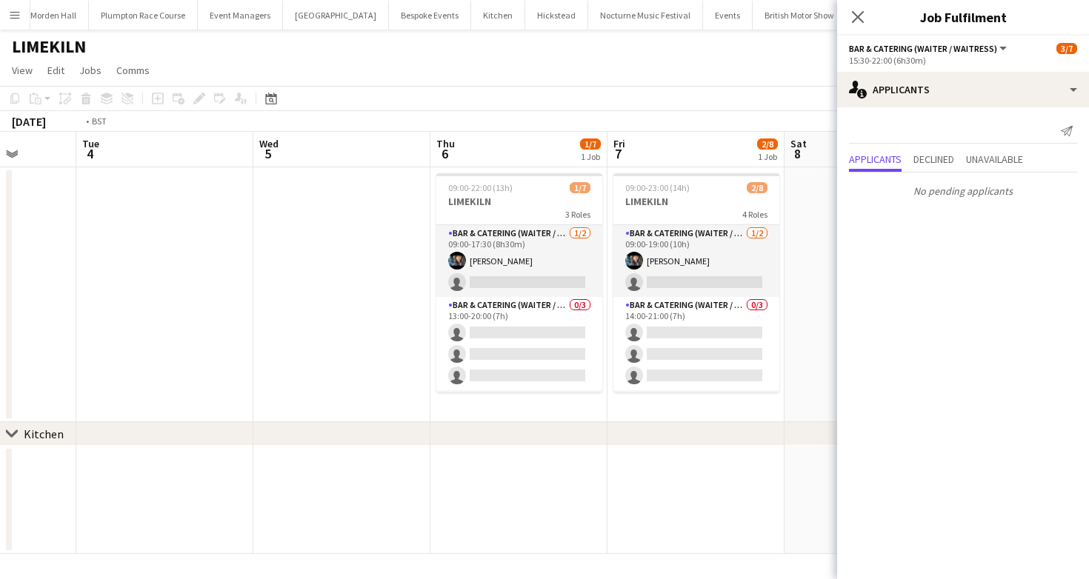
scroll to position [0, 725]
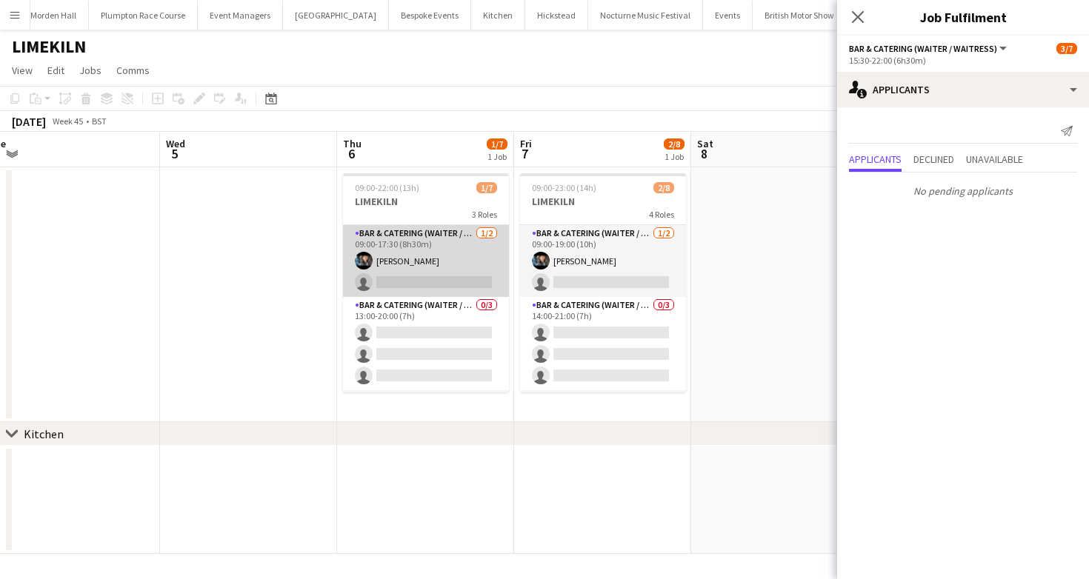
click at [361, 261] on app-user-avatar at bounding box center [364, 261] width 18 height 18
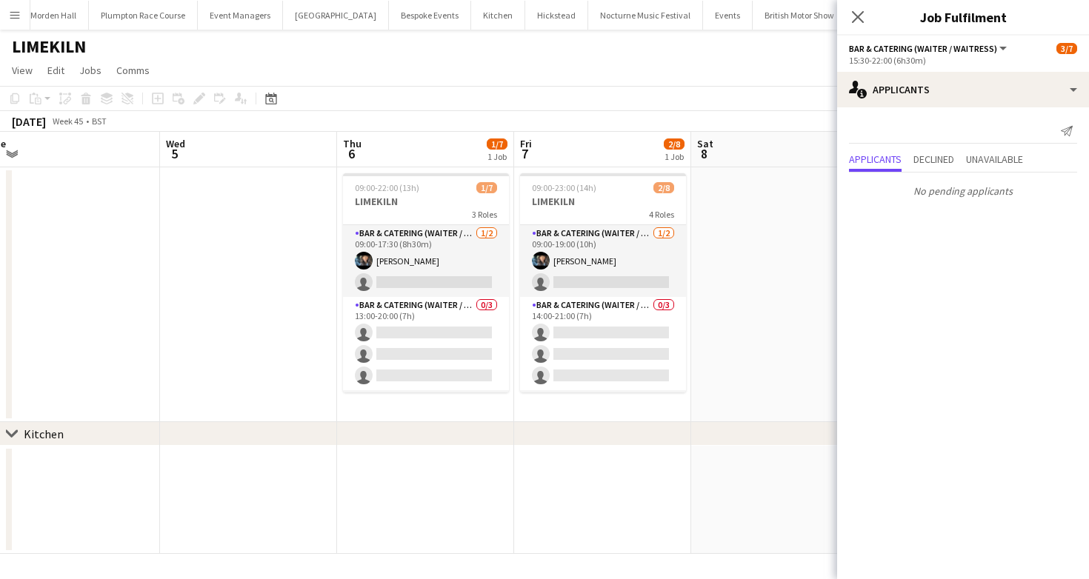
scroll to position [70, 0]
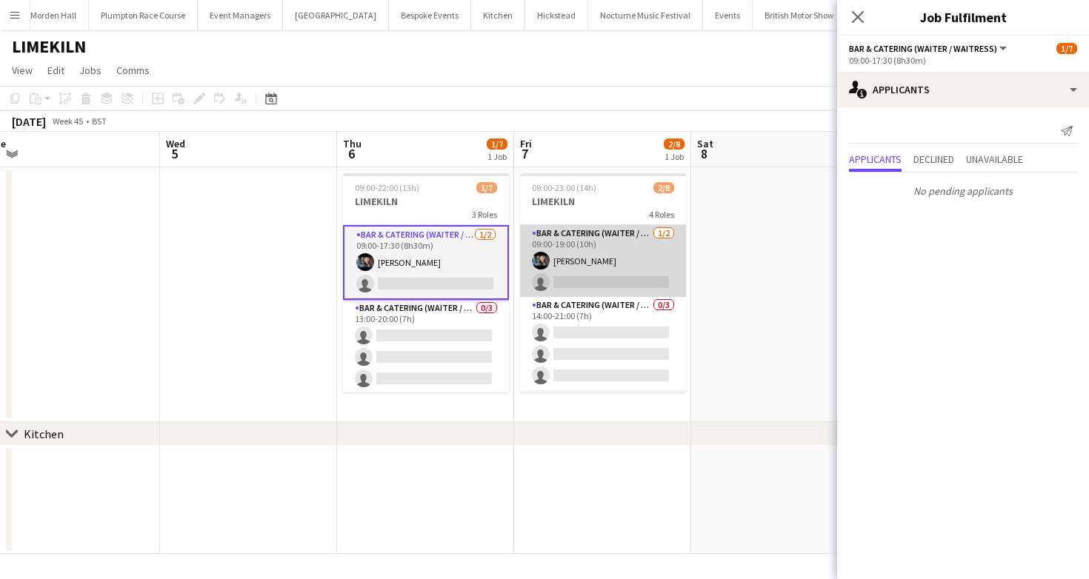
click at [603, 268] on app-card-role "Bar & Catering (Waiter / waitress) 1/2 09:00-19:00 (10h) Lydia Cameron single-n…" at bounding box center [603, 261] width 166 height 72
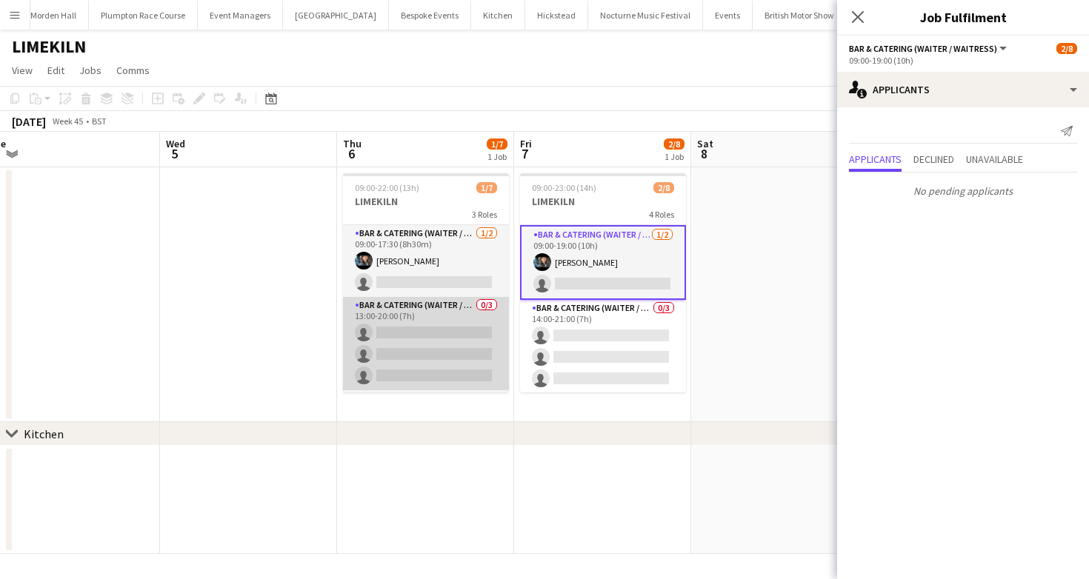
click at [430, 320] on app-card-role "Bar & Catering (Waiter / waitress) 0/3 13:00-20:00 (7h) single-neutral-actions …" at bounding box center [426, 343] width 166 height 93
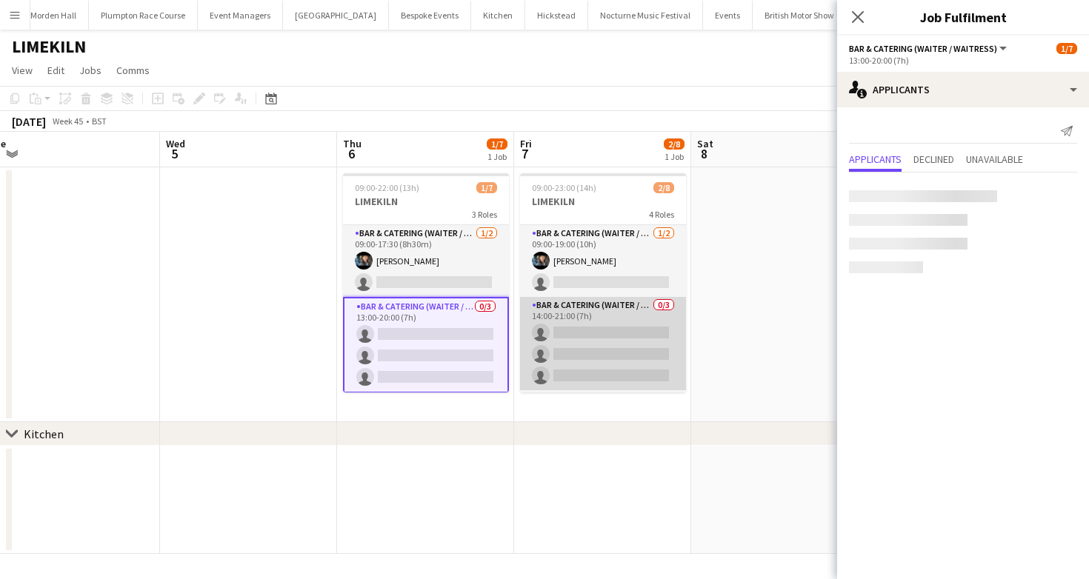
click at [607, 328] on app-card-role "Bar & Catering (Waiter / waitress) 0/3 14:00-21:00 (7h) single-neutral-actions …" at bounding box center [603, 343] width 166 height 93
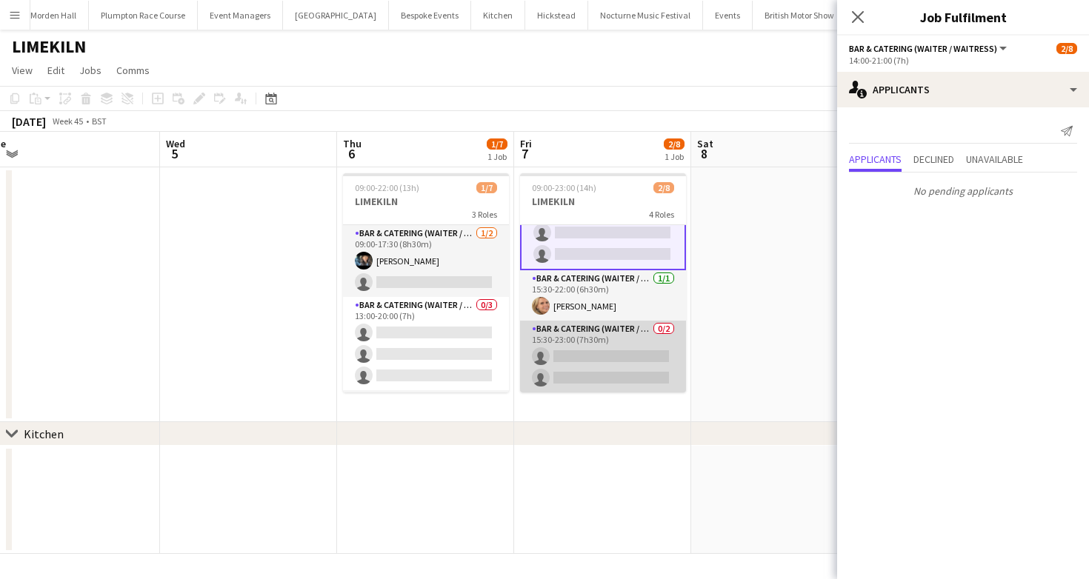
click at [605, 333] on app-card-role "Bar & Catering (Waiter / waitress) 0/2 15:30-23:00 (7h30m) single-neutral-actio…" at bounding box center [603, 357] width 166 height 72
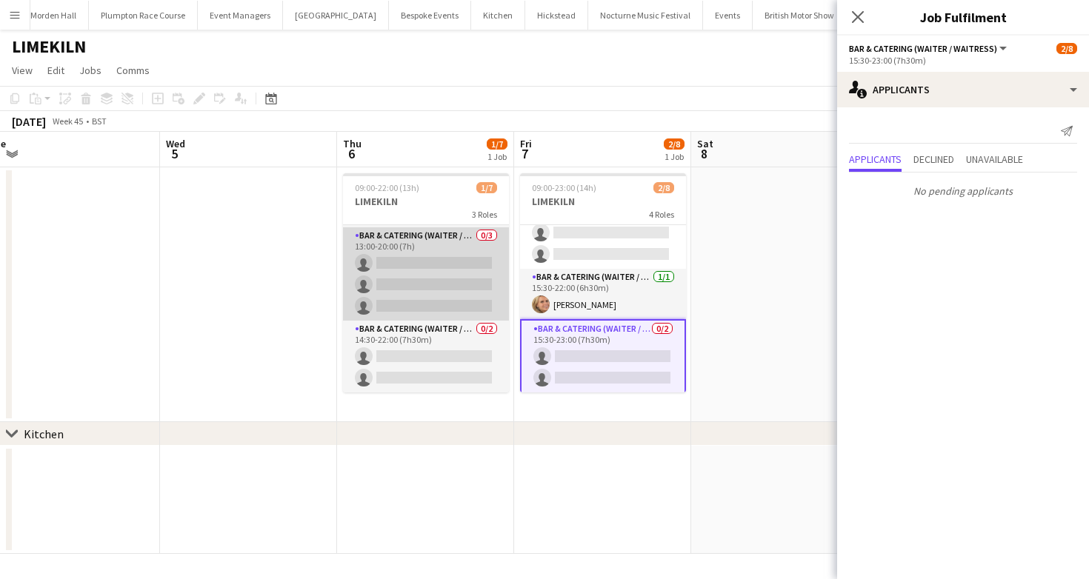
click at [431, 344] on app-card-role "Bar & Catering (Waiter / waitress) 0/2 14:30-22:00 (7h30m) single-neutral-actio…" at bounding box center [426, 357] width 166 height 72
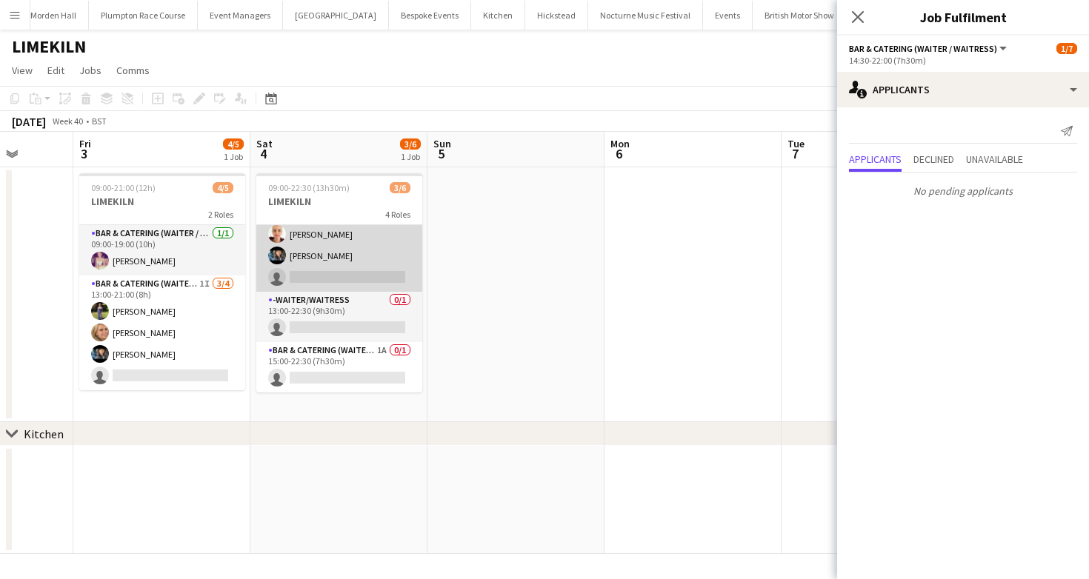
scroll to position [0, 430]
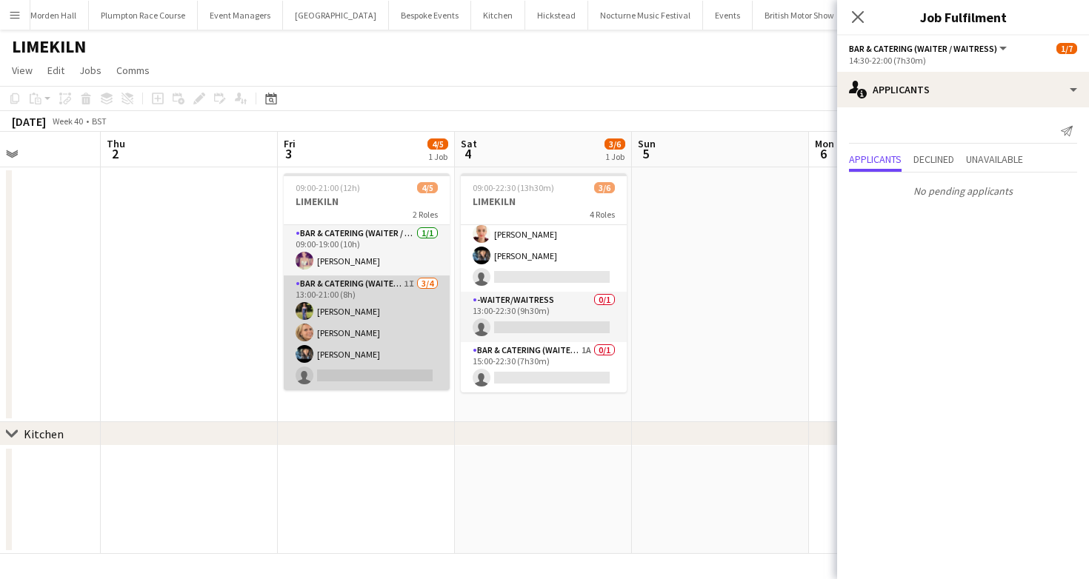
click at [367, 335] on app-card-role "Bar & Catering (Waiter / waitress) 1I 3/4 13:00-21:00 (8h) Holly Hunter Lucy Be…" at bounding box center [367, 333] width 166 height 115
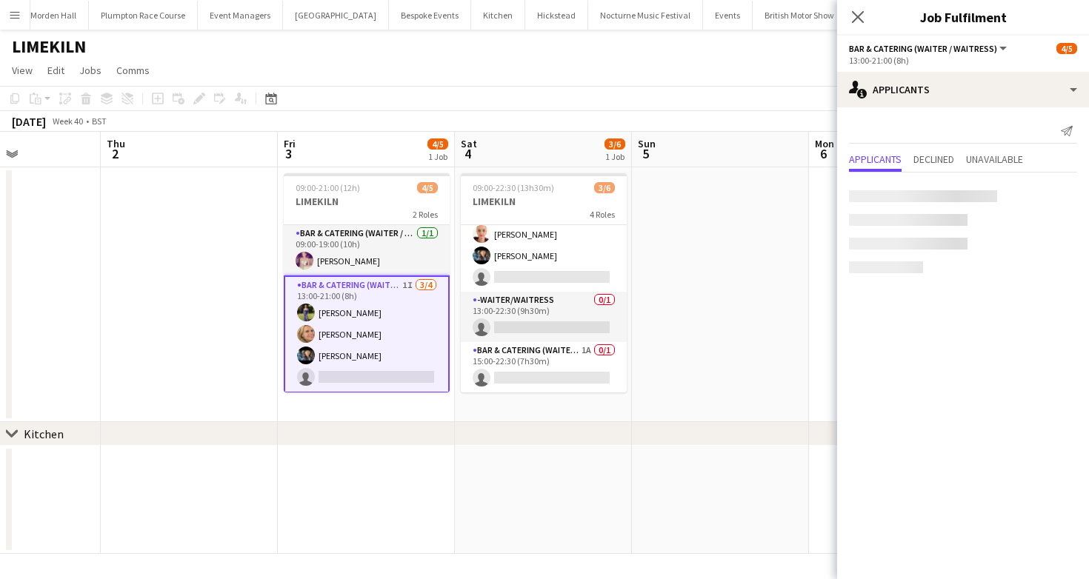
click at [578, 221] on app-job-card "09:00-22:30 (13h30m) 3/6 LIMEKILN 4 Roles Bar & Catering (Waiter / waitress) 1/…" at bounding box center [544, 282] width 166 height 219
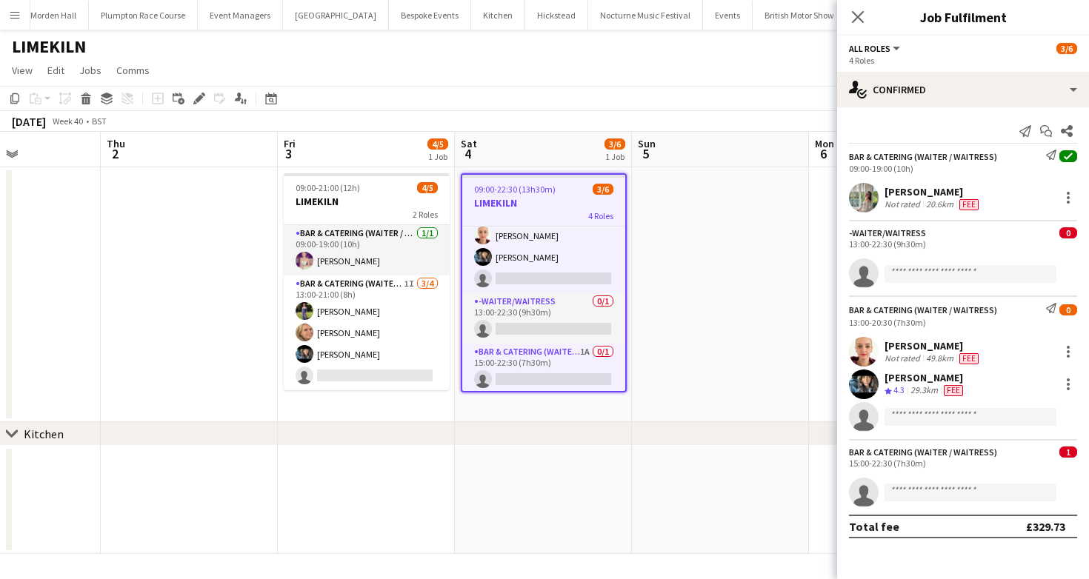
click at [595, 89] on app-toolbar "Copy Paste Paste Command V Paste with crew Command Shift V Paste linked Job [GE…" at bounding box center [544, 98] width 1089 height 25
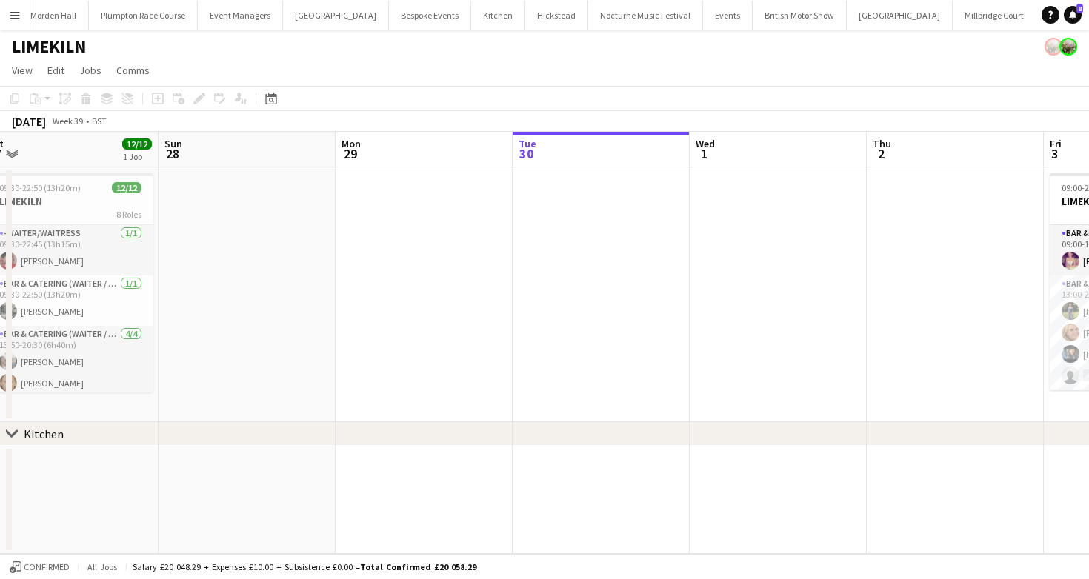
scroll to position [0, 352]
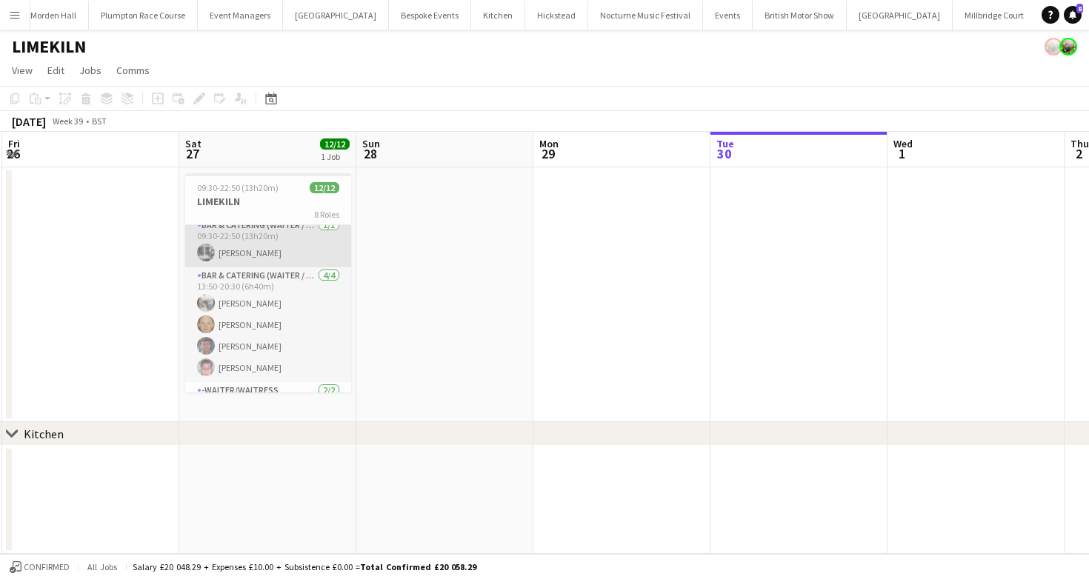
click at [290, 307] on app-card-role "Bar & Catering (Waiter / waitress) 4/4 13:50-20:30 (6h40m) Elodie Noble Genevie…" at bounding box center [268, 324] width 166 height 115
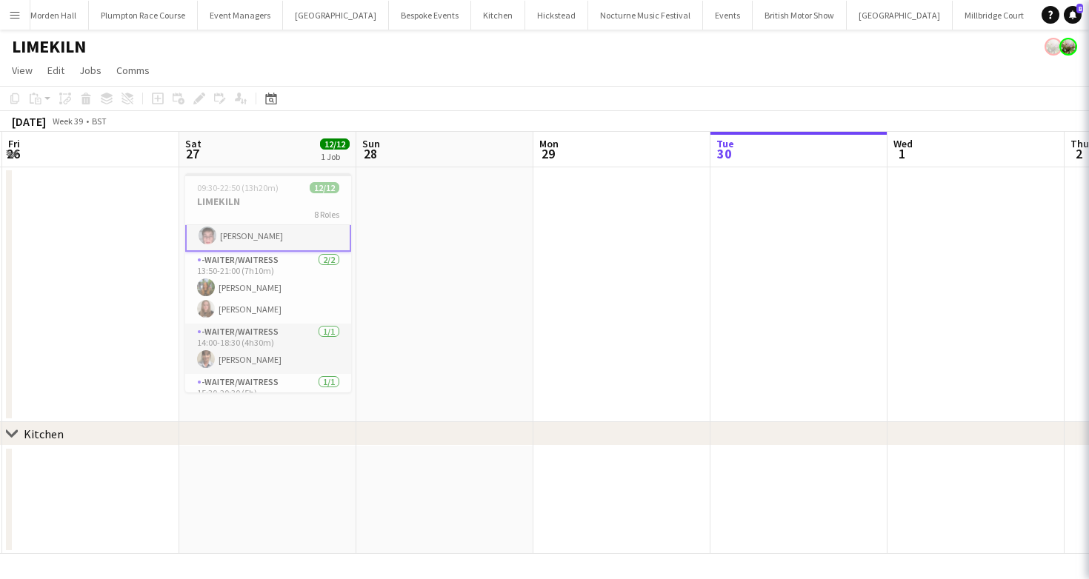
scroll to position [226, 0]
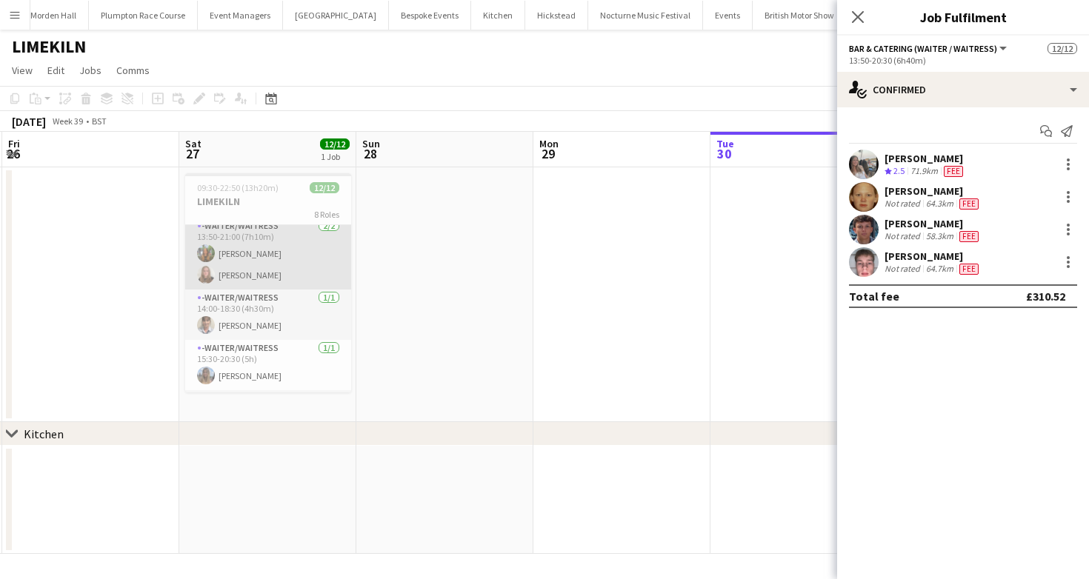
click at [307, 284] on app-card-role "-Waiter/Waitress 2/2 13:50-21:00 (7h10m) Emily Mitchell Daisy Shaw" at bounding box center [268, 254] width 166 height 72
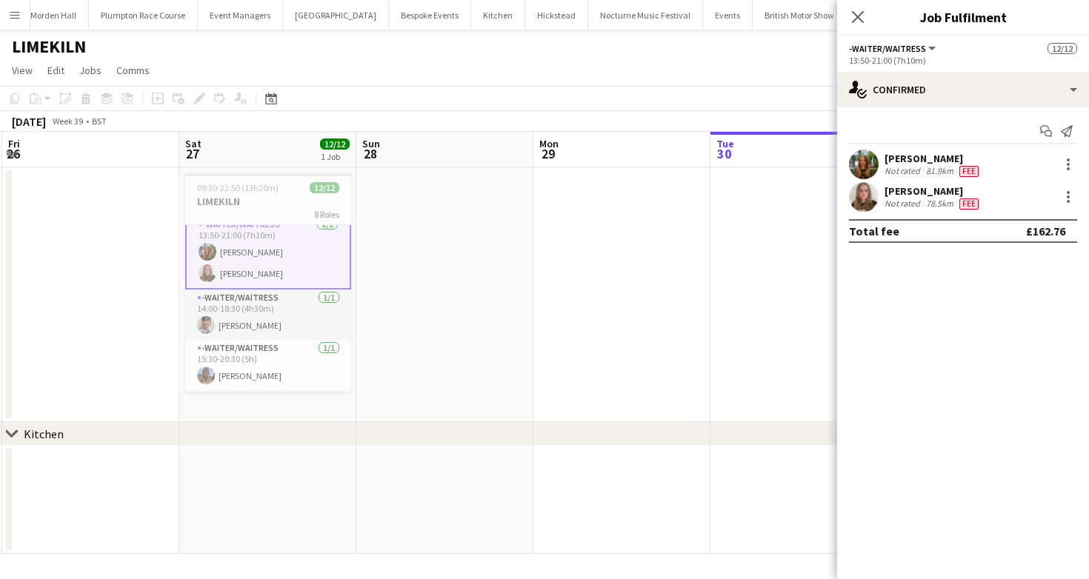
scroll to position [224, 0]
click at [244, 301] on app-card-role "-Waiter/Waitress 1/1 14:00-18:30 (4h30m) Jane Reynolds" at bounding box center [268, 316] width 166 height 50
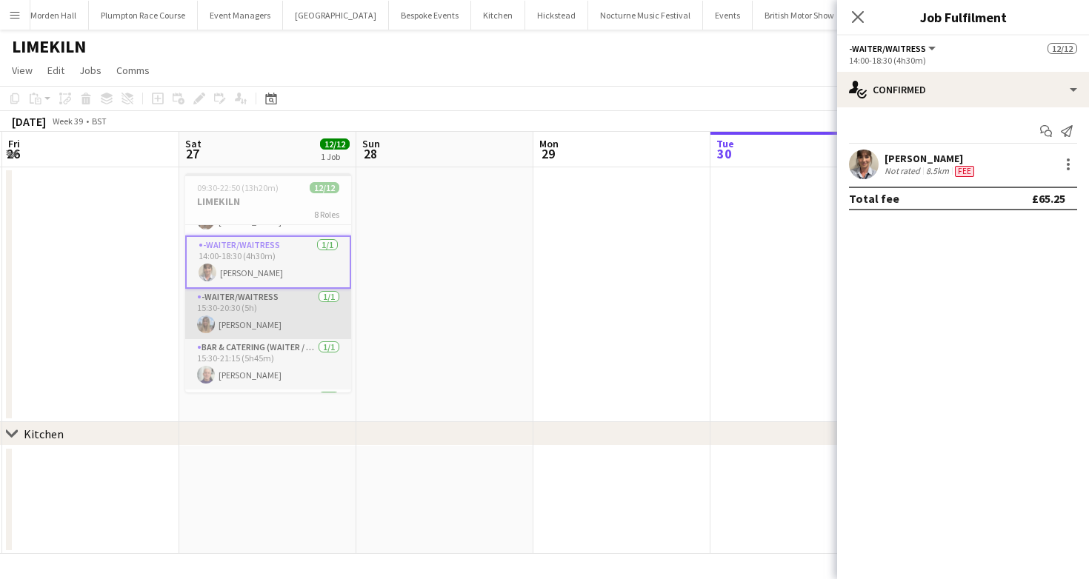
scroll to position [281, 0]
click at [297, 324] on app-card-role "-Waiter/Waitress 1/1 15:30-20:30 (5h) Lily Bartley" at bounding box center [268, 310] width 166 height 50
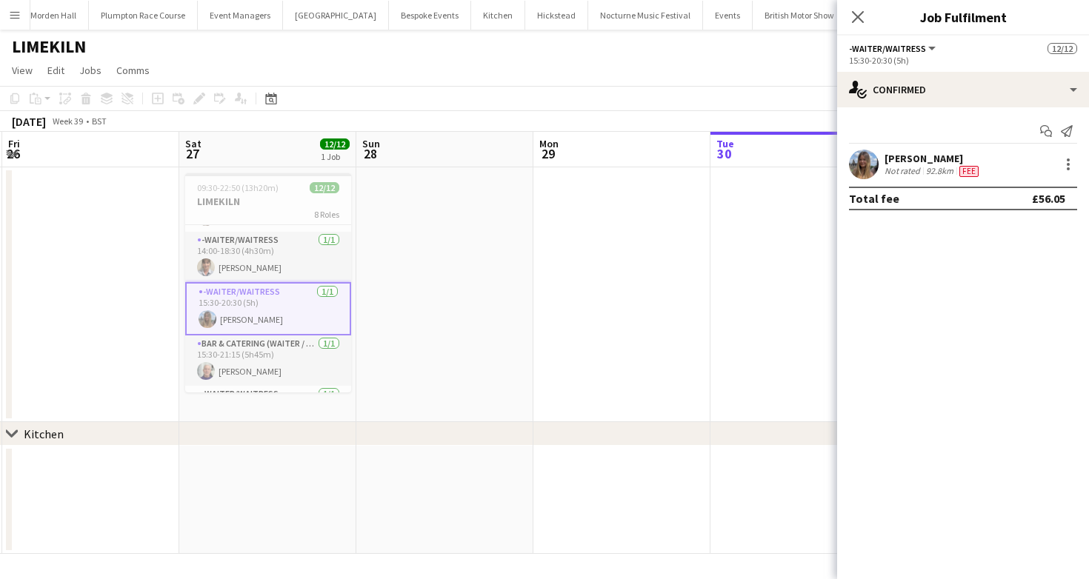
click at [897, 154] on div "Lily Bartley" at bounding box center [932, 158] width 97 height 13
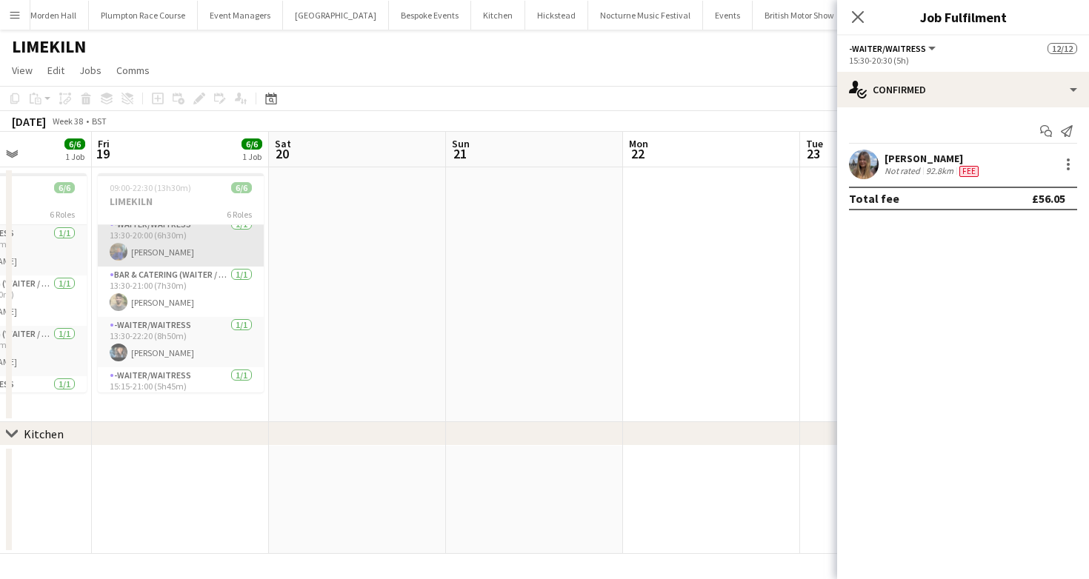
scroll to position [135, 0]
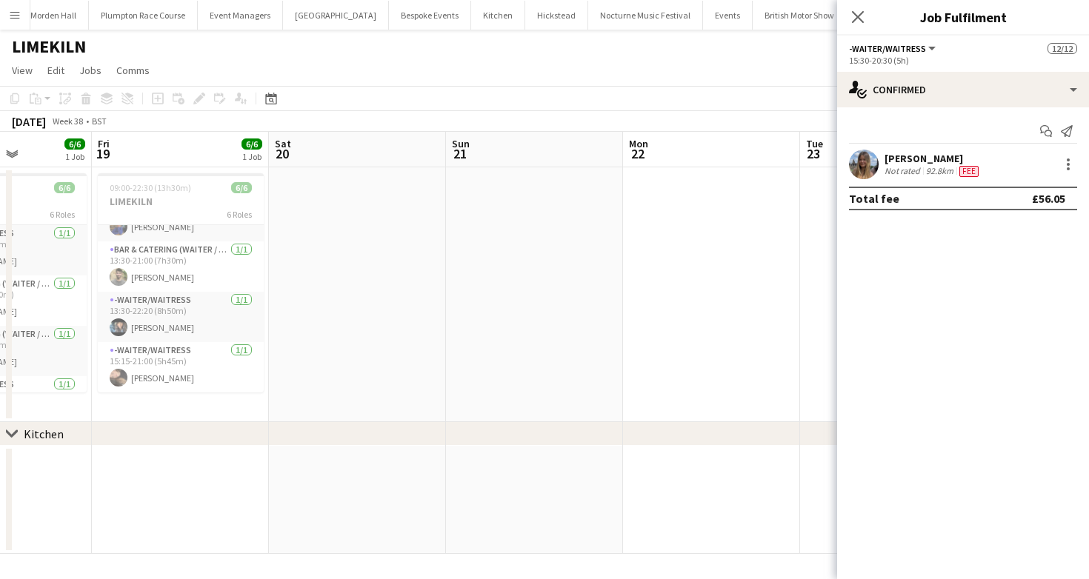
click at [535, 86] on app-toolbar "Copy Paste Paste Command V Paste with crew Command Shift V Paste linked Job [GE…" at bounding box center [544, 98] width 1089 height 25
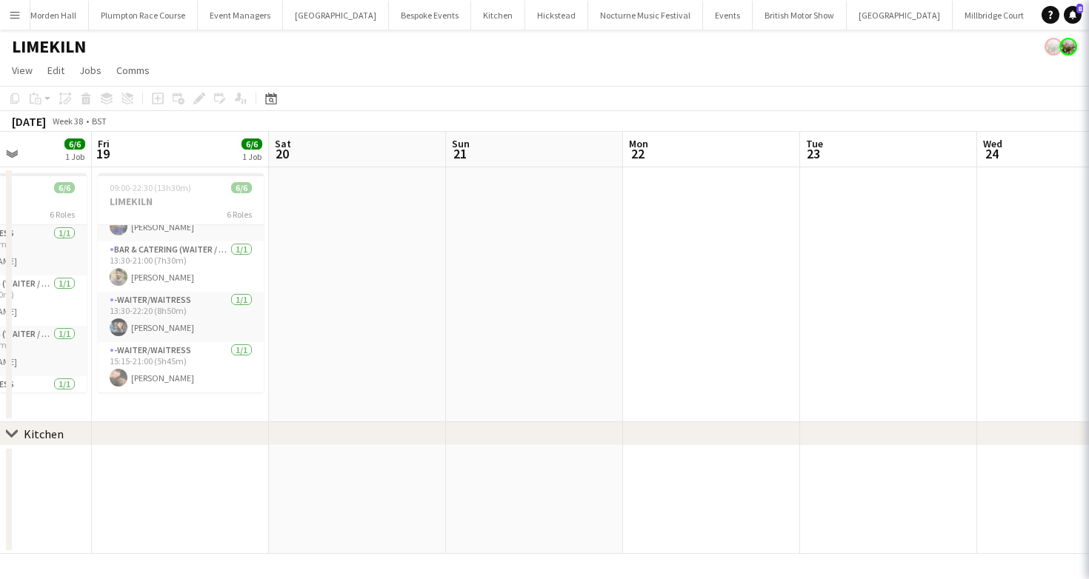
scroll to position [321, 0]
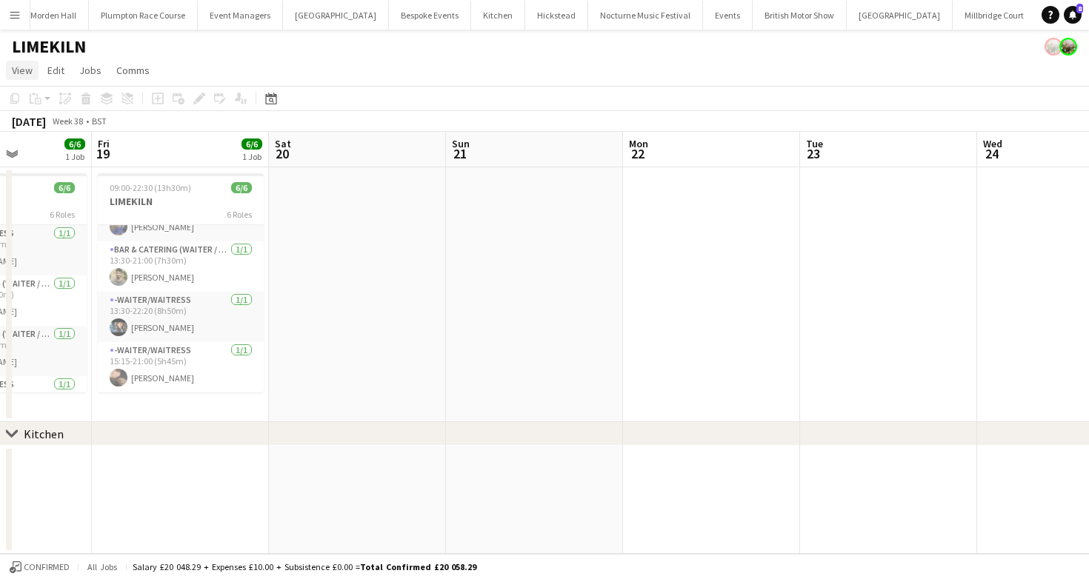
click at [20, 69] on span "View" at bounding box center [22, 70] width 21 height 13
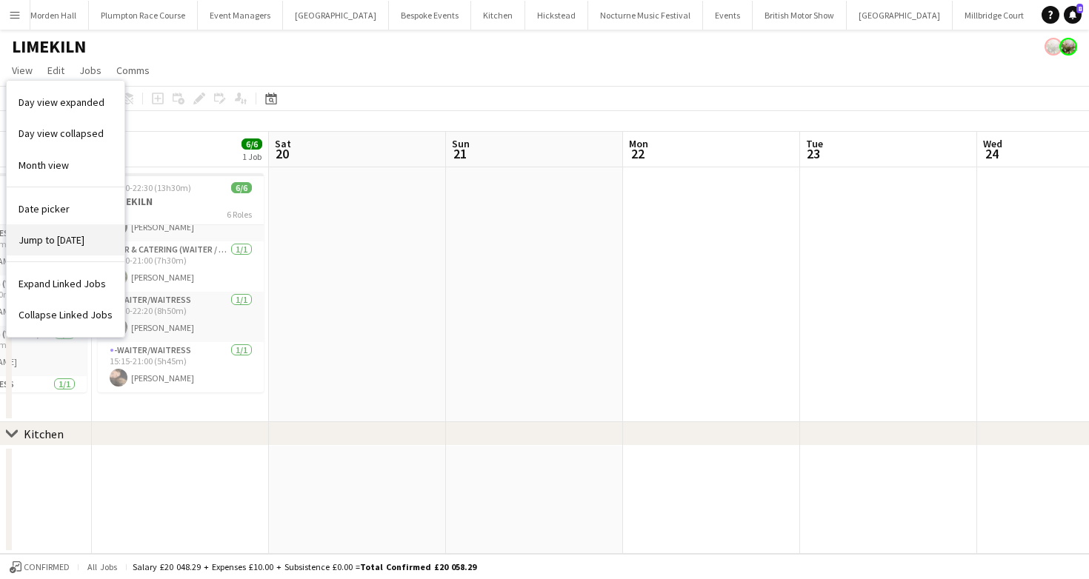
click at [57, 247] on link "Jump to [DATE]" at bounding box center [66, 239] width 118 height 31
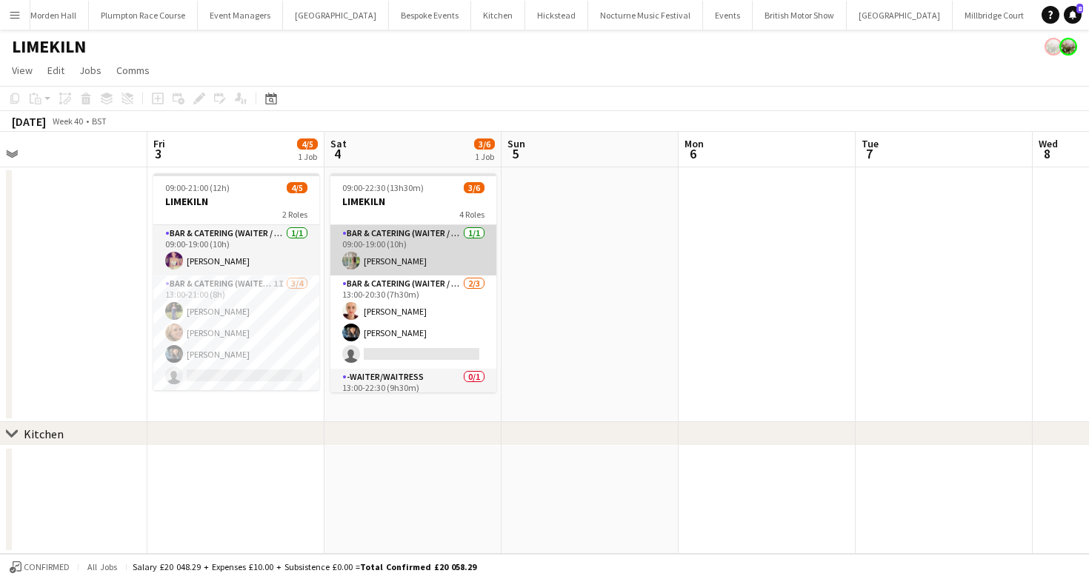
scroll to position [0, 547]
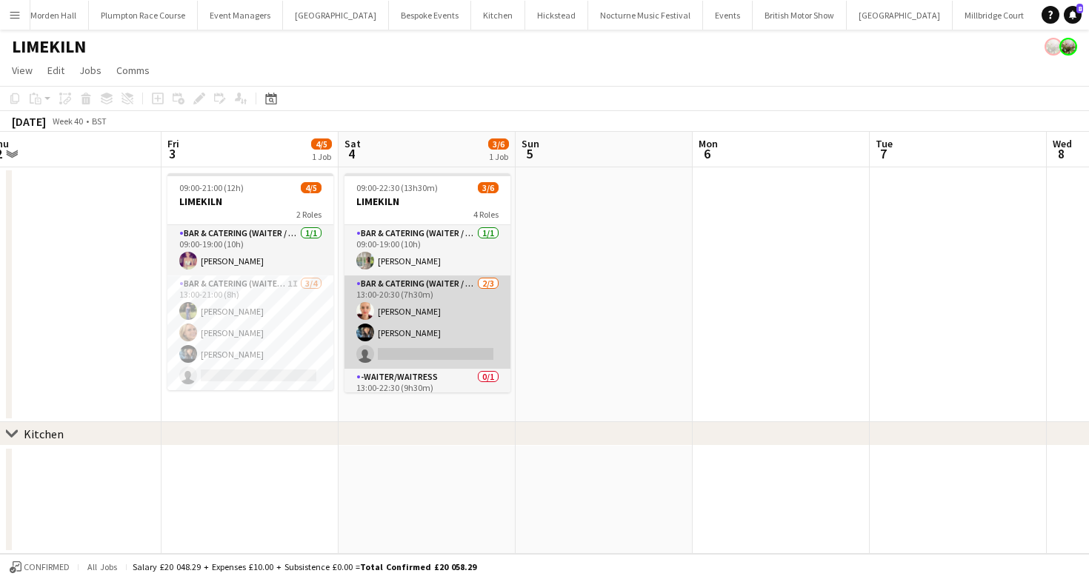
click at [414, 321] on app-card-role "Bar & Catering (Waiter / waitress) 2/3 13:00-20:30 (7h30m) Franceska T Imre Lyd…" at bounding box center [427, 322] width 166 height 93
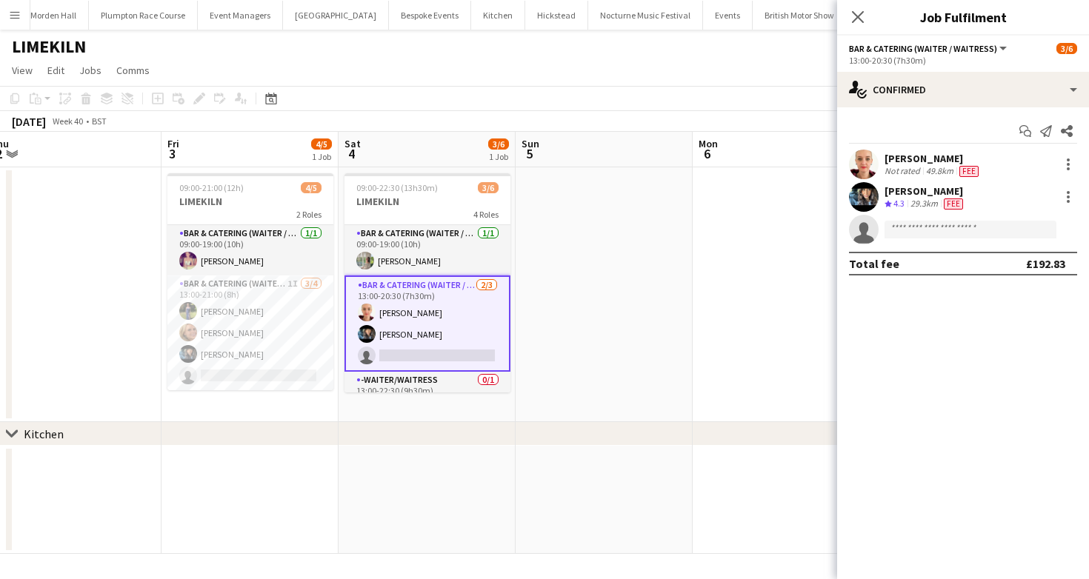
scroll to position [80, 0]
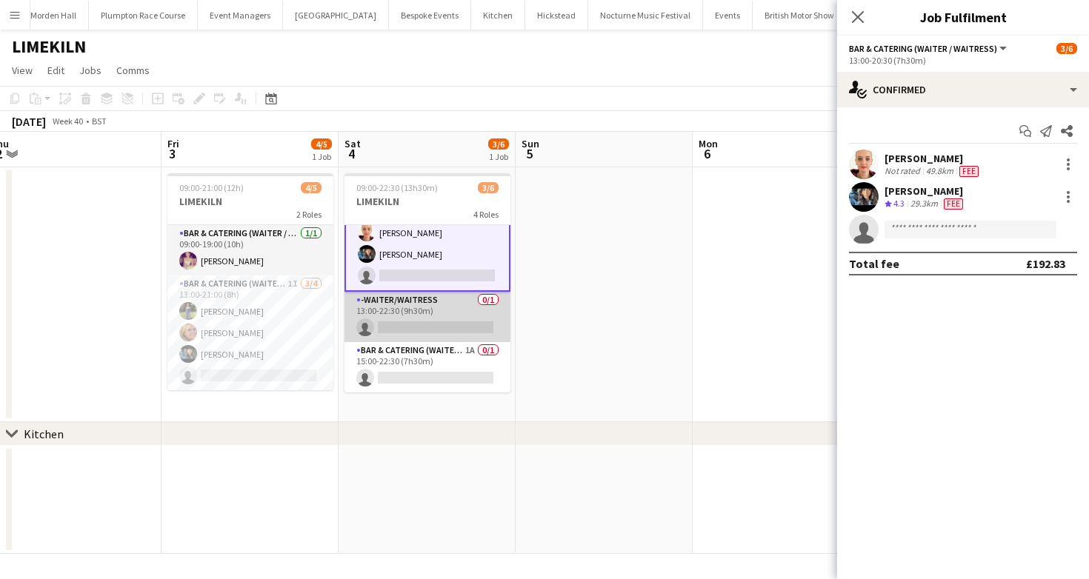
click at [393, 326] on app-card-role "-Waiter/Waitress 0/1 13:00-22:30 (9h30m) single-neutral-actions" at bounding box center [427, 317] width 166 height 50
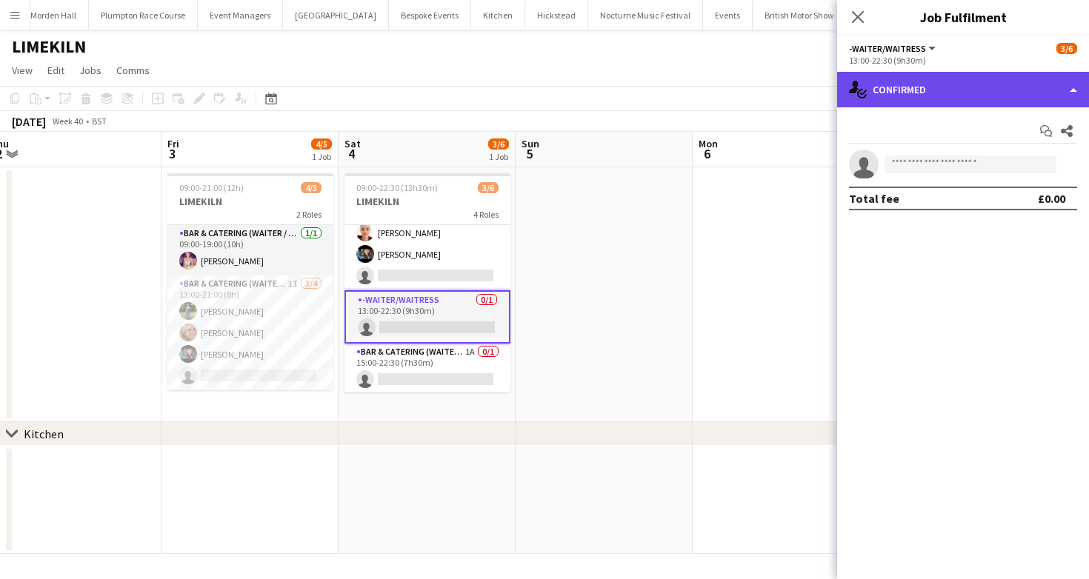
click at [876, 85] on div "single-neutral-actions-check-2 Confirmed" at bounding box center [963, 90] width 252 height 36
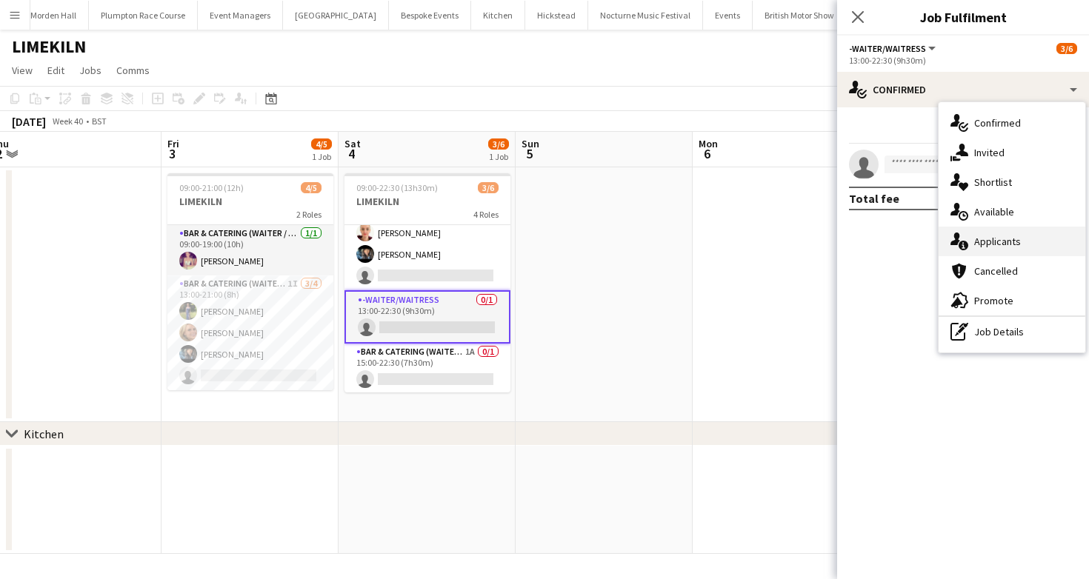
click at [972, 231] on div "single-neutral-actions-information Applicants" at bounding box center [1011, 242] width 147 height 30
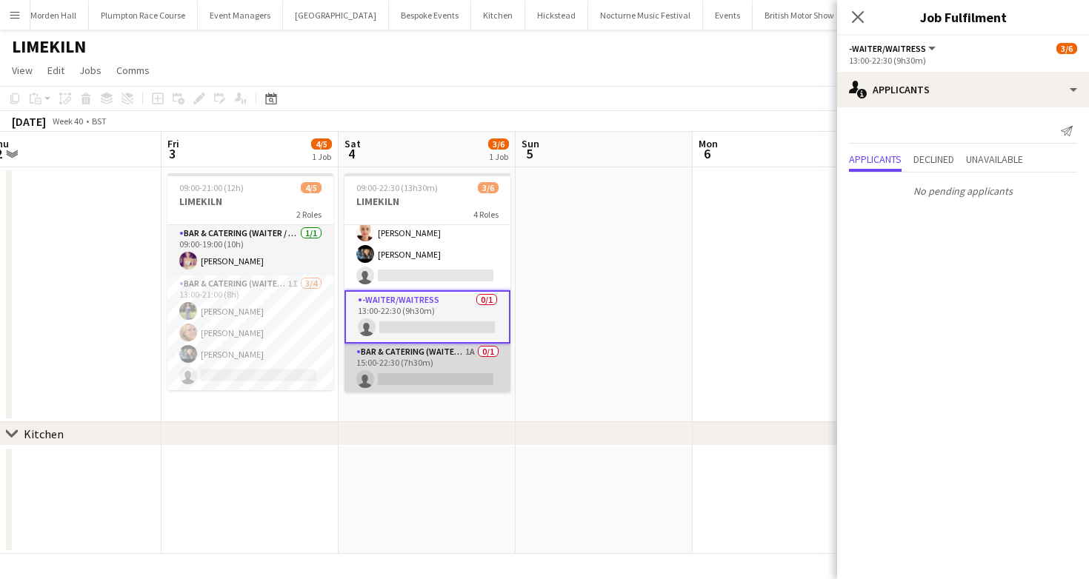
click at [462, 363] on app-card-role "Bar & Catering (Waiter / waitress) 1A 0/1 15:00-22:30 (7h30m) single-neutral-ac…" at bounding box center [427, 369] width 166 height 50
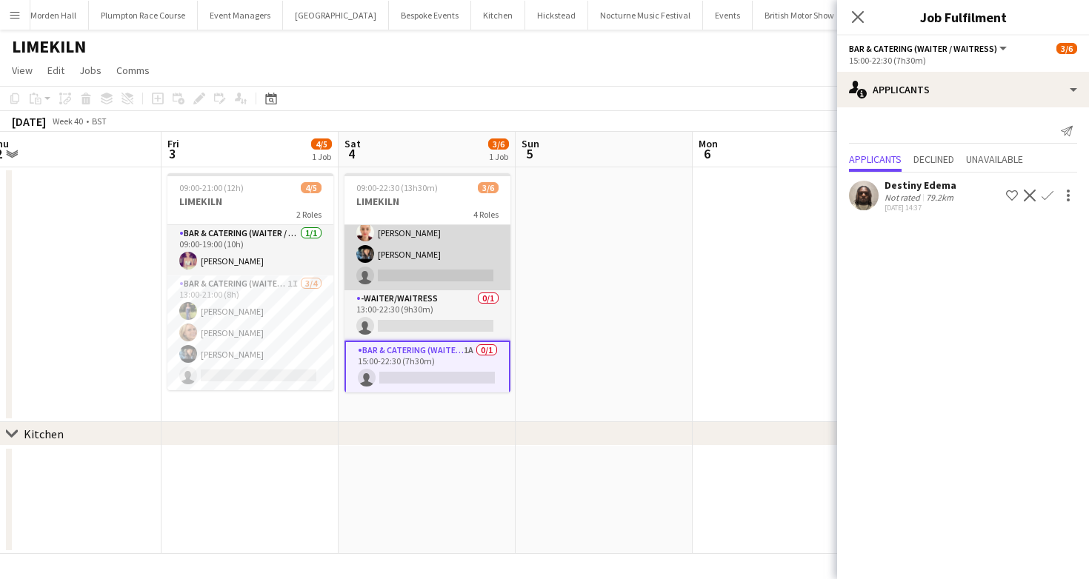
click at [426, 266] on app-card-role "Bar & Catering (Waiter / waitress) 2/3 13:00-20:30 (7h30m) Franceska T Imre Lyd…" at bounding box center [427, 243] width 166 height 93
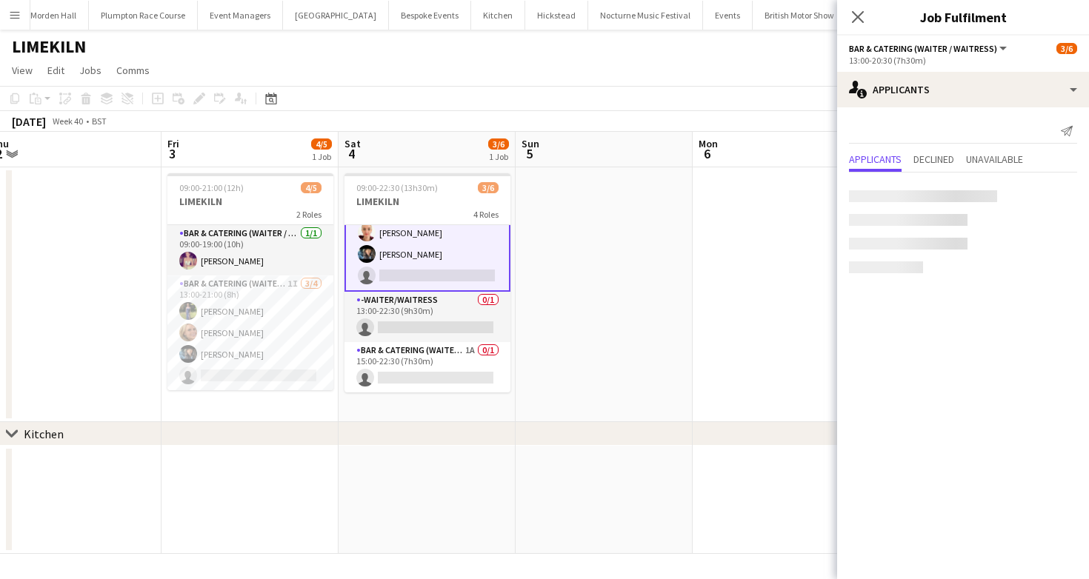
scroll to position [0, 0]
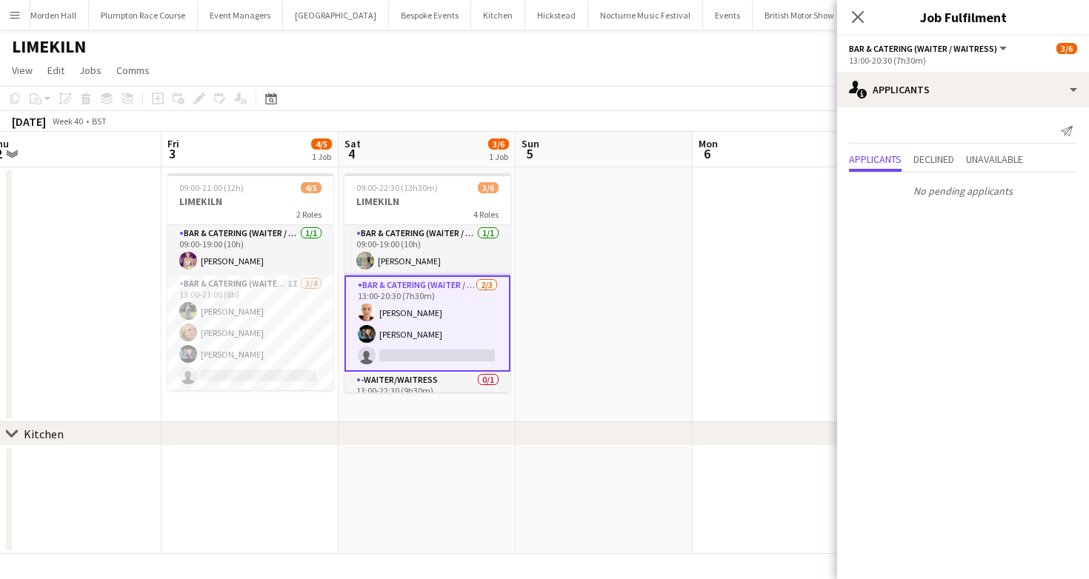
click at [426, 266] on app-card-role "Bar & Catering (Waiter / waitress) 1/1 09:00-19:00 (10h) Alexandra Burgoyne" at bounding box center [427, 250] width 166 height 50
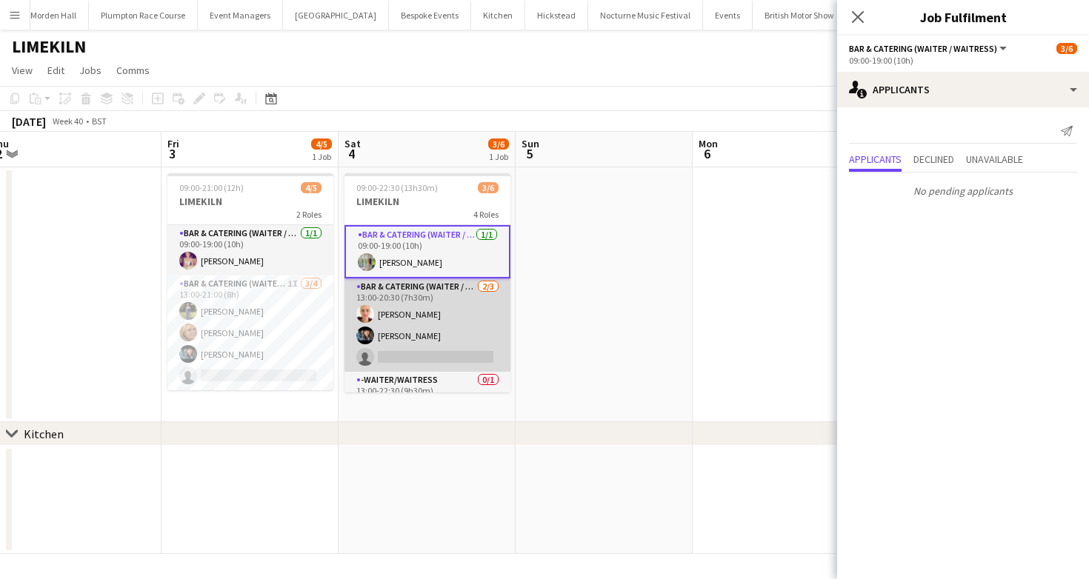
click at [409, 293] on app-card-role "Bar & Catering (Waiter / waitress) 2/3 13:00-20:30 (7h30m) Franceska T Imre Lyd…" at bounding box center [427, 324] width 166 height 93
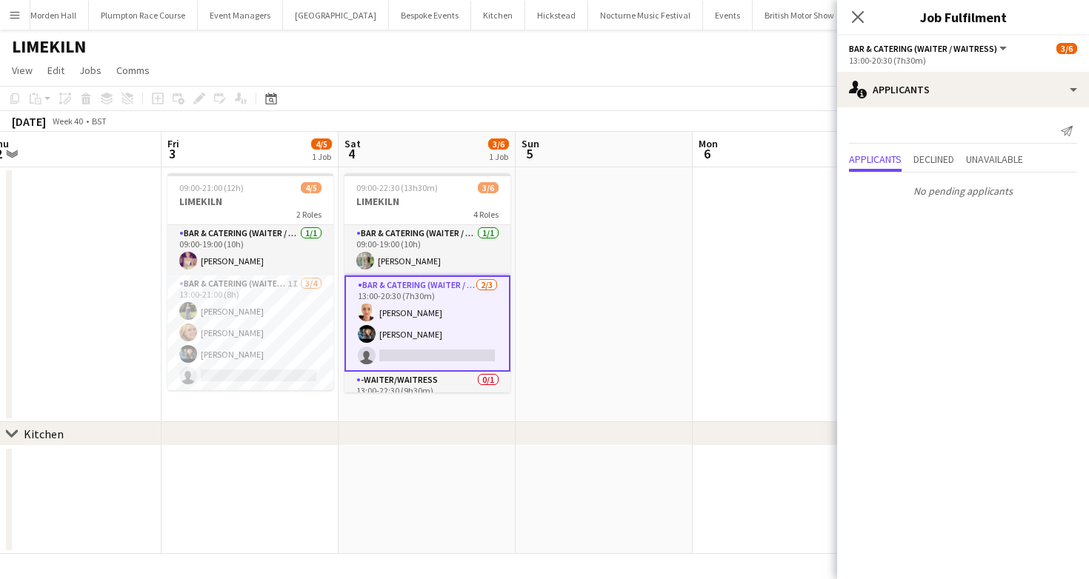
click at [547, 108] on app-toolbar "Copy Paste Paste Command V Paste with crew Command Shift V Paste linked Job [GE…" at bounding box center [544, 98] width 1089 height 25
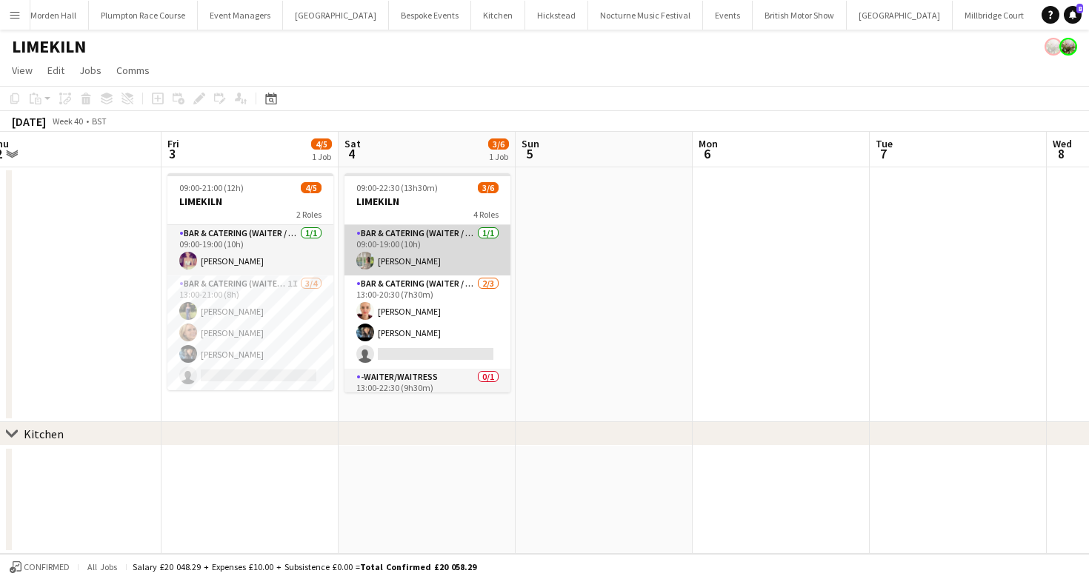
click at [427, 239] on app-card-role "Bar & Catering (Waiter / waitress) 1/1 09:00-19:00 (10h) Alexandra Burgoyne" at bounding box center [427, 250] width 166 height 50
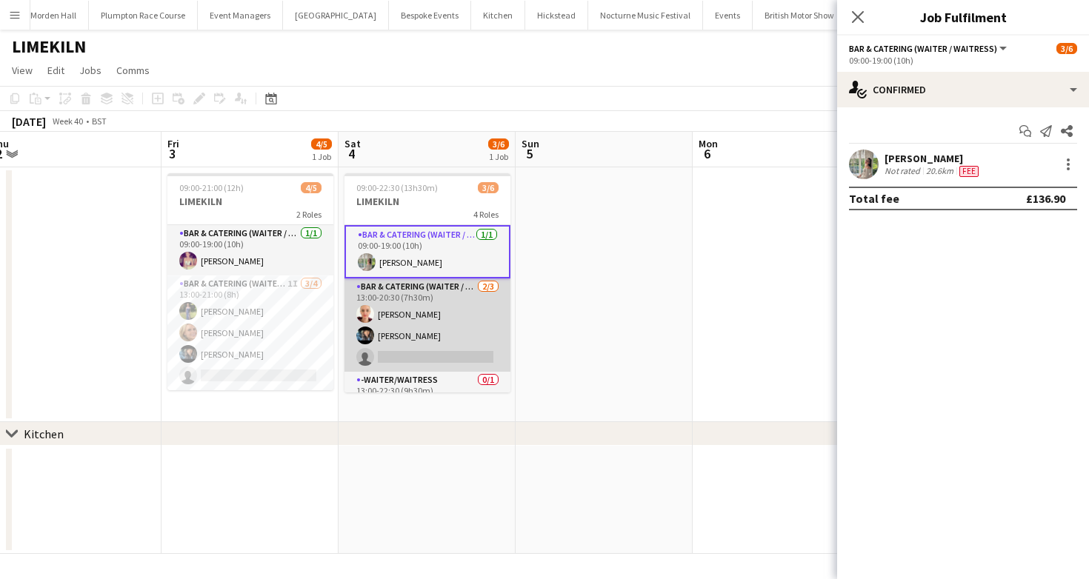
click at [427, 287] on app-card-role "Bar & Catering (Waiter / waitress) 2/3 13:00-20:30 (7h30m) Franceska T Imre Lyd…" at bounding box center [427, 324] width 166 height 93
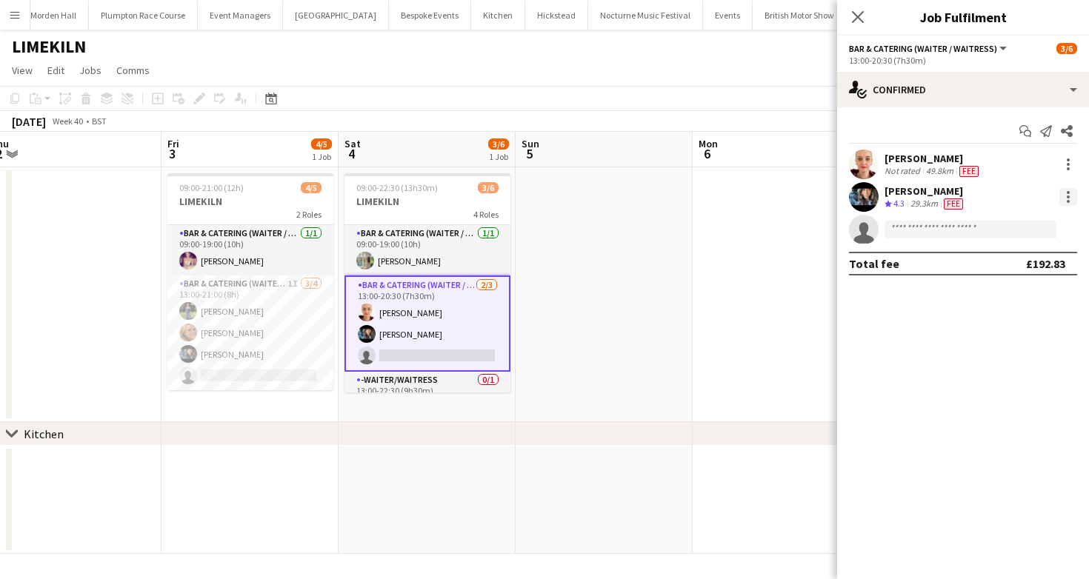
click at [1067, 201] on div at bounding box center [1067, 201] width 3 height 3
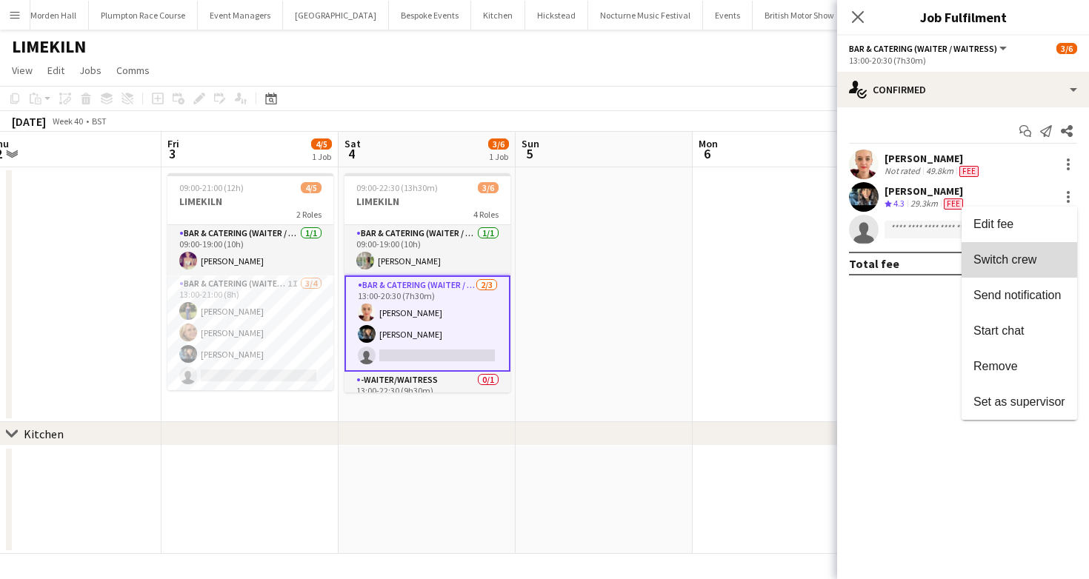
click at [1004, 267] on button "Switch crew" at bounding box center [1019, 260] width 116 height 36
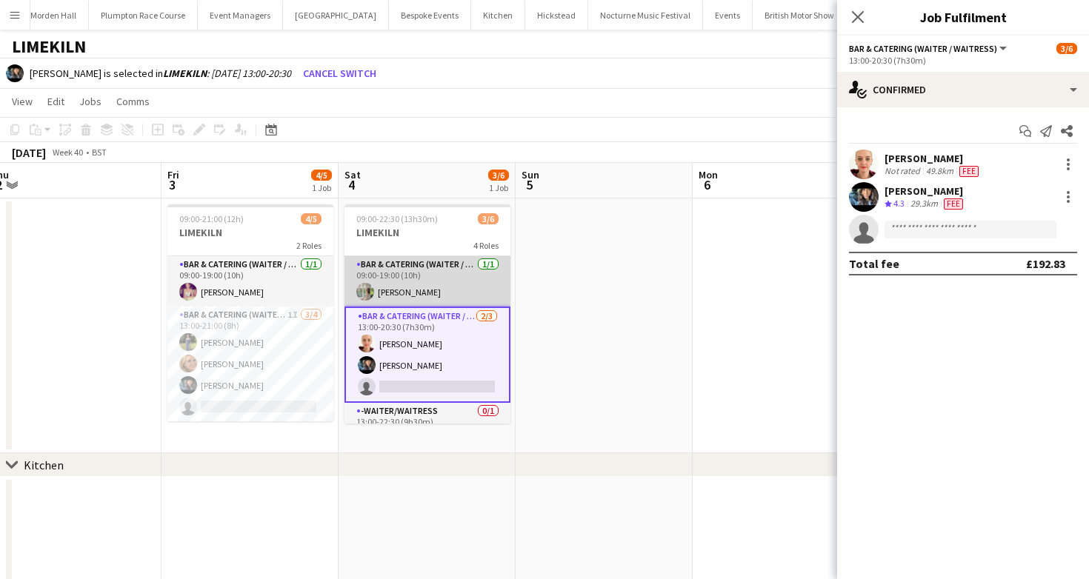
click at [370, 287] on app-user-avatar at bounding box center [365, 292] width 18 height 18
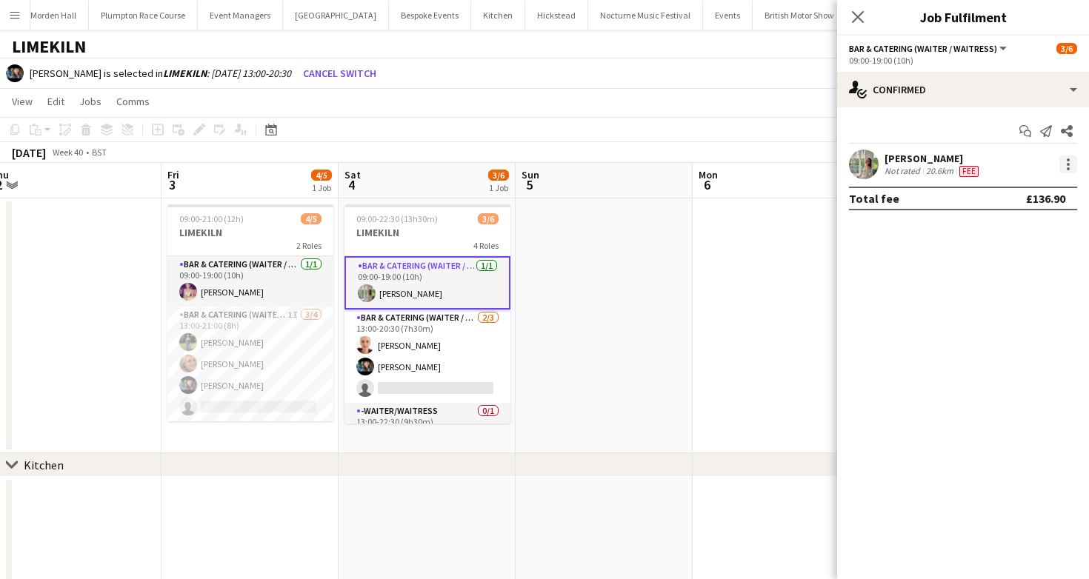
click at [1074, 160] on div at bounding box center [1068, 165] width 18 height 18
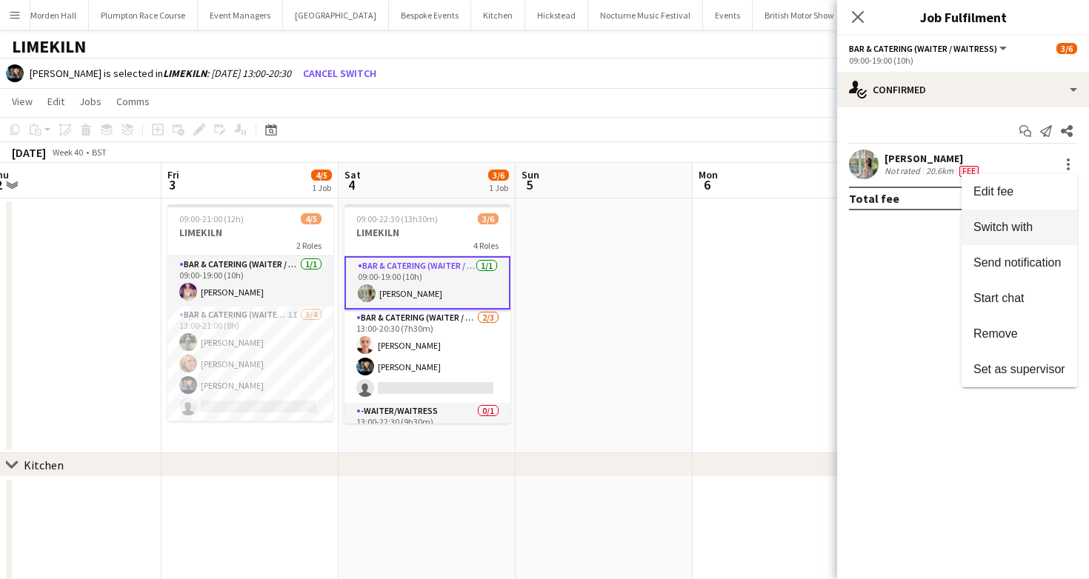
click at [1011, 235] on button "Switch with" at bounding box center [1019, 228] width 116 height 36
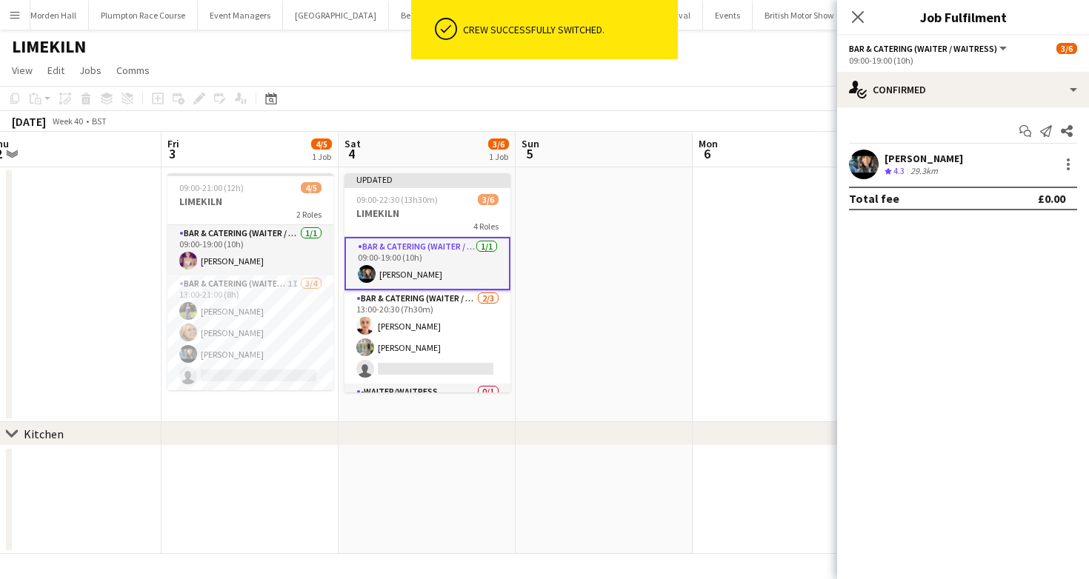
click at [712, 103] on app-toolbar "Copy Paste Paste Command V Paste with crew Command Shift V Paste linked Job [GE…" at bounding box center [544, 98] width 1089 height 25
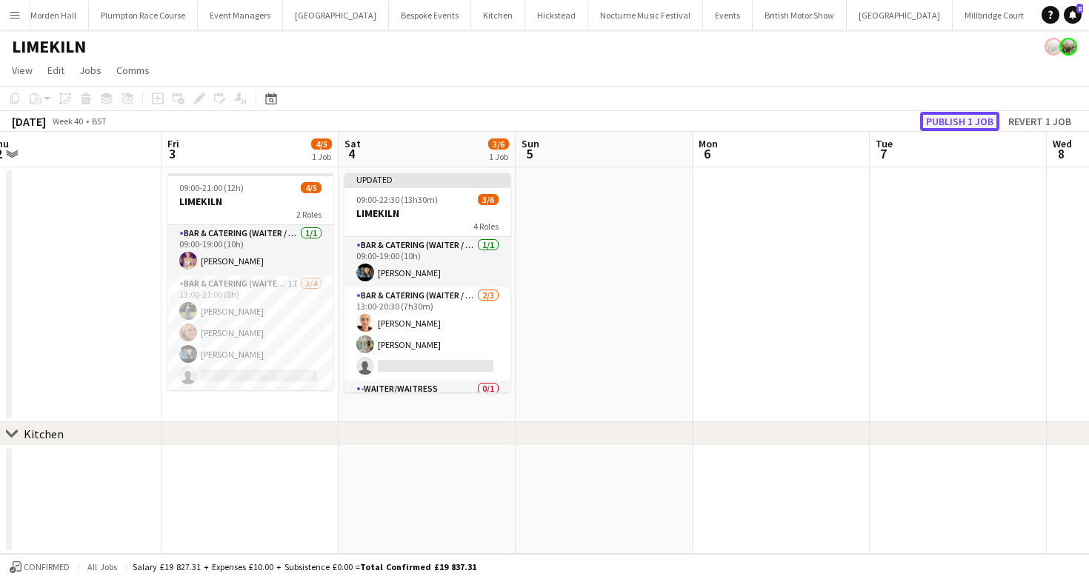
click at [943, 123] on button "Publish 1 job" at bounding box center [959, 121] width 79 height 19
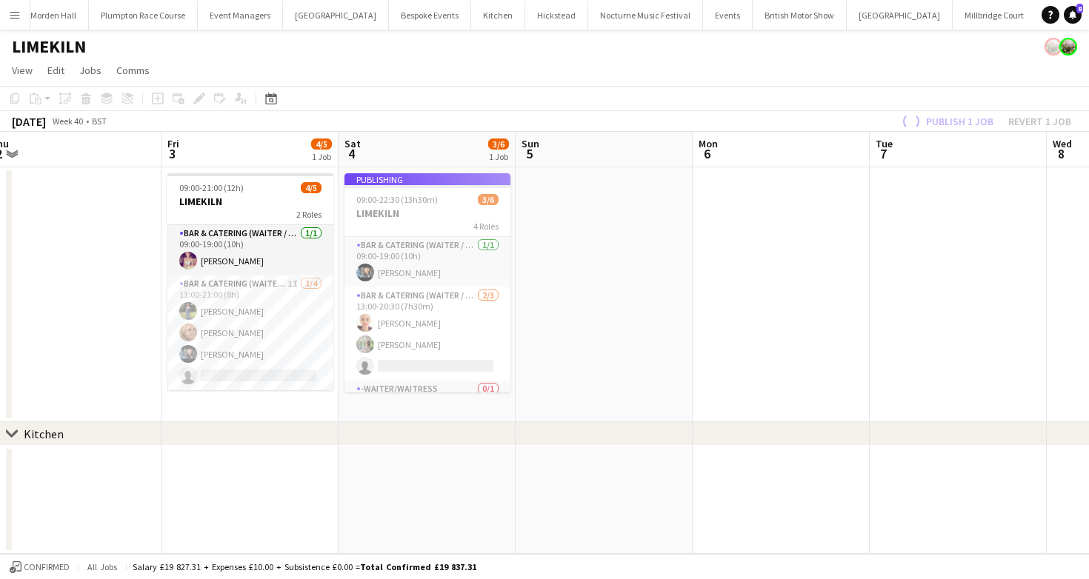
click at [451, 346] on app-job-card "Publishing 09:00-22:30 (13h30m) 3/6 LIMEKILN 4 Roles Bar & Catering (Waiter / w…" at bounding box center [427, 282] width 166 height 219
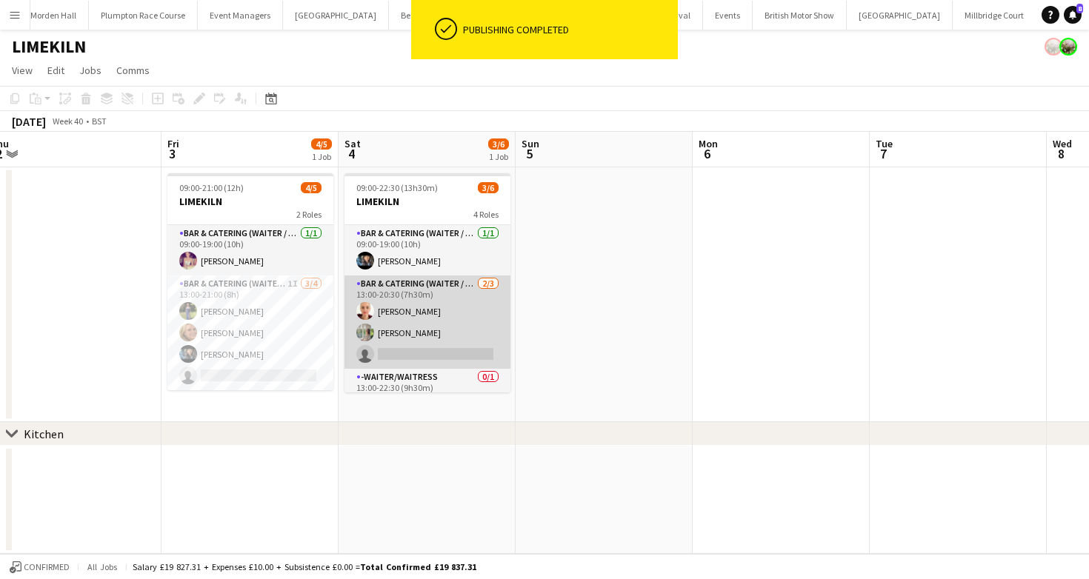
click at [442, 310] on app-card-role "Bar & Catering (Waiter / waitress) 2/3 13:00-20:30 (7h30m) Franceska T Imre Ale…" at bounding box center [427, 322] width 166 height 93
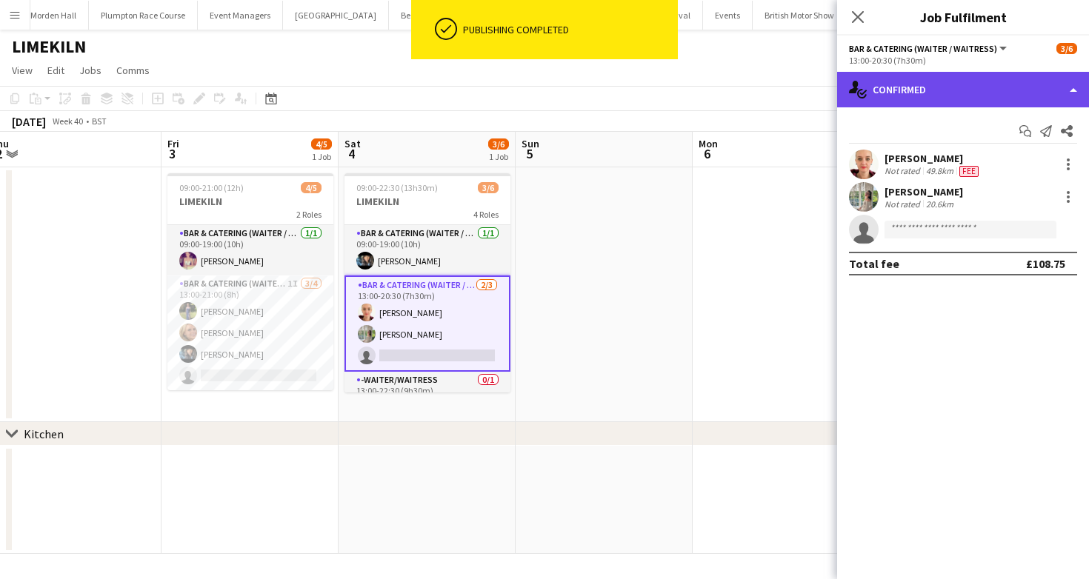
click at [887, 76] on div "single-neutral-actions-check-2 Confirmed" at bounding box center [963, 90] width 252 height 36
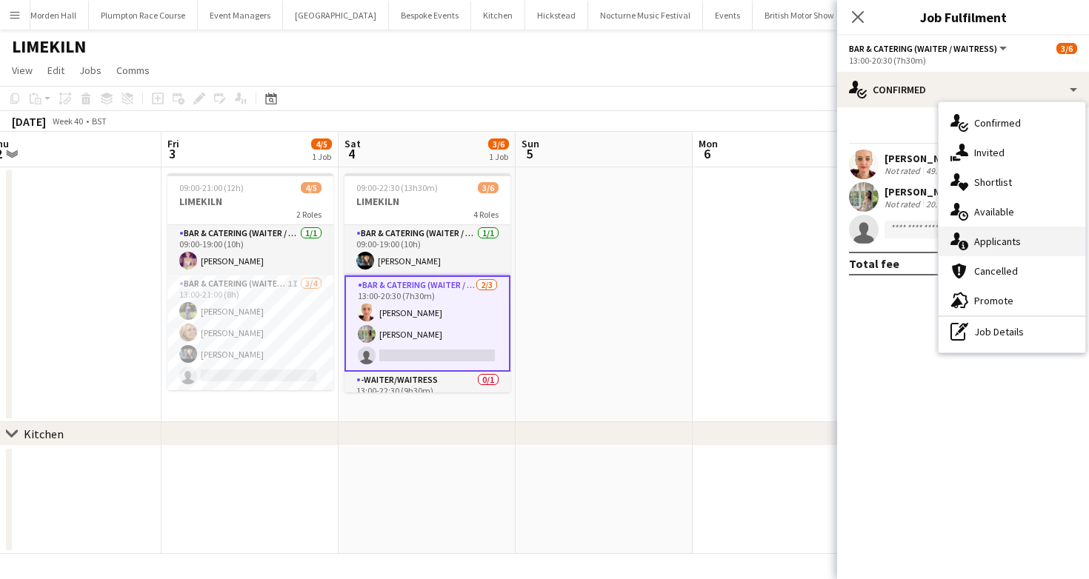
click at [998, 241] on span "Applicants" at bounding box center [997, 241] width 47 height 13
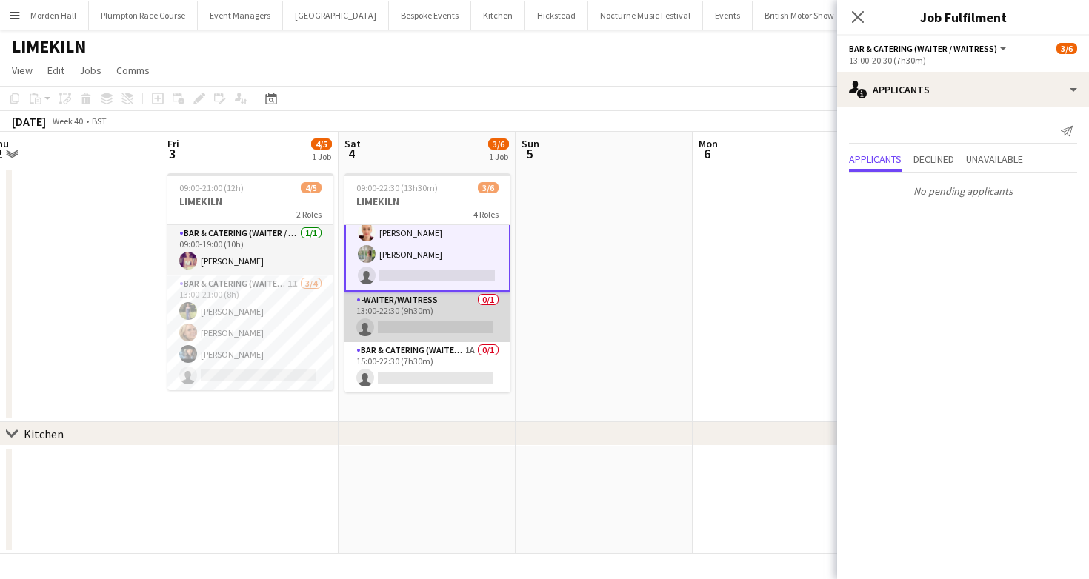
click at [407, 333] on app-card-role "-Waiter/Waitress 0/1 13:00-22:30 (9h30m) single-neutral-actions" at bounding box center [427, 317] width 166 height 50
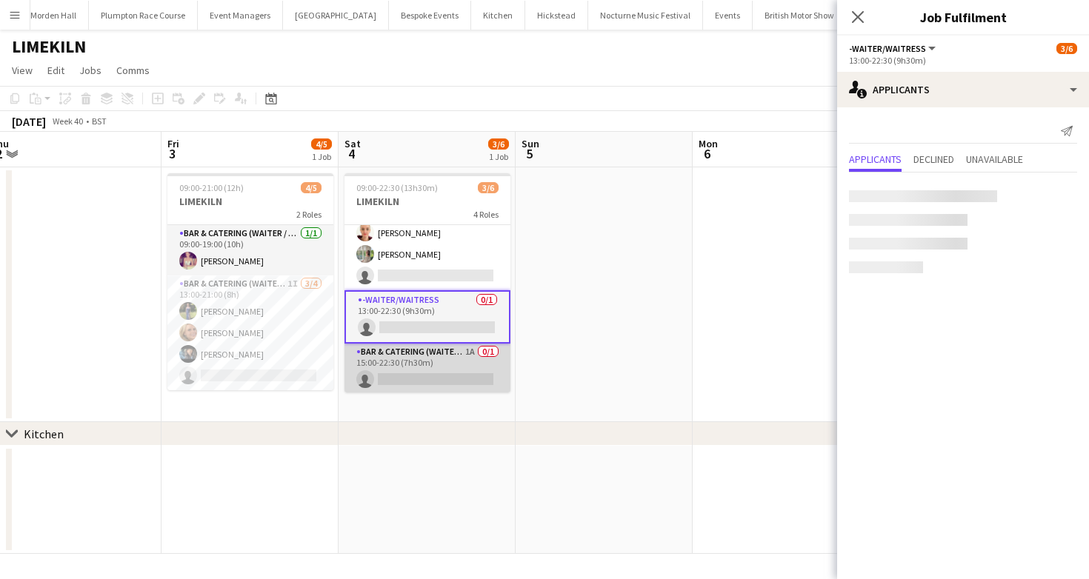
click at [418, 348] on app-card-role "Bar & Catering (Waiter / waitress) 1A 0/1 15:00-22:30 (7h30m) single-neutral-ac…" at bounding box center [427, 369] width 166 height 50
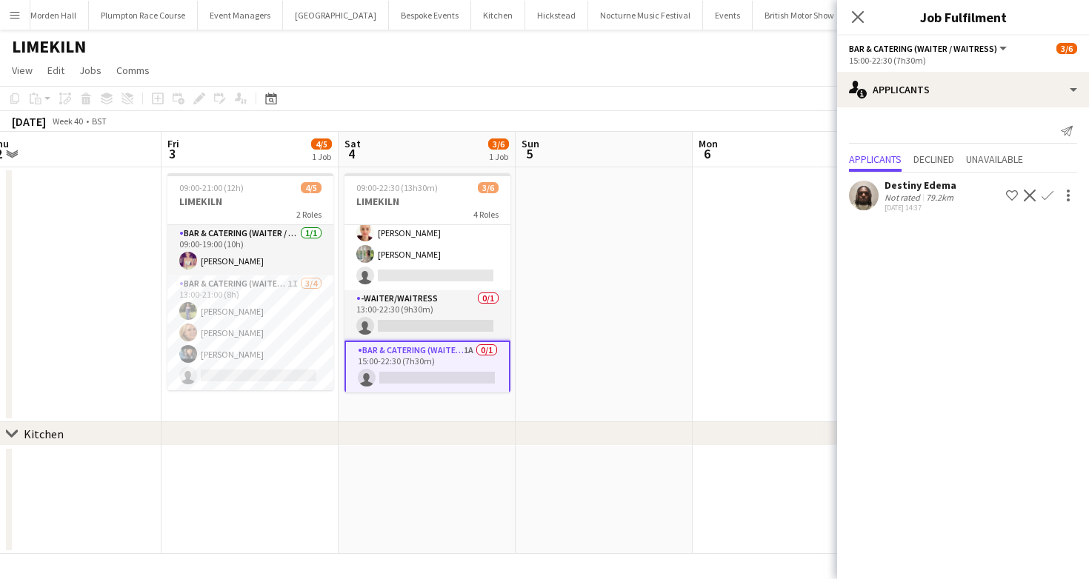
click at [538, 112] on div "October 2025 Week 40 • BST" at bounding box center [544, 121] width 1089 height 21
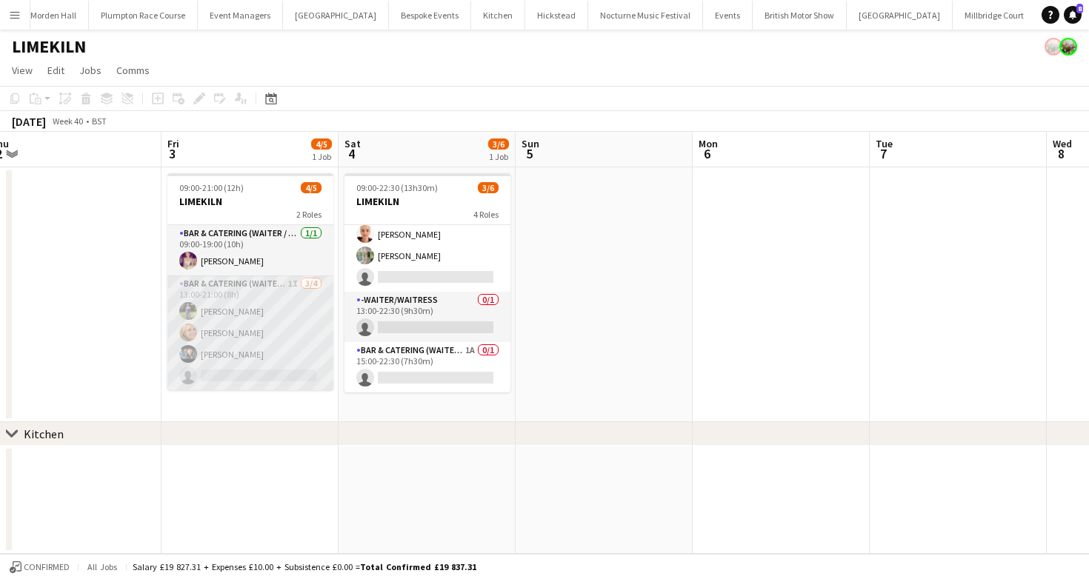
click at [272, 303] on app-card-role "Bar & Catering (Waiter / waitress) 1I 3/4 13:00-21:00 (8h) Holly Hunter Lucy Be…" at bounding box center [250, 333] width 166 height 115
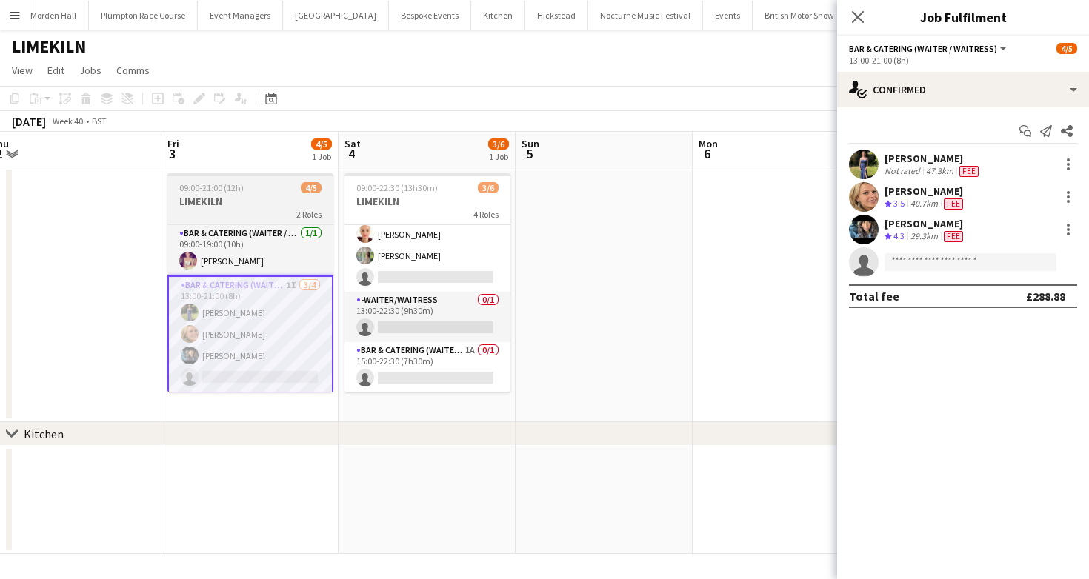
click at [262, 201] on h3 "LIMEKILN" at bounding box center [250, 201] width 166 height 13
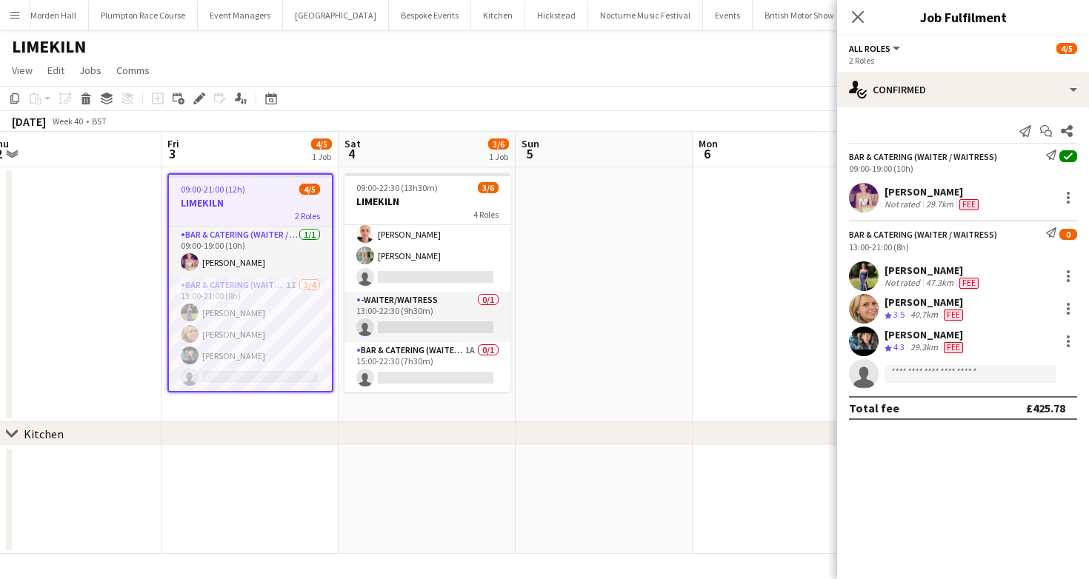
click at [428, 87] on app-toolbar "Copy Paste Paste Command V Paste with crew Command Shift V Paste linked Job [GE…" at bounding box center [544, 98] width 1089 height 25
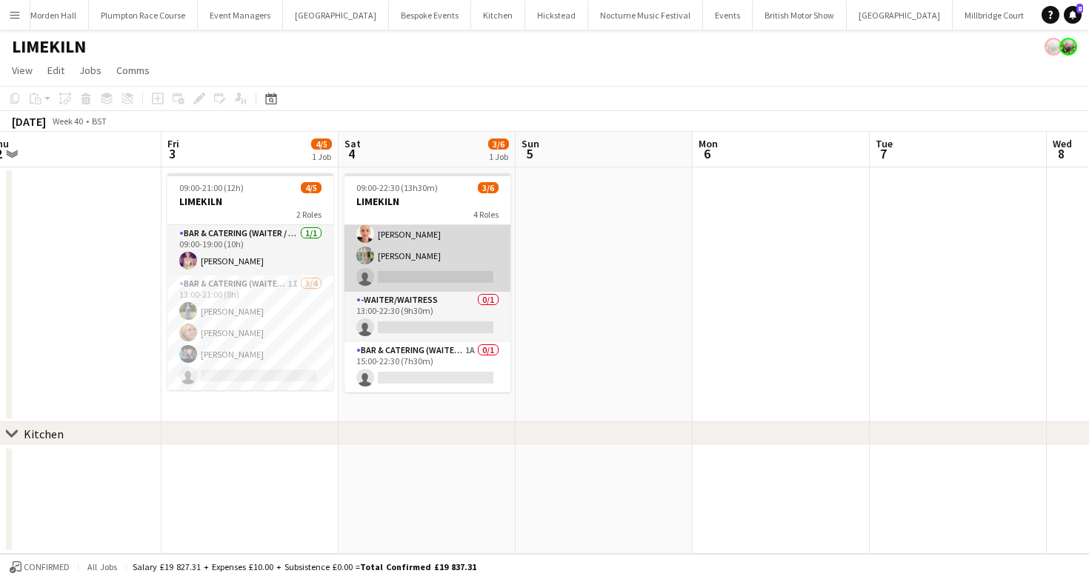
click at [419, 273] on app-card-role "Bar & Catering (Waiter / waitress) 2/3 13:00-20:30 (7h30m) Franceska T Imre Ale…" at bounding box center [427, 244] width 166 height 93
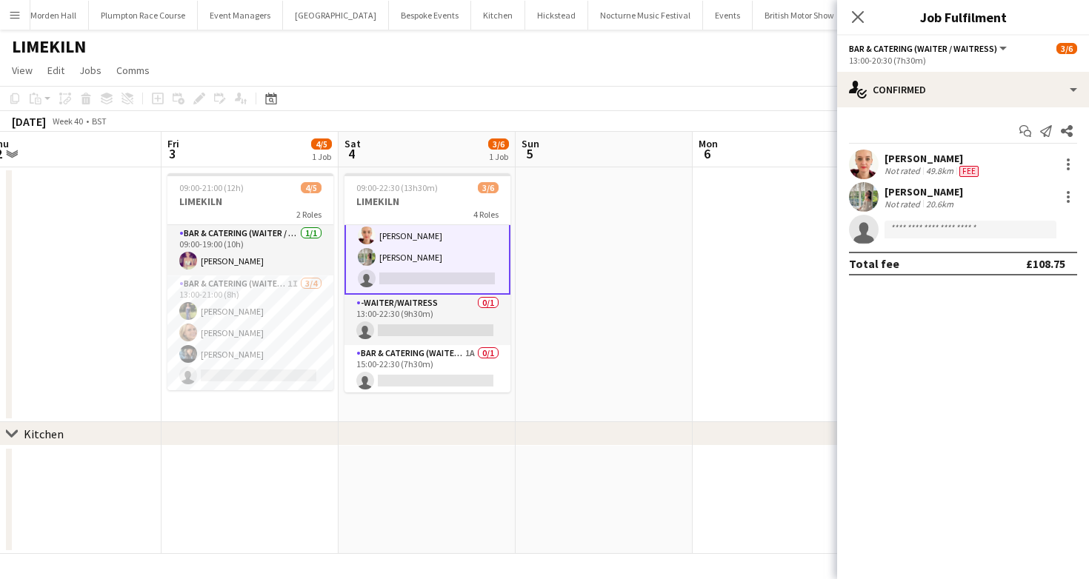
scroll to position [79, 0]
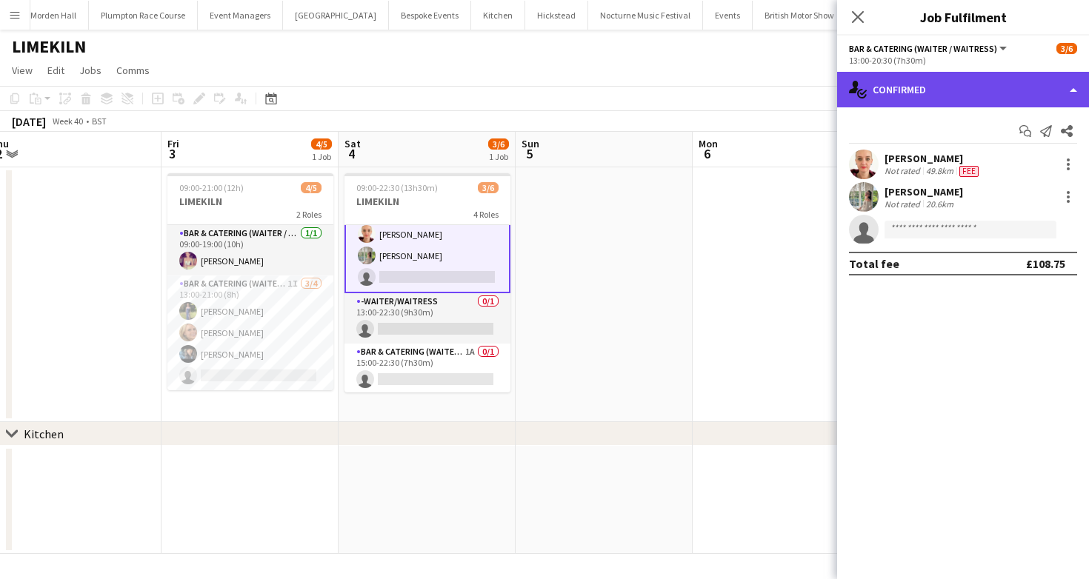
click at [937, 85] on div "single-neutral-actions-check-2 Confirmed" at bounding box center [963, 90] width 252 height 36
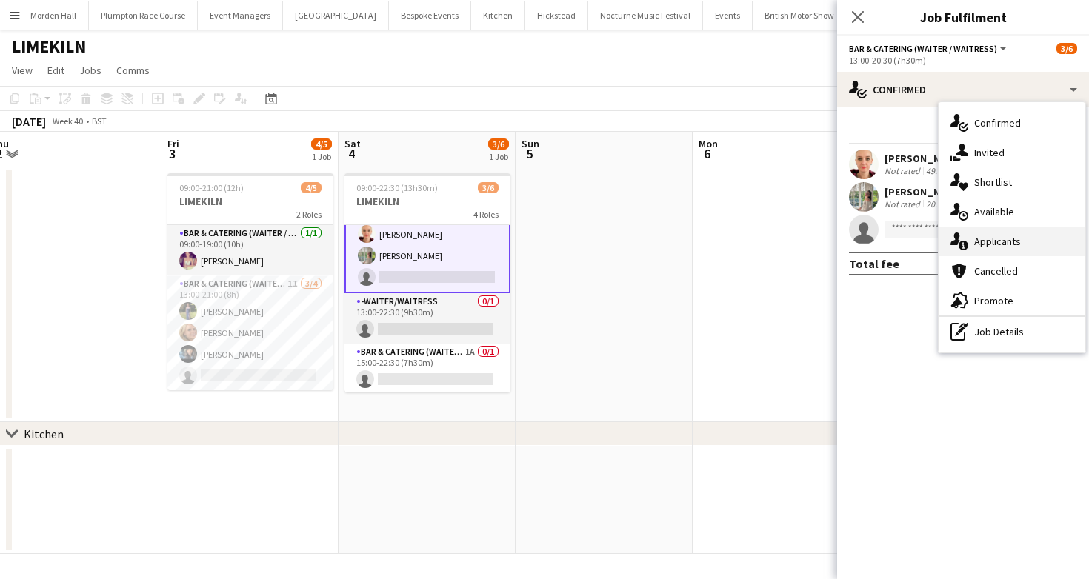
click at [972, 249] on div "single-neutral-actions-information Applicants" at bounding box center [1011, 242] width 147 height 30
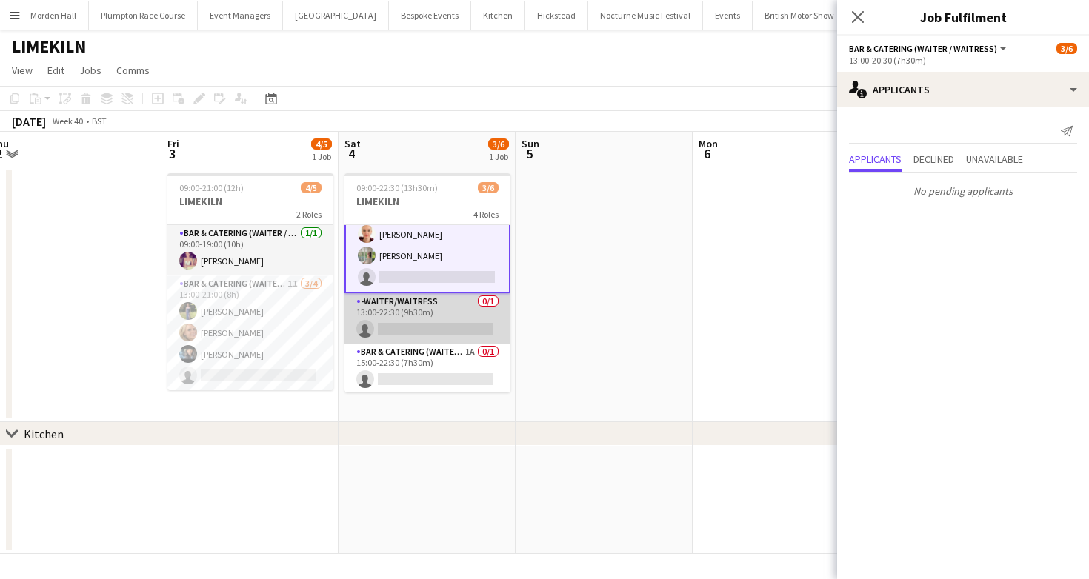
click at [376, 324] on app-card-role "-Waiter/Waitress 0/1 13:00-22:30 (9h30m) single-neutral-actions" at bounding box center [427, 318] width 166 height 50
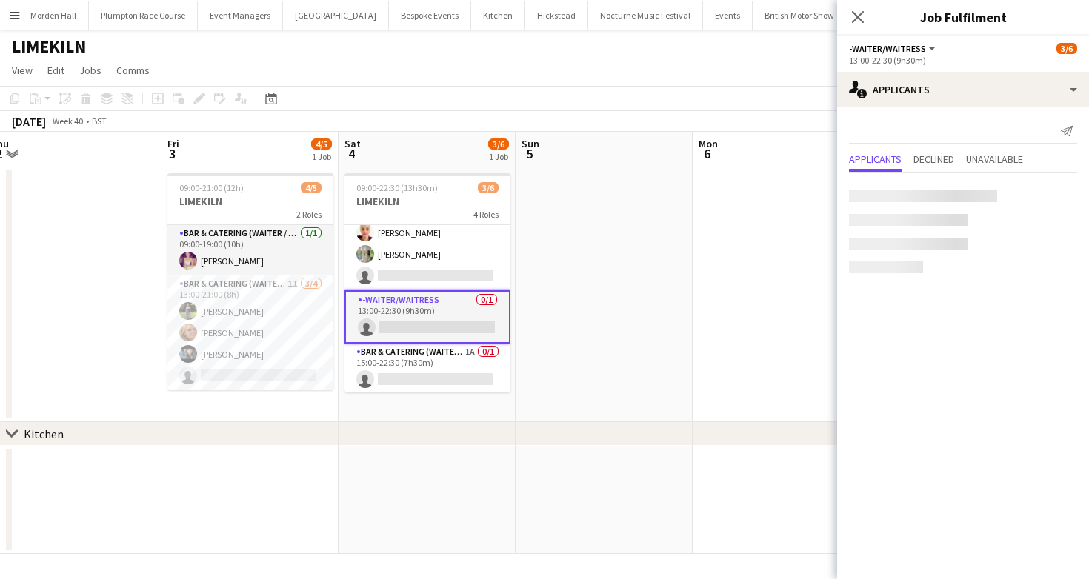
scroll to position [77, 0]
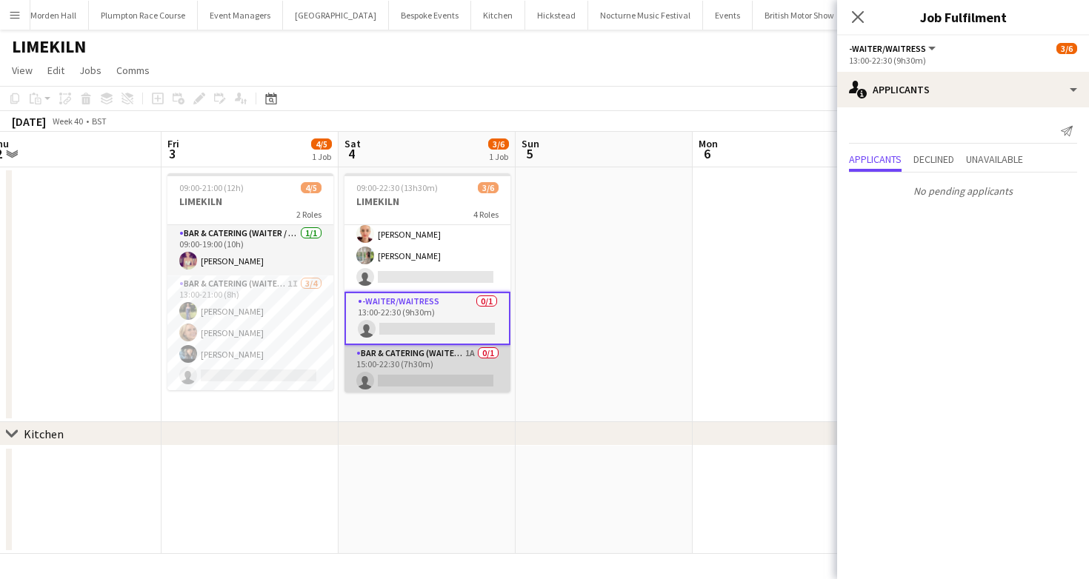
click at [435, 390] on app-card-role "Bar & Catering (Waiter / waitress) 1A 0/1 15:00-22:30 (7h30m) single-neutral-ac…" at bounding box center [427, 370] width 166 height 50
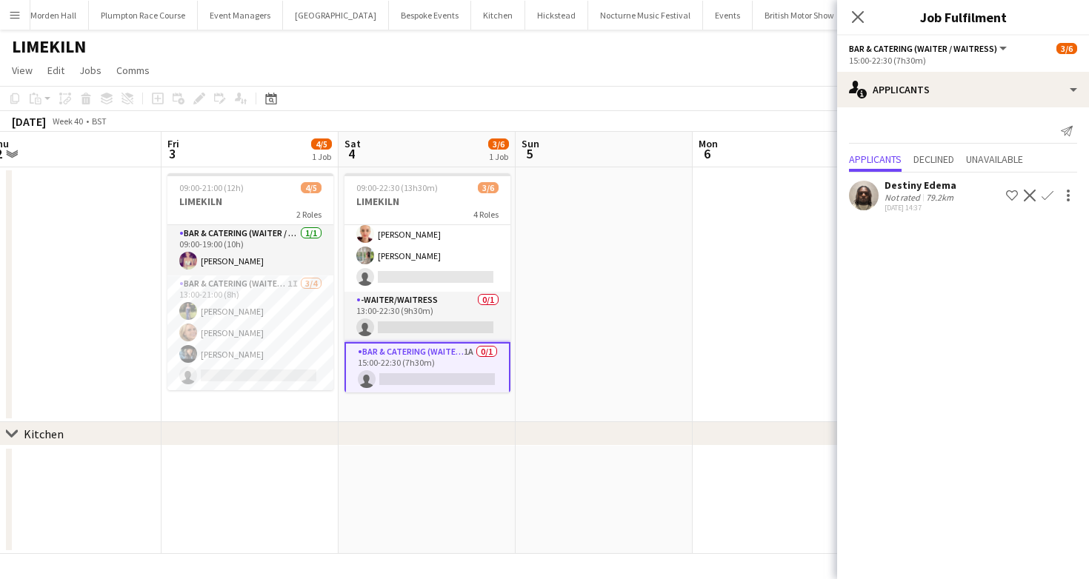
scroll to position [0, 0]
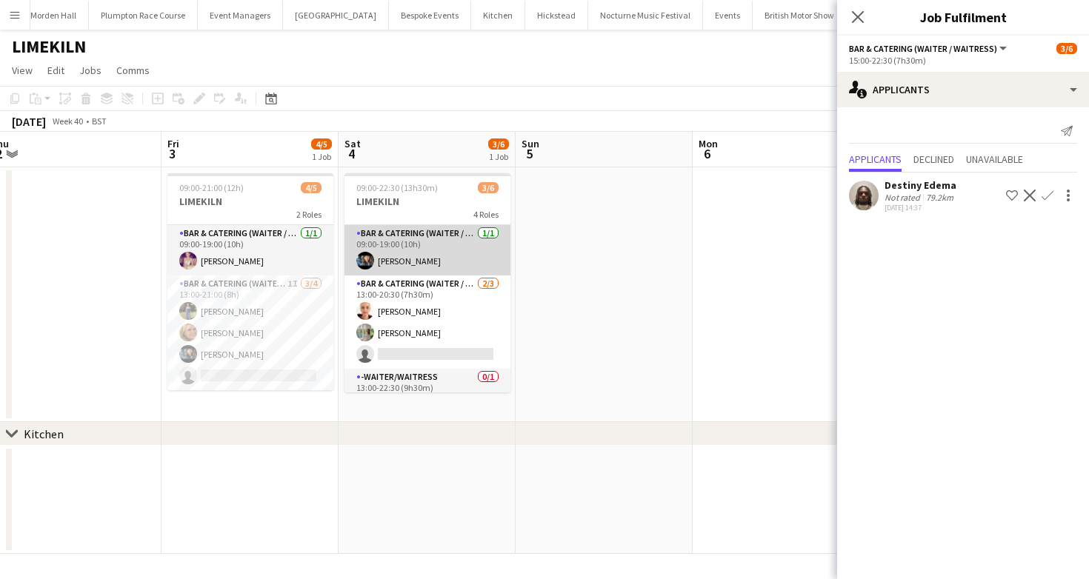
click at [393, 267] on app-card-role "Bar & Catering (Waiter / waitress) 1/1 09:00-19:00 (10h) Lydia Cameron" at bounding box center [427, 250] width 166 height 50
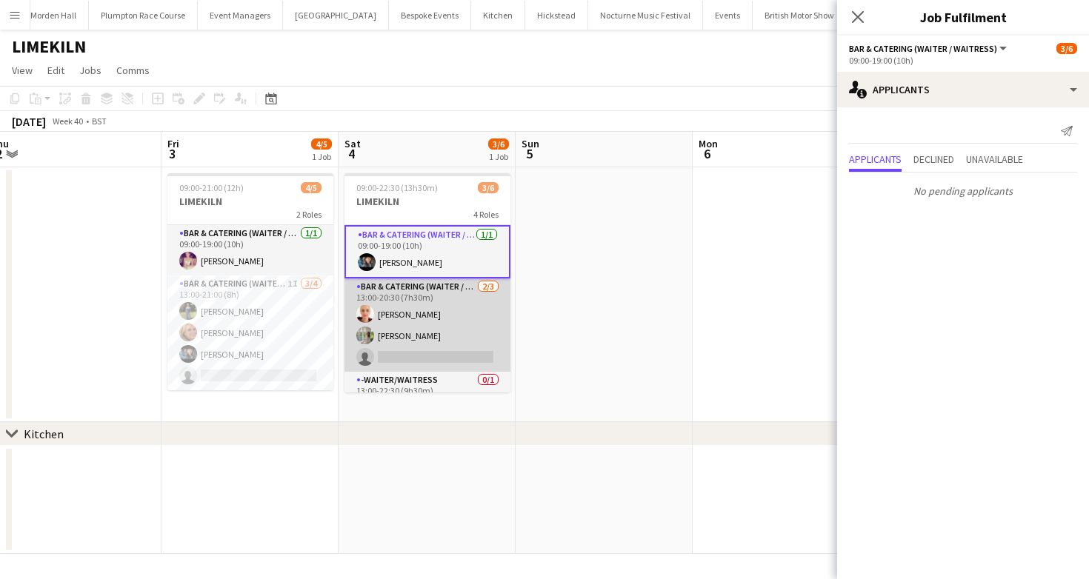
click at [406, 341] on app-card-role "Bar & Catering (Waiter / waitress) 2/3 13:00-20:30 (7h30m) Franceska T Imre Ale…" at bounding box center [427, 324] width 166 height 93
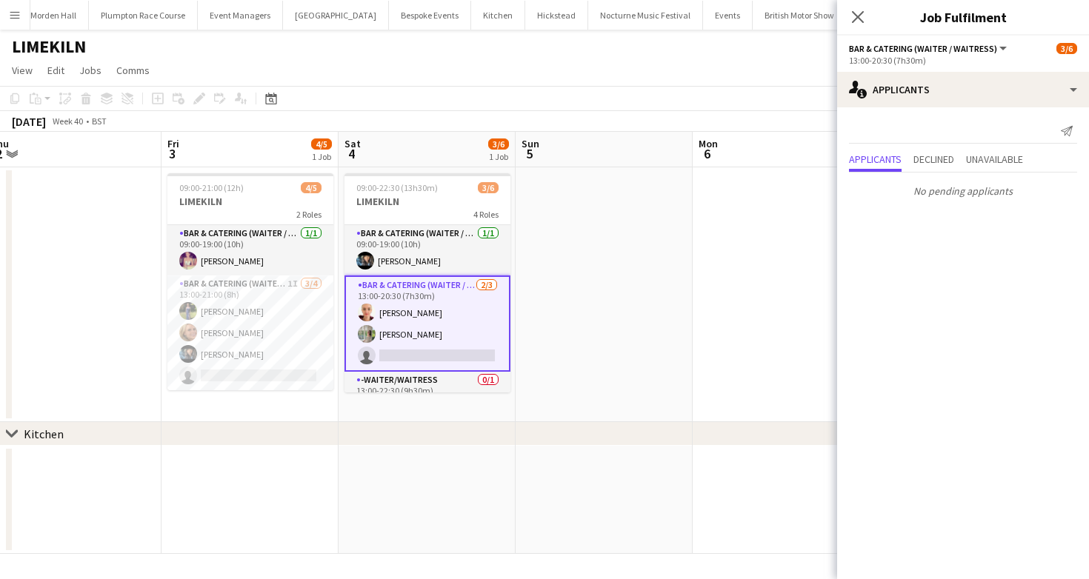
click at [638, 61] on app-page-menu "View Day view expanded Day view collapsed Month view Date picker Jump to today …" at bounding box center [544, 72] width 1089 height 28
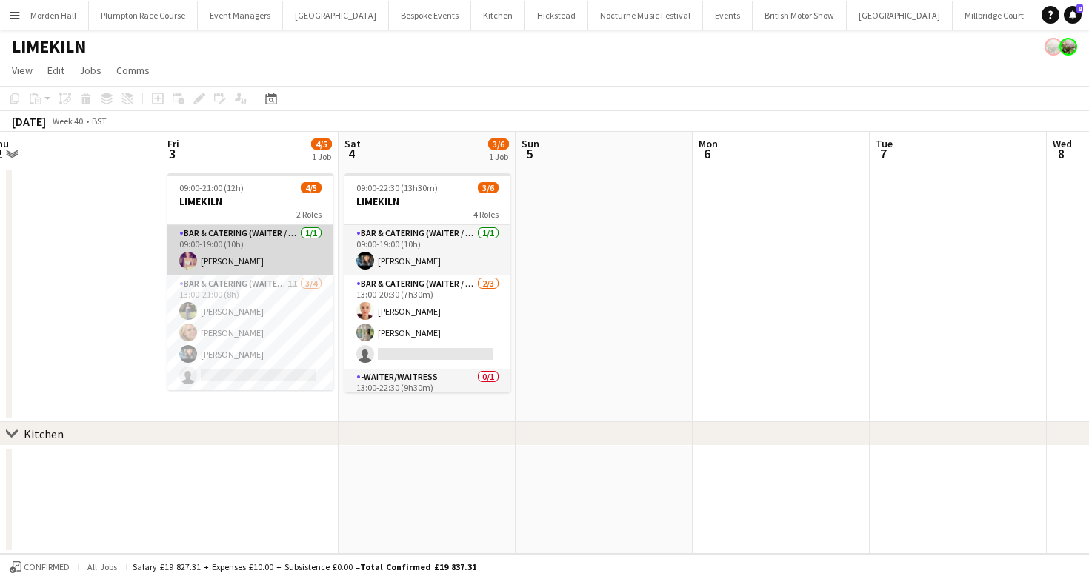
click at [263, 262] on app-card-role "Bar & Catering (Waiter / waitress) 1/1 09:00-19:00 (10h) Emma Black" at bounding box center [250, 250] width 166 height 50
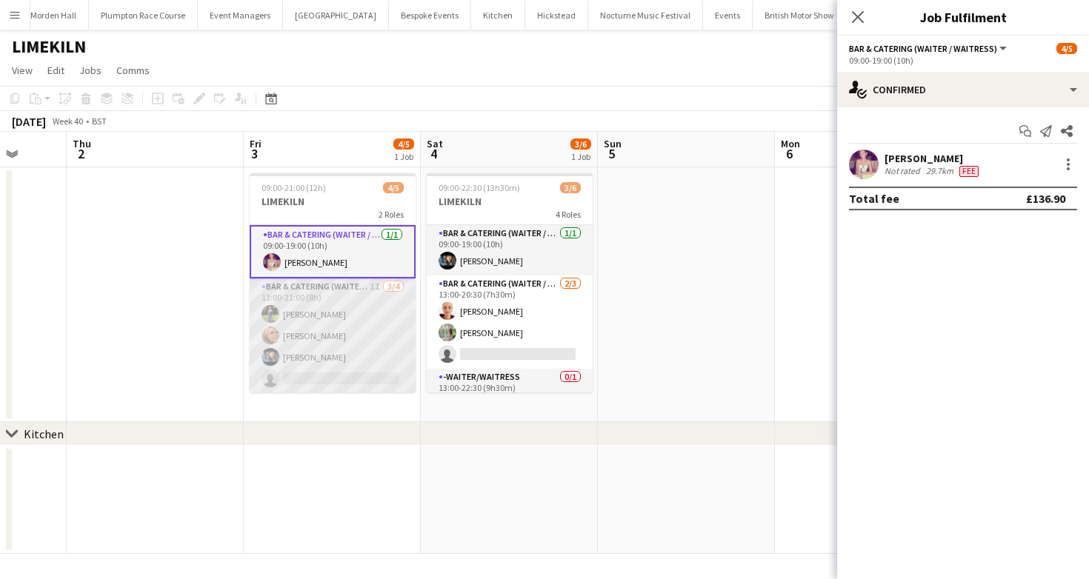
scroll to position [0, 354]
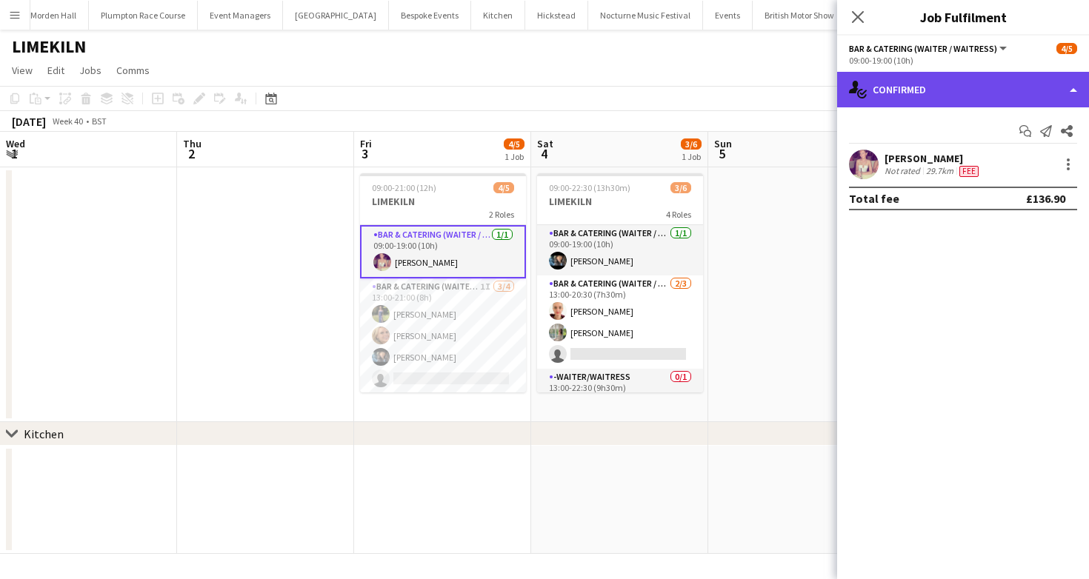
click at [866, 90] on icon "single-neutral-actions-check-2" at bounding box center [858, 90] width 18 height 18
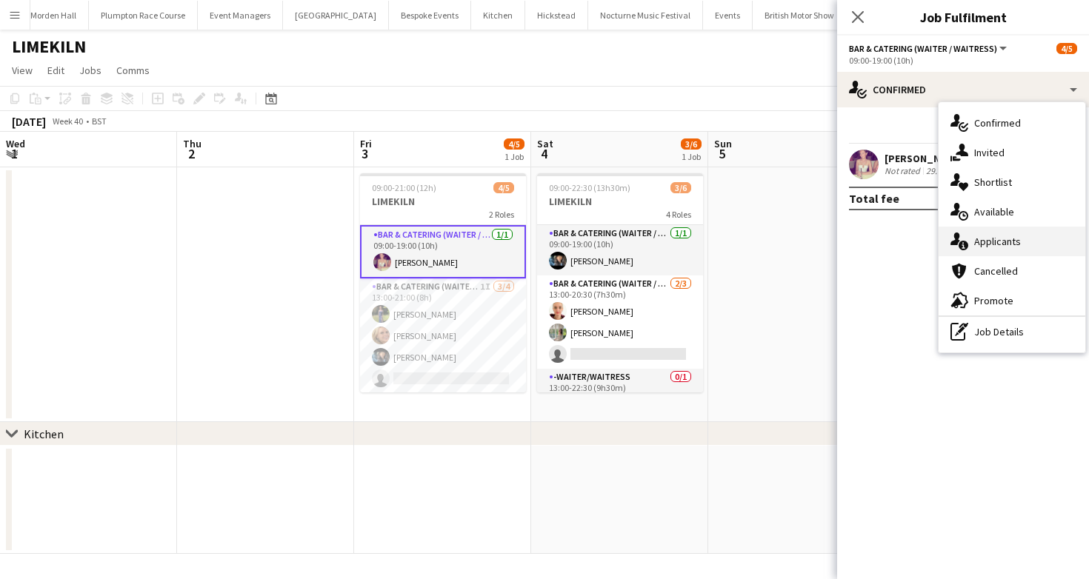
click at [1009, 235] on span "Applicants" at bounding box center [997, 241] width 47 height 13
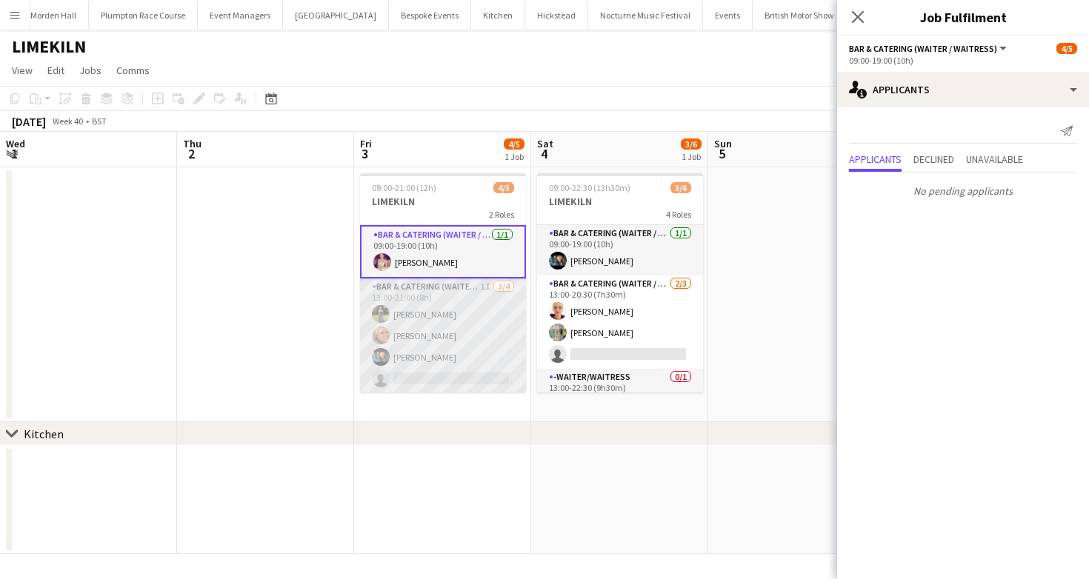
click at [433, 327] on app-card-role "Bar & Catering (Waiter / waitress) 1I 3/4 13:00-21:00 (8h) Holly Hunter Lucy Be…" at bounding box center [443, 335] width 166 height 115
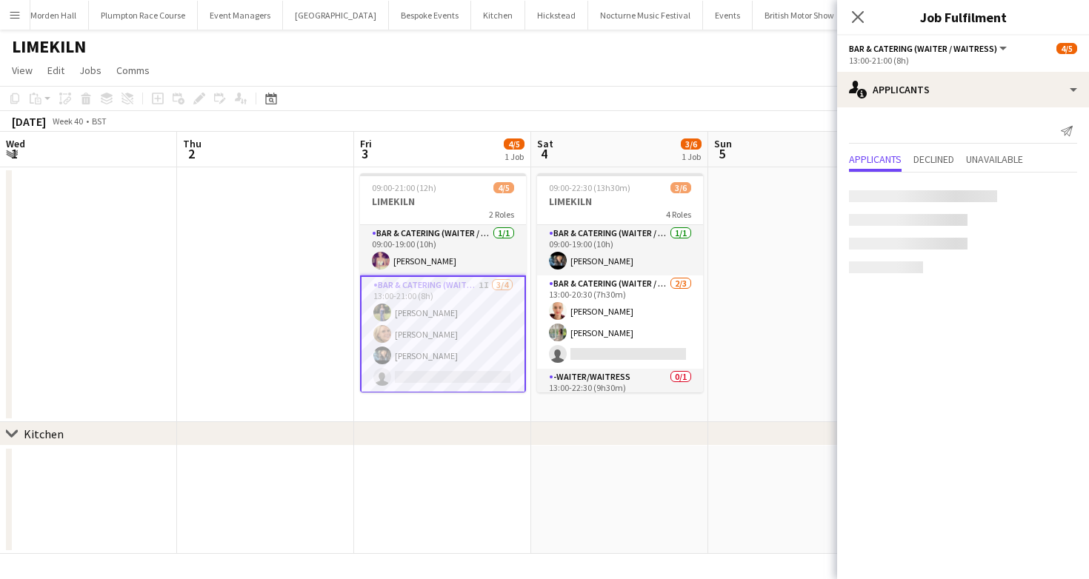
scroll to position [1, 0]
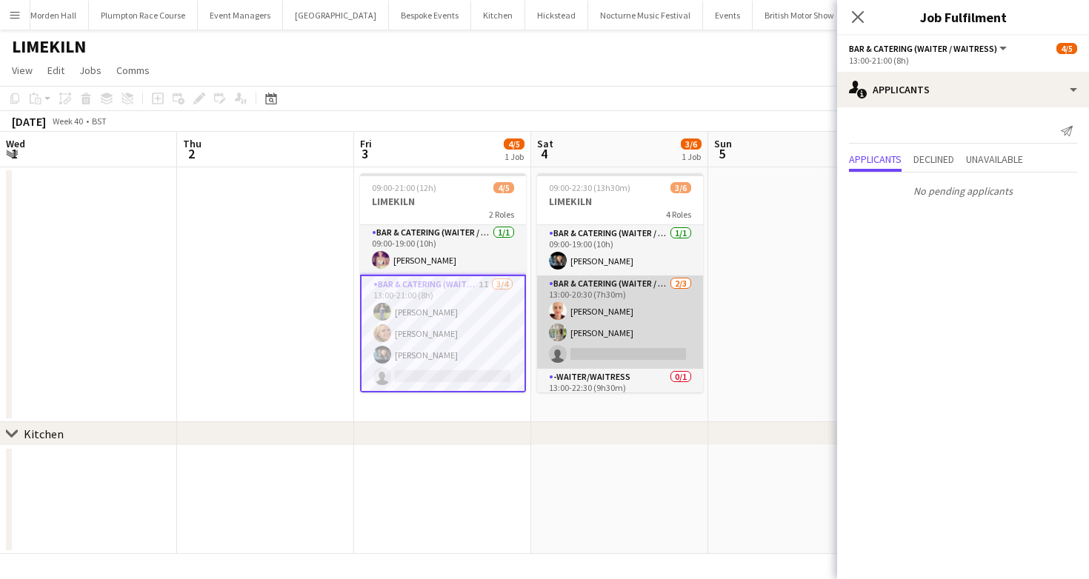
click at [664, 295] on app-card-role "Bar & Catering (Waiter / waitress) 2/3 13:00-20:30 (7h30m) Franceska T Imre Ale…" at bounding box center [620, 322] width 166 height 93
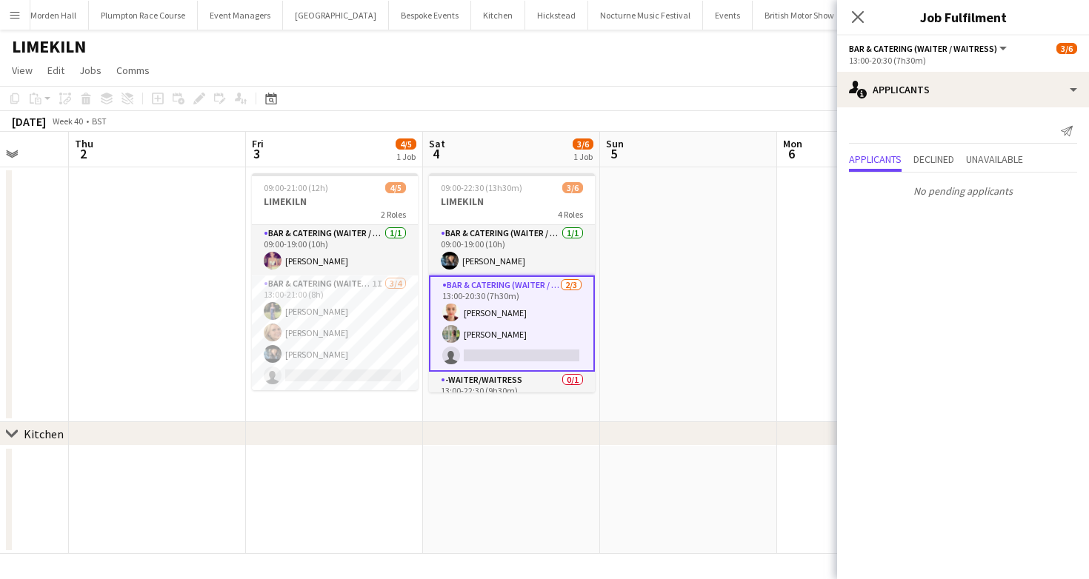
scroll to position [0, 691]
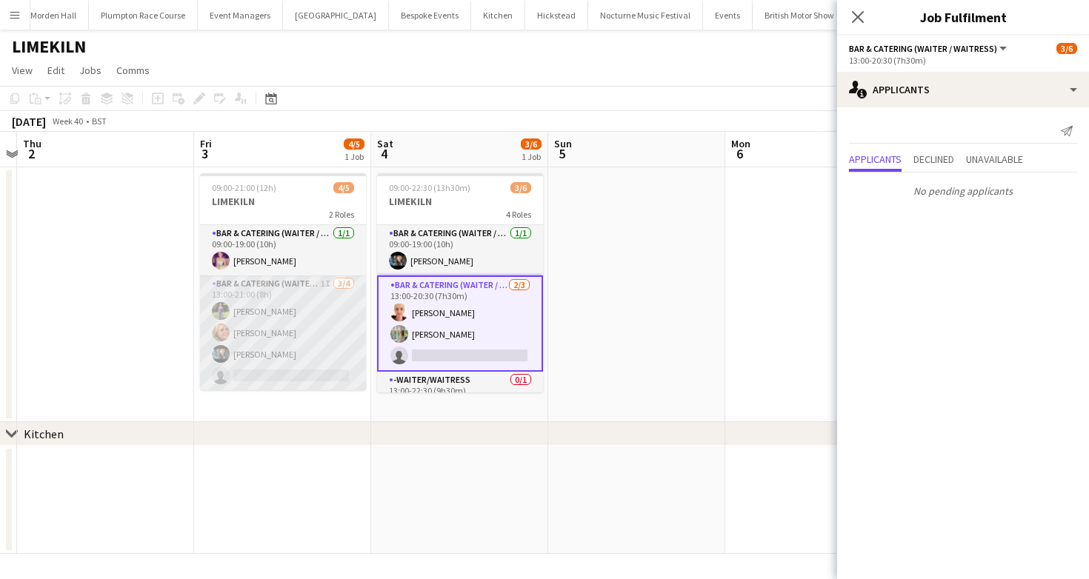
click at [268, 321] on app-card-role "Bar & Catering (Waiter / waitress) 1I 3/4 13:00-21:00 (8h) Holly Hunter Lucy Be…" at bounding box center [283, 333] width 166 height 115
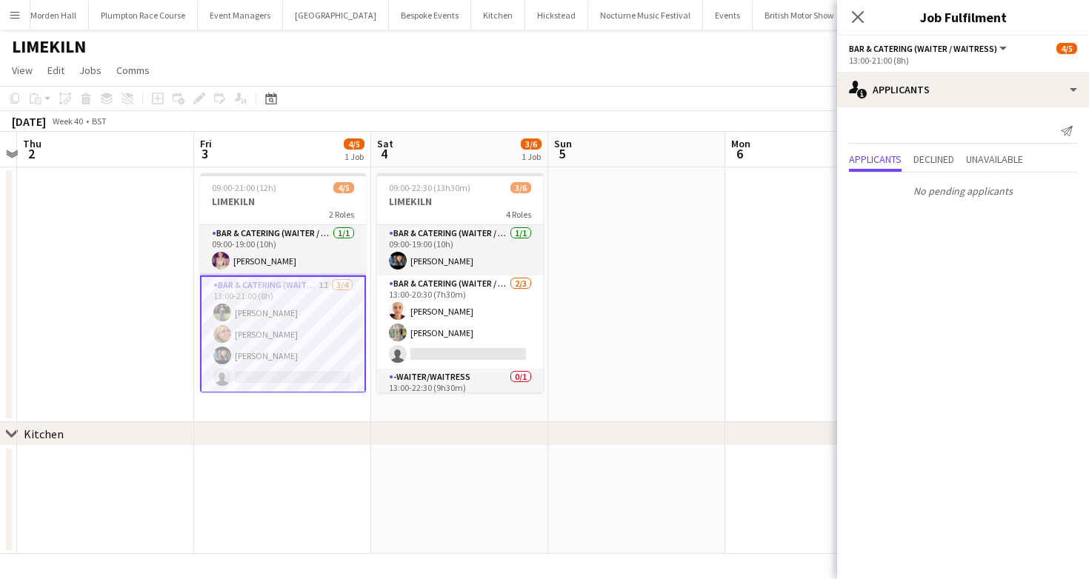
click at [267, 351] on app-card-role "Bar & Catering (Waiter / waitress) 1I 3/4 13:00-21:00 (8h) Holly Hunter Lucy Be…" at bounding box center [283, 335] width 166 height 118
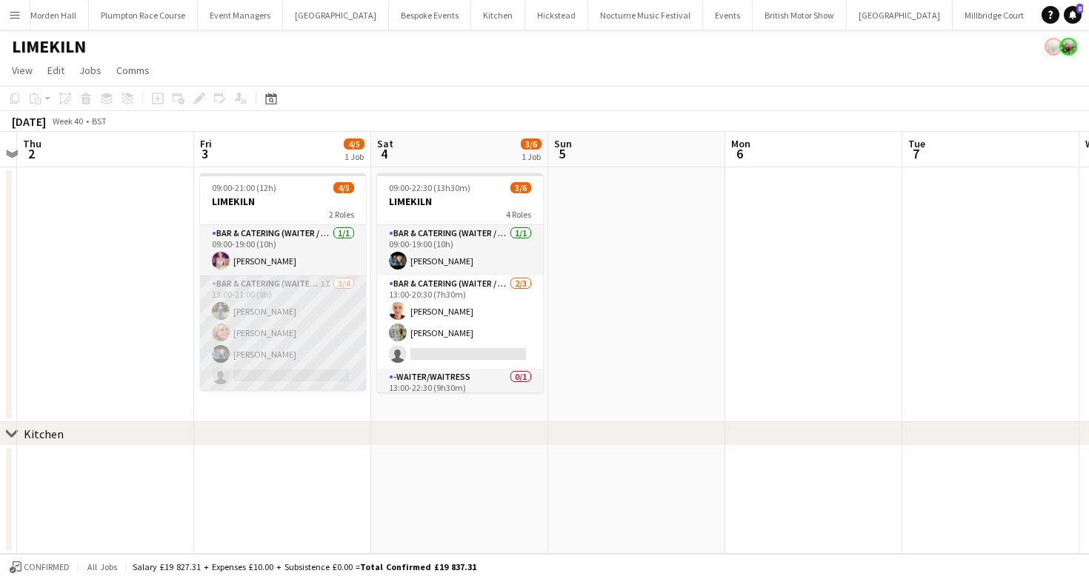
scroll to position [0, 690]
click at [277, 350] on app-card-role "Bar & Catering (Waiter / waitress) 1I 3/4 13:00-21:00 (8h) Holly Hunter Lucy Be…" at bounding box center [284, 333] width 166 height 115
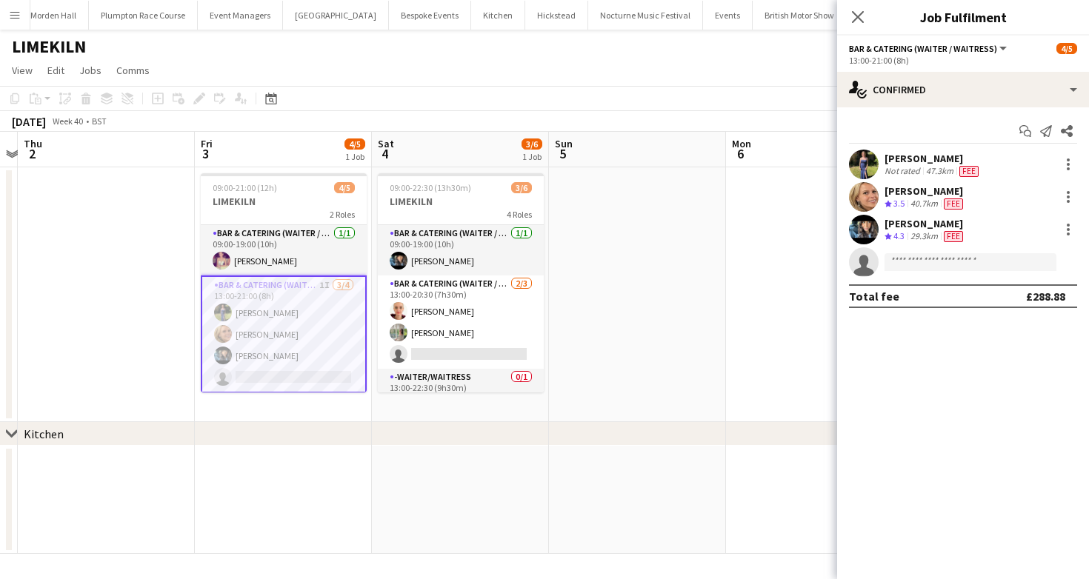
click at [904, 213] on div "Holly Hunter Not rated 47.3km Fee Lucy Bee Crew rating 3.5 40.7km Fee Lydia Cam…" at bounding box center [963, 213] width 252 height 127
click at [904, 219] on div "[PERSON_NAME]" at bounding box center [924, 223] width 81 height 13
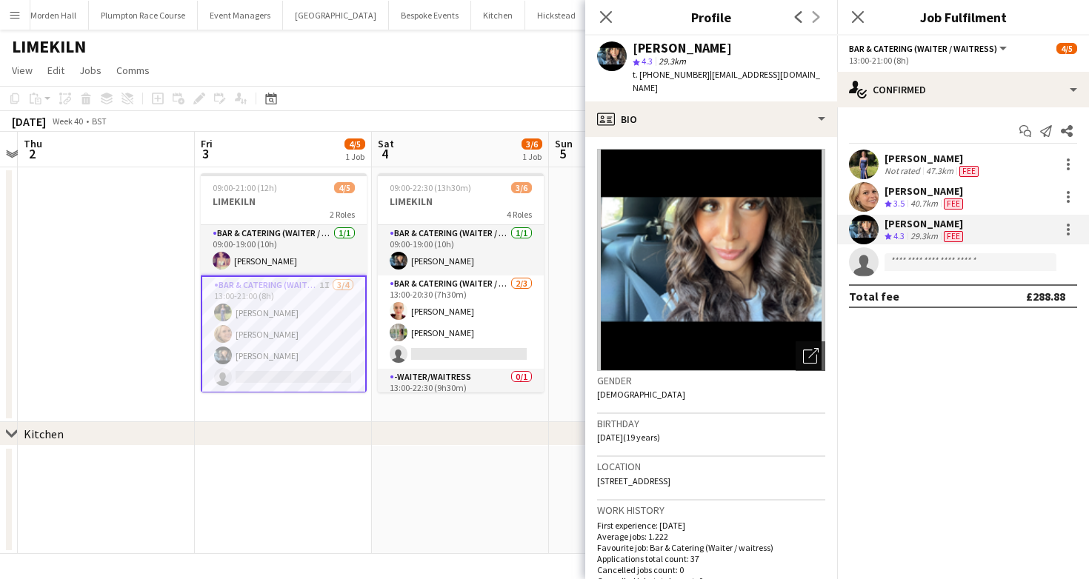
click at [413, 117] on div "October 2025 Week 40 • BST" at bounding box center [544, 121] width 1089 height 21
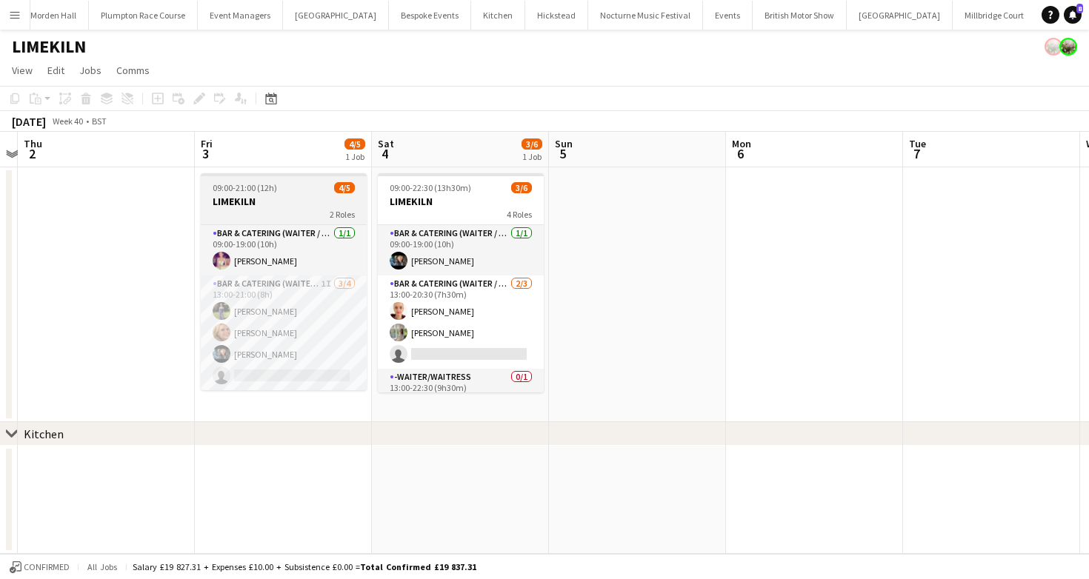
click at [301, 210] on div "2 Roles" at bounding box center [284, 214] width 166 height 12
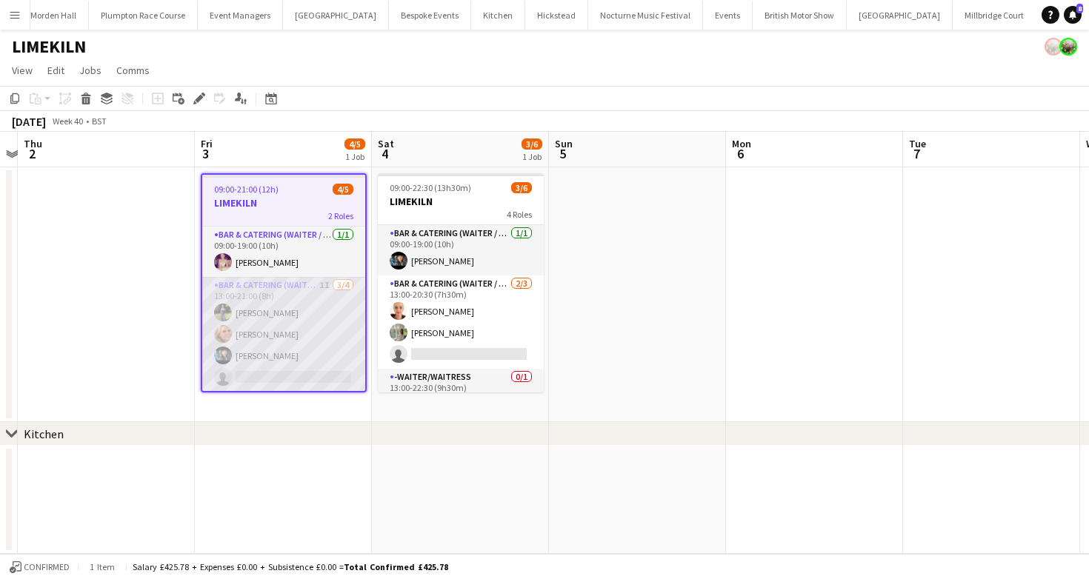
click at [288, 330] on app-card-role "Bar & Catering (Waiter / waitress) 1I 3/4 13:00-21:00 (8h) Holly Hunter Lucy Be…" at bounding box center [283, 334] width 163 height 115
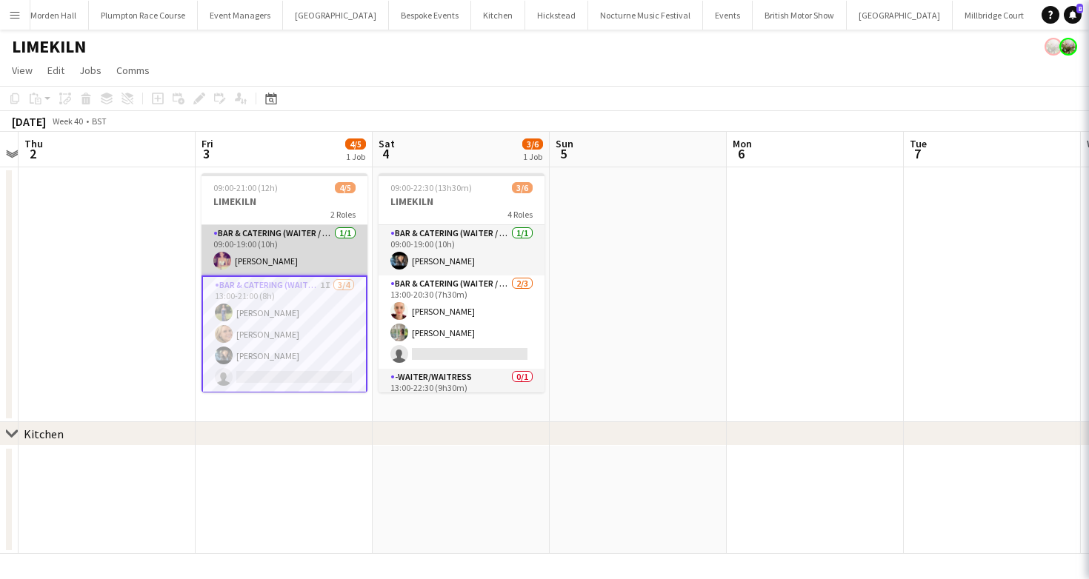
click at [307, 255] on app-card-role "Bar & Catering (Waiter / waitress) 1/1 09:00-19:00 (10h) Emma Black" at bounding box center [284, 250] width 166 height 50
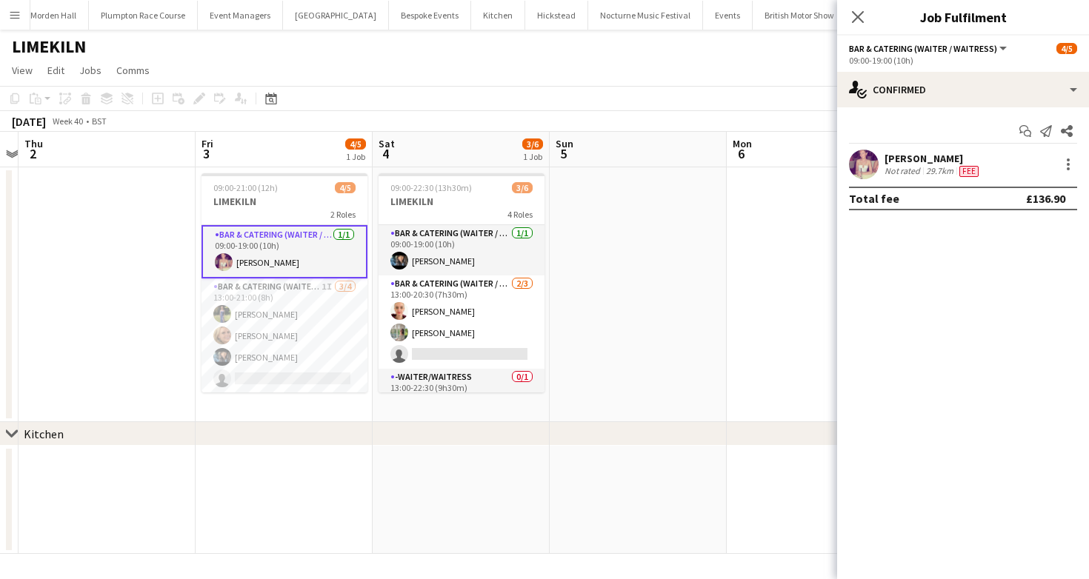
click at [1072, 173] on div "Emma Black Not rated 29.7km Fee" at bounding box center [963, 165] width 252 height 30
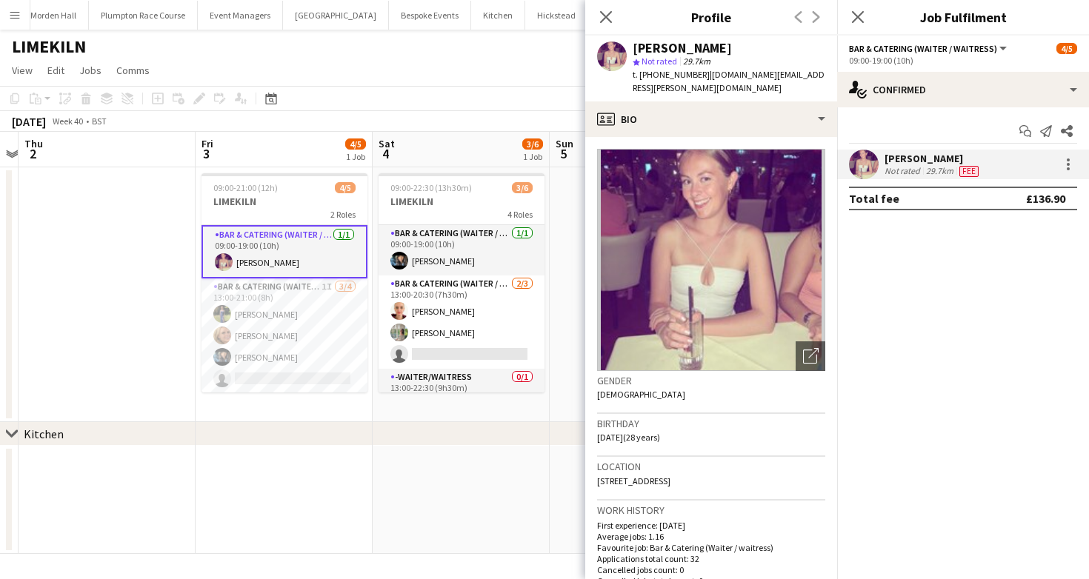
click at [415, 76] on app-page-menu "View Day view expanded Day view collapsed Month view Date picker Jump to today …" at bounding box center [544, 72] width 1089 height 28
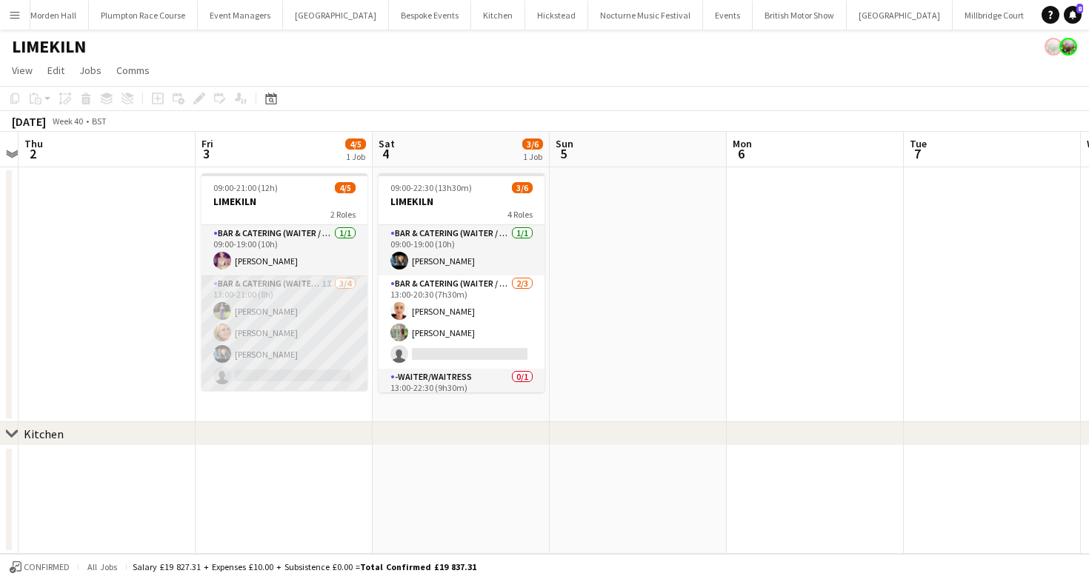
click at [266, 353] on app-card-role "Bar & Catering (Waiter / waitress) 1I 3/4 13:00-21:00 (8h) Holly Hunter Lucy Be…" at bounding box center [284, 333] width 166 height 115
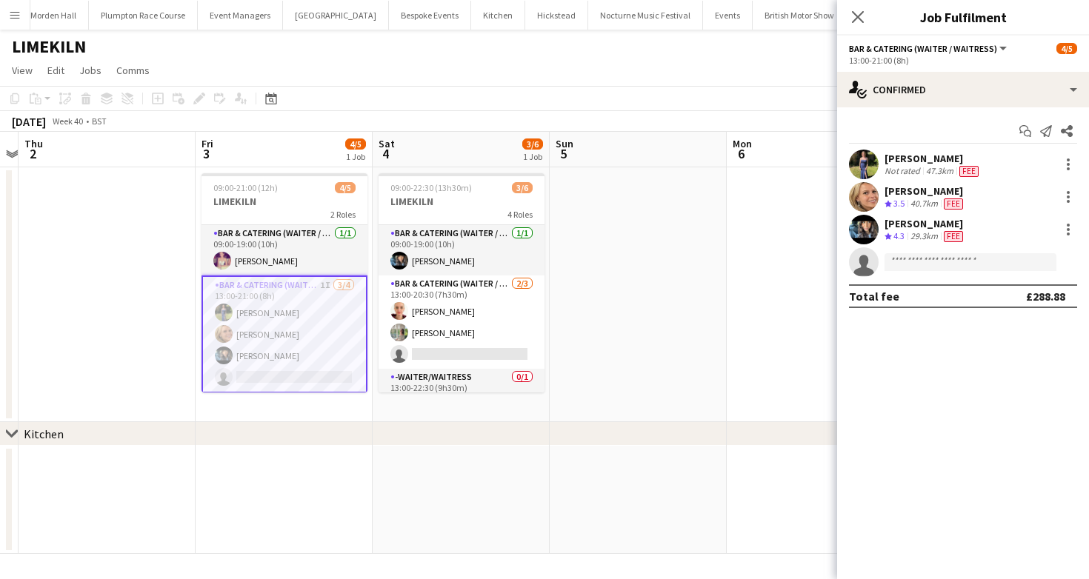
click at [266, 353] on app-card-role "Bar & Catering (Waiter / waitress) 1I 3/4 13:00-21:00 (8h) Holly Hunter Lucy Be…" at bounding box center [284, 335] width 166 height 118
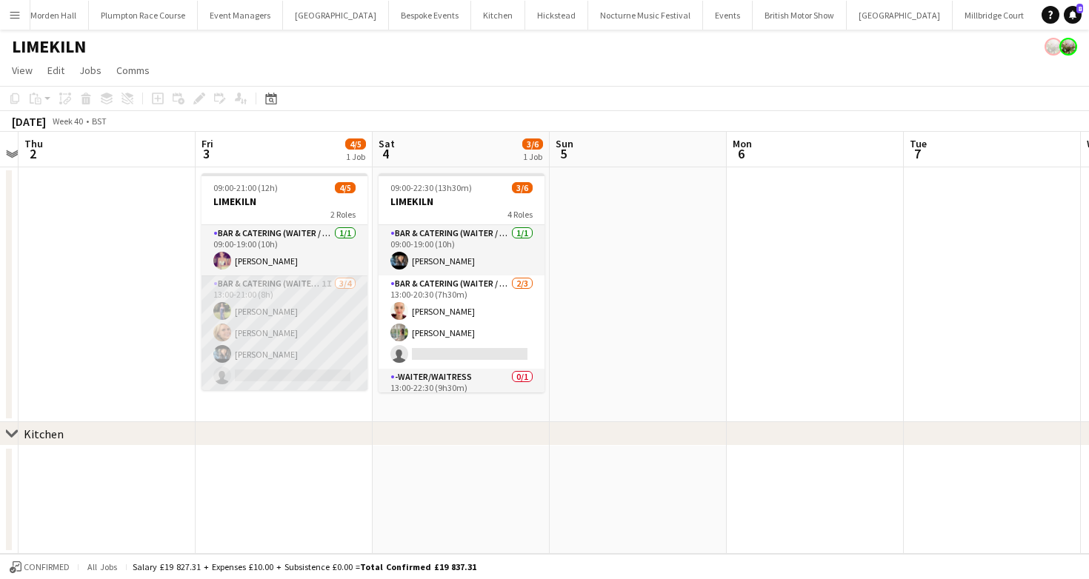
click at [266, 353] on app-card-role "Bar & Catering (Waiter / waitress) 1I 3/4 13:00-21:00 (8h) Holly Hunter Lucy Be…" at bounding box center [284, 333] width 166 height 115
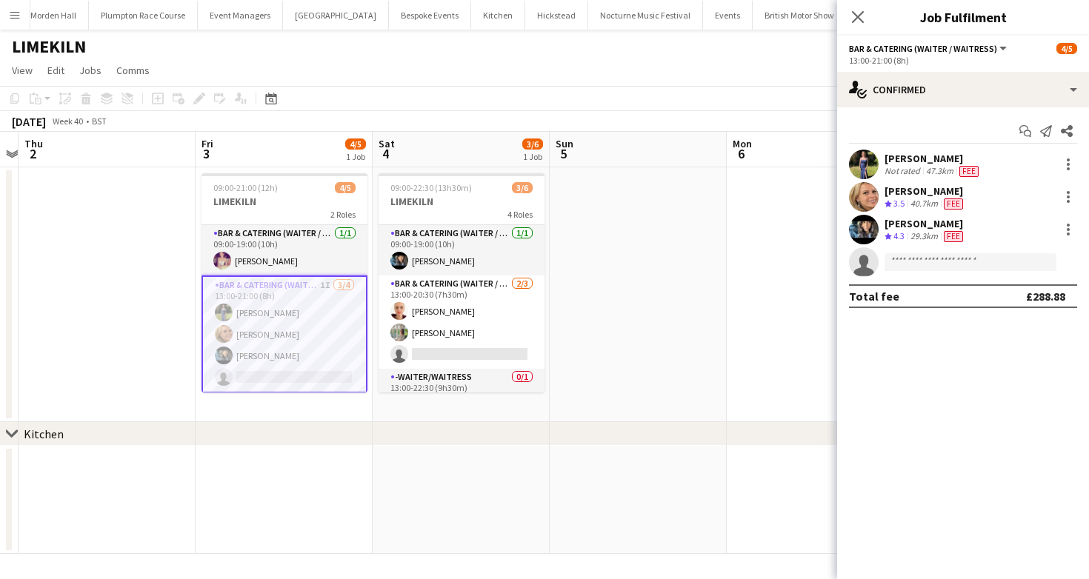
click at [380, 96] on app-toolbar "Copy Paste Paste Command V Paste with crew Command Shift V Paste linked Job [GE…" at bounding box center [544, 98] width 1089 height 25
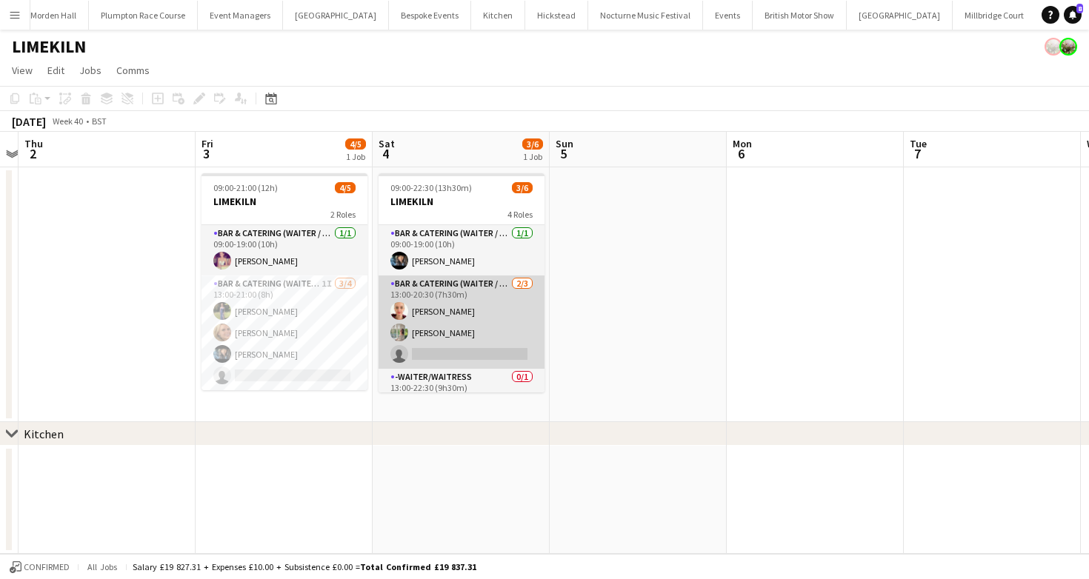
scroll to position [77, 0]
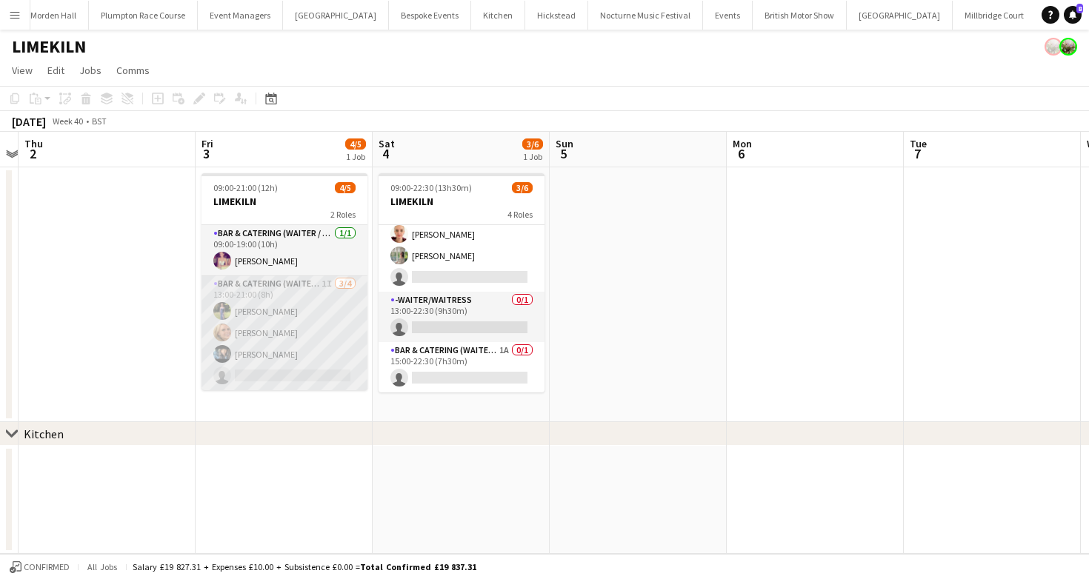
click at [258, 318] on app-card-role "Bar & Catering (Waiter / waitress) 1I 3/4 13:00-21:00 (8h) Holly Hunter Lucy Be…" at bounding box center [284, 333] width 166 height 115
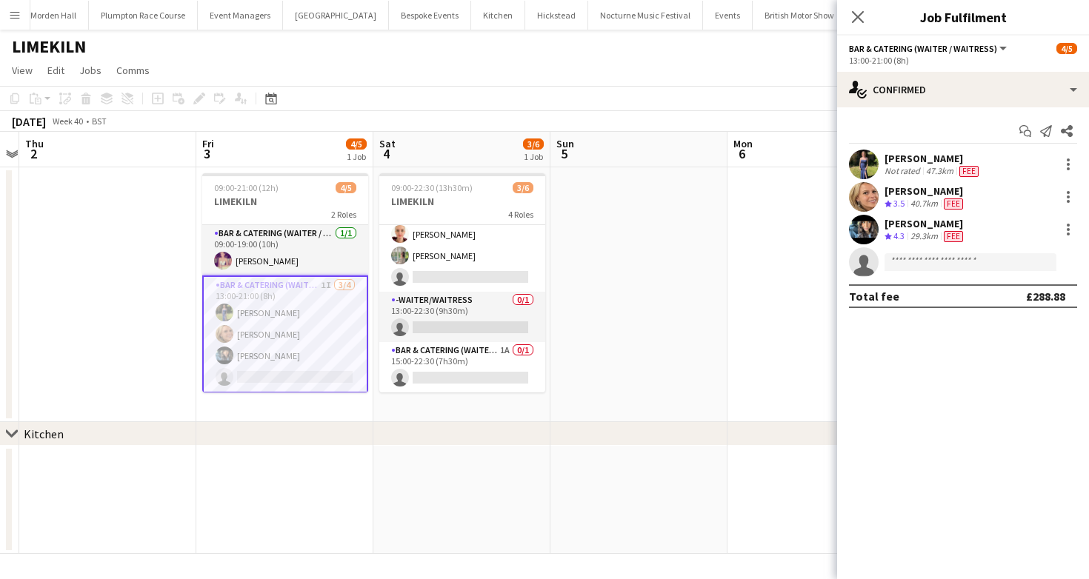
click at [615, 105] on app-toolbar "Copy Paste Paste Command V Paste with crew Command Shift V Paste linked Job [GE…" at bounding box center [544, 98] width 1089 height 25
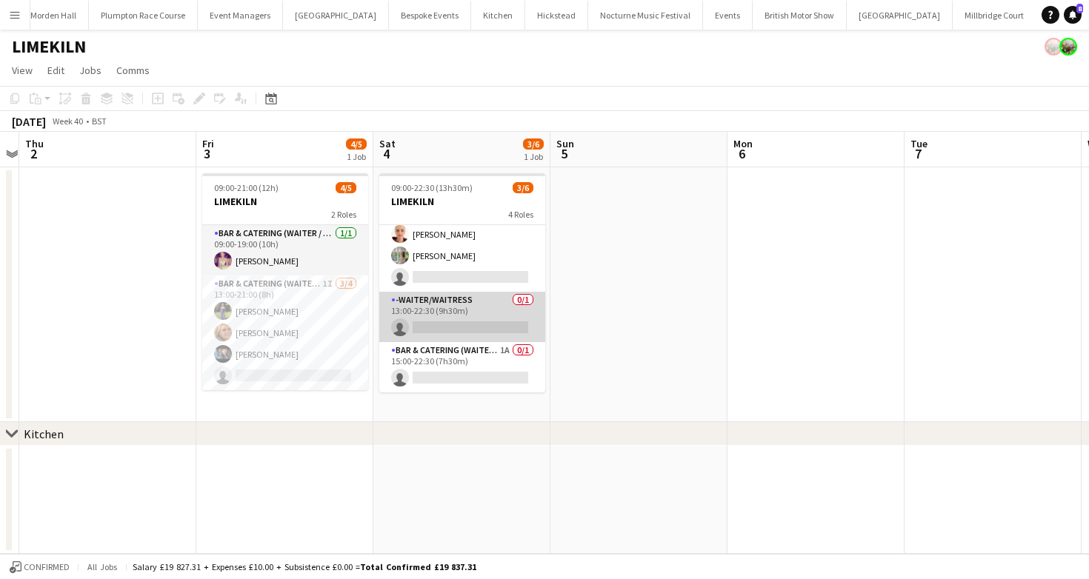
scroll to position [0, 0]
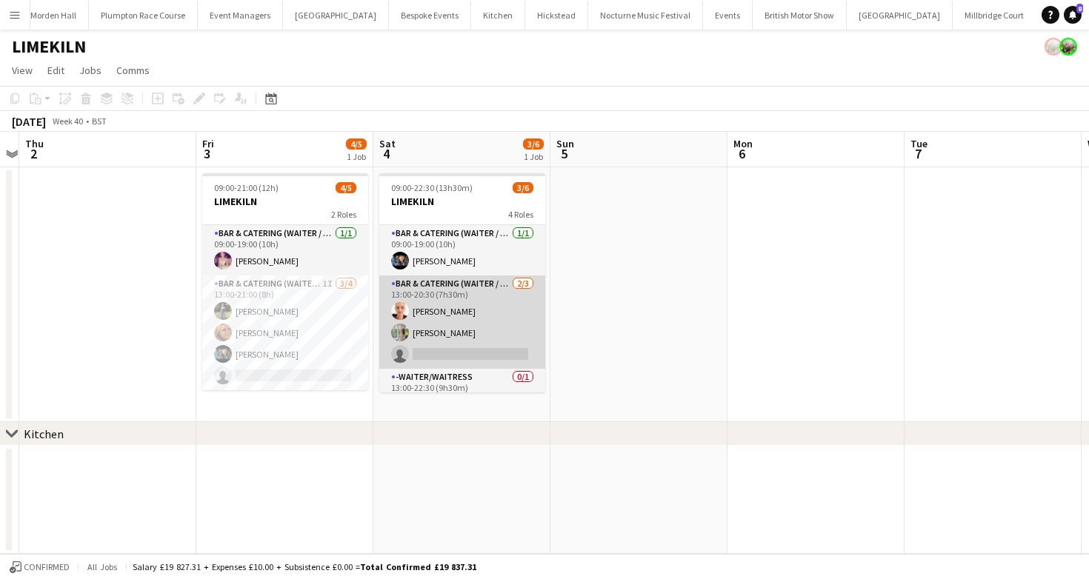
click at [434, 307] on app-card-role "Bar & Catering (Waiter / waitress) 2/3 13:00-20:30 (7h30m) Franceska T Imre Ale…" at bounding box center [462, 322] width 166 height 93
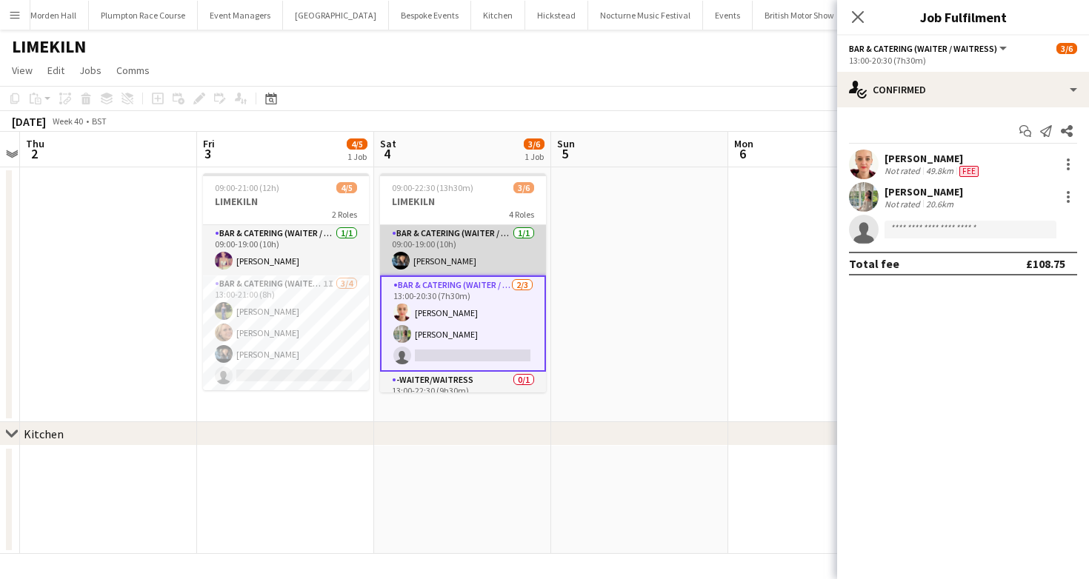
click at [472, 245] on app-card-role "Bar & Catering (Waiter / waitress) 1/1 09:00-19:00 (10h) Lydia Cameron" at bounding box center [463, 250] width 166 height 50
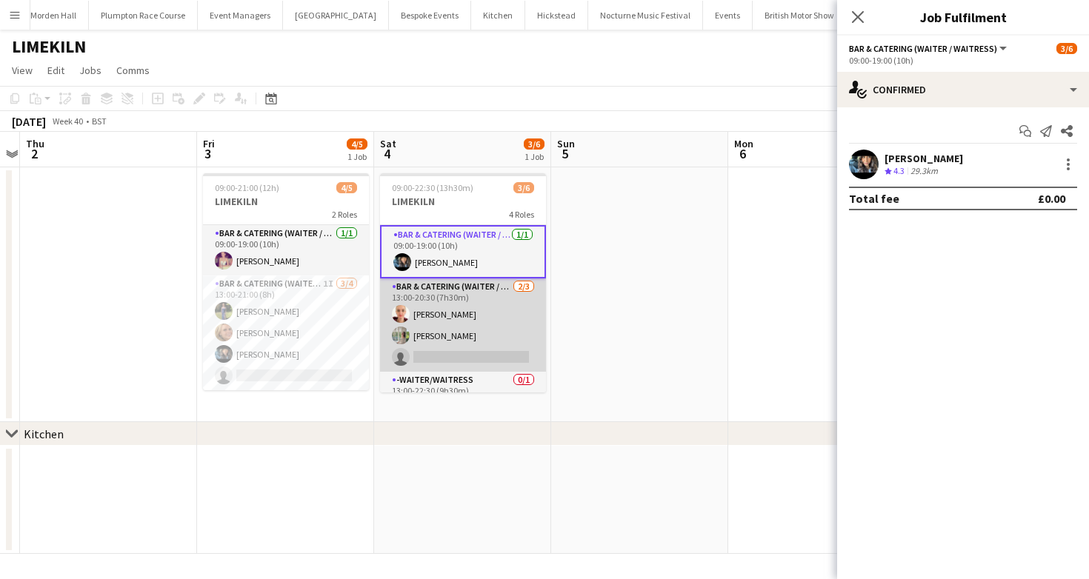
scroll to position [80, 0]
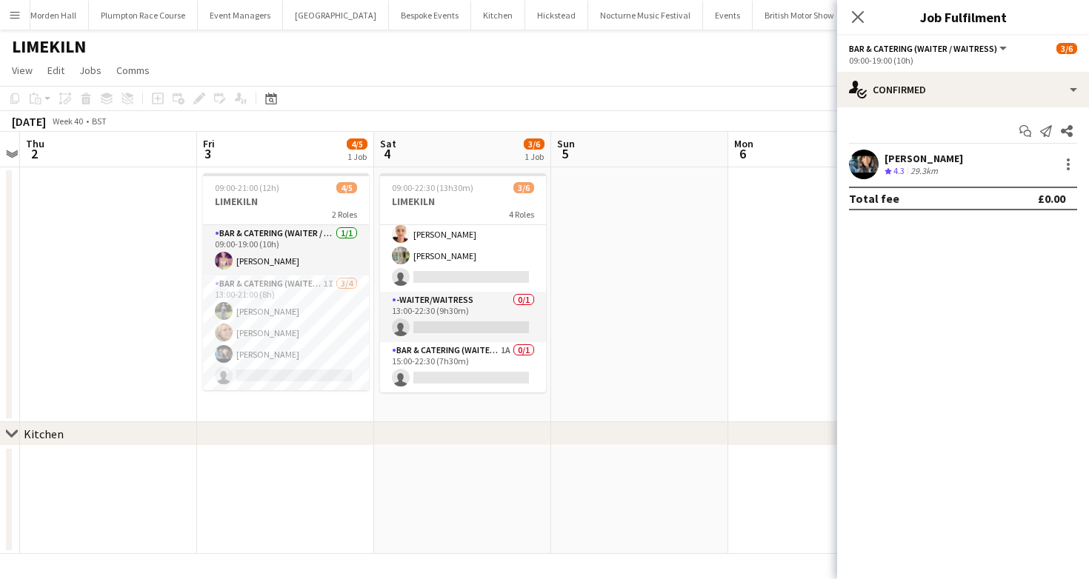
click at [608, 116] on div "October 2025 Week 40 • BST" at bounding box center [544, 121] width 1089 height 21
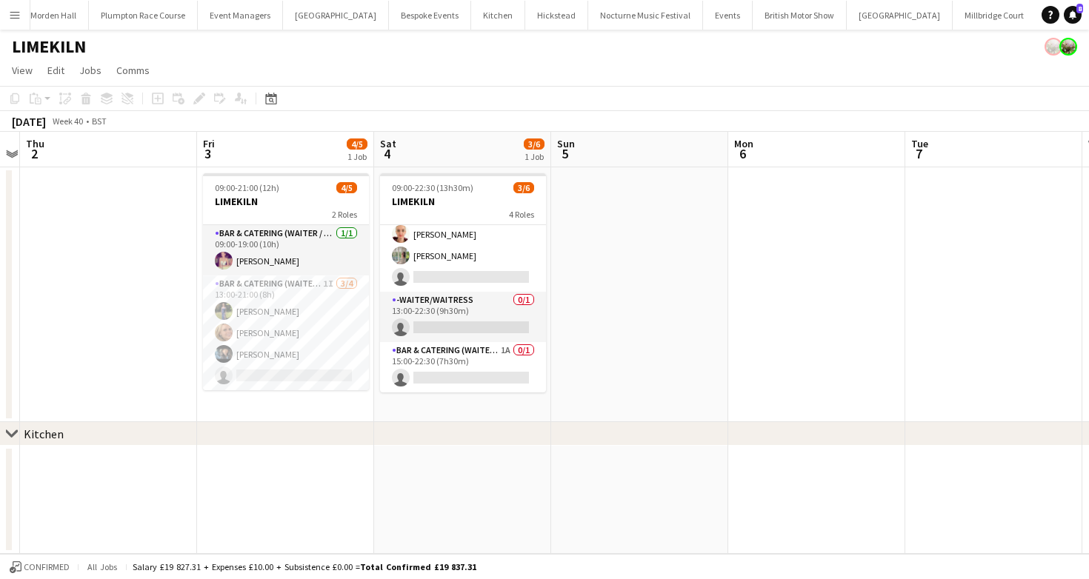
scroll to position [77, 0]
click at [457, 73] on app-page-menu "View Day view expanded Day view collapsed Month view Date picker Jump to today …" at bounding box center [544, 72] width 1089 height 28
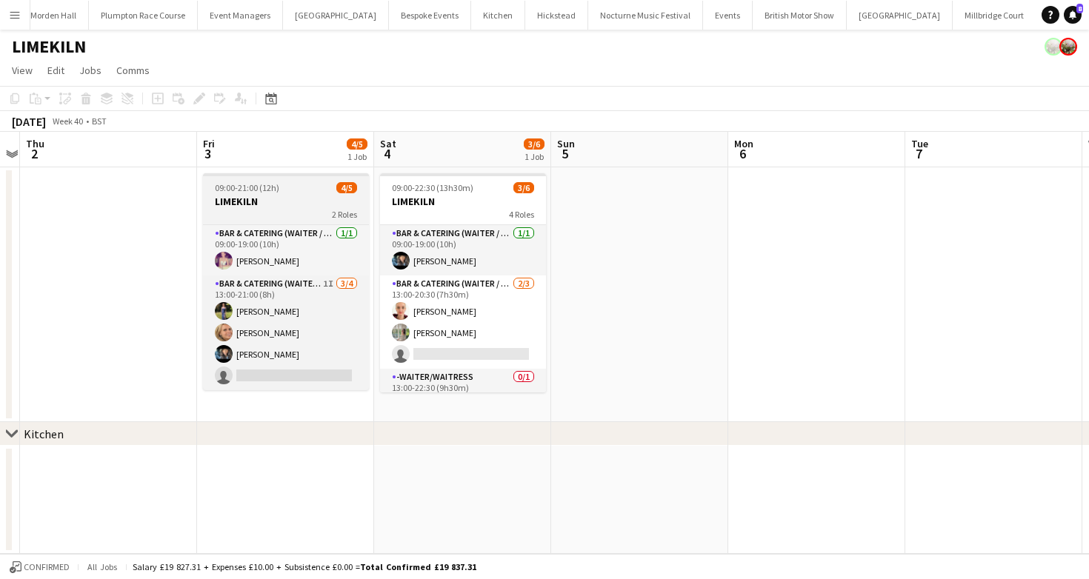
click at [264, 198] on h3 "LIMEKILN" at bounding box center [286, 201] width 166 height 13
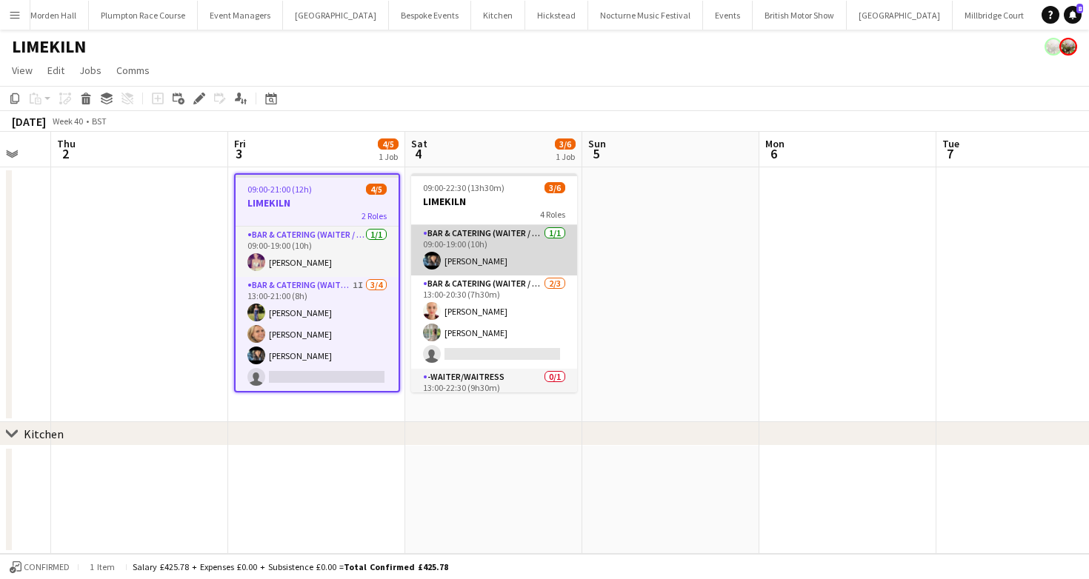
scroll to position [0, 654]
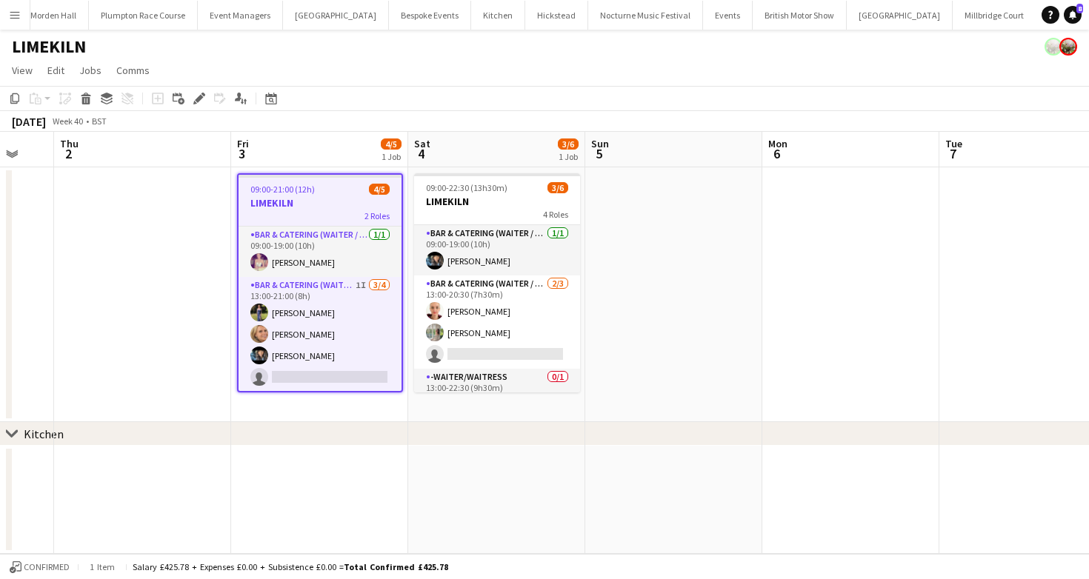
click at [404, 73] on app-page-menu "View Day view expanded Day view collapsed Month view Date picker Jump to today …" at bounding box center [544, 72] width 1089 height 28
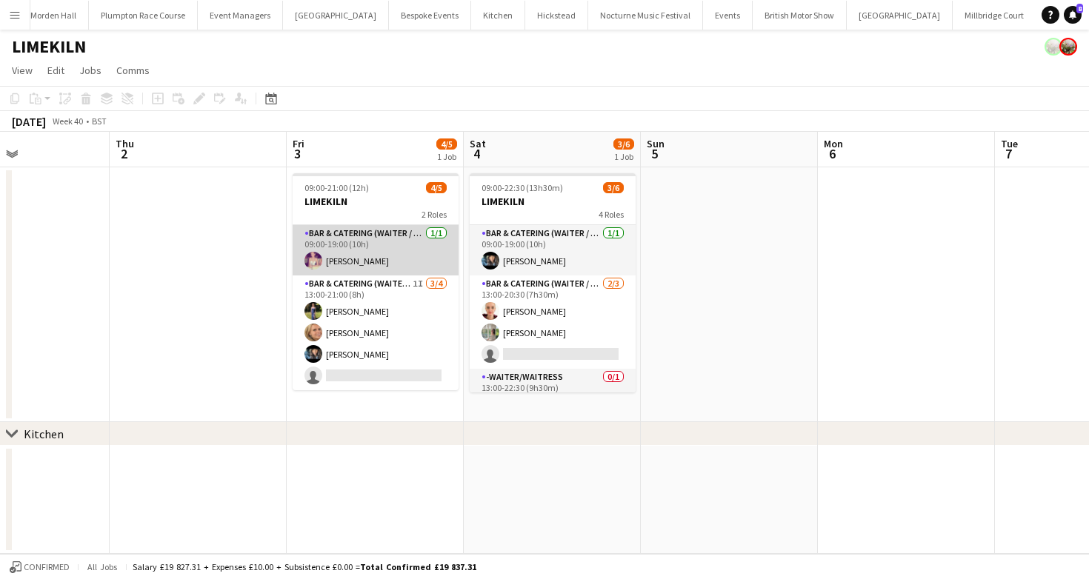
scroll to position [0, 593]
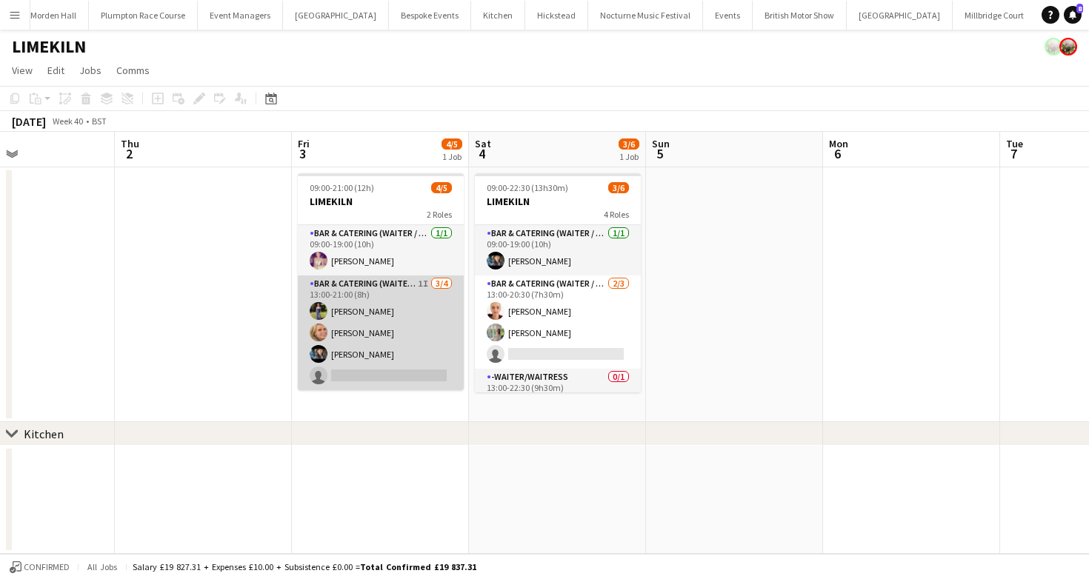
click at [408, 338] on app-card-role "Bar & Catering (Waiter / waitress) 1I 3/4 13:00-21:00 (8h) Holly Hunter Lucy Be…" at bounding box center [381, 333] width 166 height 115
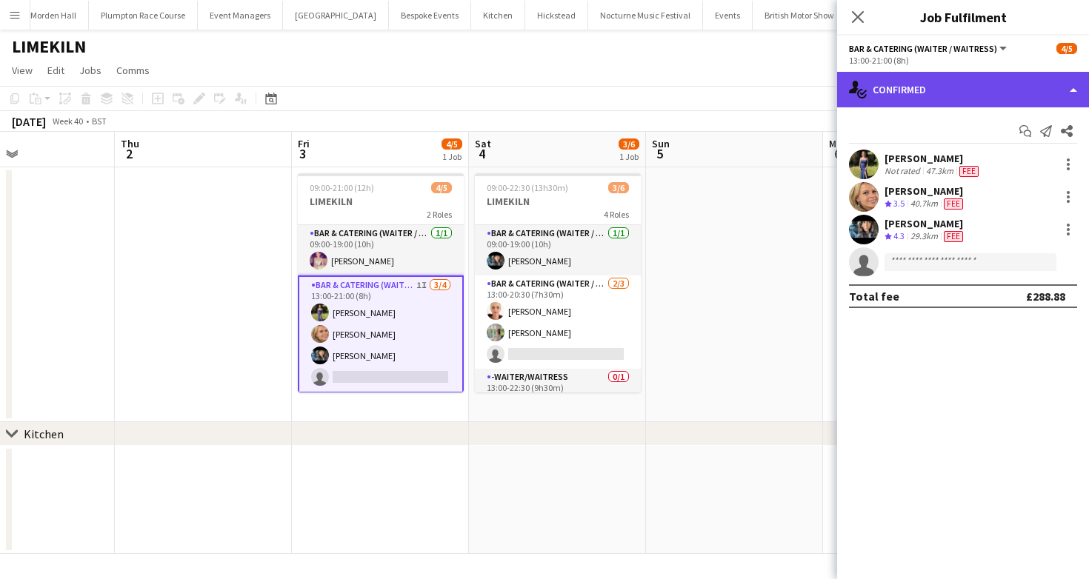
click at [970, 88] on div "single-neutral-actions-check-2 Confirmed" at bounding box center [963, 90] width 252 height 36
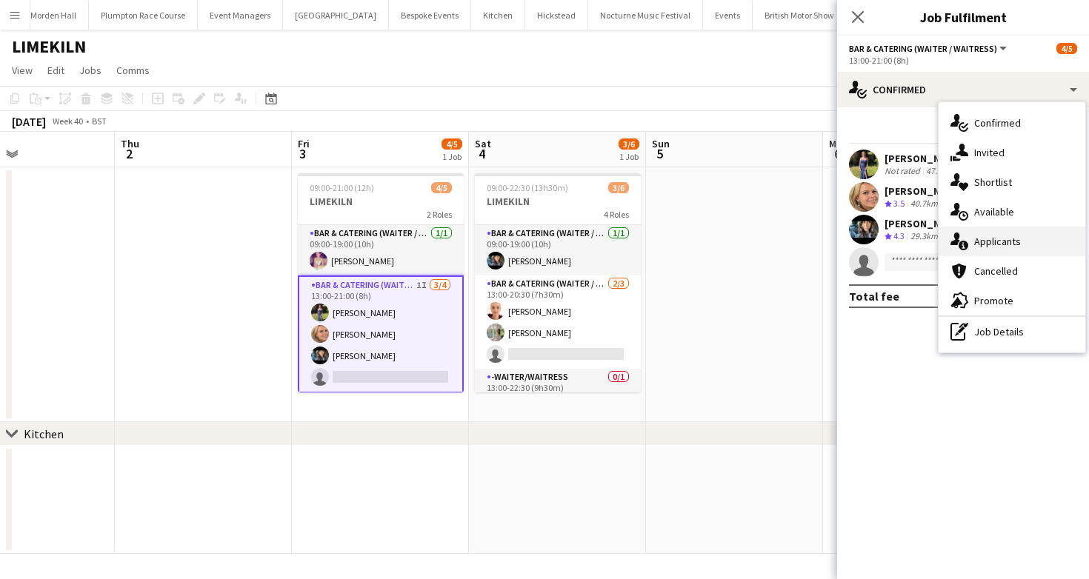
click at [995, 230] on div "single-neutral-actions-information Applicants" at bounding box center [1011, 242] width 147 height 30
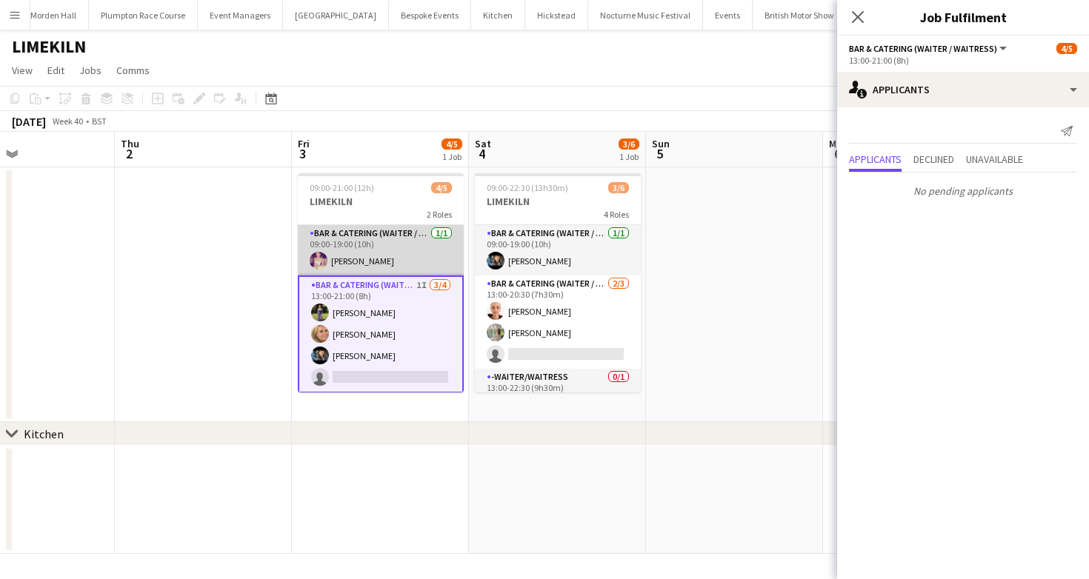
click at [372, 256] on app-card-role "Bar & Catering (Waiter / waitress) 1/1 09:00-19:00 (10h) Emma Black" at bounding box center [381, 250] width 166 height 50
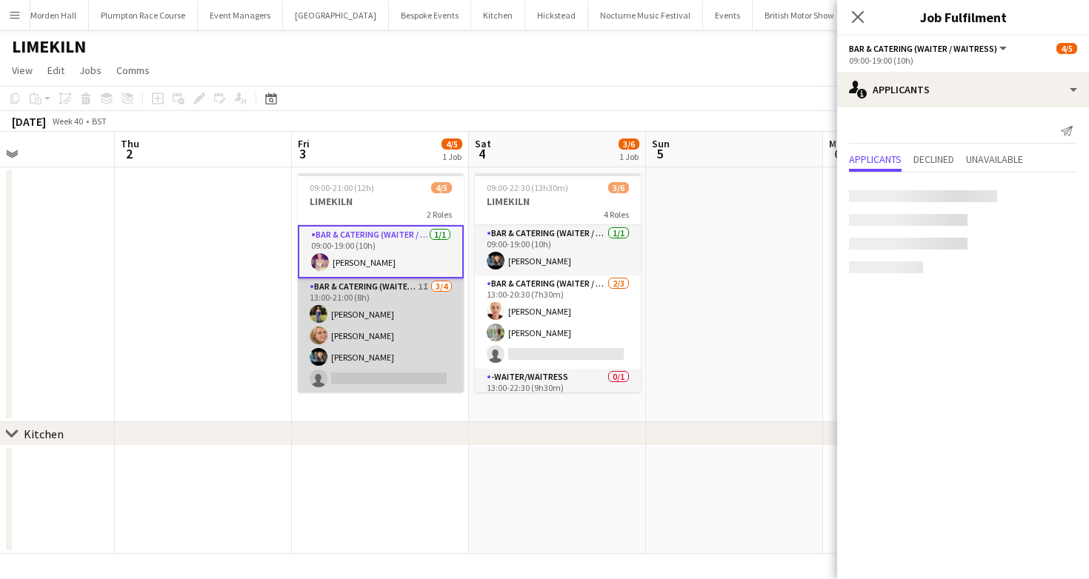
scroll to position [1, 0]
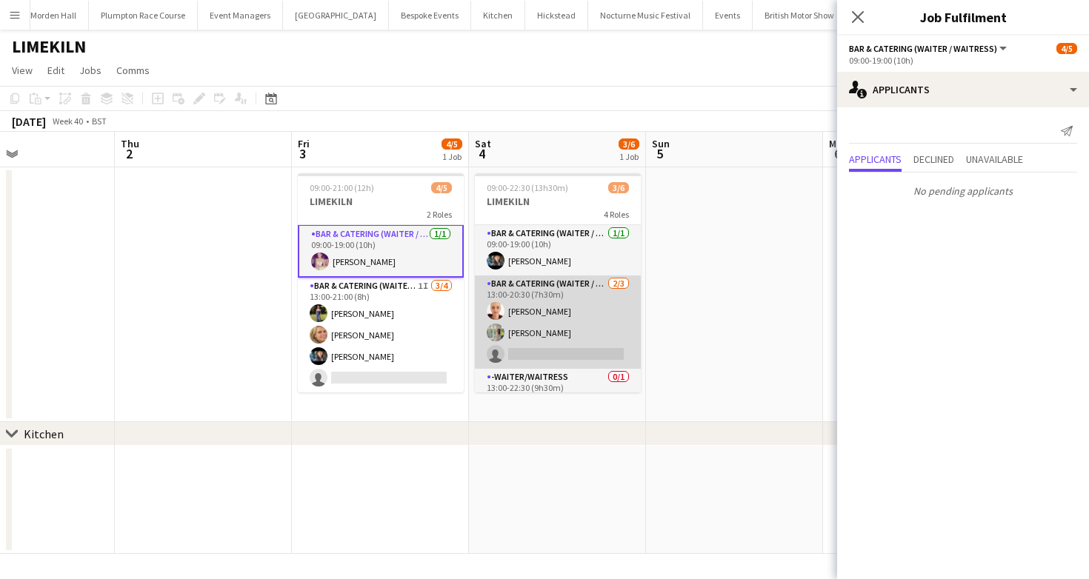
click at [575, 291] on app-card-role "Bar & Catering (Waiter / waitress) 2/3 13:00-20:30 (7h30m) Franceska T Imre Ale…" at bounding box center [558, 322] width 166 height 93
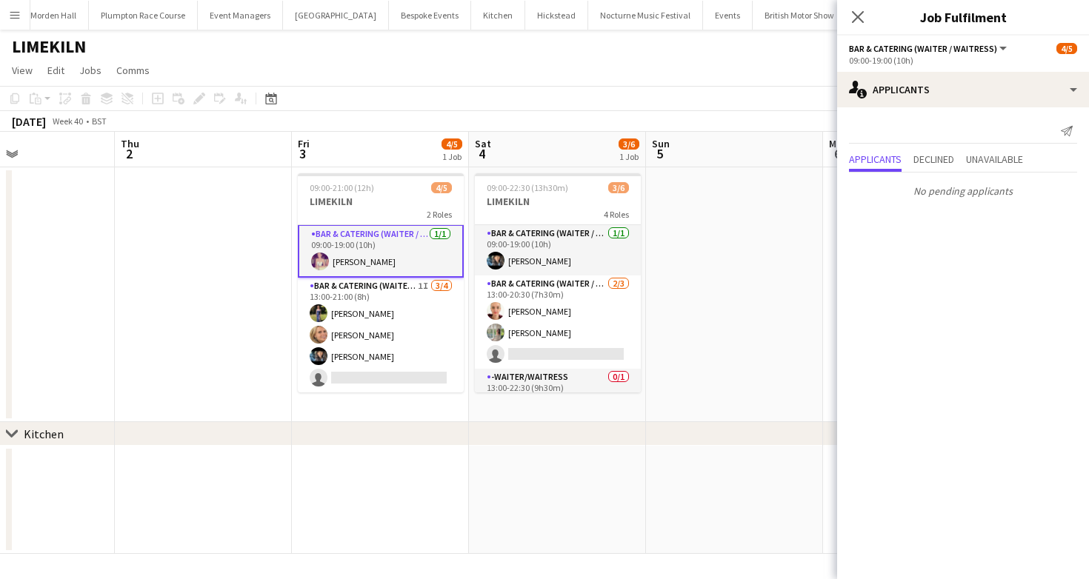
scroll to position [0, 0]
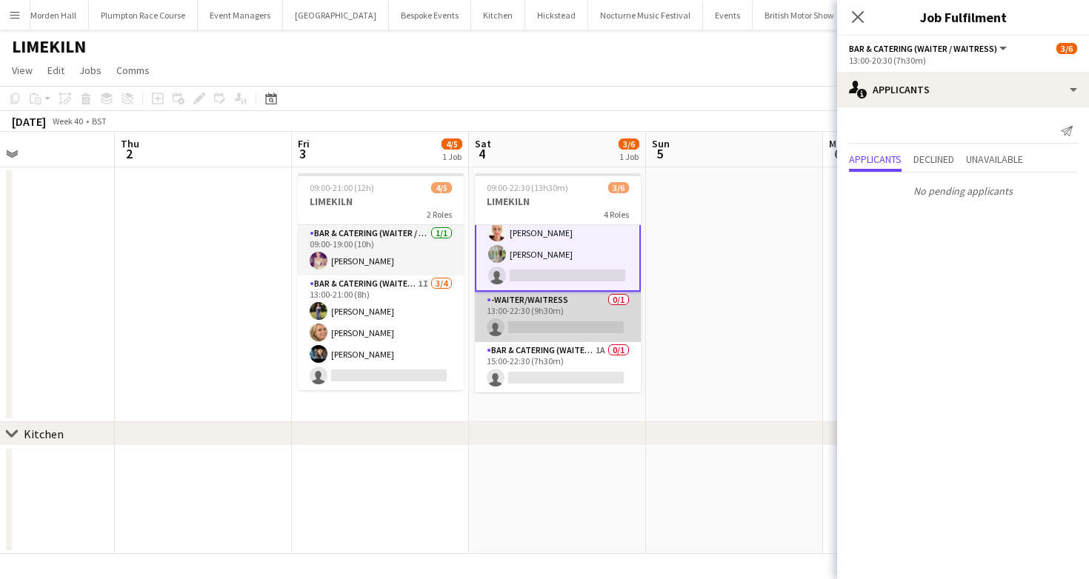
click at [564, 332] on app-card-role "-Waiter/Waitress 0/1 13:00-22:30 (9h30m) single-neutral-actions" at bounding box center [558, 317] width 166 height 50
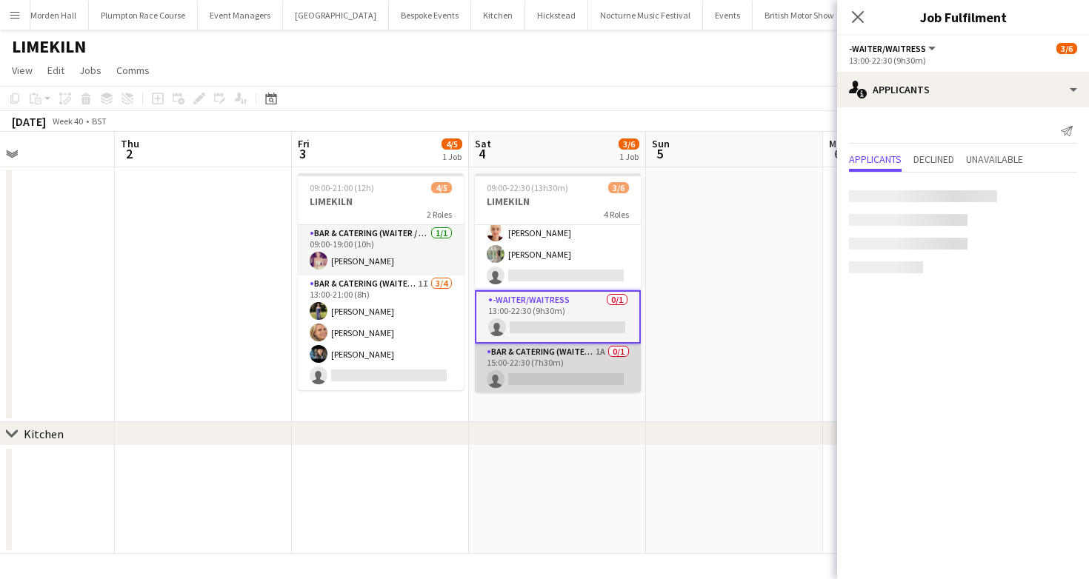
click at [570, 353] on app-card-role "Bar & Catering (Waiter / waitress) 1A 0/1 15:00-22:30 (7h30m) single-neutral-ac…" at bounding box center [558, 369] width 166 height 50
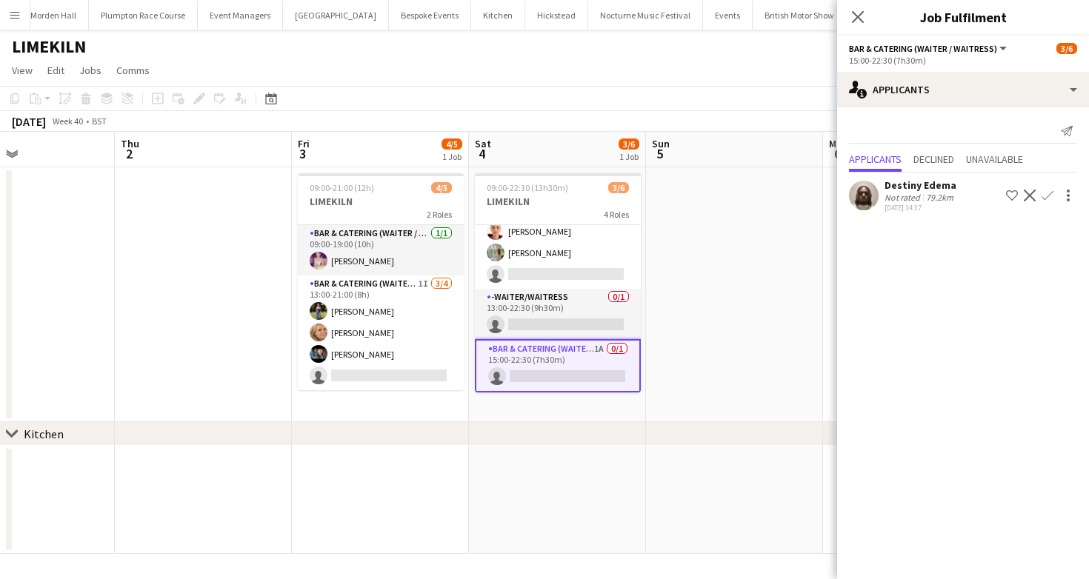
click at [564, 111] on div "October 2025 Week 40 • BST" at bounding box center [544, 121] width 1089 height 21
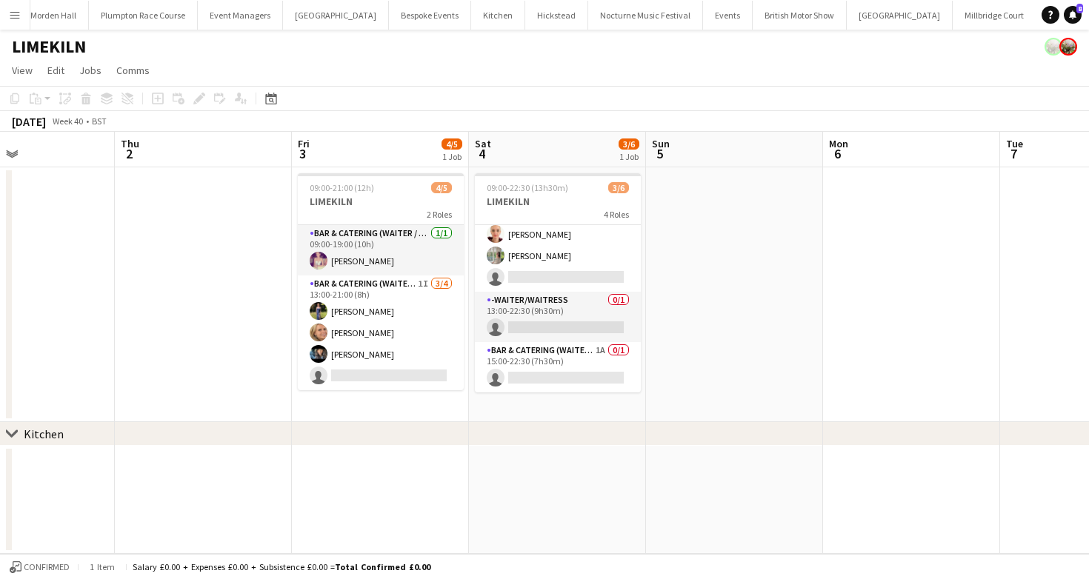
scroll to position [77, 0]
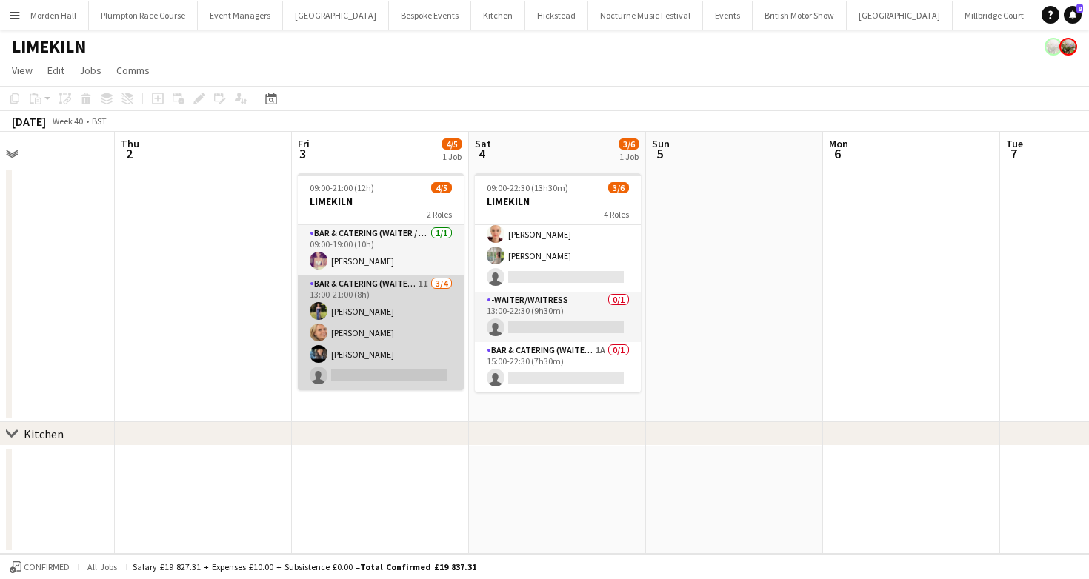
click at [375, 301] on app-card-role "Bar & Catering (Waiter / waitress) 1I 3/4 13:00-21:00 (8h) Holly Hunter Lucy Be…" at bounding box center [381, 333] width 166 height 115
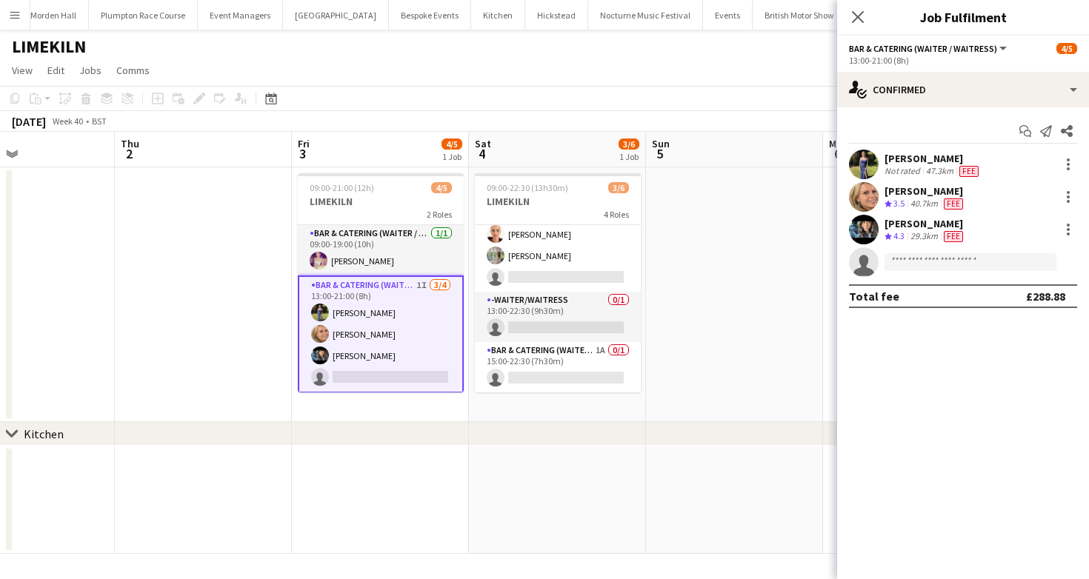
click at [388, 104] on app-toolbar "Copy Paste Paste Command V Paste with crew Command Shift V Paste linked Job [GE…" at bounding box center [544, 98] width 1089 height 25
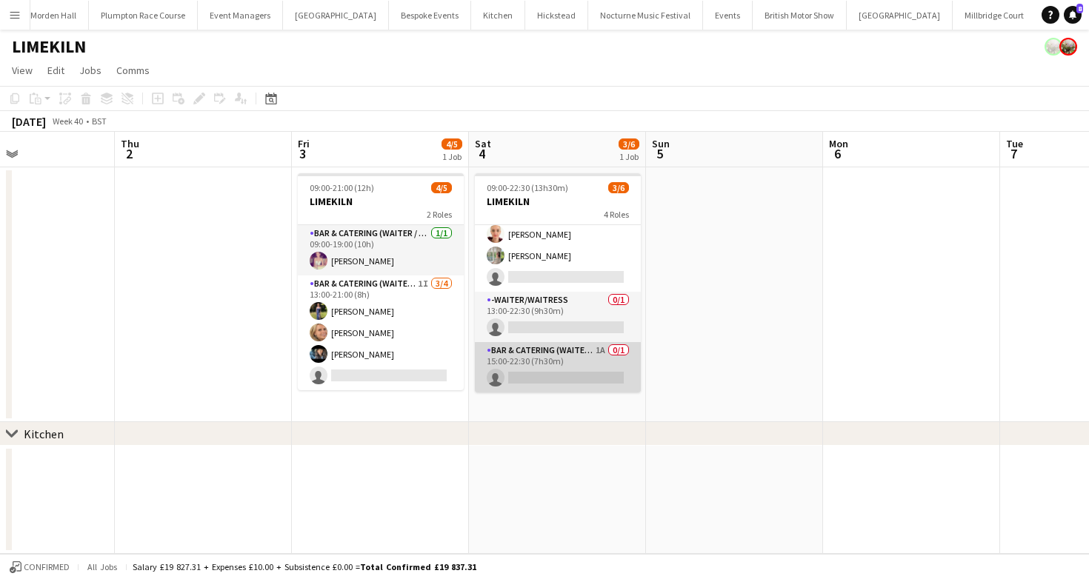
scroll to position [0, 0]
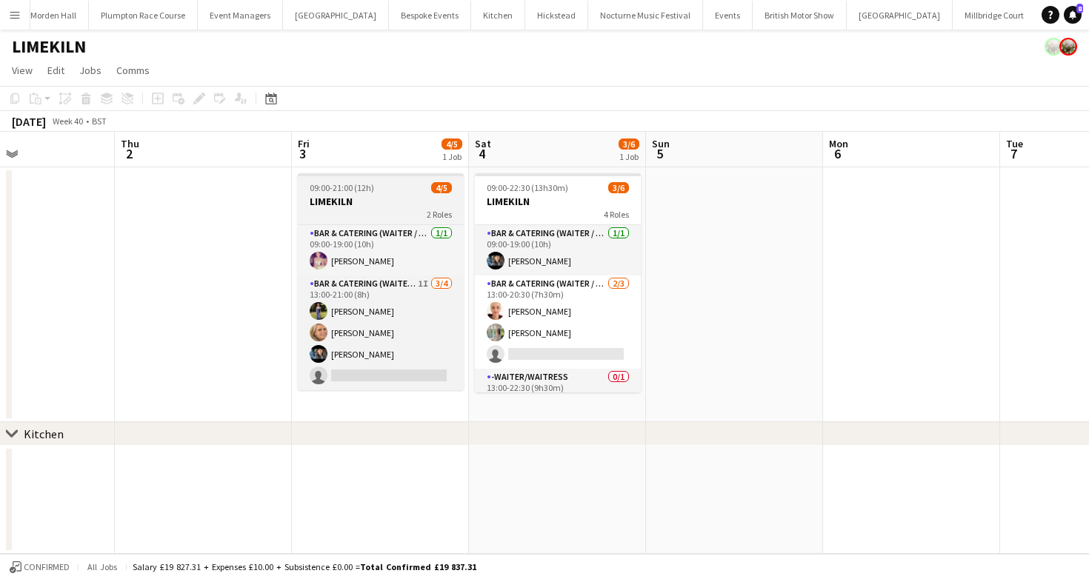
click at [360, 206] on h3 "LIMEKILN" at bounding box center [381, 201] width 166 height 13
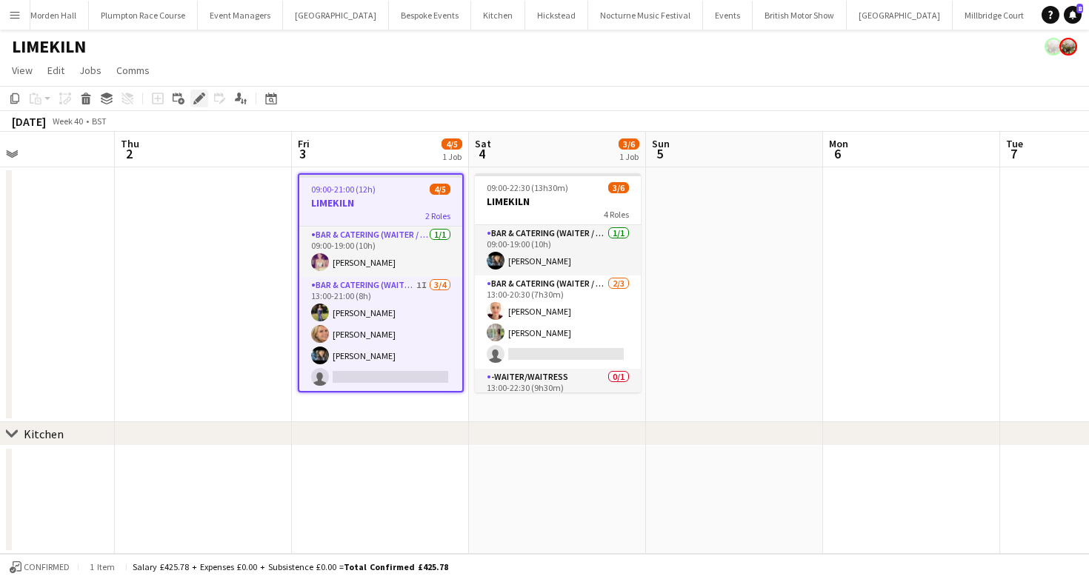
click at [198, 99] on icon at bounding box center [199, 99] width 8 height 8
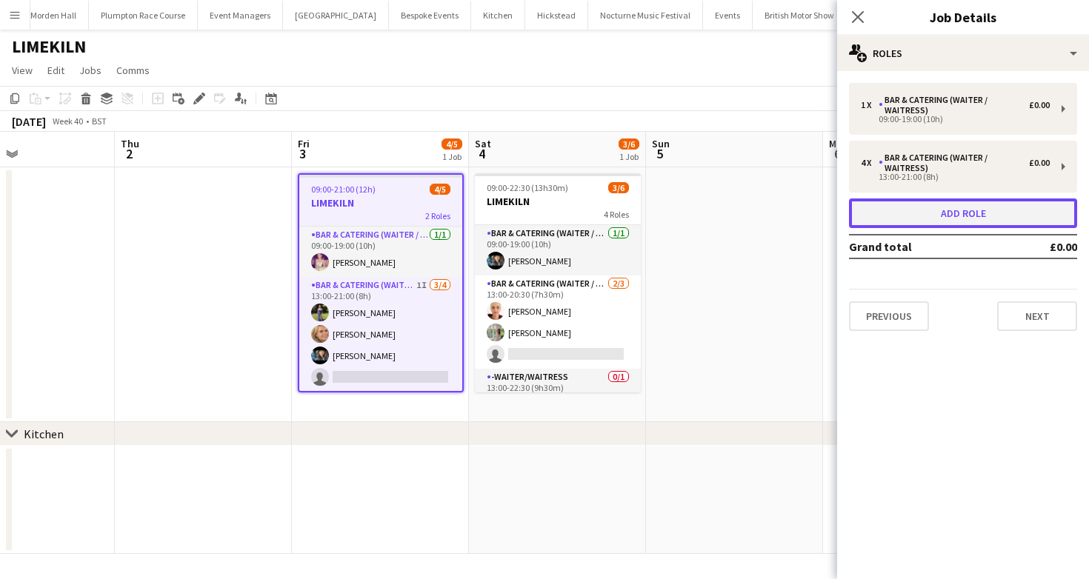
click at [898, 210] on button "Add role" at bounding box center [963, 213] width 228 height 30
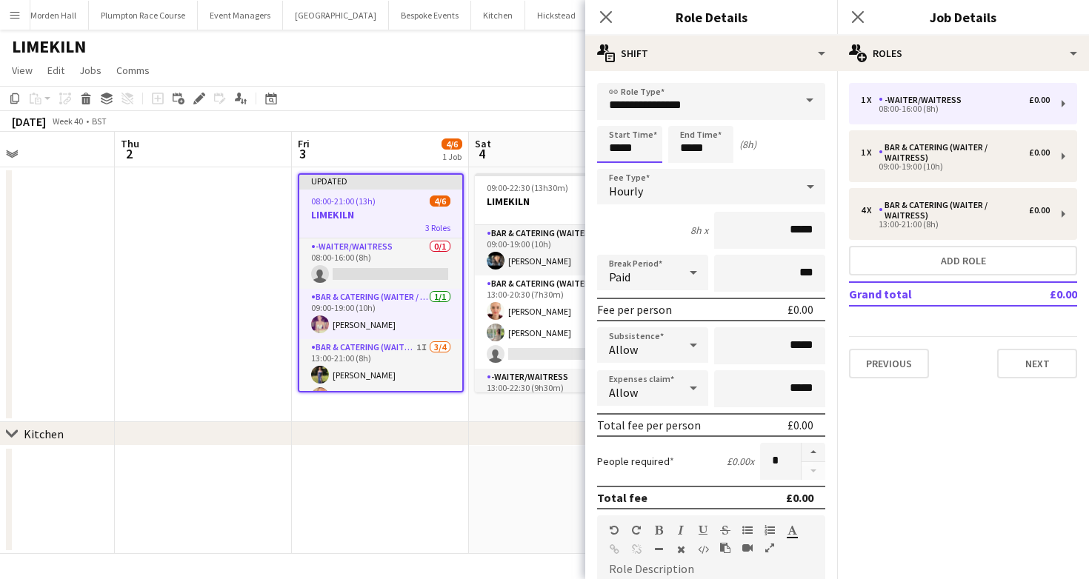
click at [632, 143] on input "*****" at bounding box center [629, 144] width 65 height 37
click at [617, 118] on div at bounding box center [615, 118] width 30 height 15
type input "*****"
click at [617, 118] on div at bounding box center [615, 118] width 30 height 15
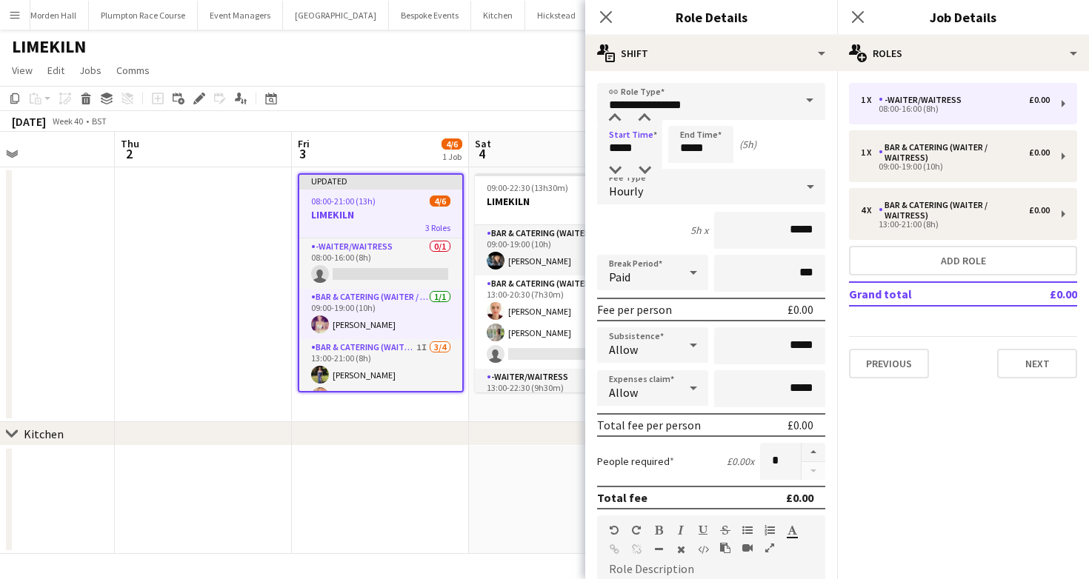
click at [690, 164] on form "**********" at bounding box center [711, 543] width 252 height 921
click at [690, 150] on input "*****" at bounding box center [700, 144] width 65 height 37
click at [688, 121] on div at bounding box center [686, 118] width 30 height 15
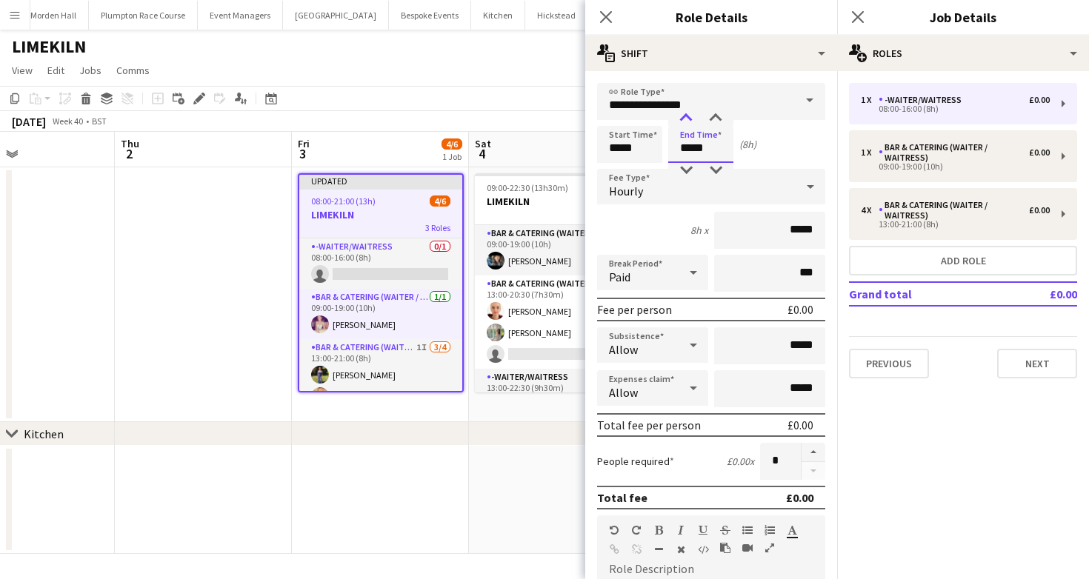
click at [688, 121] on div at bounding box center [686, 118] width 30 height 15
type input "*****"
click at [688, 121] on div at bounding box center [686, 118] width 30 height 15
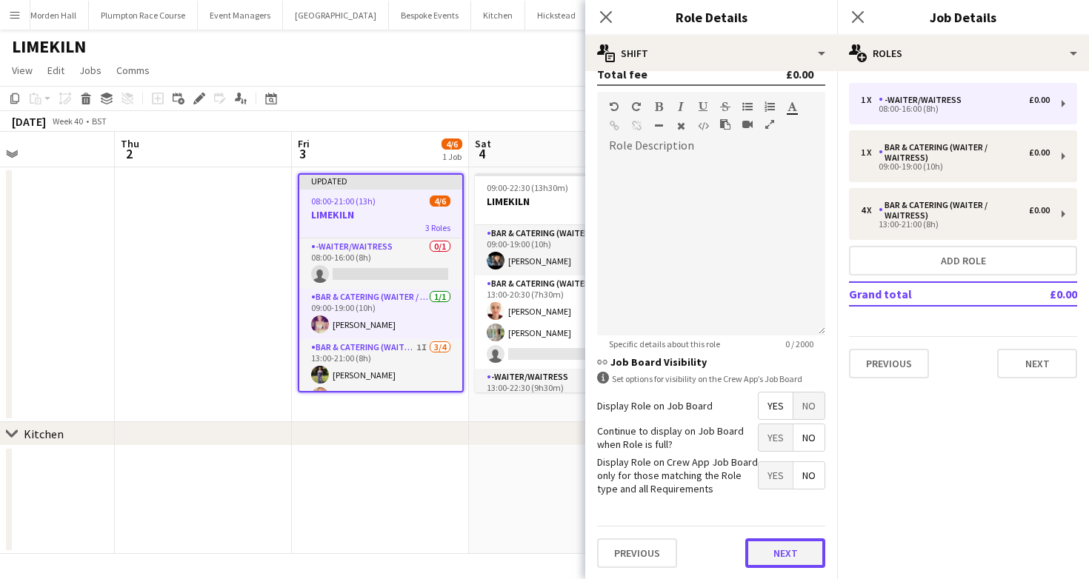
click at [792, 555] on button "Next" at bounding box center [785, 553] width 80 height 30
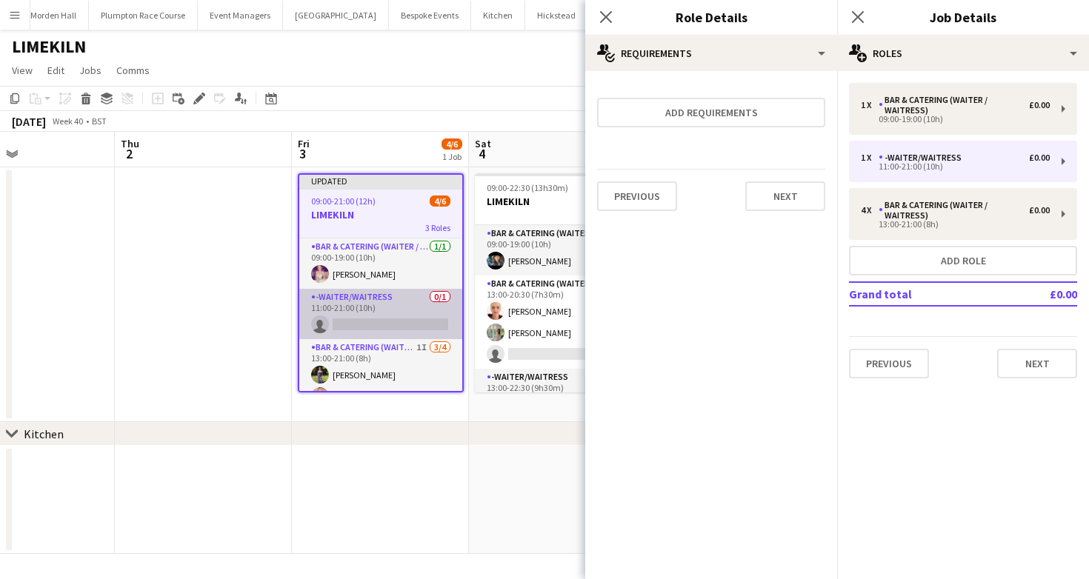
click at [407, 324] on app-card-role "-Waiter/Waitress 0/1 11:00-21:00 (10h) single-neutral-actions" at bounding box center [380, 314] width 163 height 50
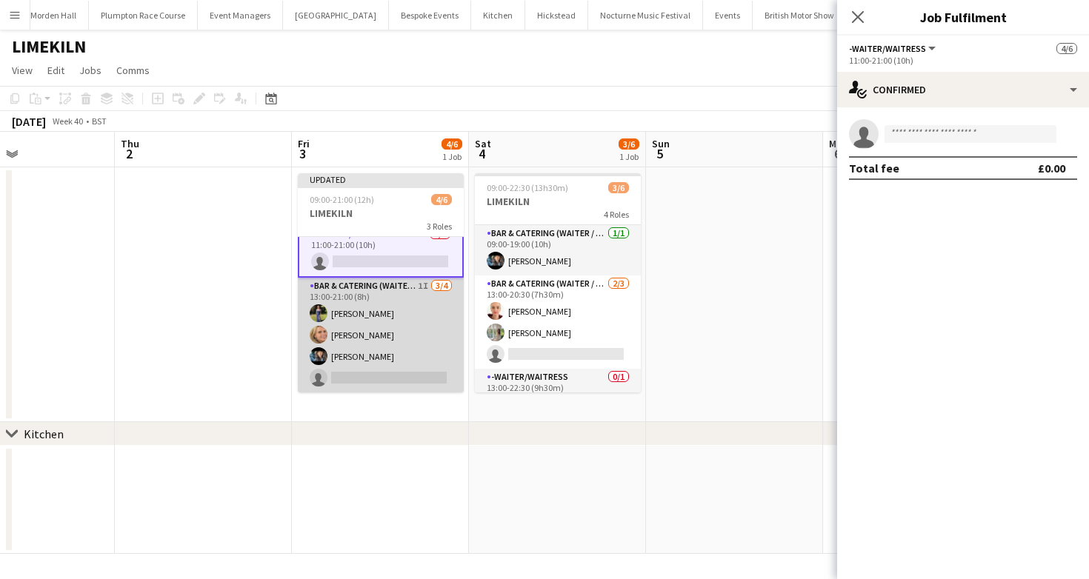
click at [406, 344] on app-card-role "Bar & Catering (Waiter / waitress) 1I 3/4 13:00-21:00 (8h) Holly Hunter Lucy Be…" at bounding box center [381, 335] width 166 height 115
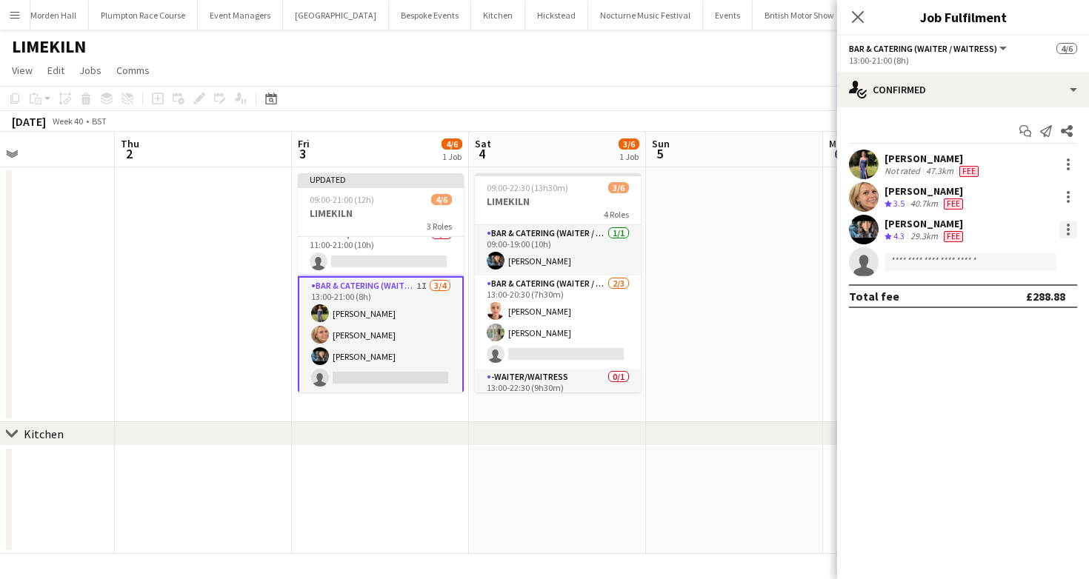
click at [1066, 230] on div at bounding box center [1067, 229] width 3 height 3
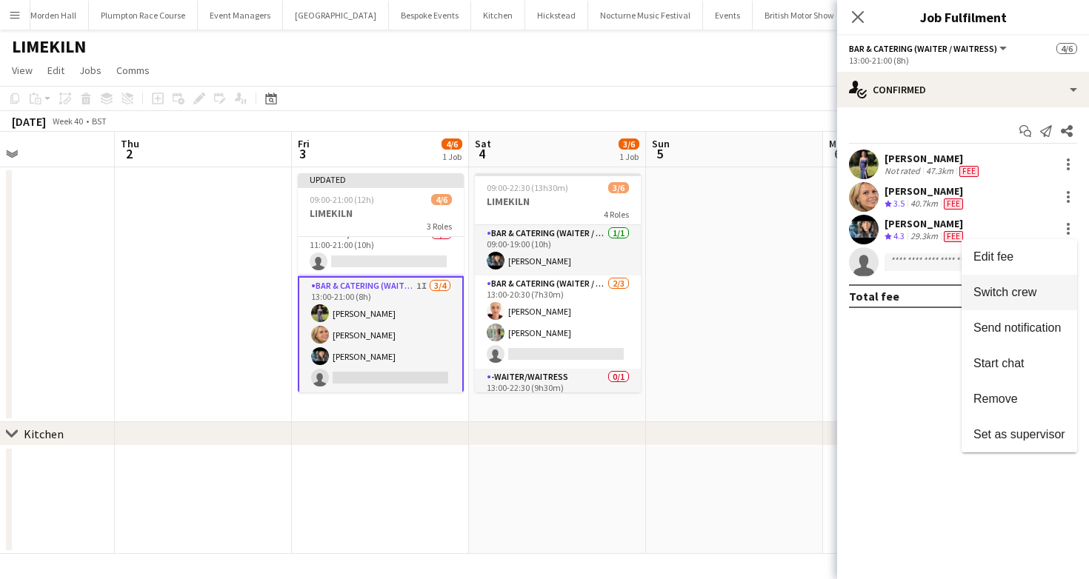
click at [1030, 298] on span "Switch crew" at bounding box center [1004, 292] width 63 height 13
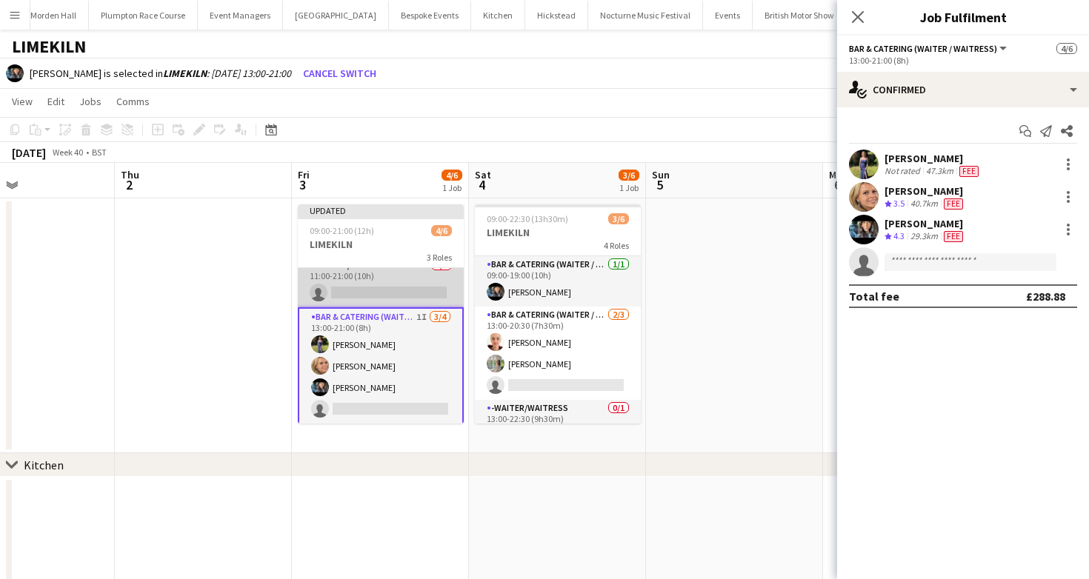
click at [438, 293] on app-card-role "-Waiter/Waitress 0/1 11:00-21:00 (10h) single-neutral-actions" at bounding box center [381, 282] width 166 height 50
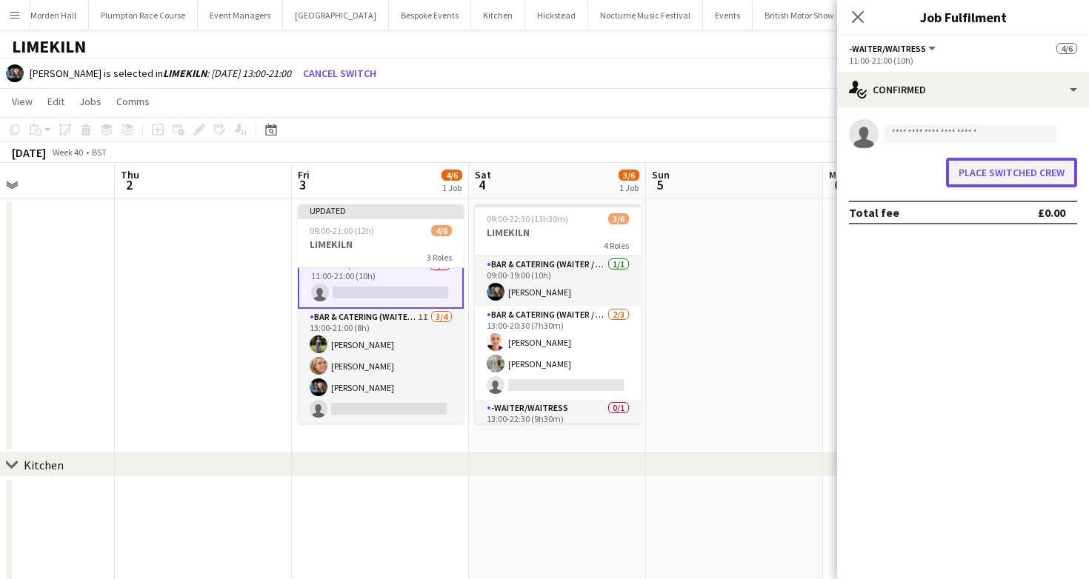
click at [989, 164] on button "Place switched crew" at bounding box center [1011, 173] width 131 height 30
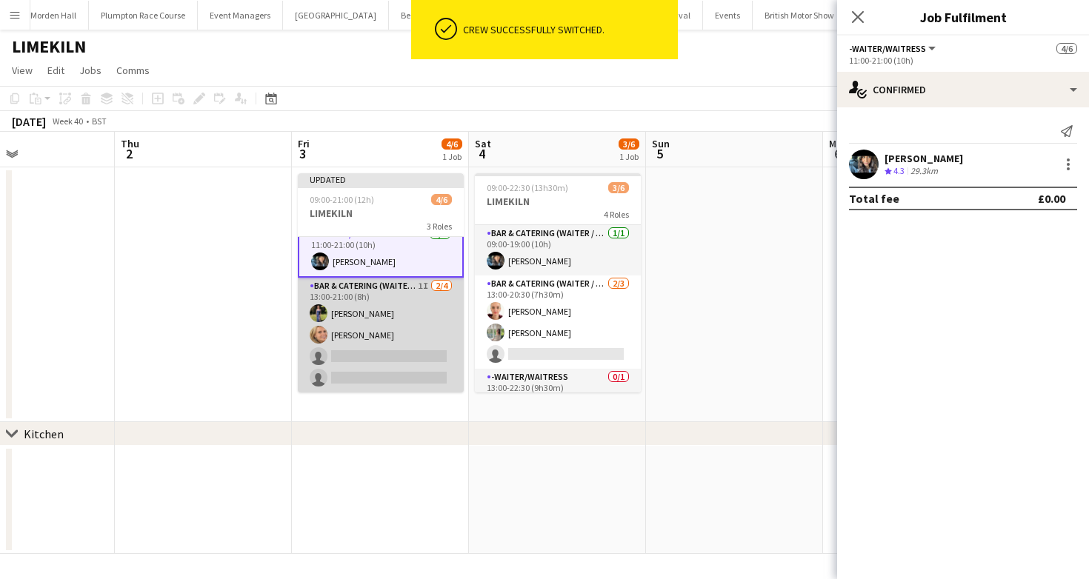
click at [370, 364] on app-card-role "Bar & Catering (Waiter / waitress) 1I 2/4 13:00-21:00 (8h) Holly Hunter Lucy Be…" at bounding box center [381, 335] width 166 height 115
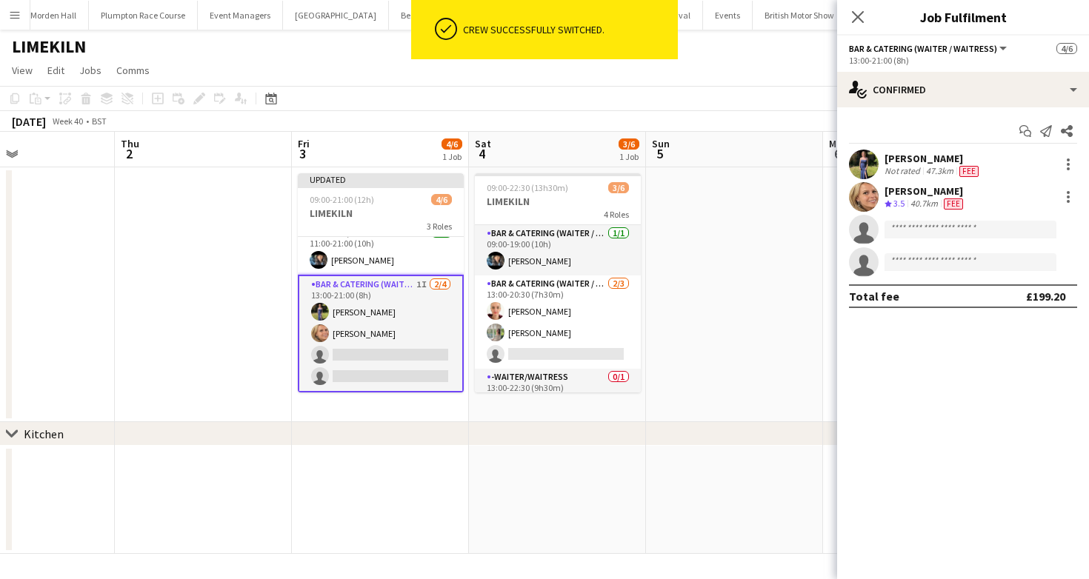
scroll to position [61, 0]
click at [964, 112] on div "Start chat Send notification Share Holly Hunter Not rated 47.3km Fee Lucy Bee C…" at bounding box center [963, 213] width 252 height 213
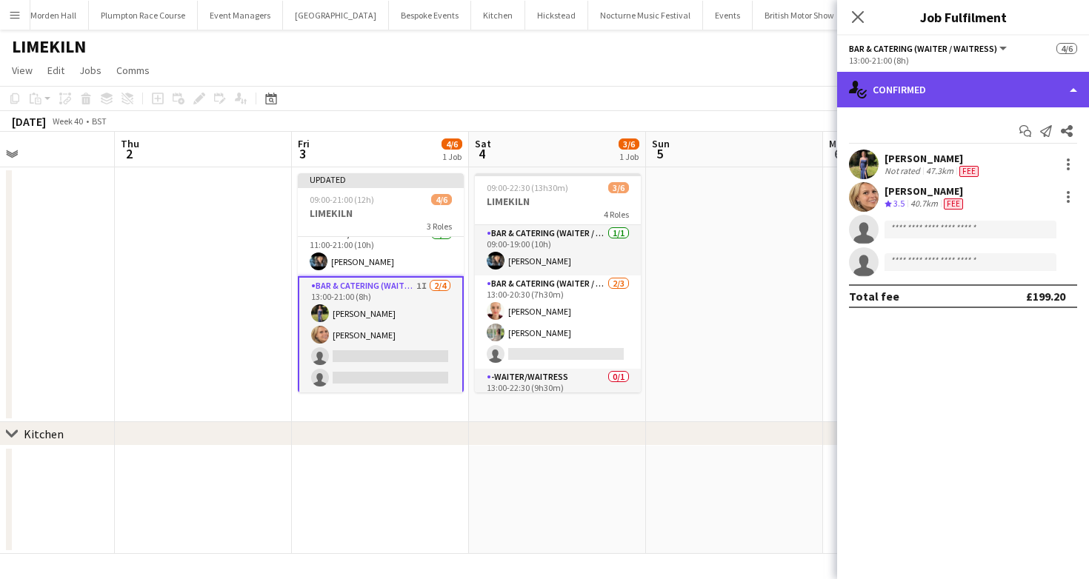
click at [958, 91] on div "single-neutral-actions-check-2 Confirmed" at bounding box center [963, 90] width 252 height 36
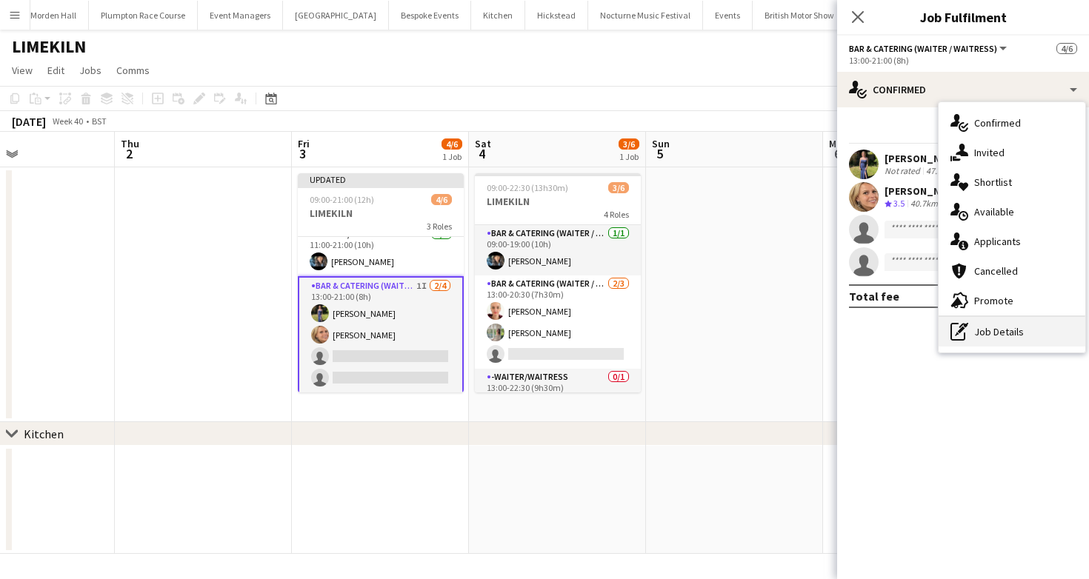
click at [967, 319] on div "pen-write Job Details" at bounding box center [1011, 332] width 147 height 30
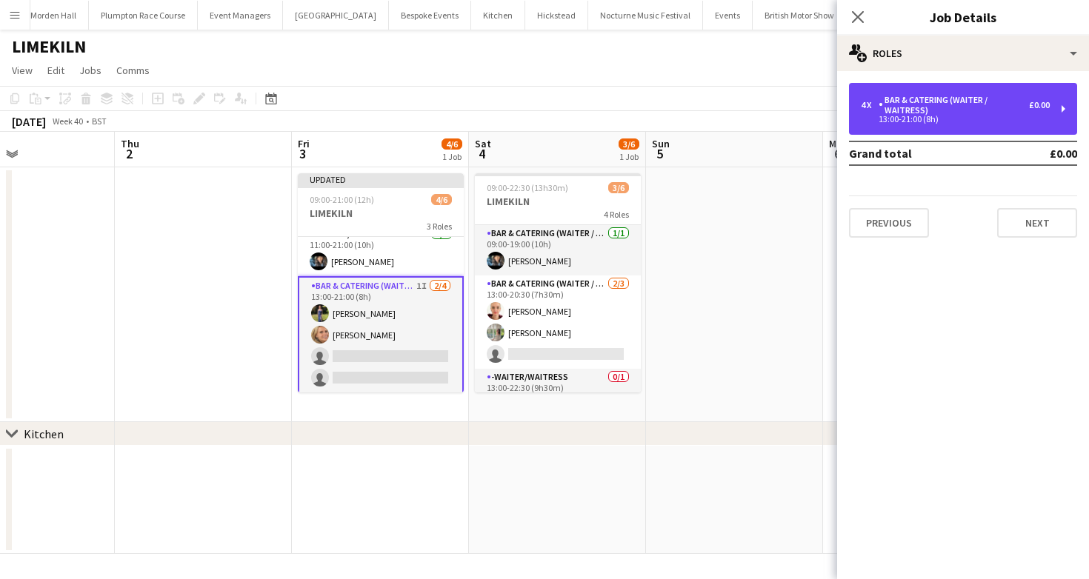
drag, startPoint x: 958, startPoint y: 93, endPoint x: 958, endPoint y: 151, distance: 57.8
click at [958, 93] on div "4 x Bar & Catering (Waiter / waitress) £0.00 13:00-21:00 (8h)" at bounding box center [963, 109] width 228 height 52
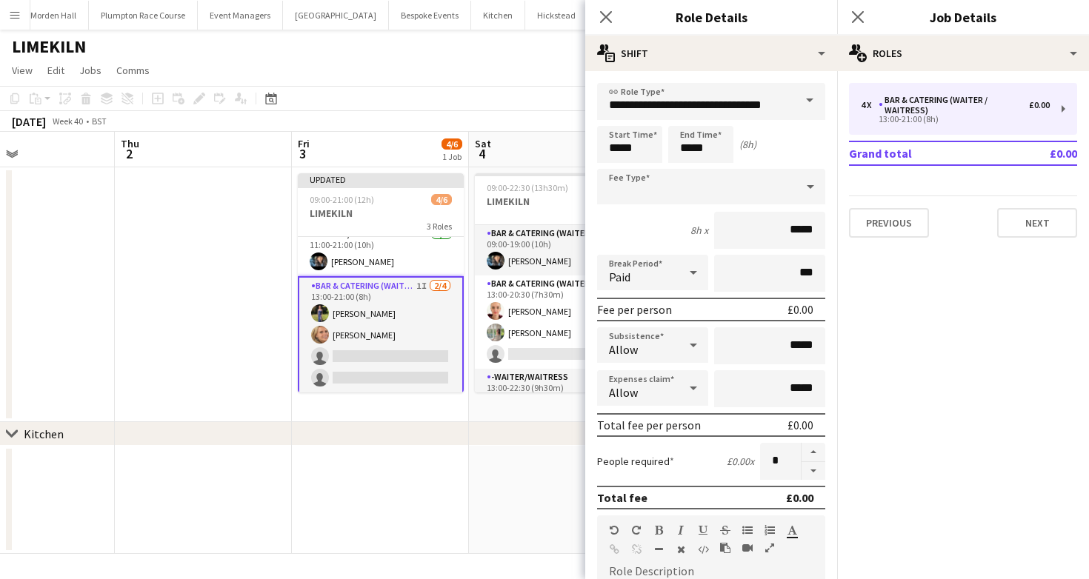
click at [807, 481] on form "**********" at bounding box center [711, 543] width 252 height 921
click at [814, 480] on form "**********" at bounding box center [711, 543] width 252 height 921
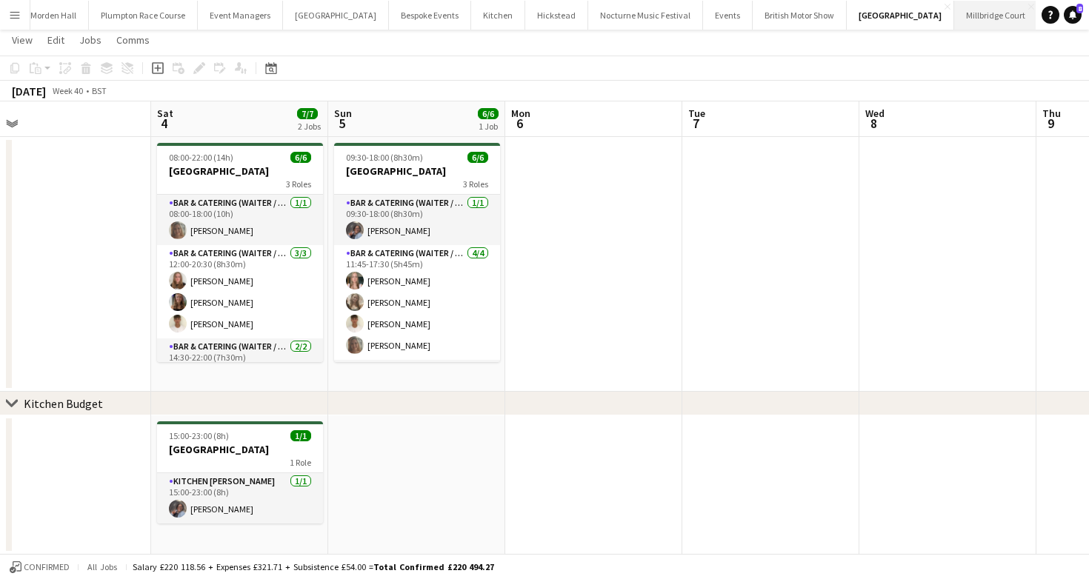
scroll to position [0, 398]
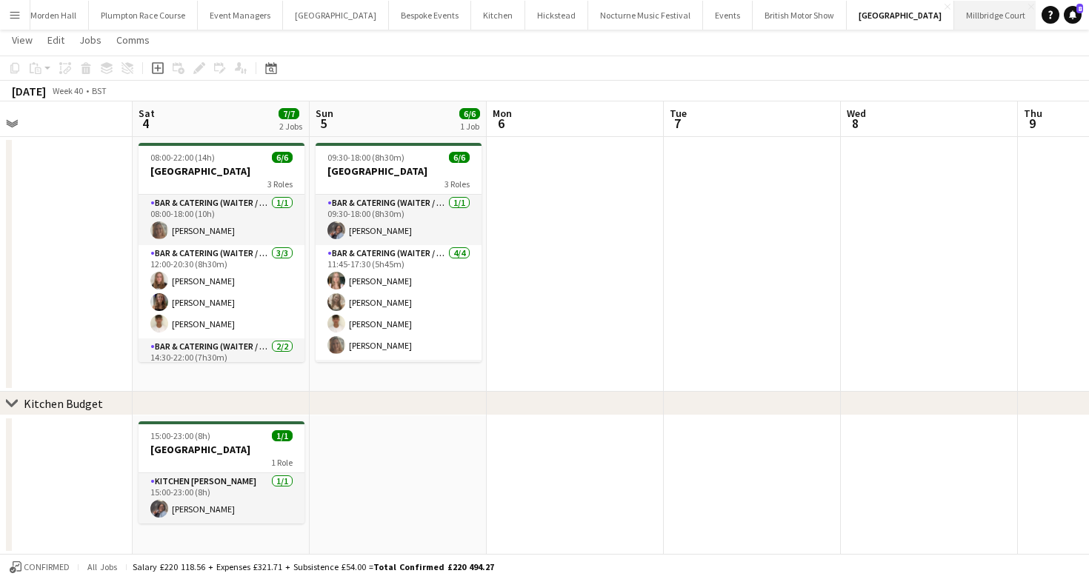
click at [954, 18] on button "Millbridge Court Close" at bounding box center [996, 15] width 84 height 29
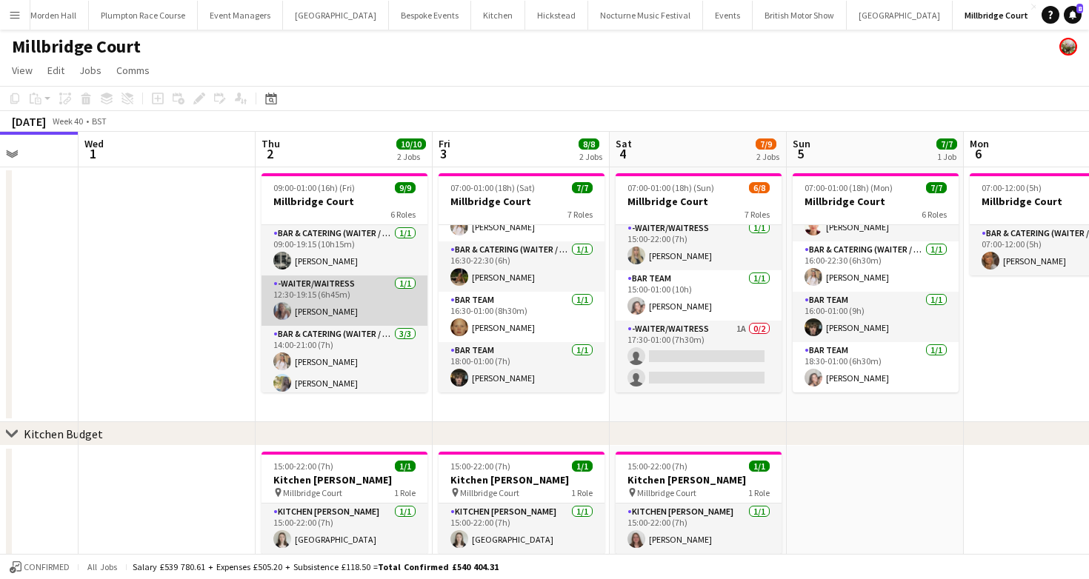
click at [326, 245] on app-card-role "Bar & Catering (Waiter / waitress) 1/1 09:00-19:15 (10h15m) Molly Middlehurst" at bounding box center [344, 250] width 166 height 50
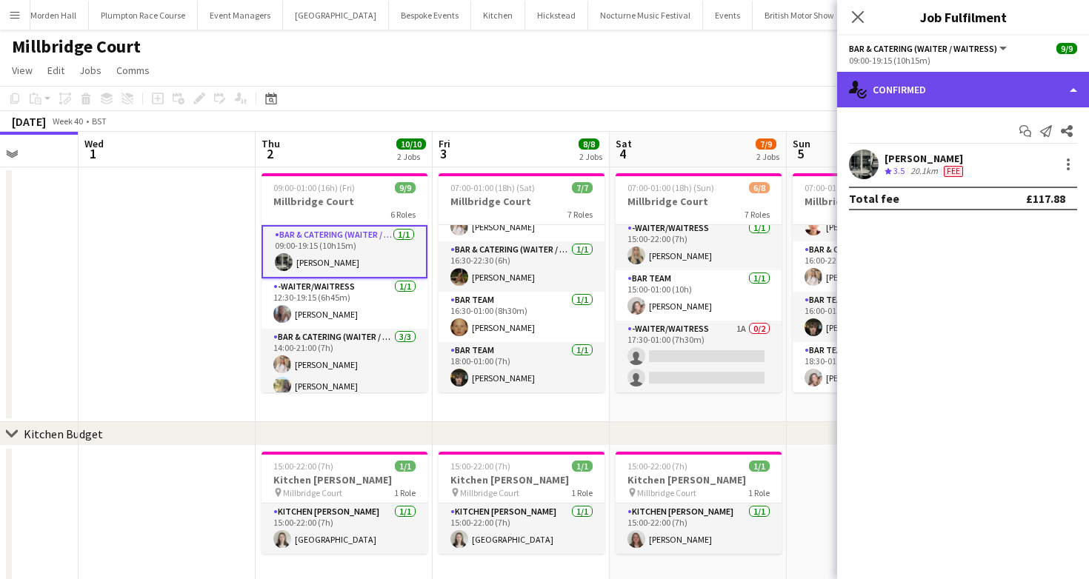
click at [972, 99] on div "single-neutral-actions-check-2 Confirmed" at bounding box center [963, 90] width 252 height 36
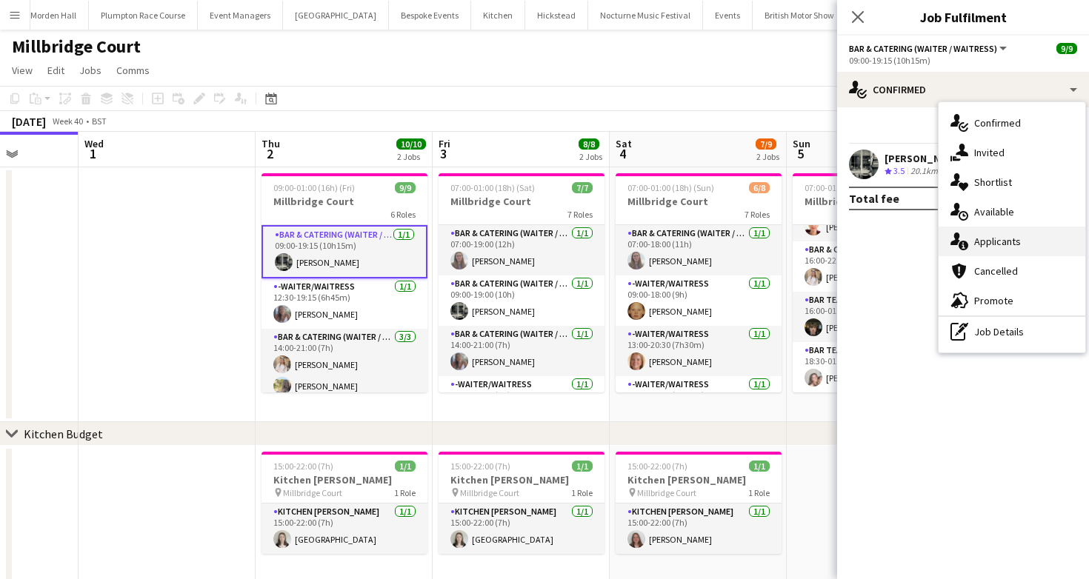
click at [1015, 233] on div "single-neutral-actions-information Applicants" at bounding box center [1011, 242] width 147 height 30
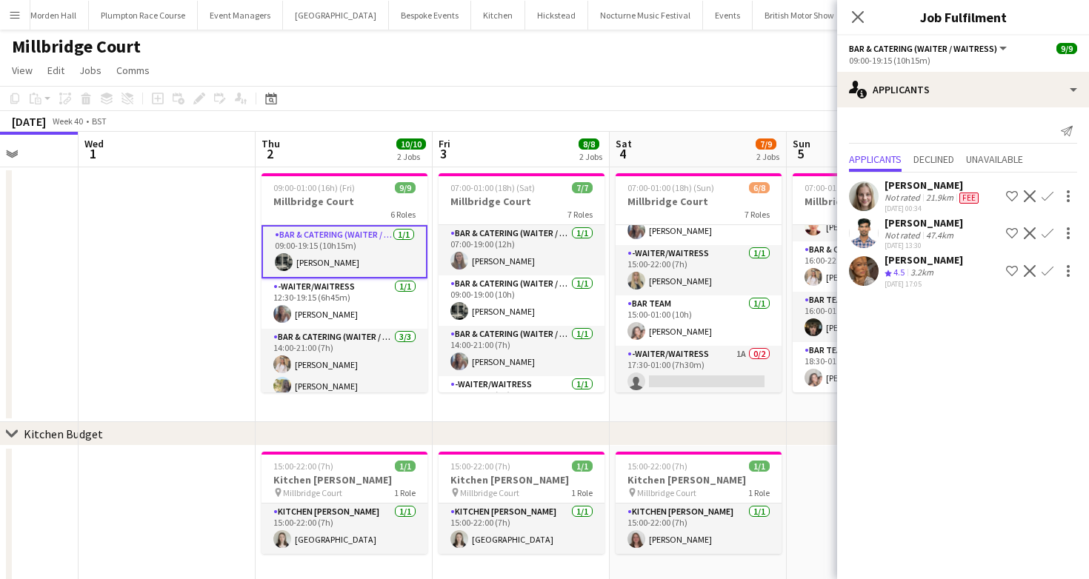
scroll to position [207, 0]
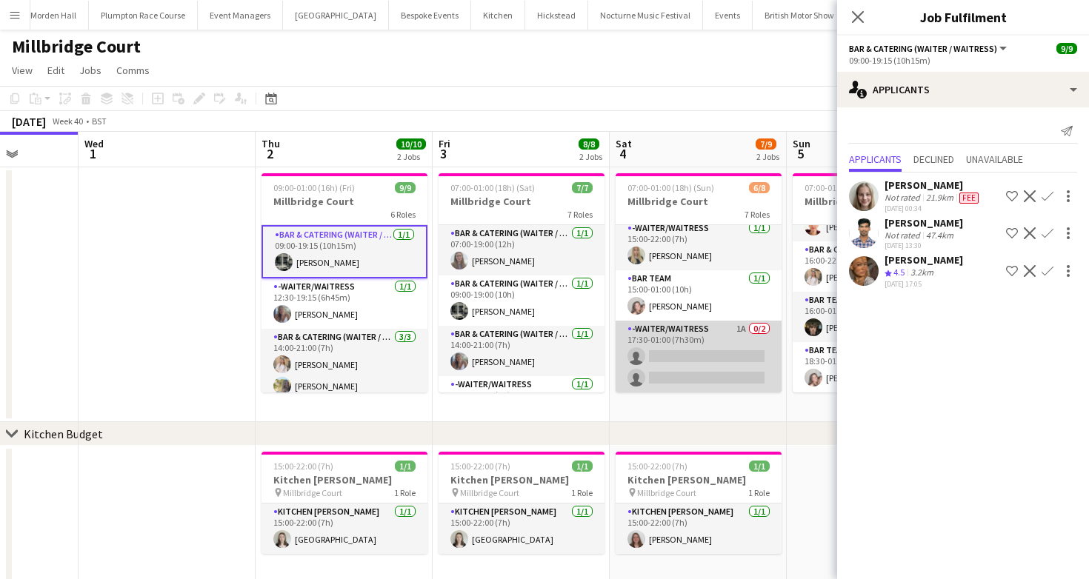
click at [690, 359] on app-card-role "-Waiter/Waitress 1A 0/2 17:30-01:00 (7h30m) single-neutral-actions single-neutr…" at bounding box center [698, 357] width 166 height 72
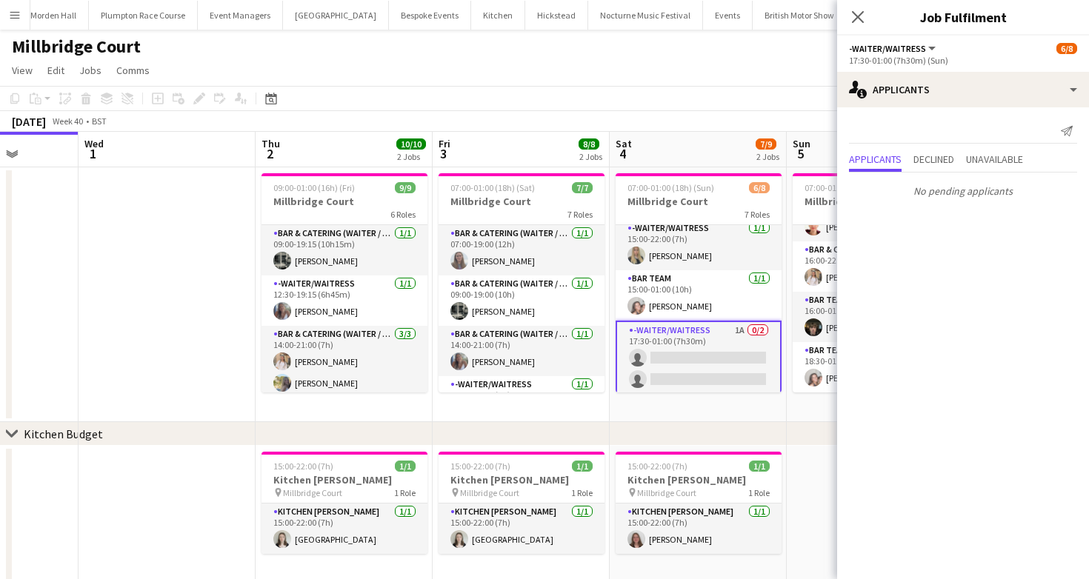
scroll to position [99, 0]
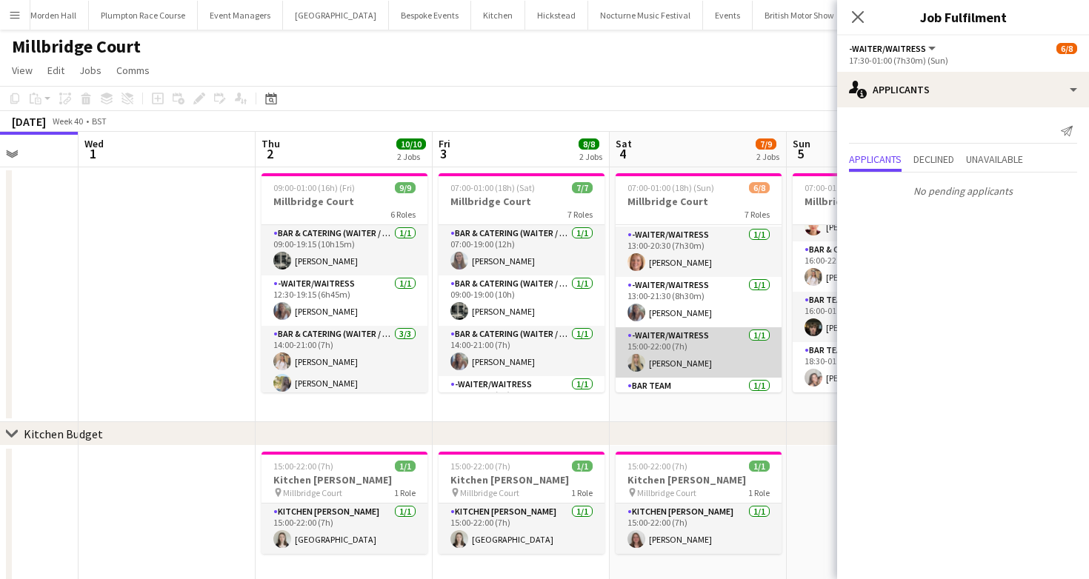
click at [660, 370] on app-card-role "-Waiter/Waitress 1/1 15:00-22:00 (7h) Abi Lambkin" at bounding box center [698, 352] width 166 height 50
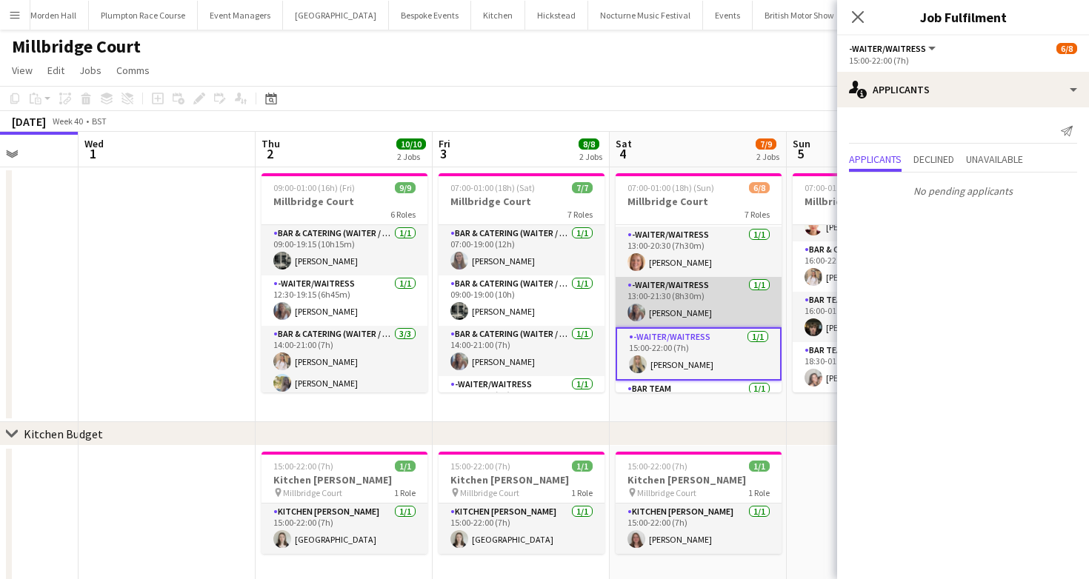
click at [659, 298] on app-card-role "-Waiter/Waitress 1/1 13:00-21:30 (8h30m) Chloe Bower" at bounding box center [698, 302] width 166 height 50
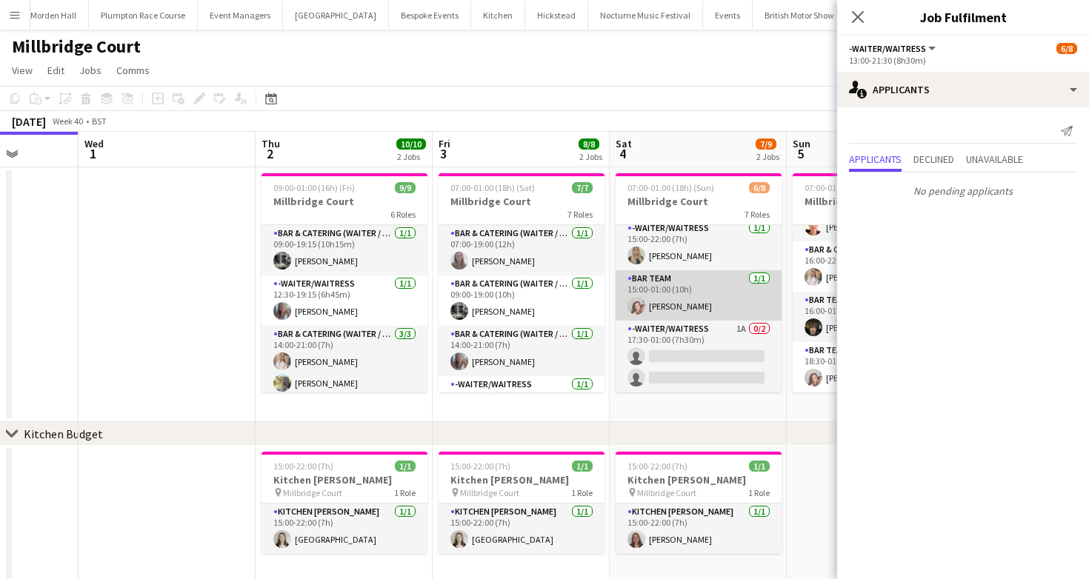
click at [681, 316] on app-card-role "Bar Team 1/1 15:00-01:00 (10h) Eliza Wheeler" at bounding box center [698, 295] width 166 height 50
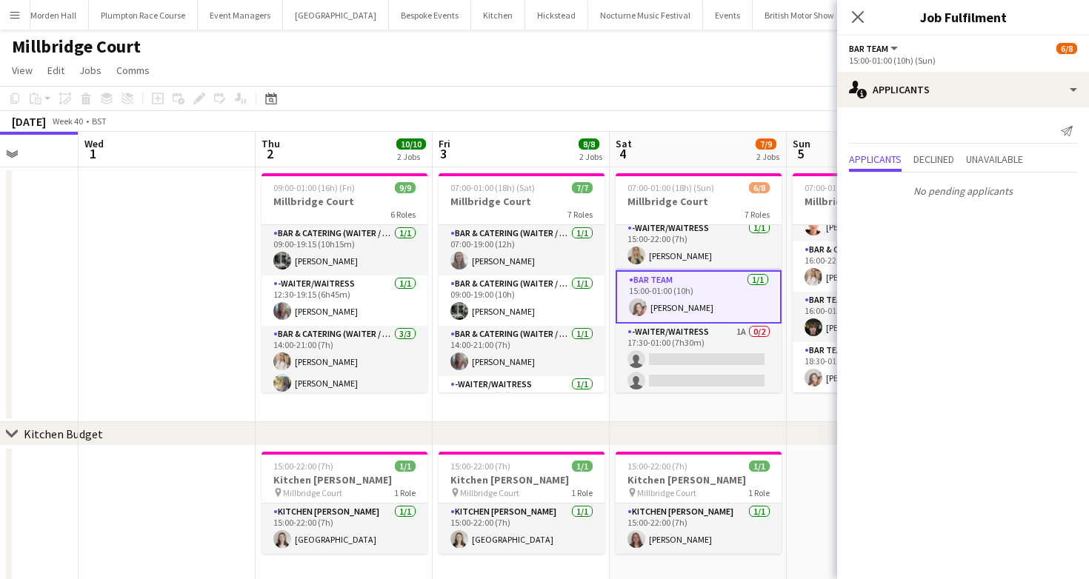
scroll to position [0, 407]
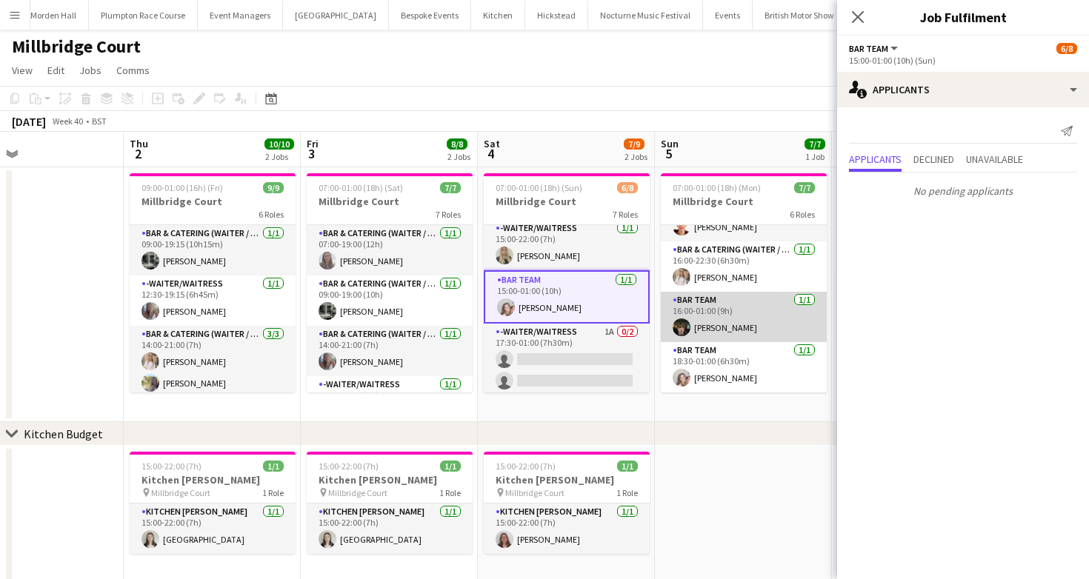
click at [689, 329] on app-user-avatar at bounding box center [681, 327] width 18 height 18
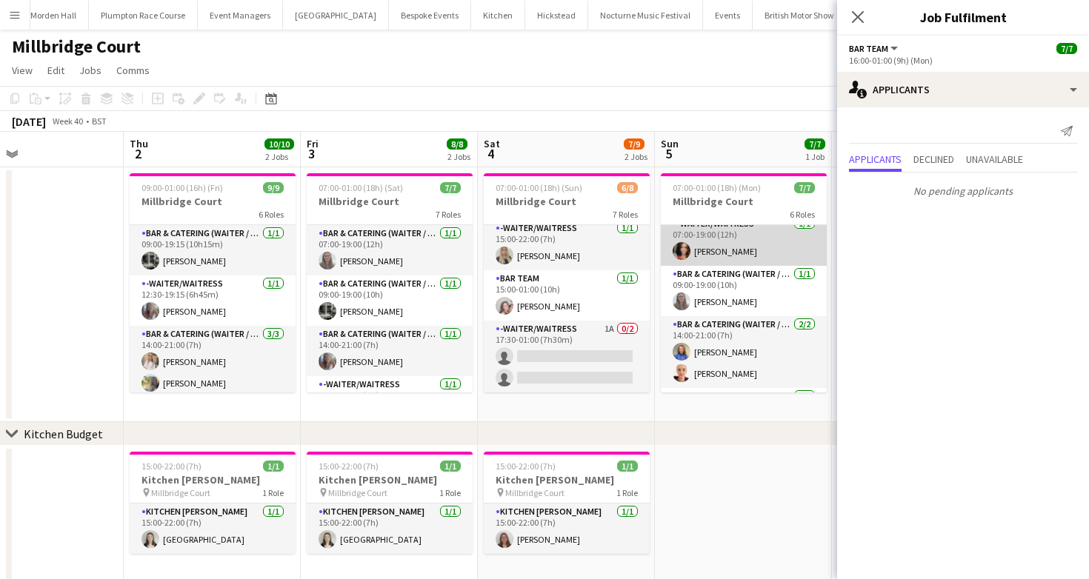
click at [706, 238] on app-card-role "-Waiter/Waitress 1/1 07:00-19:00 (12h) Freya Cowie" at bounding box center [744, 241] width 166 height 50
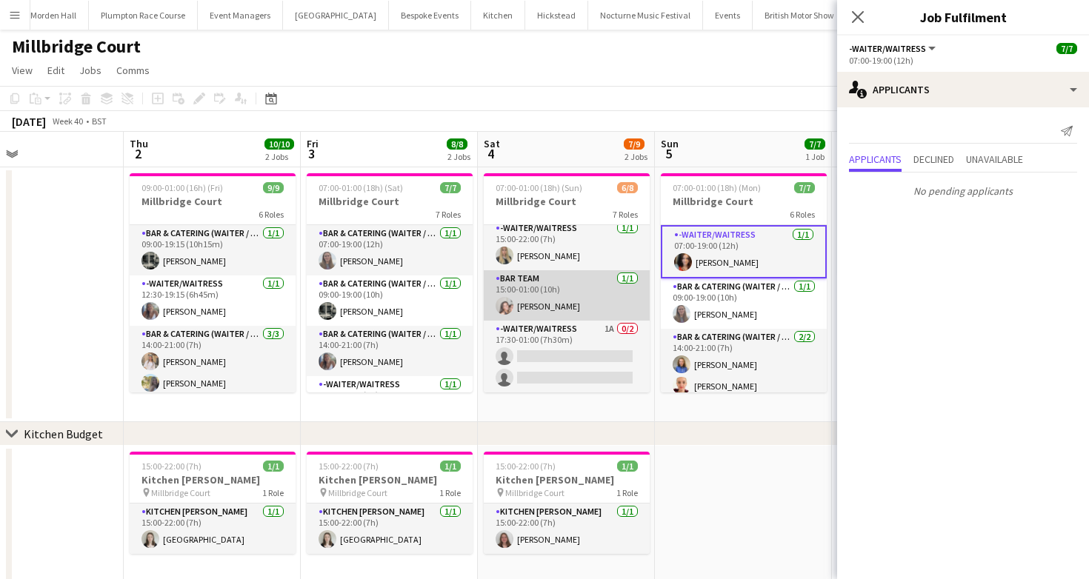
scroll to position [0, 0]
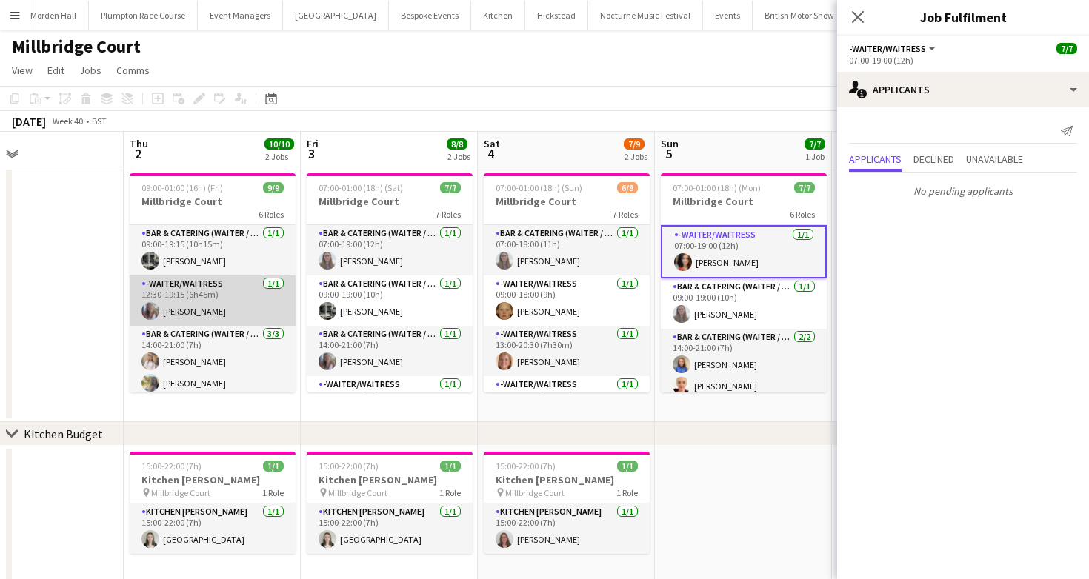
click at [188, 308] on app-card-role "-Waiter/Waitress 1/1 12:30-19:15 (6h45m) Chloe Bower" at bounding box center [213, 301] width 166 height 50
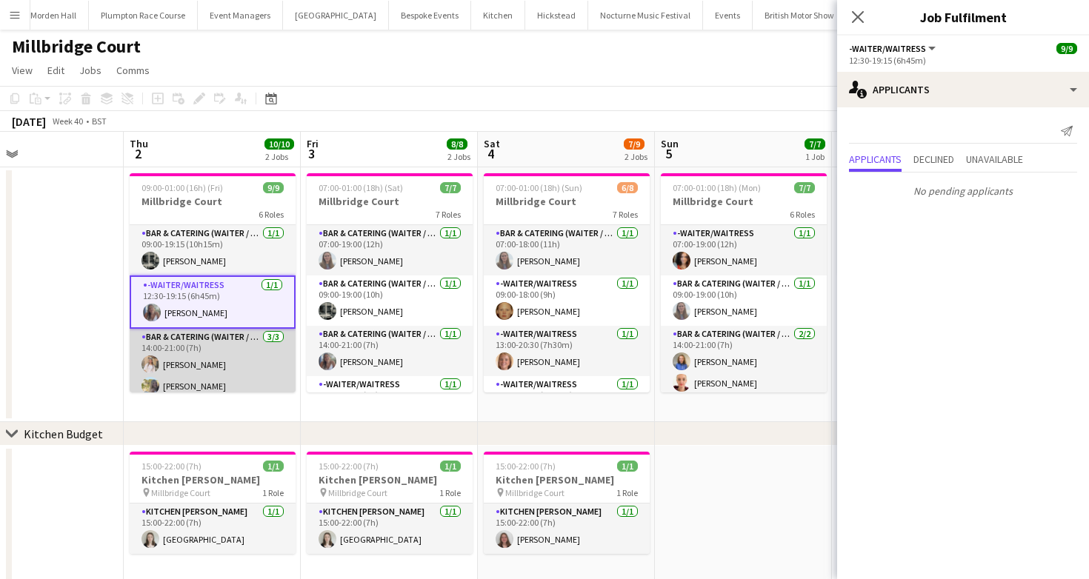
click at [197, 342] on app-card-role "Bar & Catering (Waiter / waitress) 3/3 14:00-21:00 (7h) Lucy Hogg Bella Burton …" at bounding box center [213, 375] width 166 height 93
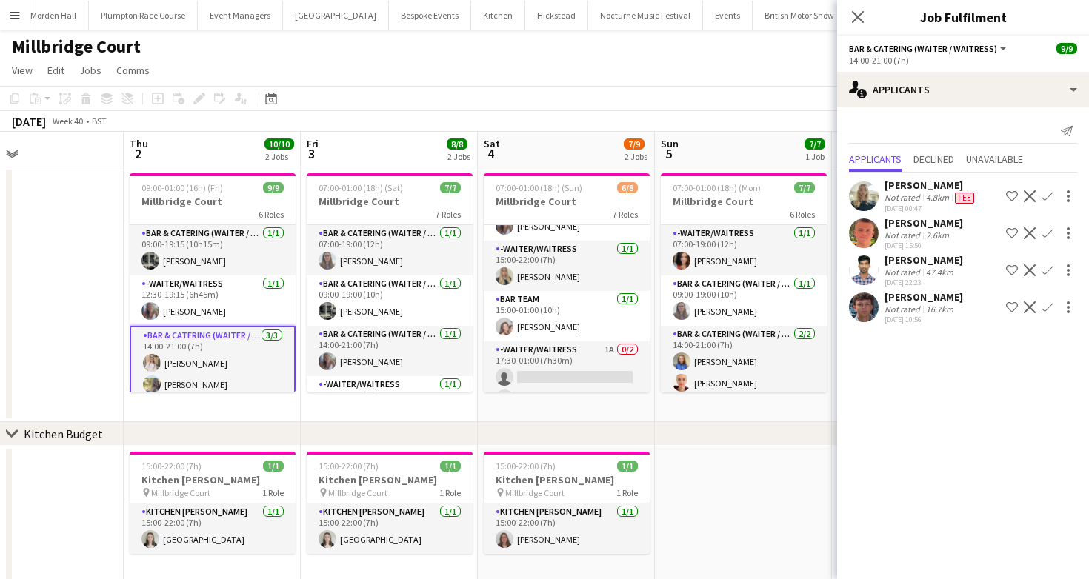
scroll to position [207, 0]
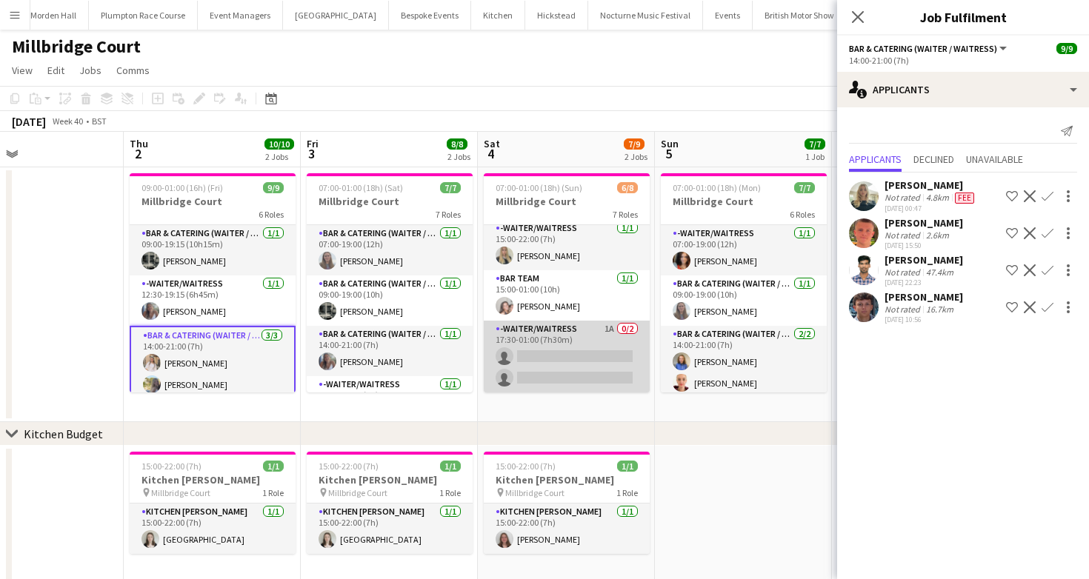
click at [541, 341] on app-card-role "-Waiter/Waitress 1A 0/2 17:30-01:00 (7h30m) single-neutral-actions single-neutr…" at bounding box center [567, 357] width 166 height 72
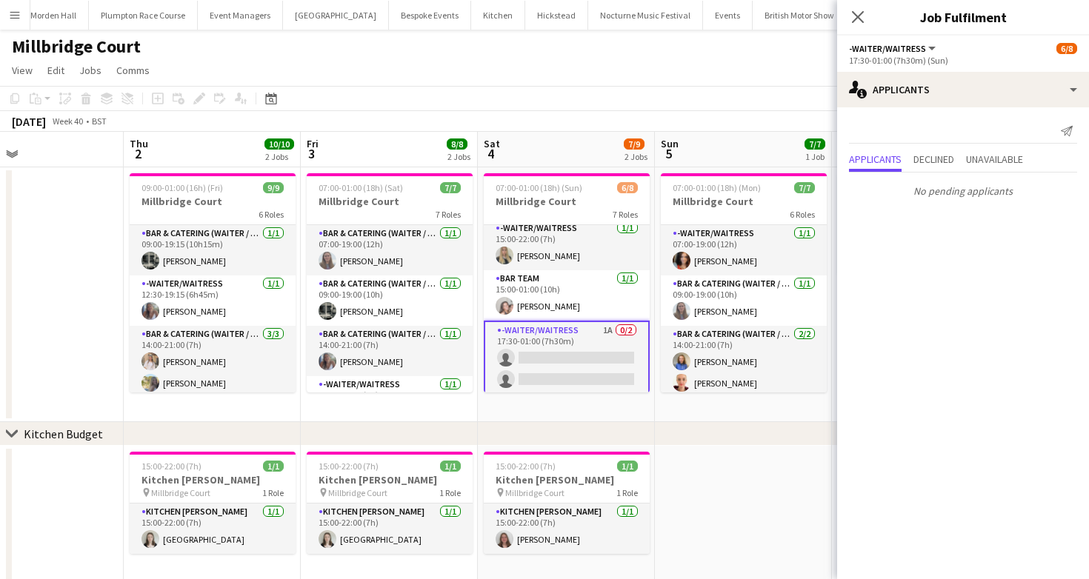
scroll to position [210, 0]
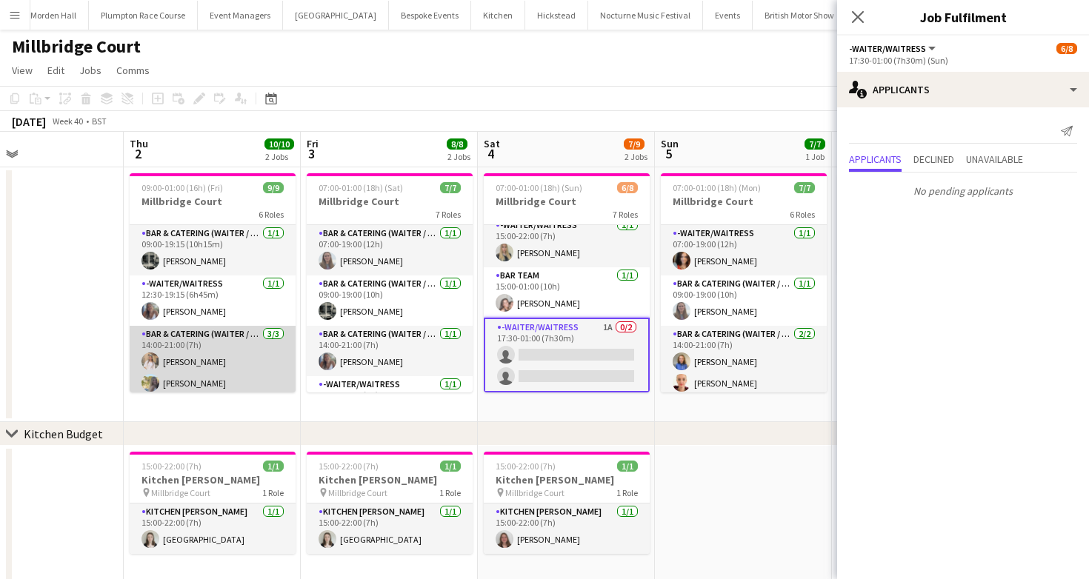
click at [233, 364] on app-card-role "Bar & Catering (Waiter / waitress) 3/3 14:00-21:00 (7h) Lucy Hogg Bella Burton …" at bounding box center [213, 372] width 166 height 93
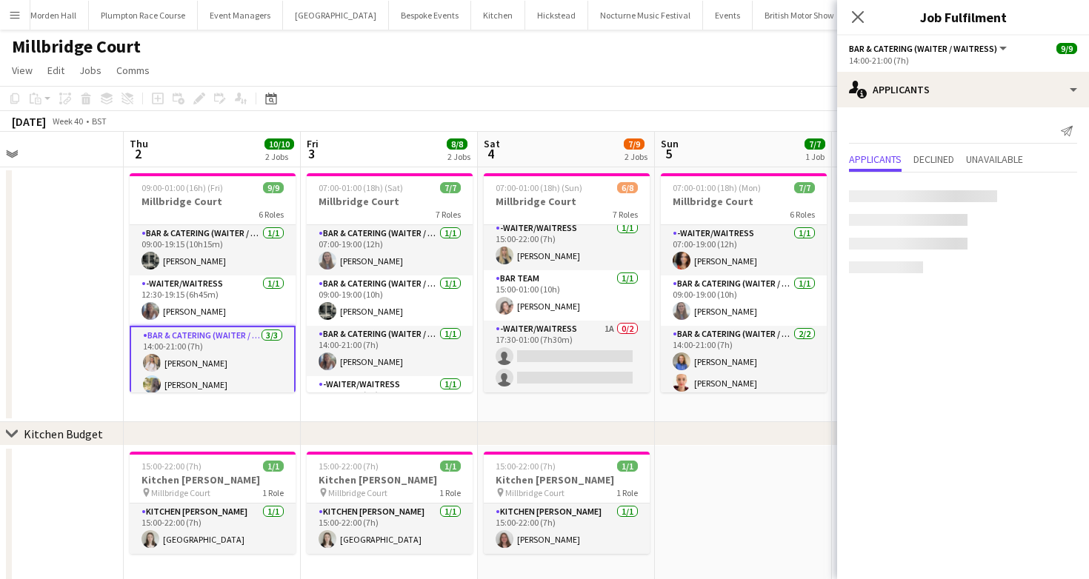
scroll to position [207, 0]
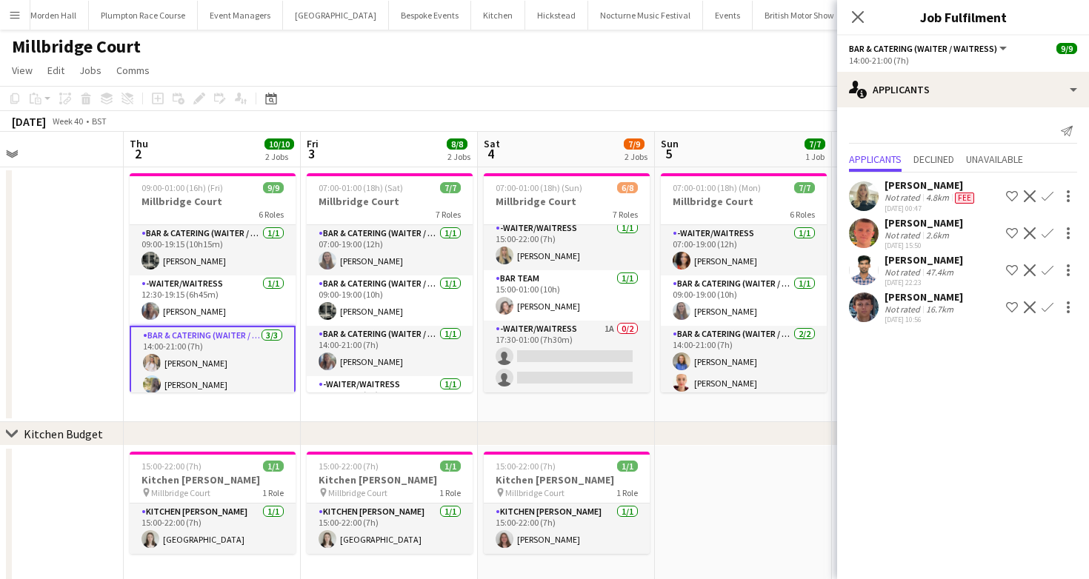
click at [236, 332] on app-card-role "Bar & Catering (Waiter / waitress) 3/3 14:00-21:00 (7h) Lucy Hogg Bella Burton …" at bounding box center [213, 374] width 166 height 96
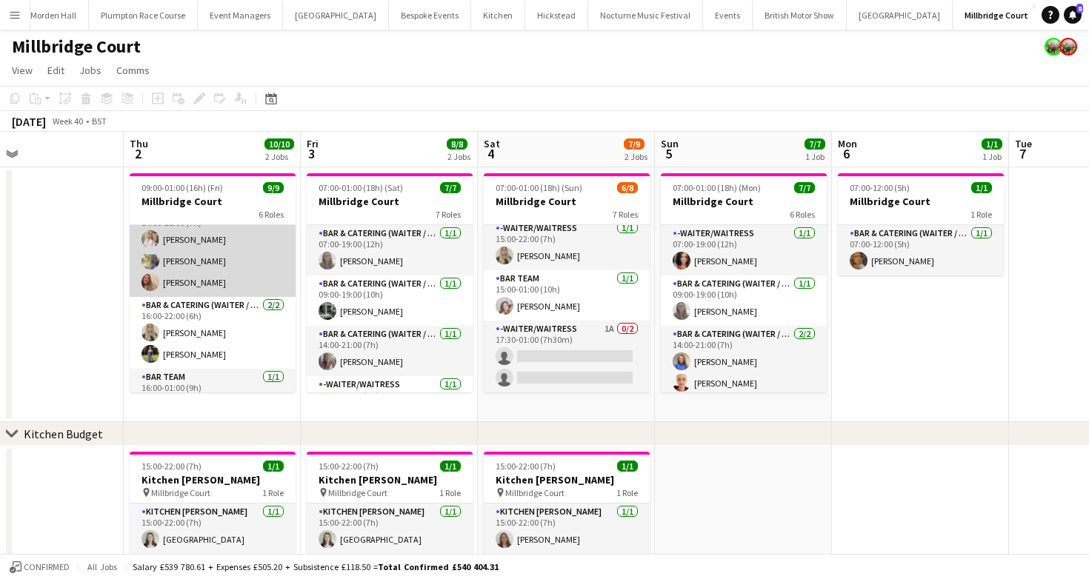
scroll to position [129, 0]
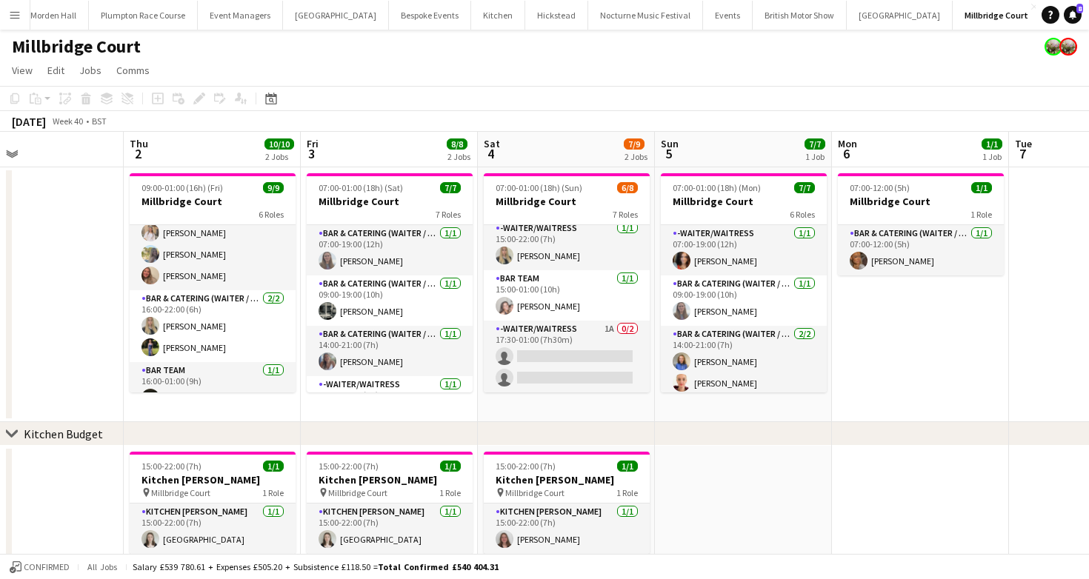
click at [434, 104] on app-toolbar "Copy Paste Paste Command V Paste with crew Command Shift V Paste linked Job [GE…" at bounding box center [544, 98] width 1089 height 25
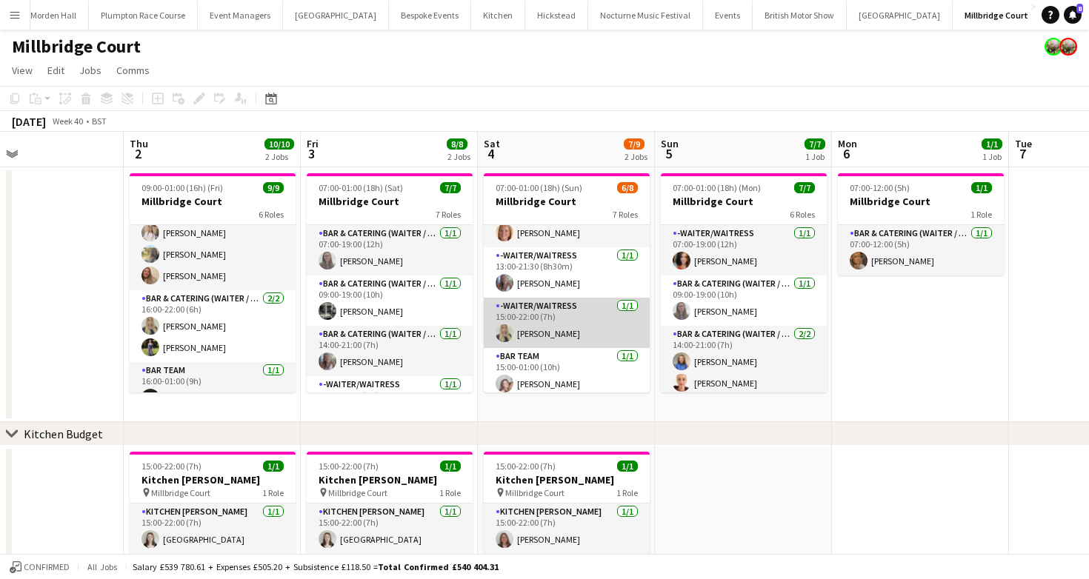
click at [565, 316] on app-card-role "-Waiter/Waitress 1/1 15:00-22:00 (7h) Abi Lambkin" at bounding box center [567, 323] width 166 height 50
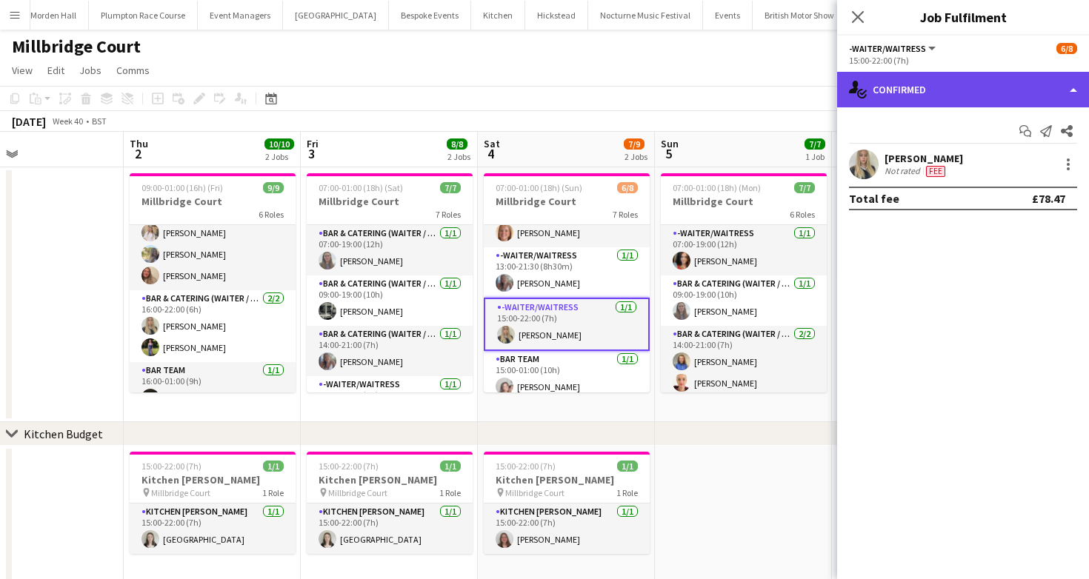
click at [963, 99] on div "single-neutral-actions-check-2 Confirmed" at bounding box center [963, 90] width 252 height 36
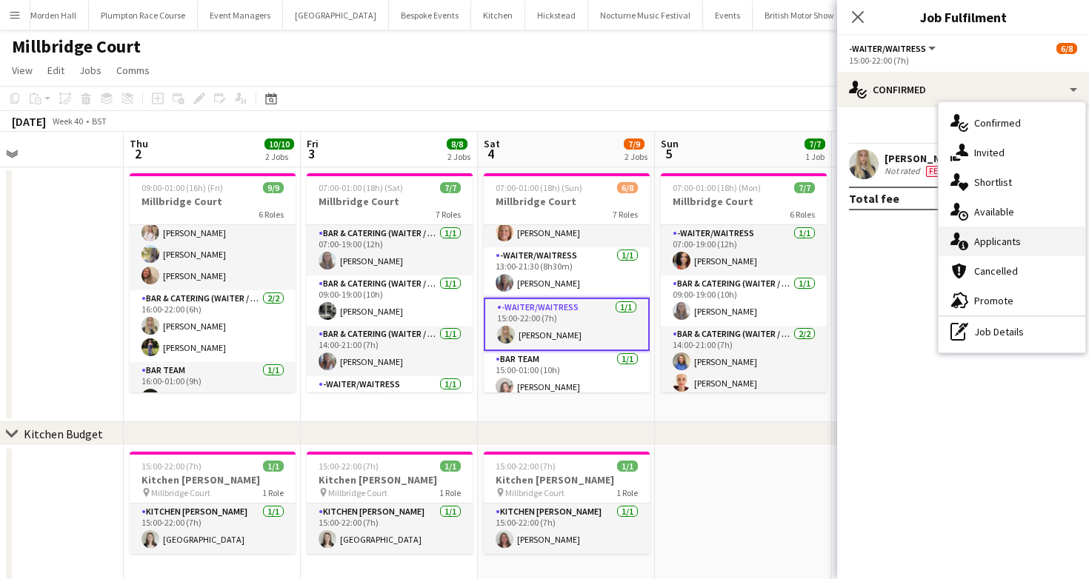
click at [992, 247] on span "Applicants" at bounding box center [997, 241] width 47 height 13
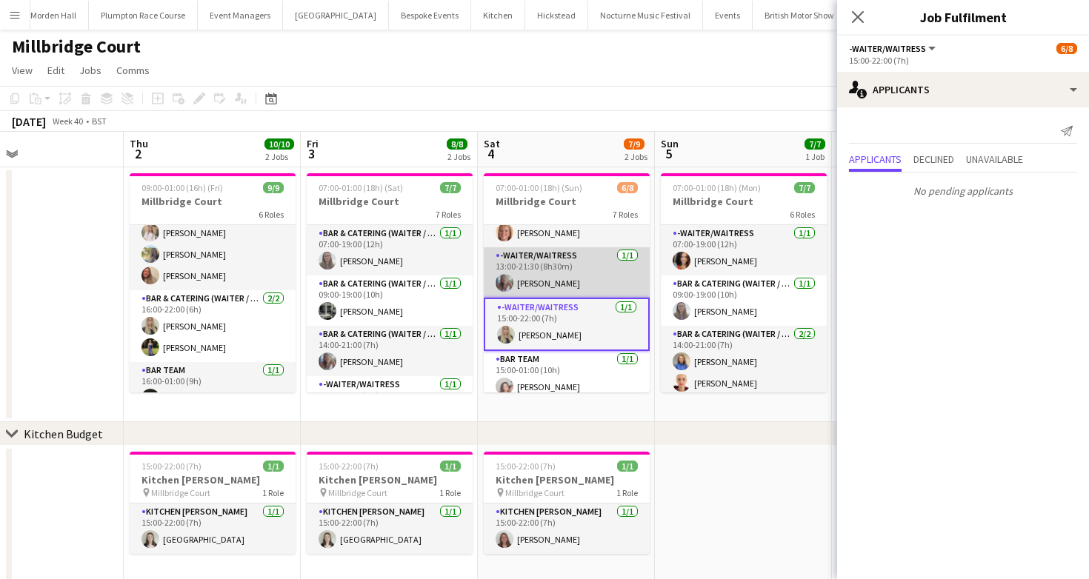
click at [549, 287] on app-card-role "-Waiter/Waitress 1/1 13:00-21:30 (8h30m) Chloe Bower" at bounding box center [567, 272] width 166 height 50
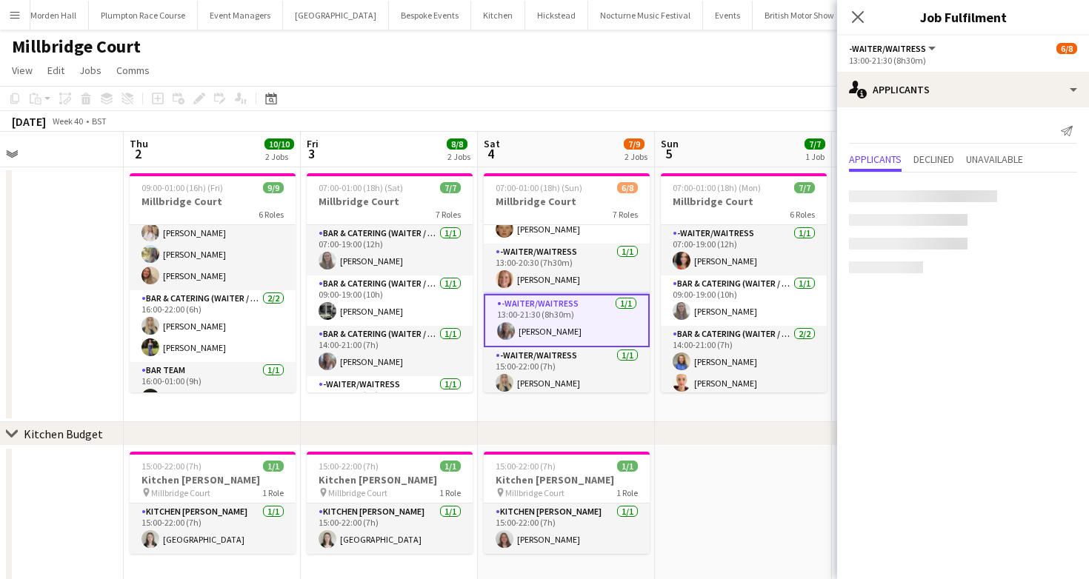
scroll to position [48, 0]
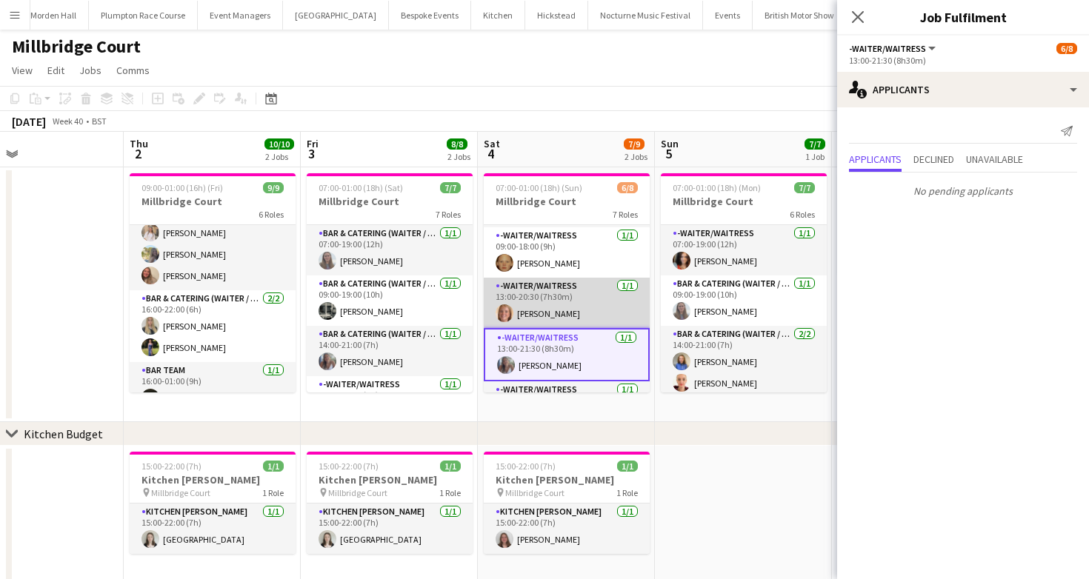
click at [542, 317] on app-card-role "-Waiter/Waitress 1/1 13:00-20:30 (7h30m) Maddy Franklin" at bounding box center [567, 303] width 166 height 50
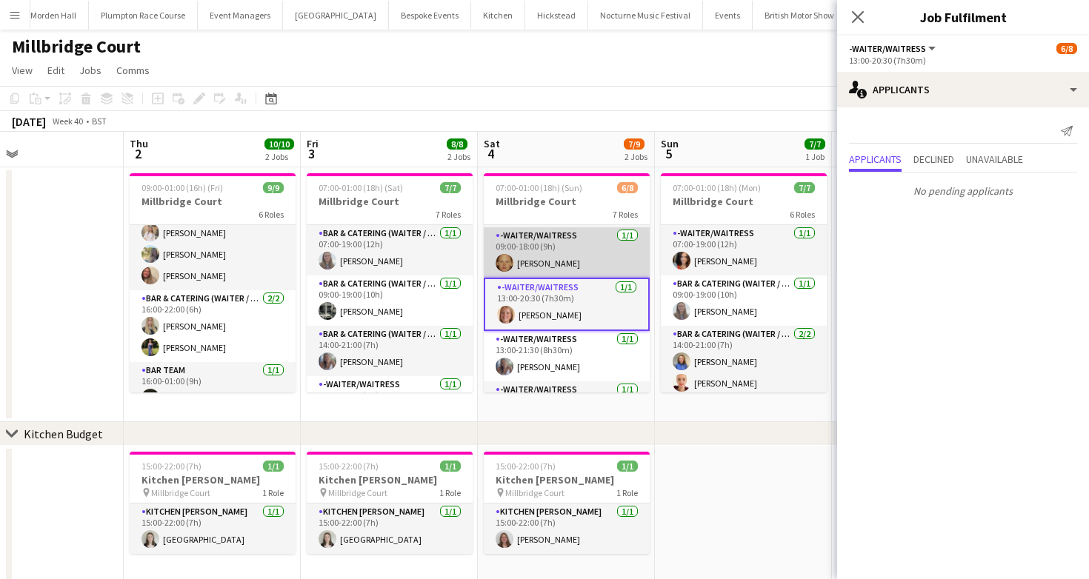
click at [561, 267] on app-card-role "-Waiter/Waitress 1/1 09:00-18:00 (9h) Genevieve Whiteley" at bounding box center [567, 252] width 166 height 50
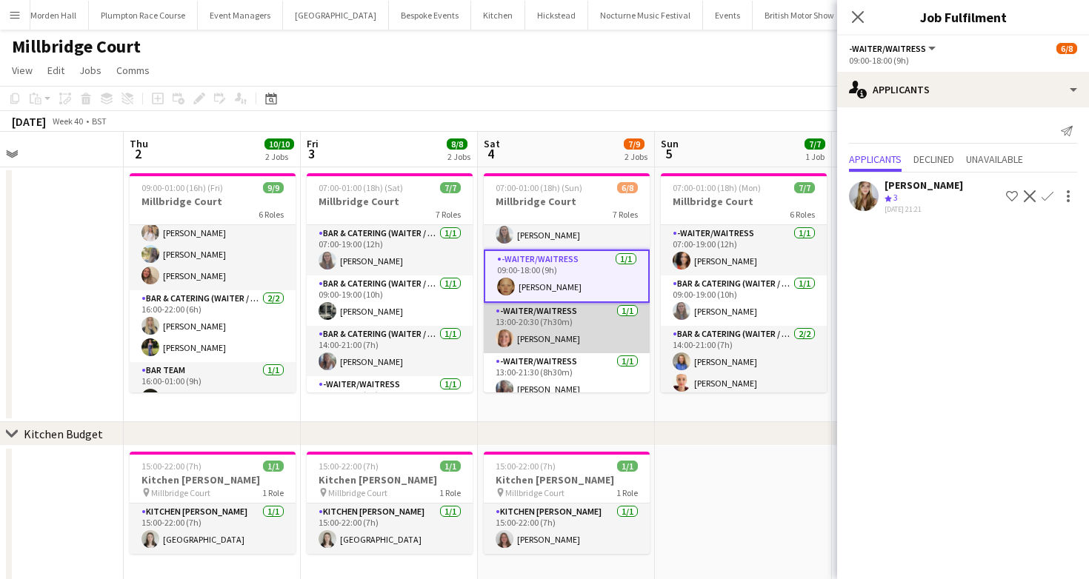
scroll to position [0, 0]
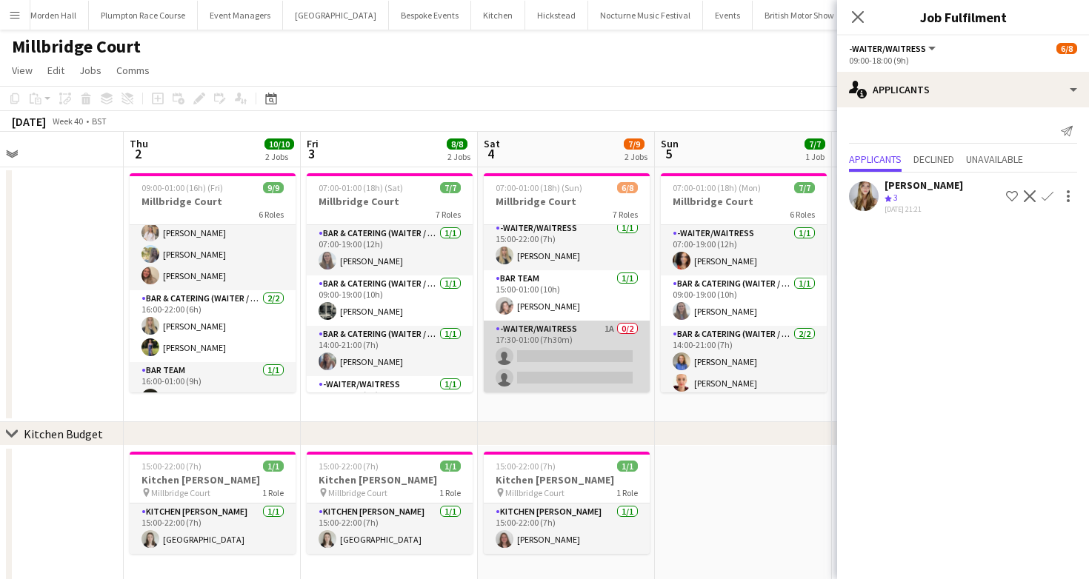
click at [555, 321] on app-card-role "-Waiter/Waitress 1A 0/2 17:30-01:00 (7h30m) single-neutral-actions single-neutr…" at bounding box center [567, 357] width 166 height 72
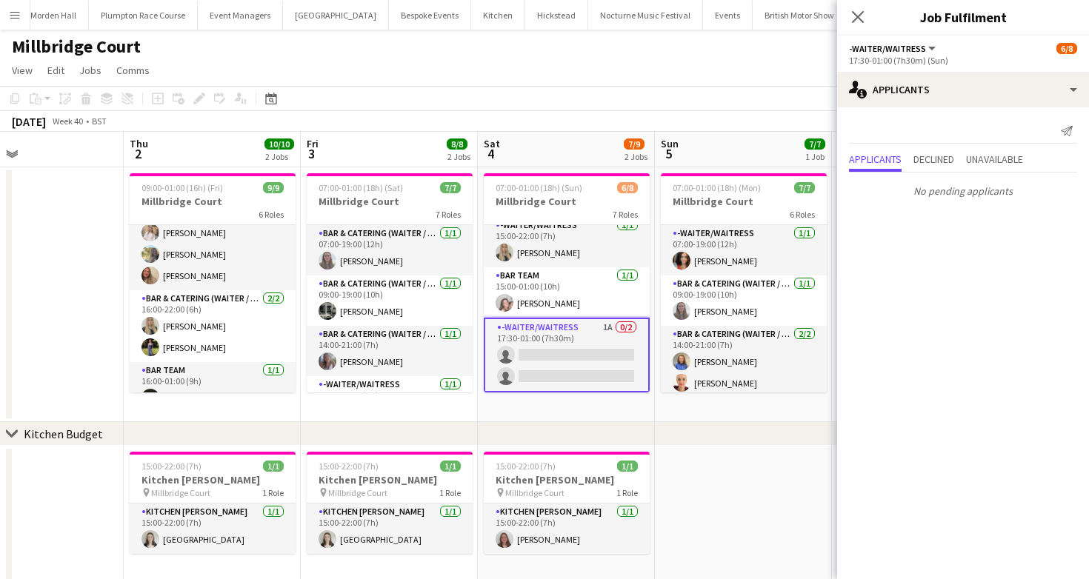
scroll to position [207, 0]
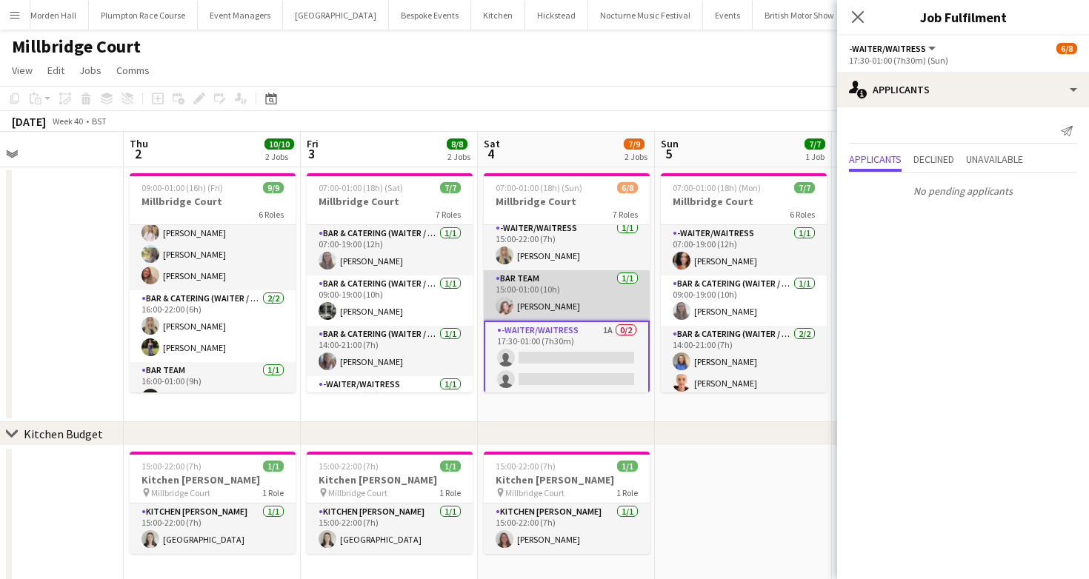
click at [554, 310] on app-card-role "Bar Team 1/1 15:00-01:00 (10h) Eliza Wheeler" at bounding box center [567, 295] width 166 height 50
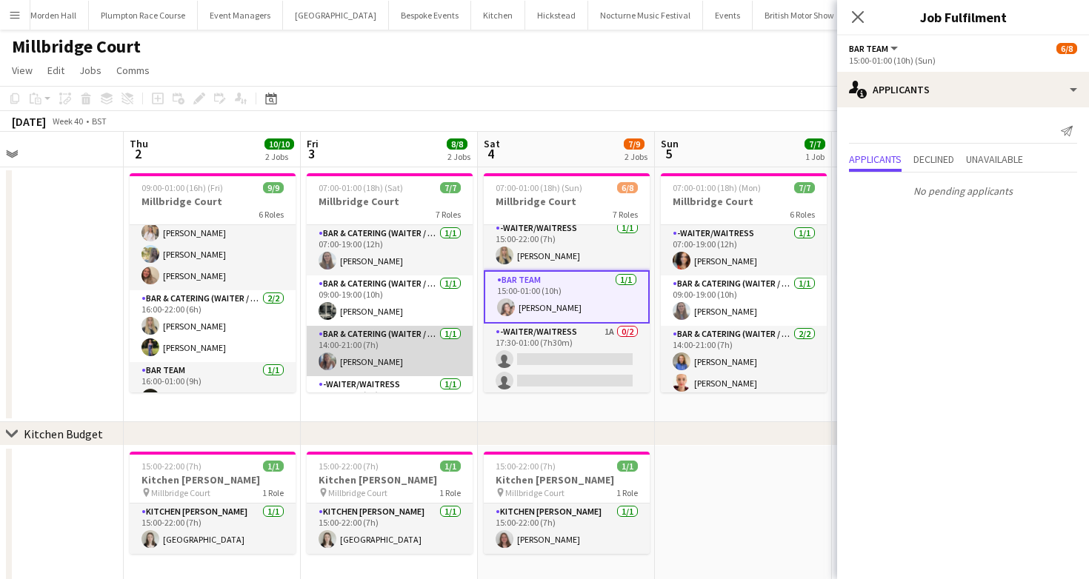
scroll to position [67, 0]
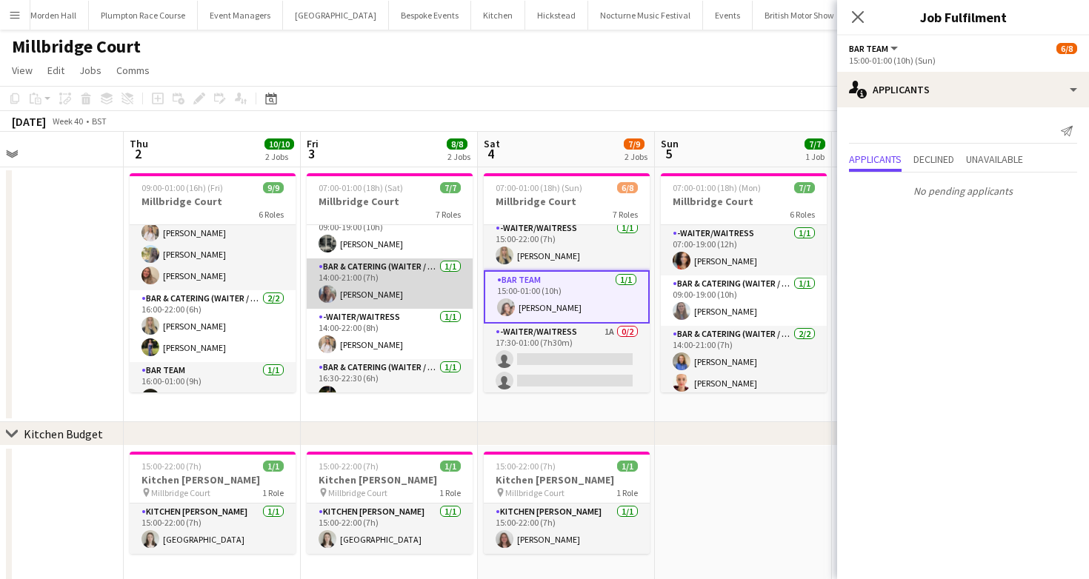
click at [423, 375] on app-card-role "Bar & Catering (Waiter / waitress) 1/1 16:30-22:30 (6h) Ellie Jackson" at bounding box center [390, 384] width 166 height 50
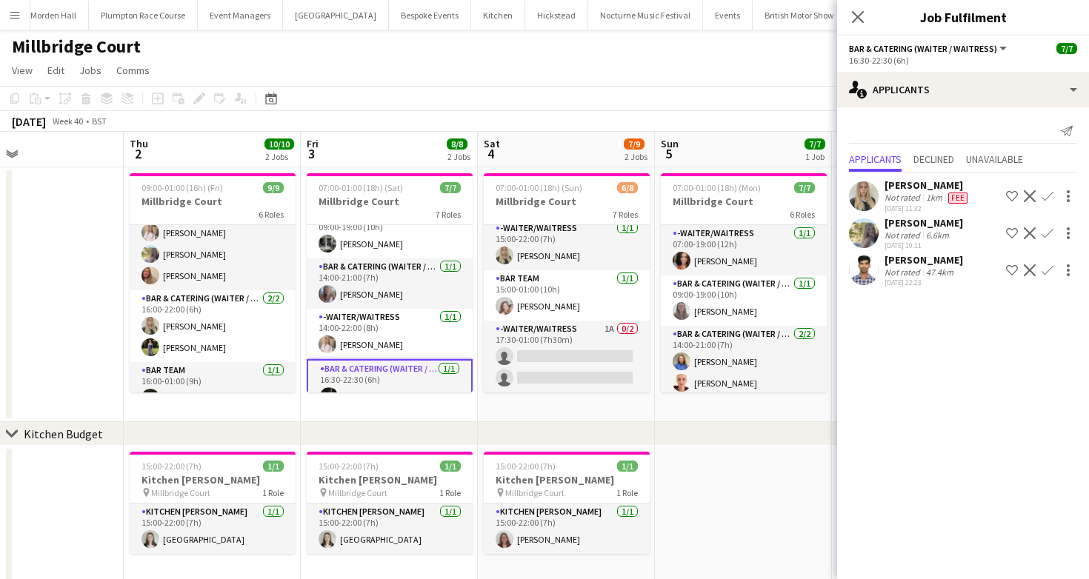
click at [627, 122] on div "[DATE] Week 40 • BST" at bounding box center [544, 121] width 1089 height 21
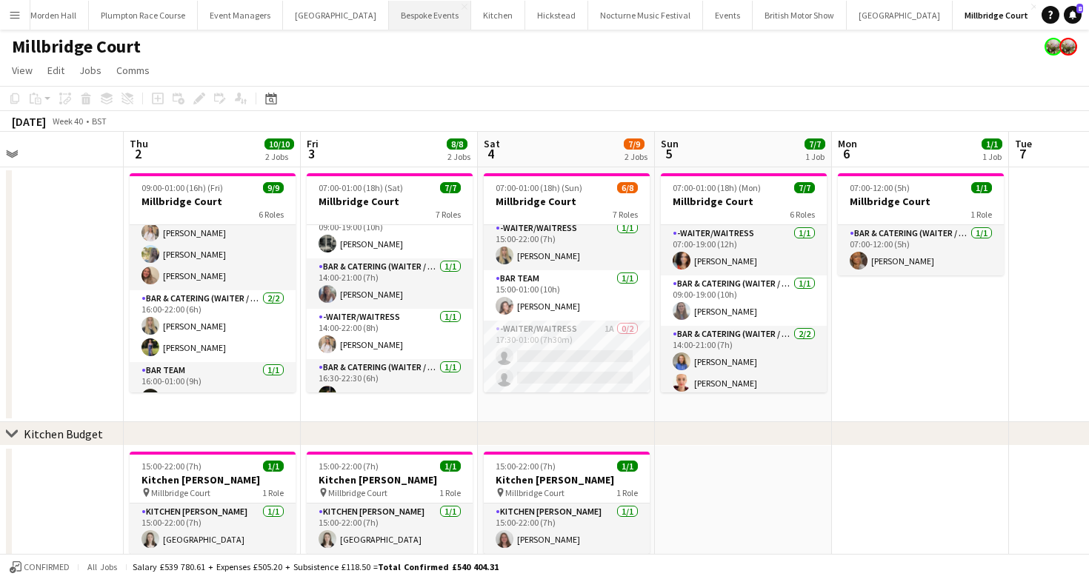
scroll to position [0, 0]
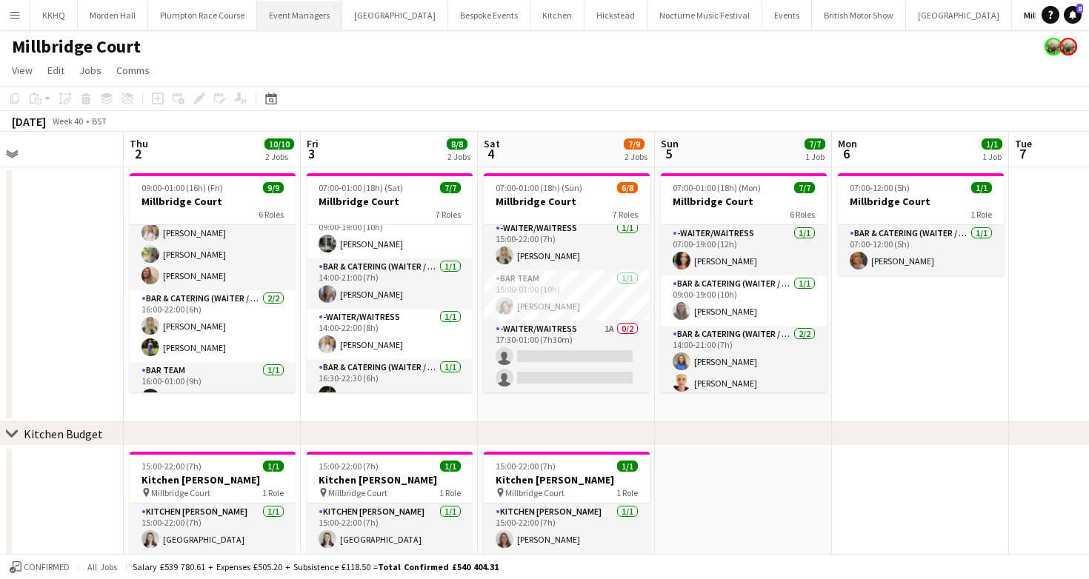
click at [298, 13] on button "Event Managers Close" at bounding box center [299, 15] width 85 height 29
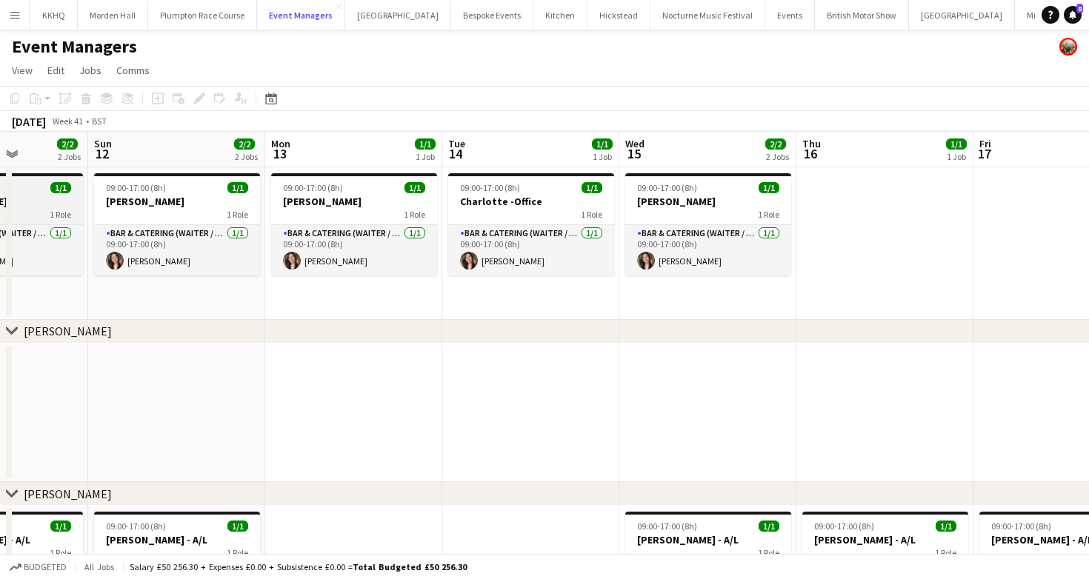
scroll to position [0, 367]
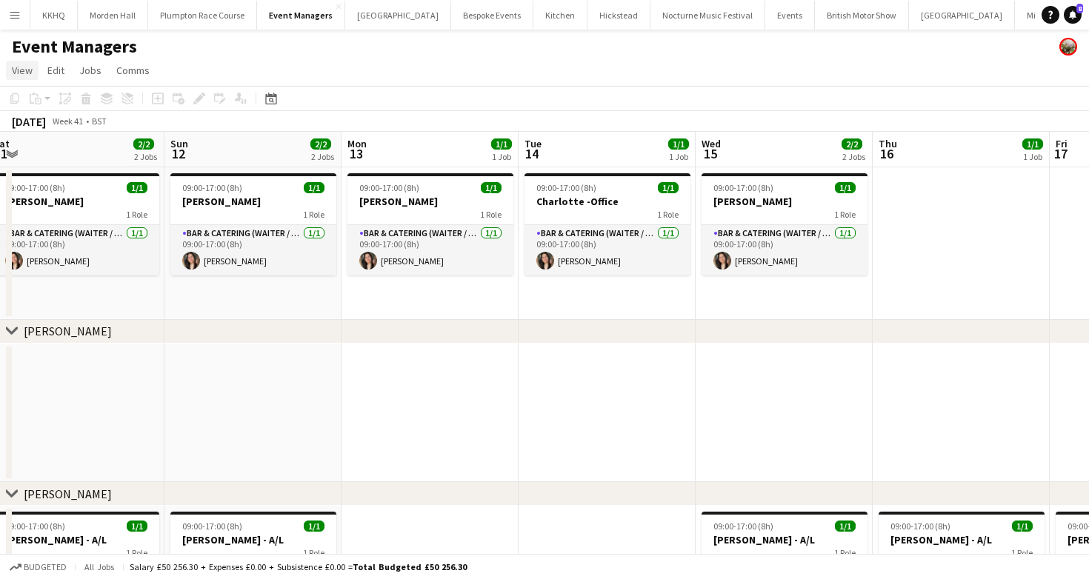
click at [16, 67] on span "View" at bounding box center [22, 70] width 21 height 13
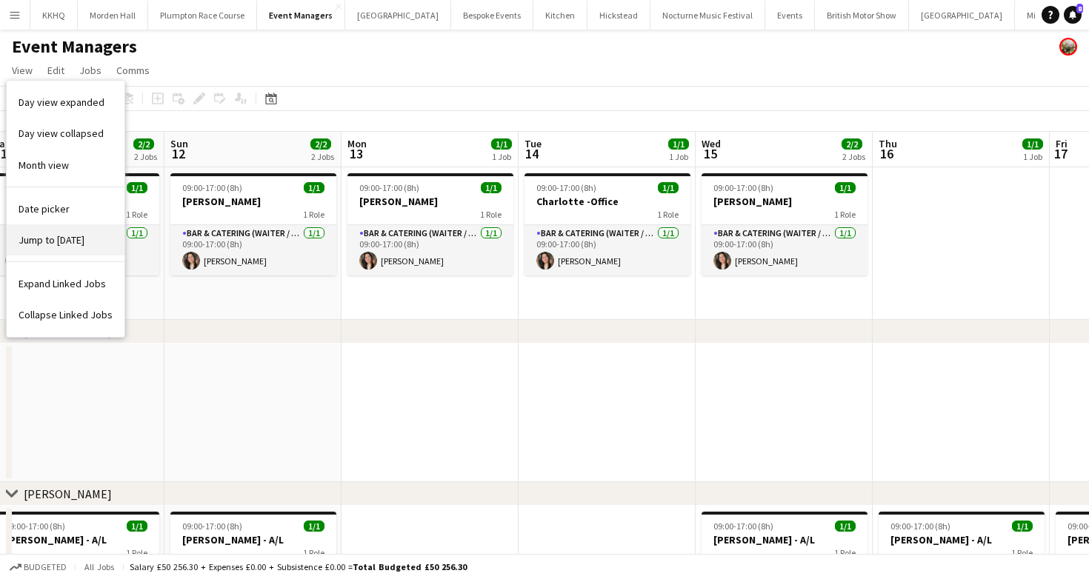
click at [67, 246] on span "Jump to [DATE]" at bounding box center [52, 239] width 66 height 13
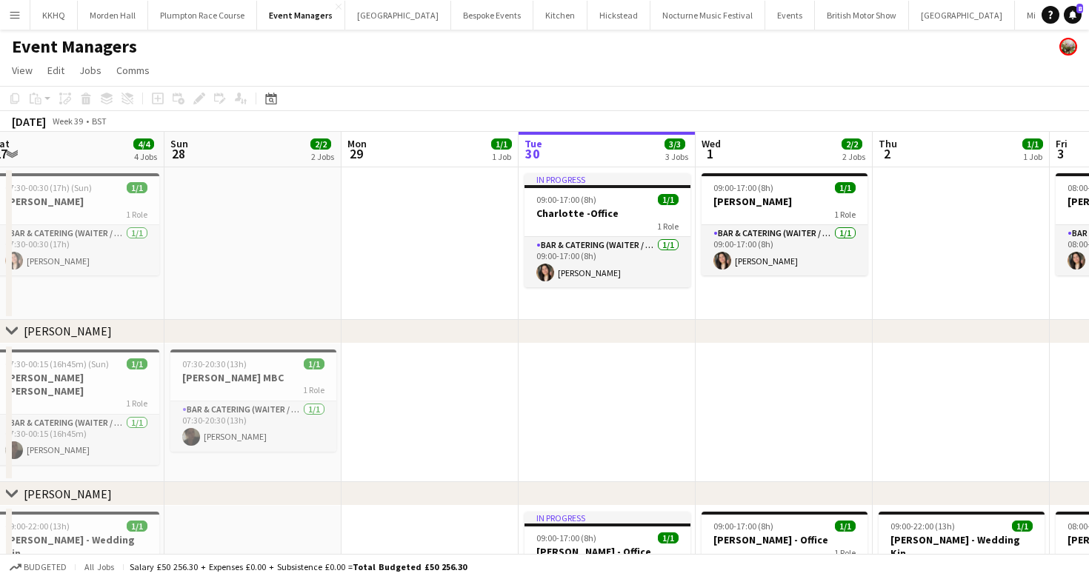
scroll to position [0, 510]
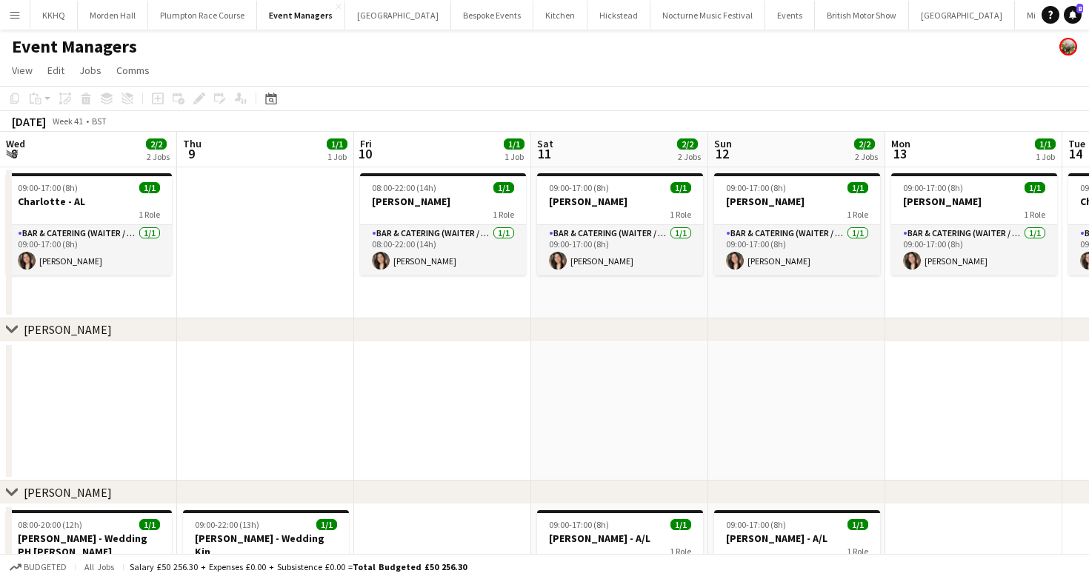
scroll to position [0, 458]
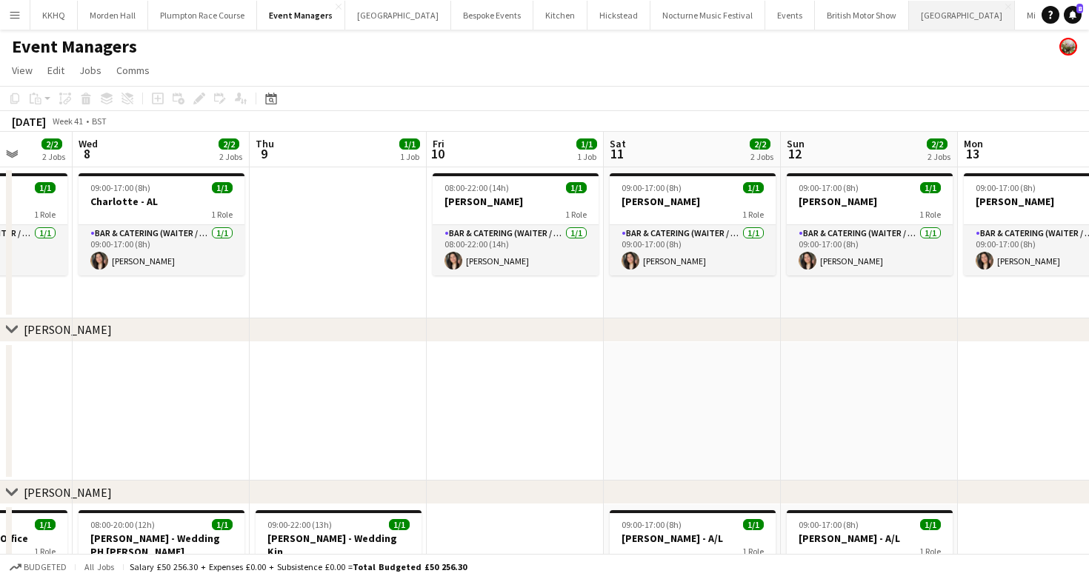
click at [909, 10] on button "[GEOGRAPHIC_DATA] Close" at bounding box center [962, 15] width 106 height 29
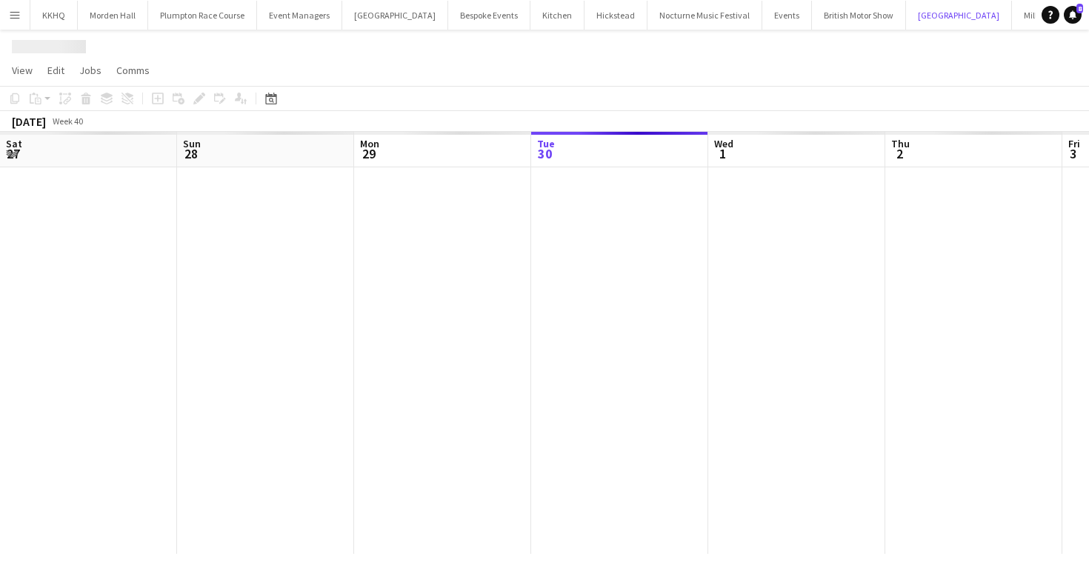
scroll to position [0, 354]
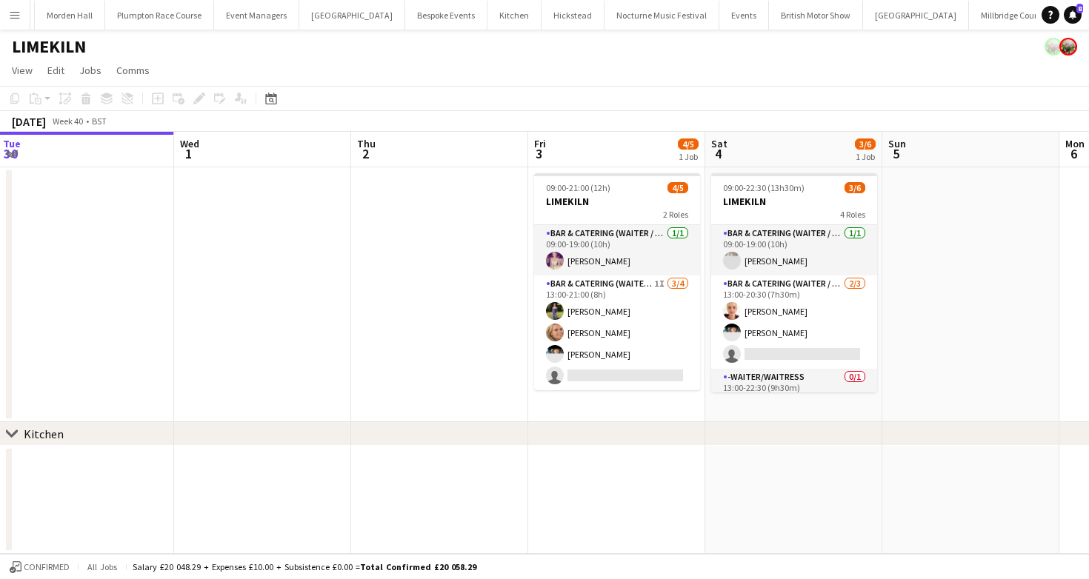
scroll to position [0, 638]
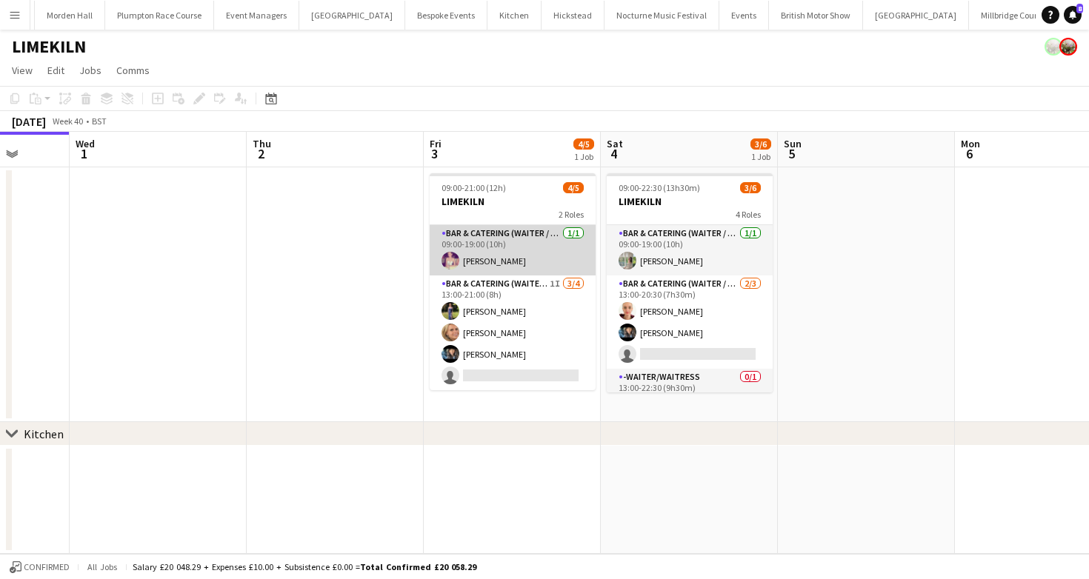
click at [487, 260] on app-card-role "Bar & Catering (Waiter / waitress) [DATE] 09:00-19:00 (10h) [PERSON_NAME]" at bounding box center [513, 250] width 166 height 50
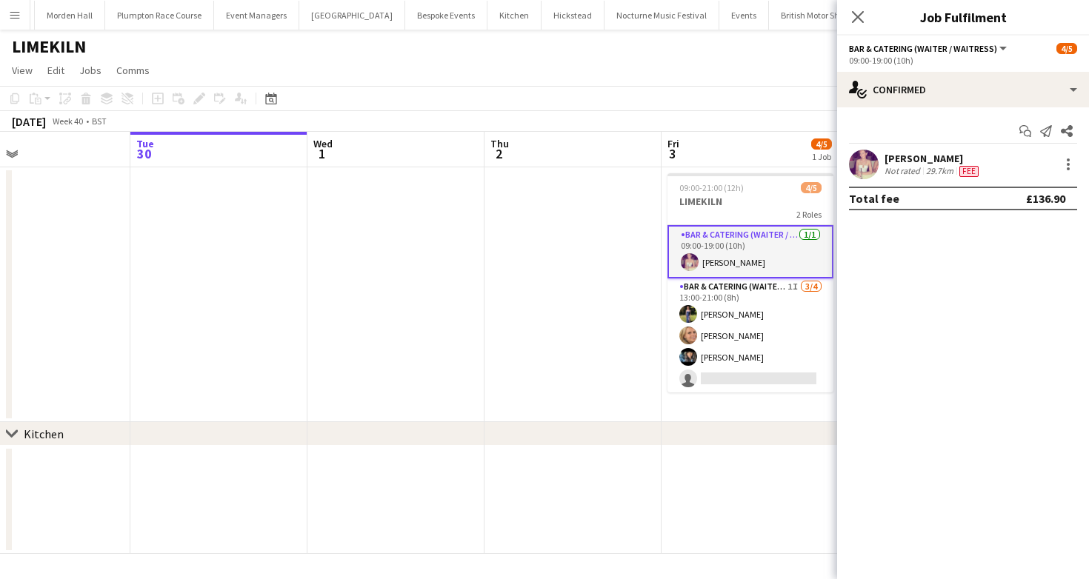
scroll to position [0, 412]
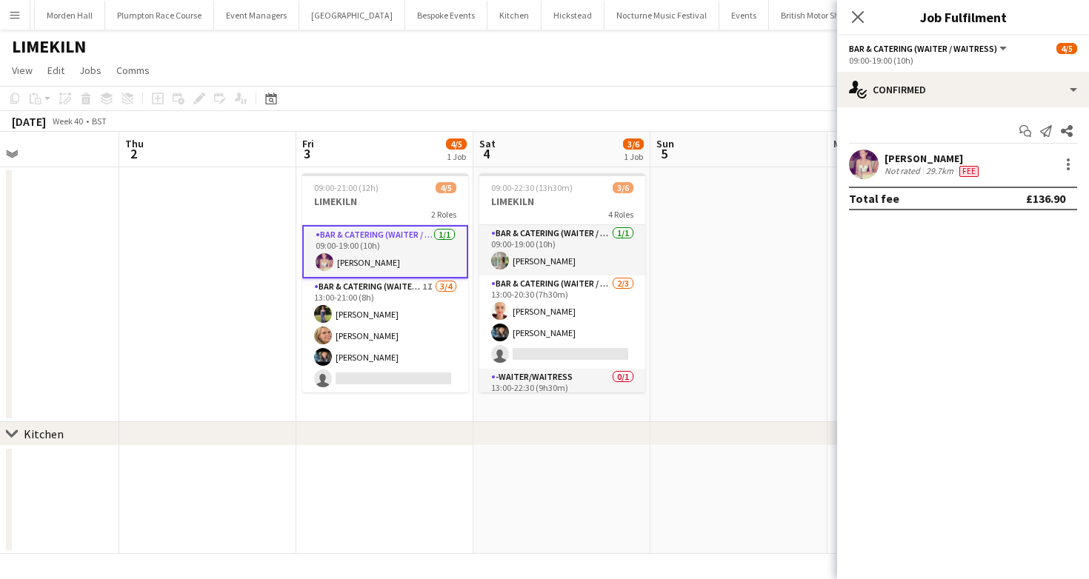
click at [621, 92] on app-toolbar "Copy Paste Paste Command V Paste with crew Command Shift V Paste linked Job [GE…" at bounding box center [544, 98] width 1089 height 25
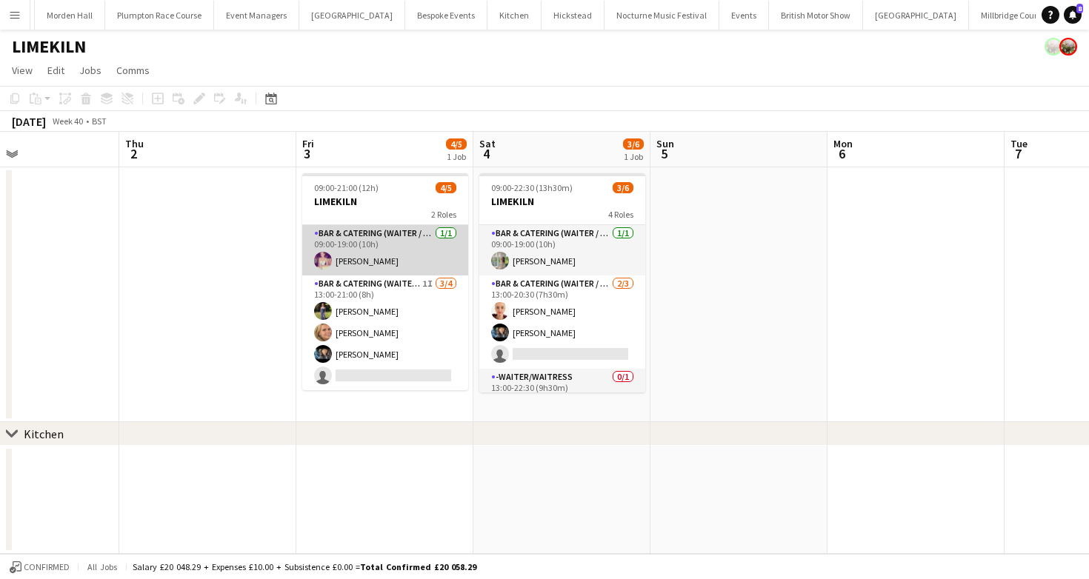
click at [352, 253] on app-card-role "Bar & Catering (Waiter / waitress) [DATE] 09:00-19:00 (10h) [PERSON_NAME]" at bounding box center [385, 250] width 166 height 50
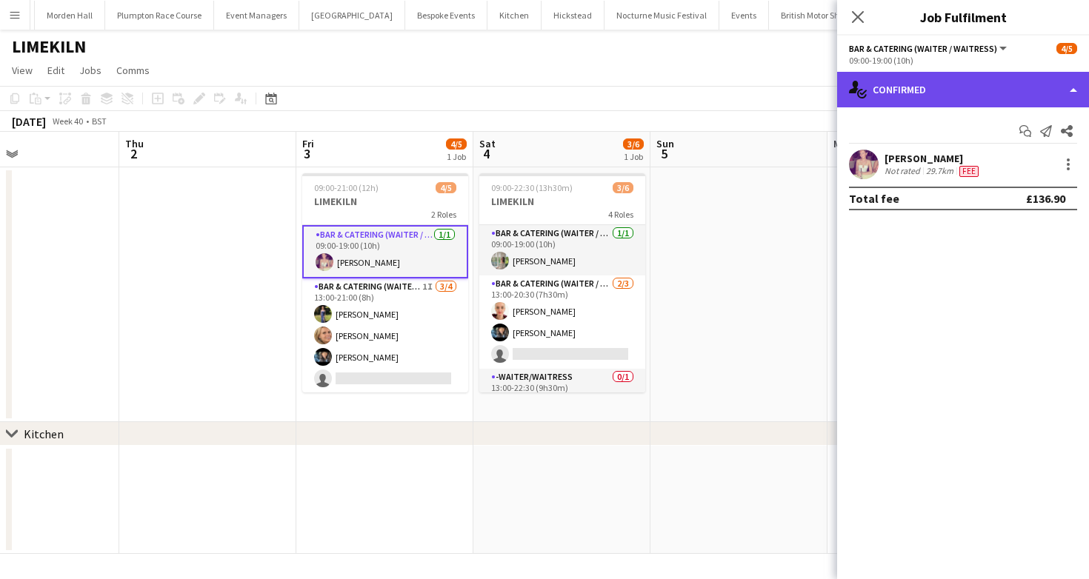
click at [928, 89] on div "single-neutral-actions-check-2 Confirmed" at bounding box center [963, 90] width 252 height 36
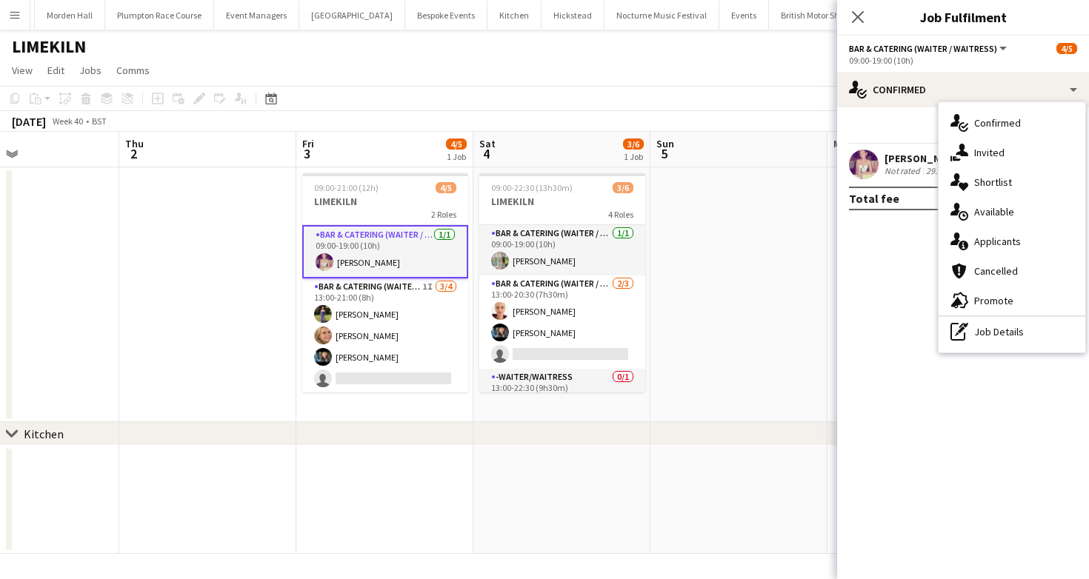
click at [973, 340] on div "pen-write Job Details" at bounding box center [1011, 332] width 147 height 30
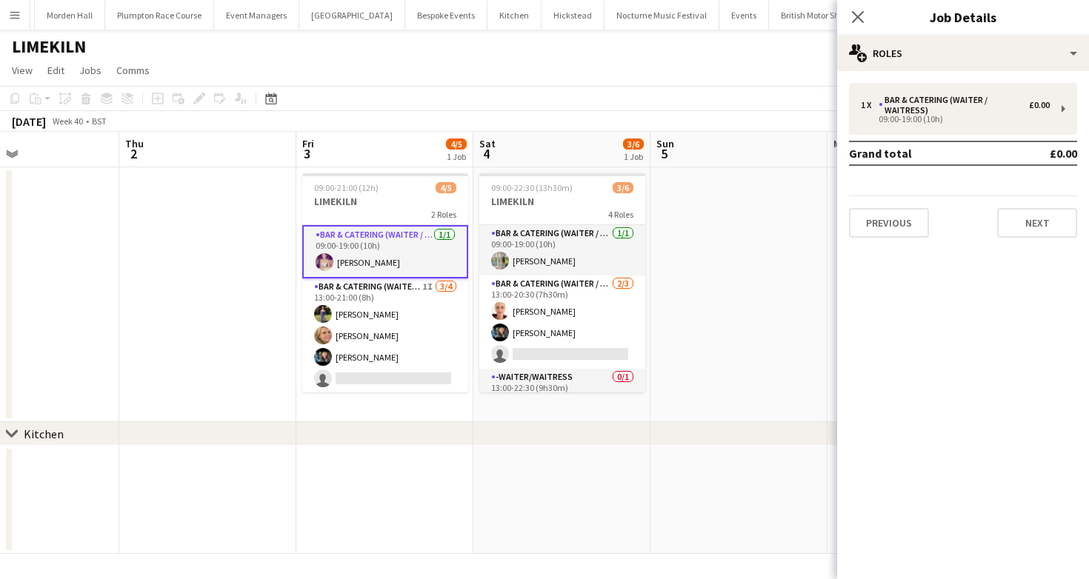
click at [546, 98] on app-toolbar "Copy Paste Paste Command V Paste with crew Command Shift V Paste linked Job [GE…" at bounding box center [544, 98] width 1089 height 25
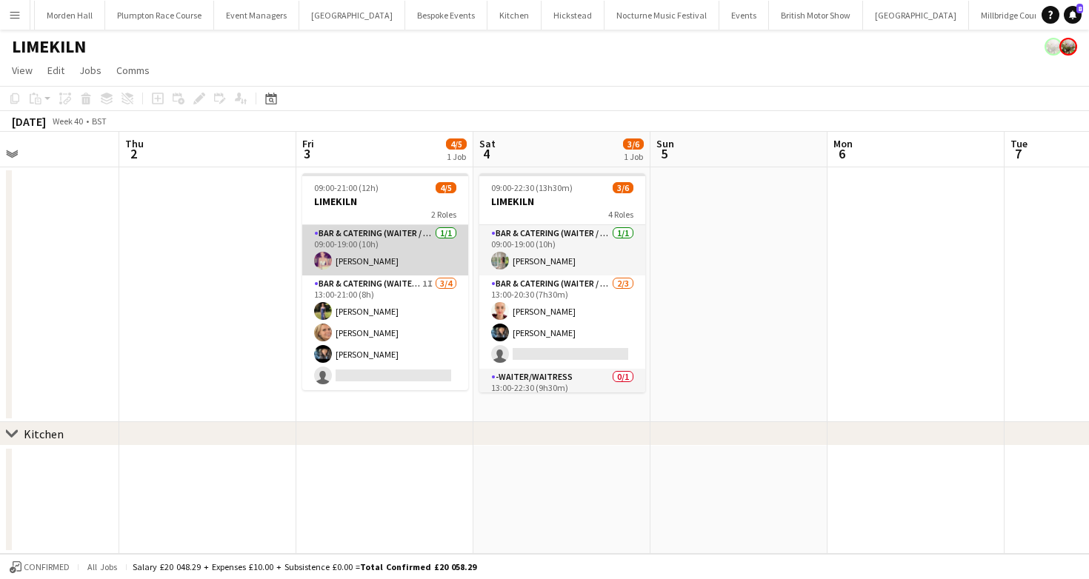
click at [380, 257] on app-card-role "Bar & Catering (Waiter / waitress) [DATE] 09:00-19:00 (10h) [PERSON_NAME]" at bounding box center [385, 250] width 166 height 50
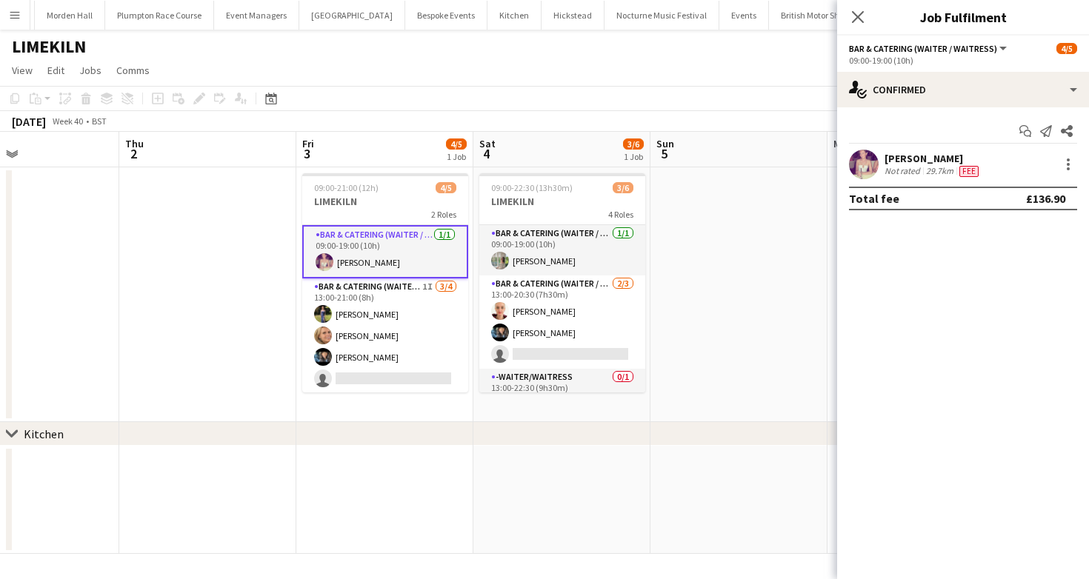
click at [428, 79] on app-page-menu "View Day view expanded Day view collapsed Month view Date picker Jump to [DATE]…" at bounding box center [544, 72] width 1089 height 28
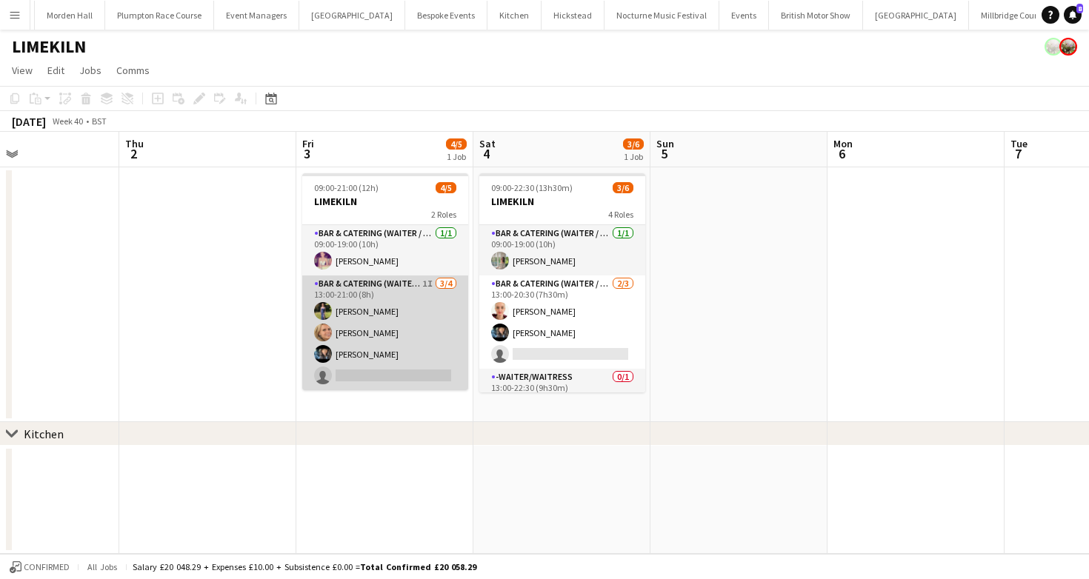
scroll to position [0, 367]
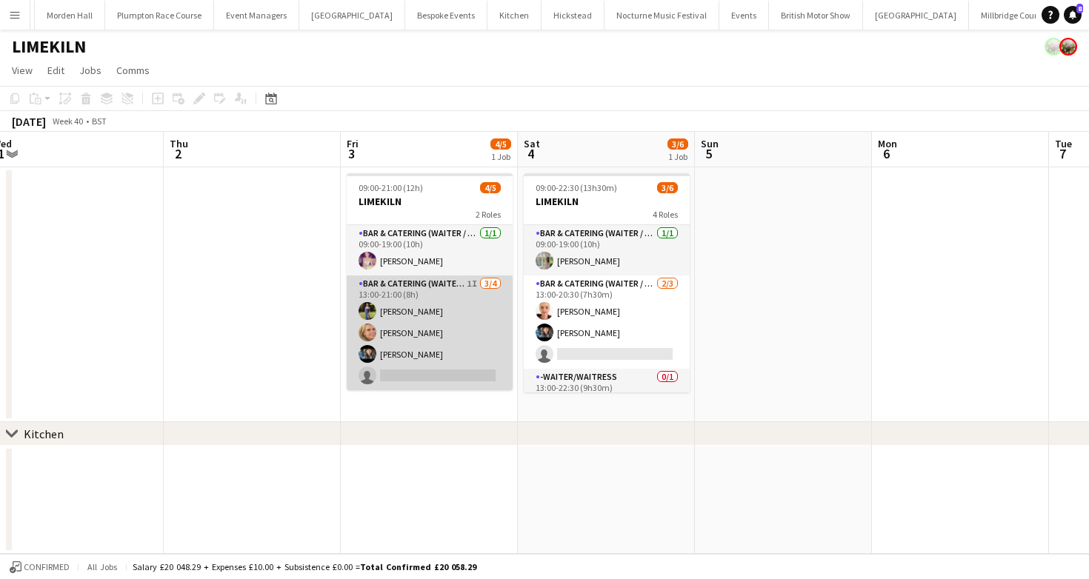
click at [471, 335] on app-card-role "Bar & Catering (Waiter / waitress) 1I [DATE] 13:00-21:00 (8h) [PERSON_NAME] [PE…" at bounding box center [430, 333] width 166 height 115
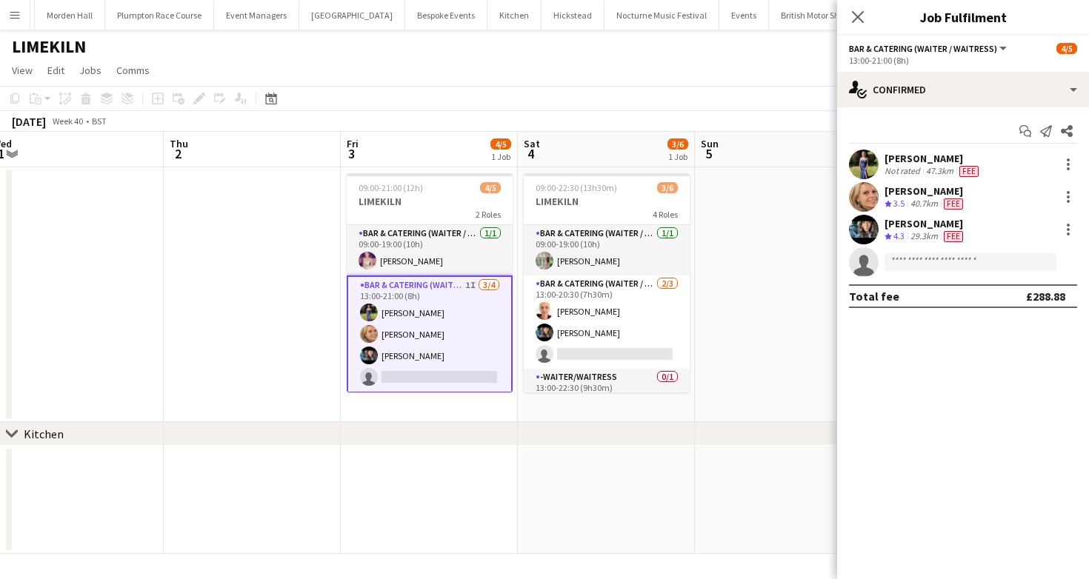
click at [734, 96] on app-toolbar "Copy Paste Paste Command V Paste with crew Command Shift V Paste linked Job [GE…" at bounding box center [544, 98] width 1089 height 25
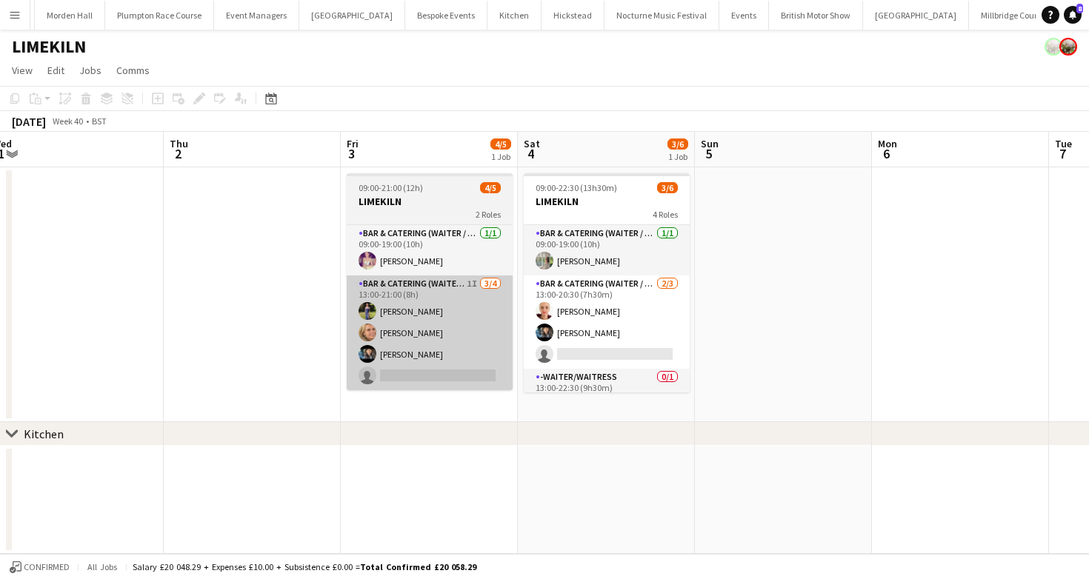
click at [415, 342] on app-card-role "Bar & Catering (Waiter / waitress) 1I [DATE] 13:00-21:00 (8h) [PERSON_NAME] [PE…" at bounding box center [430, 333] width 166 height 115
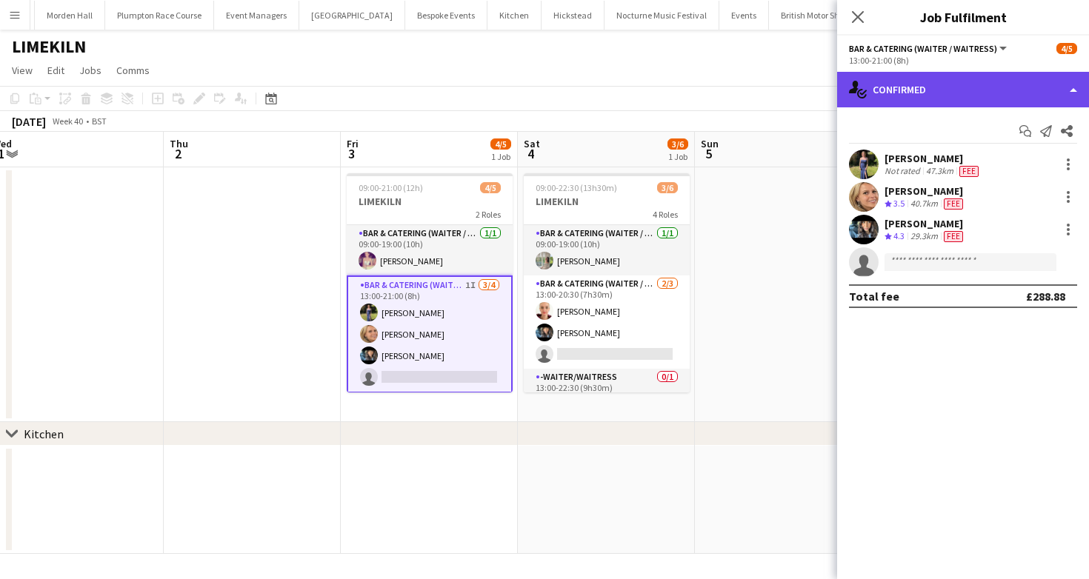
click at [972, 100] on div "single-neutral-actions-check-2 Confirmed" at bounding box center [963, 90] width 252 height 36
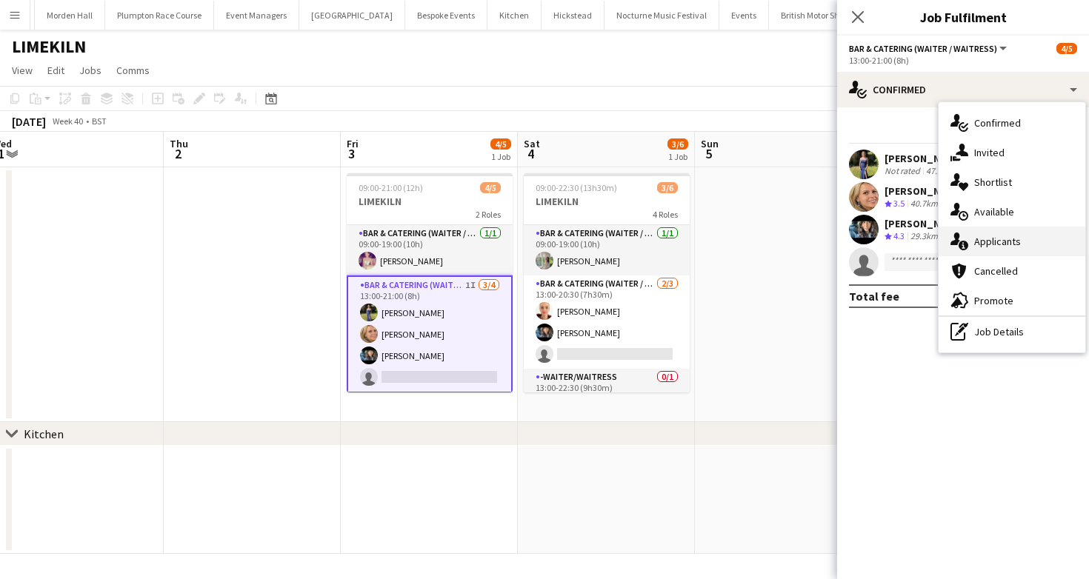
click at [1009, 244] on span "Applicants" at bounding box center [997, 241] width 47 height 13
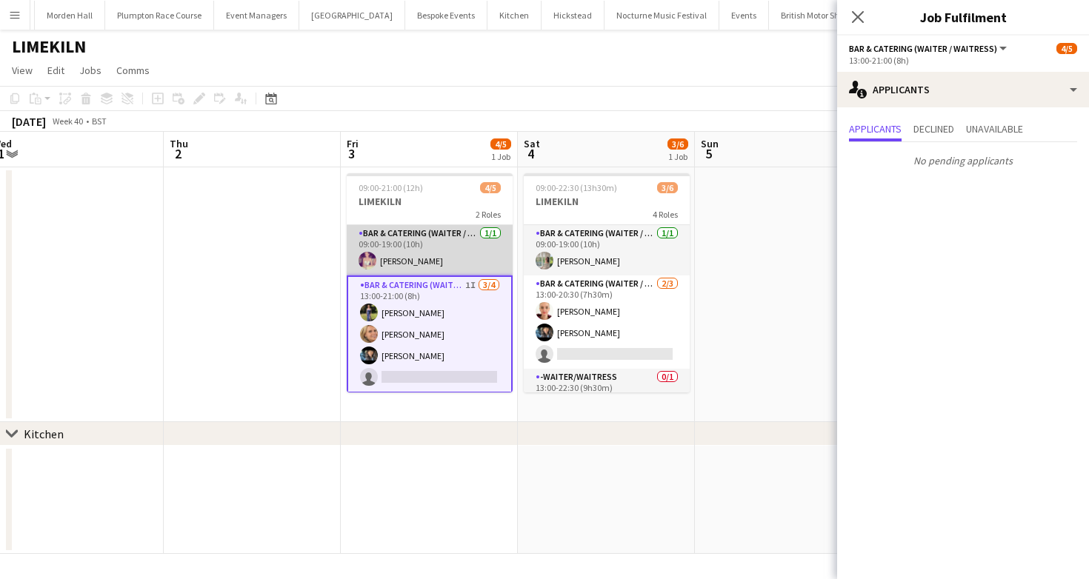
click at [406, 258] on app-card-role "Bar & Catering (Waiter / waitress) [DATE] 09:00-19:00 (10h) [PERSON_NAME]" at bounding box center [430, 250] width 166 height 50
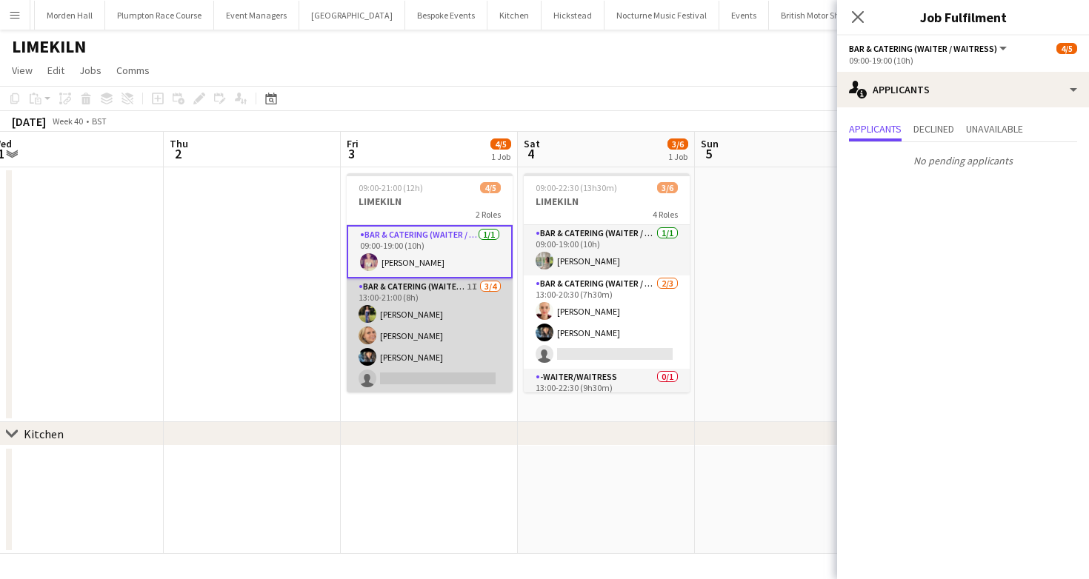
click at [443, 351] on app-card-role "Bar & Catering (Waiter / waitress) 1I [DATE] 13:00-21:00 (8h) [PERSON_NAME] [PE…" at bounding box center [430, 335] width 166 height 115
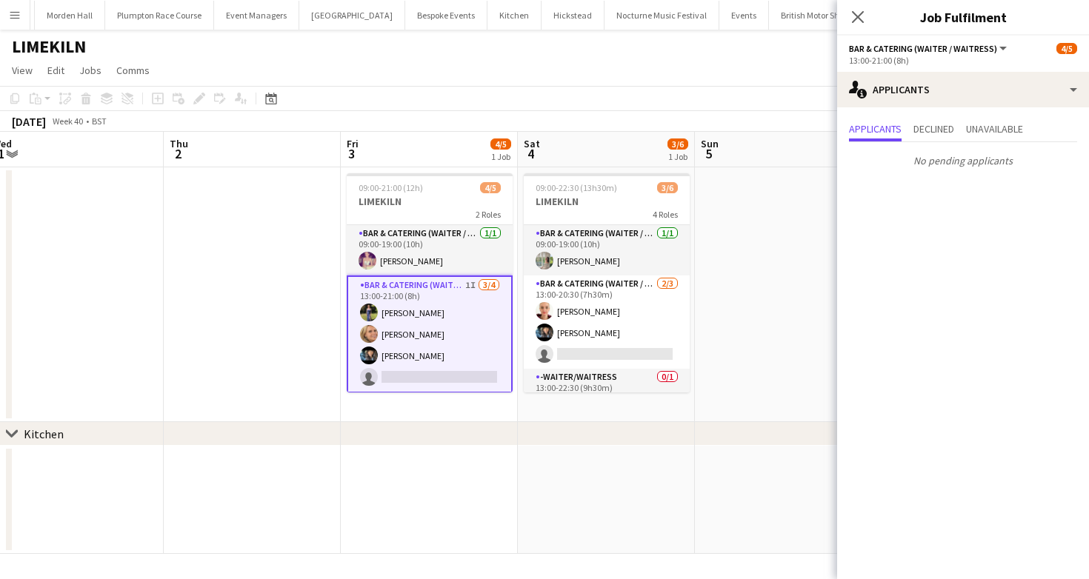
click at [443, 366] on app-card-role "Bar & Catering (Waiter / waitress) 1I [DATE] 13:00-21:00 (8h) [PERSON_NAME] [PE…" at bounding box center [430, 335] width 166 height 118
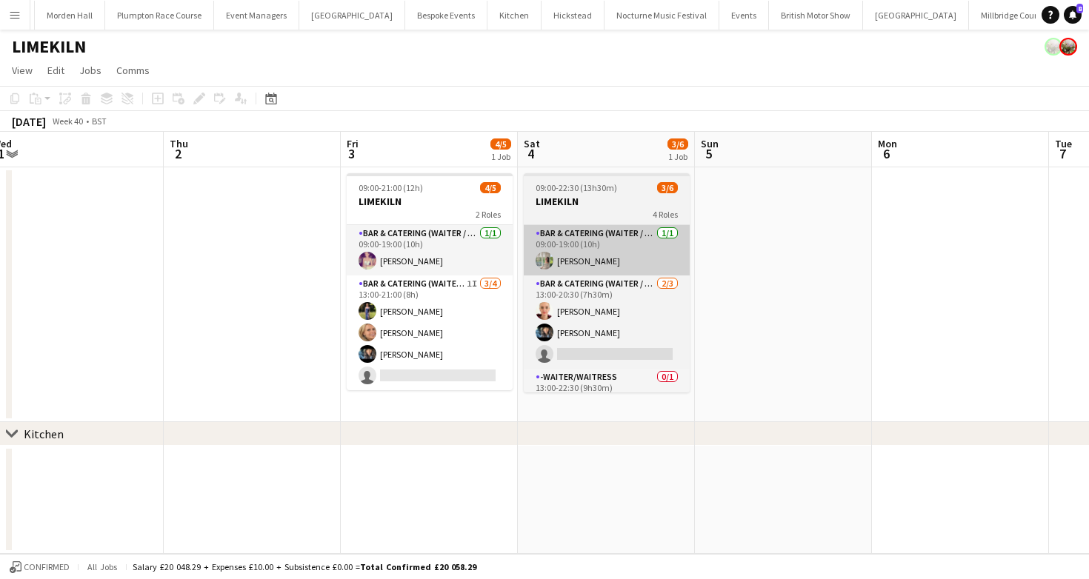
click at [435, 323] on app-card-role "Bar & Catering (Waiter / waitress) 1I [DATE] 13:00-21:00 (8h) [PERSON_NAME] [PE…" at bounding box center [430, 333] width 166 height 115
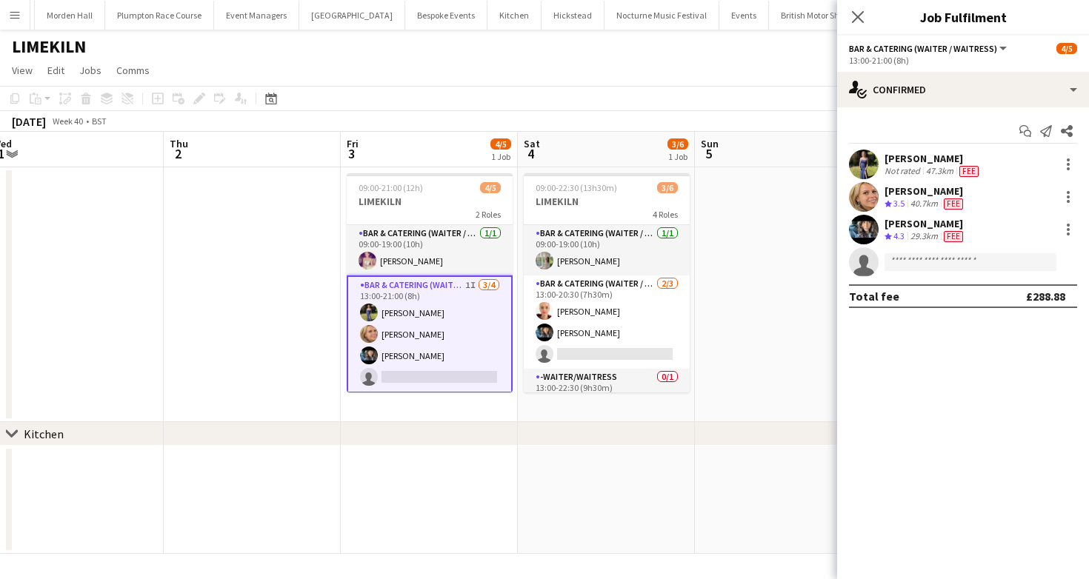
click at [912, 158] on div "[PERSON_NAME]" at bounding box center [932, 158] width 97 height 13
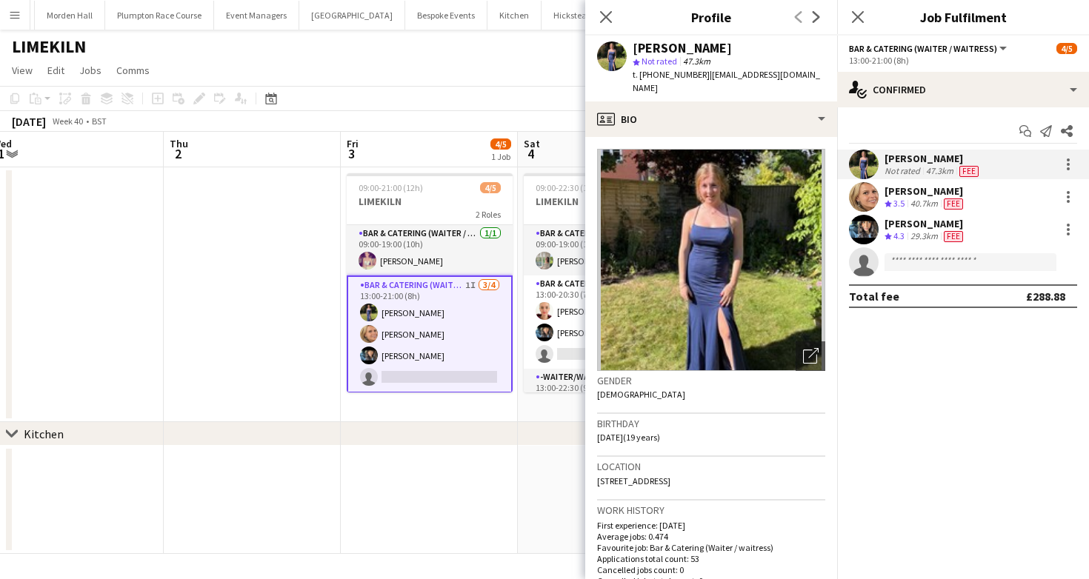
click at [488, 112] on div "[DATE] Week 40 • BST" at bounding box center [544, 121] width 1089 height 21
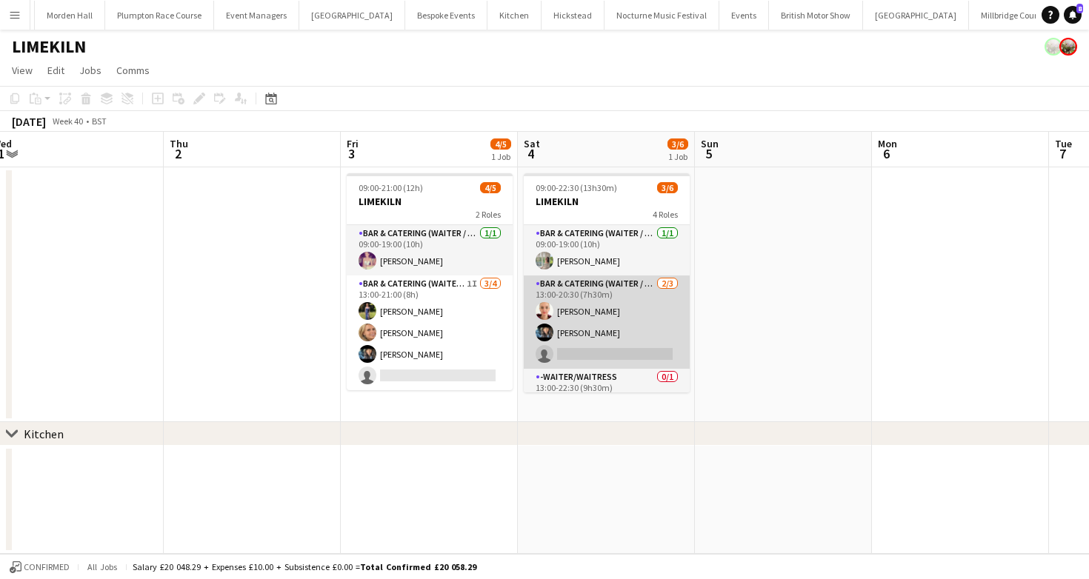
click at [587, 316] on app-card-role "Bar & Catering (Waiter / waitress) [DATE] 13:00-20:30 (7h30m) [PERSON_NAME] [PE…" at bounding box center [607, 322] width 166 height 93
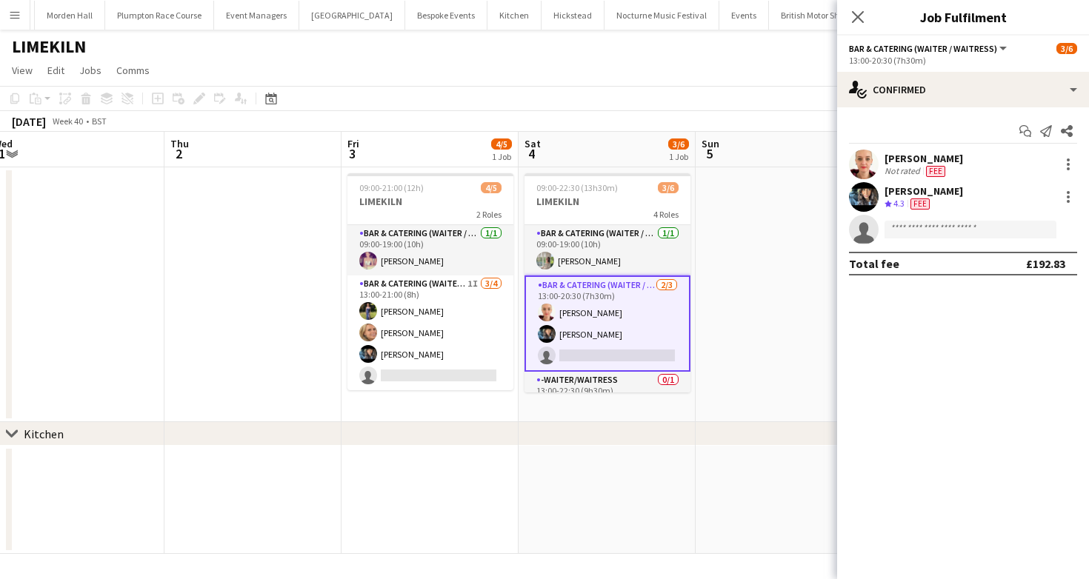
scroll to position [80, 0]
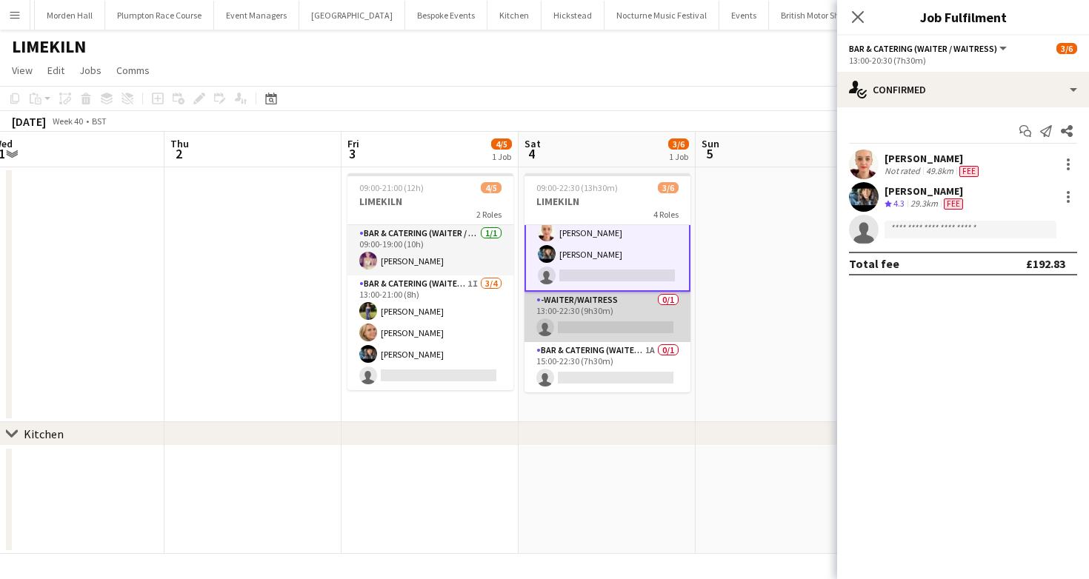
click at [627, 322] on app-card-role "-Waiter/Waitress 0/1 13:00-22:30 (9h30m) single-neutral-actions" at bounding box center [607, 317] width 166 height 50
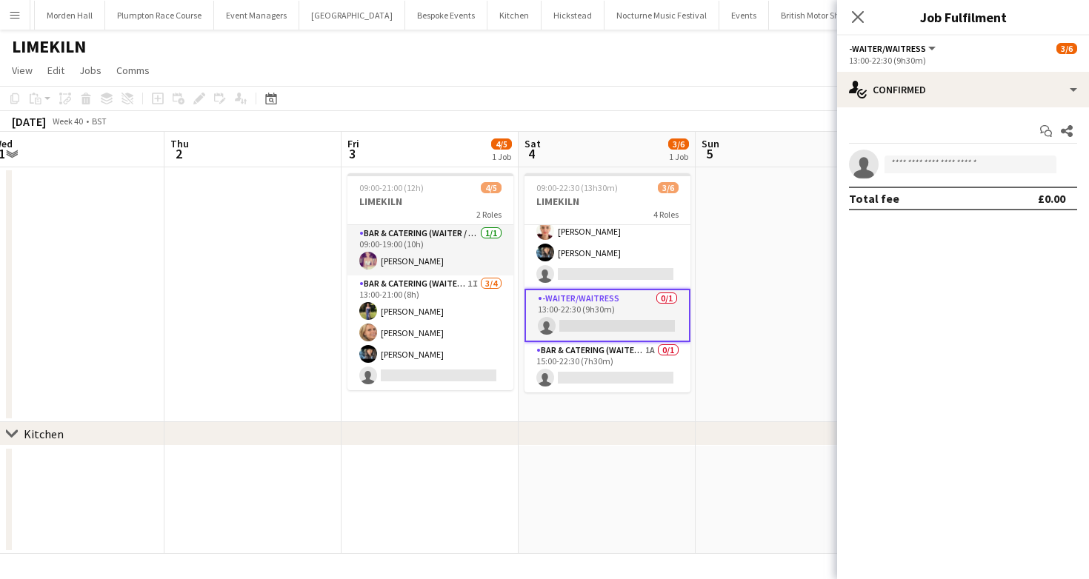
scroll to position [79, 0]
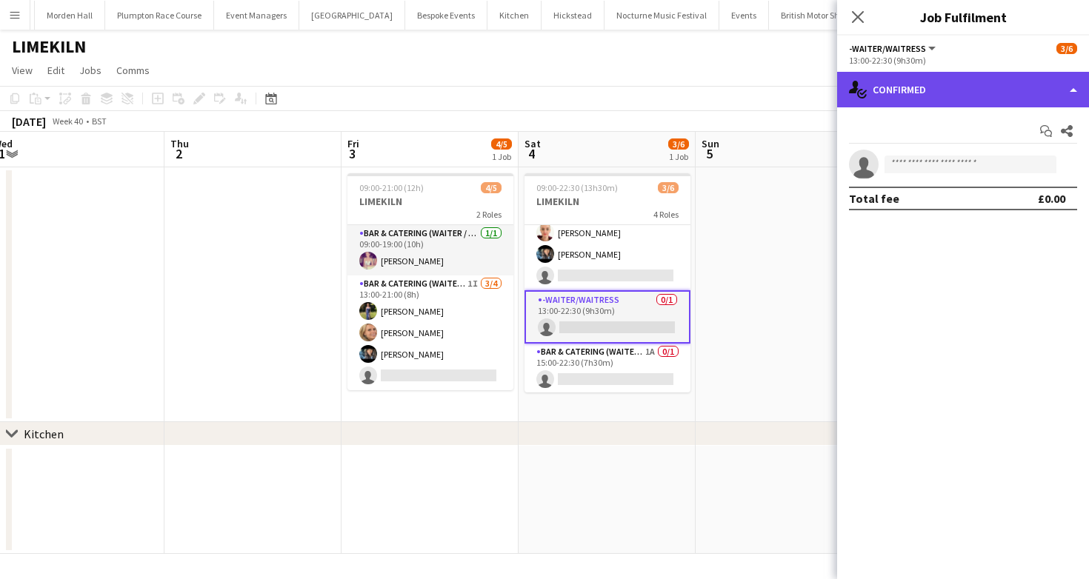
click at [1035, 87] on div "single-neutral-actions-check-2 Confirmed" at bounding box center [963, 90] width 252 height 36
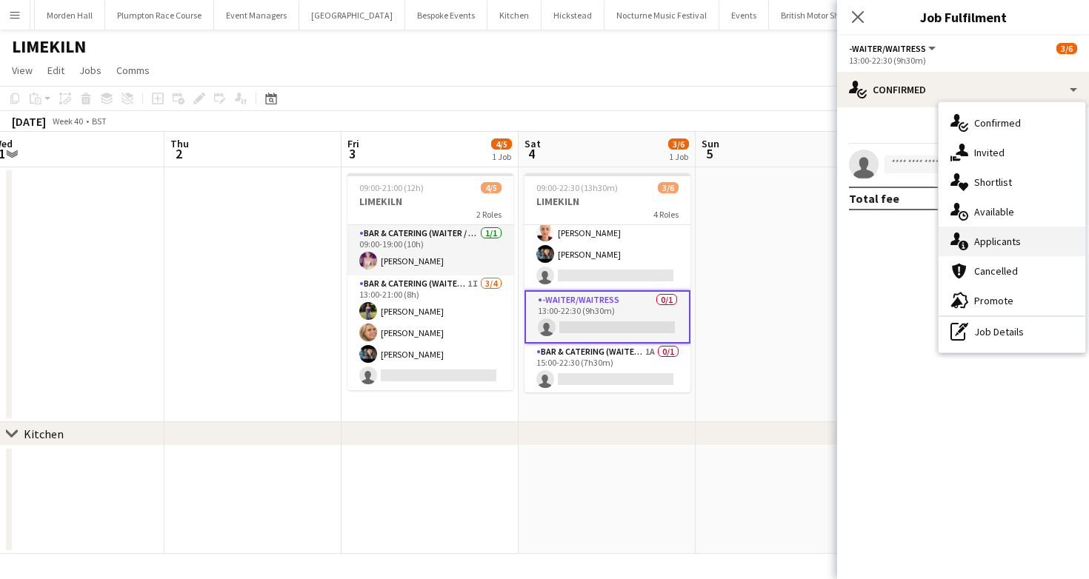
click at [1027, 233] on div "single-neutral-actions-information Applicants" at bounding box center [1011, 242] width 147 height 30
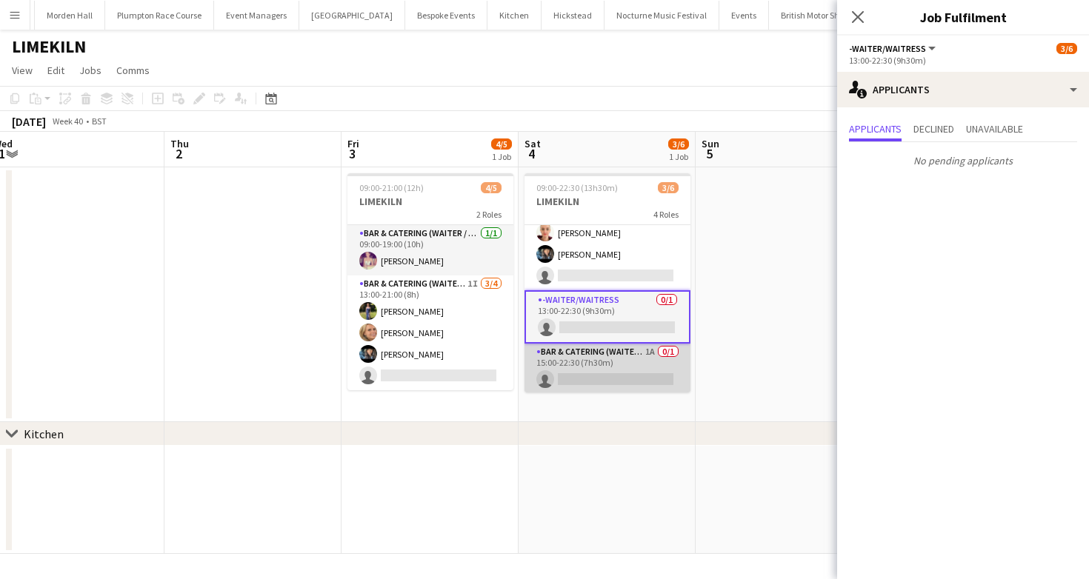
click at [605, 381] on app-card-role "Bar & Catering (Waiter / waitress) 1A 0/1 15:00-22:30 (7h30m) single-neutral-ac…" at bounding box center [607, 369] width 166 height 50
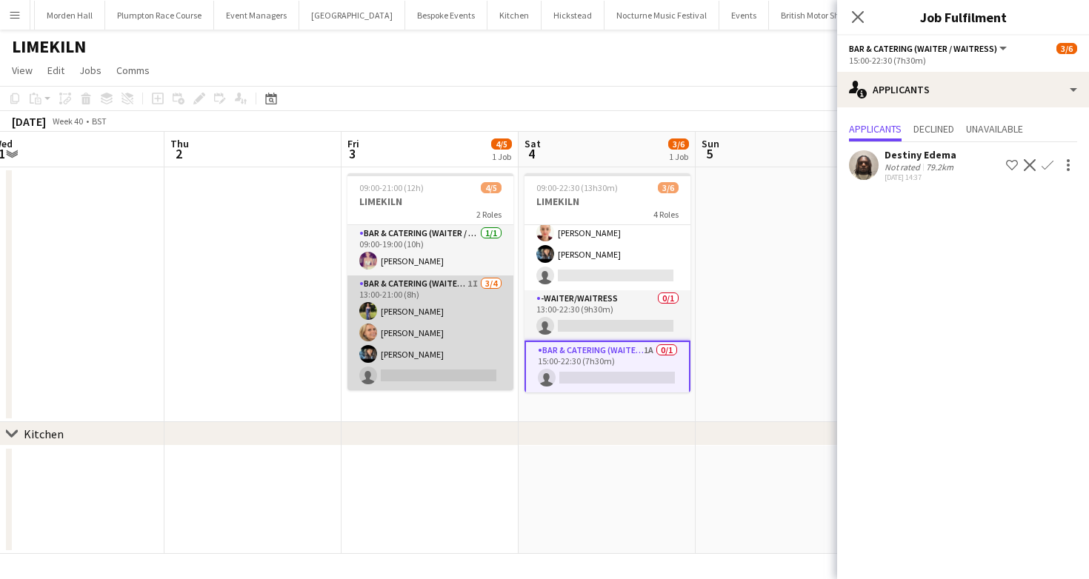
click at [423, 338] on app-card-role "Bar & Catering (Waiter / waitress) 1I [DATE] 13:00-21:00 (8h) [PERSON_NAME] [PE…" at bounding box center [430, 333] width 166 height 115
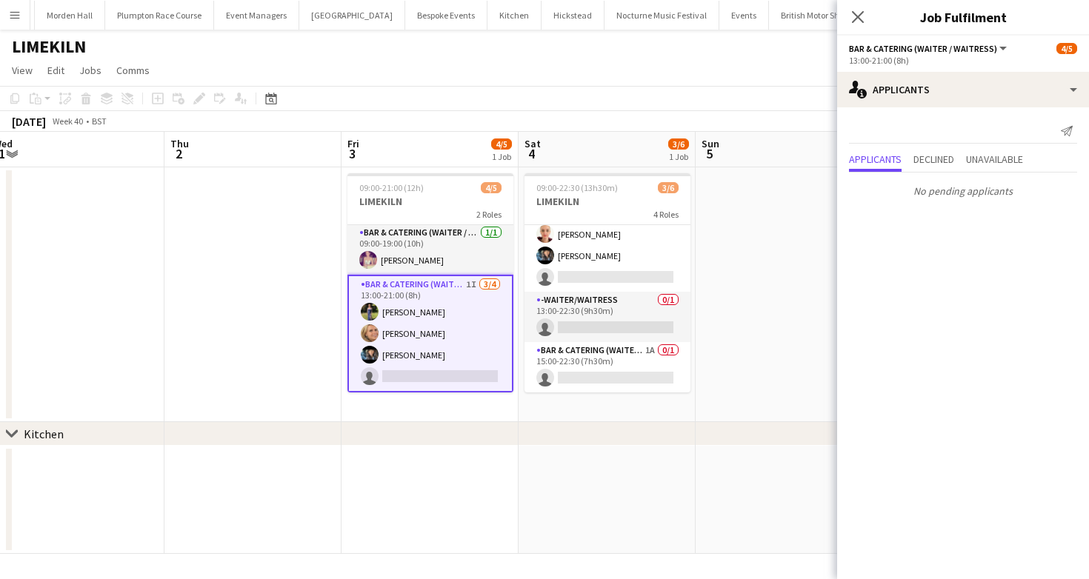
scroll to position [0, 0]
click at [534, 87] on app-toolbar "Copy Paste Paste Command V Paste with crew Command Shift V Paste linked Job [GE…" at bounding box center [544, 98] width 1089 height 25
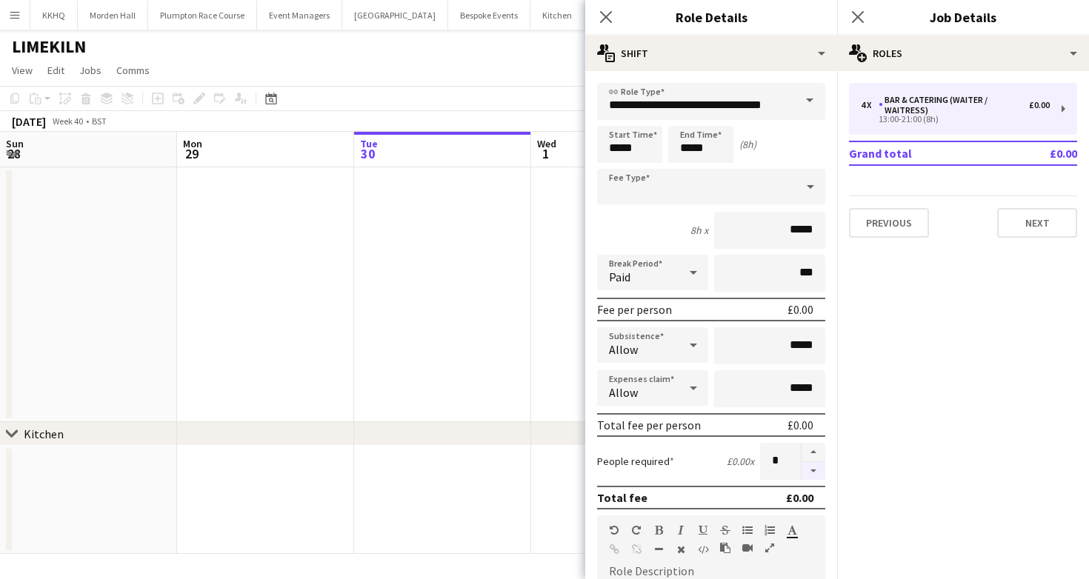
scroll to position [61, 0]
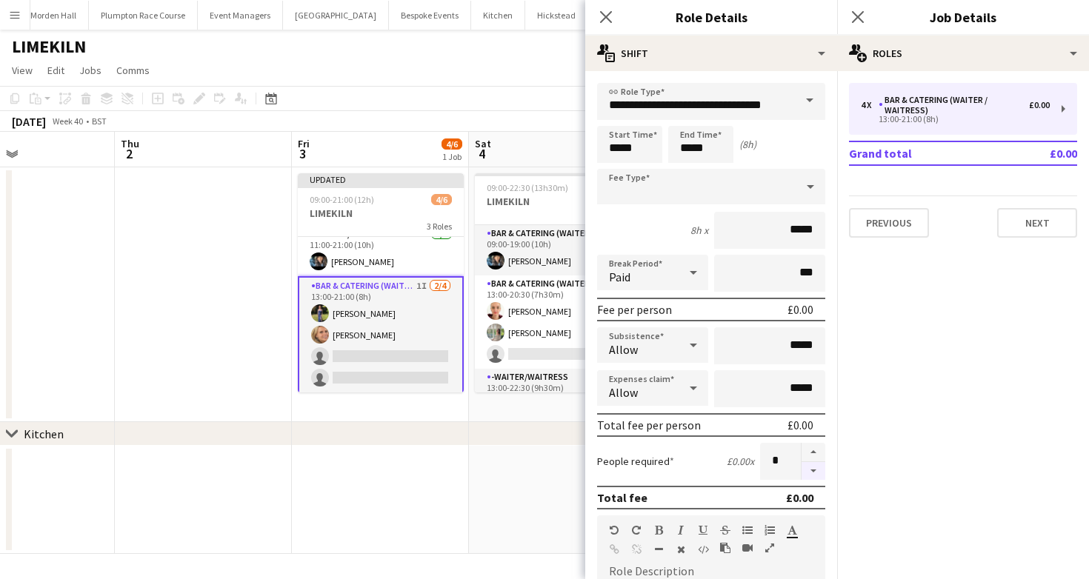
click at [810, 473] on button "button" at bounding box center [813, 471] width 24 height 19
type input "*"
click at [483, 84] on app-page-menu "View Day view expanded Day view collapsed Month view Date picker Jump to today …" at bounding box center [544, 72] width 1089 height 28
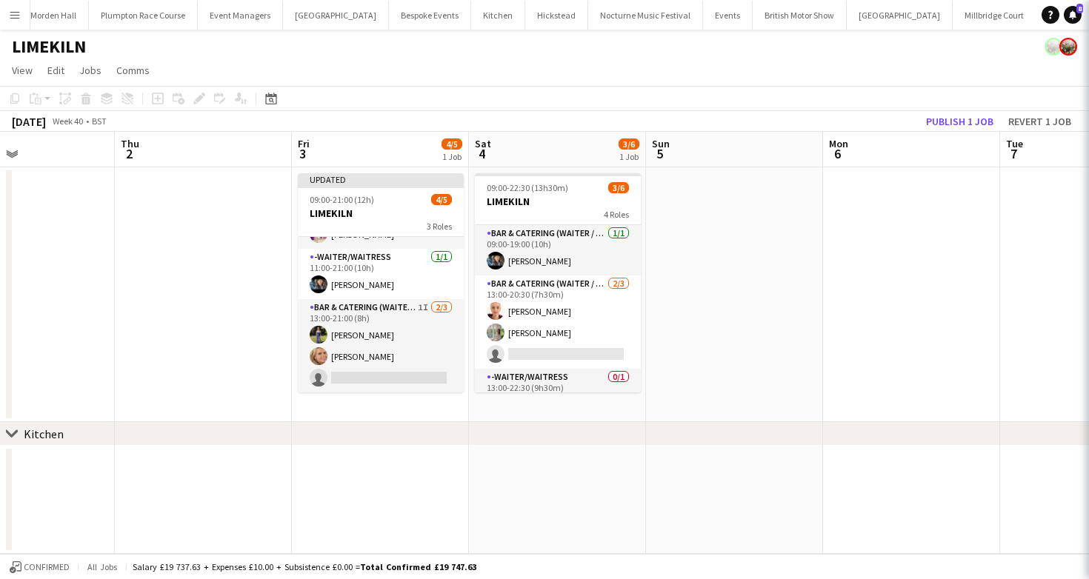
scroll to position [39, 0]
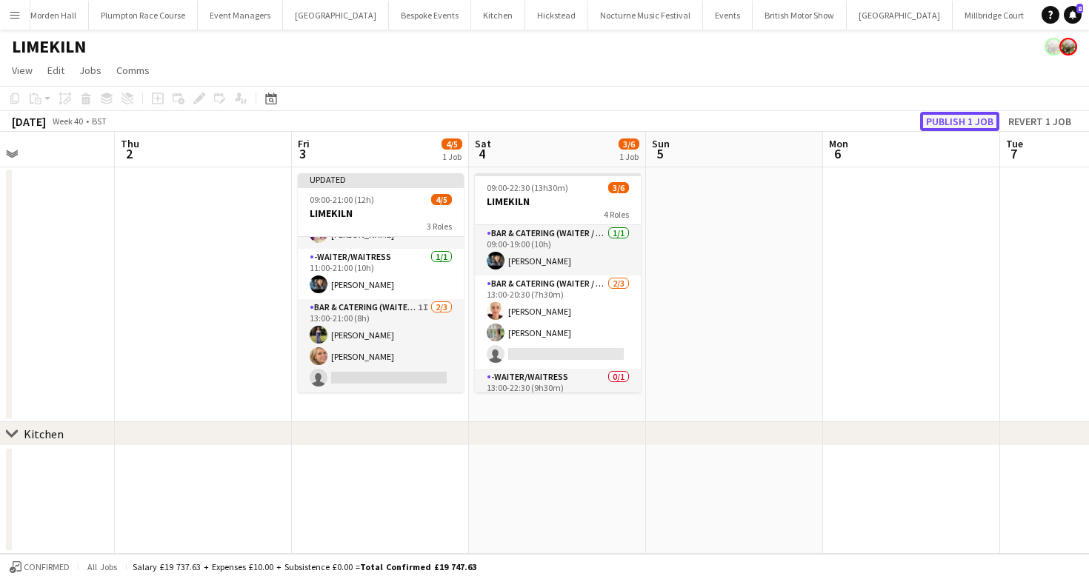
click at [942, 124] on button "Publish 1 job" at bounding box center [959, 121] width 79 height 19
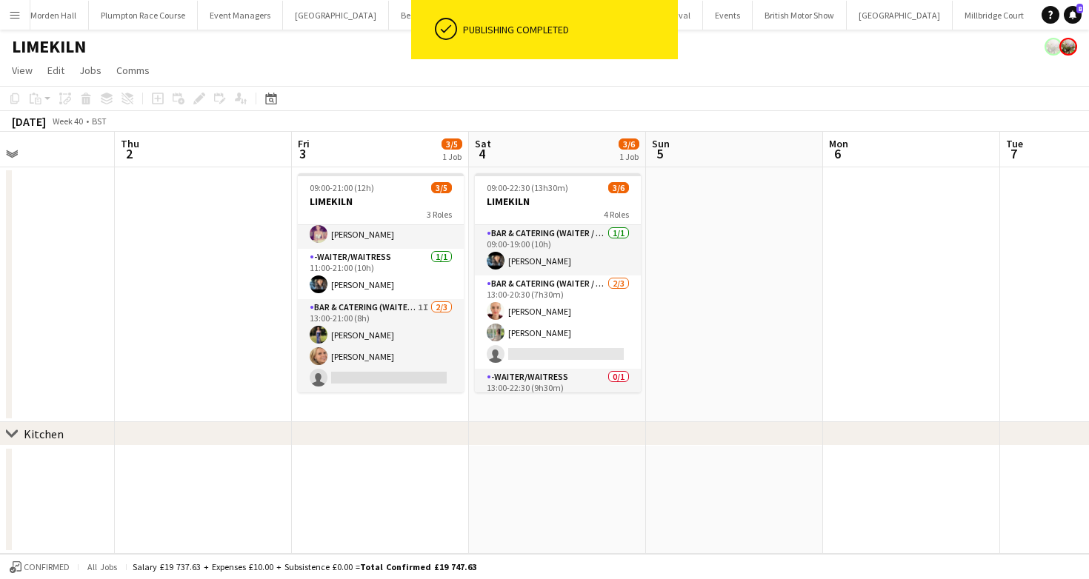
scroll to position [27, 0]
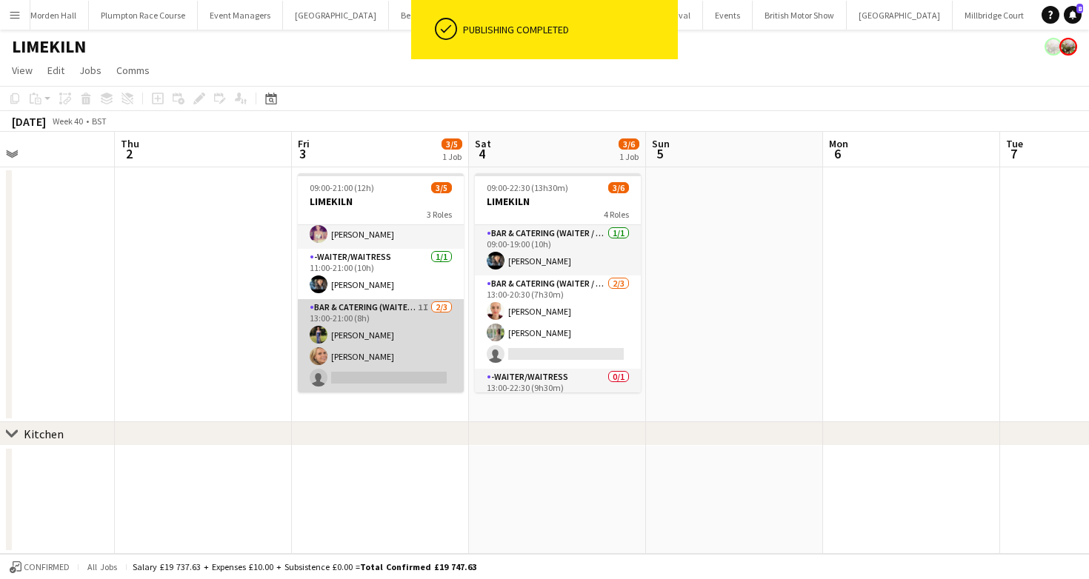
click at [425, 333] on app-card-role "Bar & Catering (Waiter / waitress) 1I 2/3 13:00-21:00 (8h) Holly Hunter Lucy Be…" at bounding box center [381, 345] width 166 height 93
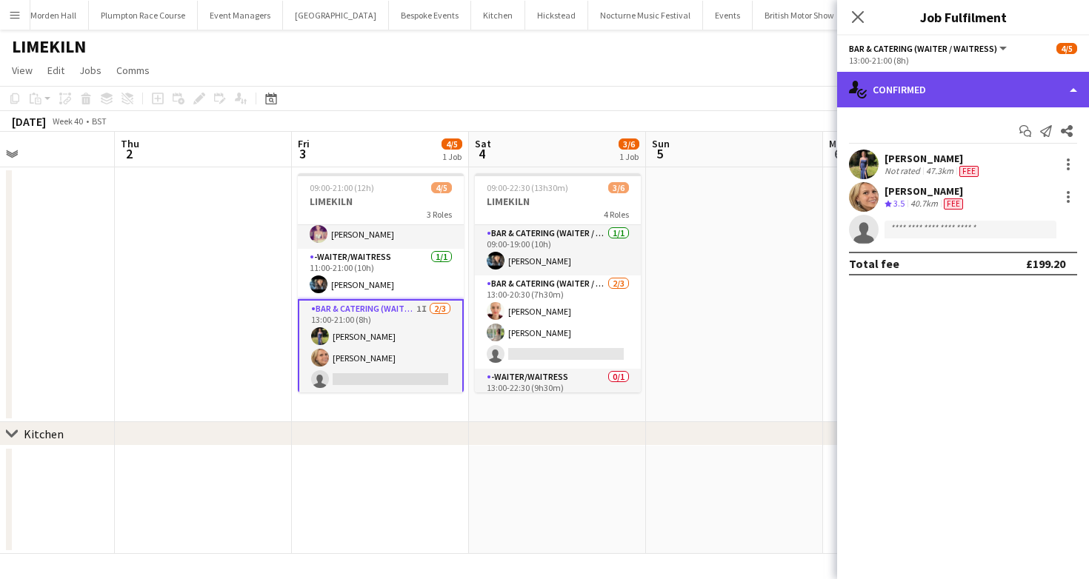
click at [1016, 102] on div "single-neutral-actions-check-2 Confirmed" at bounding box center [963, 90] width 252 height 36
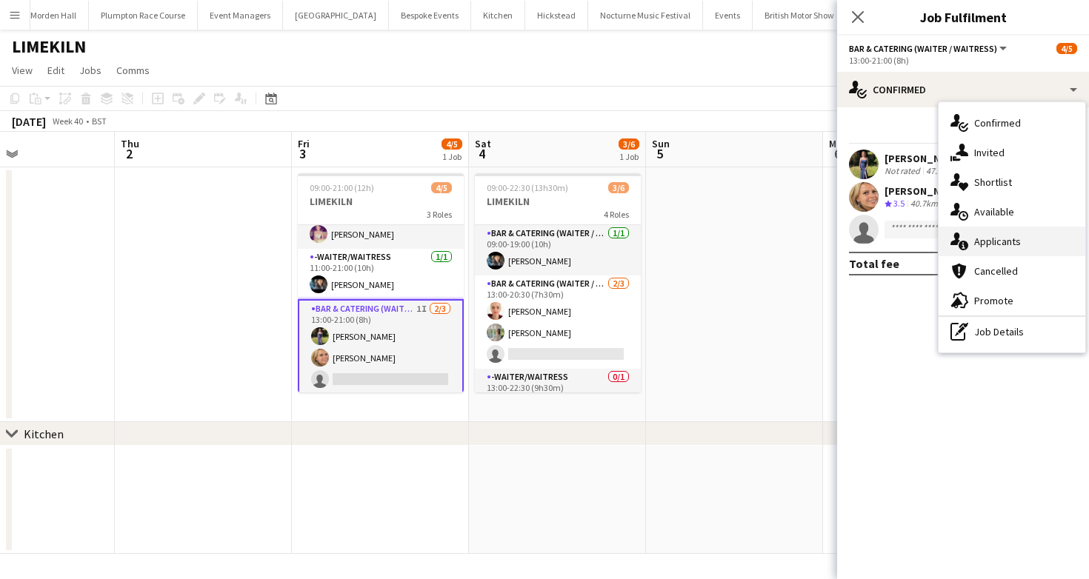
click at [1018, 238] on span "Applicants" at bounding box center [997, 241] width 47 height 13
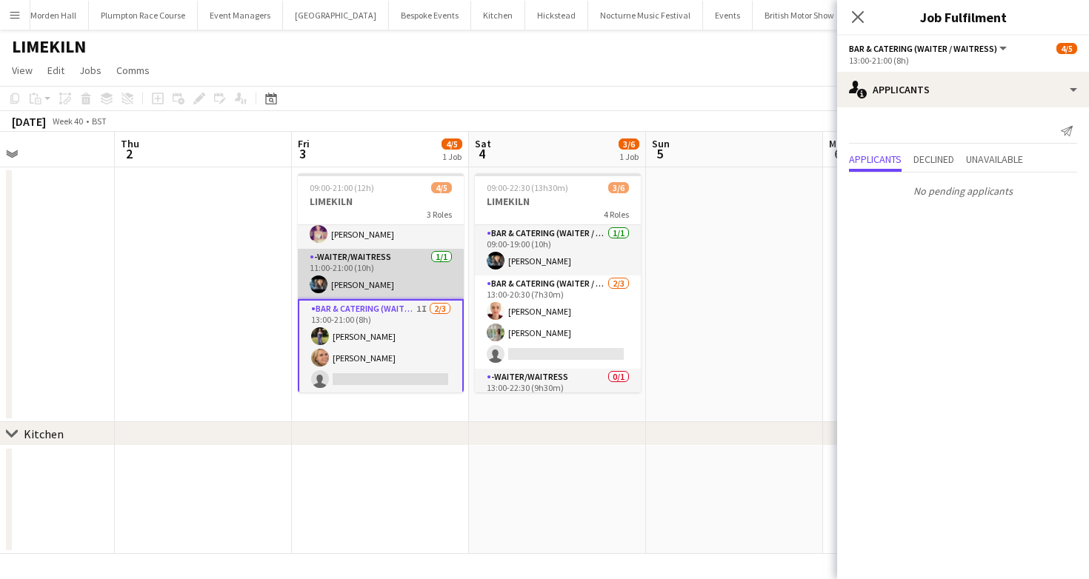
click at [371, 288] on app-card-role "-Waiter/Waitress 1/1 11:00-21:00 (10h) Lydia Cameron" at bounding box center [381, 274] width 166 height 50
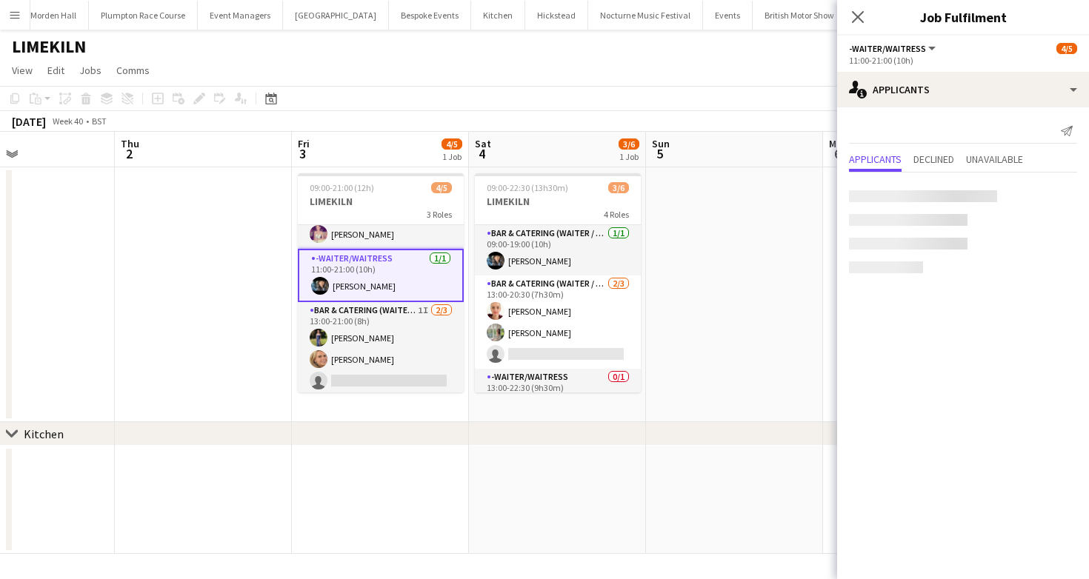
scroll to position [0, 0]
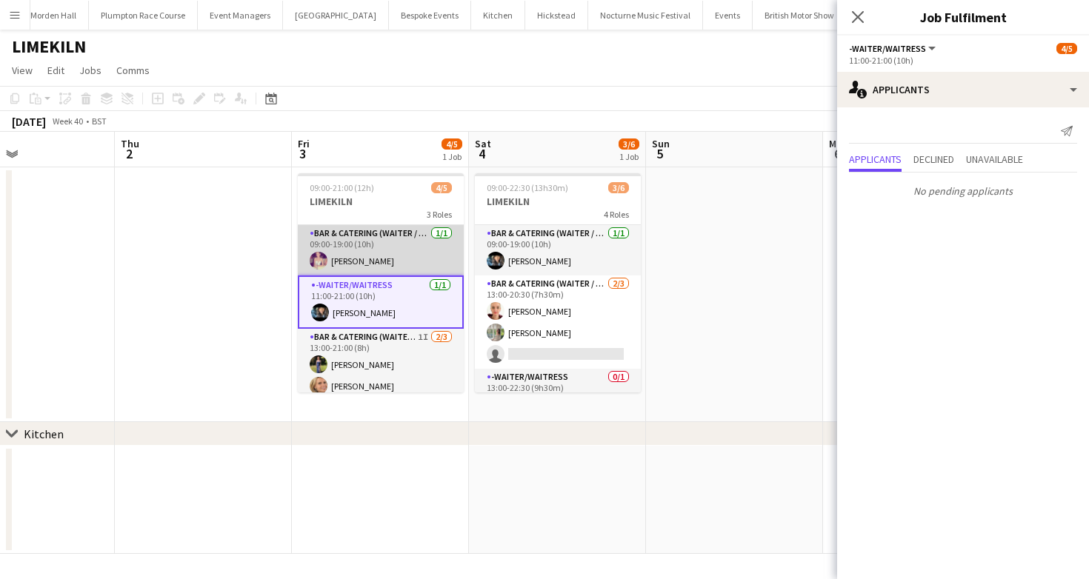
click at [347, 261] on app-card-role "Bar & Catering (Waiter / waitress) 1/1 09:00-19:00 (10h) Emma Black" at bounding box center [381, 250] width 166 height 50
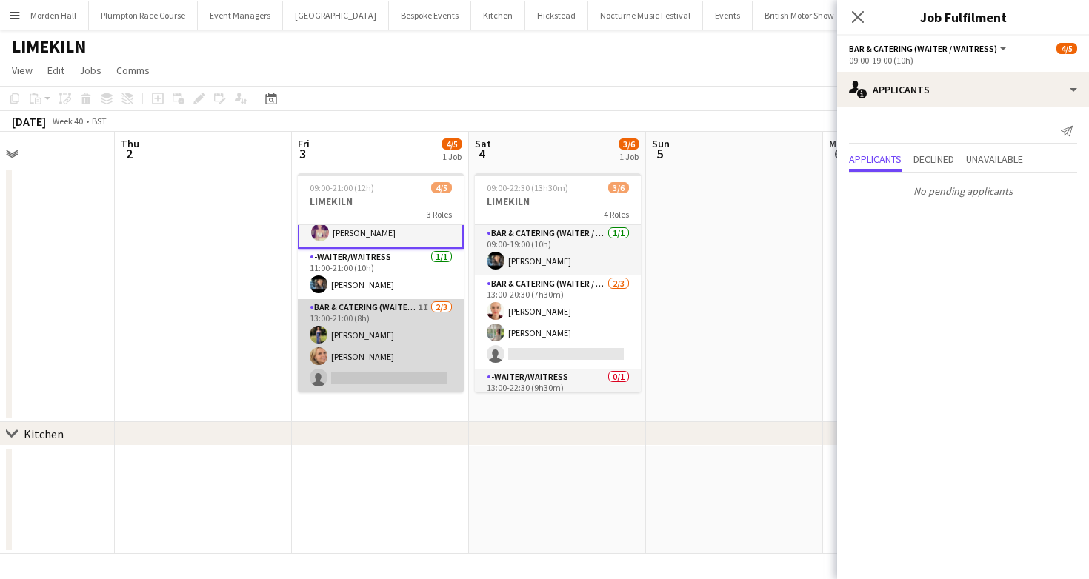
click at [387, 345] on app-card-role "Bar & Catering (Waiter / waitress) 1I 2/3 13:00-21:00 (8h) Holly Hunter Lucy Be…" at bounding box center [381, 345] width 166 height 93
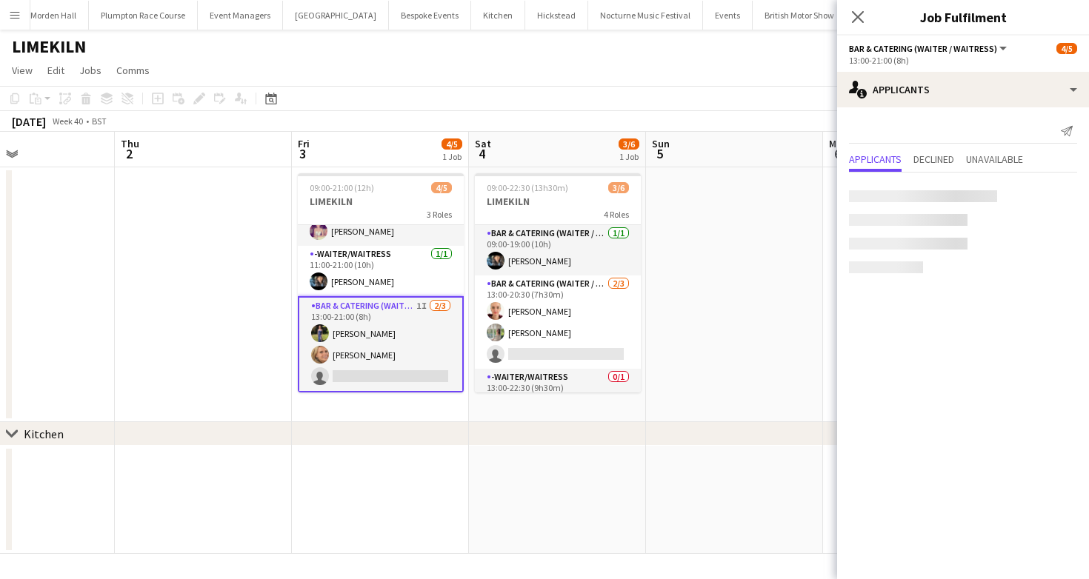
scroll to position [28, 0]
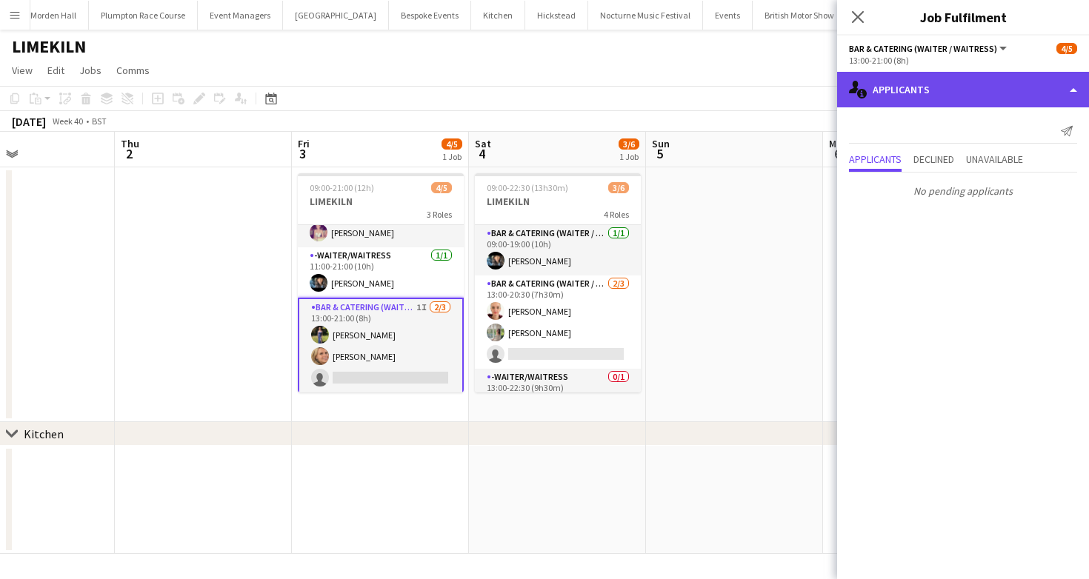
click at [997, 89] on div "single-neutral-actions-information Applicants" at bounding box center [963, 90] width 252 height 36
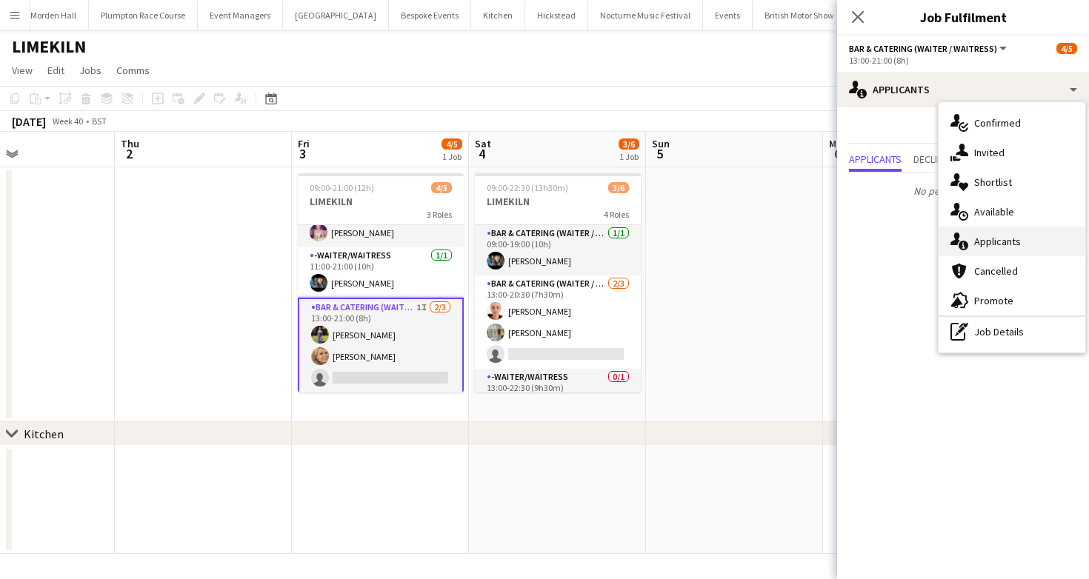
click at [1009, 235] on span "Applicants" at bounding box center [997, 241] width 47 height 13
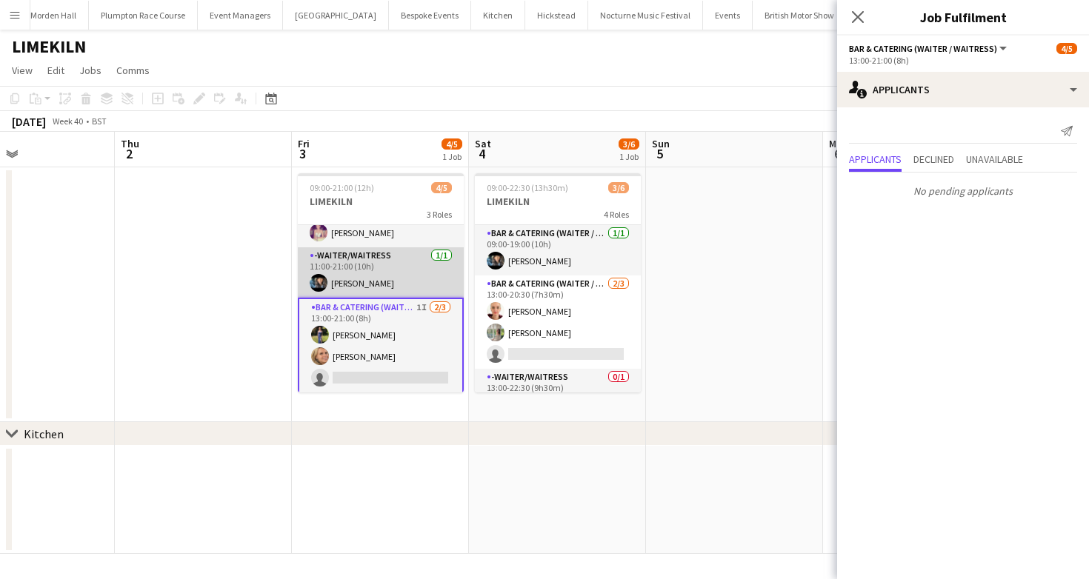
click at [324, 276] on app-card-role "-Waiter/Waitress 1/1 11:00-21:00 (10h) Lydia Cameron" at bounding box center [381, 272] width 166 height 50
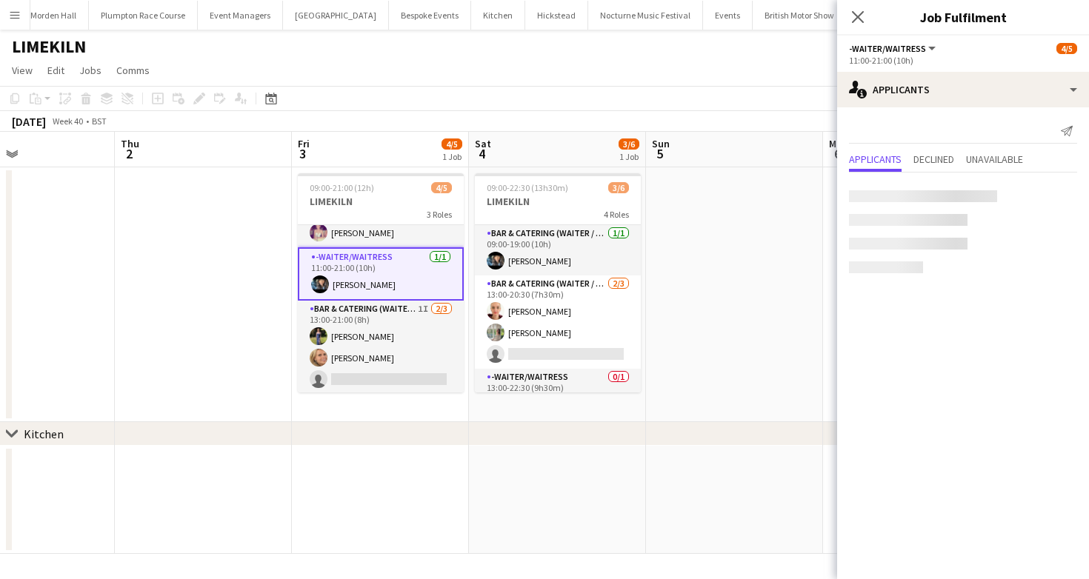
scroll to position [0, 0]
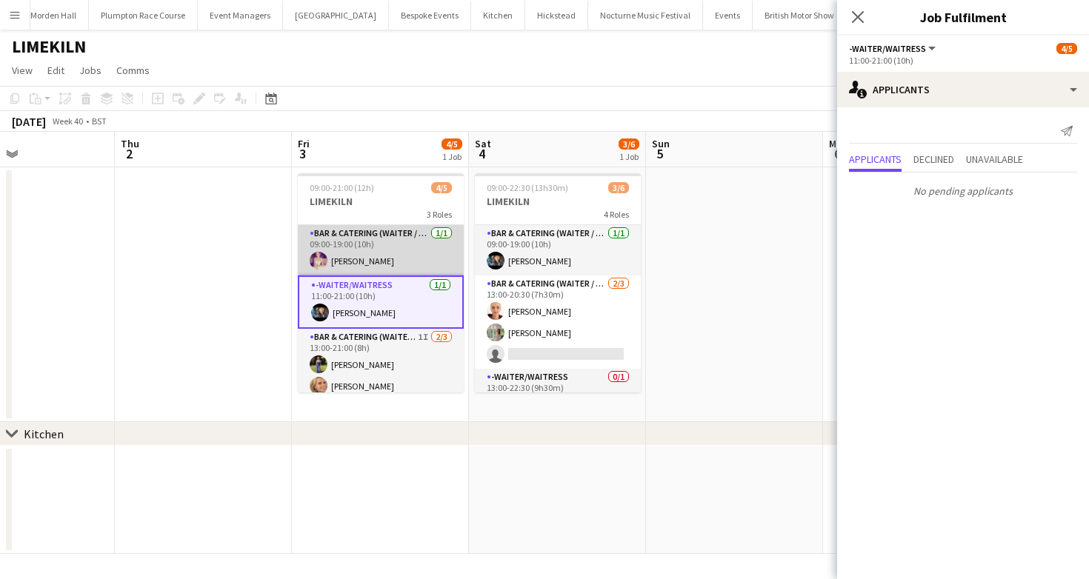
click at [374, 248] on app-card-role "Bar & Catering (Waiter / waitress) 1/1 09:00-19:00 (10h) Emma Black" at bounding box center [381, 250] width 166 height 50
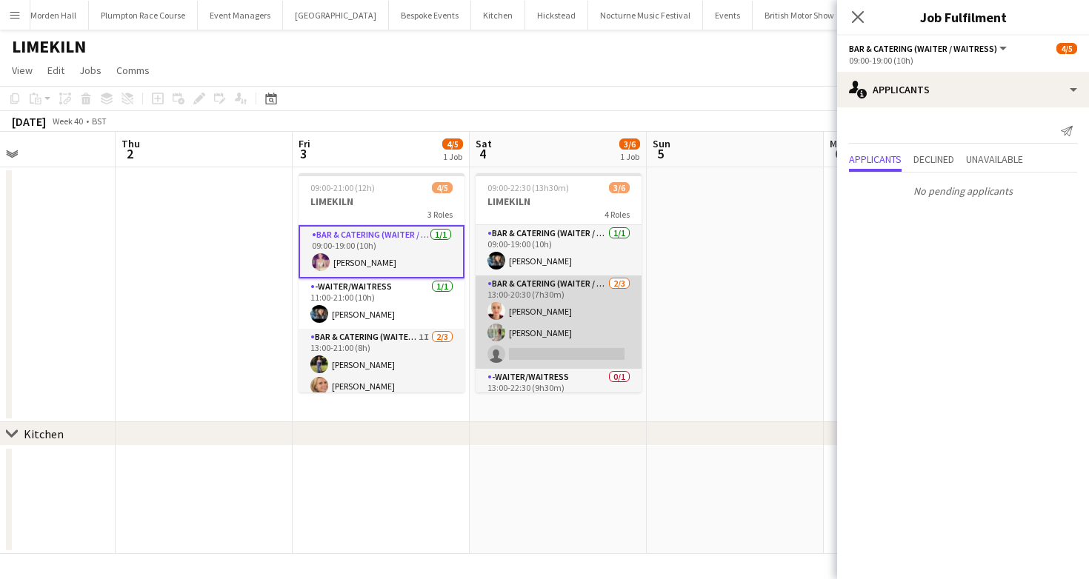
click at [554, 355] on app-card-role "Bar & Catering (Waiter / waitress) 2/3 13:00-20:30 (7h30m) Franceska T Imre Ale…" at bounding box center [558, 322] width 166 height 93
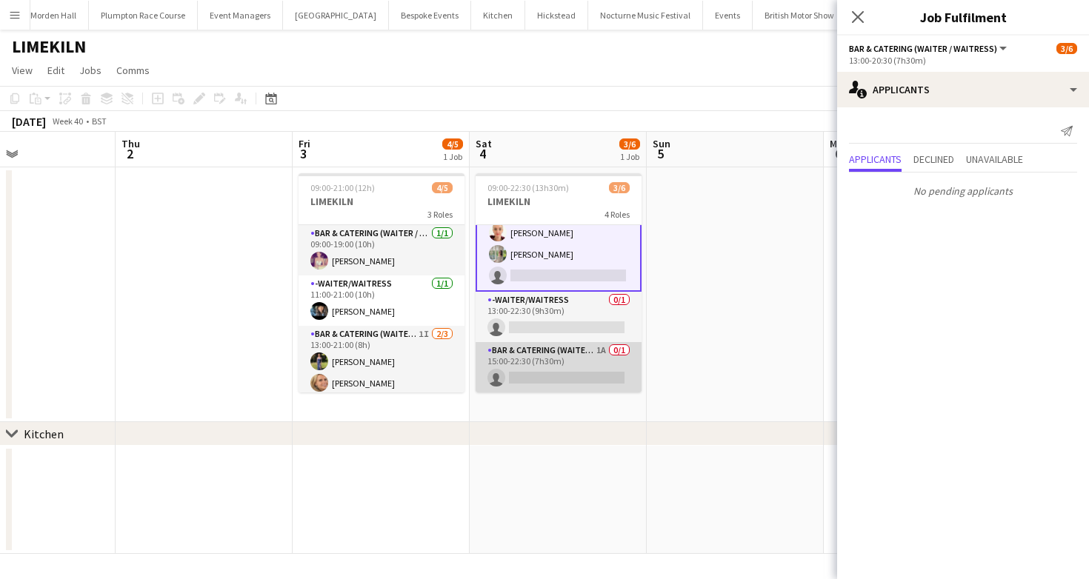
click at [568, 354] on app-card-role "Bar & Catering (Waiter / waitress) 1A 0/1 15:00-22:30 (7h30m) single-neutral-ac…" at bounding box center [558, 367] width 166 height 50
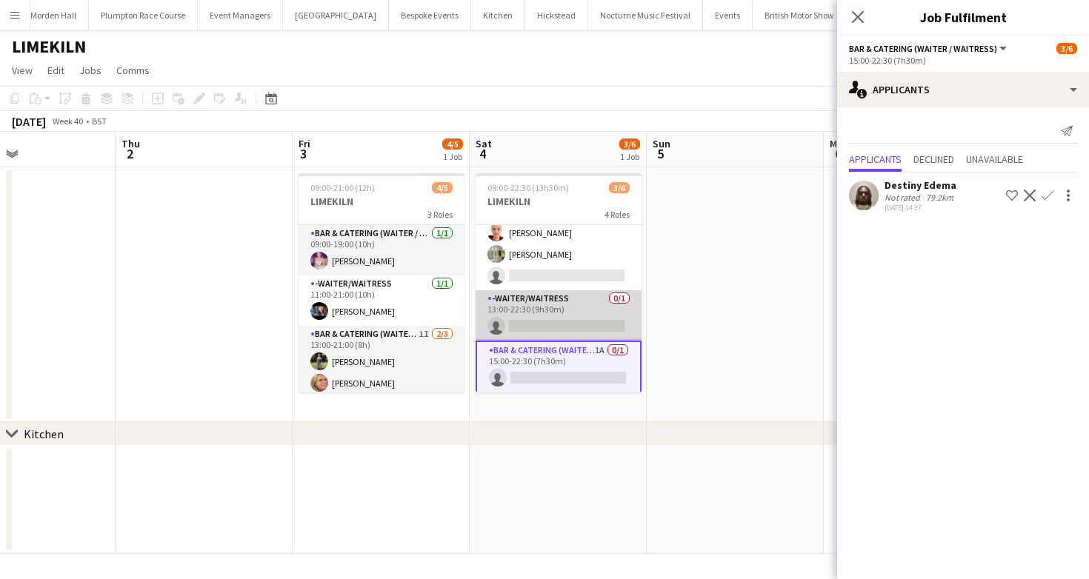
click at [541, 293] on app-card-role "-Waiter/Waitress 0/1 13:00-22:30 (9h30m) single-neutral-actions" at bounding box center [558, 315] width 166 height 50
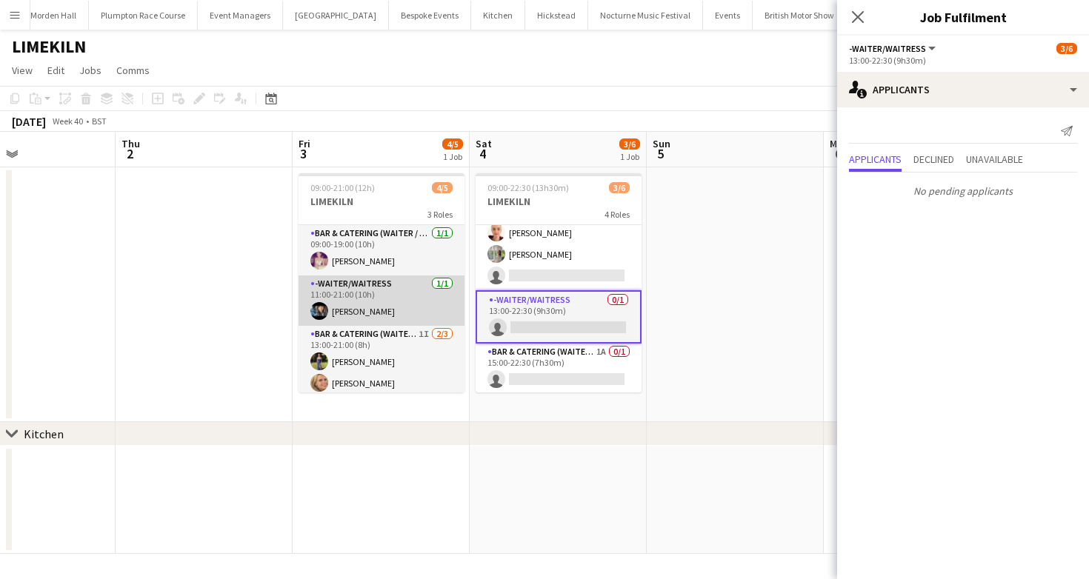
scroll to position [27, 0]
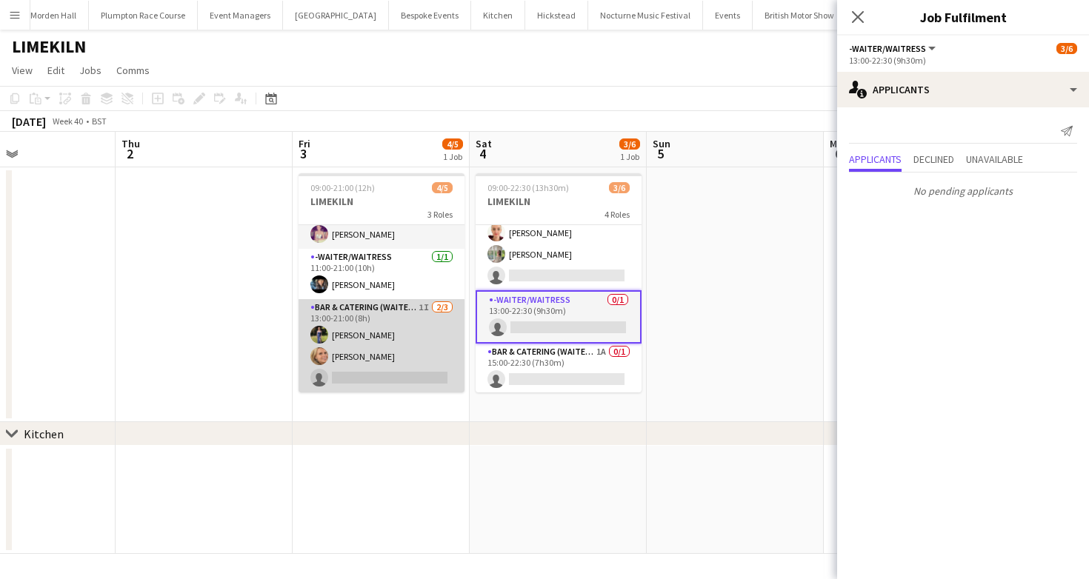
click at [400, 339] on app-card-role "Bar & Catering (Waiter / waitress) 1I 2/3 13:00-21:00 (8h) Holly Hunter Lucy Be…" at bounding box center [381, 345] width 166 height 93
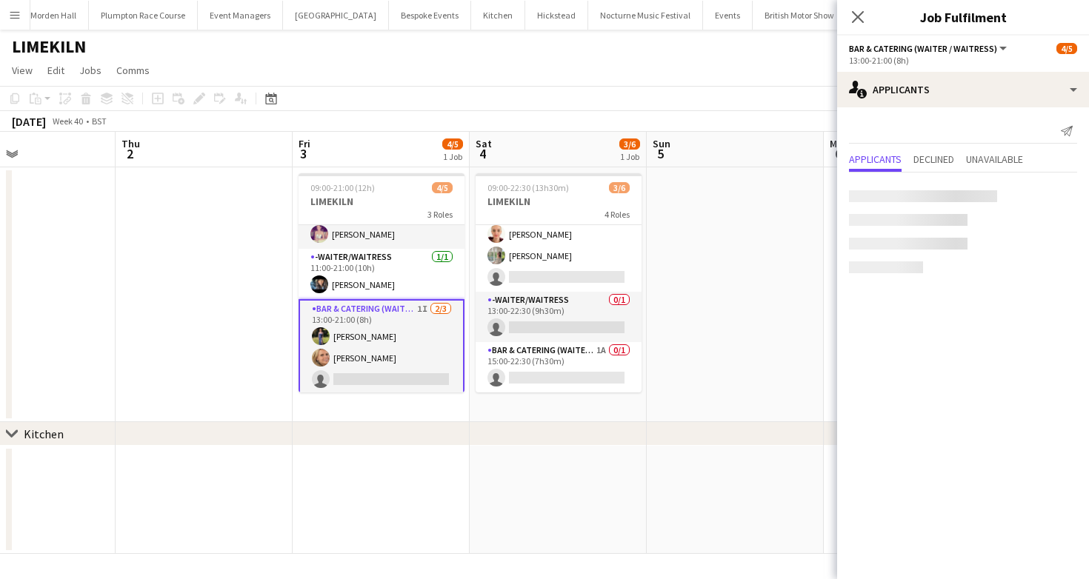
scroll to position [77, 0]
click at [478, 65] on app-page-menu "View Day view expanded Day view collapsed Month view Date picker Jump to today …" at bounding box center [544, 72] width 1089 height 28
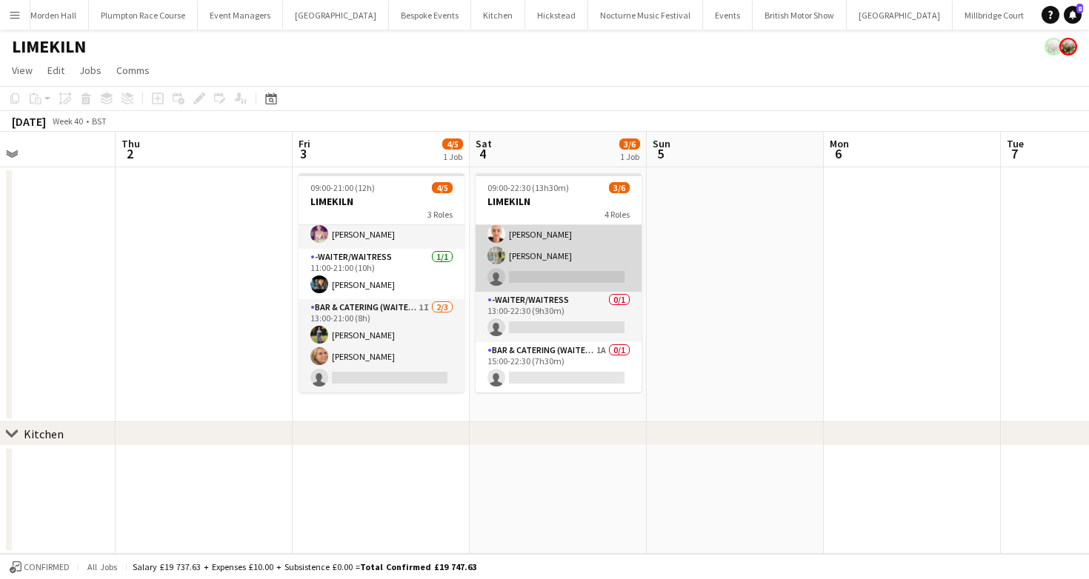
scroll to position [0, 0]
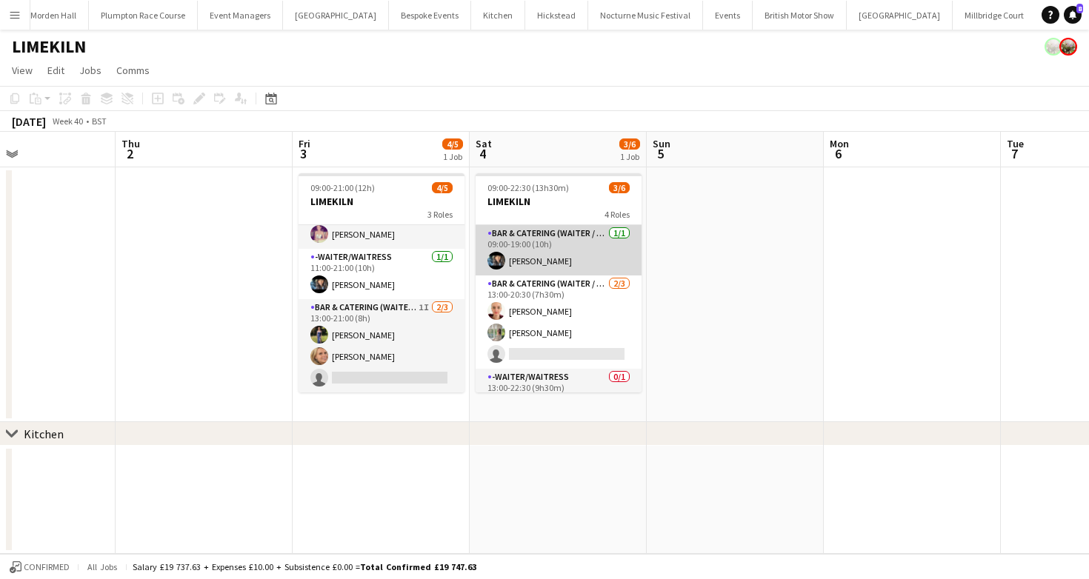
click at [529, 261] on app-card-role "Bar & Catering (Waiter / waitress) 1/1 09:00-19:00 (10h) Lydia Cameron" at bounding box center [558, 250] width 166 height 50
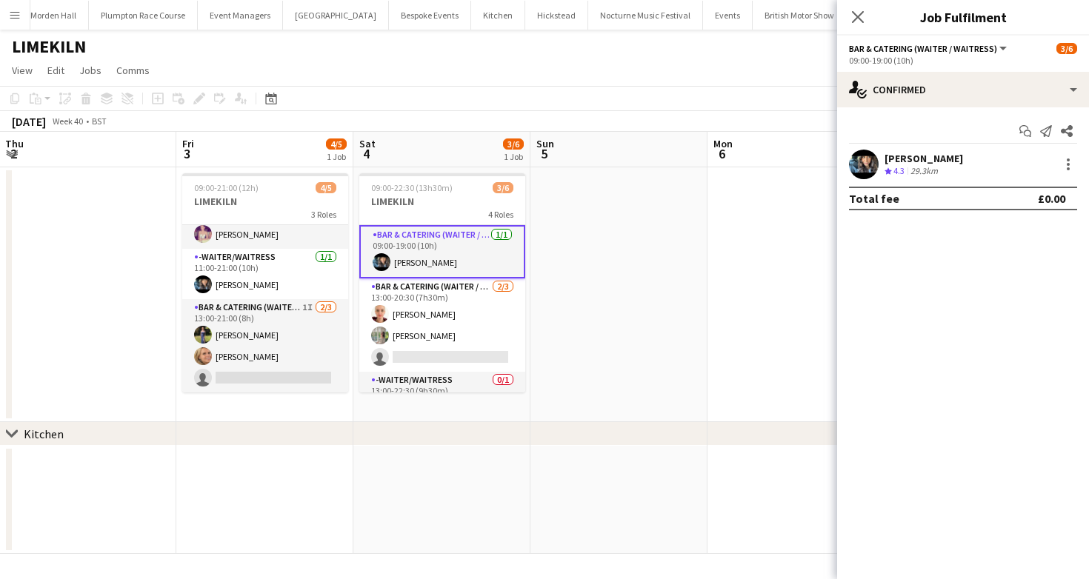
scroll to position [0, 349]
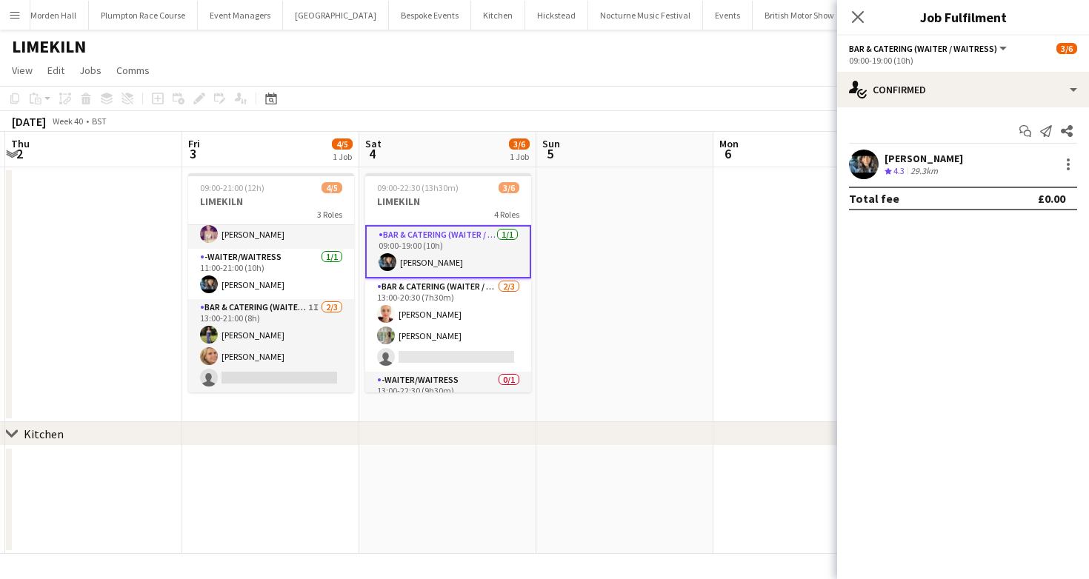
click at [358, 91] on app-toolbar "Copy Paste Paste Command V Paste with crew Command Shift V Paste linked Job [GE…" at bounding box center [544, 98] width 1089 height 25
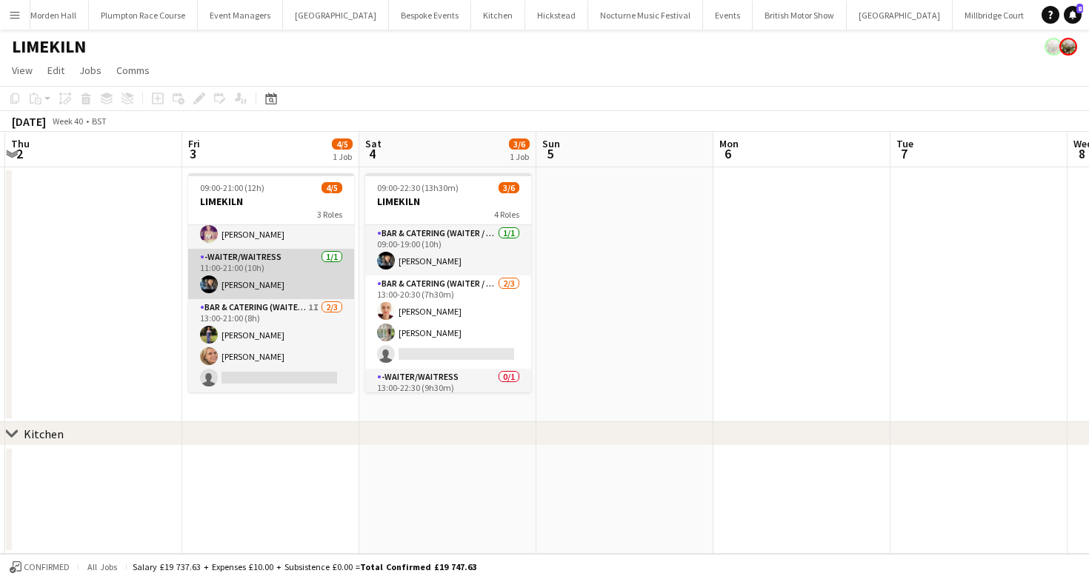
scroll to position [0, 330]
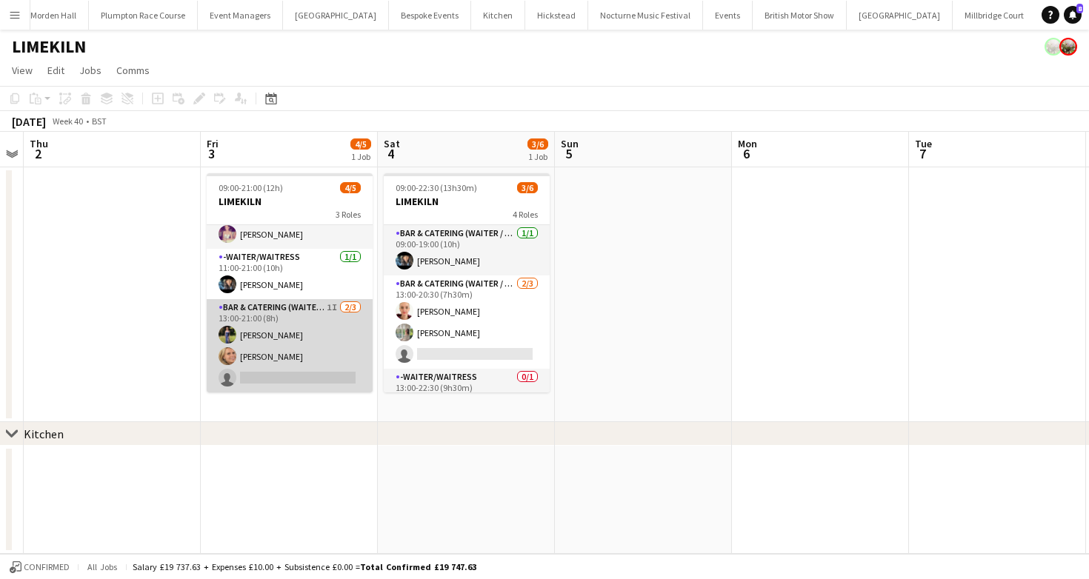
click at [333, 346] on app-card-role "Bar & Catering (Waiter / waitress) 1I 2/3 13:00-21:00 (8h) Holly Hunter Lucy Be…" at bounding box center [290, 345] width 166 height 93
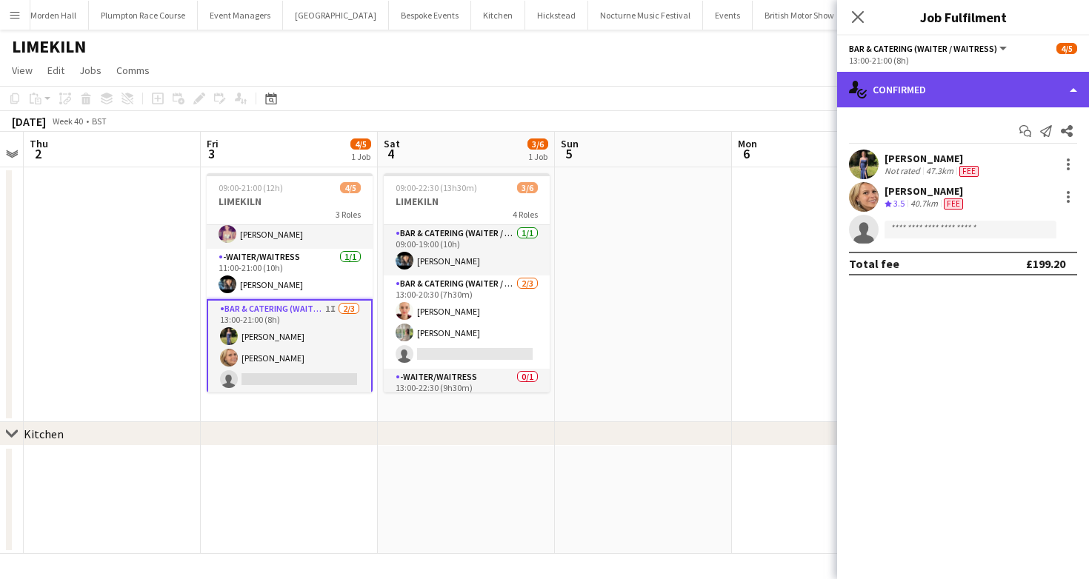
click at [968, 83] on div "single-neutral-actions-check-2 Confirmed" at bounding box center [963, 90] width 252 height 36
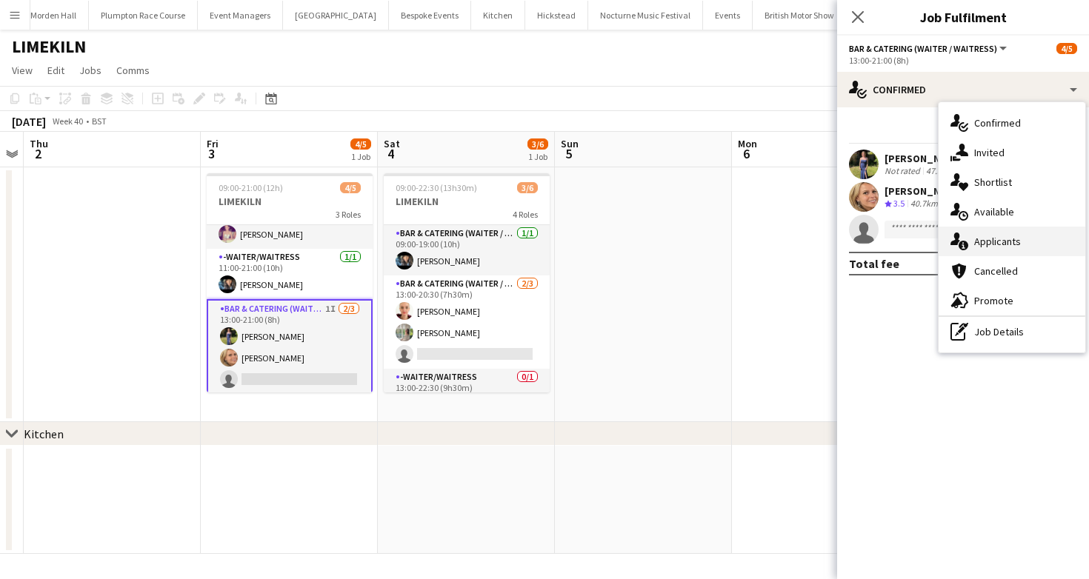
click at [997, 236] on span "Applicants" at bounding box center [997, 241] width 47 height 13
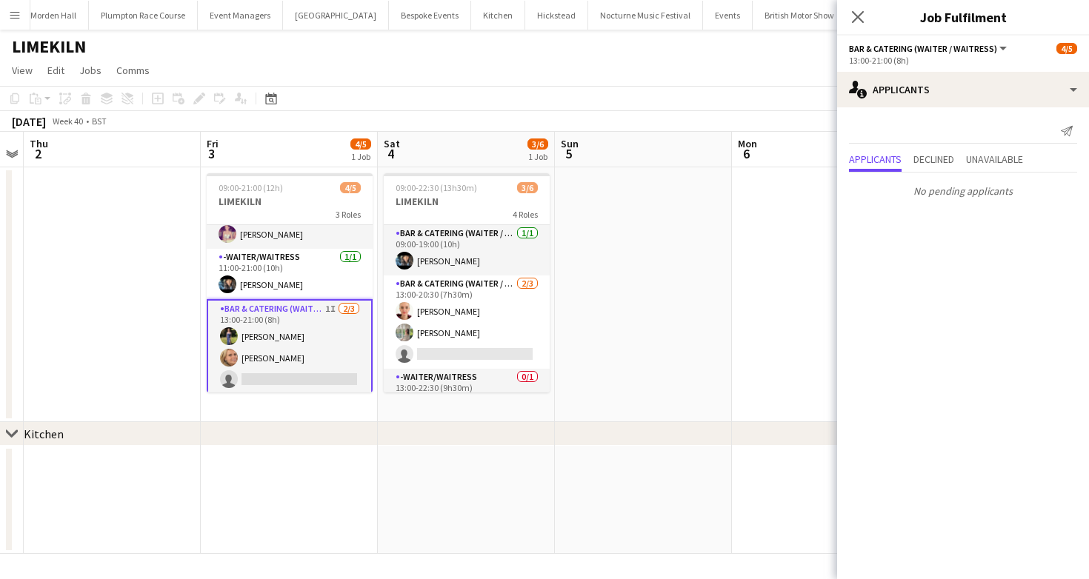
click at [664, 113] on div "October 2025 Week 40 • BST" at bounding box center [544, 121] width 1089 height 21
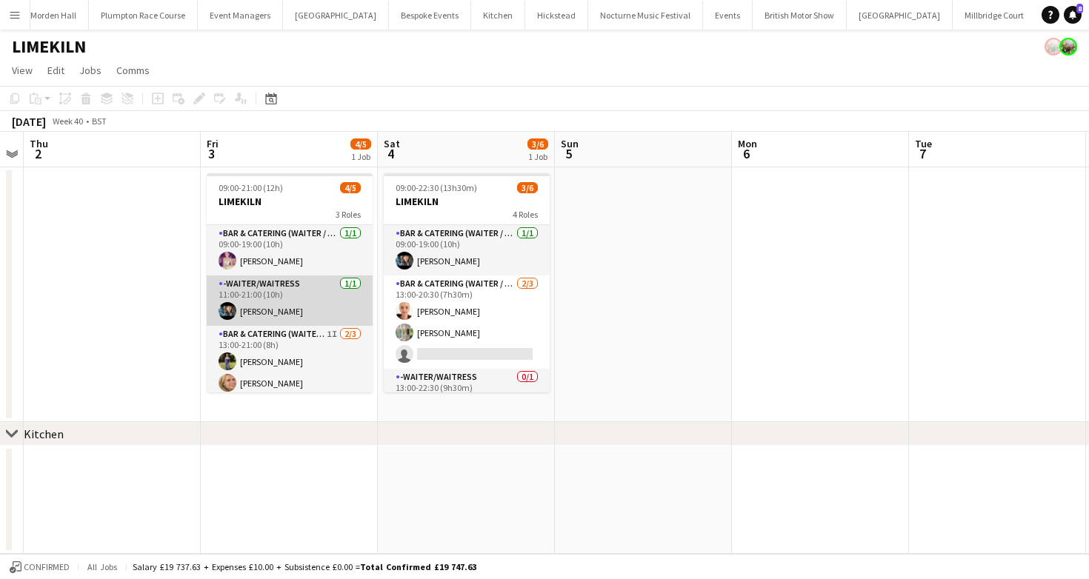
scroll to position [27, 0]
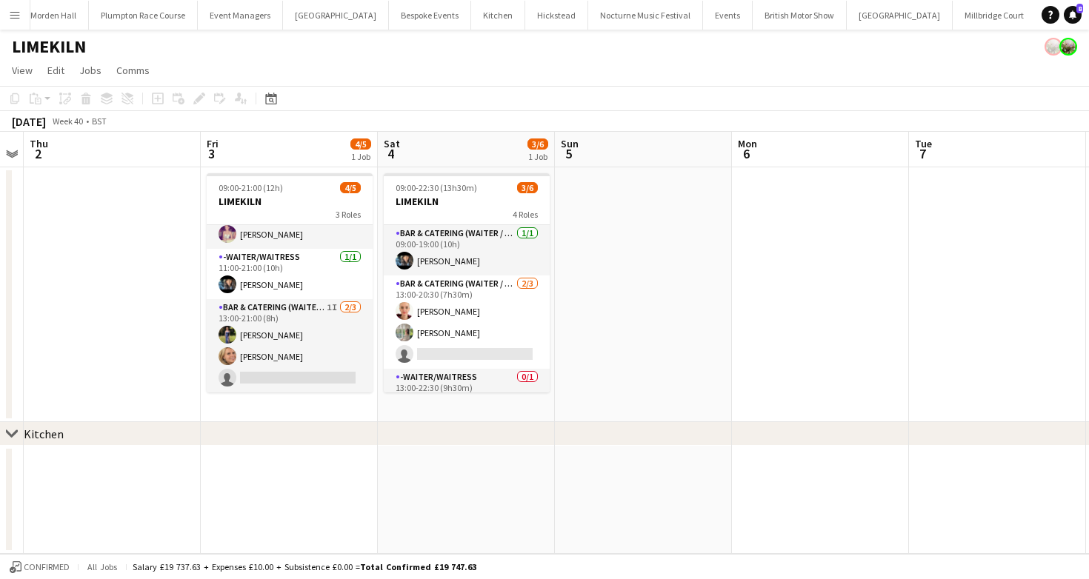
click at [325, 358] on app-card-role "Bar & Catering (Waiter / waitress) 1I 2/3 13:00-21:00 (8h) Holly Hunter Lucy Be…" at bounding box center [290, 345] width 166 height 93
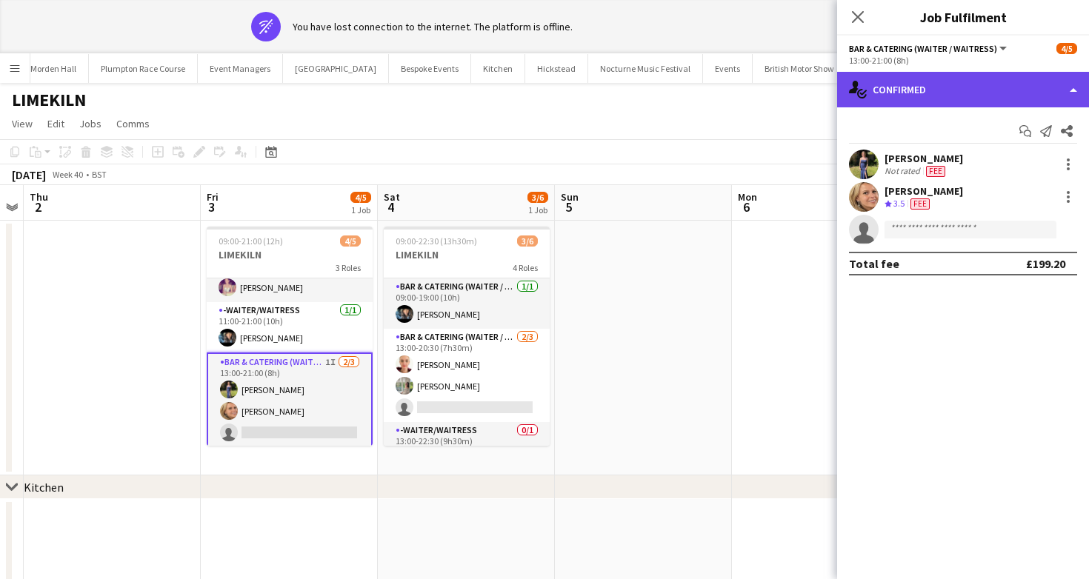
click at [909, 107] on div "single-neutral-actions-check-2 Confirmed" at bounding box center [963, 90] width 252 height 36
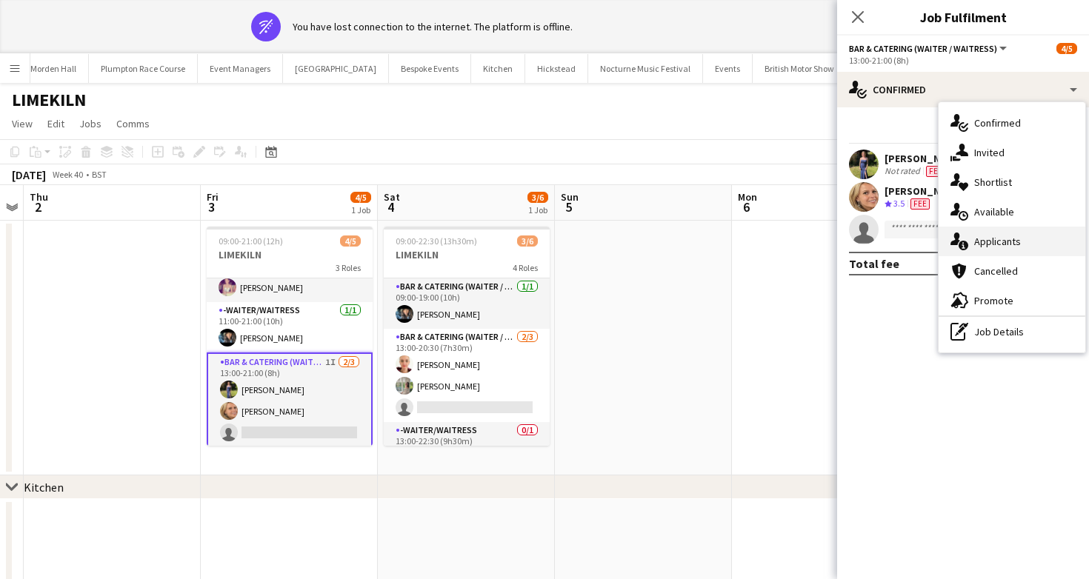
click at [986, 235] on span "Applicants" at bounding box center [997, 241] width 47 height 13
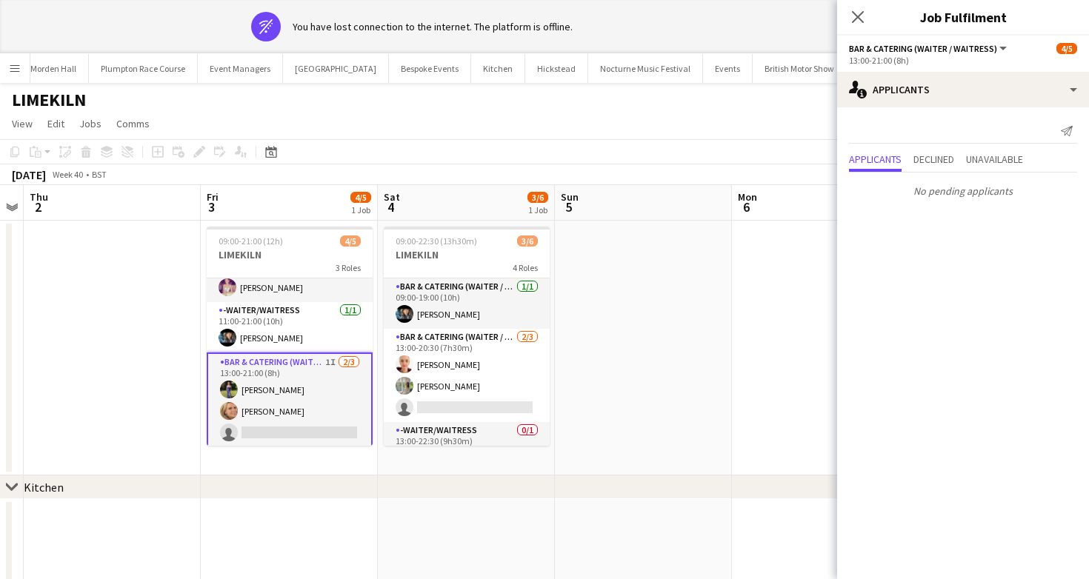
click at [578, 125] on app-board "LIMEKILN View Day view expanded Day view collapsed Month view Date picker Jump …" at bounding box center [544, 358] width 1089 height 550
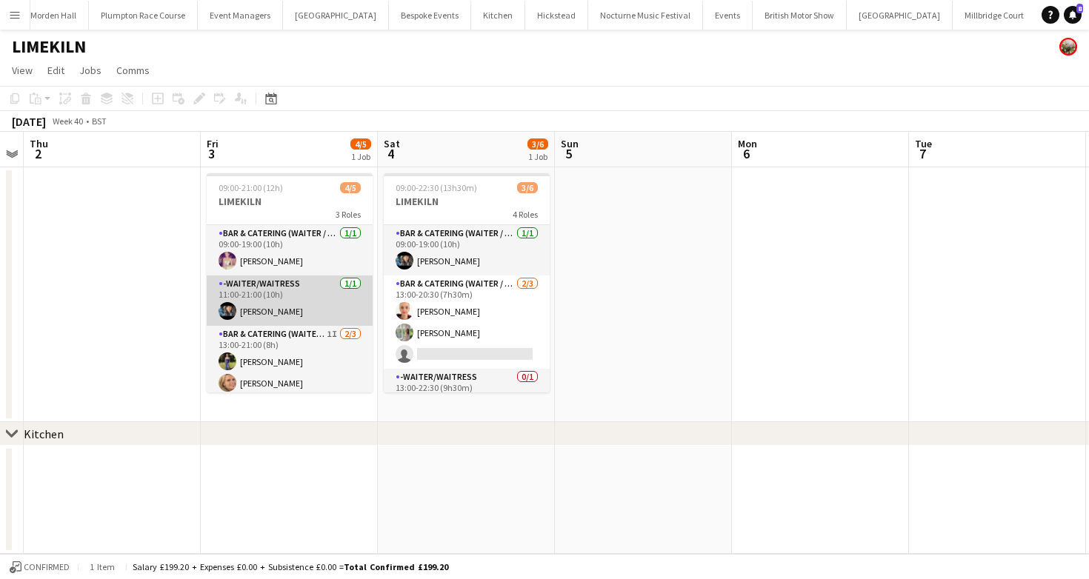
click at [298, 292] on app-card-role "-Waiter/Waitress 1/1 11:00-21:00 (10h) Lydia Cameron" at bounding box center [290, 301] width 166 height 50
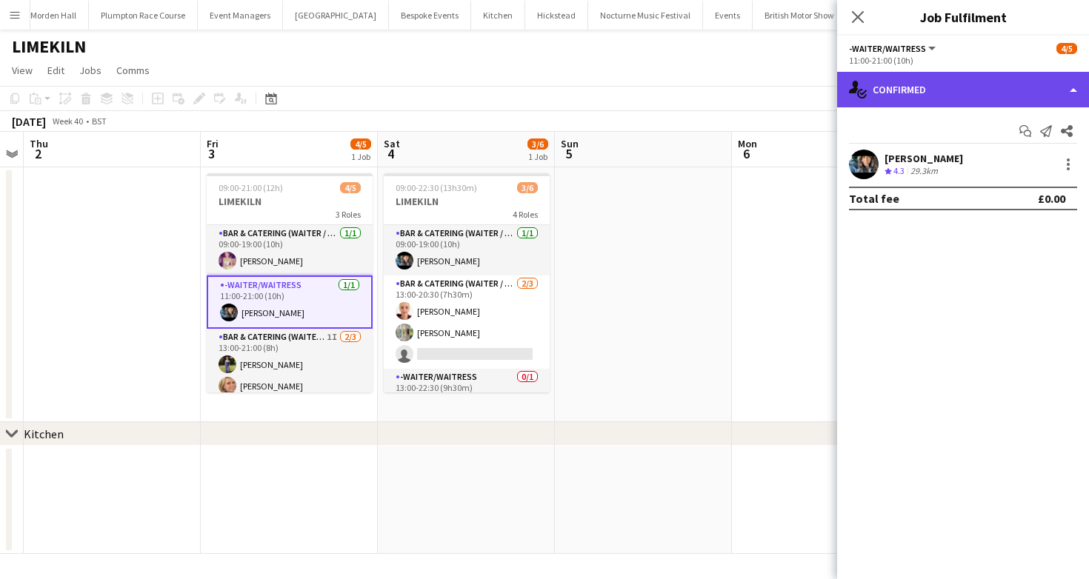
click at [889, 91] on div "single-neutral-actions-check-2 Confirmed" at bounding box center [963, 90] width 252 height 36
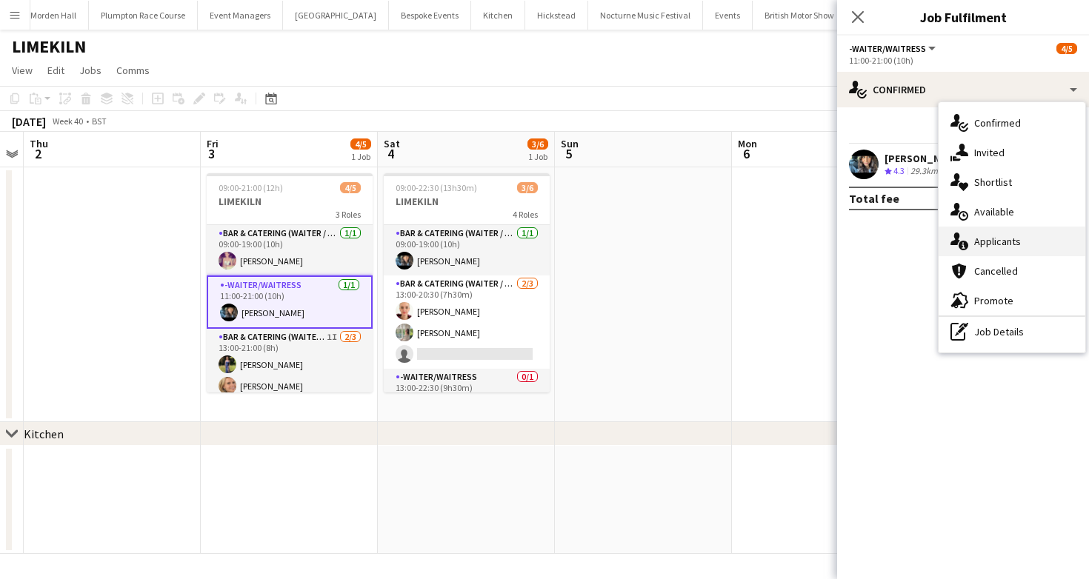
click at [1009, 250] on div "single-neutral-actions-information Applicants" at bounding box center [1011, 242] width 147 height 30
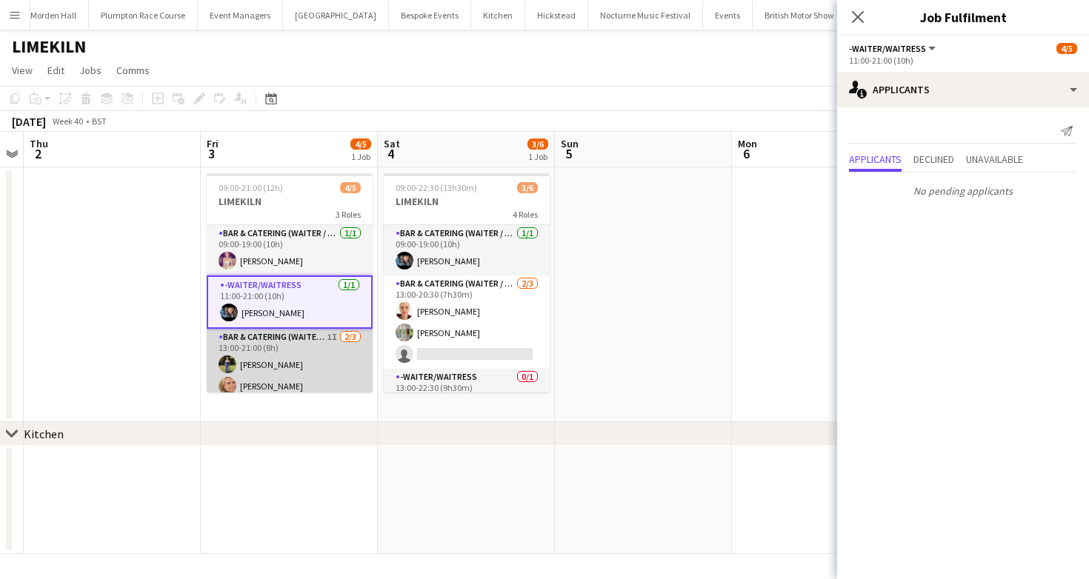
click at [316, 337] on app-card-role "Bar & Catering (Waiter / waitress) 1I 2/3 13:00-21:00 (8h) Holly Hunter Lucy Be…" at bounding box center [290, 375] width 166 height 93
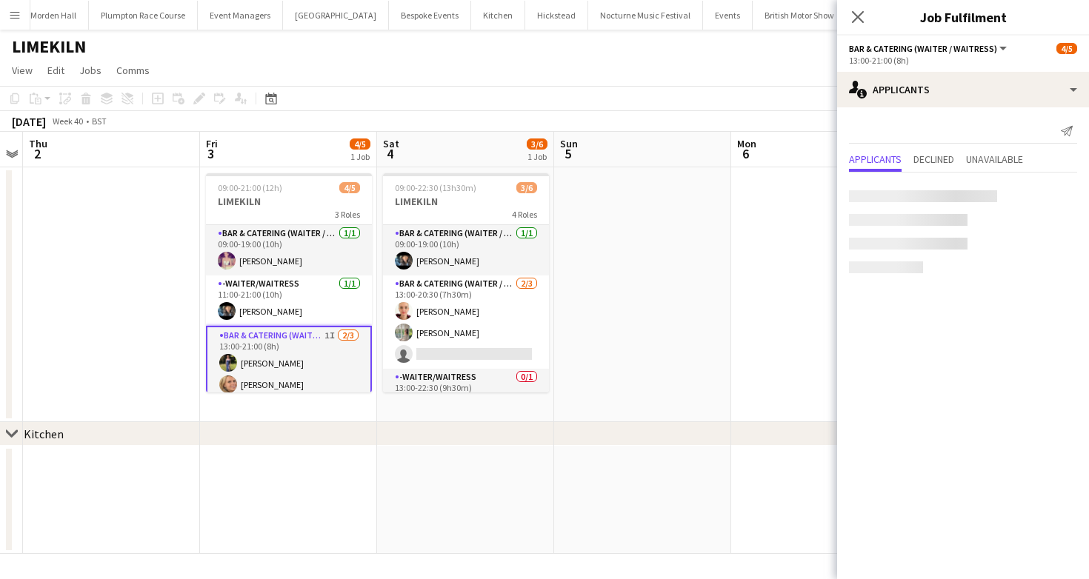
scroll to position [30, 0]
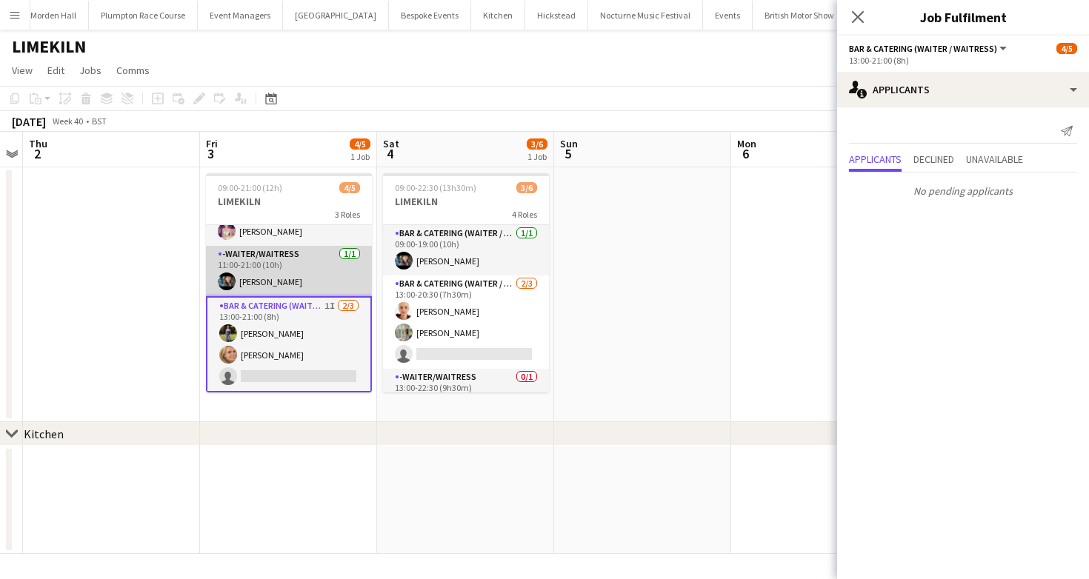
click at [334, 252] on app-card-role "-Waiter/Waitress 1/1 11:00-21:00 (10h) Lydia Cameron" at bounding box center [289, 271] width 166 height 50
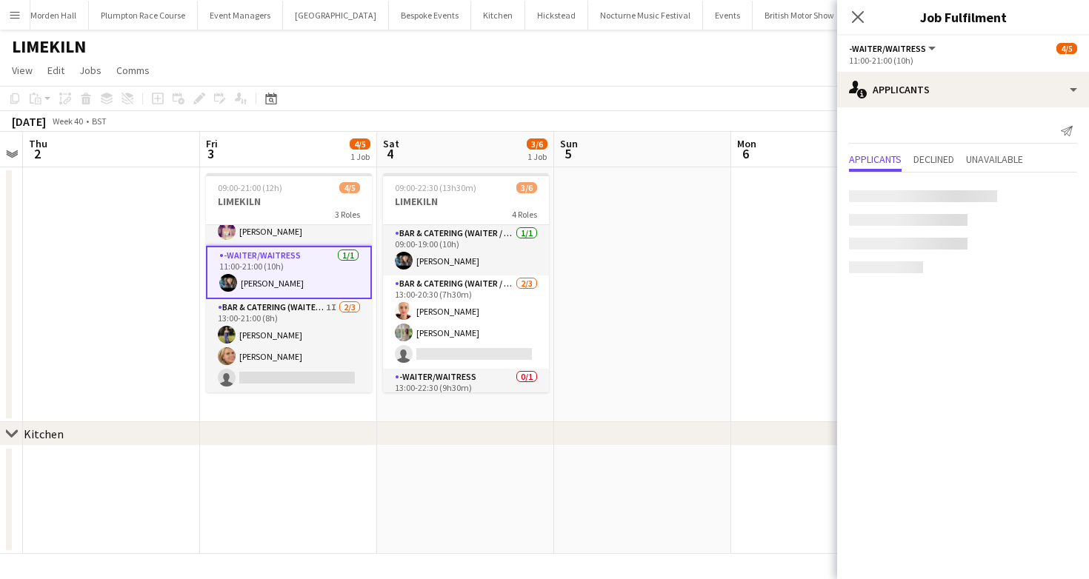
scroll to position [0, 0]
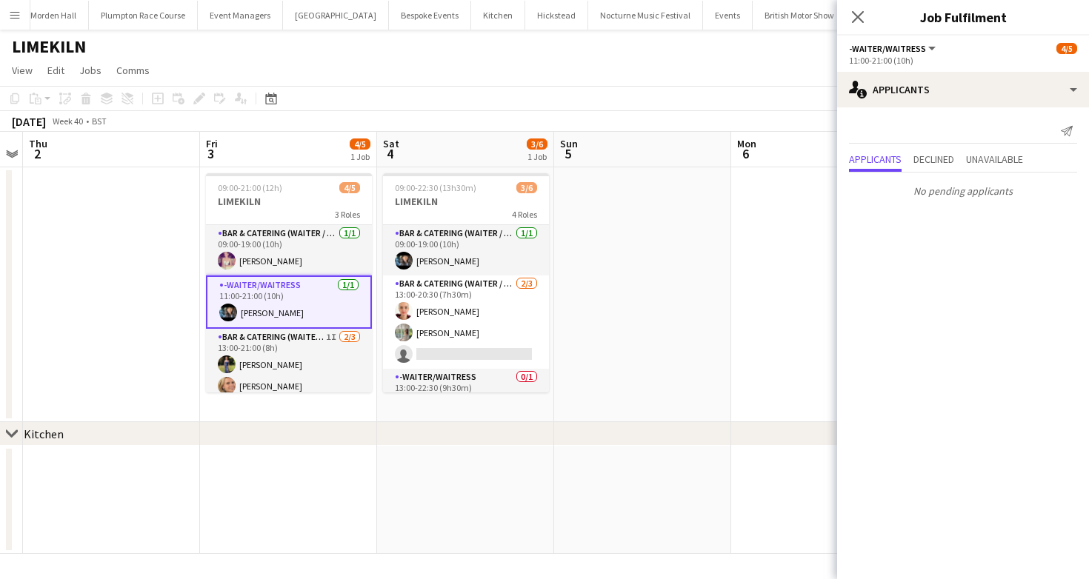
click at [334, 253] on app-card-role "Bar & Catering (Waiter / waitress) 1/1 09:00-19:00 (10h) Emma Black" at bounding box center [289, 250] width 166 height 50
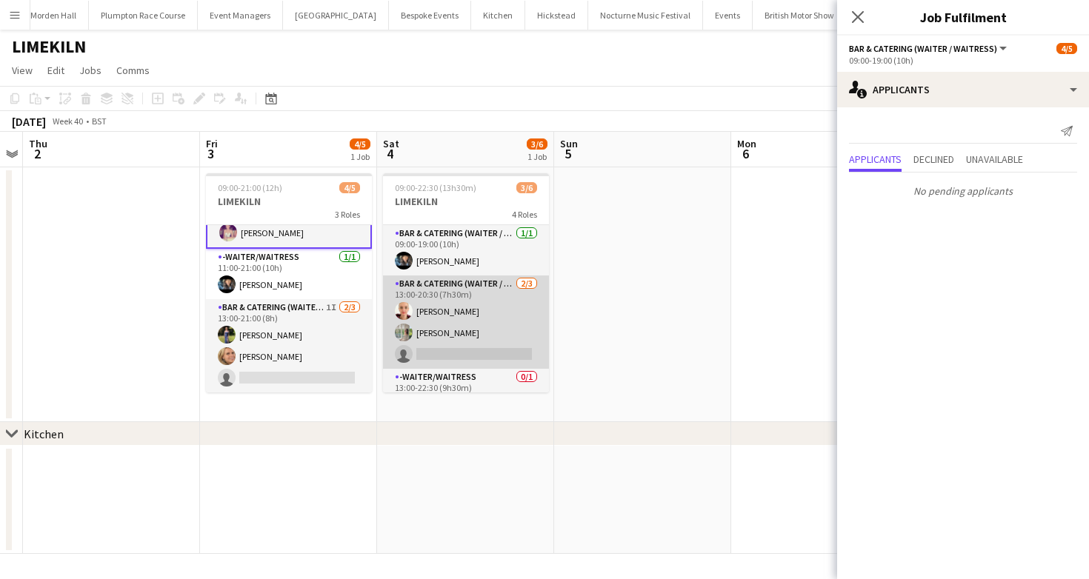
click at [524, 300] on app-card-role "Bar & Catering (Waiter / waitress) 2/3 13:00-20:30 (7h30m) Franceska T Imre Ale…" at bounding box center [466, 322] width 166 height 93
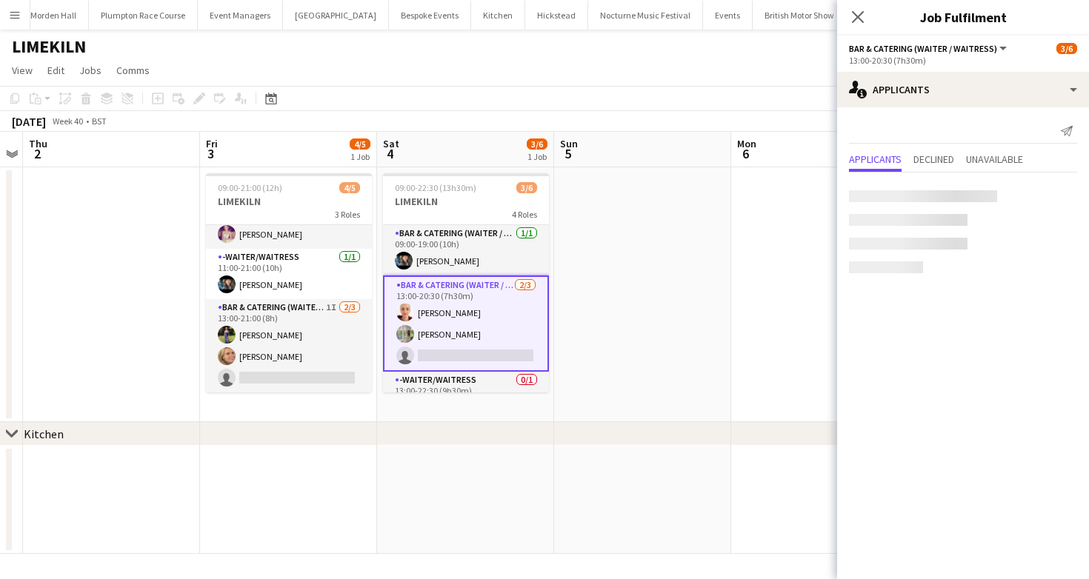
scroll to position [27, 0]
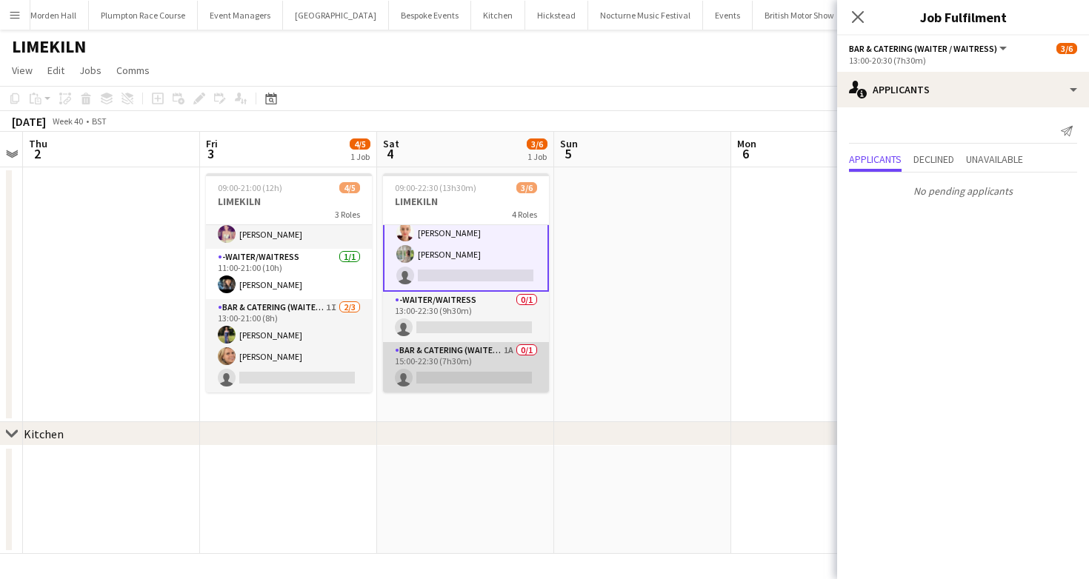
click at [484, 343] on app-card-role "Bar & Catering (Waiter / waitress) 1A 0/1 15:00-22:30 (7h30m) single-neutral-ac…" at bounding box center [466, 367] width 166 height 50
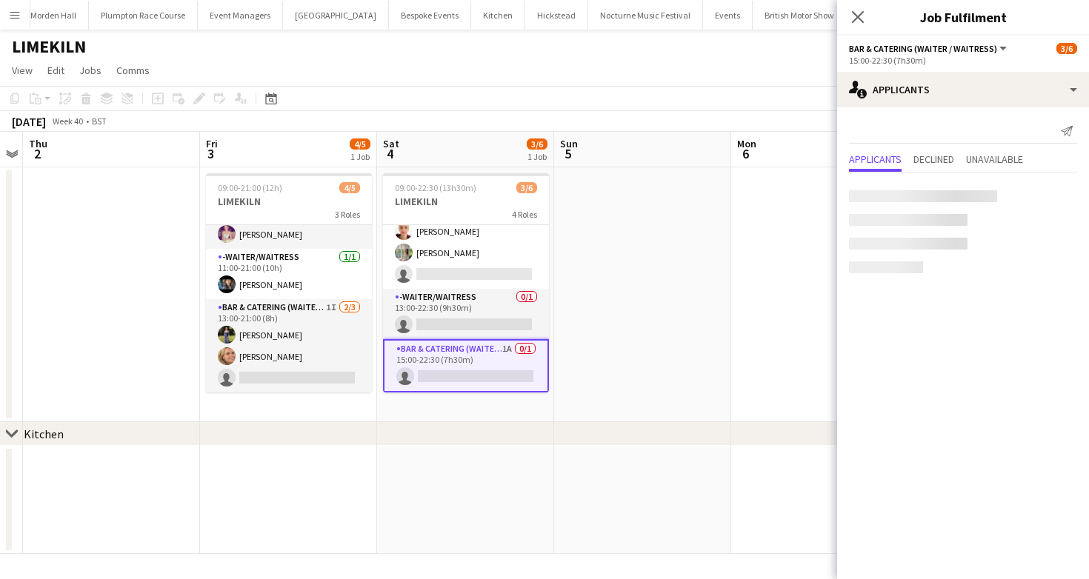
scroll to position [79, 0]
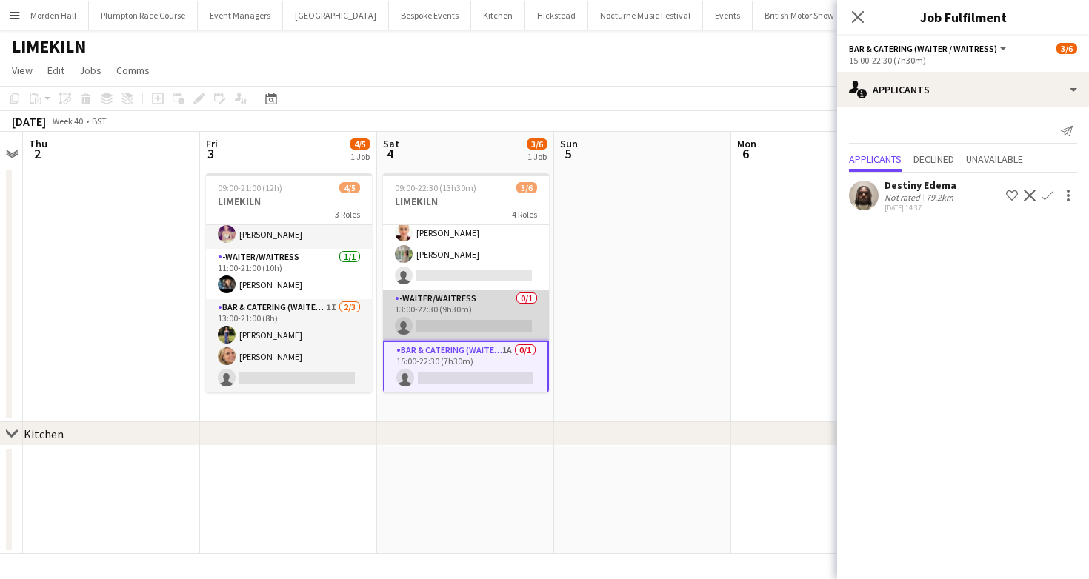
click at [484, 310] on app-card-role "-Waiter/Waitress 0/1 13:00-22:30 (9h30m) single-neutral-actions" at bounding box center [466, 315] width 166 height 50
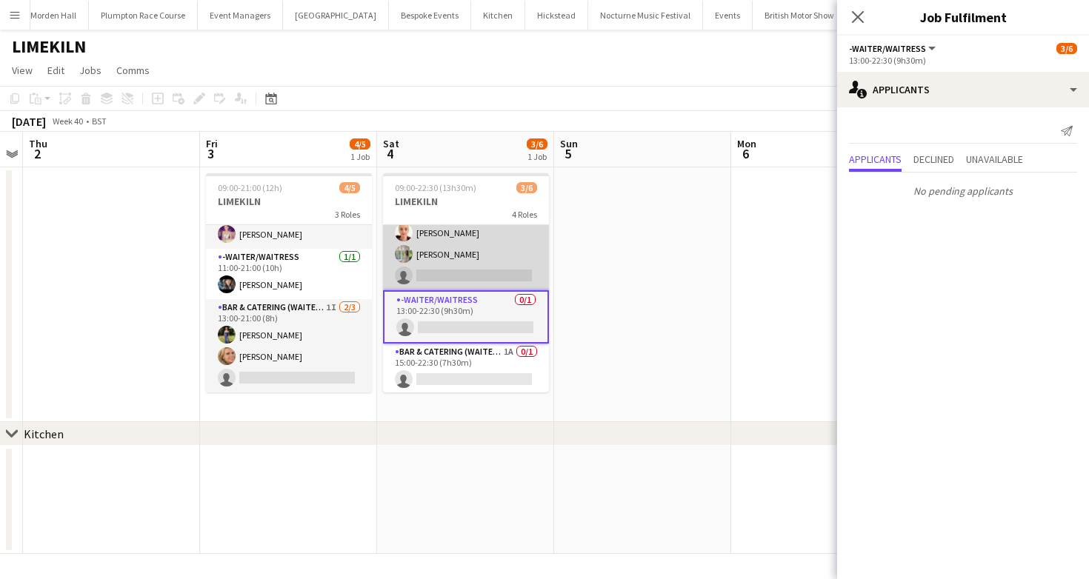
scroll to position [0, 0]
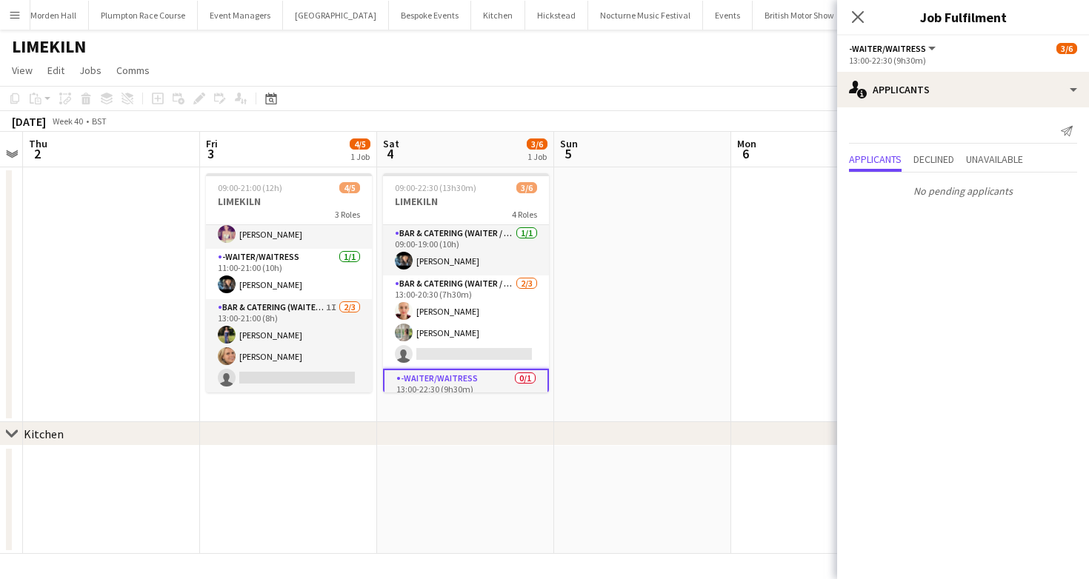
click at [535, 102] on app-toolbar "Copy Paste Paste Command V Paste with crew Command Shift V Paste linked Job [GE…" at bounding box center [544, 98] width 1089 height 25
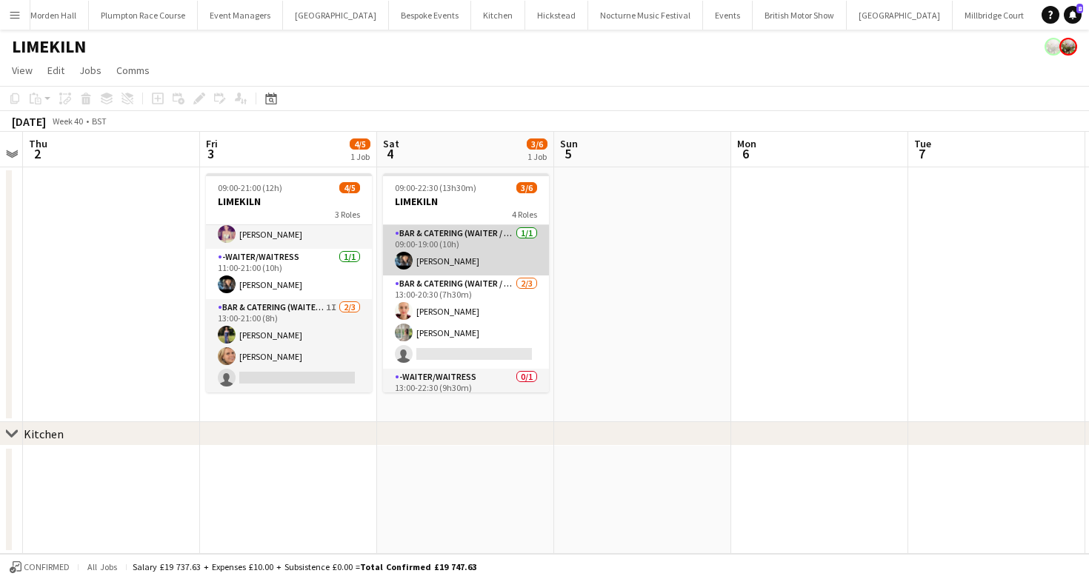
click at [436, 247] on app-card-role "Bar & Catering (Waiter / waitress) 1/1 09:00-19:00 (10h) Lydia Cameron" at bounding box center [466, 250] width 166 height 50
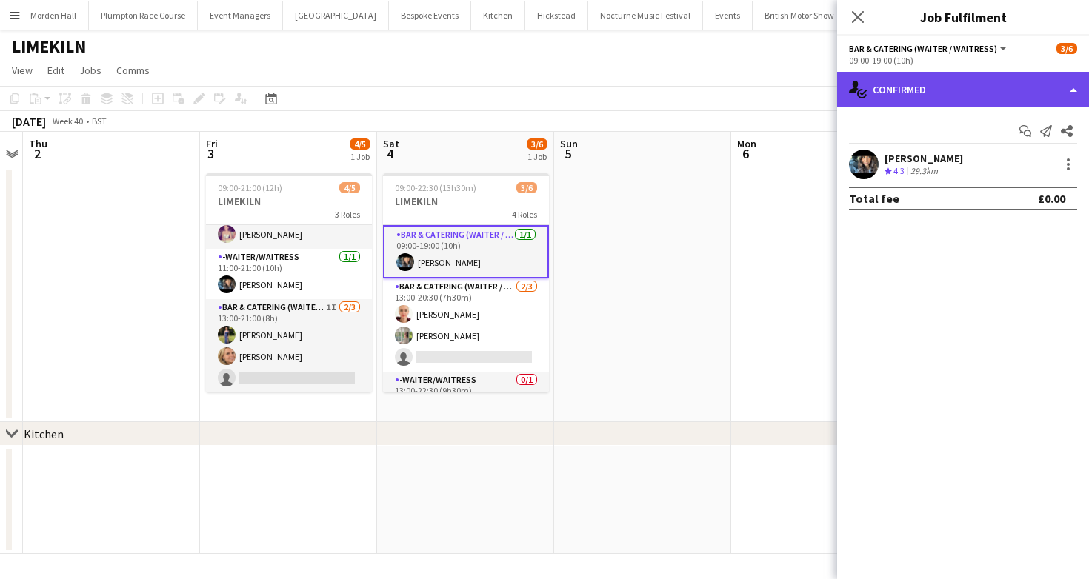
click at [946, 86] on div "single-neutral-actions-check-2 Confirmed" at bounding box center [963, 90] width 252 height 36
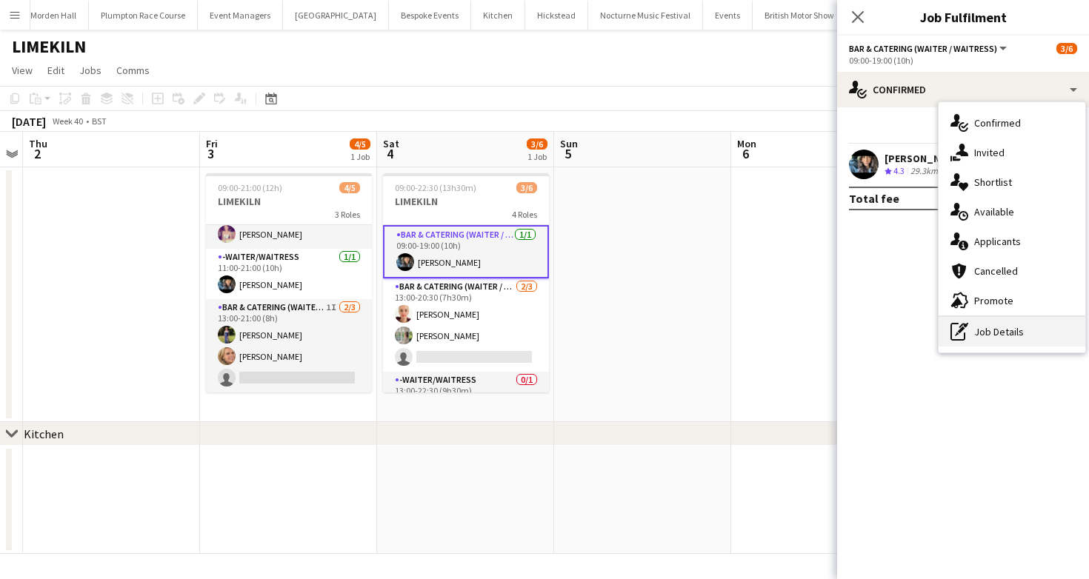
click at [992, 335] on div "pen-write Job Details" at bounding box center [1011, 332] width 147 height 30
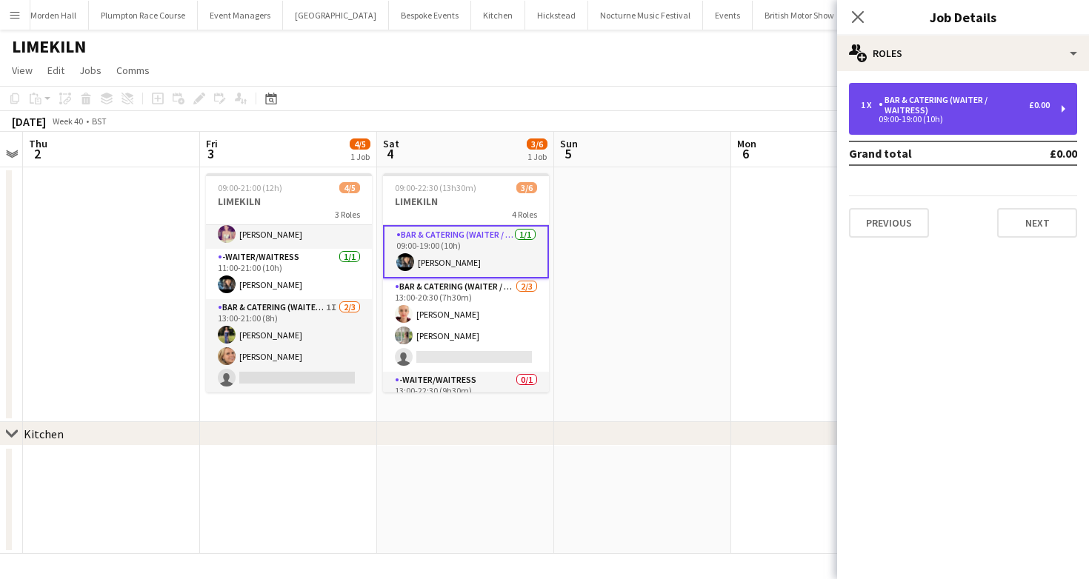
click at [927, 107] on div "Bar & Catering (Waiter / waitress)" at bounding box center [953, 105] width 150 height 21
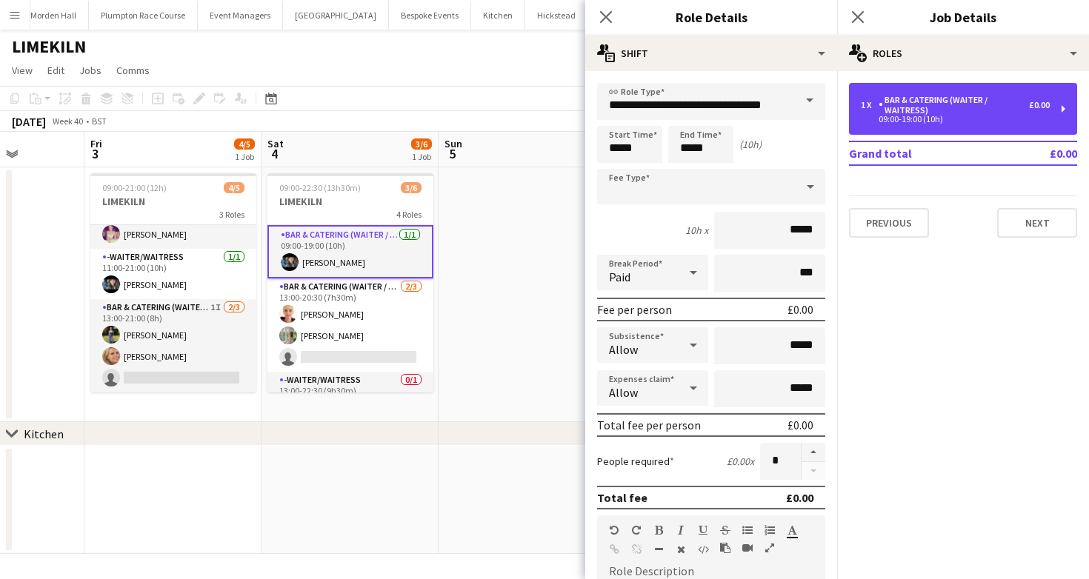
scroll to position [0, 456]
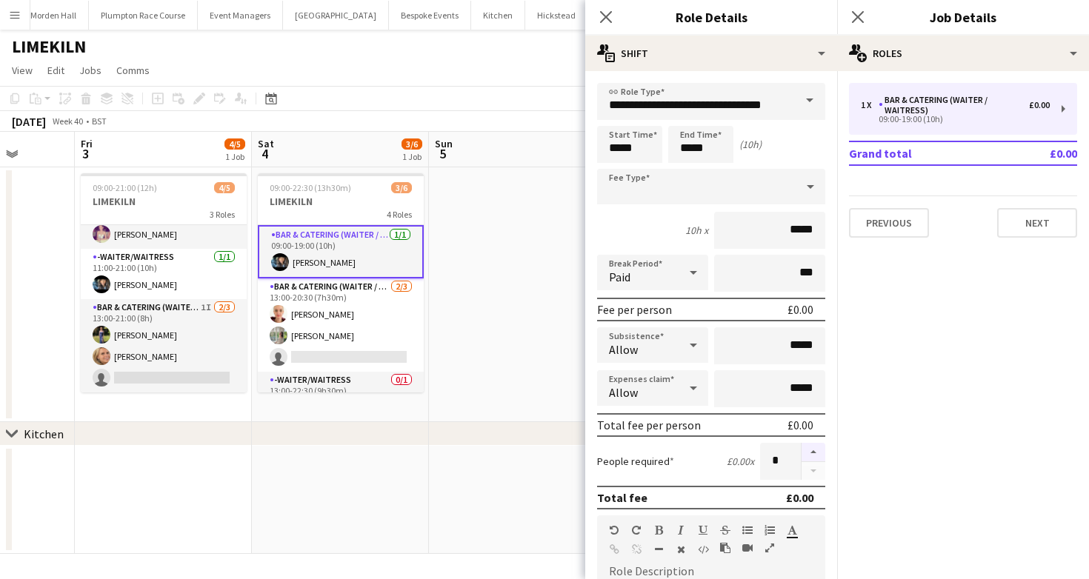
click at [814, 453] on button "button" at bounding box center [813, 452] width 24 height 19
type input "*"
click at [458, 96] on app-toolbar "Copy Paste Paste Command V Paste with crew Command Shift V Paste linked Job [GE…" at bounding box center [544, 98] width 1089 height 25
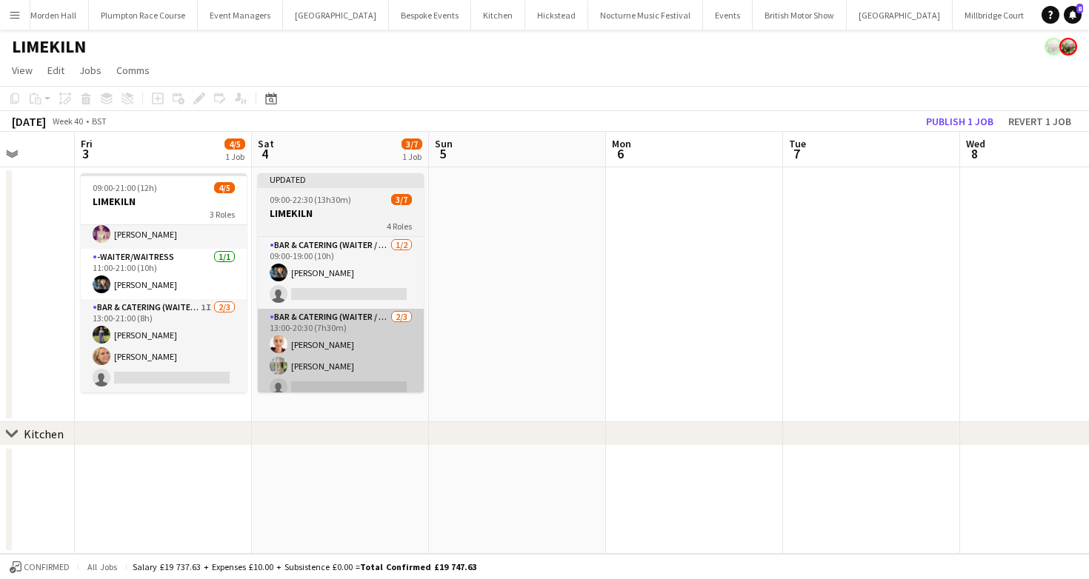
click at [298, 379] on app-card-role "Bar & Catering (Waiter / waitress) 2/3 13:00-20:30 (7h30m) Franceska T Imre Ale…" at bounding box center [341, 355] width 166 height 93
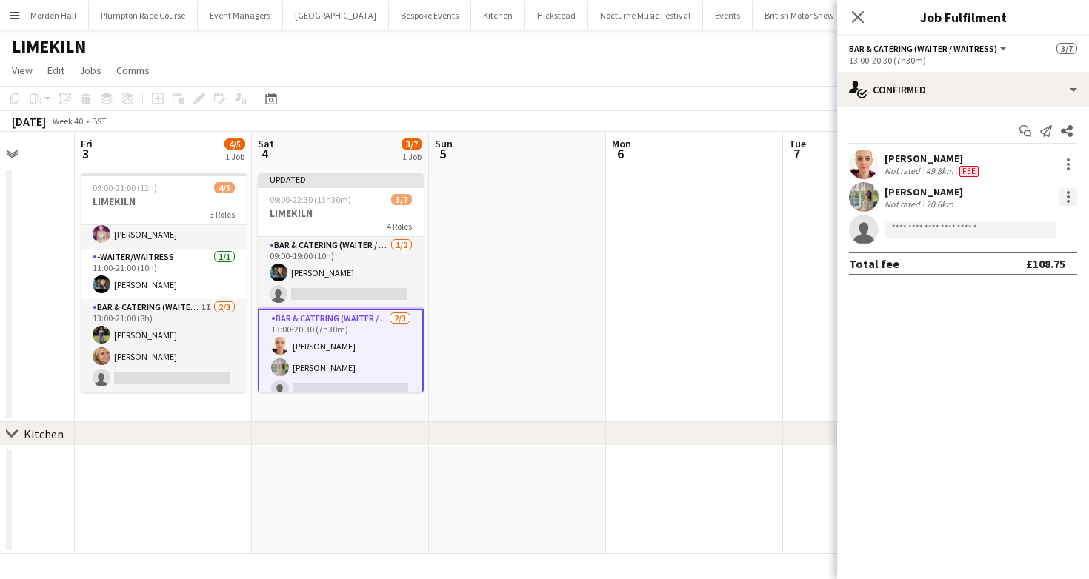
click at [1061, 205] on div at bounding box center [1068, 197] width 18 height 18
click at [1012, 277] on button "Switch crew" at bounding box center [1019, 260] width 116 height 36
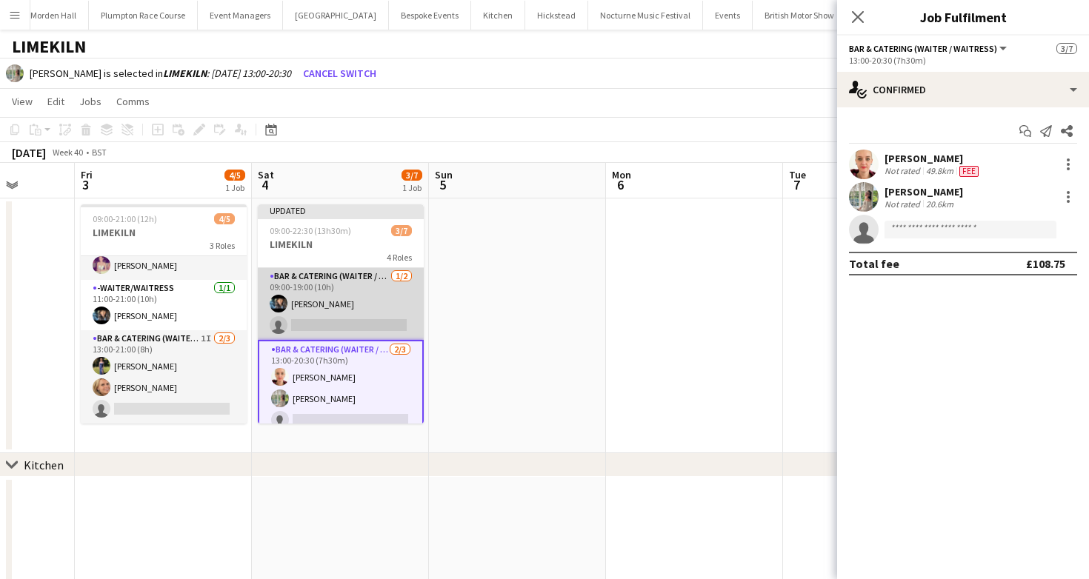
click at [360, 301] on app-card-role "Bar & Catering (Waiter / waitress) 1/2 09:00-19:00 (10h) Lydia Cameron single-n…" at bounding box center [341, 304] width 166 height 72
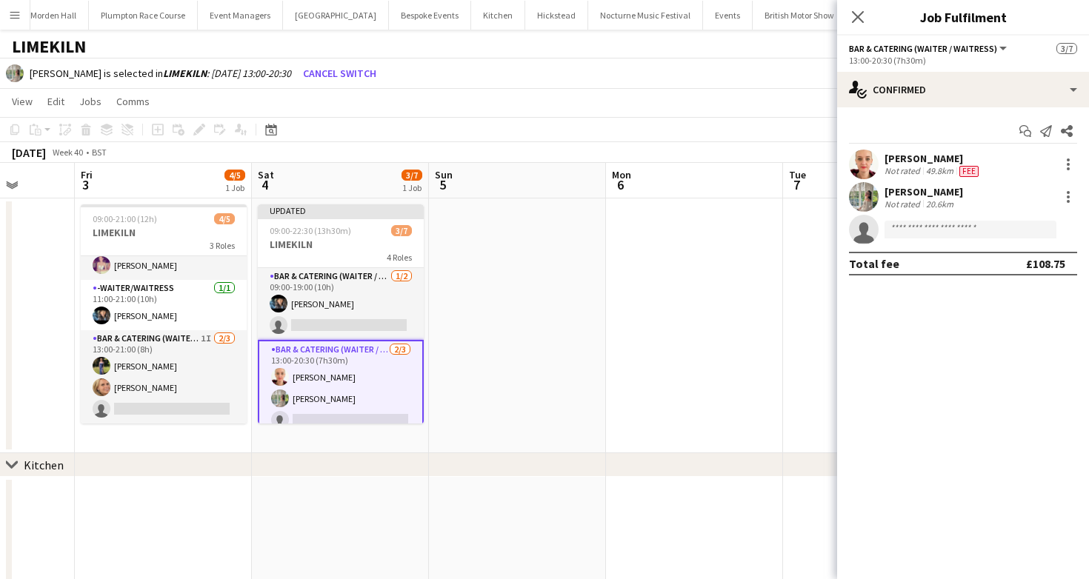
scroll to position [0, 457]
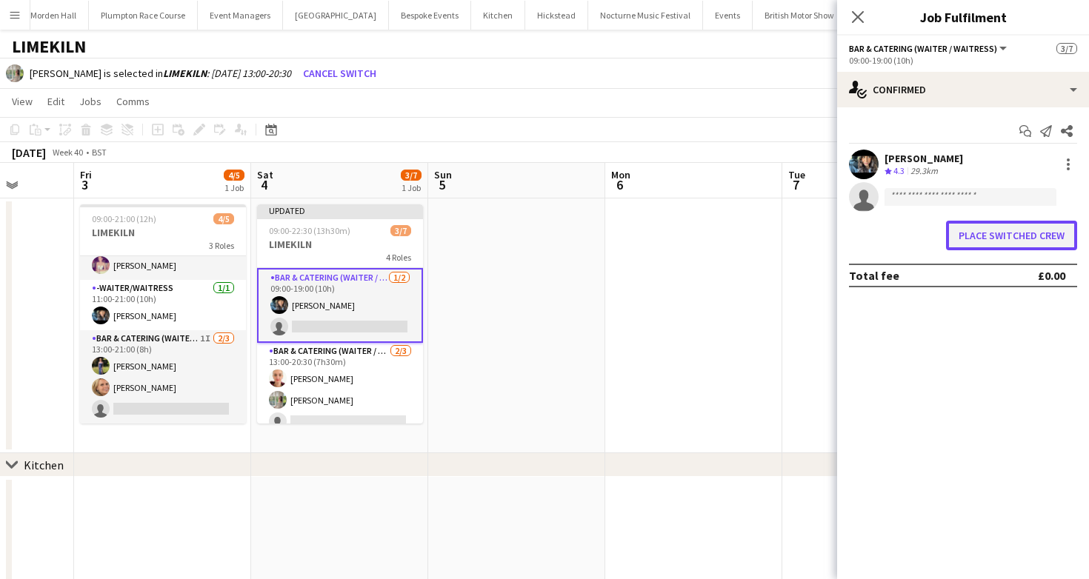
click at [1049, 224] on button "Place switched crew" at bounding box center [1011, 236] width 131 height 30
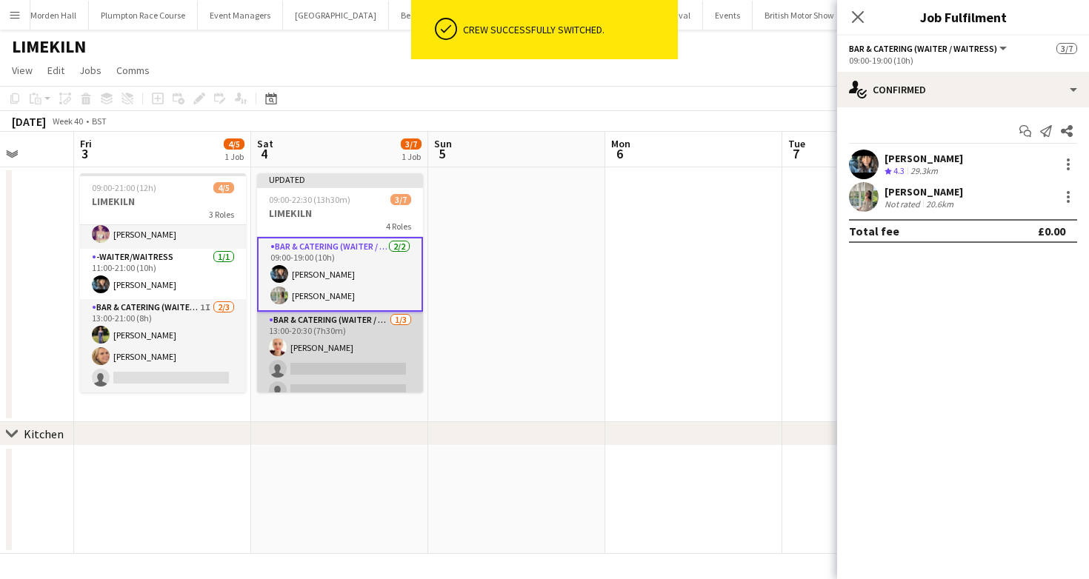
click at [300, 341] on app-card-role "Bar & Catering (Waiter / waitress) 1/3 13:00-20:30 (7h30m) Franceska T Imre sin…" at bounding box center [340, 358] width 166 height 93
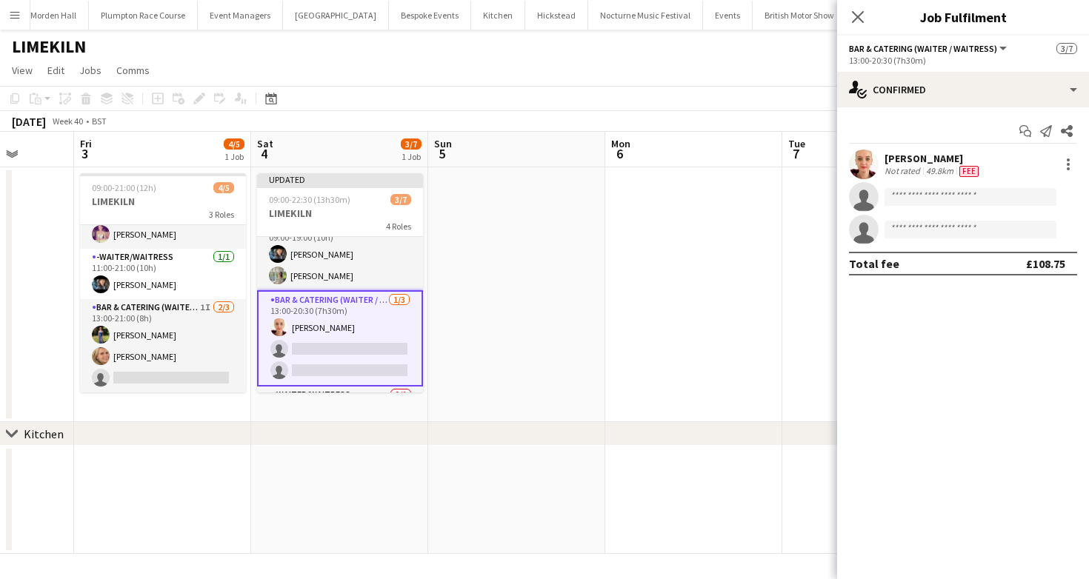
scroll to position [113, 0]
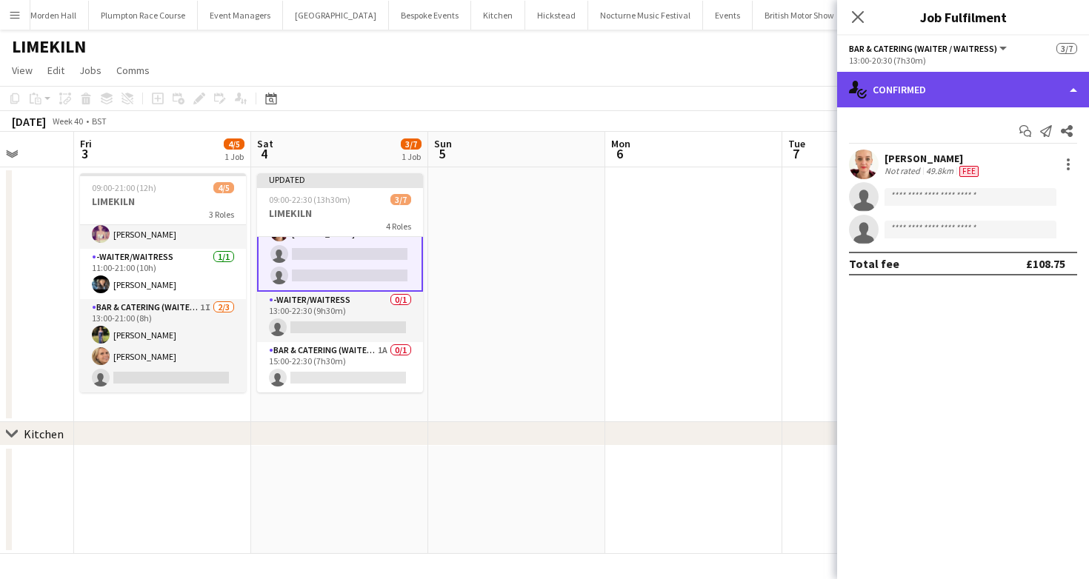
click at [944, 98] on div "single-neutral-actions-check-2 Confirmed" at bounding box center [963, 90] width 252 height 36
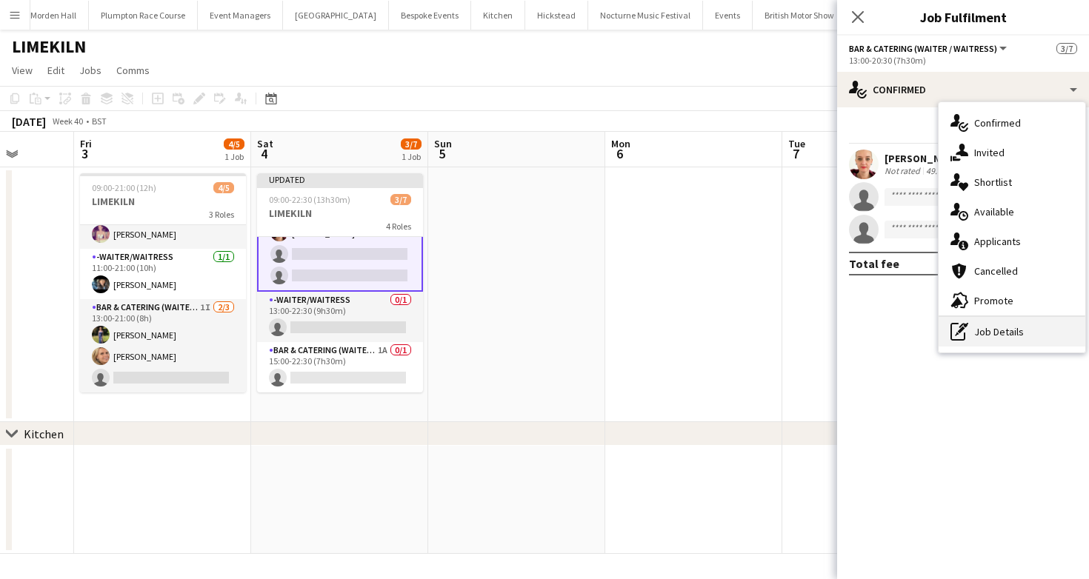
click at [995, 333] on div "pen-write Job Details" at bounding box center [1011, 332] width 147 height 30
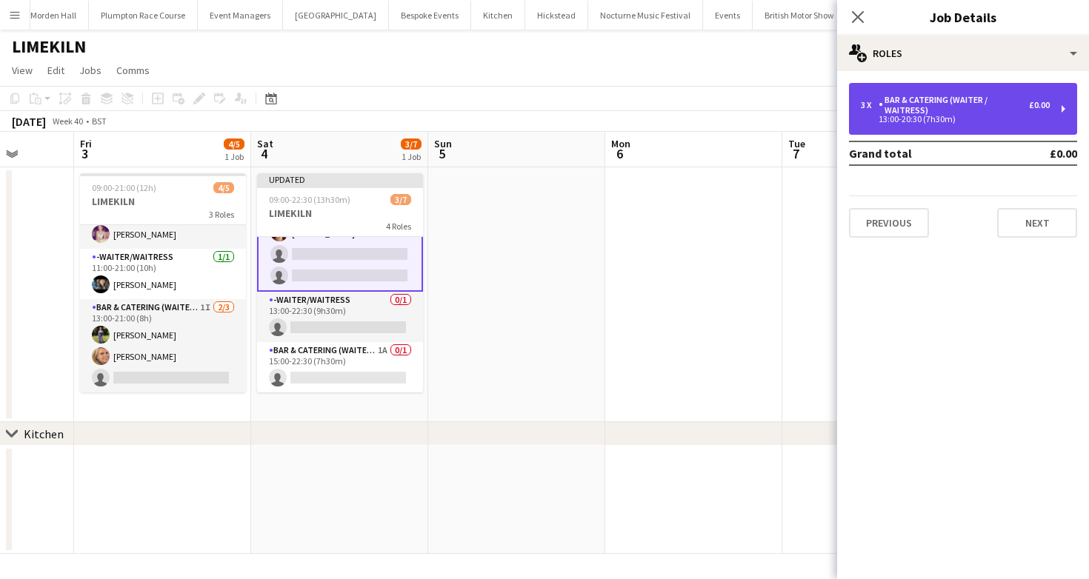
click at [968, 96] on div "Bar & Catering (Waiter / waitress)" at bounding box center [953, 105] width 150 height 21
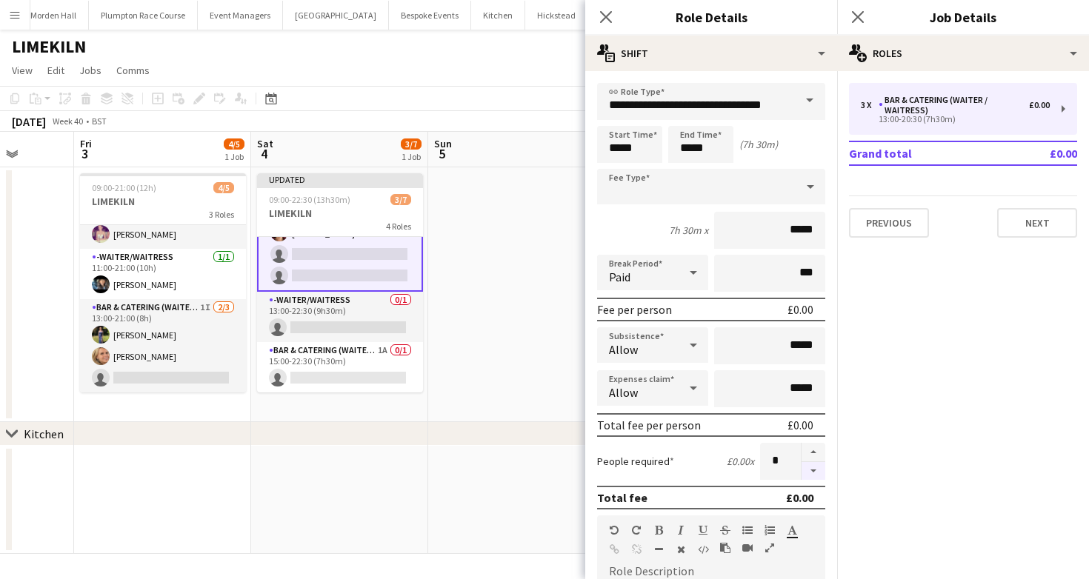
click at [812, 474] on button "button" at bounding box center [813, 471] width 24 height 19
type input "*"
click at [506, 73] on app-page-menu "View Day view expanded Day view collapsed Month view Date picker Jump to today …" at bounding box center [544, 72] width 1089 height 28
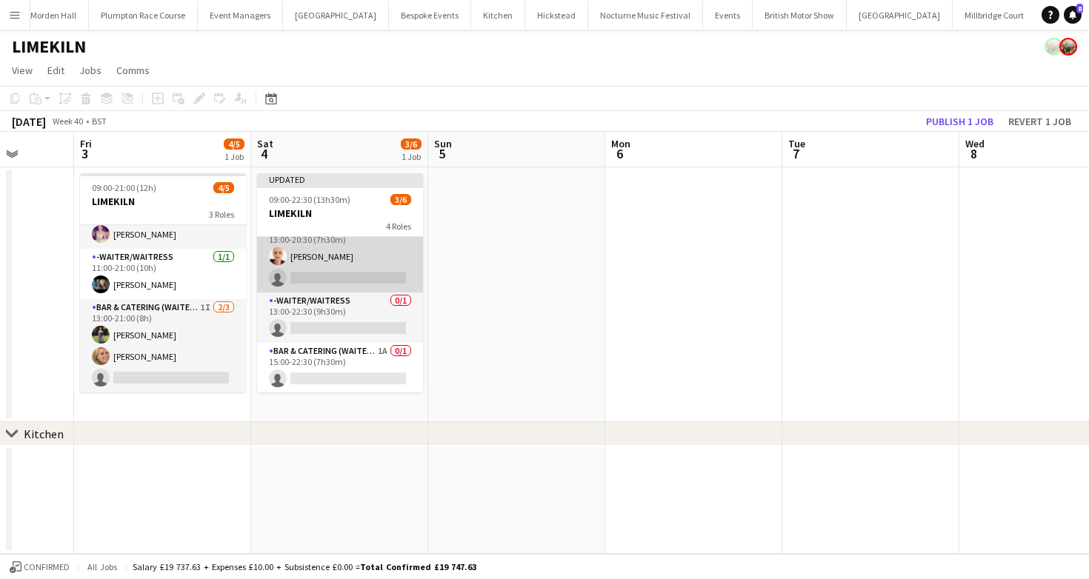
scroll to position [89, 0]
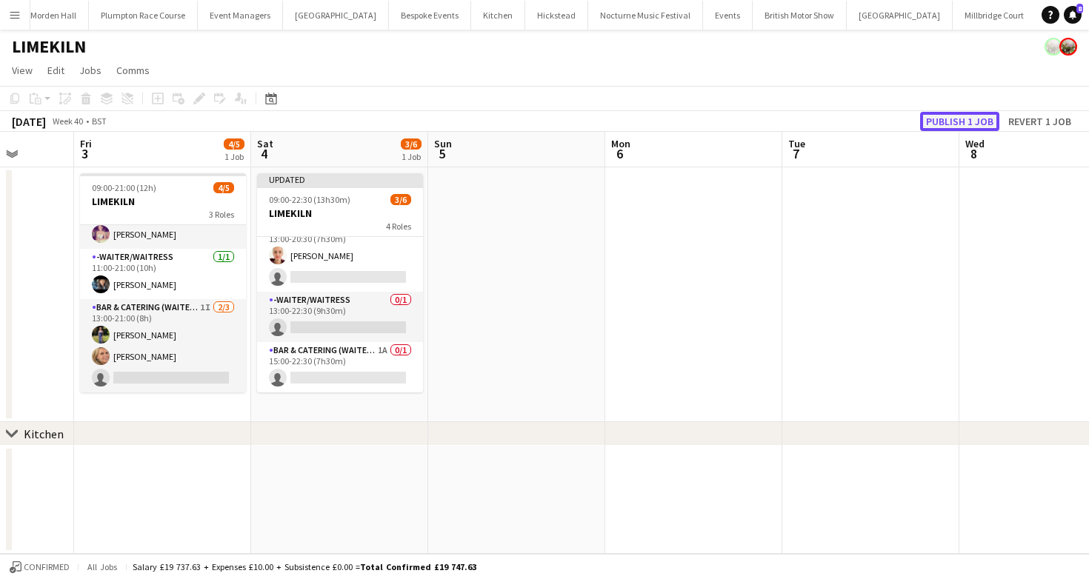
click at [947, 118] on button "Publish 1 job" at bounding box center [959, 121] width 79 height 19
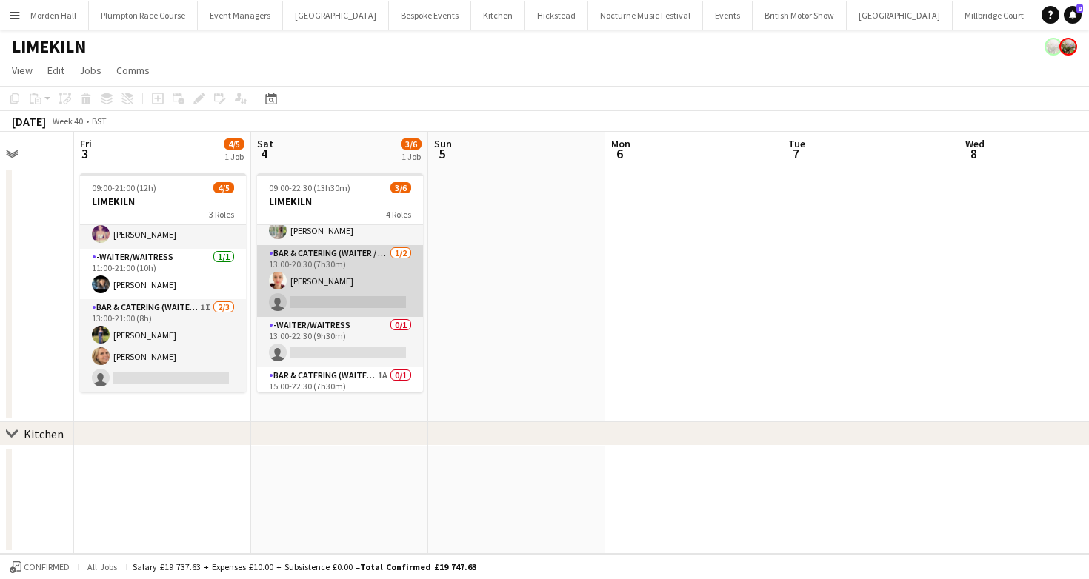
scroll to position [0, 0]
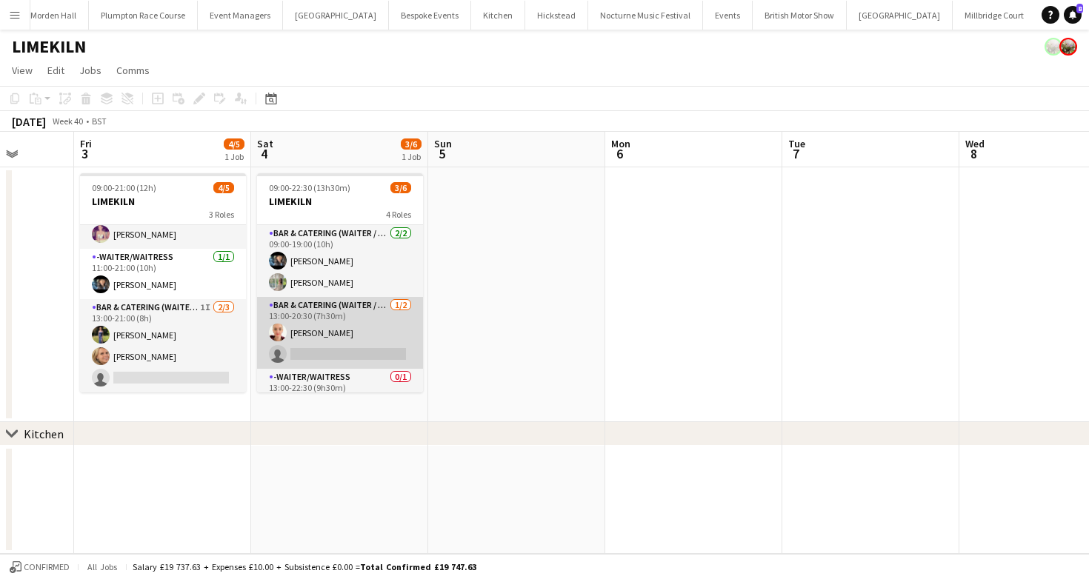
click at [341, 267] on app-card-role "Bar & Catering (Waiter / waitress) 2/2 09:00-19:00 (10h) Lydia Cameron Alexandr…" at bounding box center [340, 261] width 166 height 72
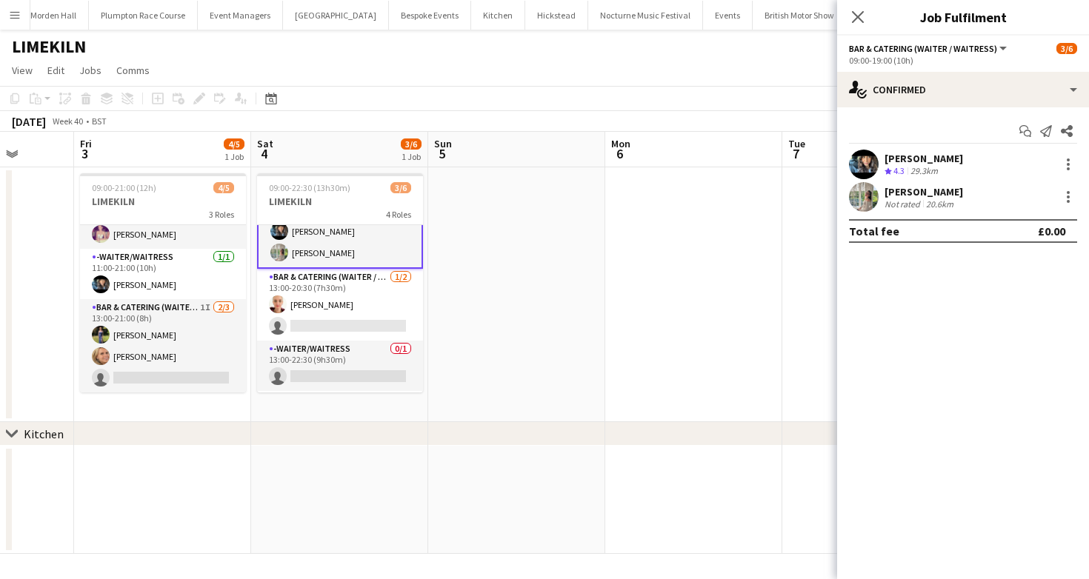
click at [555, 52] on div "LIMEKILN" at bounding box center [544, 44] width 1089 height 28
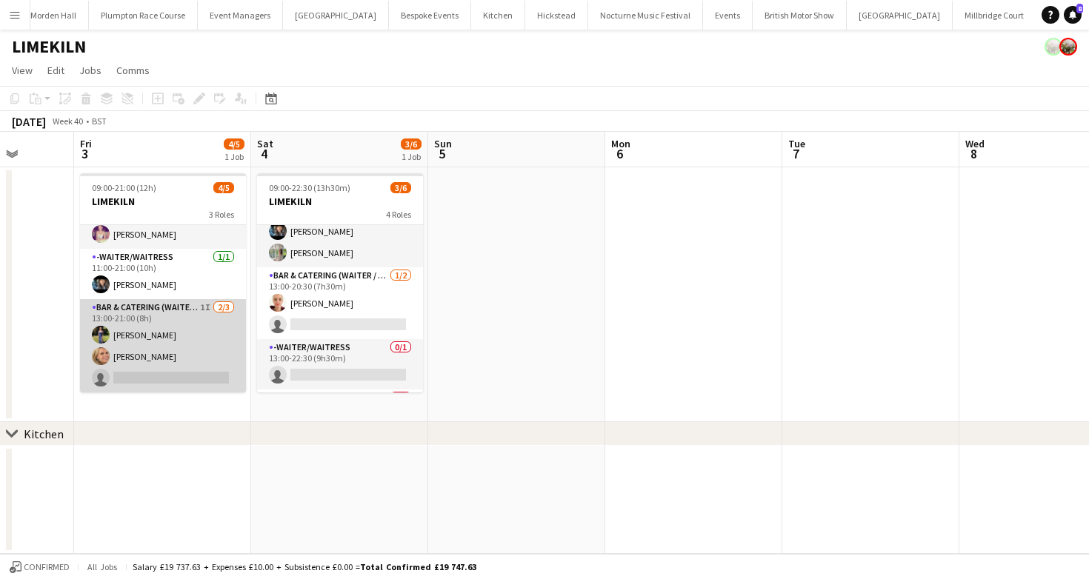
click at [109, 342] on app-card-role "Bar & Catering (Waiter / waitress) 1I 2/3 13:00-21:00 (8h) Holly Hunter Lucy Be…" at bounding box center [163, 345] width 166 height 93
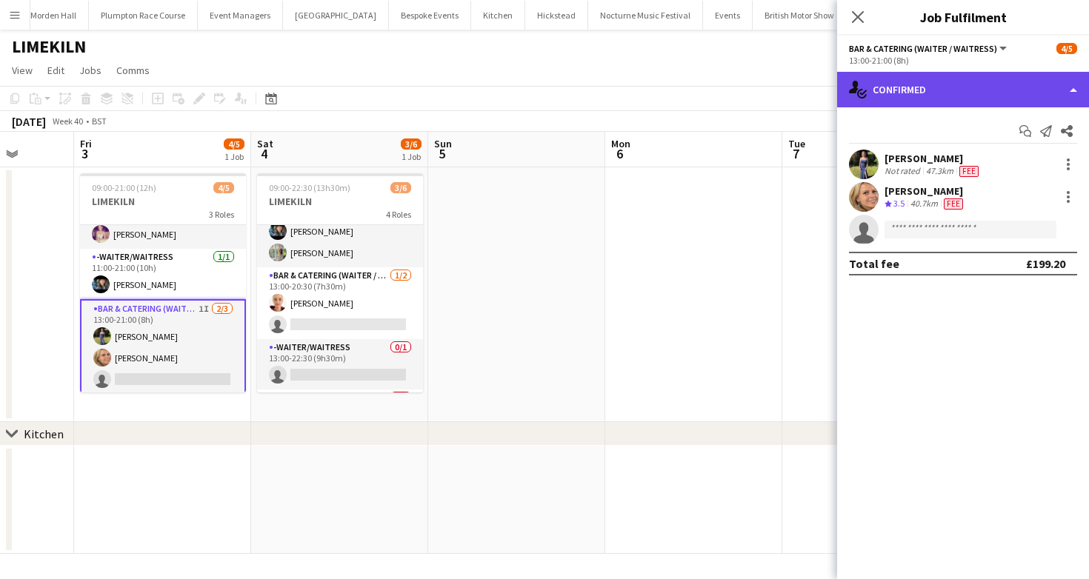
click at [998, 93] on div "single-neutral-actions-check-2 Confirmed" at bounding box center [963, 90] width 252 height 36
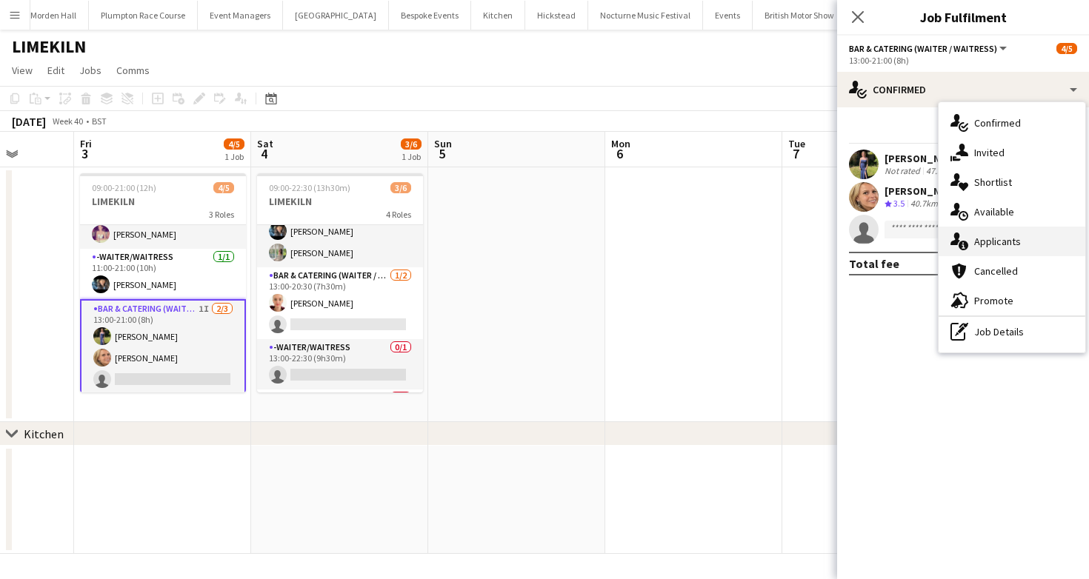
click at [1006, 233] on div "single-neutral-actions-information Applicants" at bounding box center [1011, 242] width 147 height 30
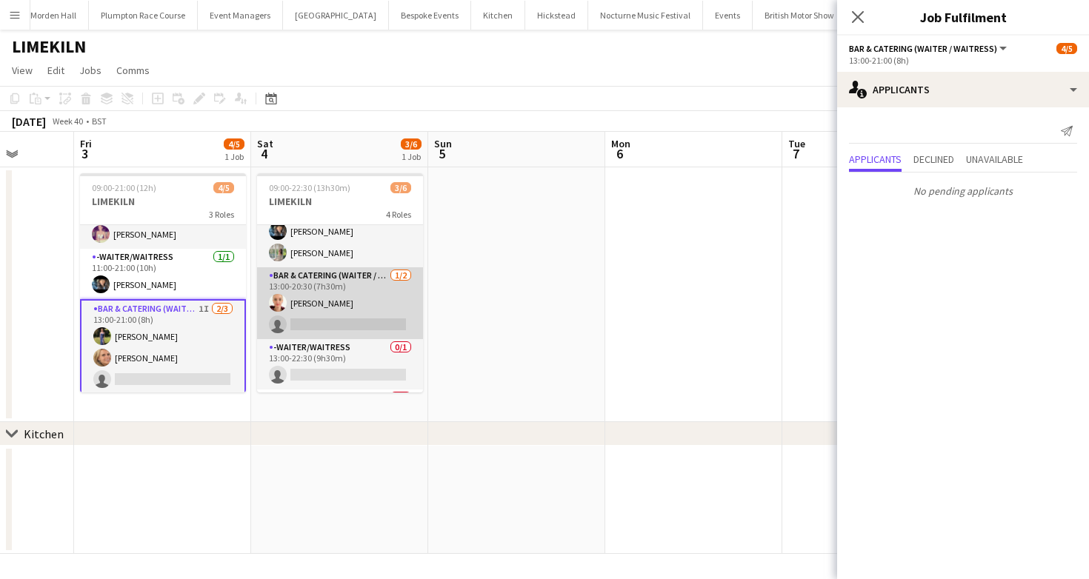
click at [386, 332] on app-card-role "Bar & Catering (Waiter / waitress) 1/2 13:00-20:30 (7h30m) Franceska T Imre sin…" at bounding box center [340, 303] width 166 height 72
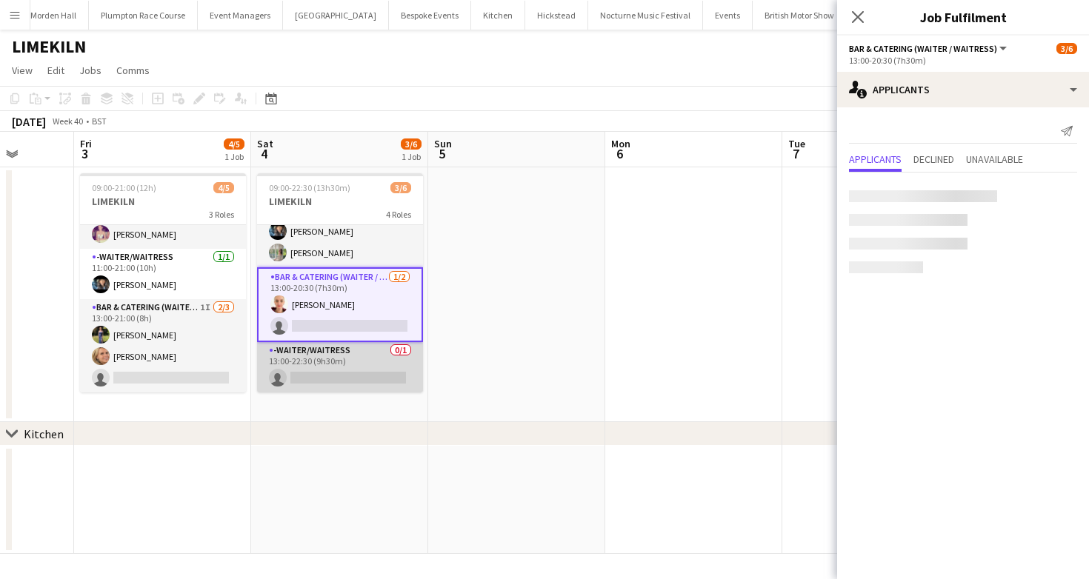
click at [390, 350] on app-card-role "-Waiter/Waitress 0/1 13:00-22:30 (9h30m) single-neutral-actions" at bounding box center [340, 367] width 166 height 50
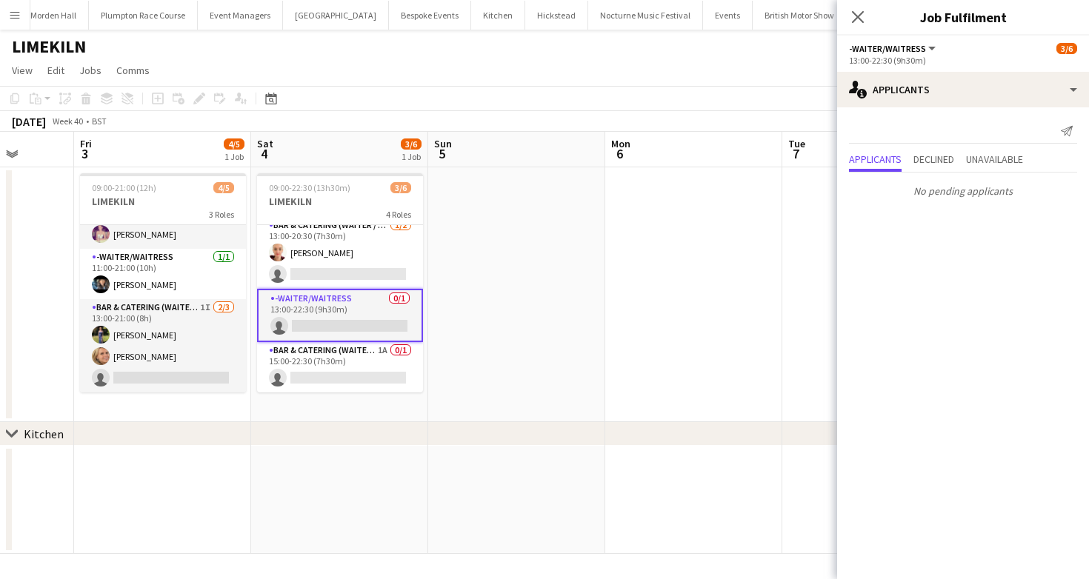
scroll to position [0, 0]
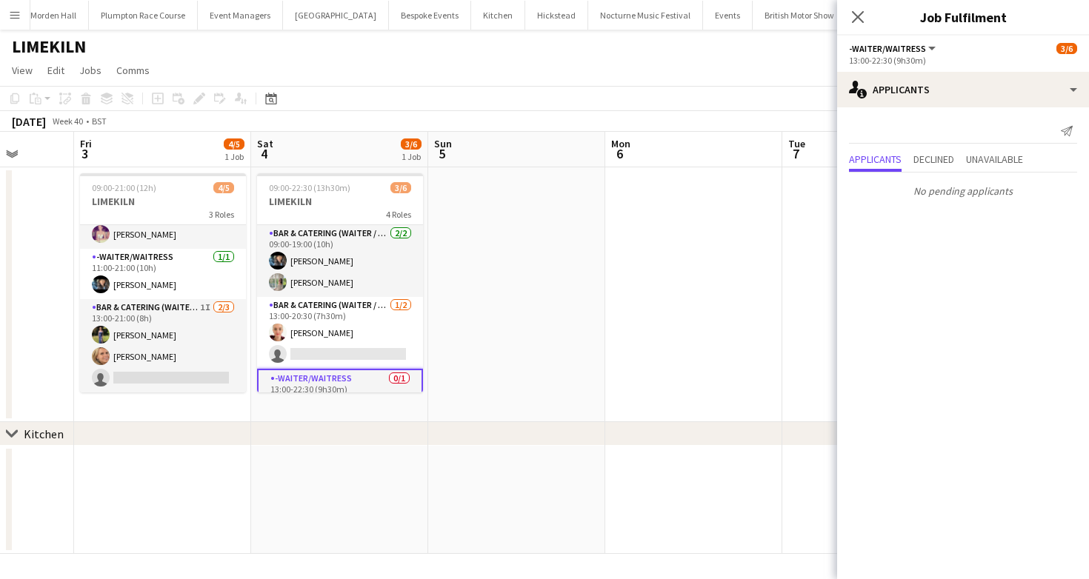
drag, startPoint x: 397, startPoint y: 104, endPoint x: 392, endPoint y: 165, distance: 61.0
click at [397, 104] on app-toolbar "Copy Paste Paste Command V Paste with crew Command Shift V Paste linked Job [GE…" at bounding box center [544, 98] width 1089 height 25
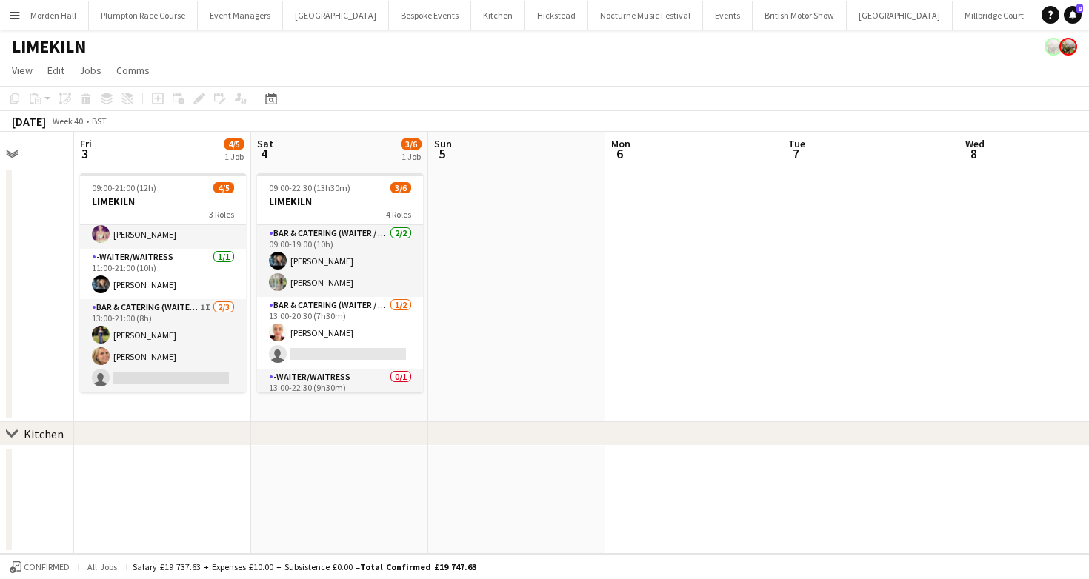
click at [521, 114] on div "October 2025 Week 40 • BST" at bounding box center [544, 121] width 1089 height 21
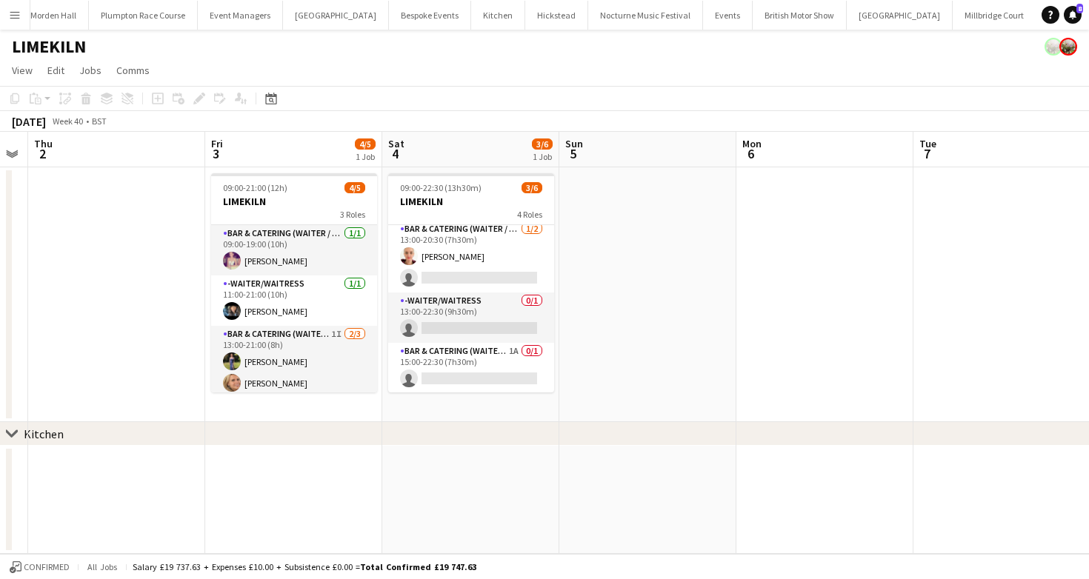
click at [481, 100] on app-toolbar "Copy Paste Paste Command V Paste with crew Command Shift V Paste linked Job [GE…" at bounding box center [544, 98] width 1089 height 25
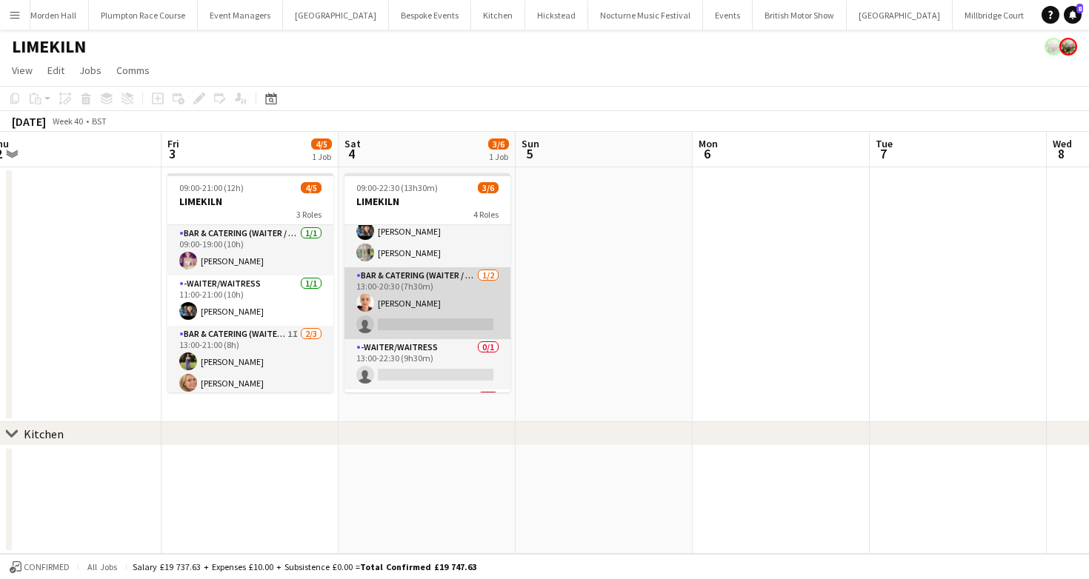
scroll to position [35, 0]
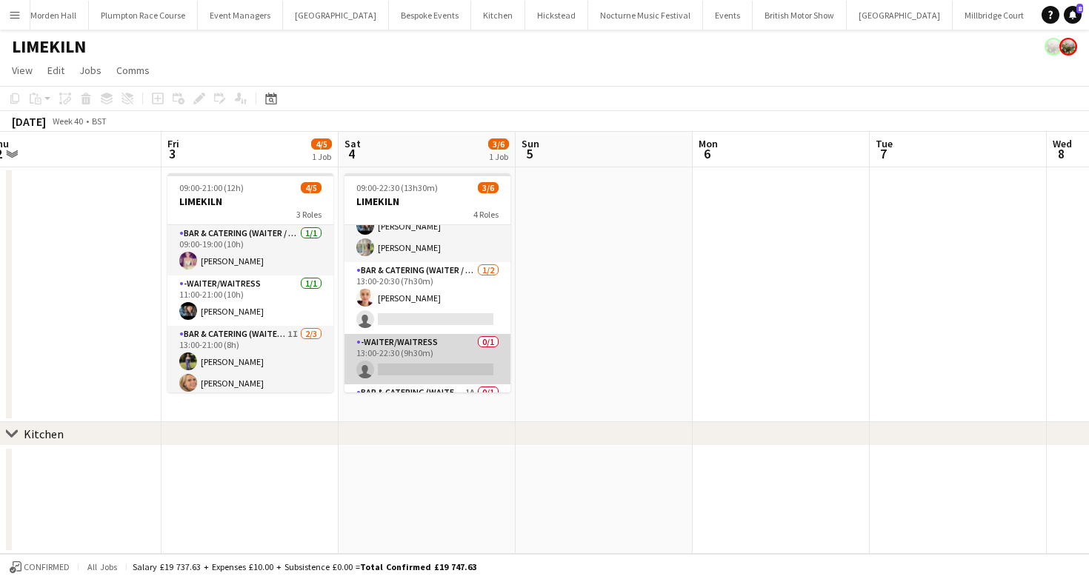
click at [411, 341] on app-card-role "-Waiter/Waitress 0/1 13:00-22:30 (9h30m) single-neutral-actions" at bounding box center [427, 359] width 166 height 50
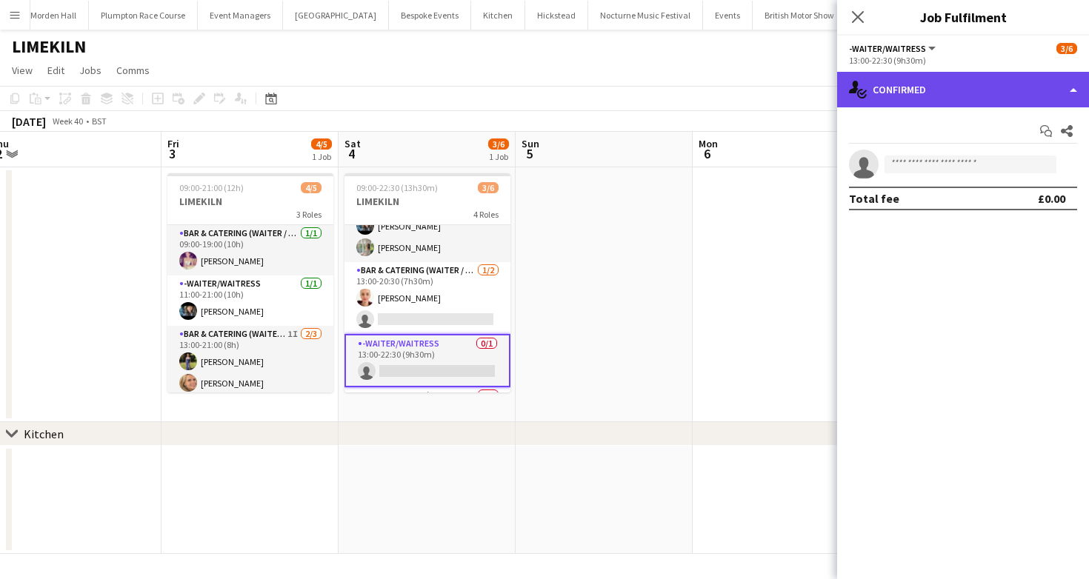
click at [875, 89] on div "single-neutral-actions-check-2 Confirmed" at bounding box center [963, 90] width 252 height 36
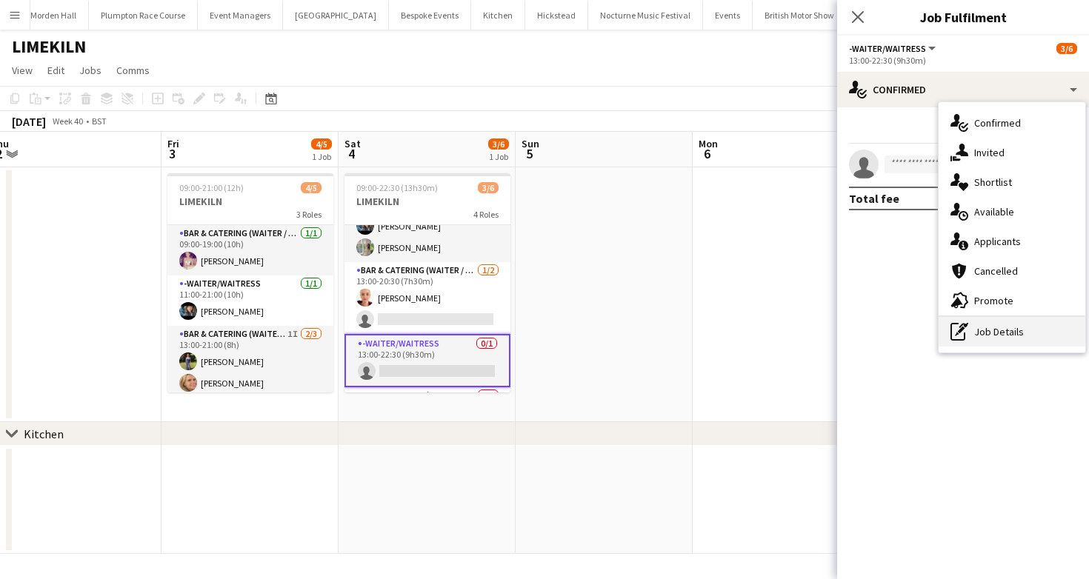
click at [972, 328] on div "pen-write Job Details" at bounding box center [1011, 332] width 147 height 30
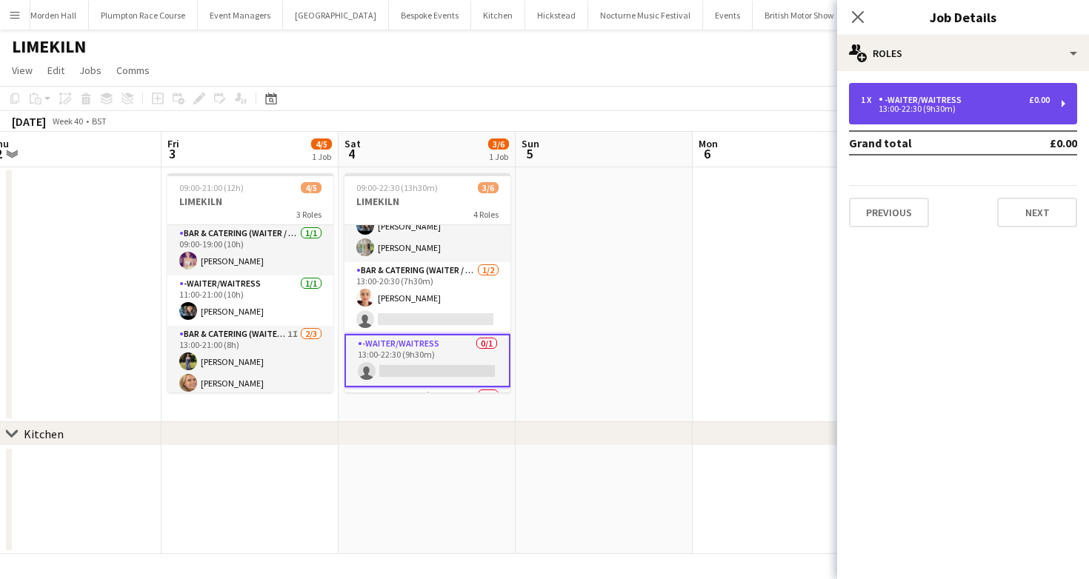
click at [915, 111] on div "13:00-22:30 (9h30m)" at bounding box center [955, 108] width 189 height 7
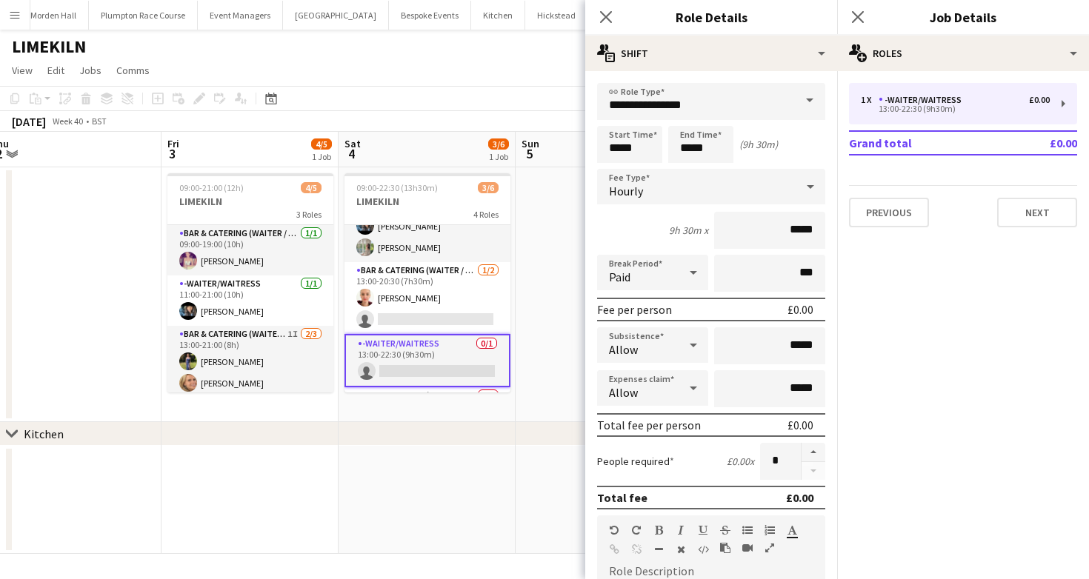
click at [366, 115] on div "October 2025 Week 40 • BST" at bounding box center [544, 121] width 1089 height 21
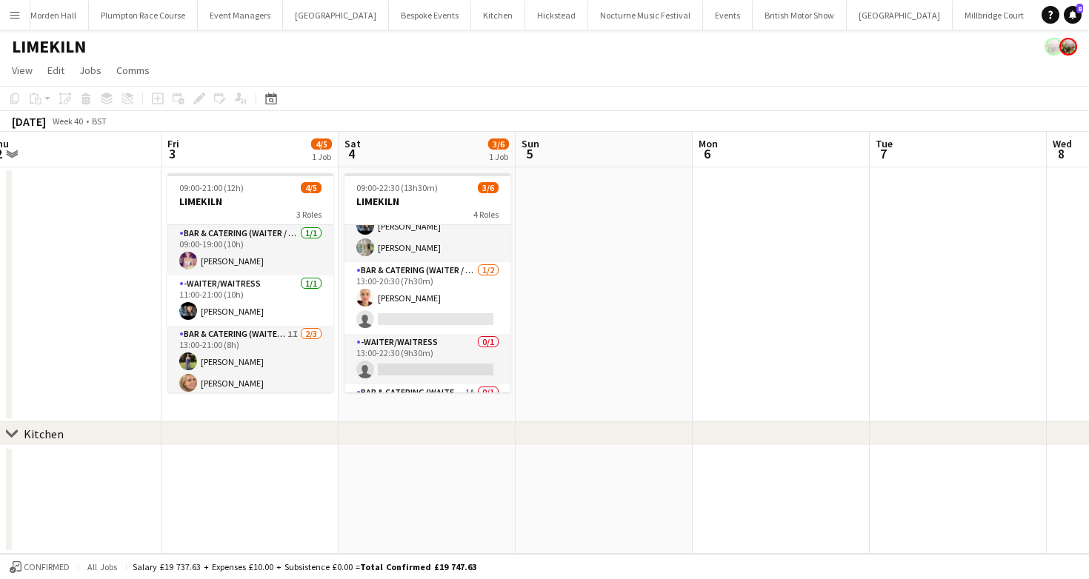
click at [549, 111] on div "October 2025 Week 40 • BST" at bounding box center [544, 121] width 1089 height 21
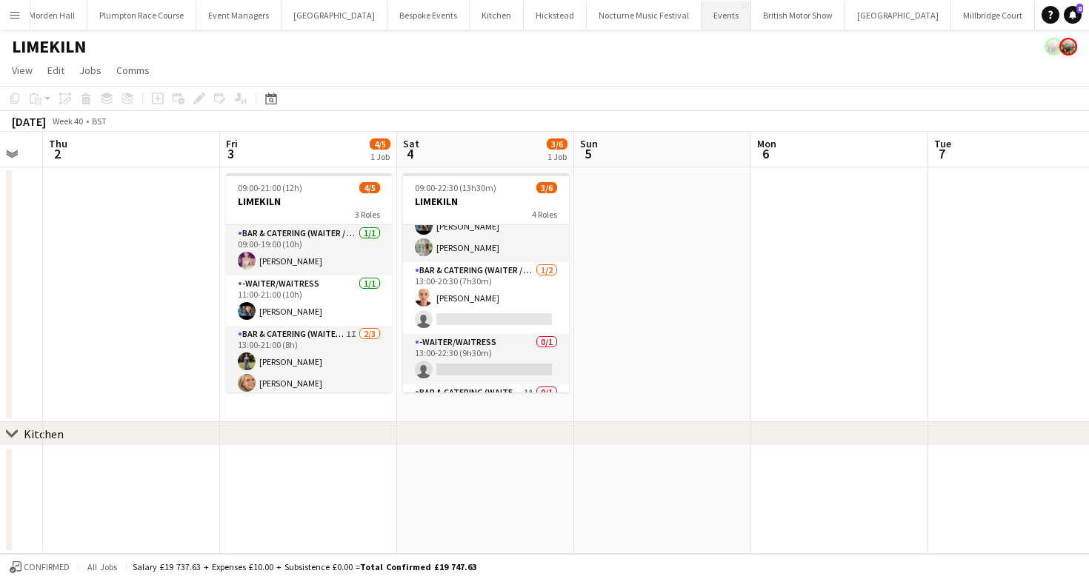
scroll to position [0, 693]
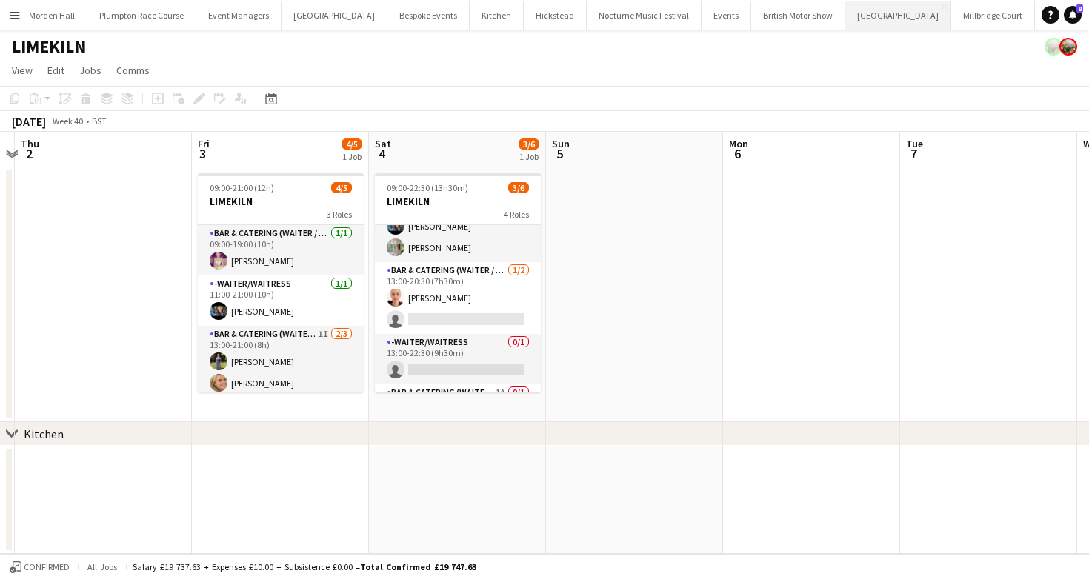
click at [845, 13] on button "Micklefield Hall Close" at bounding box center [898, 15] width 106 height 29
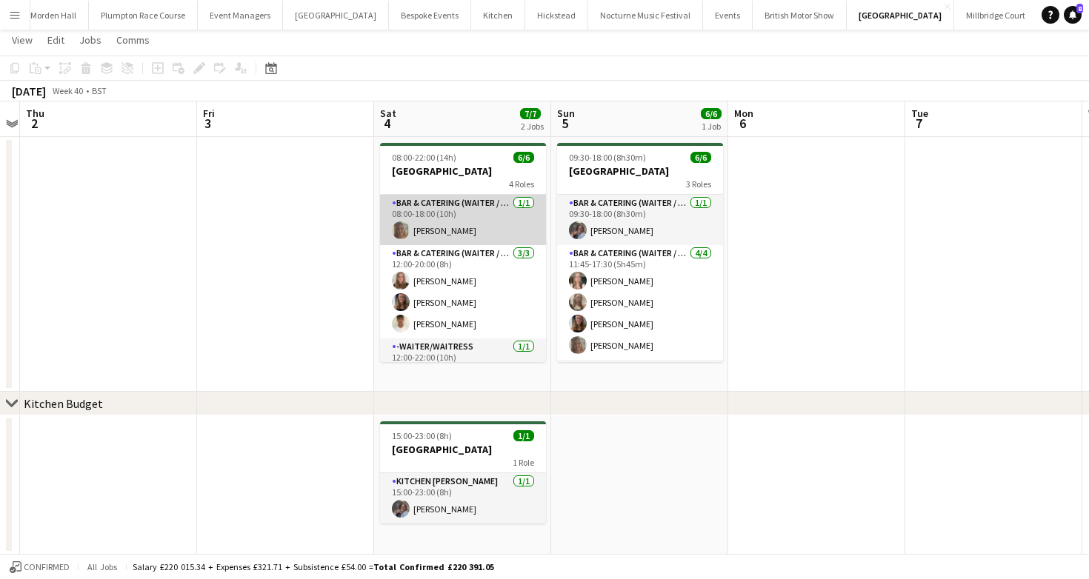
click at [425, 202] on app-card-role "Bar & Catering (Waiter / waitress) 1/1 08:00-18:00 (10h) Amy Pemberton" at bounding box center [463, 220] width 166 height 50
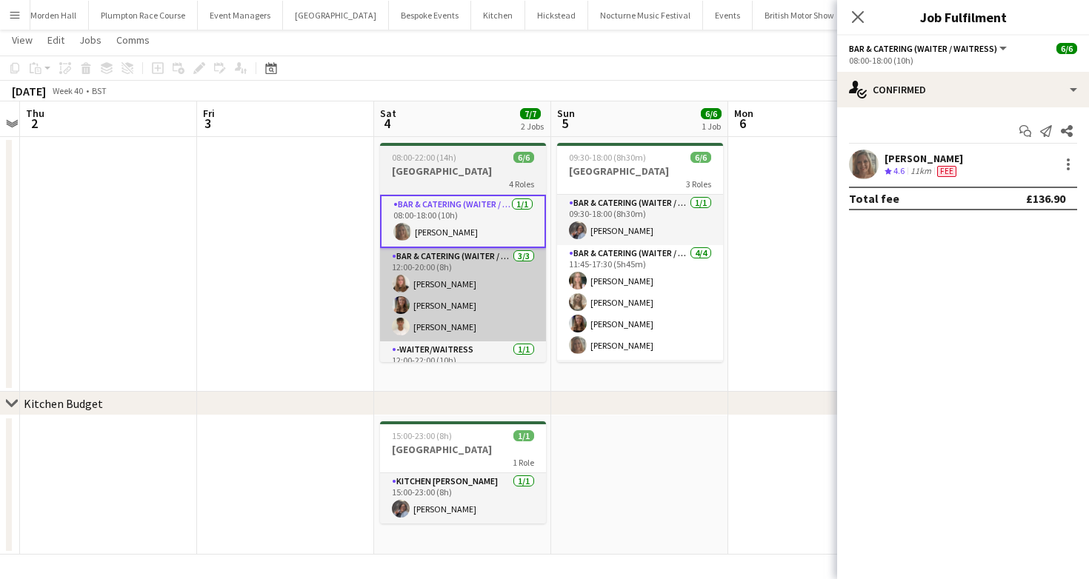
click at [410, 322] on app-card-role "Bar & Catering (Waiter / waitress) 3/3 12:00-20:00 (8h) Daisy Shaw Mia Brady Ha…" at bounding box center [463, 294] width 166 height 93
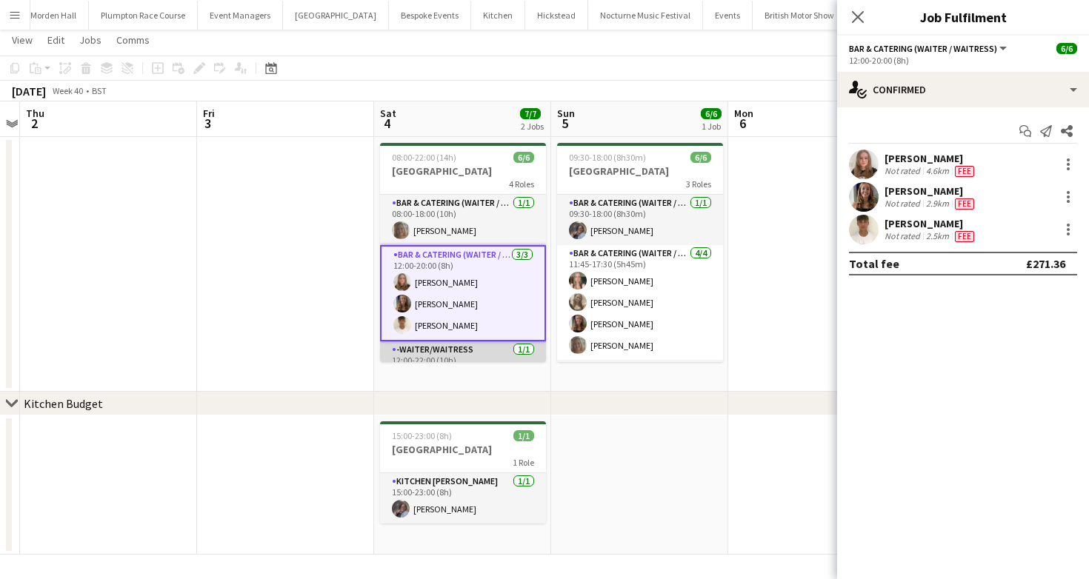
click at [501, 353] on app-card-role "-Waiter/Waitress 1/1 12:00-22:00 (10h) Charlie Sylvester" at bounding box center [463, 366] width 166 height 50
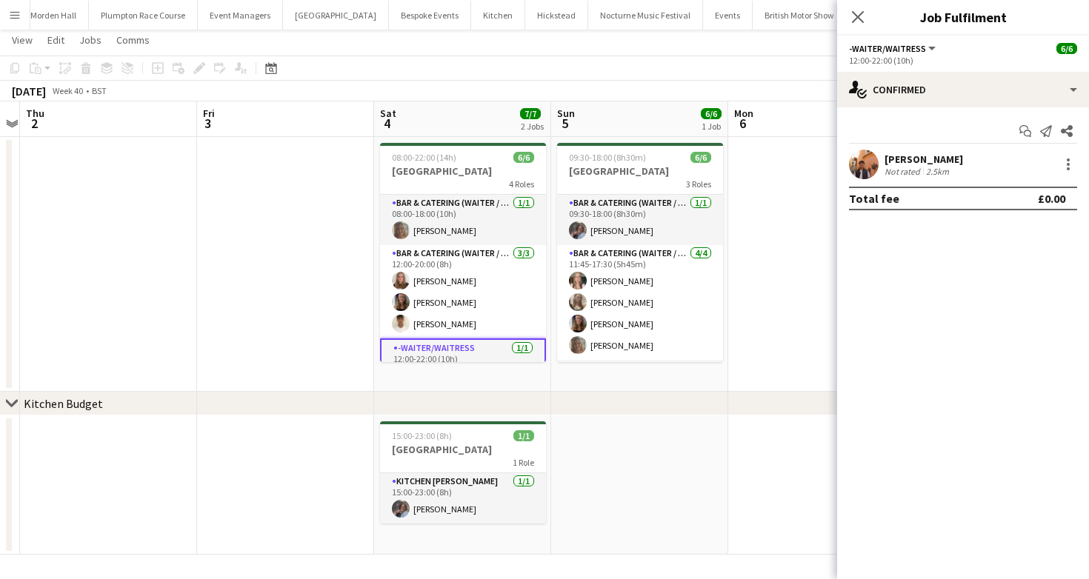
scroll to position [80, 0]
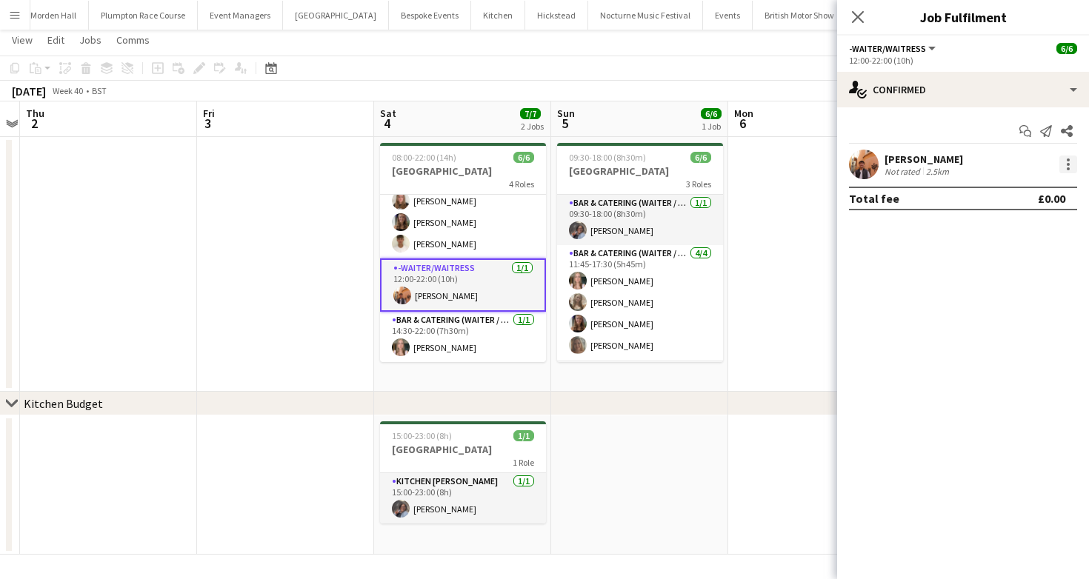
click at [1071, 166] on div at bounding box center [1068, 165] width 18 height 18
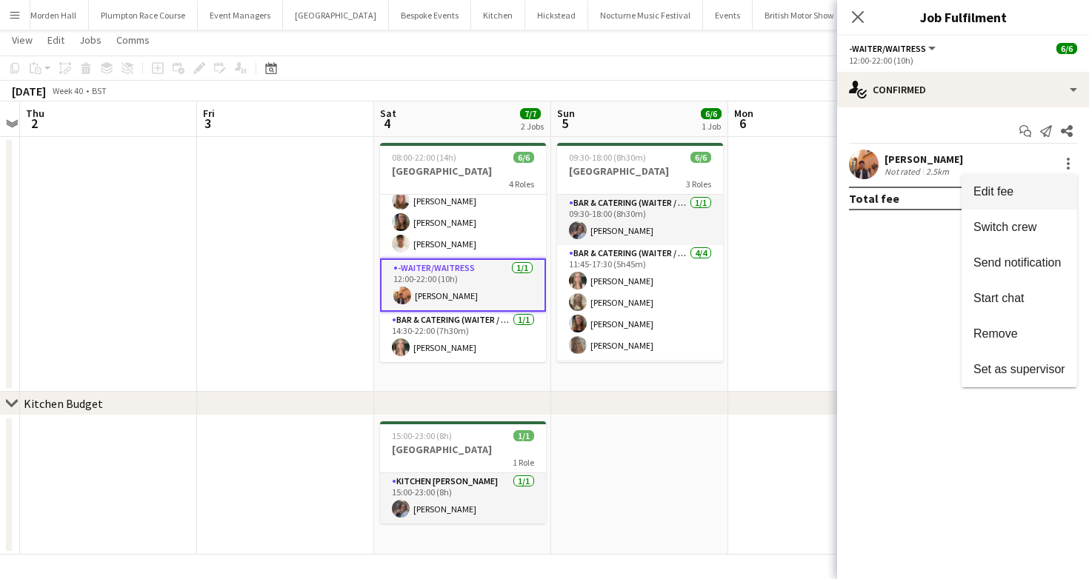
click at [1020, 193] on span "Edit fee" at bounding box center [1019, 191] width 92 height 13
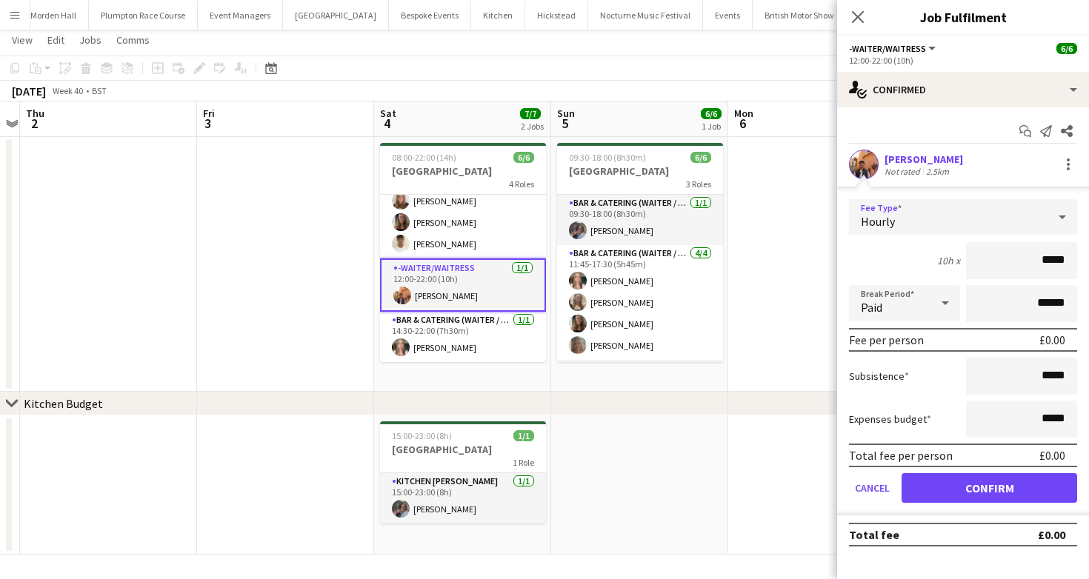
click at [915, 213] on div "Hourly" at bounding box center [948, 217] width 198 height 36
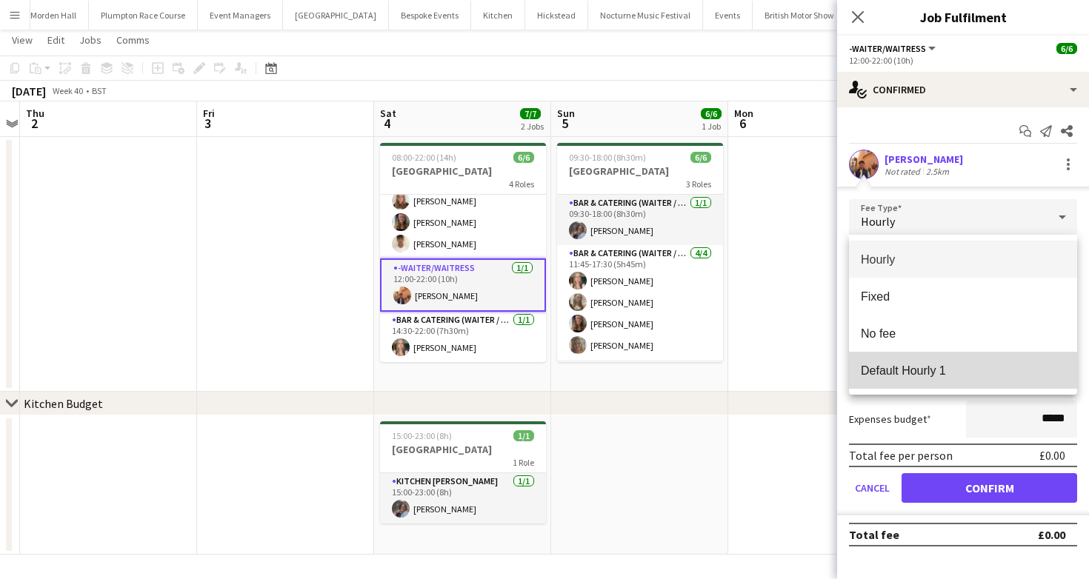
click at [899, 381] on mat-option "Default Hourly 1" at bounding box center [963, 370] width 228 height 37
type input "******"
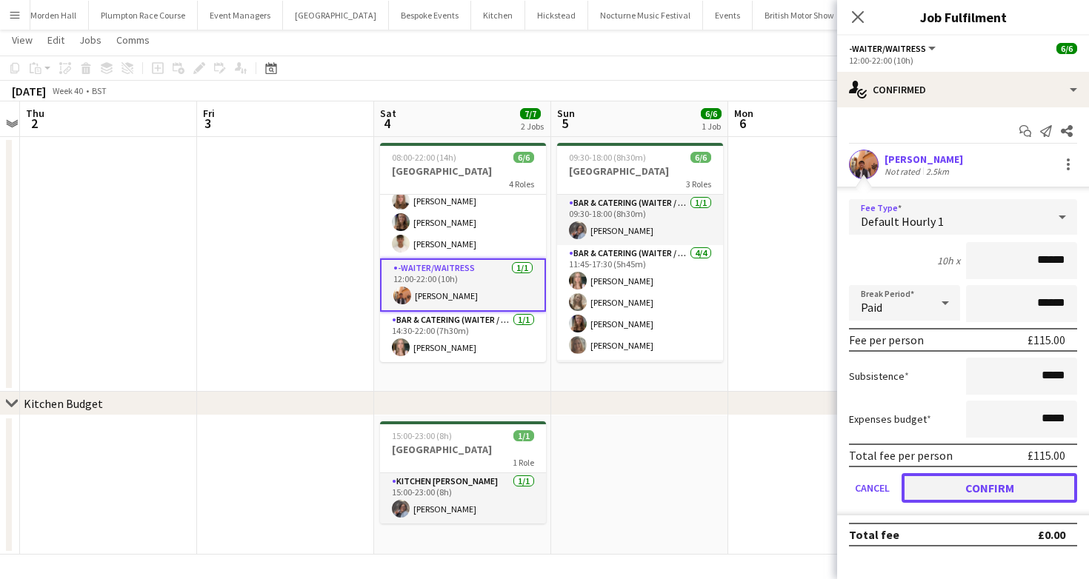
click at [964, 501] on button "Confirm" at bounding box center [989, 488] width 176 height 30
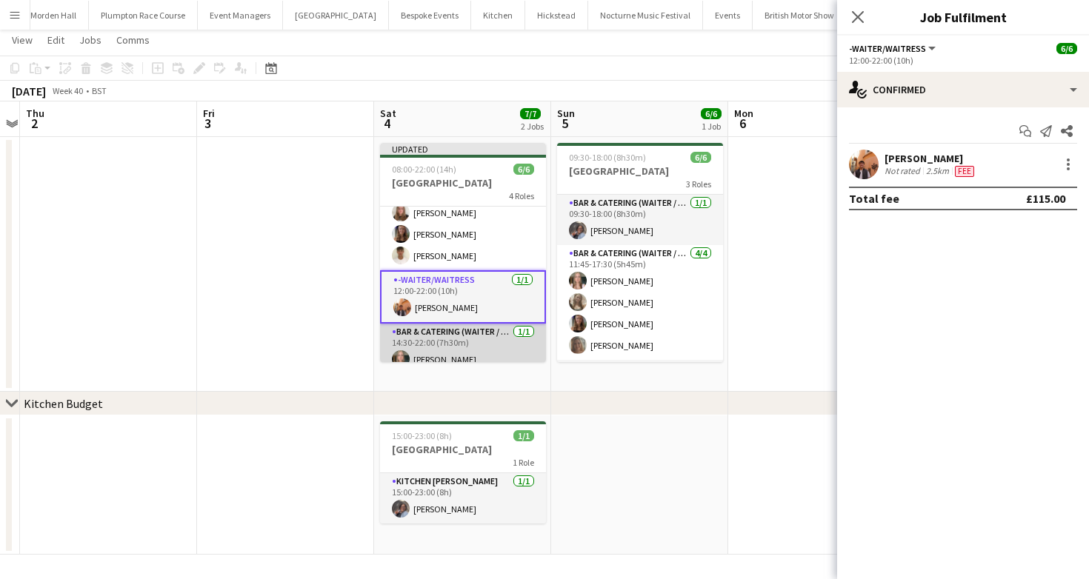
click at [473, 348] on app-card-role "Bar & Catering (Waiter / waitress) 1/1 14:30-22:00 (7h30m) Alice Ruttley" at bounding box center [463, 349] width 166 height 50
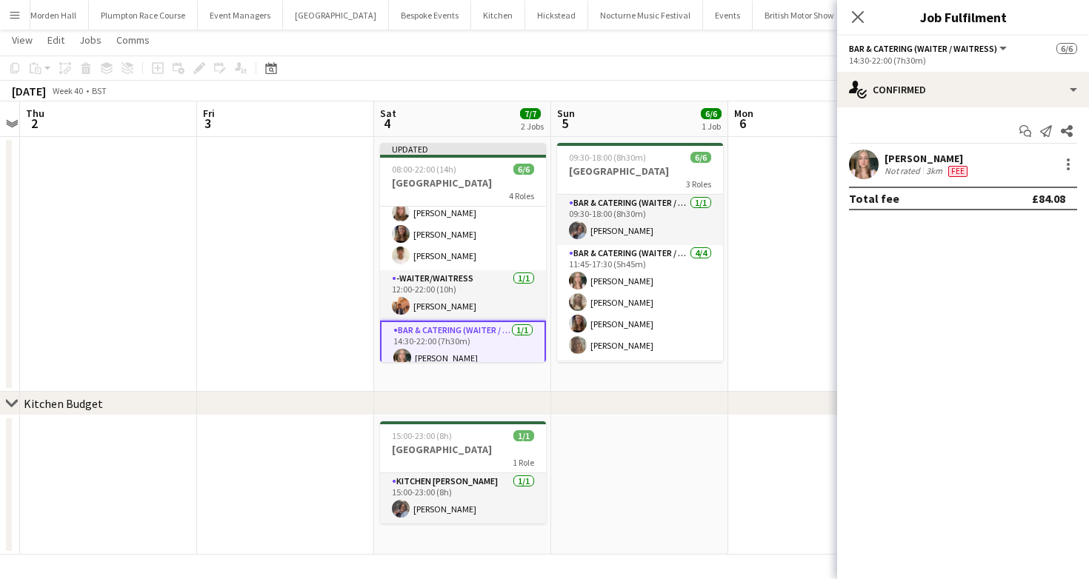
click at [715, 88] on div "October 2025 Week 40 • BST Publish 1 job Revert 1 job" at bounding box center [544, 91] width 1089 height 21
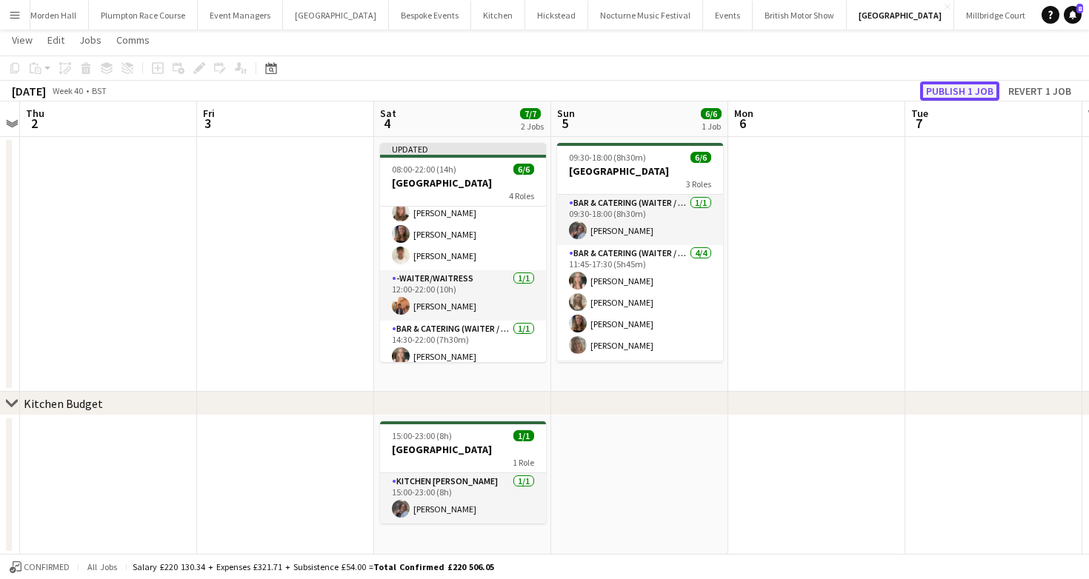
click at [959, 96] on button "Publish 1 job" at bounding box center [959, 90] width 79 height 19
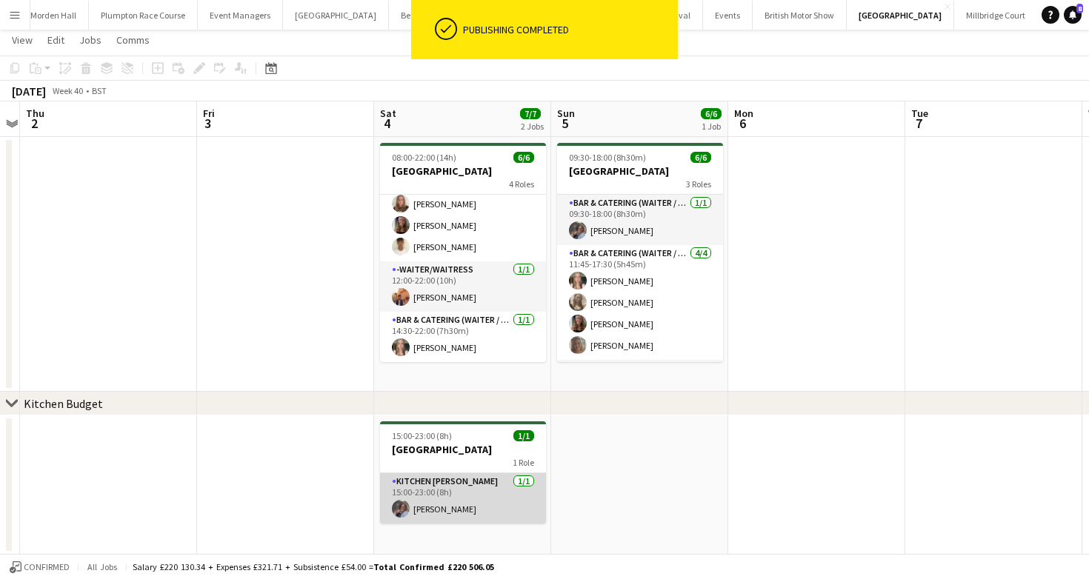
scroll to position [77, 0]
click at [449, 487] on app-card-role "Kitchen Porter 1/1 15:00-23:00 (8h) Deborah Edema" at bounding box center [463, 498] width 166 height 50
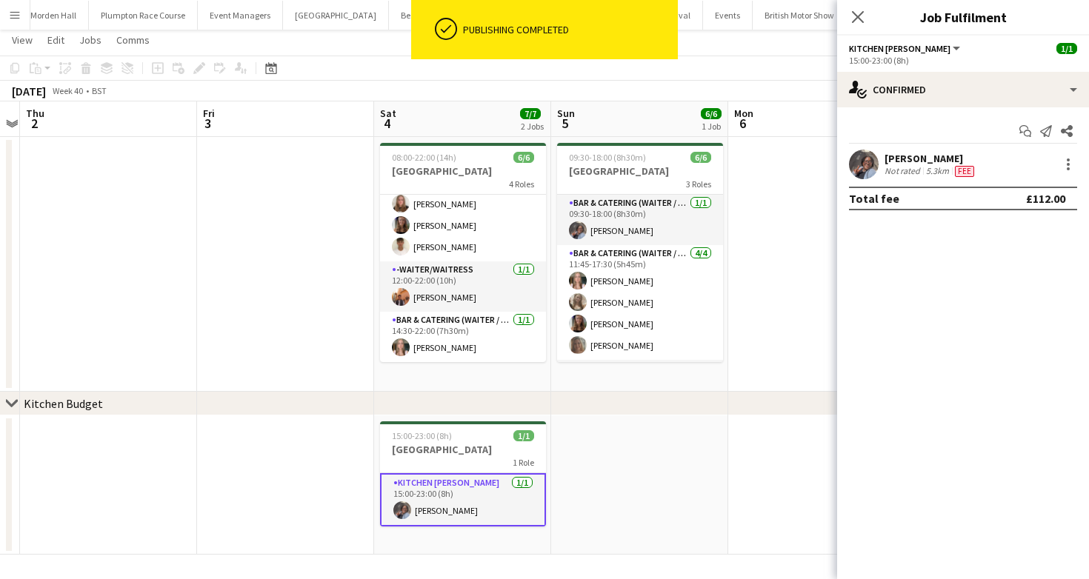
click at [466, 98] on div "October 2025 Week 40 • BST" at bounding box center [544, 91] width 1089 height 21
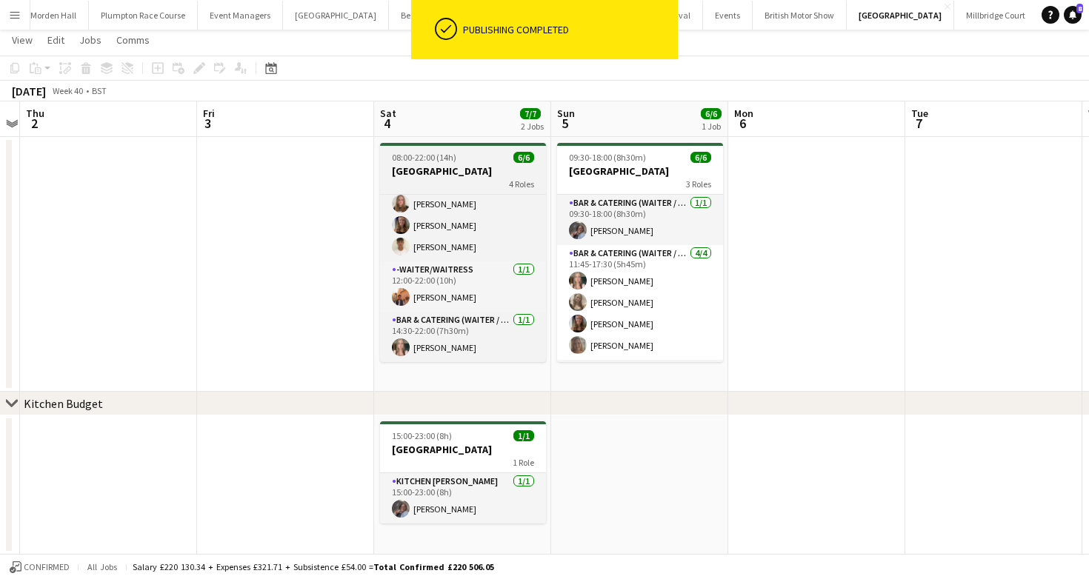
click at [471, 159] on div "08:00-22:00 (14h) 6/6" at bounding box center [463, 157] width 166 height 11
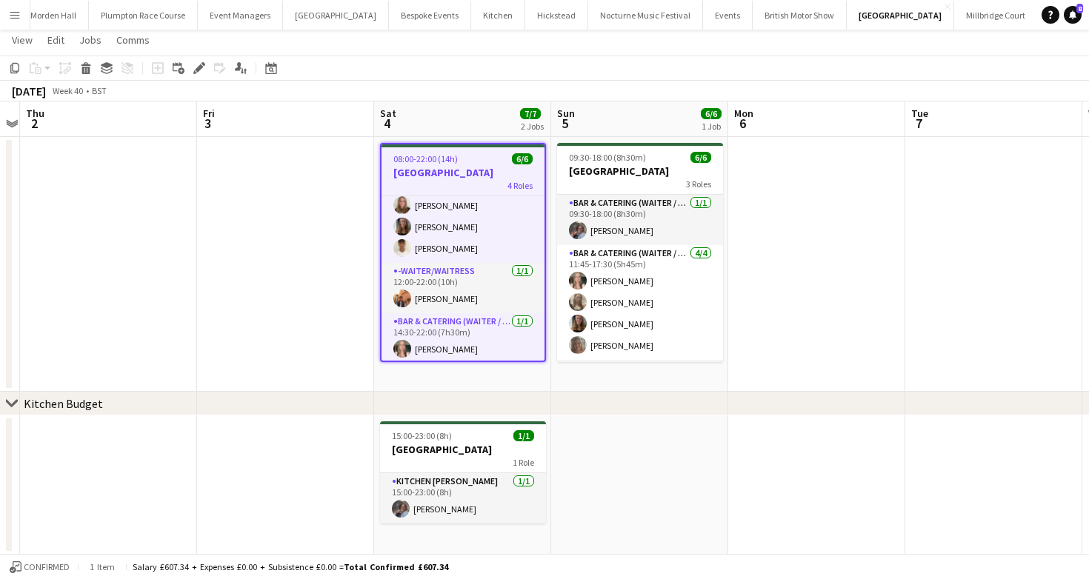
scroll to position [80, 0]
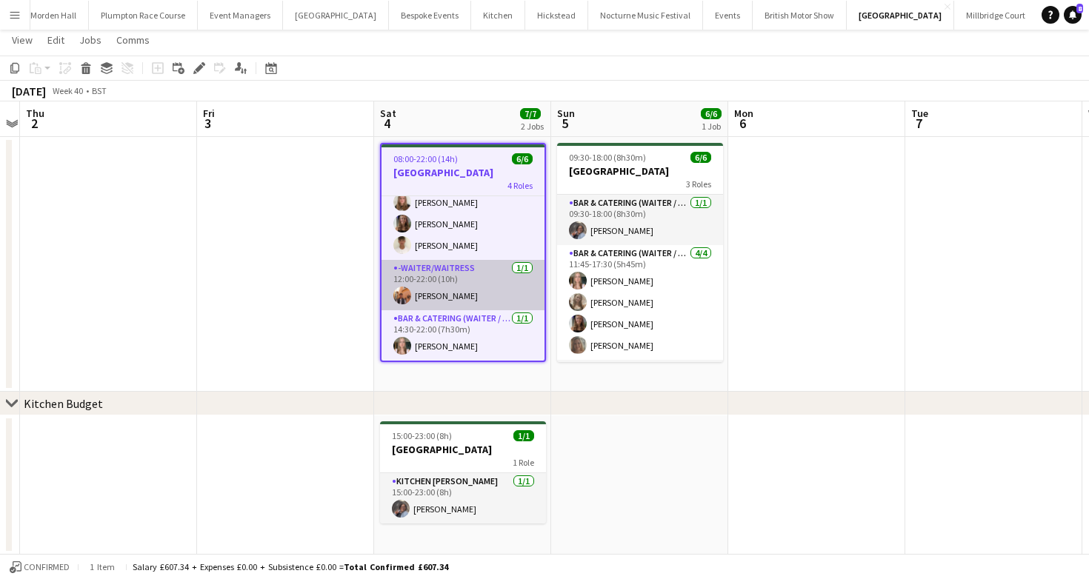
click at [473, 260] on app-card-role "-Waiter/Waitress 1/1 12:00-22:00 (10h) Charlie Sylvester" at bounding box center [462, 285] width 163 height 50
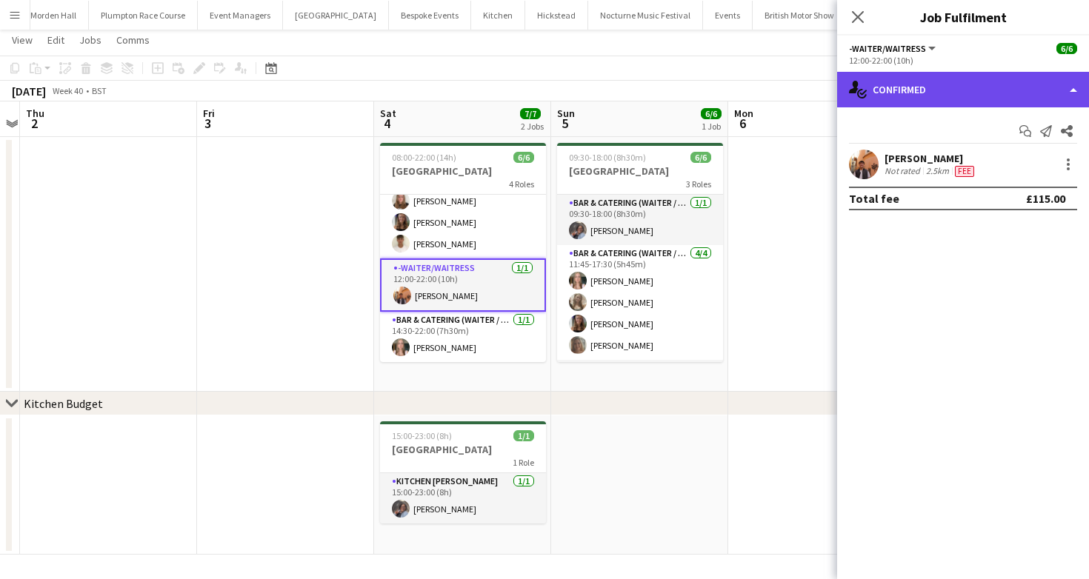
click at [1020, 104] on div "single-neutral-actions-check-2 Confirmed" at bounding box center [963, 90] width 252 height 36
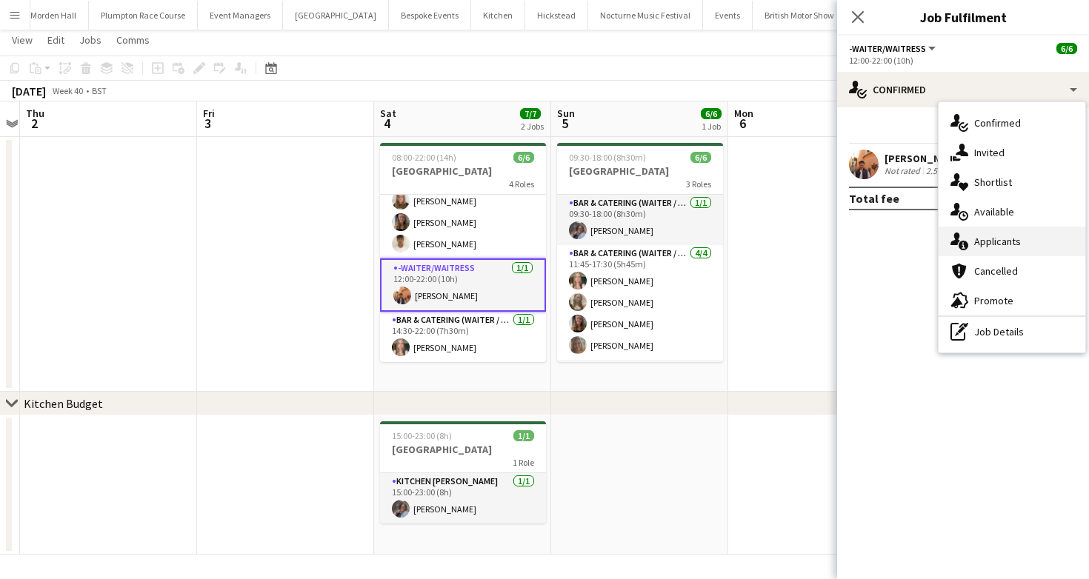
click at [1010, 242] on span "Applicants" at bounding box center [997, 241] width 47 height 13
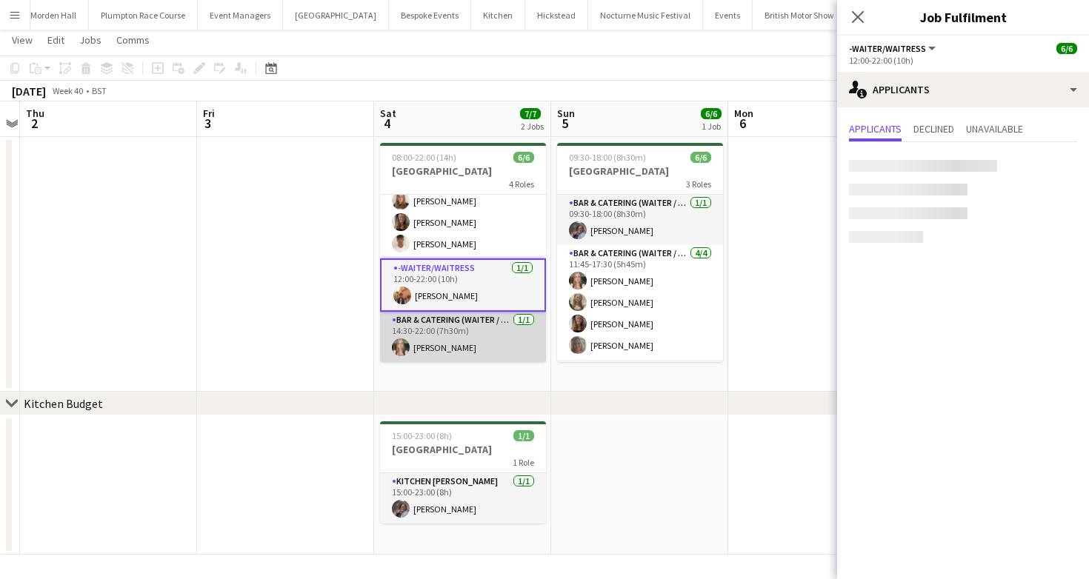
click at [450, 329] on app-card-role "Bar & Catering (Waiter / waitress) 1/1 14:30-22:00 (7h30m) Alice Ruttley" at bounding box center [463, 337] width 166 height 50
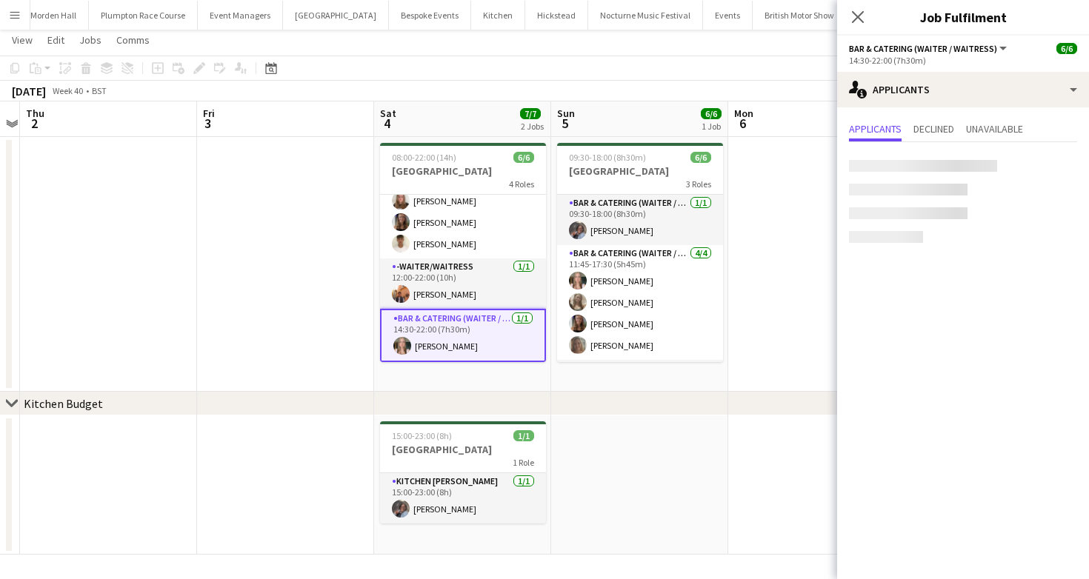
scroll to position [1, 0]
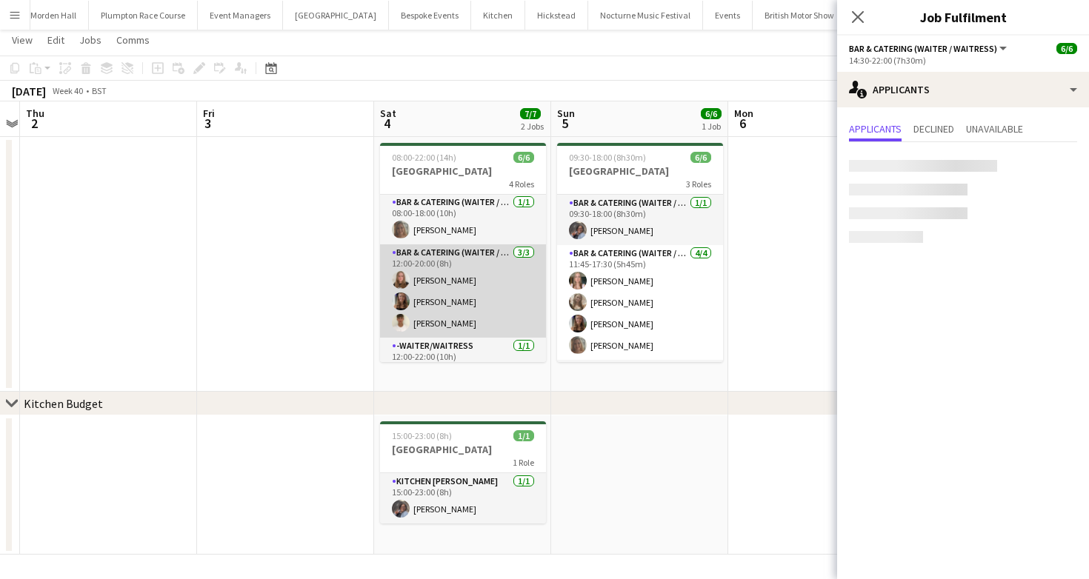
click at [456, 298] on app-card-role "Bar & Catering (Waiter / waitress) 3/3 12:00-20:00 (8h) Daisy Shaw Mia Brady Ha…" at bounding box center [463, 290] width 166 height 93
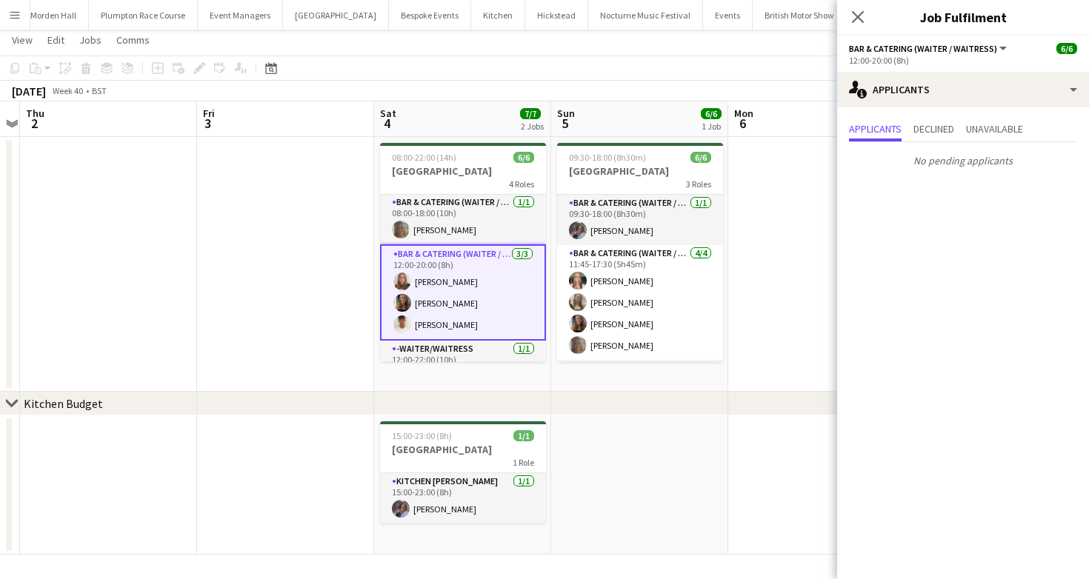
scroll to position [0, 0]
click at [442, 207] on app-card-role "Bar & Catering (Waiter / waitress) 1/1 08:00-18:00 (10h) Amy Pemberton" at bounding box center [463, 220] width 166 height 50
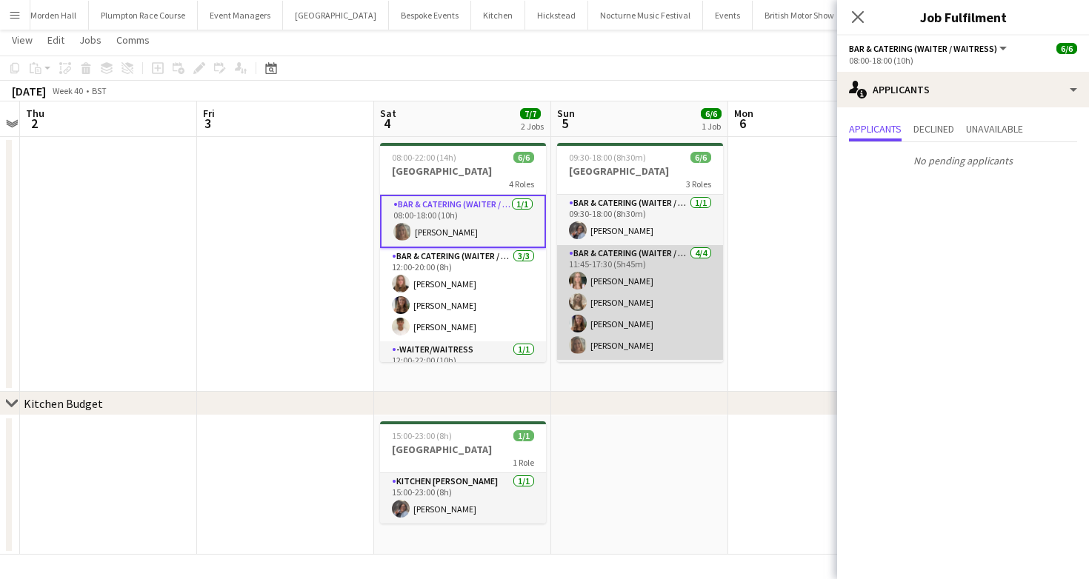
click at [622, 253] on app-card-role "Bar & Catering (Waiter / waitress) 4/4 11:45-17:30 (5h45m) Alice Ruttley Olivia…" at bounding box center [640, 302] width 166 height 115
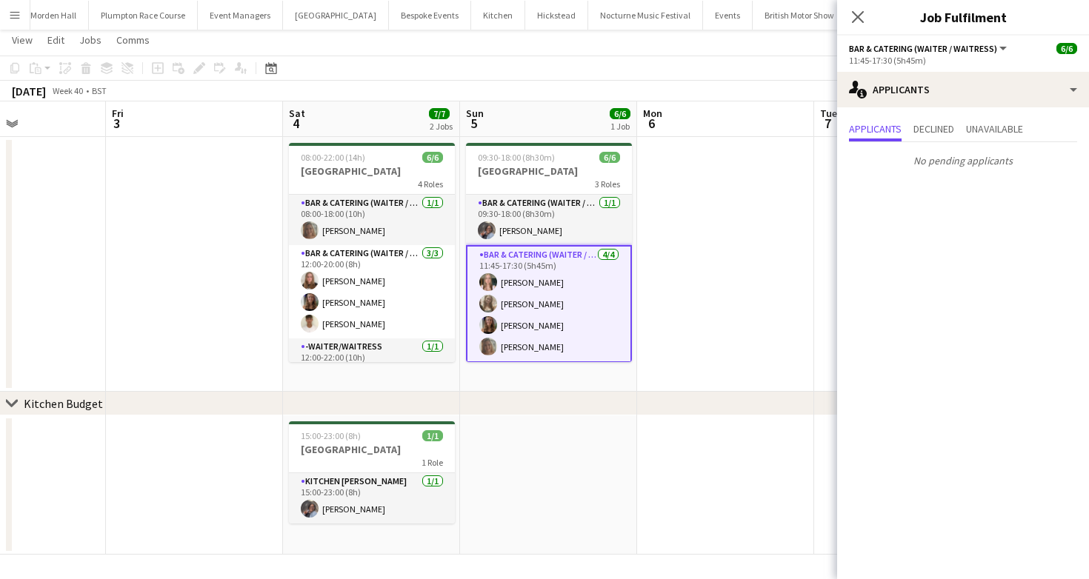
scroll to position [0, 659]
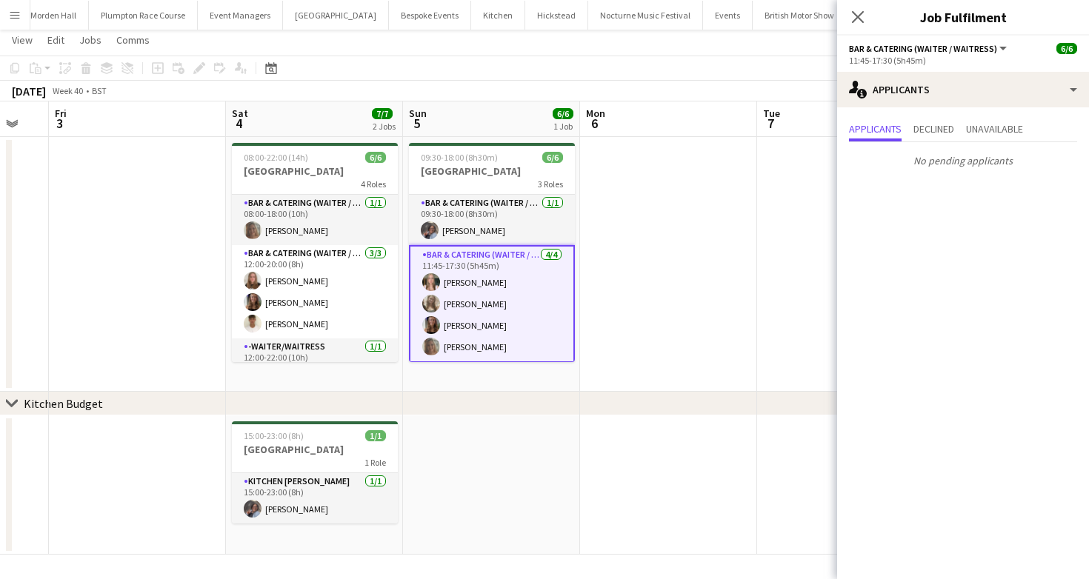
click at [597, 111] on span "Mon" at bounding box center [595, 113] width 19 height 13
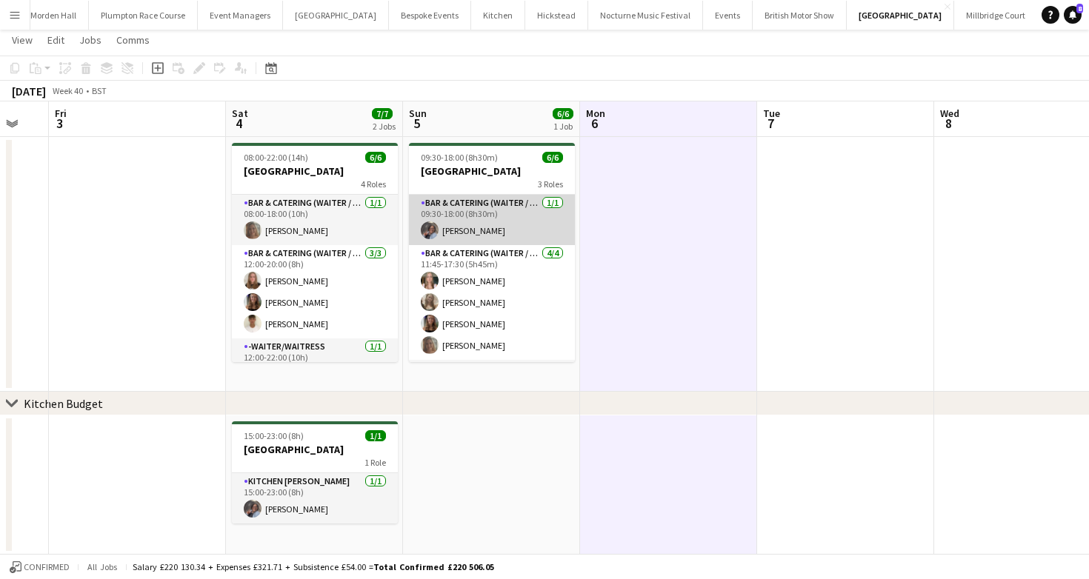
click at [487, 229] on app-card-role "Bar & Catering (Waiter / waitress) 1/1 09:30-18:00 (8h30m) Deborah Edema" at bounding box center [492, 220] width 166 height 50
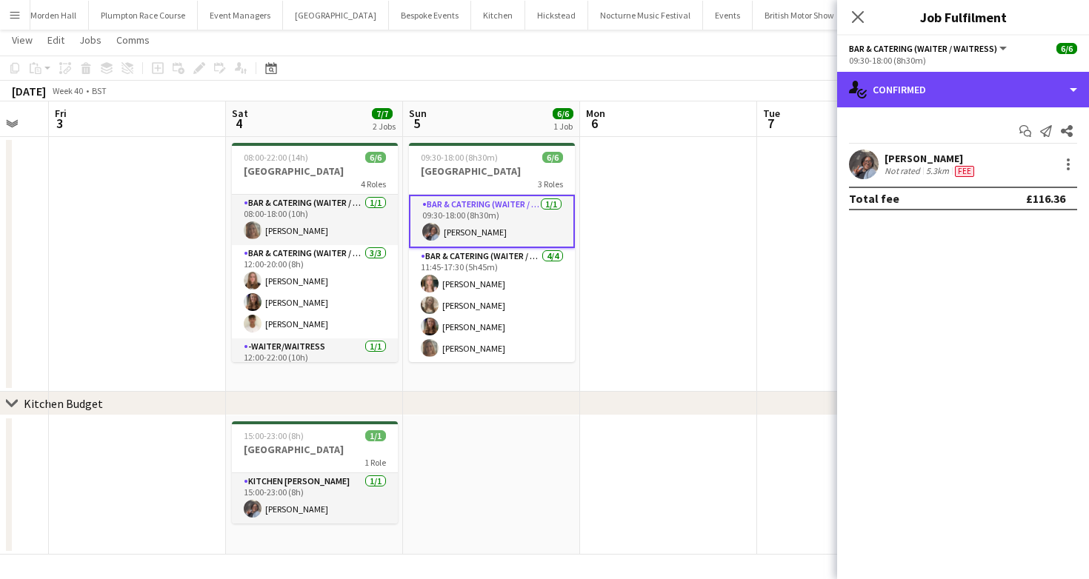
click at [936, 100] on div "single-neutral-actions-check-2 Confirmed" at bounding box center [963, 90] width 252 height 36
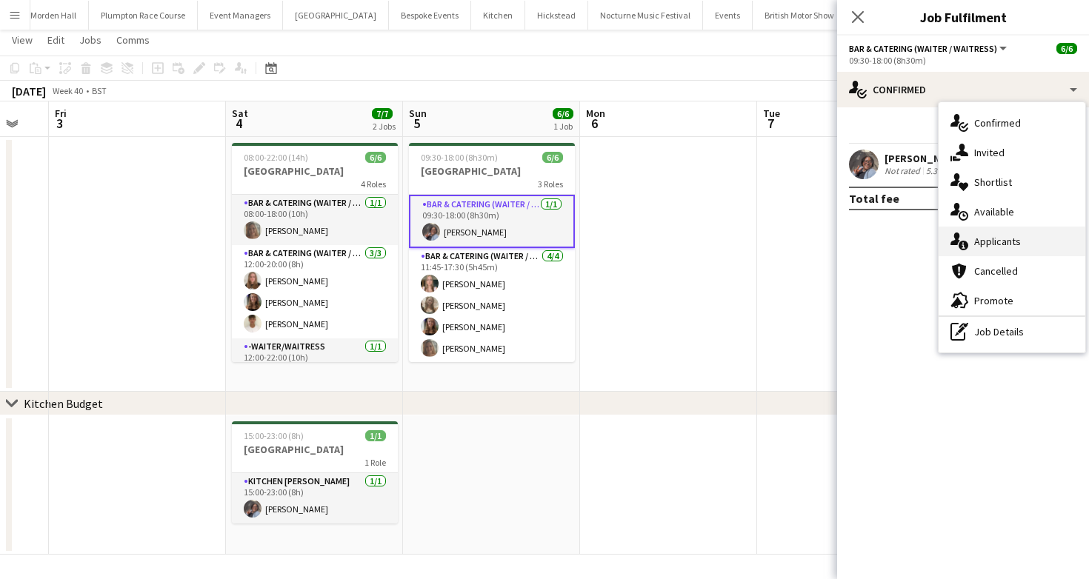
click at [984, 232] on div "single-neutral-actions-information Applicants" at bounding box center [1011, 242] width 147 height 30
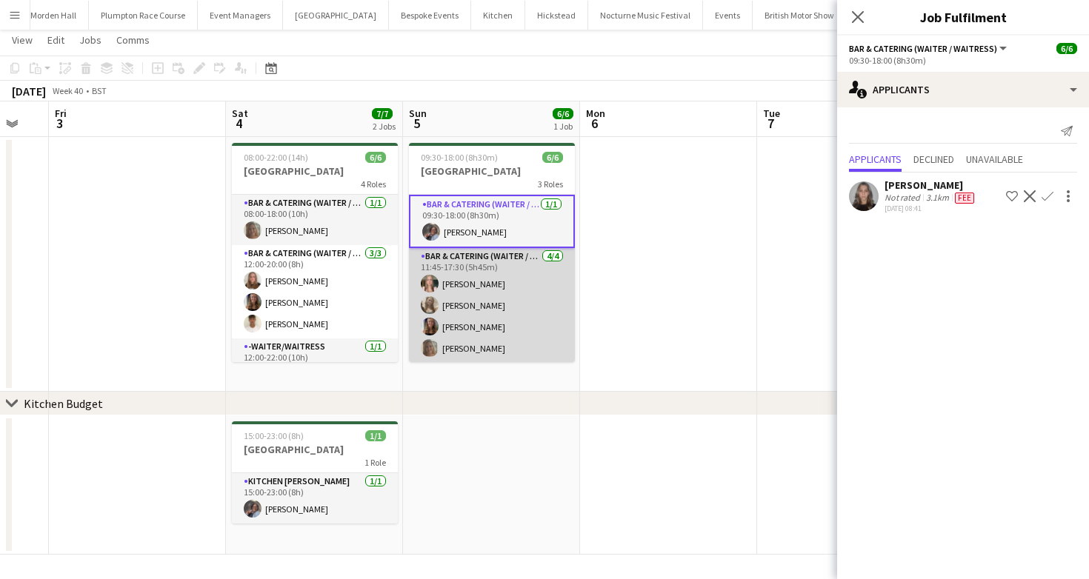
click at [517, 299] on app-card-role "Bar & Catering (Waiter / waitress) 4/4 11:45-17:30 (5h45m) Alice Ruttley Olivia…" at bounding box center [492, 305] width 166 height 115
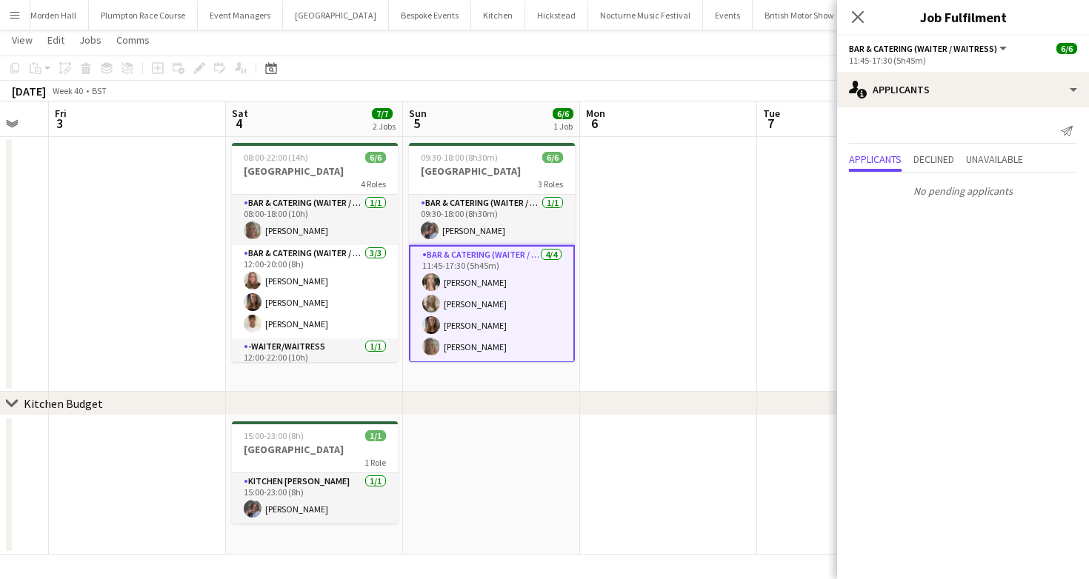
scroll to position [51, 0]
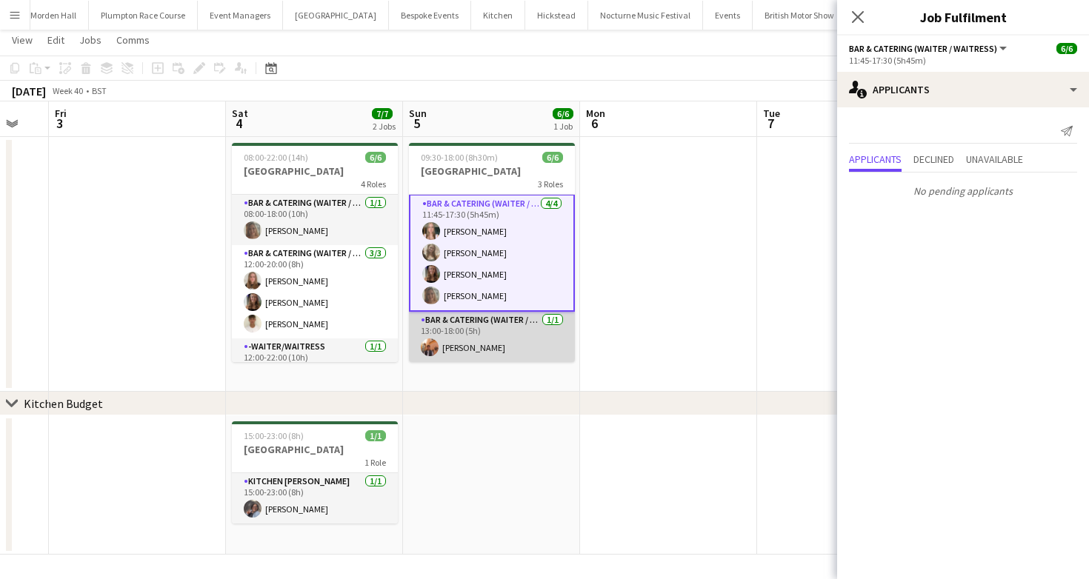
click at [505, 351] on app-card-role "Bar & Catering (Waiter / waitress) 1/1 13:00-18:00 (5h) Charlie Sylvester" at bounding box center [492, 337] width 166 height 50
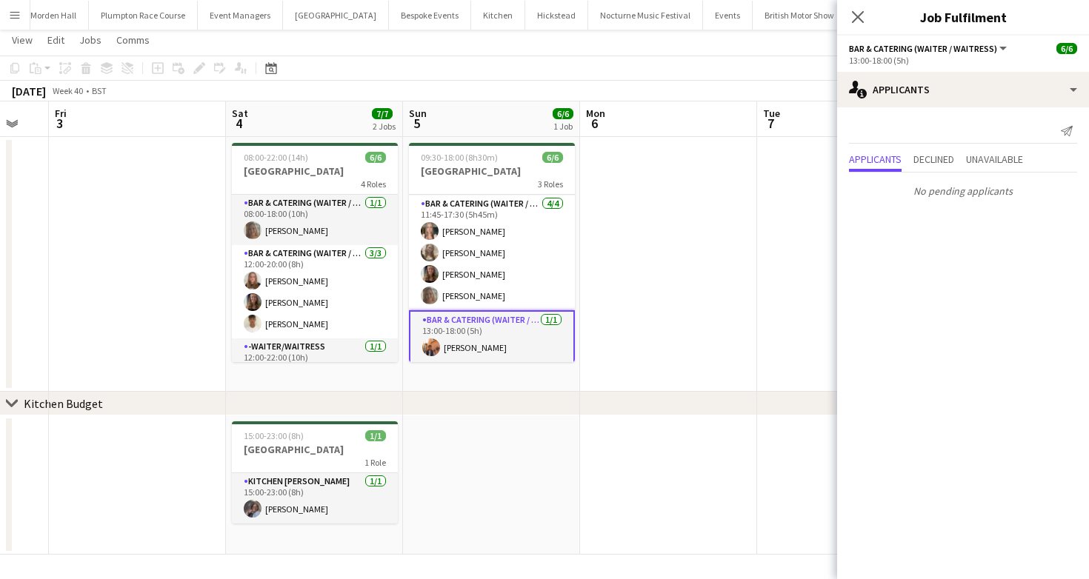
click at [541, 73] on app-toolbar "Copy Paste Paste Command V Paste with crew Command Shift V Paste linked Job [GE…" at bounding box center [544, 68] width 1089 height 25
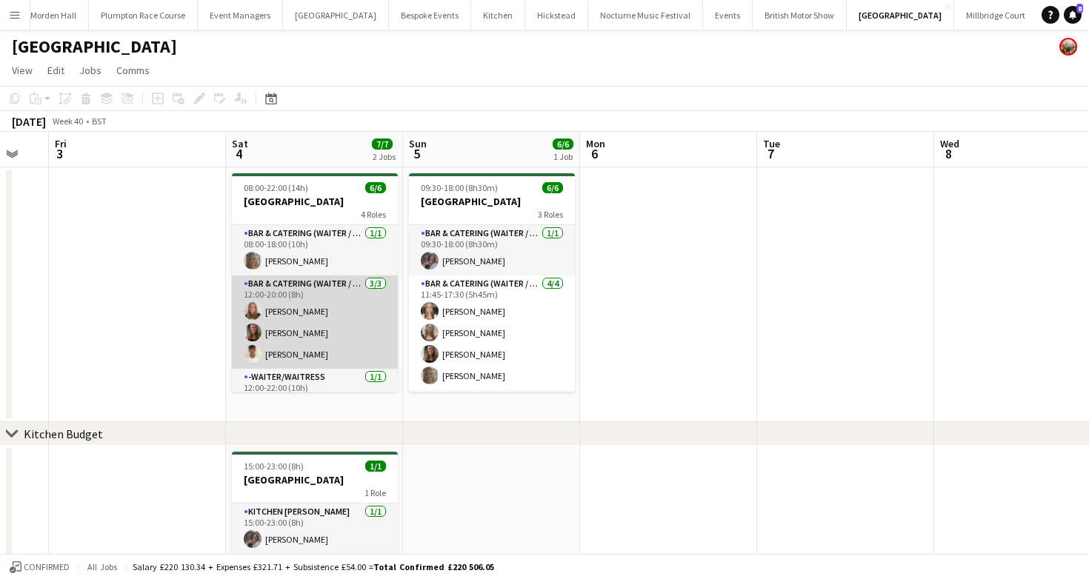
scroll to position [77, 0]
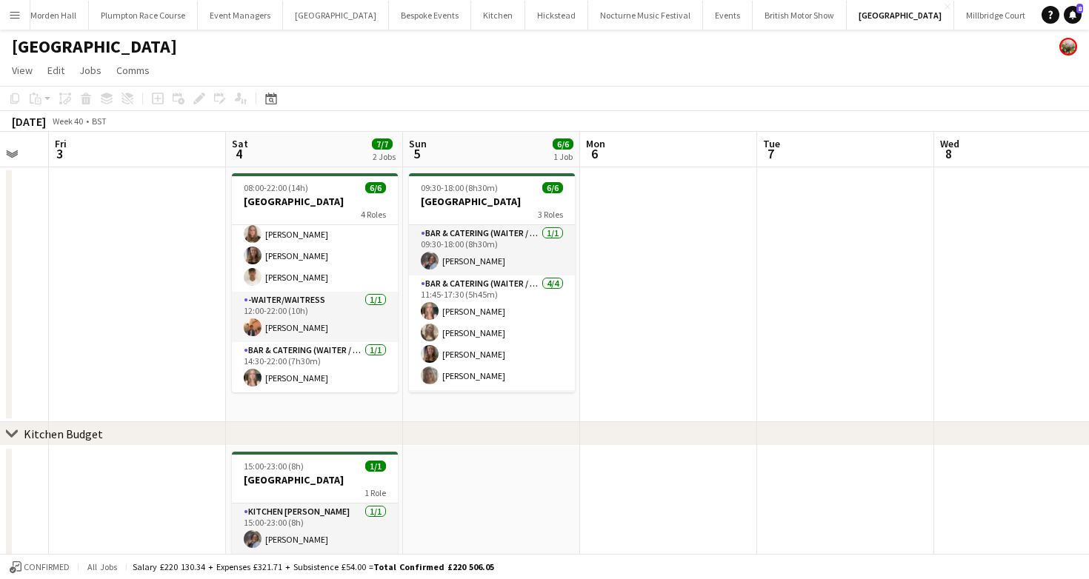
click at [1038, 29] on button "LIMEKILN Close" at bounding box center [1068, 15] width 60 height 29
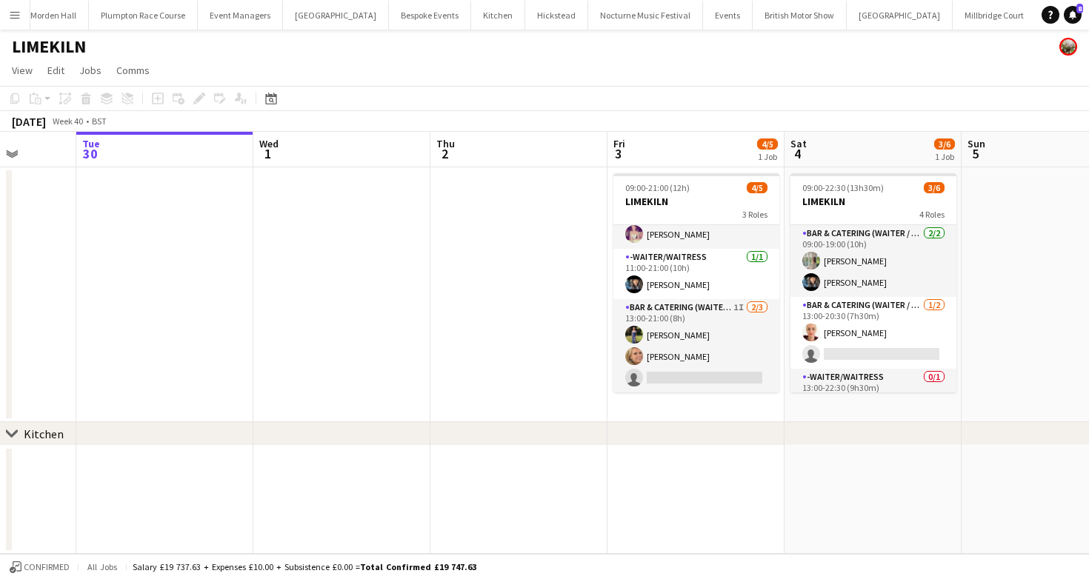
scroll to position [0, 721]
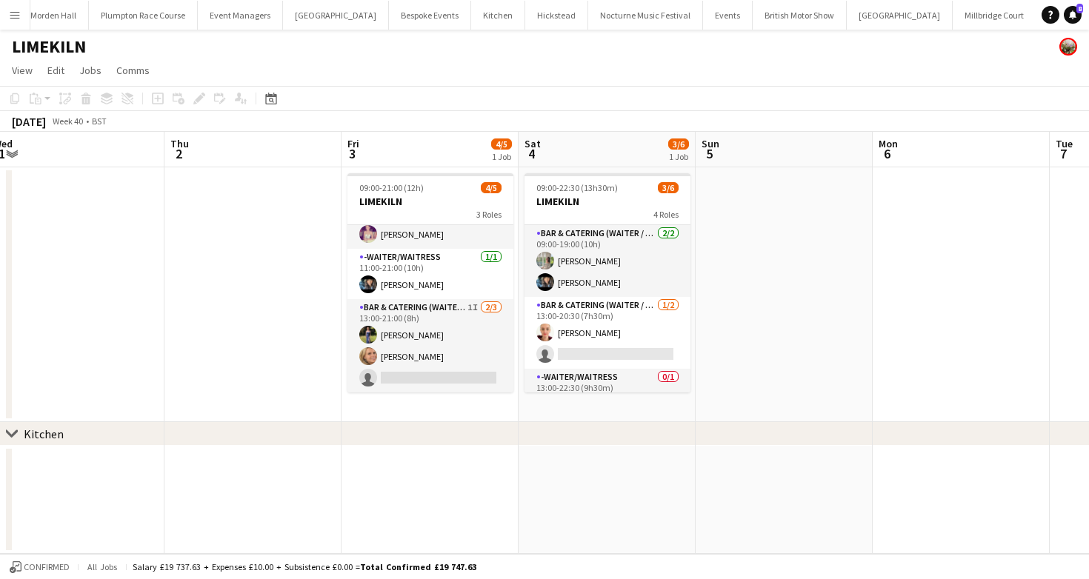
drag, startPoint x: 411, startPoint y: 327, endPoint x: 1060, endPoint y: 288, distance: 650.0
click at [411, 327] on app-card-role "Bar & Catering (Waiter / waitress) 1I 2/3 13:00-21:00 (8h) Holly Hunter Lucy Be…" at bounding box center [430, 345] width 166 height 93
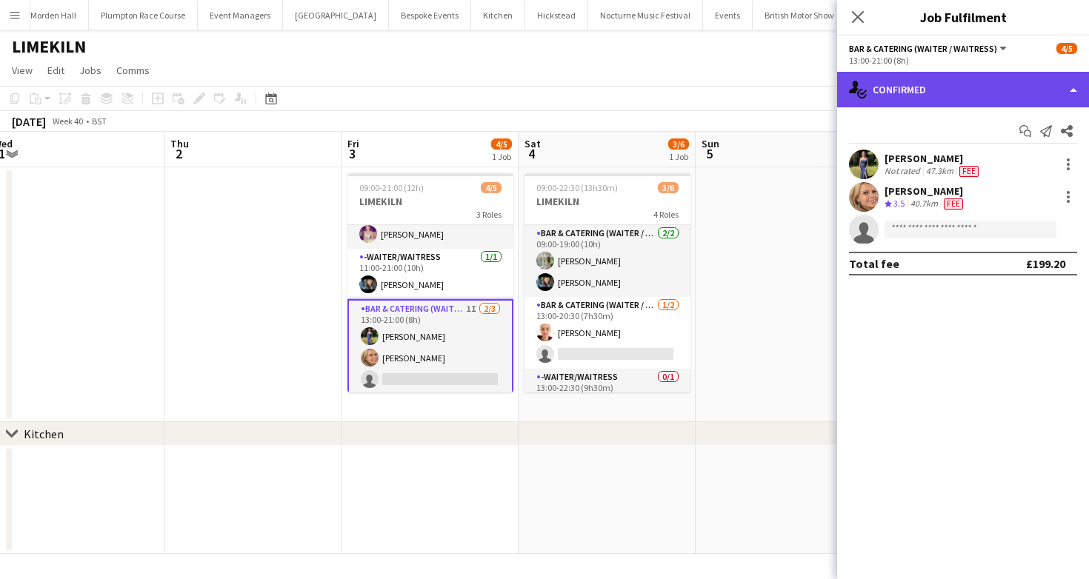
click at [953, 103] on div "single-neutral-actions-check-2 Confirmed" at bounding box center [963, 90] width 252 height 36
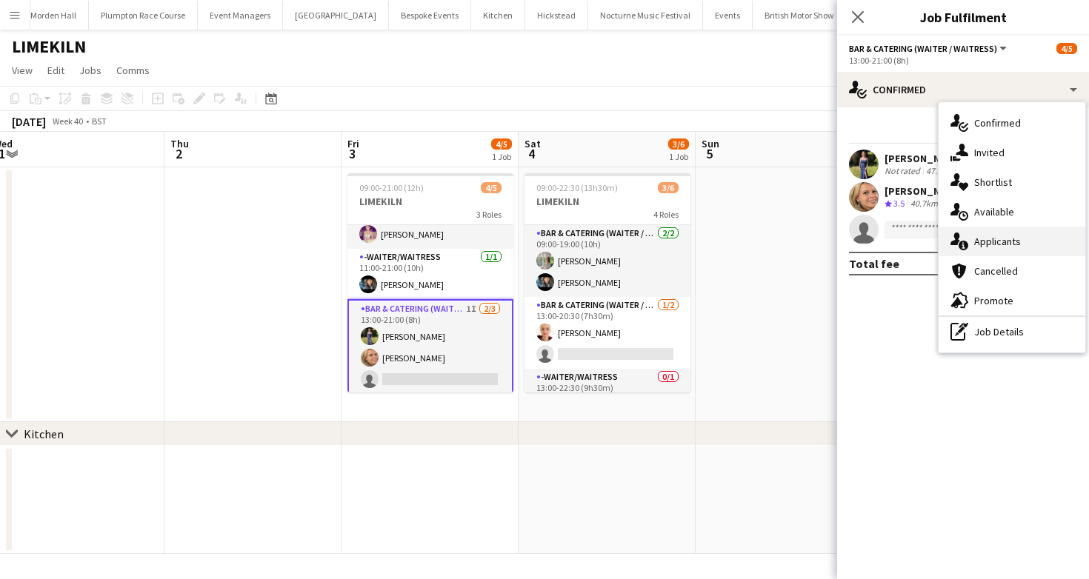
click at [1021, 233] on div "single-neutral-actions-information Applicants" at bounding box center [1011, 242] width 147 height 30
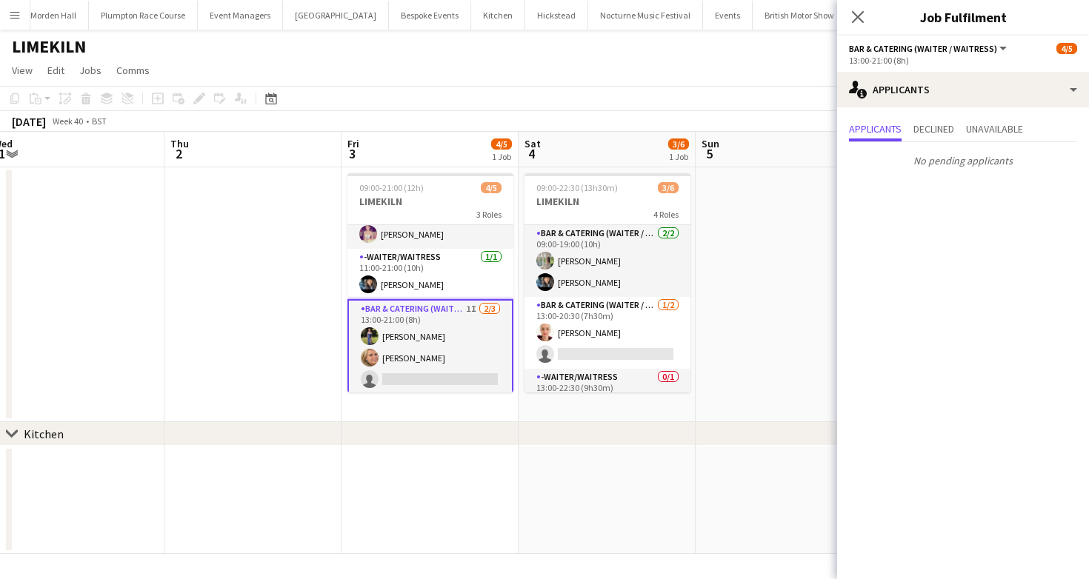
click at [686, 101] on app-toolbar "Copy Paste Paste Command V Paste with crew Command Shift V Paste linked Job [GE…" at bounding box center [544, 98] width 1089 height 25
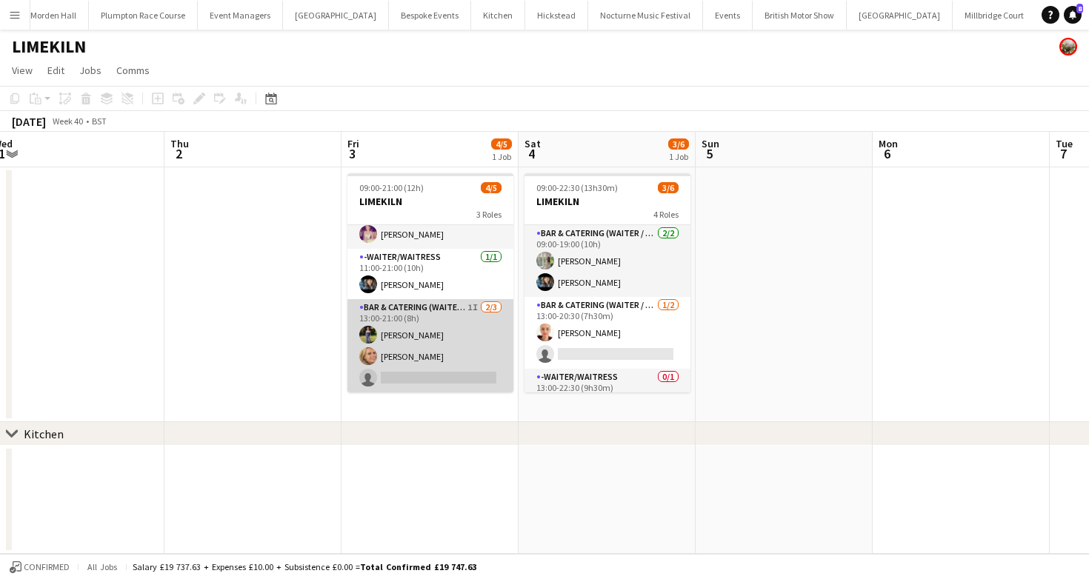
click at [427, 347] on app-card-role "Bar & Catering (Waiter / waitress) 1I 2/3 13:00-21:00 (8h) Holly Hunter Lucy Be…" at bounding box center [430, 345] width 166 height 93
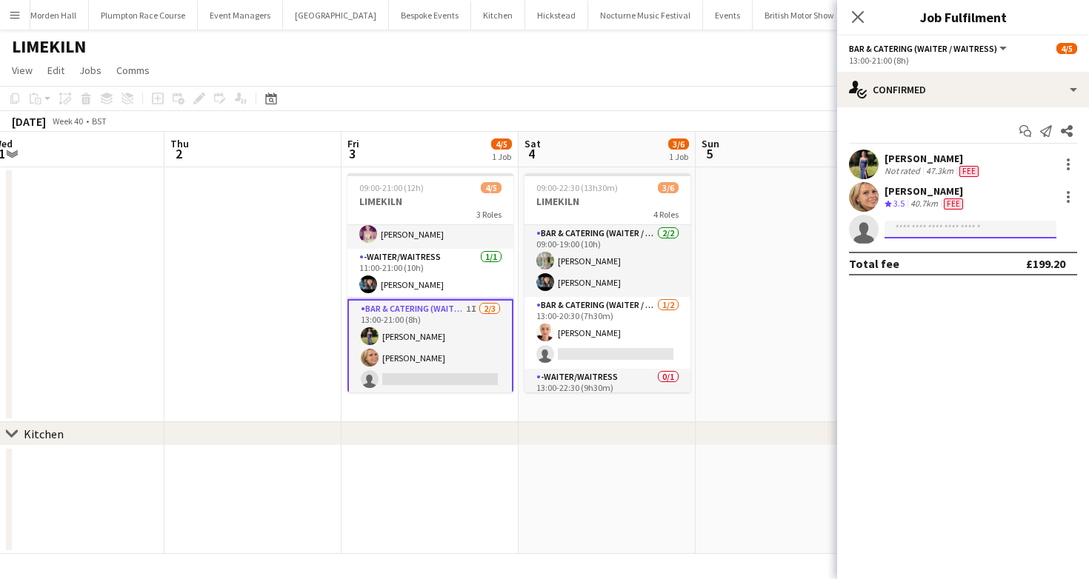
click at [943, 237] on input at bounding box center [970, 230] width 172 height 18
type input "********"
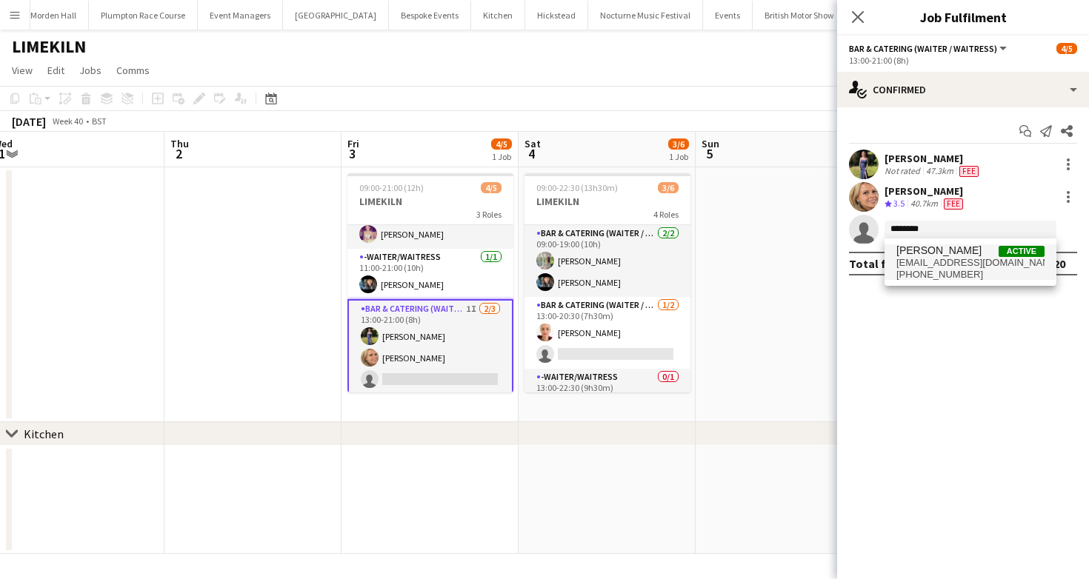
click at [946, 258] on span "lilyminton72@gmail.com" at bounding box center [970, 263] width 148 height 12
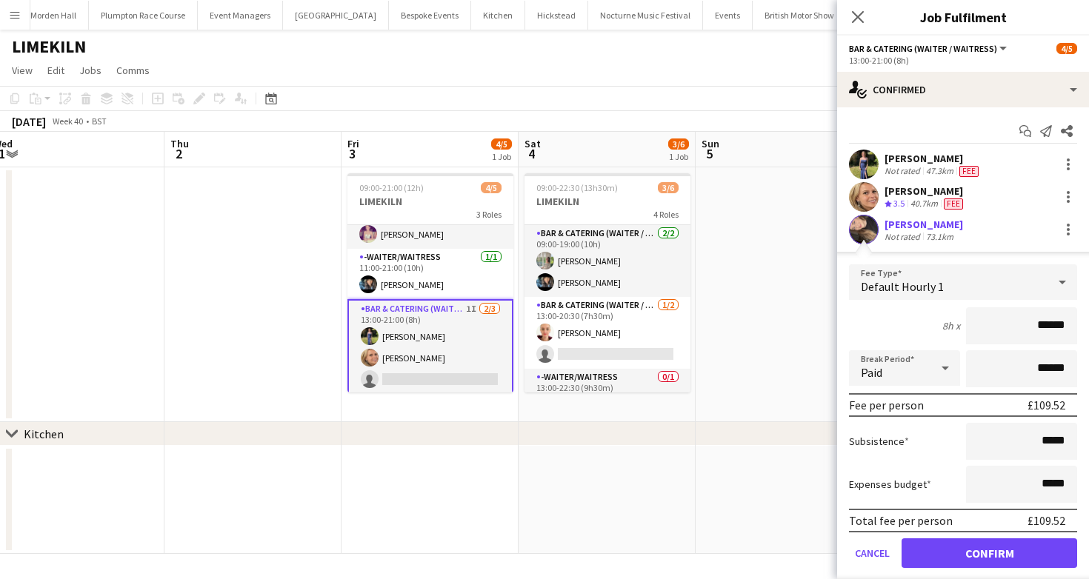
click at [887, 342] on div "8h x ******" at bounding box center [963, 325] width 228 height 37
click at [980, 547] on button "Confirm" at bounding box center [989, 553] width 176 height 30
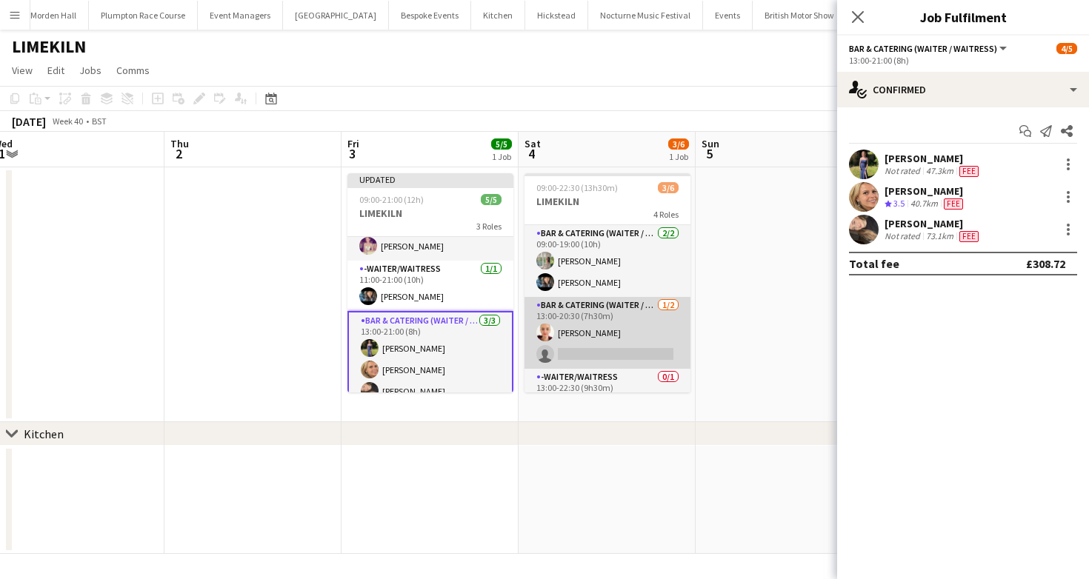
scroll to position [77, 0]
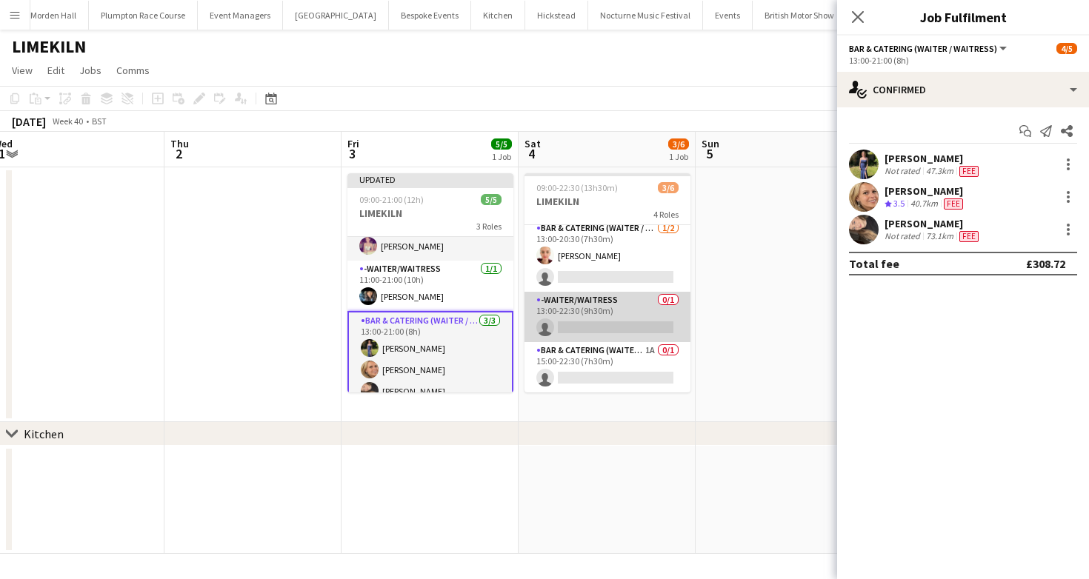
click at [583, 314] on app-card-role "-Waiter/Waitress 0/1 13:00-22:30 (9h30m) single-neutral-actions" at bounding box center [607, 317] width 166 height 50
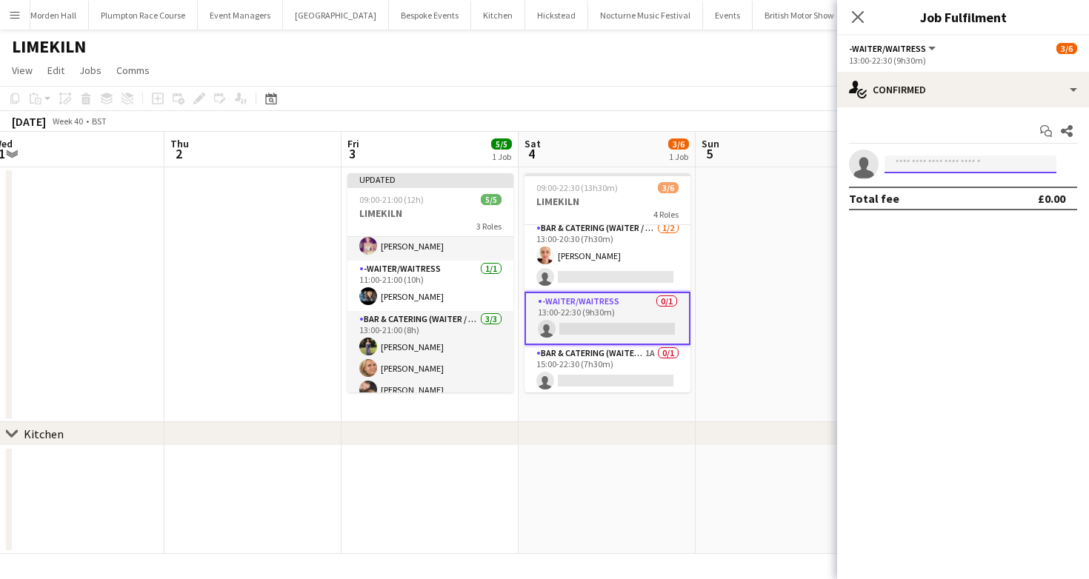
click at [934, 167] on input at bounding box center [970, 165] width 172 height 18
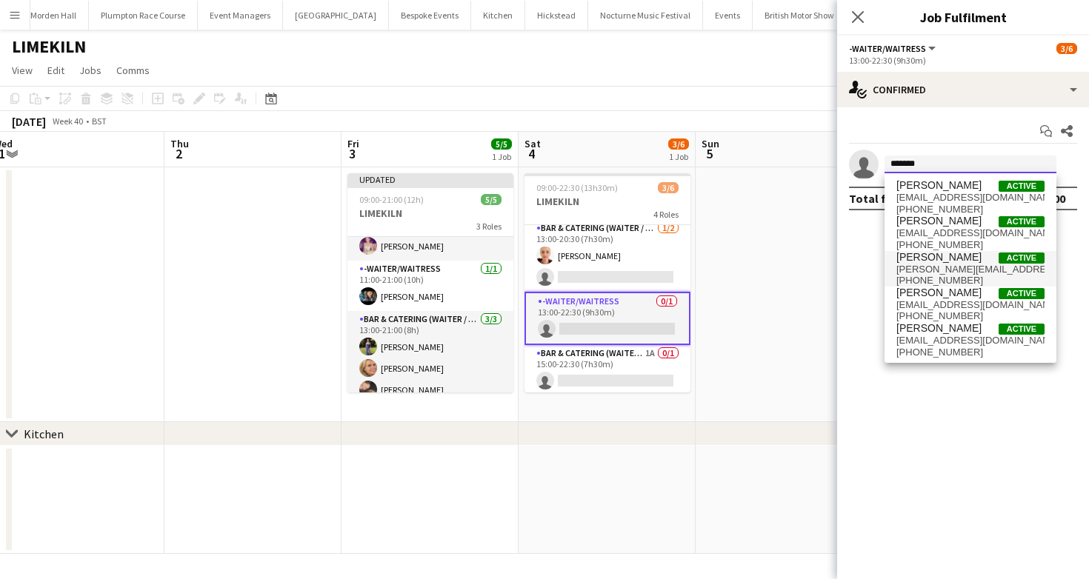
type input "********"
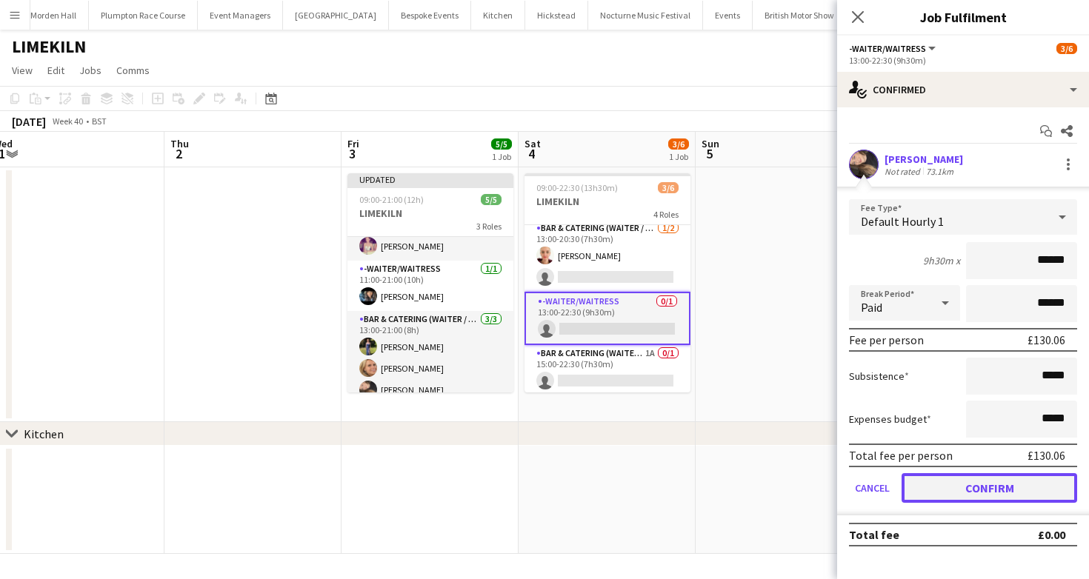
click at [980, 490] on button "Confirm" at bounding box center [989, 488] width 176 height 30
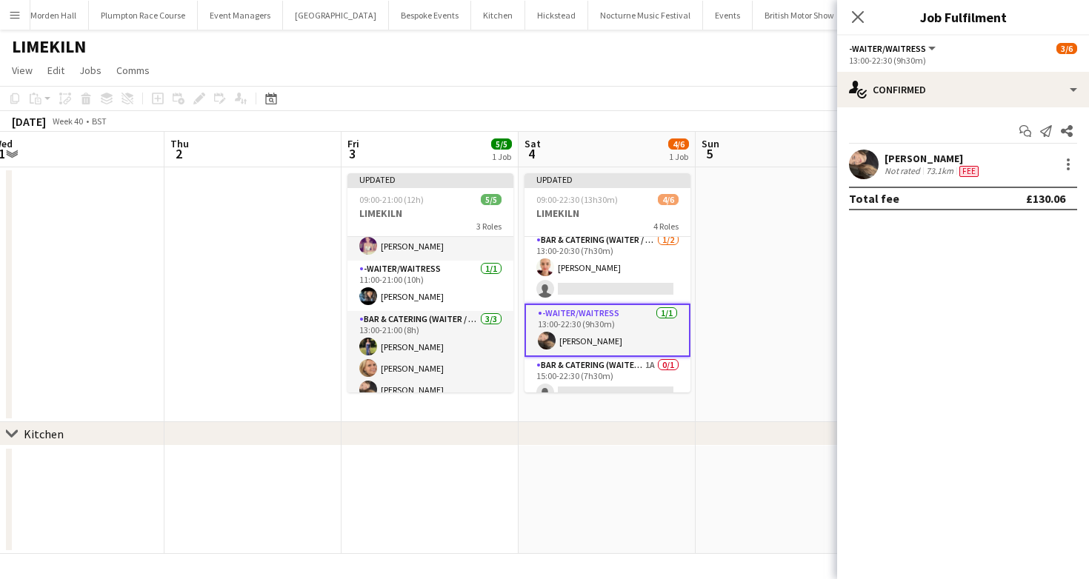
click at [753, 73] on app-page-menu "View Day view expanded Day view collapsed Month view Date picker Jump to today …" at bounding box center [544, 72] width 1089 height 28
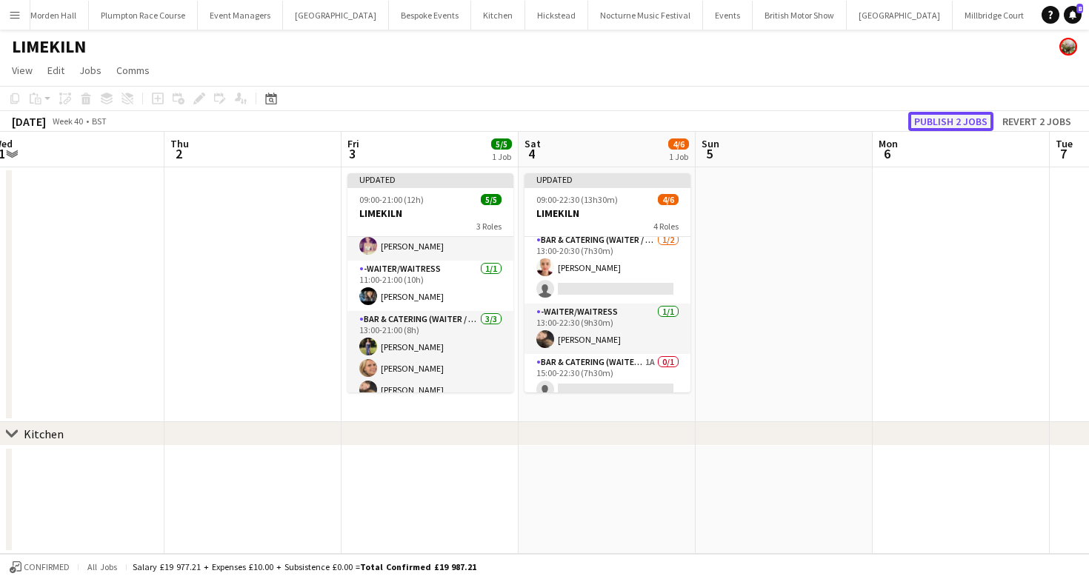
click at [946, 121] on button "Publish 2 jobs" at bounding box center [950, 121] width 85 height 19
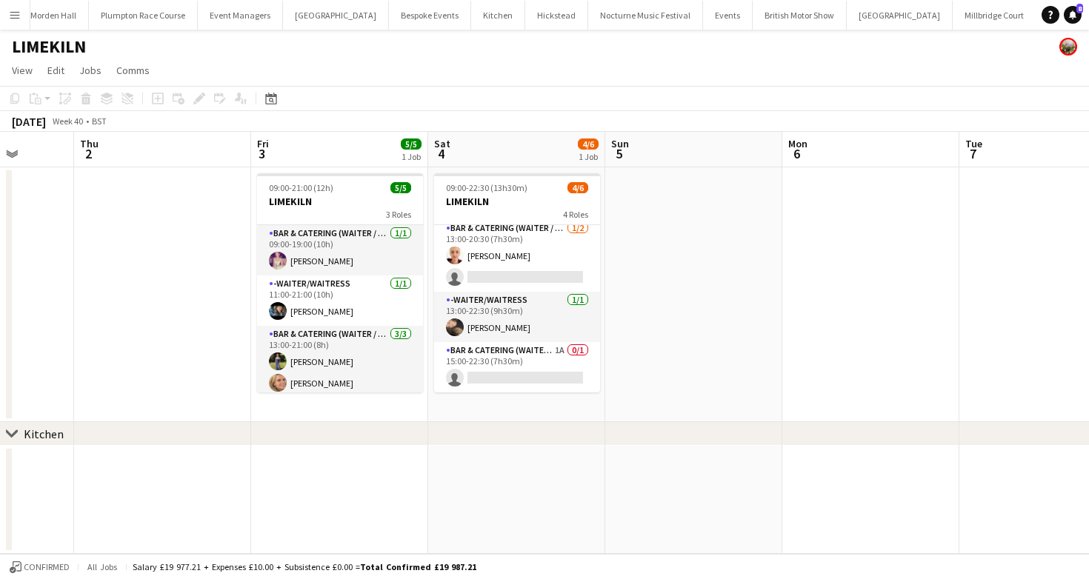
scroll to position [0, 453]
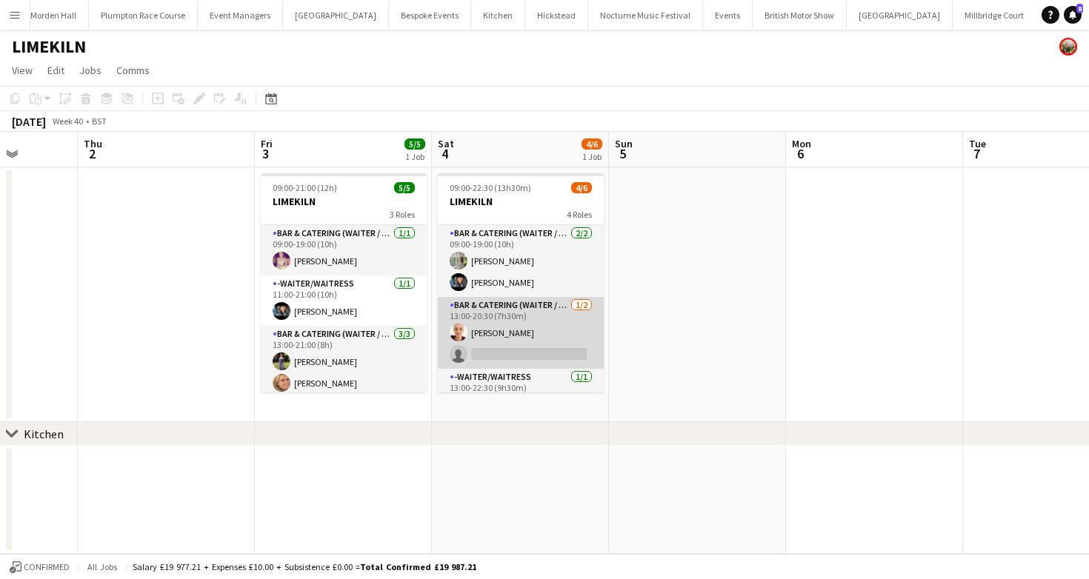
click at [465, 315] on app-card-role "Bar & Catering (Waiter / waitress) 1/2 13:00-20:30 (7h30m) Franceska T Imre sin…" at bounding box center [521, 333] width 166 height 72
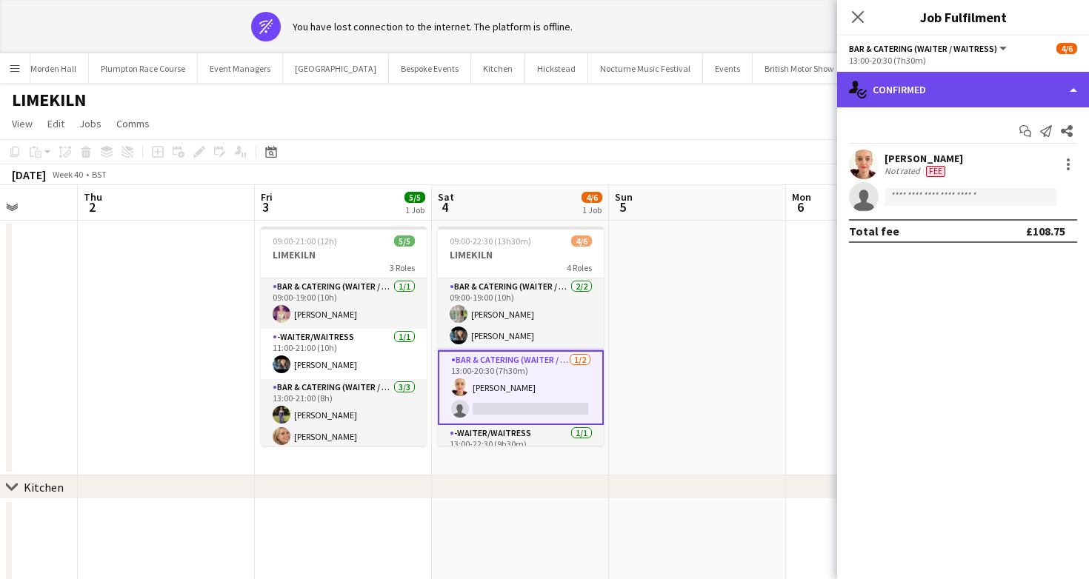
click at [873, 97] on div "single-neutral-actions-check-2 Confirmed" at bounding box center [963, 90] width 252 height 36
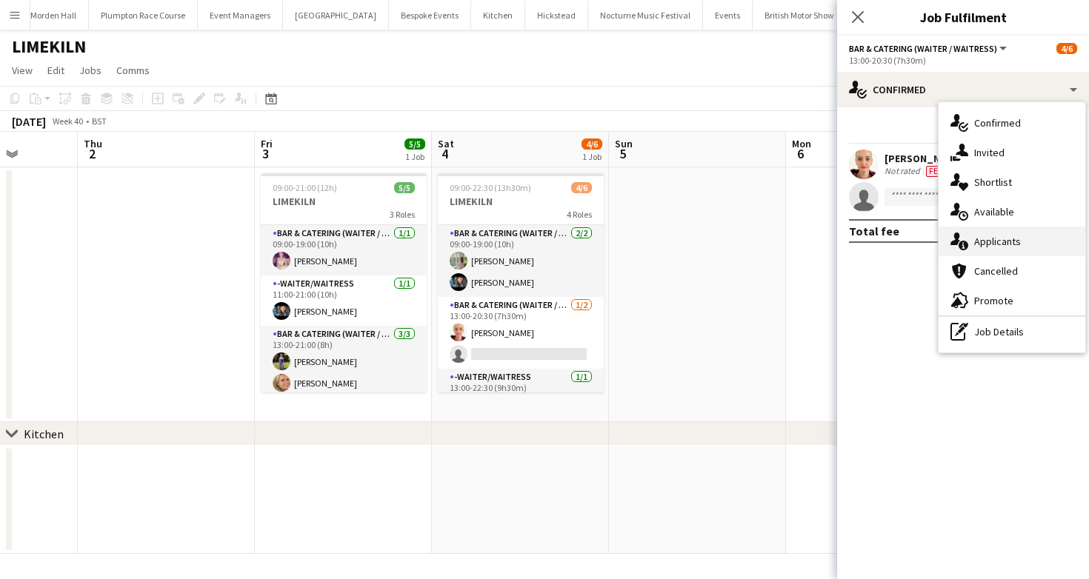
click at [1026, 235] on div "single-neutral-actions-information Applicants" at bounding box center [1011, 242] width 147 height 30
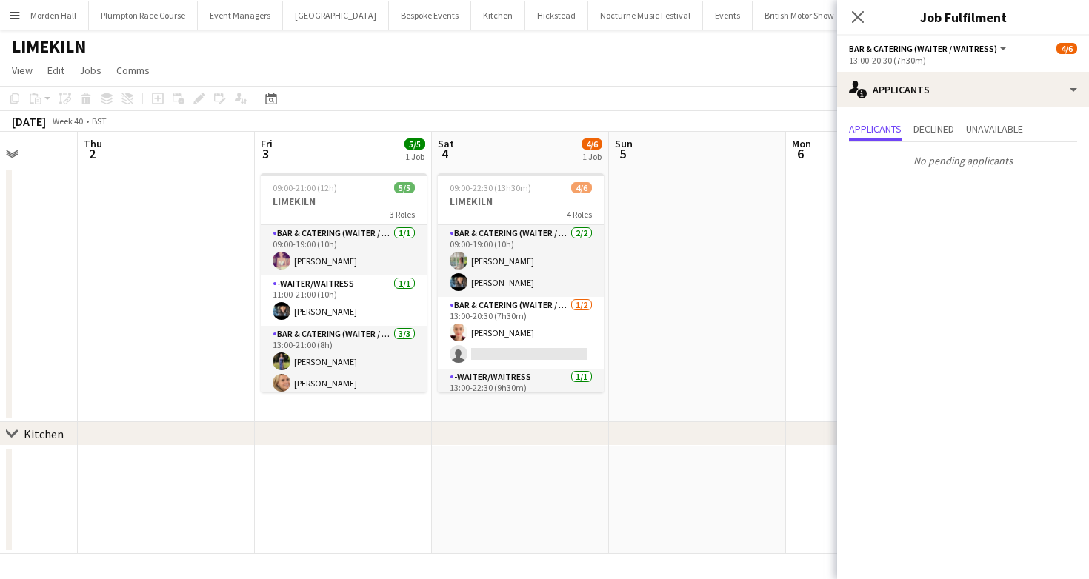
click at [612, 96] on app-toolbar "Copy Paste Paste Command V Paste with crew Command Shift V Paste linked Job [GE…" at bounding box center [544, 98] width 1089 height 25
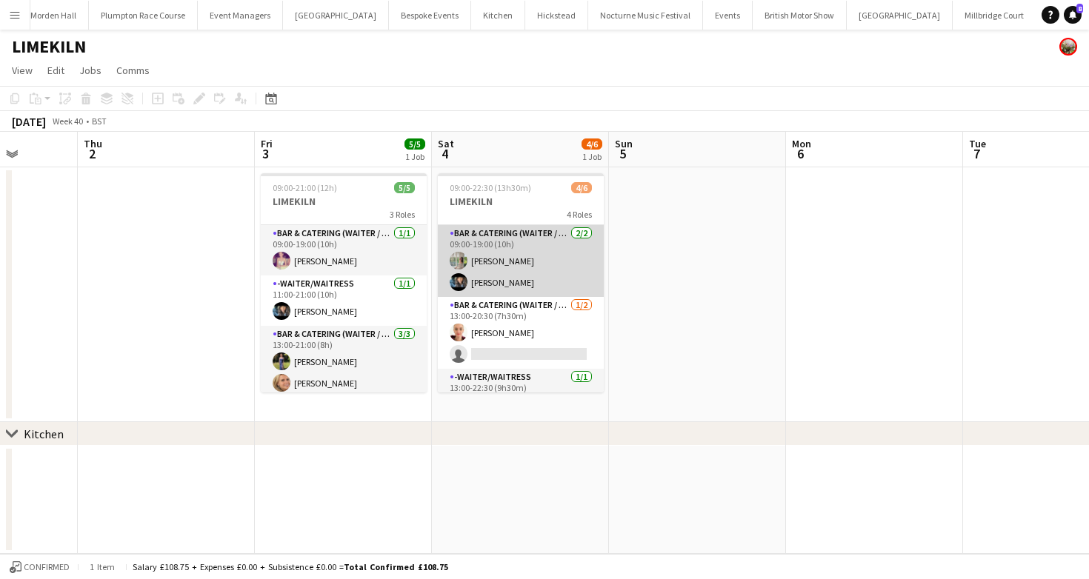
click at [544, 287] on app-card-role "Bar & Catering (Waiter / waitress) 2/2 09:00-19:00 (10h) Alexandra Burgoyne Lyd…" at bounding box center [521, 261] width 166 height 72
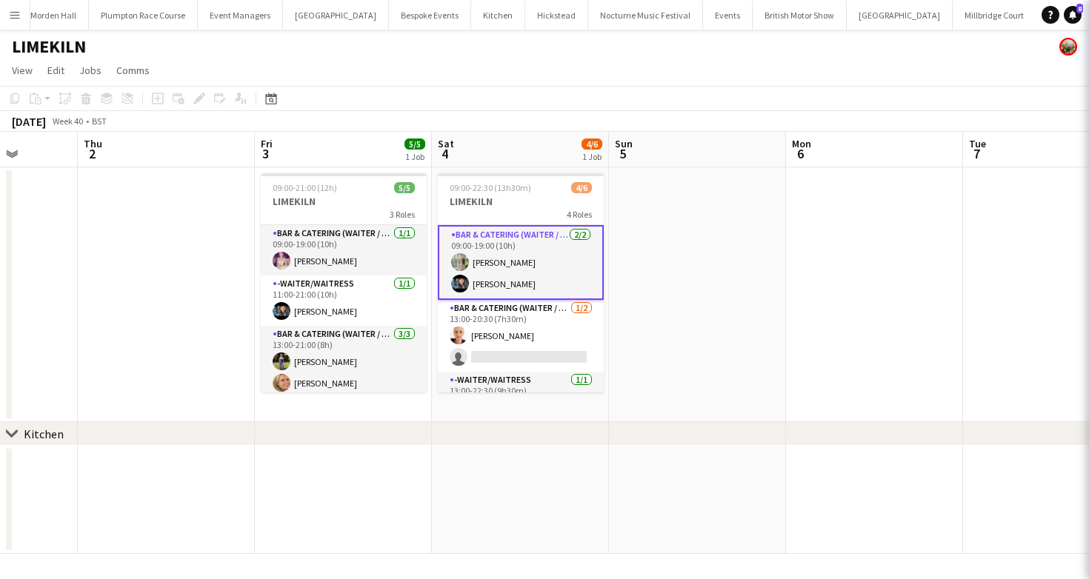
scroll to position [0, 454]
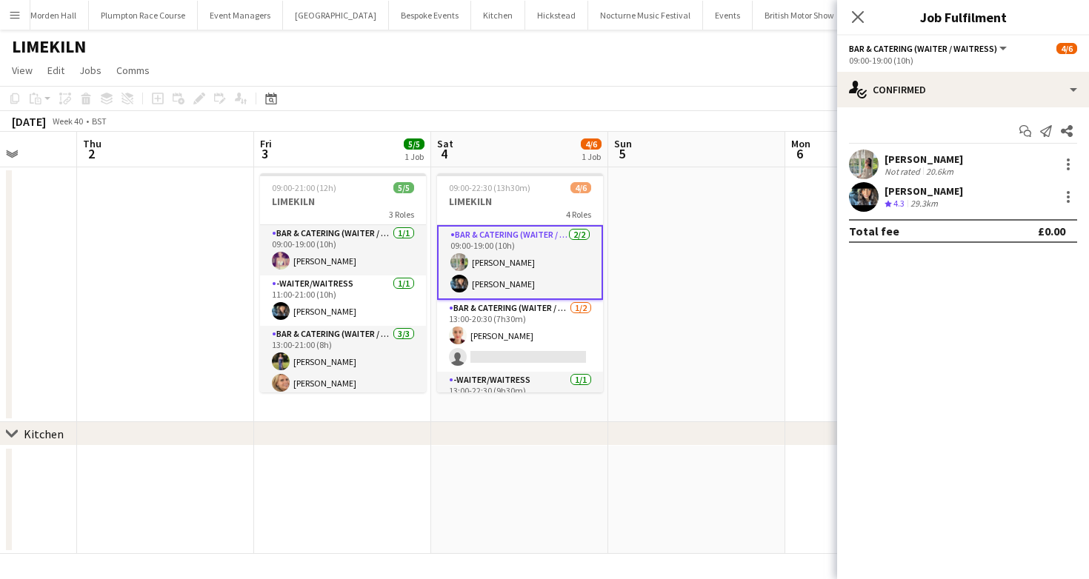
click at [924, 150] on div "Alexandra Burgoyne Not rated 20.6km" at bounding box center [963, 165] width 252 height 30
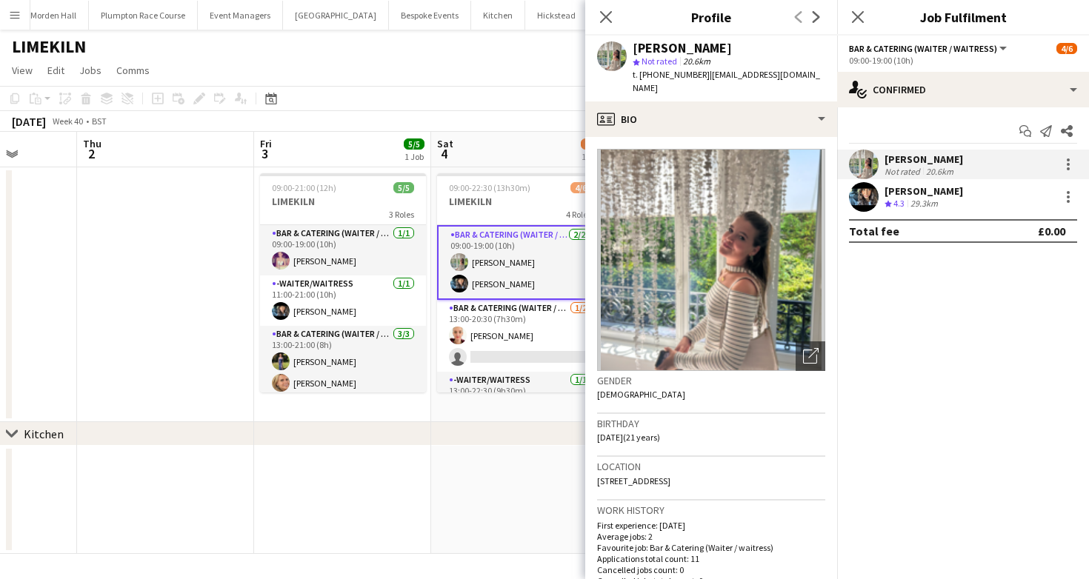
drag, startPoint x: 769, startPoint y: 44, endPoint x: 623, endPoint y: 41, distance: 146.7
click at [623, 41] on div "Alexandra Burgoyne star Not rated 20.6km t. +447887997050 | alexandraburgoyne@y…" at bounding box center [711, 69] width 252 height 66
copy div "[PERSON_NAME]"
click at [501, 124] on div "October 2025 Week 40 • BST" at bounding box center [544, 121] width 1089 height 21
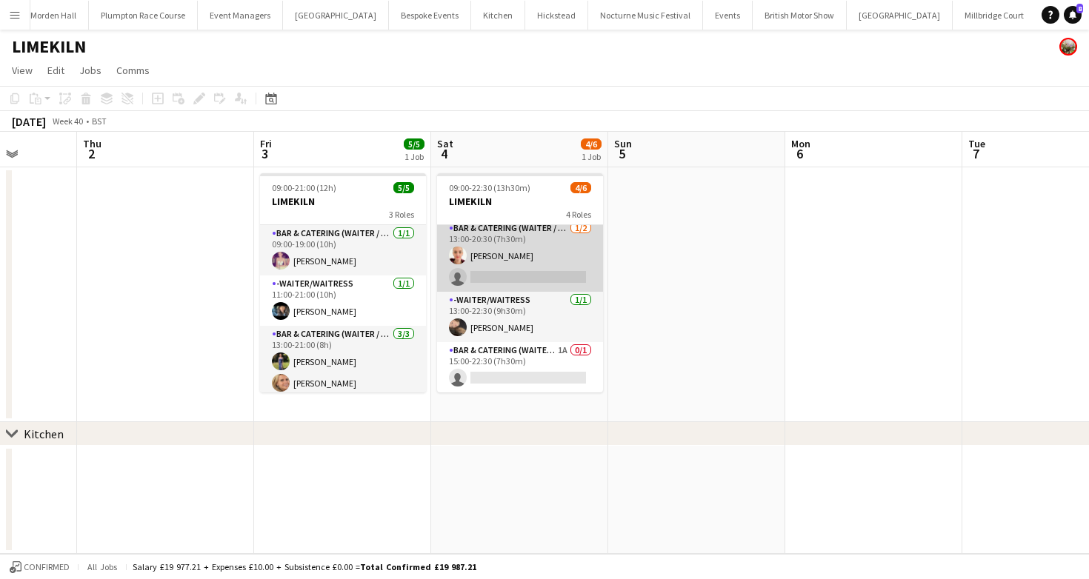
click at [548, 267] on app-card-role "Bar & Catering (Waiter / waitress) 1/2 13:00-20:30 (7h30m) Franceska T Imre sin…" at bounding box center [520, 256] width 166 height 72
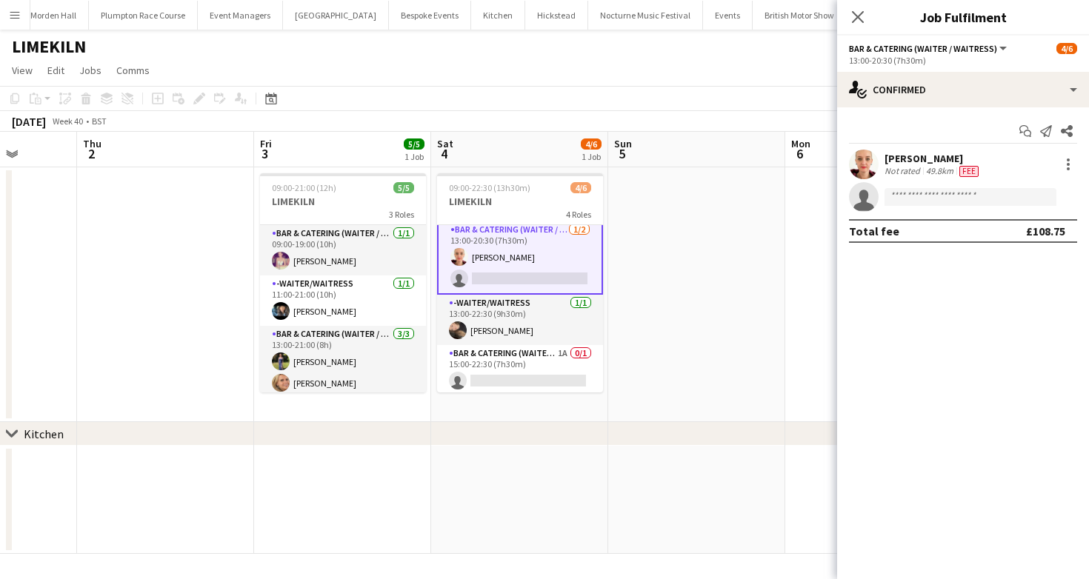
scroll to position [79, 0]
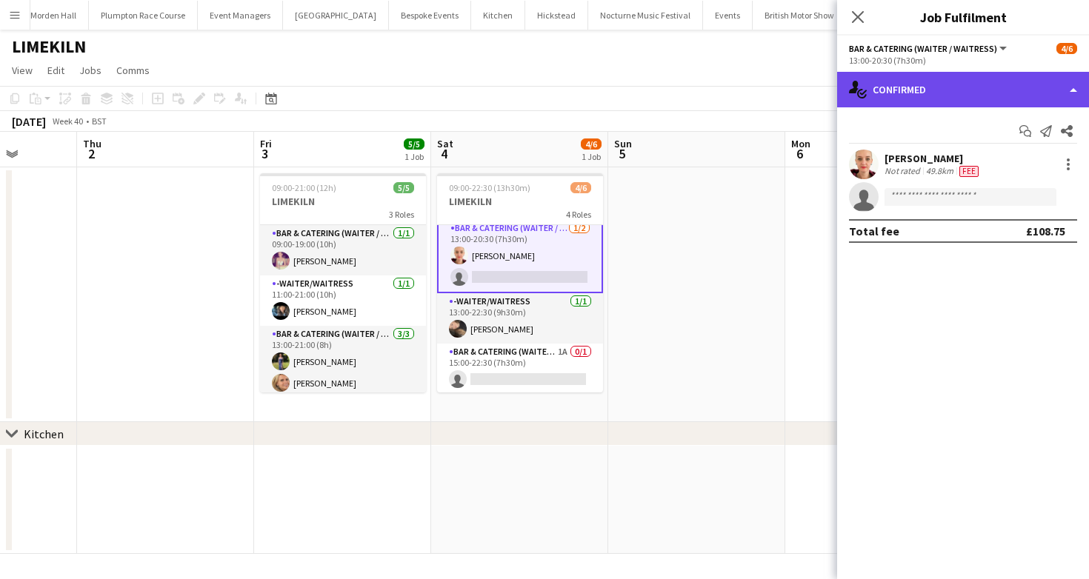
click at [858, 101] on div "single-neutral-actions-check-2 Confirmed" at bounding box center [963, 90] width 252 height 36
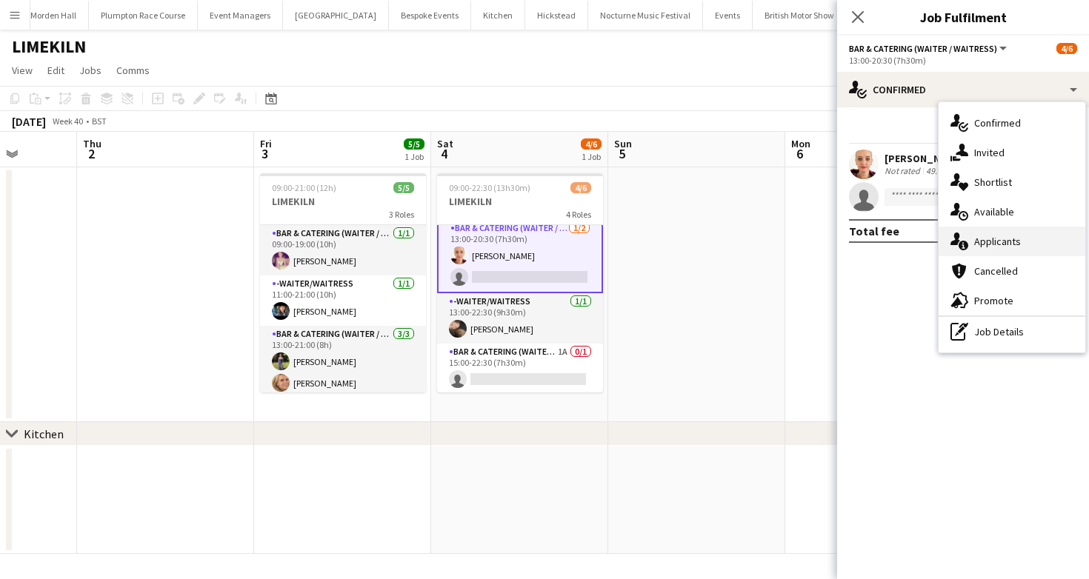
click at [1033, 241] on div "single-neutral-actions-information Applicants" at bounding box center [1011, 242] width 147 height 30
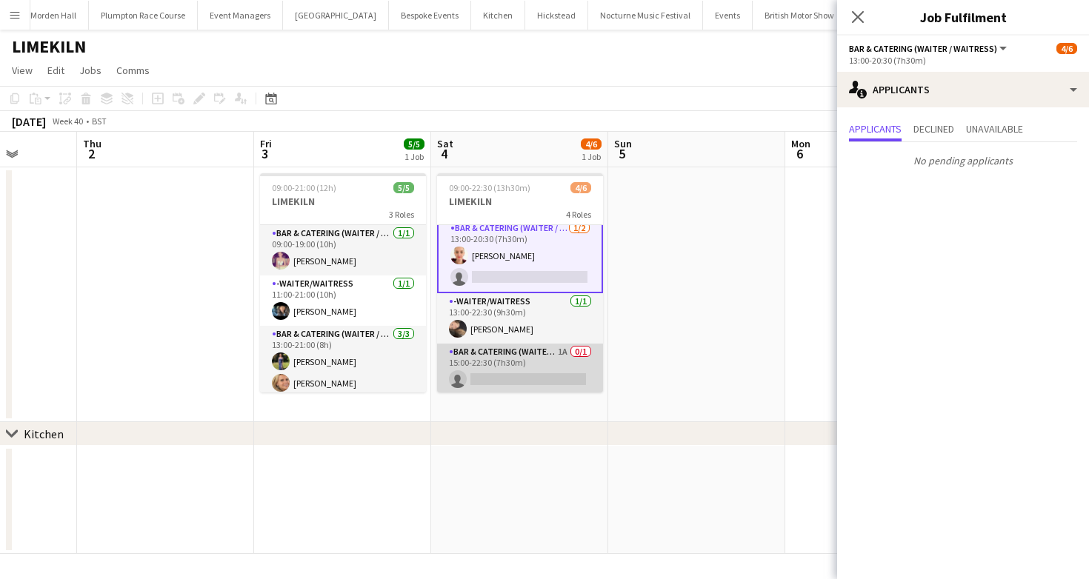
click at [517, 367] on app-card-role "Bar & Catering (Waiter / waitress) 1A 0/1 15:00-22:30 (7h30m) single-neutral-ac…" at bounding box center [520, 369] width 166 height 50
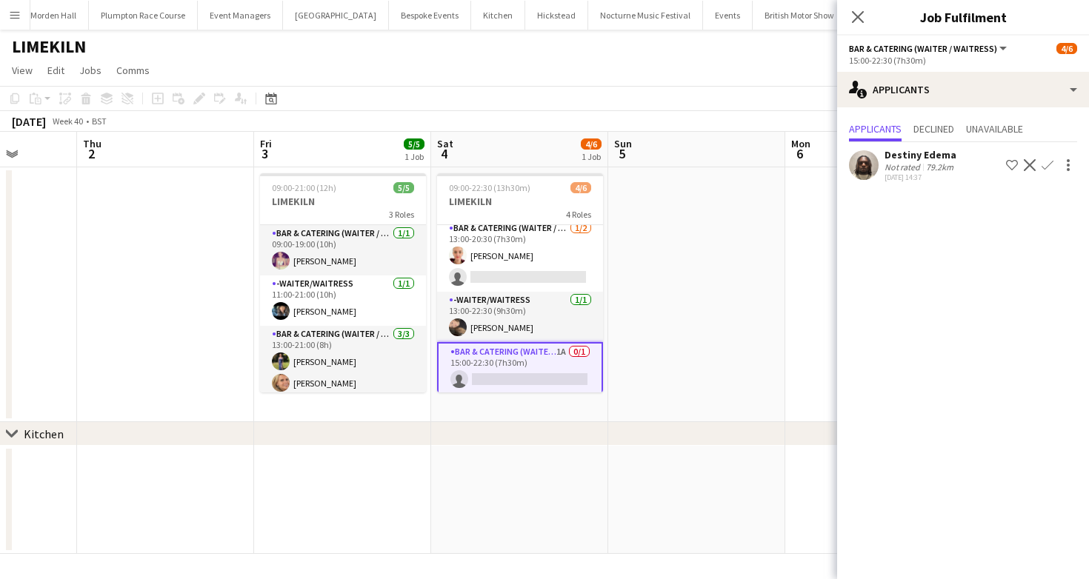
click at [642, 122] on div "October 2025 Week 40 • BST" at bounding box center [544, 121] width 1089 height 21
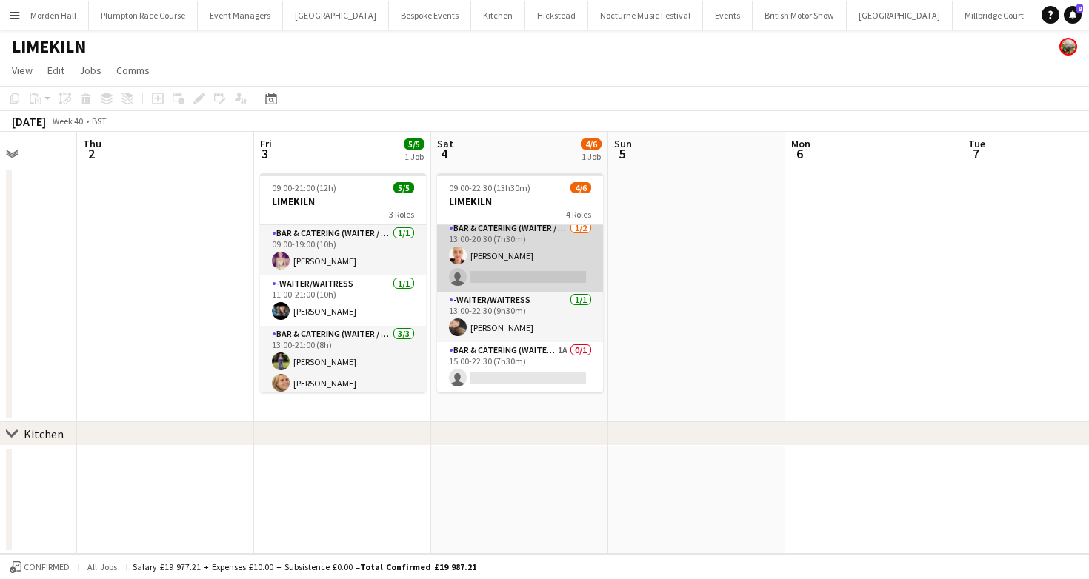
scroll to position [0, 0]
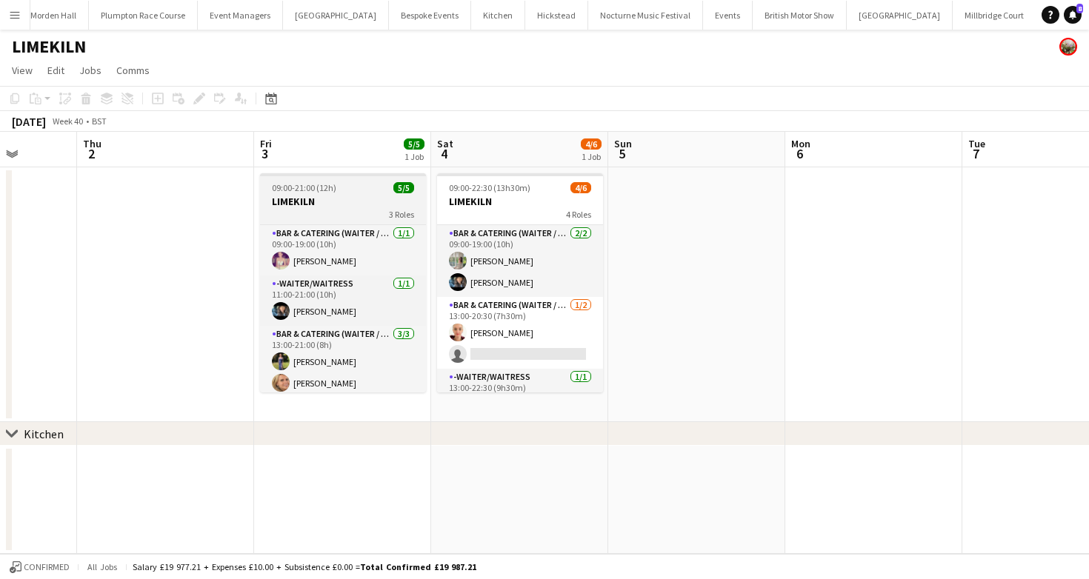
click at [356, 209] on div "3 Roles" at bounding box center [343, 214] width 166 height 12
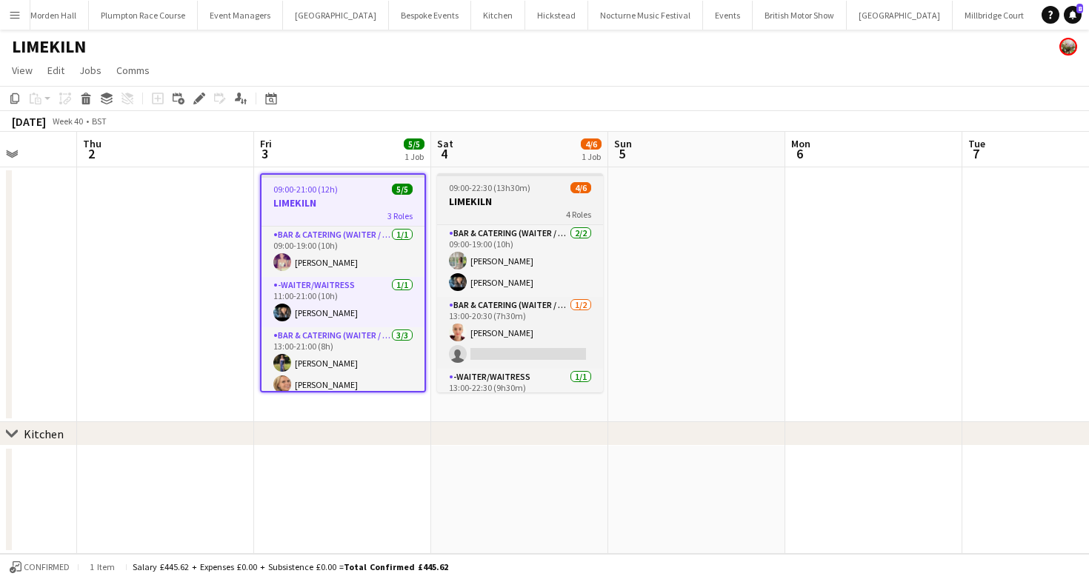
click at [498, 189] on span "09:00-22:30 (13h30m)" at bounding box center [489, 187] width 81 height 11
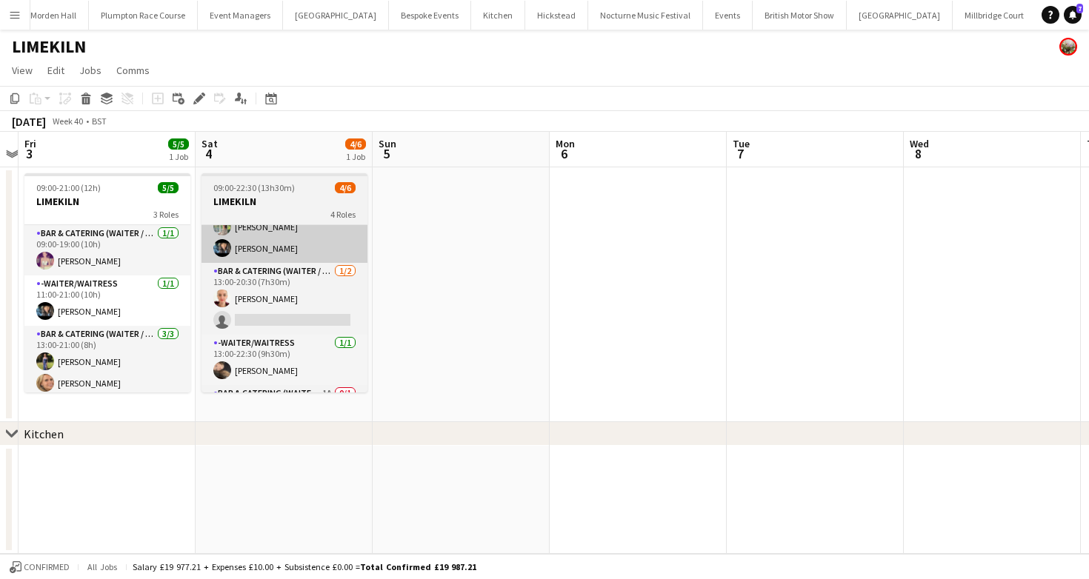
scroll to position [65, 0]
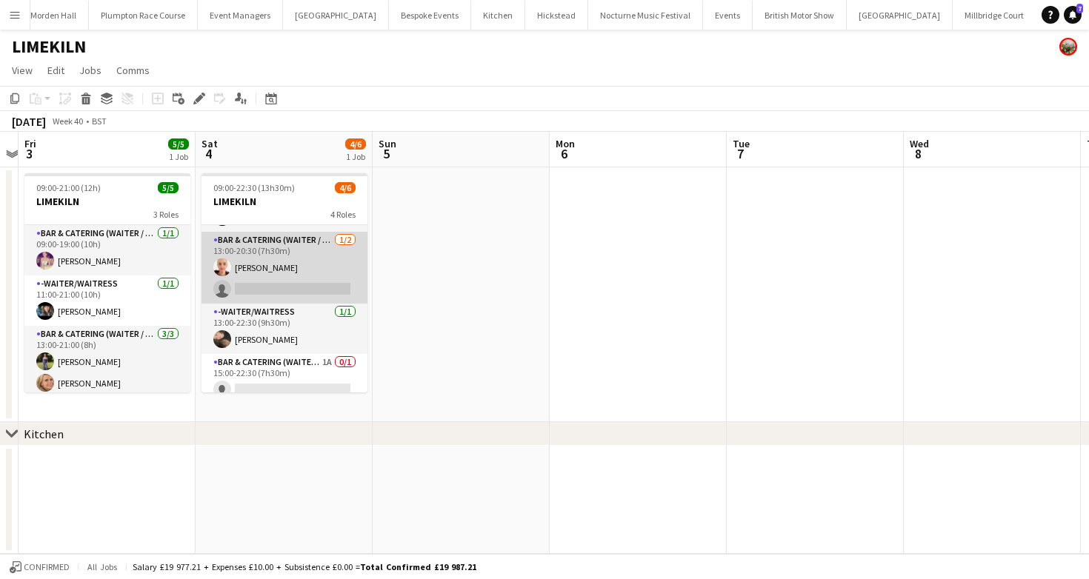
click at [326, 268] on app-card-role "Bar & Catering (Waiter / waitress) 1/2 13:00-20:30 (7h30m) Franceska T Imre sin…" at bounding box center [284, 268] width 166 height 72
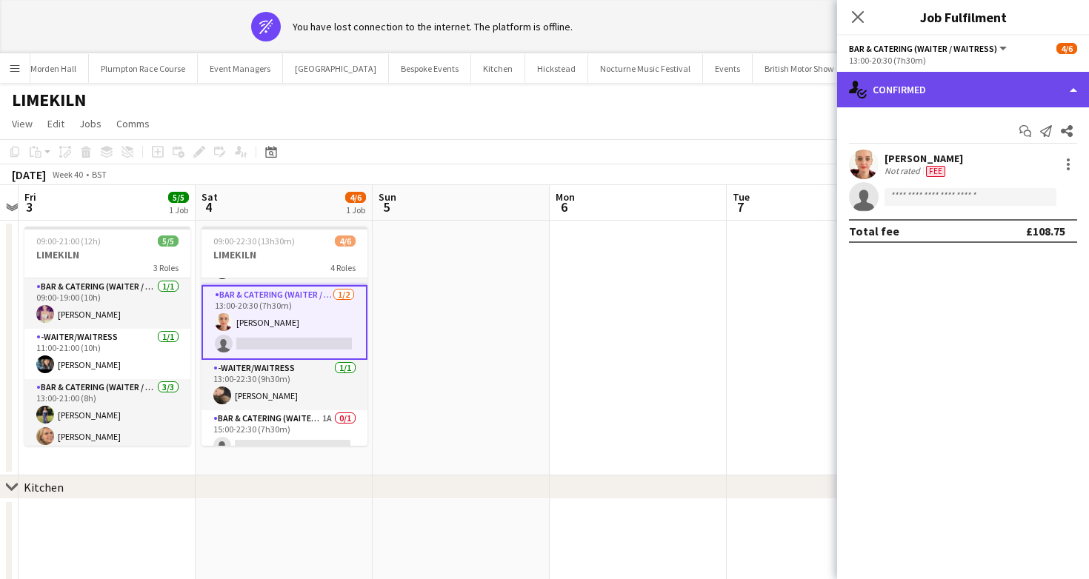
click at [1000, 92] on div "single-neutral-actions-check-2 Confirmed" at bounding box center [963, 90] width 252 height 36
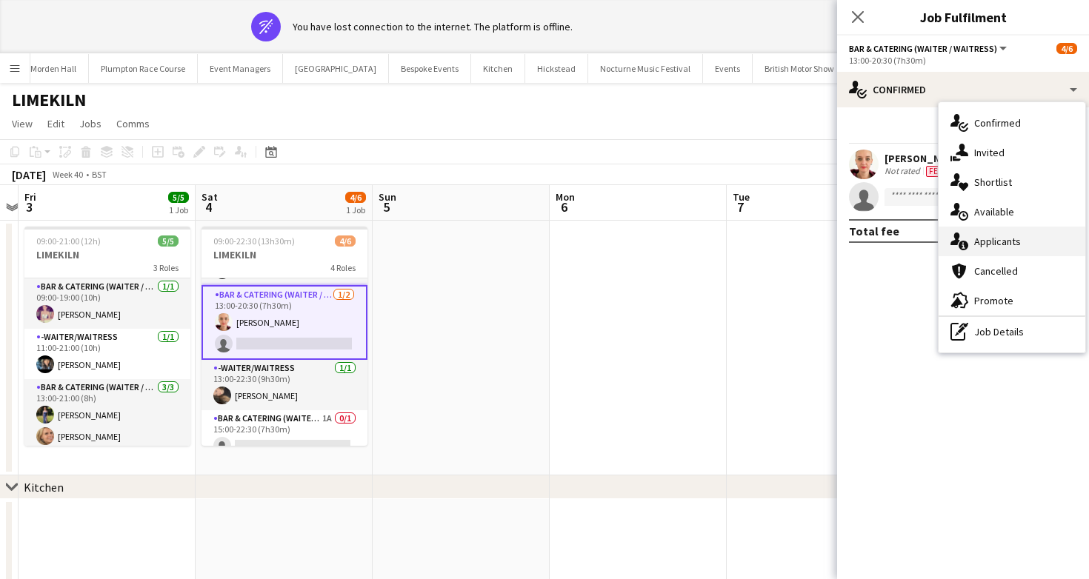
click at [1033, 253] on div "single-neutral-actions-information Applicants" at bounding box center [1011, 242] width 147 height 30
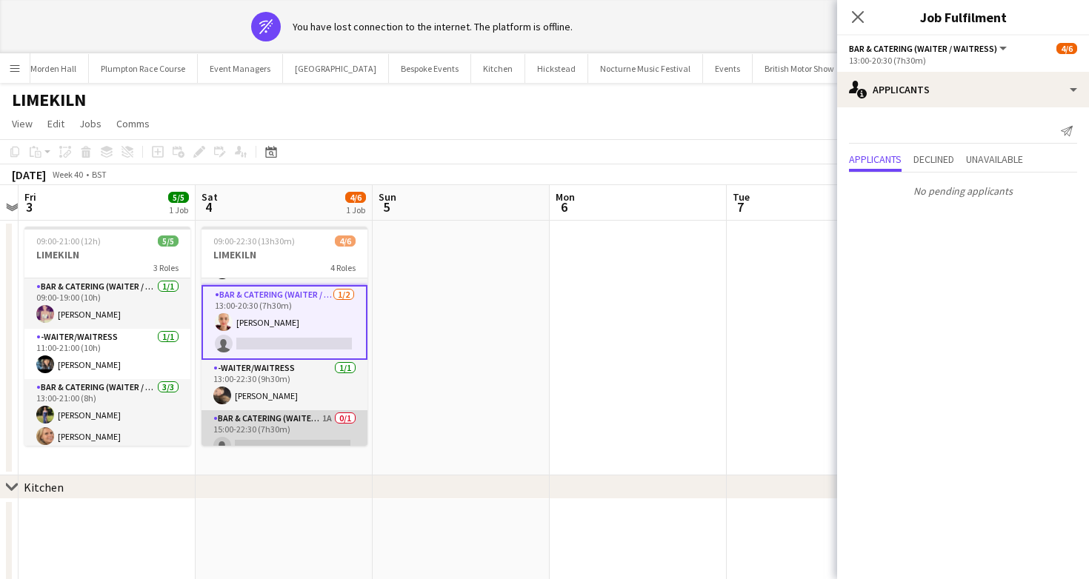
click at [315, 424] on app-card-role "Bar & Catering (Waiter / waitress) 1A 0/1 15:00-22:30 (7h30m) single-neutral-ac…" at bounding box center [284, 435] width 166 height 50
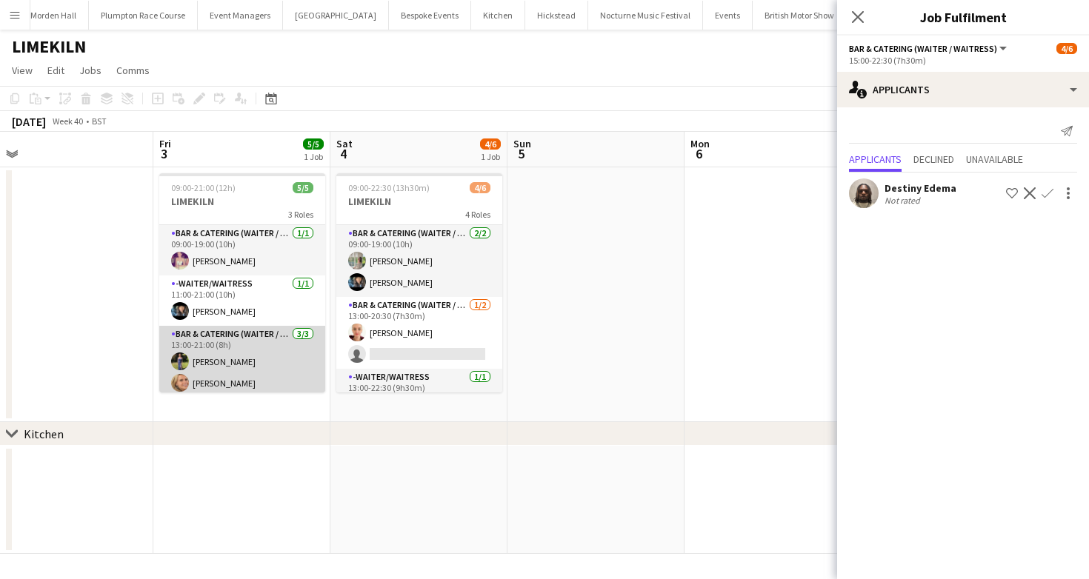
scroll to position [27, 0]
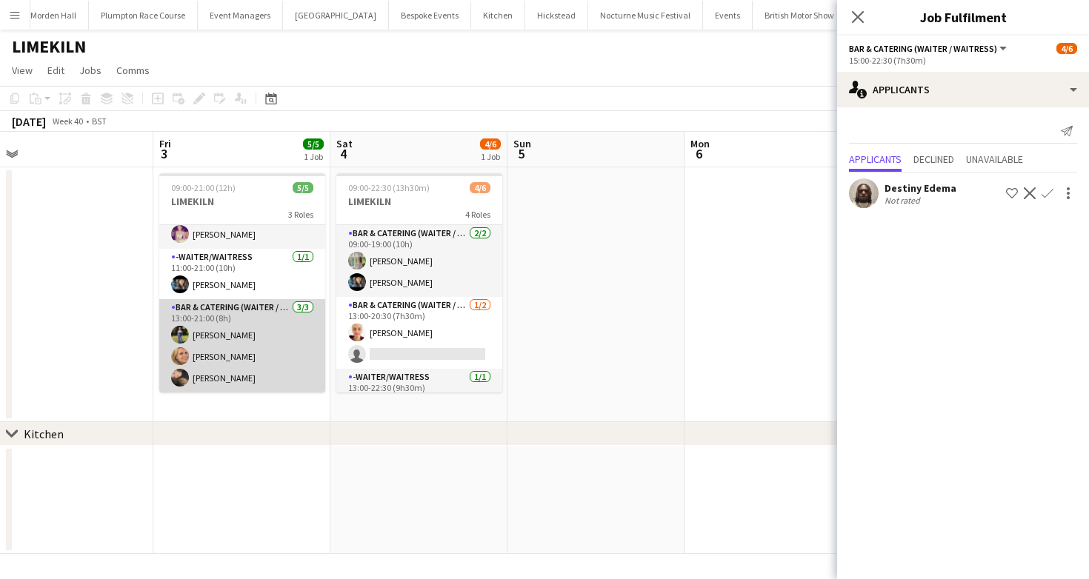
click at [286, 338] on app-card-role "Bar & Catering (Waiter / waitress) 3/3 13:00-21:00 (8h) Holly Hunter Lucy Bee L…" at bounding box center [242, 345] width 166 height 93
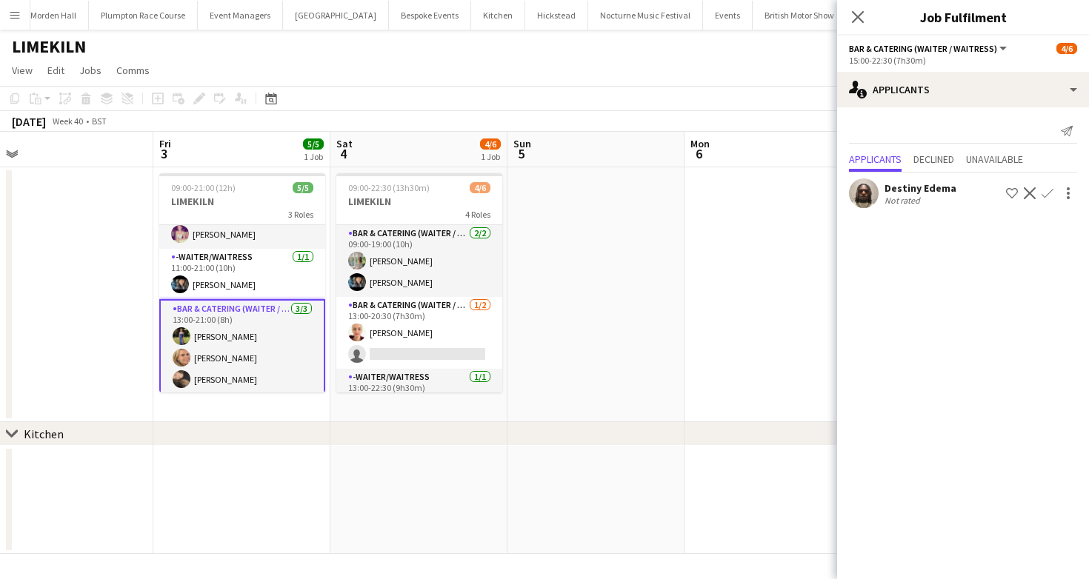
scroll to position [0, 0]
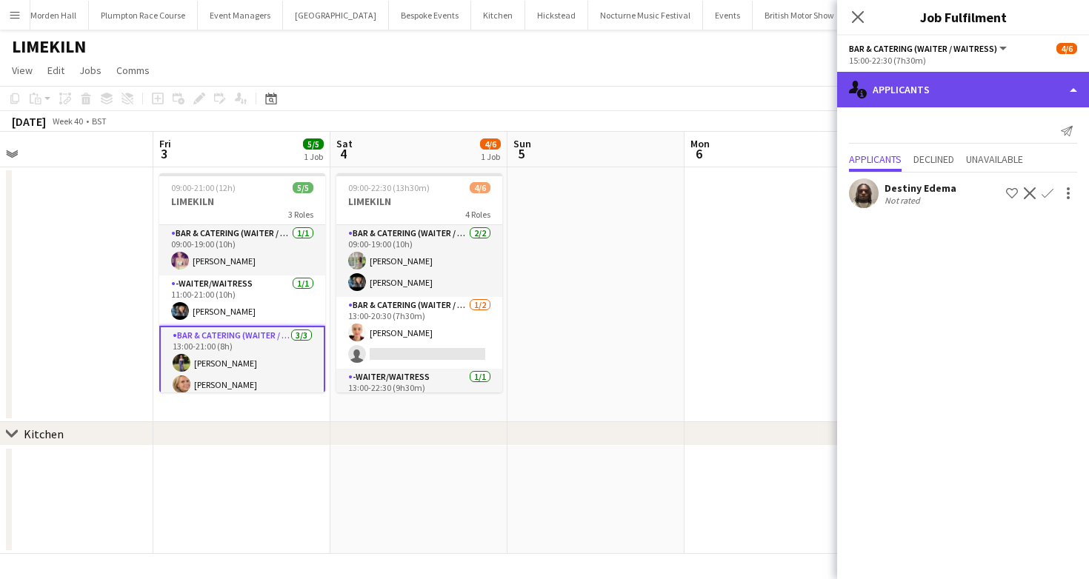
click at [902, 89] on div "single-neutral-actions-information Applicants" at bounding box center [963, 90] width 252 height 36
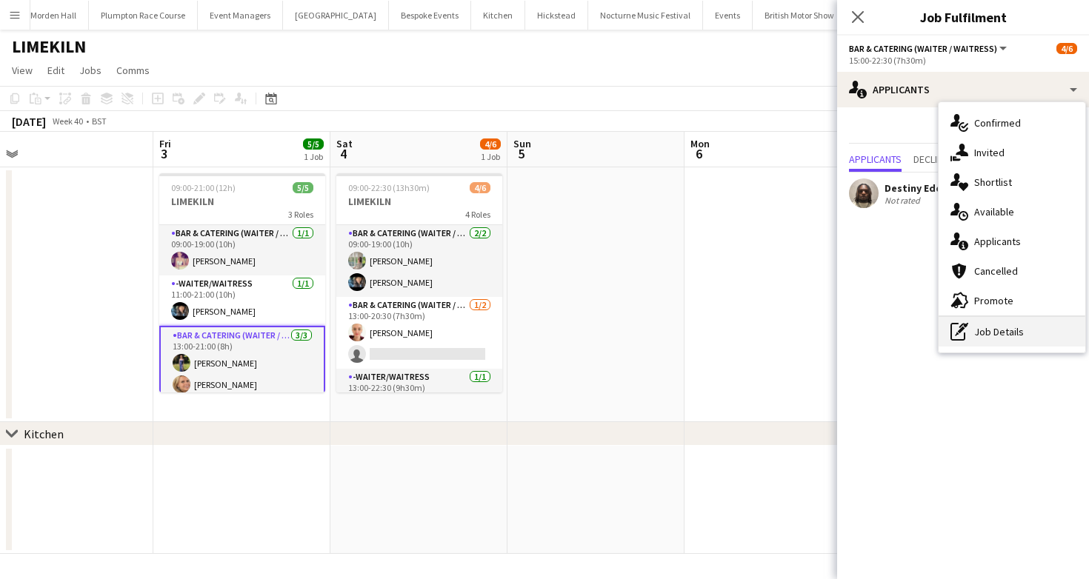
click at [978, 329] on div "pen-write Job Details" at bounding box center [1011, 332] width 147 height 30
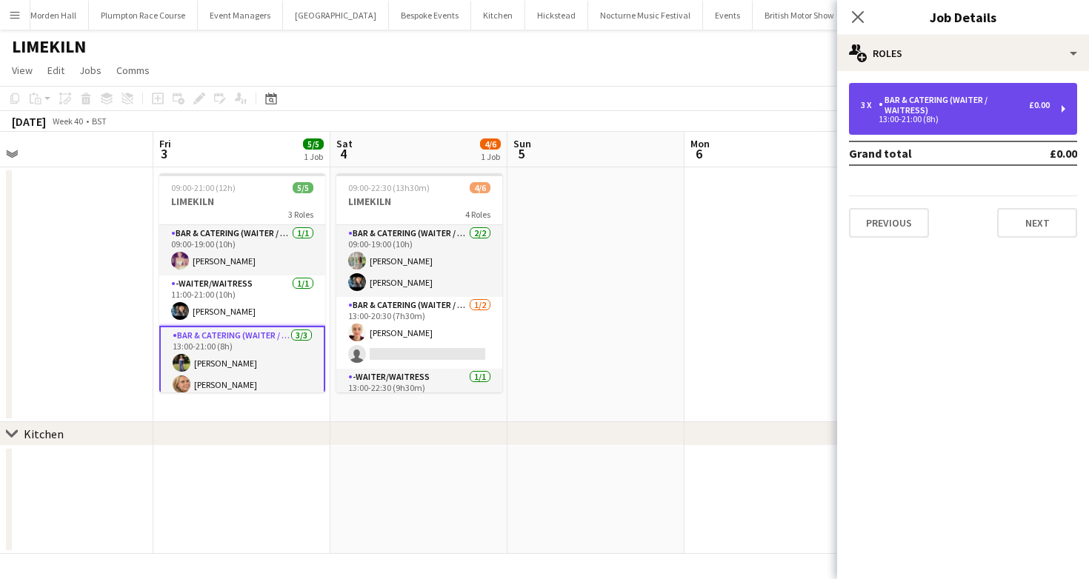
click at [957, 102] on div "Bar & Catering (Waiter / waitress)" at bounding box center [953, 105] width 150 height 21
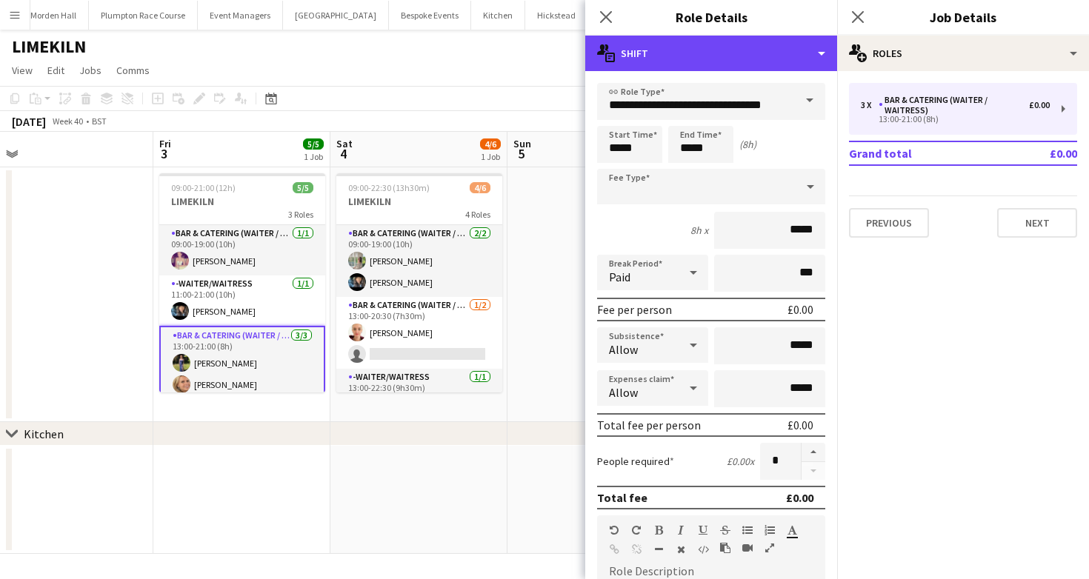
click at [757, 67] on div "multiple-actions-text Shift" at bounding box center [711, 54] width 252 height 36
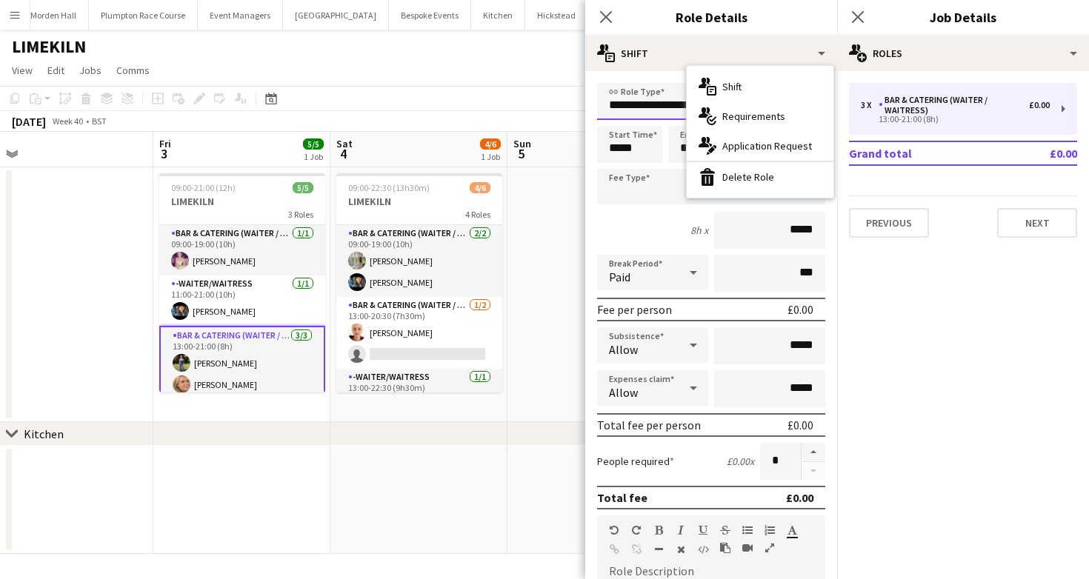
click at [638, 94] on input "**********" at bounding box center [711, 101] width 228 height 37
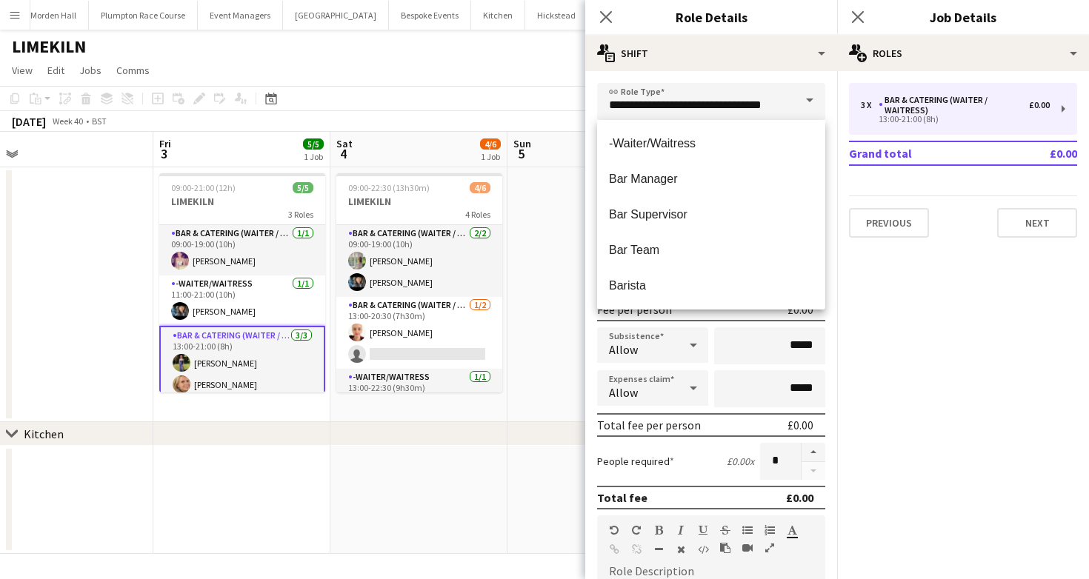
click at [725, 450] on div "People required £0.00 x *" at bounding box center [711, 461] width 228 height 37
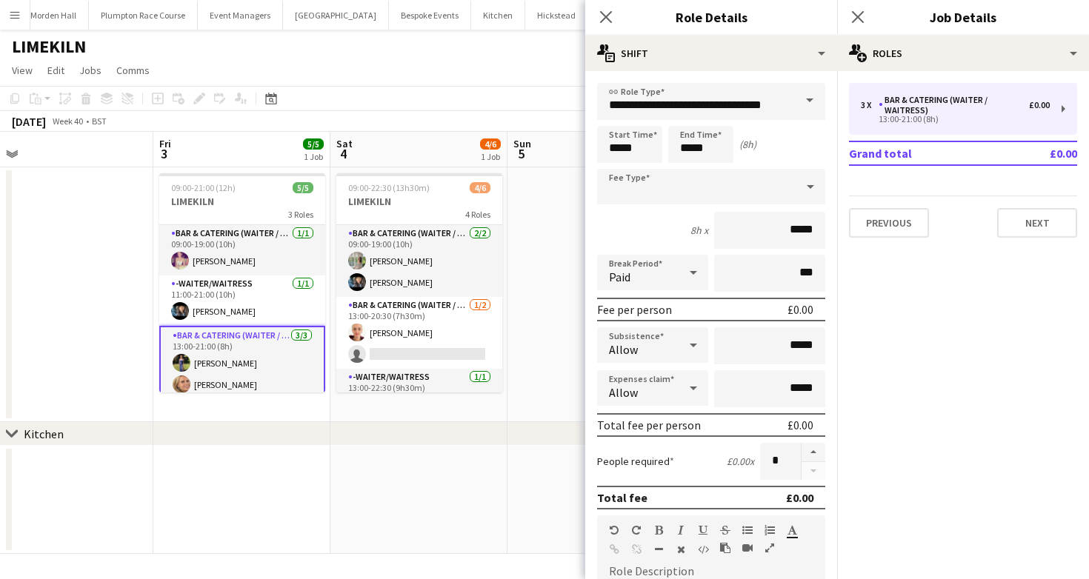
scroll to position [375, 0]
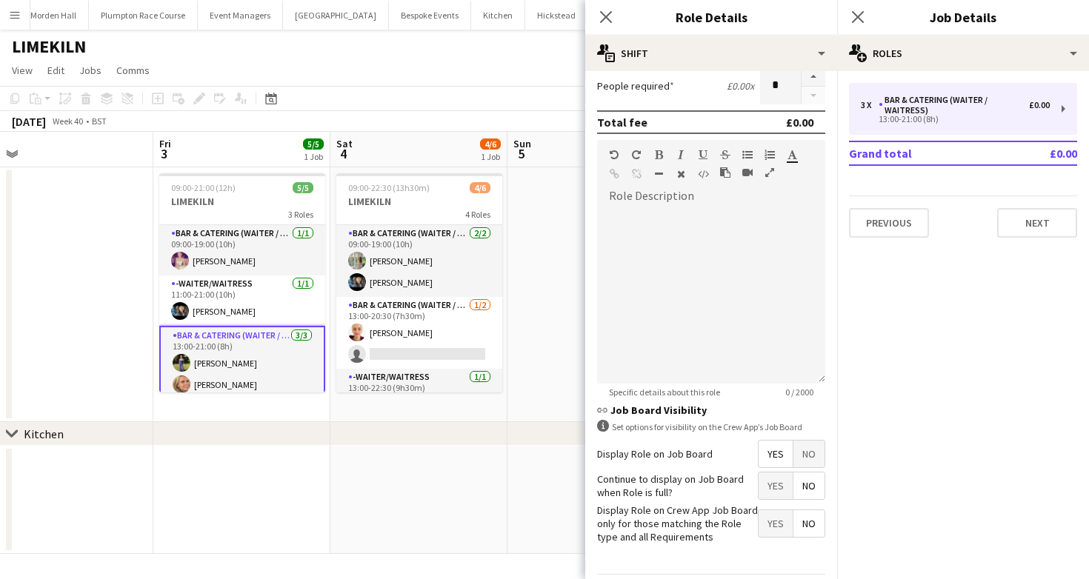
click at [772, 495] on span "Yes" at bounding box center [775, 486] width 34 height 27
click at [772, 524] on span "Yes" at bounding box center [775, 523] width 34 height 27
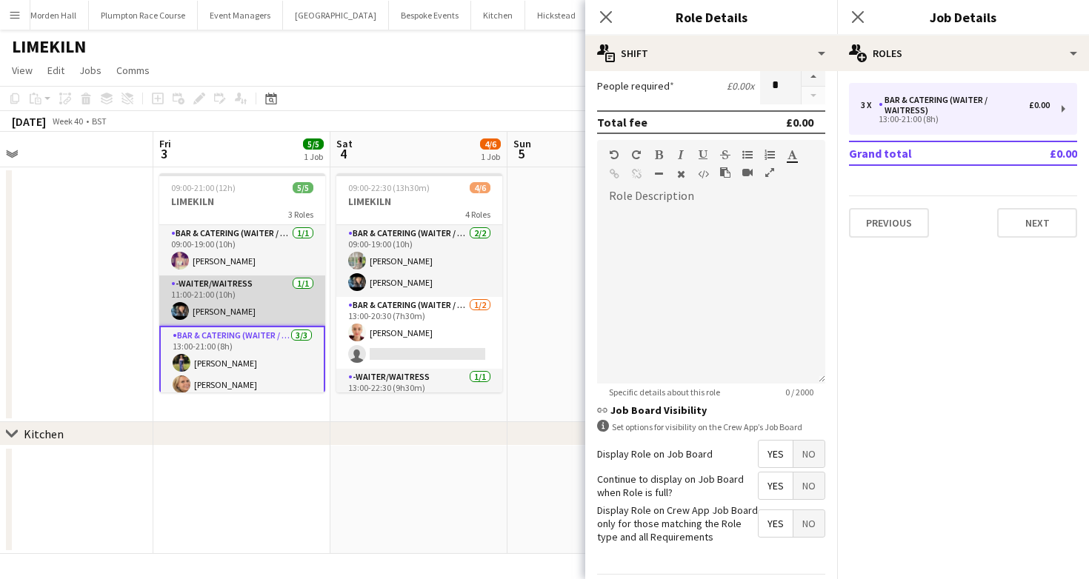
click at [258, 315] on app-card-role "-Waiter/Waitress 1/1 11:00-21:00 (10h) Lydia Cameron" at bounding box center [242, 301] width 166 height 50
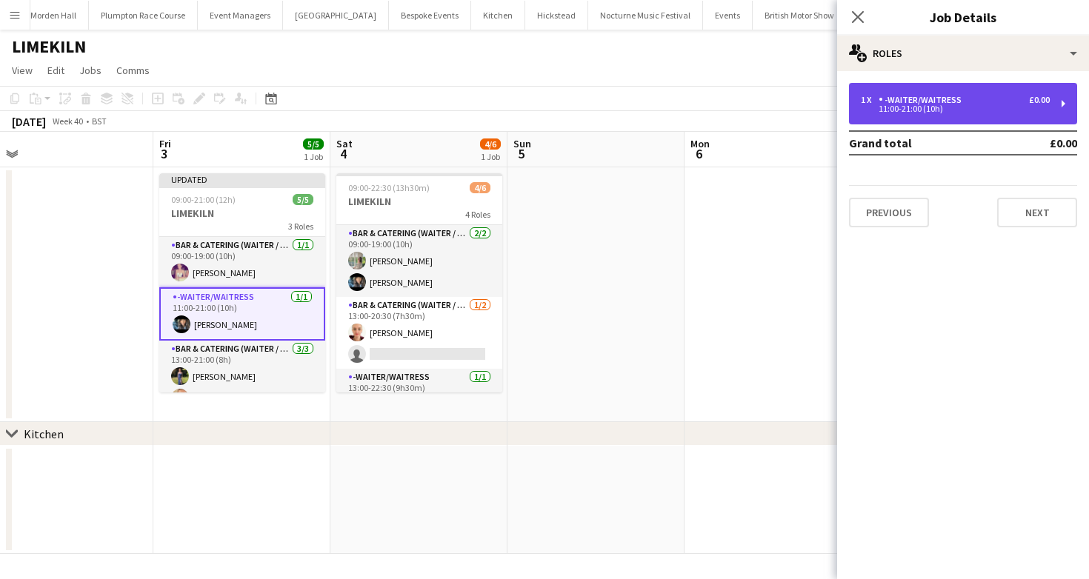
click at [884, 99] on div "-Waiter/Waitress" at bounding box center [922, 100] width 89 height 10
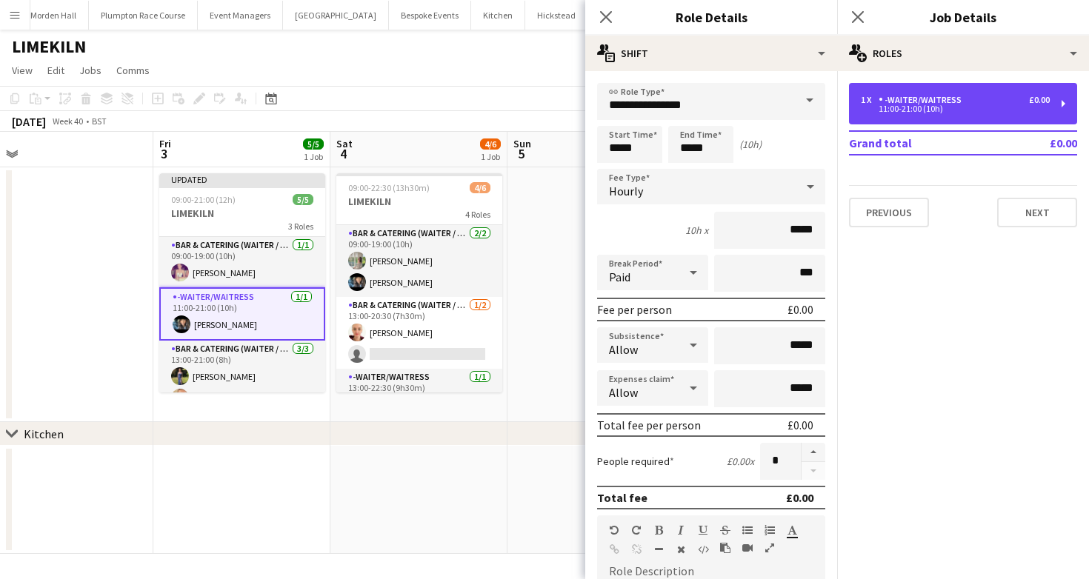
scroll to position [424, 0]
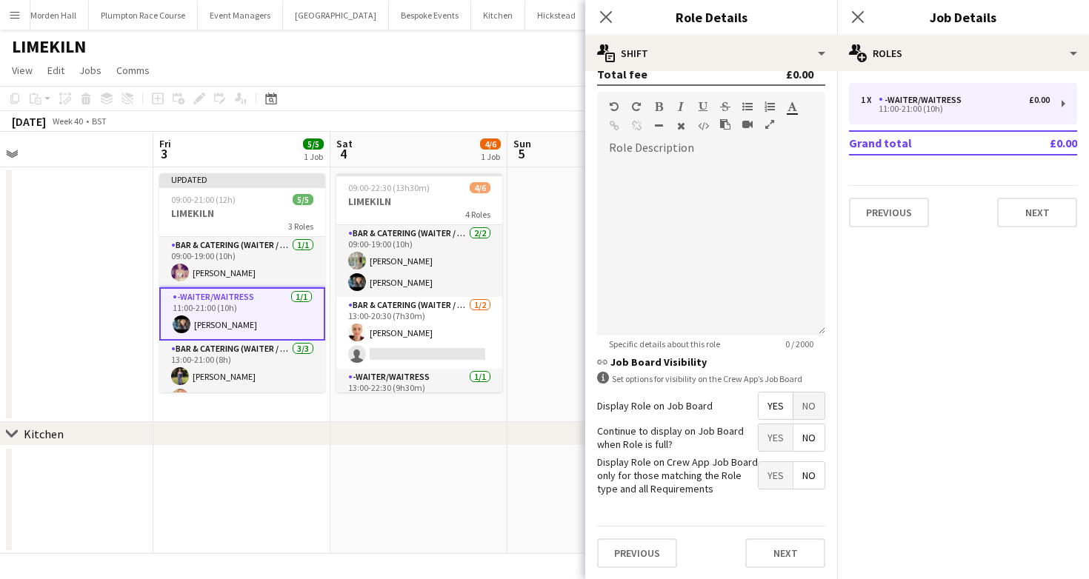
click at [768, 473] on span "Yes" at bounding box center [775, 475] width 34 height 27
click at [768, 428] on span "Yes" at bounding box center [775, 437] width 34 height 27
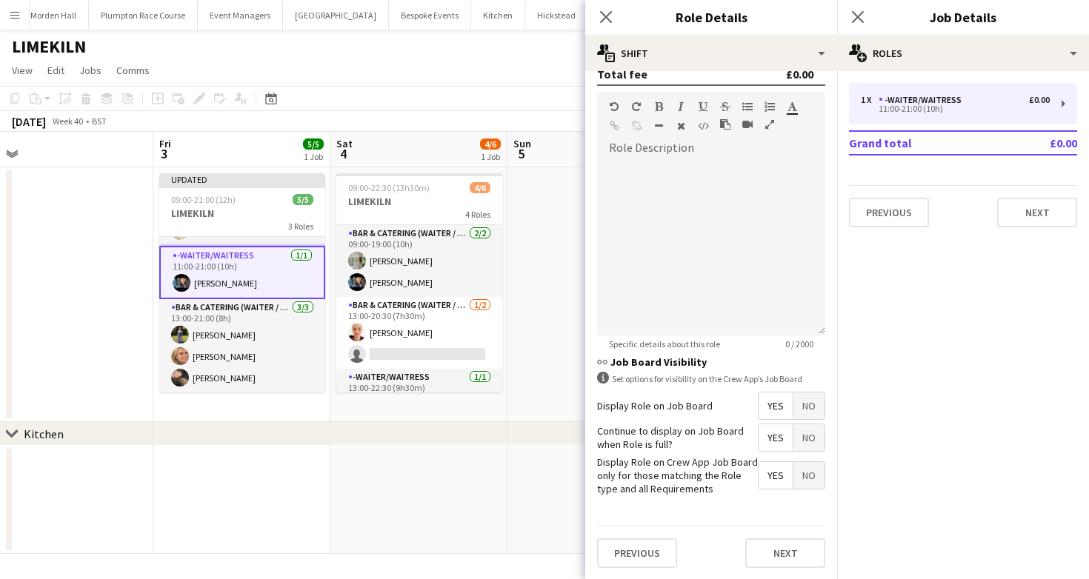
scroll to position [0, 0]
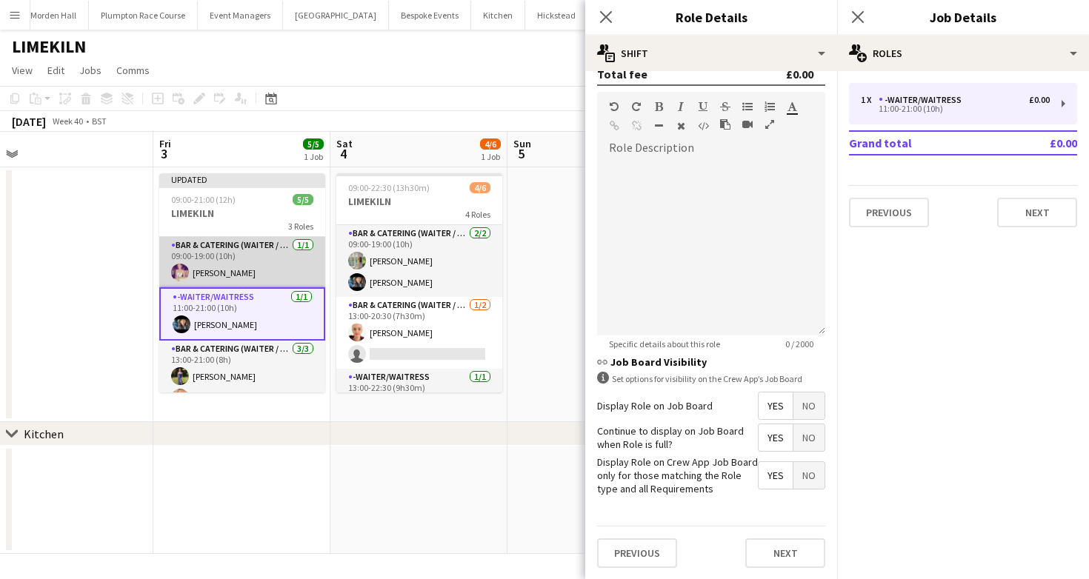
click at [243, 267] on app-card-role "Bar & Catering (Waiter / waitress) 1/1 09:00-19:00 (10h) Emma Black" at bounding box center [242, 262] width 166 height 50
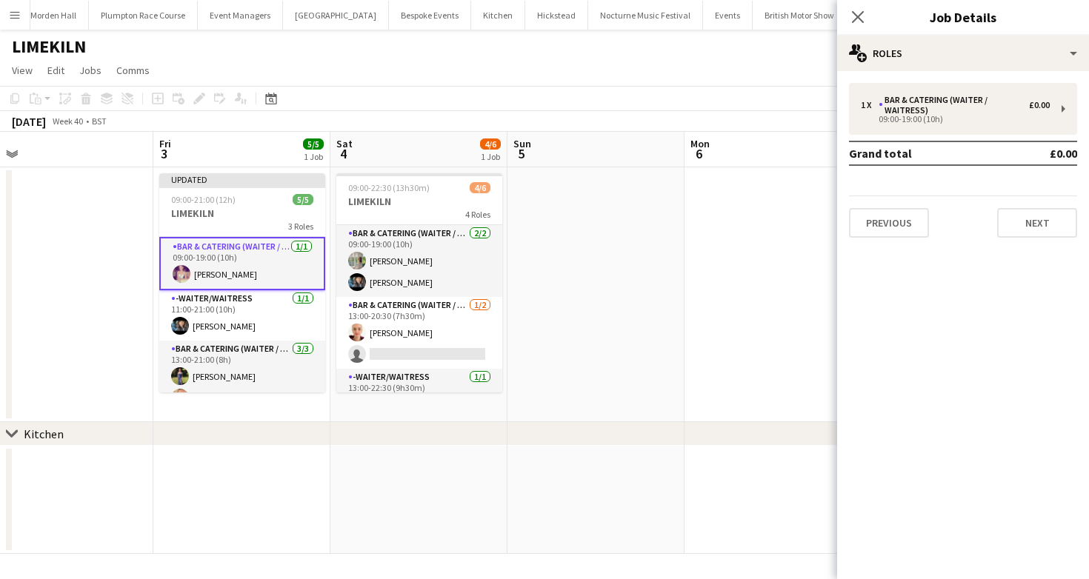
click at [227, 280] on app-card-role "Bar & Catering (Waiter / waitress) 1/1 09:00-19:00 (10h) Emma Black" at bounding box center [242, 263] width 166 height 53
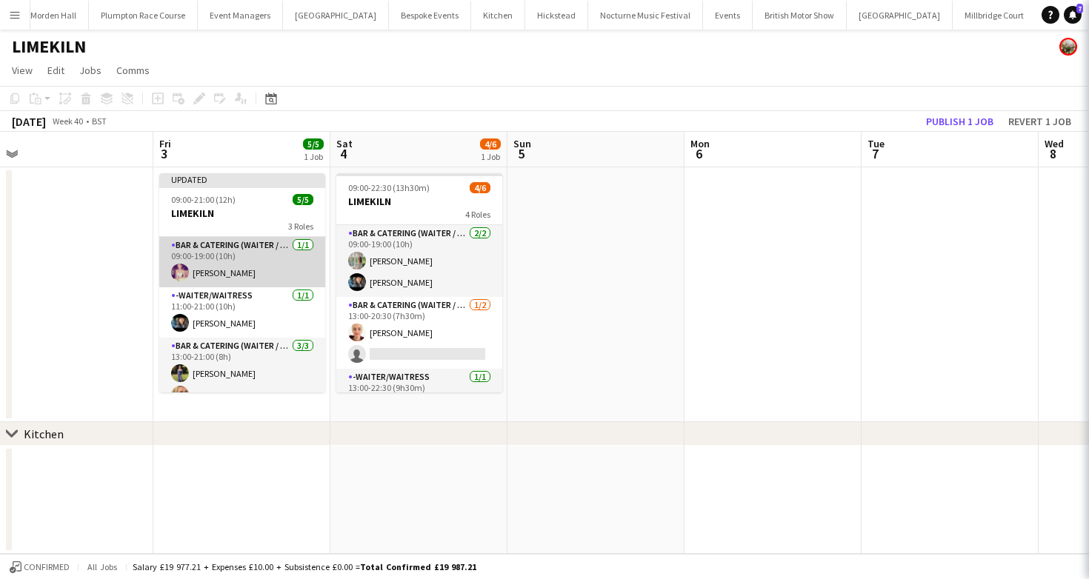
click at [227, 280] on app-card-role "Bar & Catering (Waiter / waitress) 1/1 09:00-19:00 (10h) Emma Black" at bounding box center [242, 262] width 166 height 50
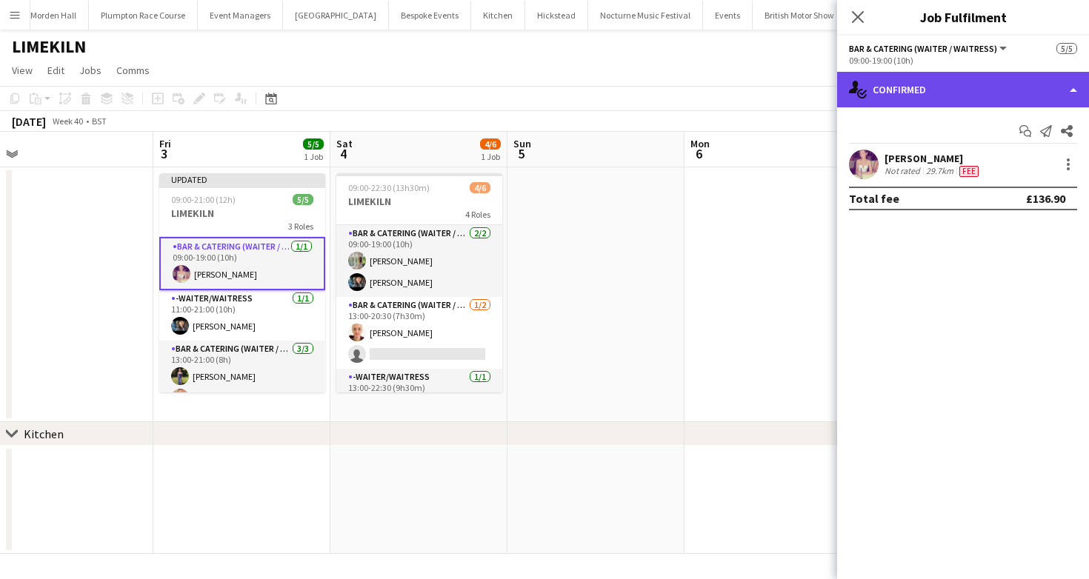
click at [929, 79] on div "single-neutral-actions-check-2 Confirmed" at bounding box center [963, 90] width 252 height 36
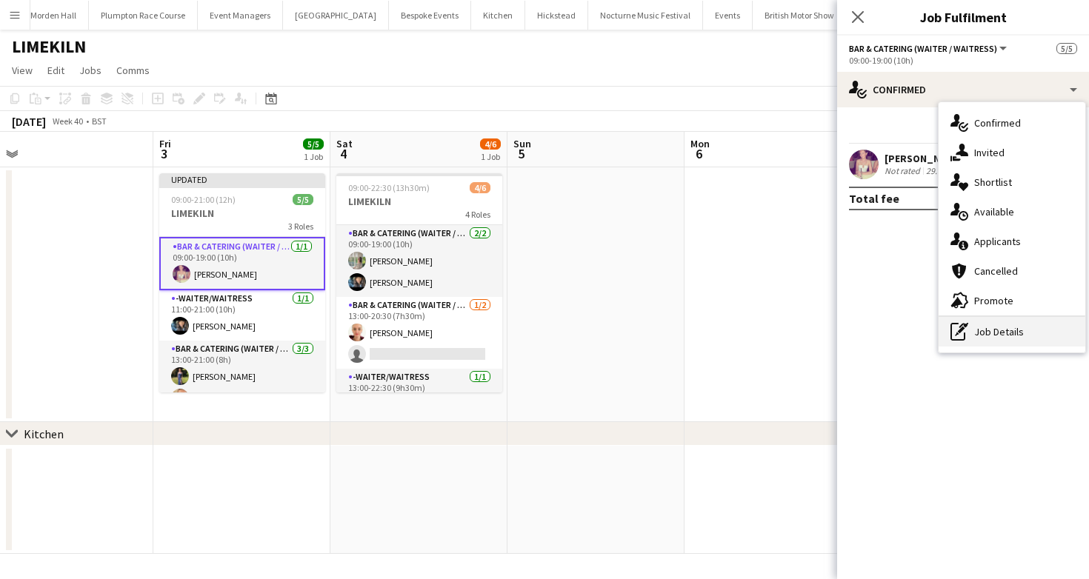
click at [969, 321] on div "pen-write Job Details" at bounding box center [1011, 332] width 147 height 30
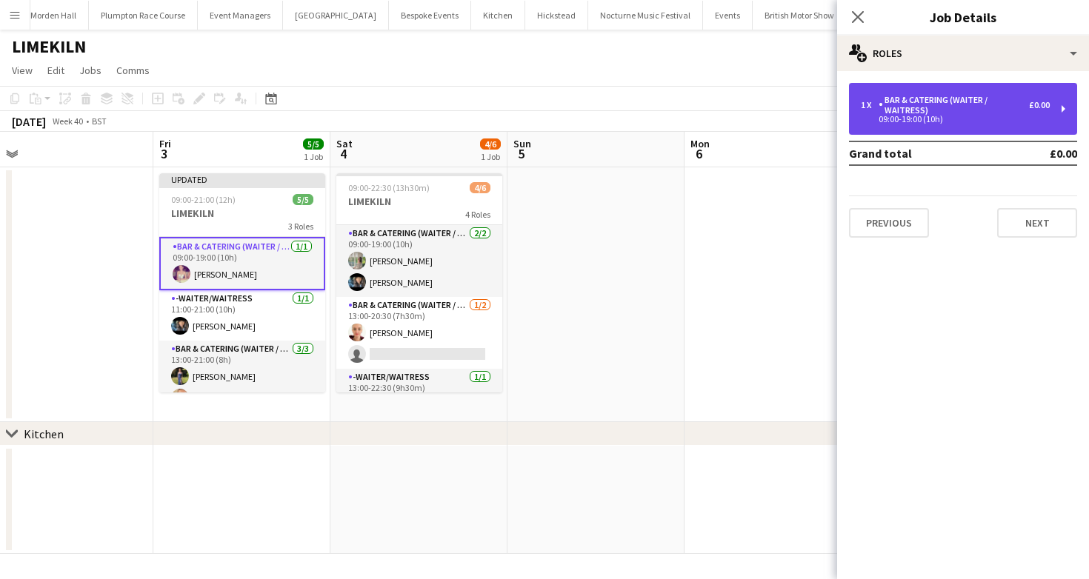
click at [869, 124] on div "1 x Bar & Catering (Waiter / waitress) £0.00 09:00-19:00 (10h)" at bounding box center [963, 109] width 228 height 52
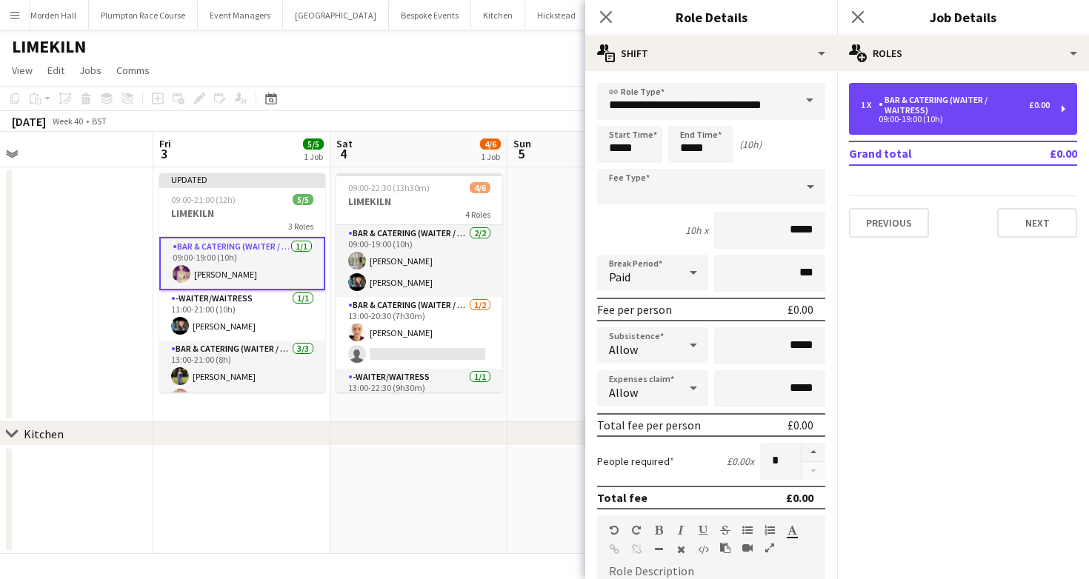
scroll to position [424, 0]
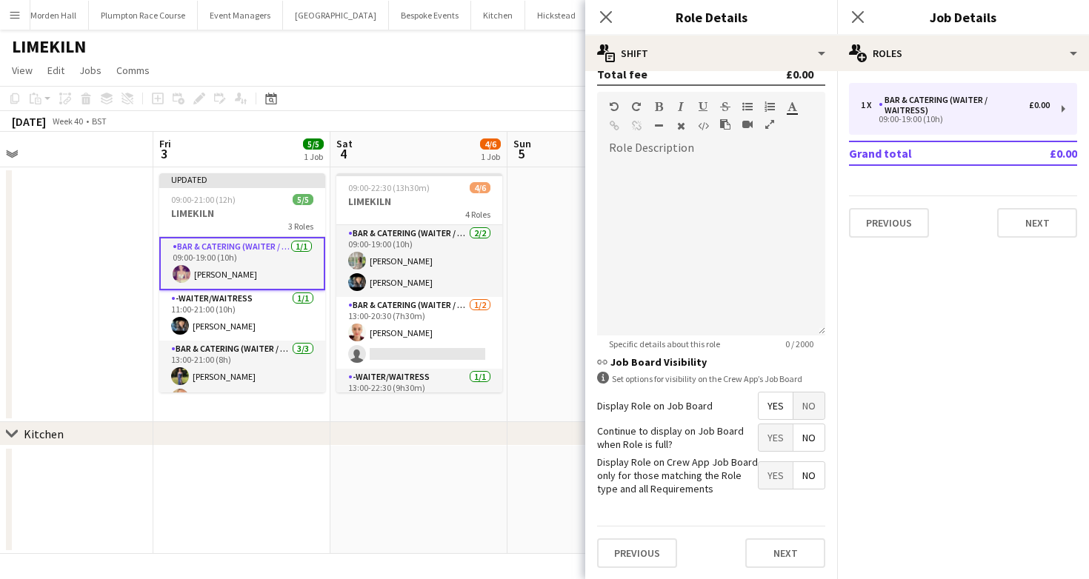
click at [776, 477] on span "Yes" at bounding box center [775, 475] width 34 height 27
click at [774, 429] on span "Yes" at bounding box center [775, 437] width 34 height 27
click at [783, 562] on button "Next" at bounding box center [785, 553] width 80 height 30
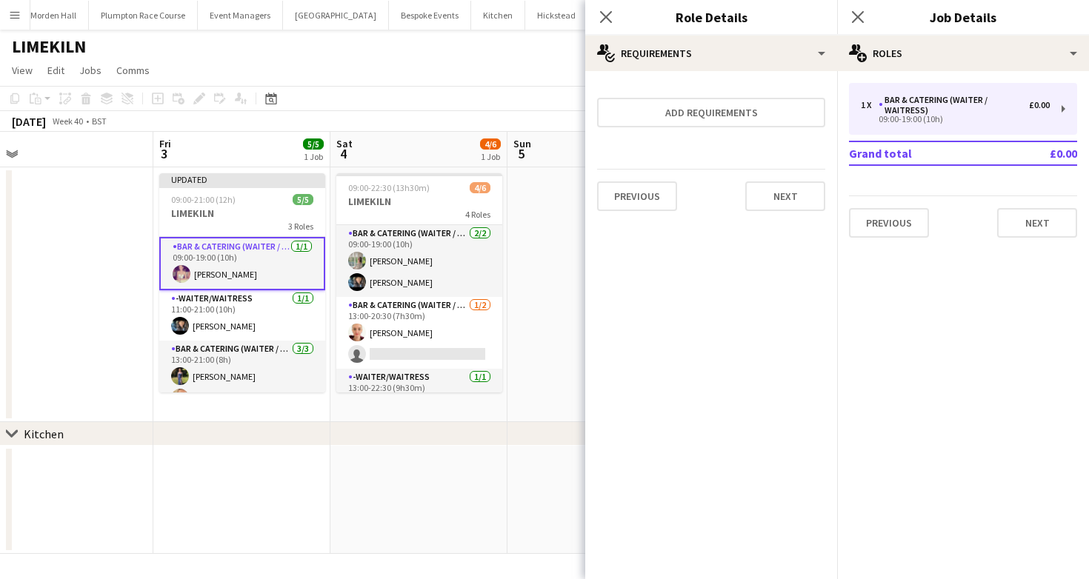
click at [539, 111] on div "October 2025 Week 40 • BST Publish 1 job Revert 1 job" at bounding box center [544, 121] width 1089 height 21
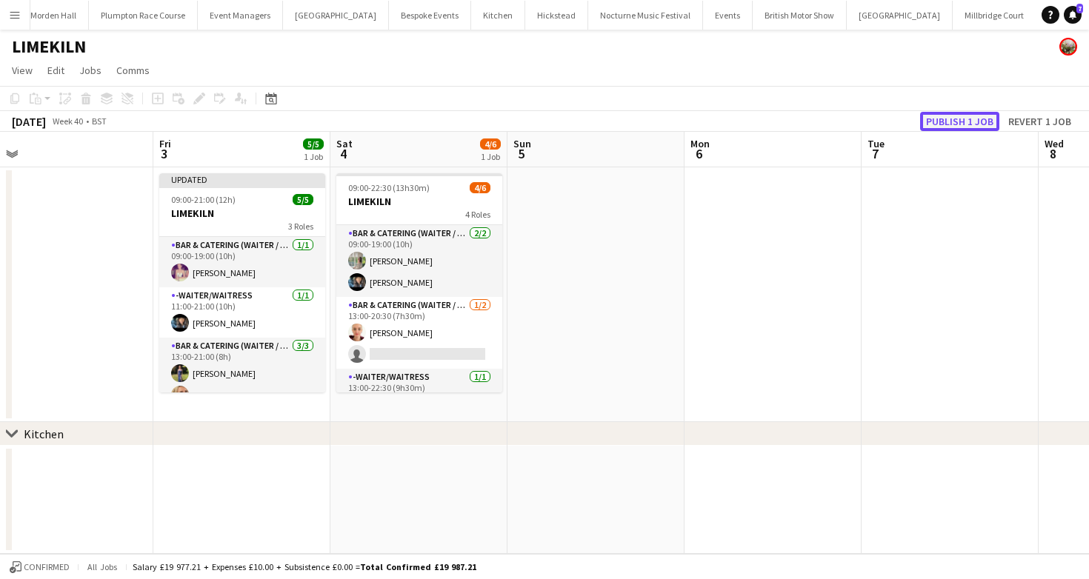
click at [944, 122] on button "Publish 1 job" at bounding box center [959, 121] width 79 height 19
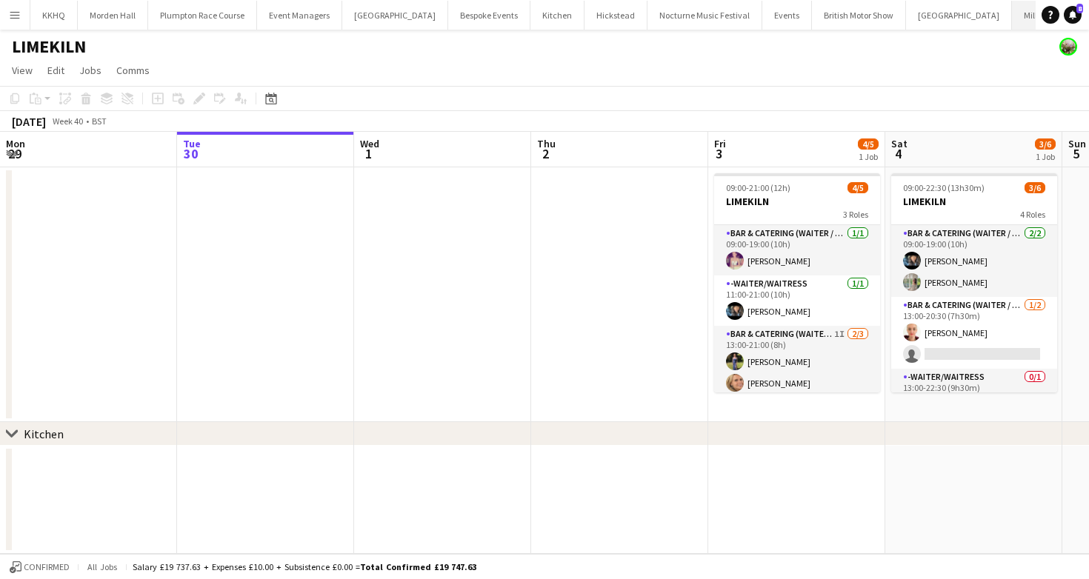
scroll to position [0, 367]
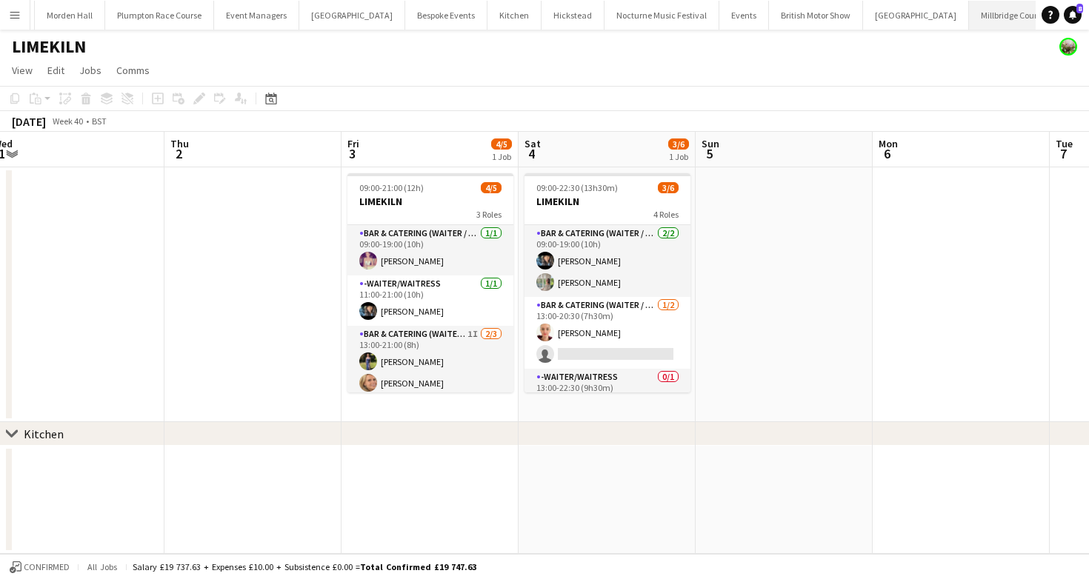
click at [969, 25] on button "[GEOGRAPHIC_DATA]" at bounding box center [1011, 15] width 84 height 29
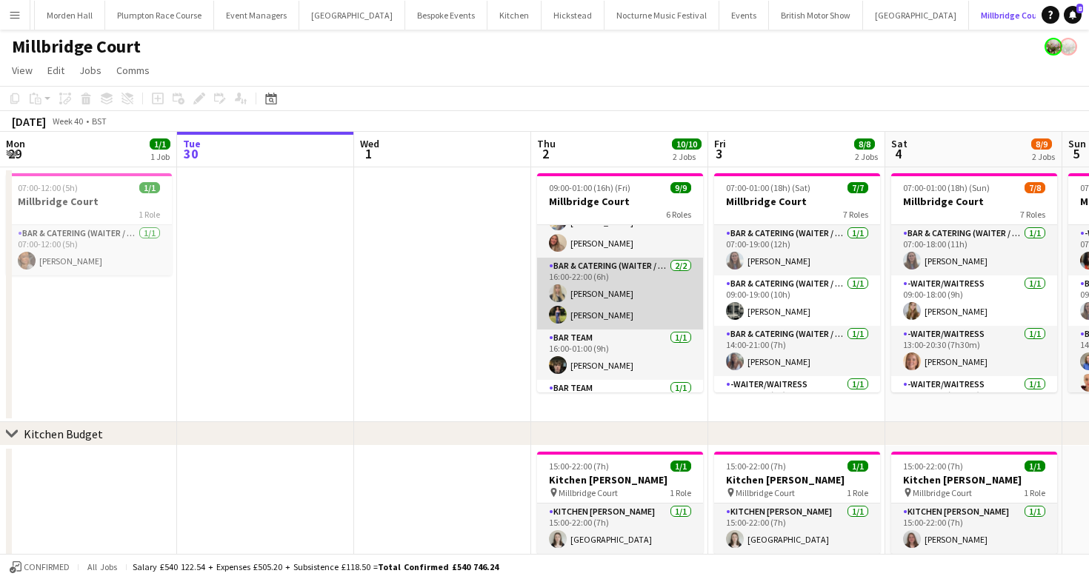
scroll to position [199, 0]
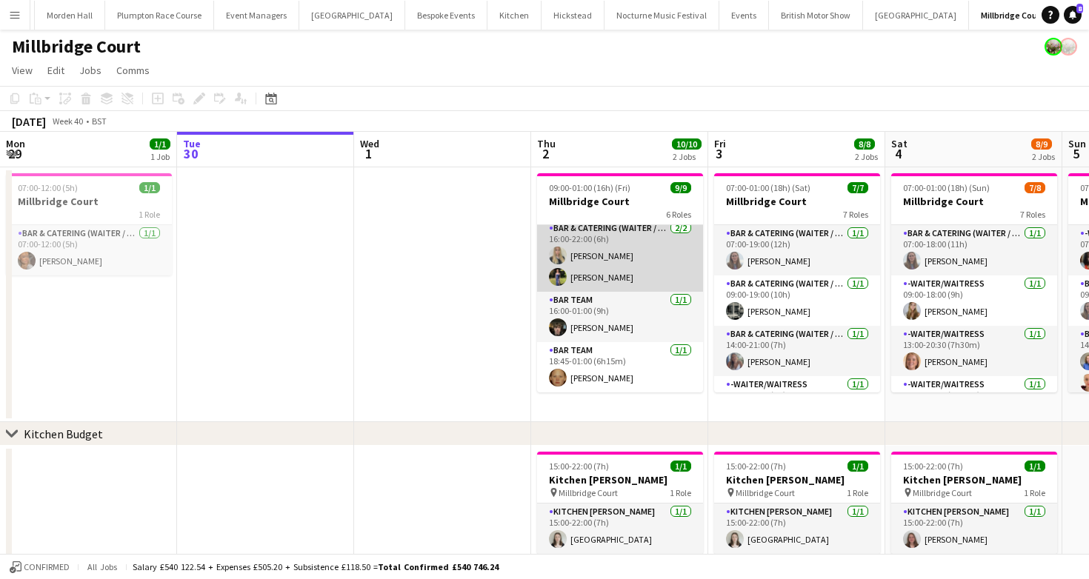
click at [642, 292] on app-card-role "Bar Team [DATE] 16:00-01:00 (9h) [PERSON_NAME]" at bounding box center [620, 317] width 166 height 50
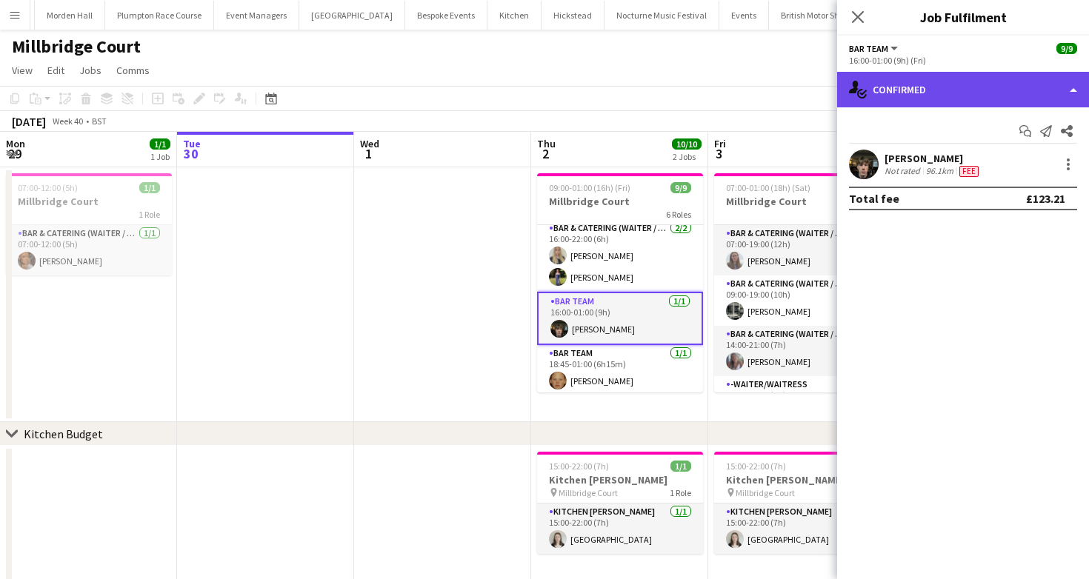
click at [917, 101] on div "single-neutral-actions-check-2 Confirmed" at bounding box center [963, 90] width 252 height 36
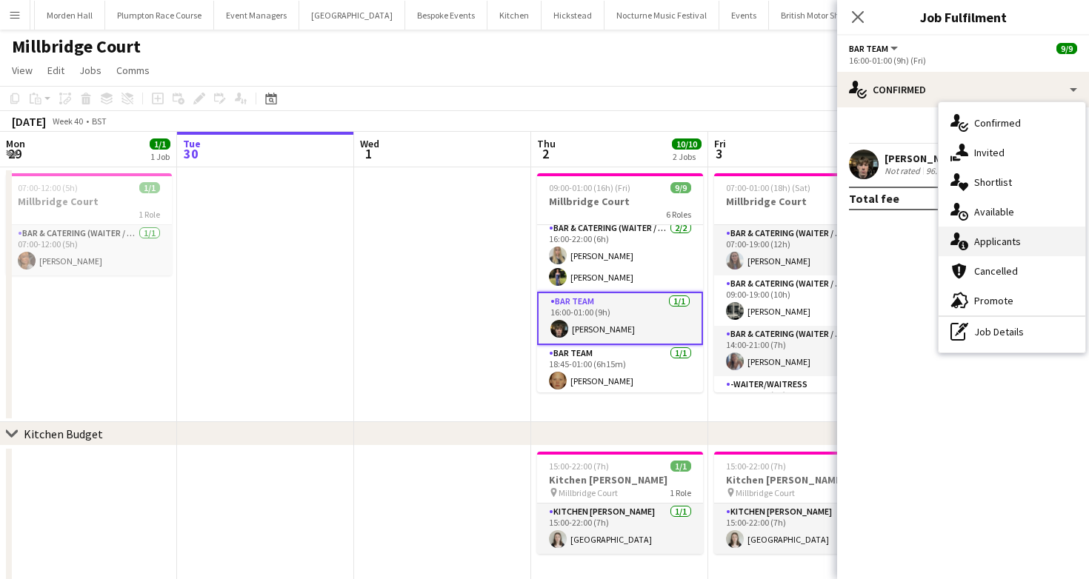
click at [1035, 250] on div "single-neutral-actions-information Applicants" at bounding box center [1011, 242] width 147 height 30
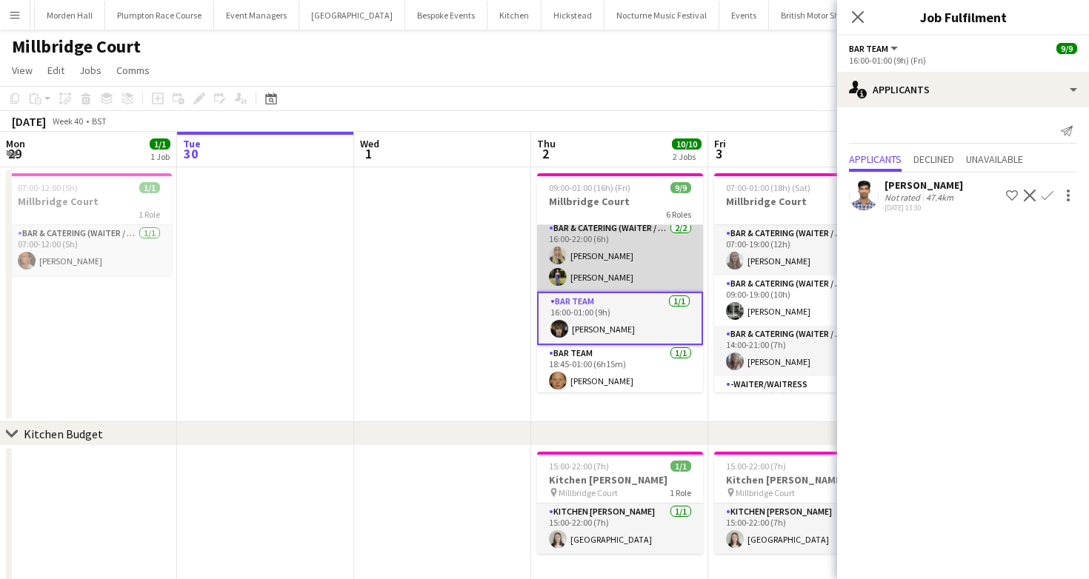
click at [650, 260] on app-card-role "Bar & Catering (Waiter / waitress) [DATE] 16:00-22:00 (6h) [PERSON_NAME] [PERSO…" at bounding box center [620, 256] width 166 height 72
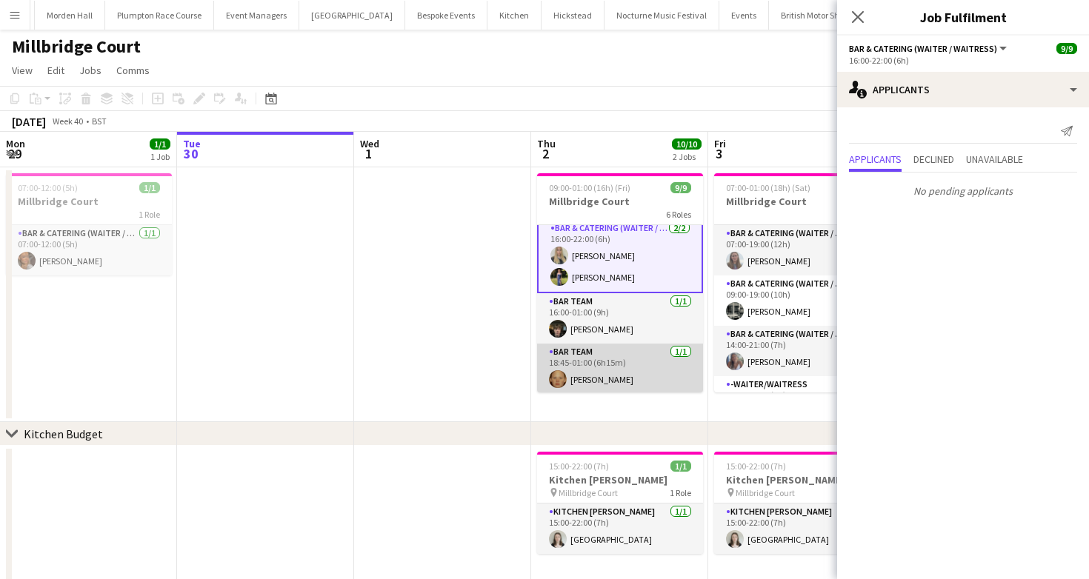
click at [641, 361] on app-card-role "Bar Team [DATE] 18:45-01:00 (6h15m) [PERSON_NAME]" at bounding box center [620, 369] width 166 height 50
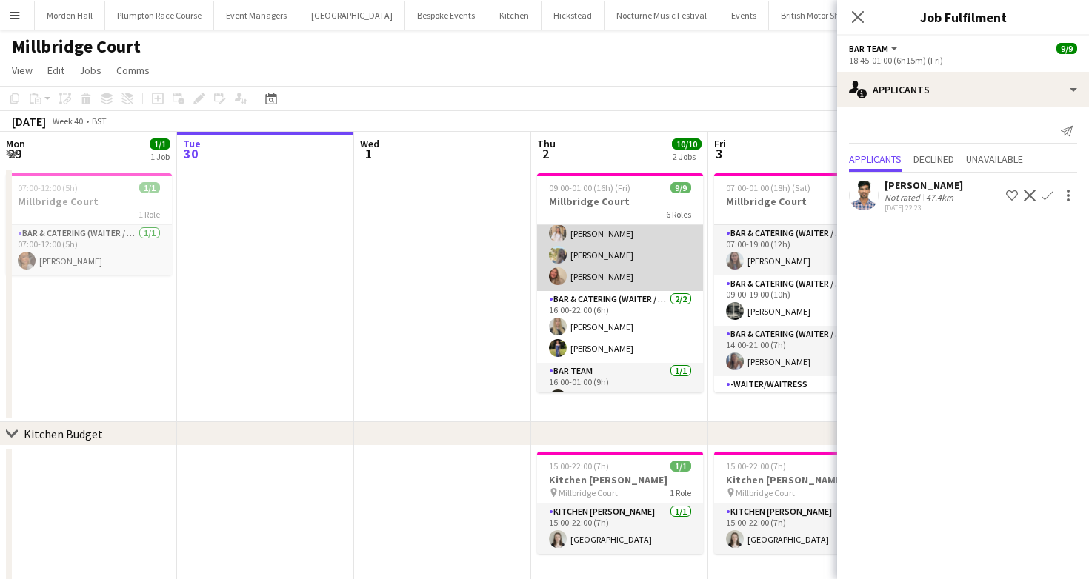
click at [592, 276] on app-card-role "Bar & Catering (Waiter / waitress) [DATE] 14:00-21:00 (7h) [PERSON_NAME] [PERSO…" at bounding box center [620, 244] width 166 height 93
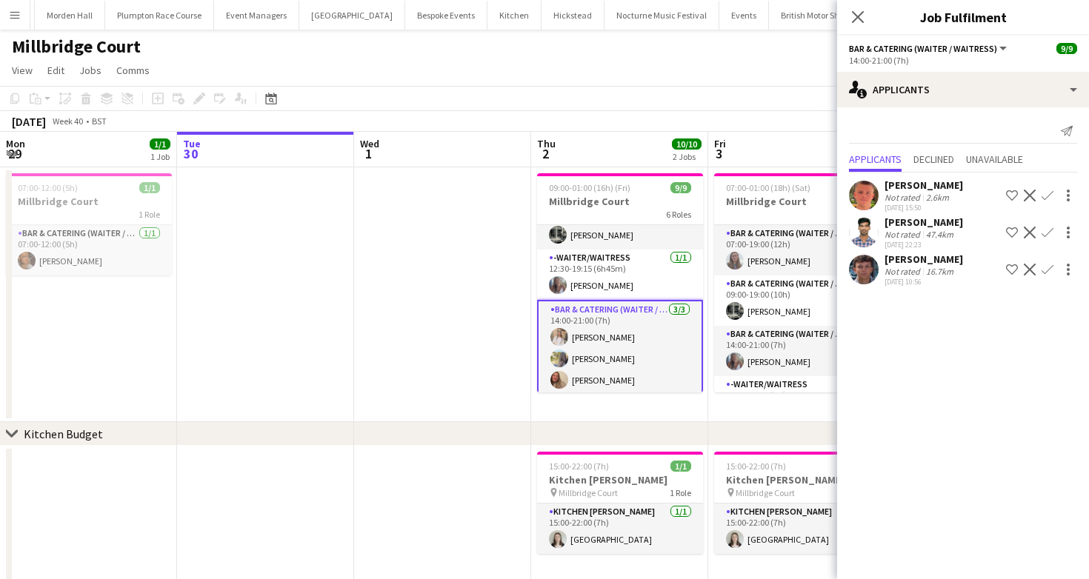
scroll to position [0, 0]
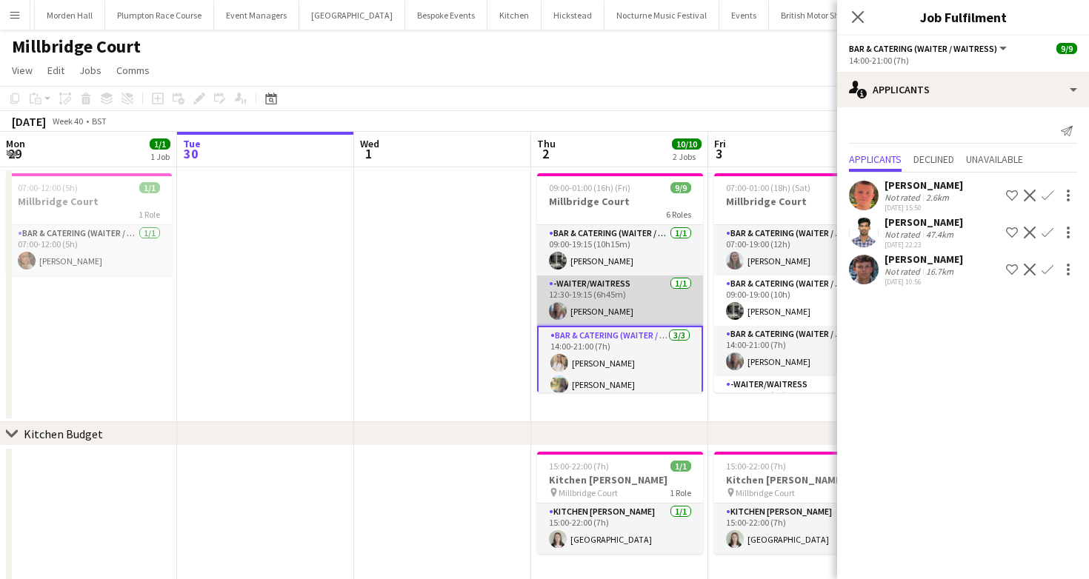
click at [571, 300] on app-card-role "-Waiter/Waitress [DATE] 12:30-19:15 (6h45m) [PERSON_NAME]" at bounding box center [620, 301] width 166 height 50
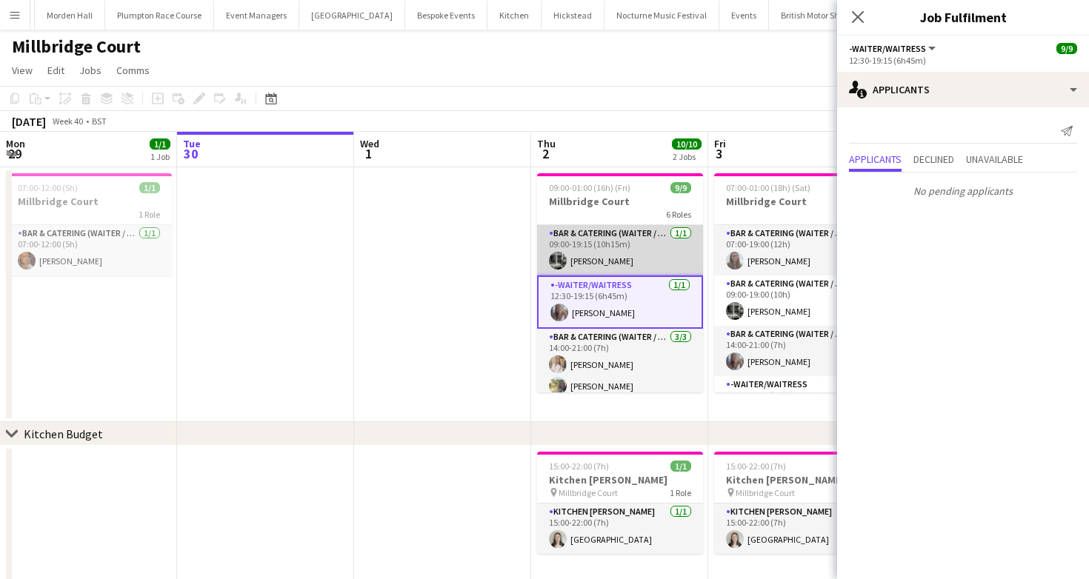
click at [621, 254] on app-card-role "Bar & Catering (Waiter / waitress) [DATE] 09:00-19:15 (10h15m) [PERSON_NAME]" at bounding box center [620, 250] width 166 height 50
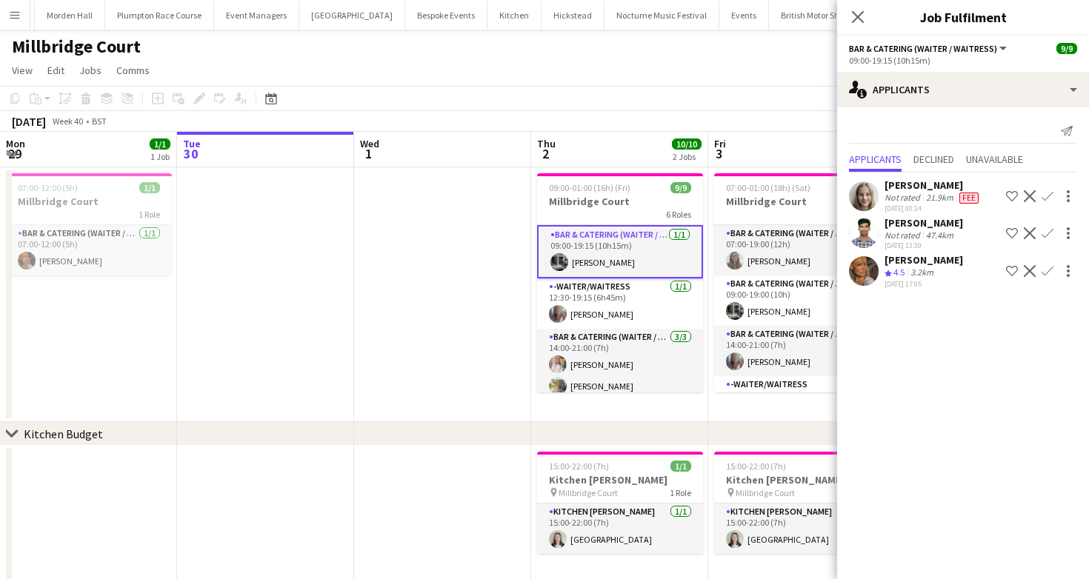
click at [895, 273] on span "4.5" at bounding box center [898, 272] width 11 height 11
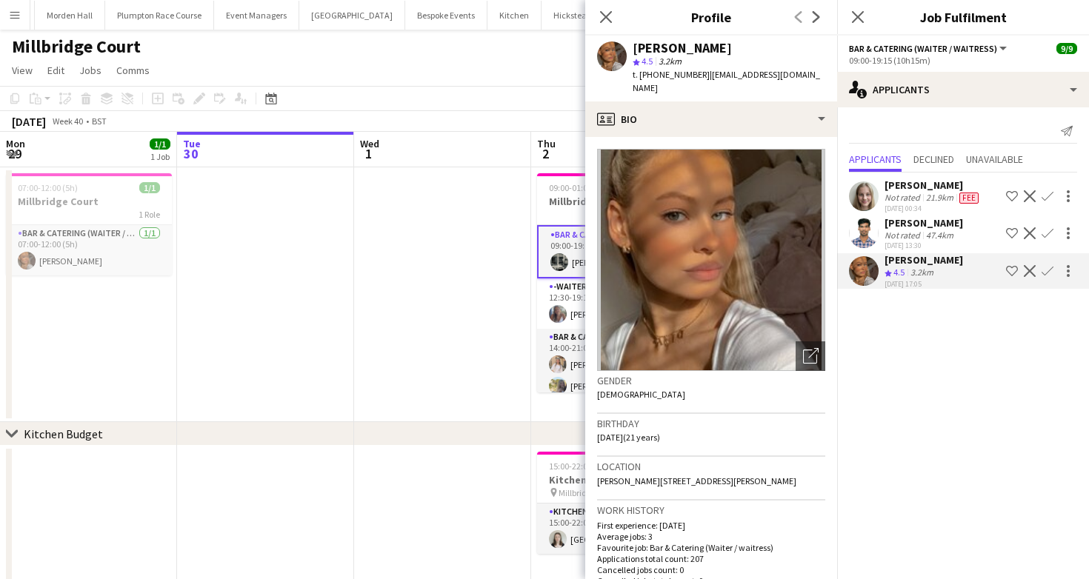
click at [459, 91] on app-toolbar "Copy Paste Paste Command V Paste with crew Command Shift V Paste linked Job [GE…" at bounding box center [544, 98] width 1089 height 25
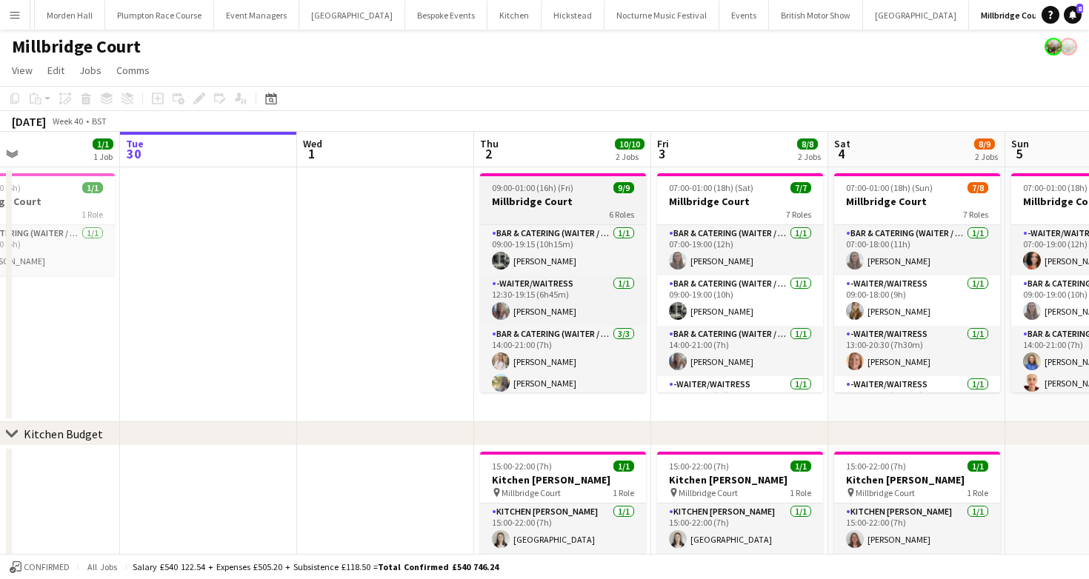
scroll to position [0, 427]
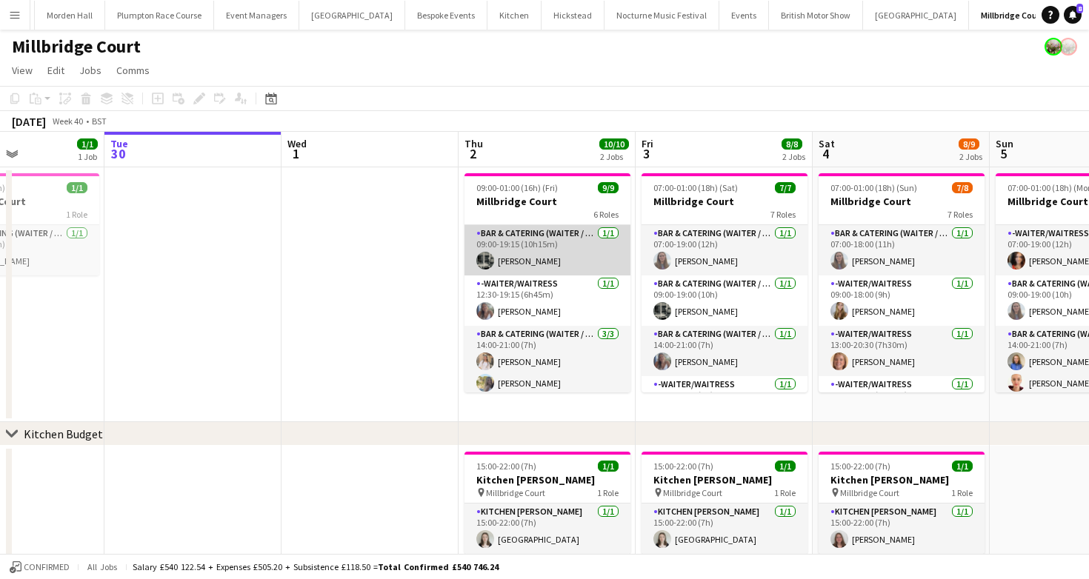
click at [521, 255] on app-card-role "Bar & Catering (Waiter / waitress) [DATE] 09:00-19:15 (10h15m) [PERSON_NAME]" at bounding box center [547, 250] width 166 height 50
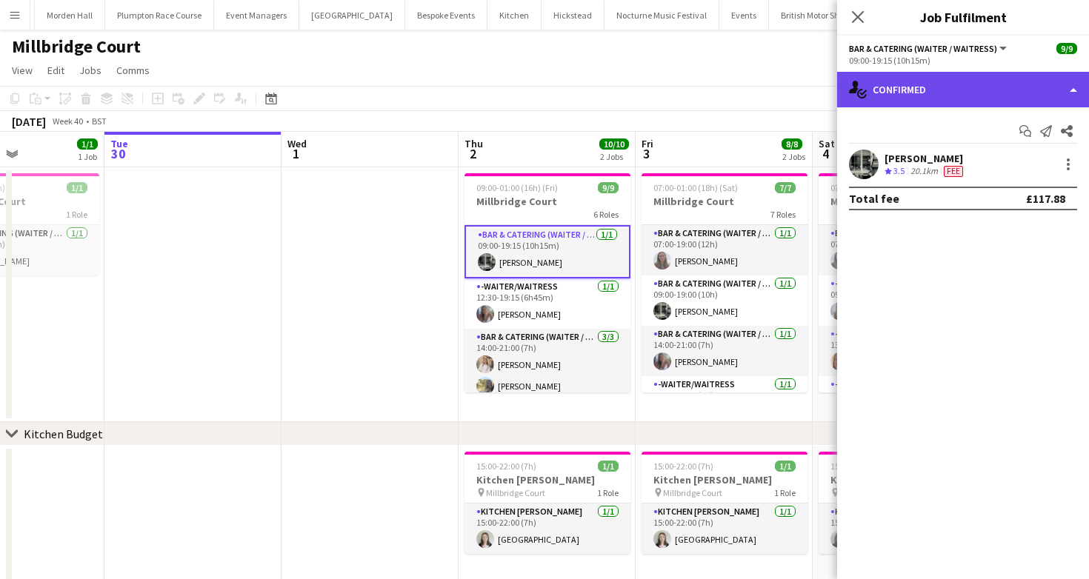
click at [996, 96] on div "single-neutral-actions-check-2 Confirmed" at bounding box center [963, 90] width 252 height 36
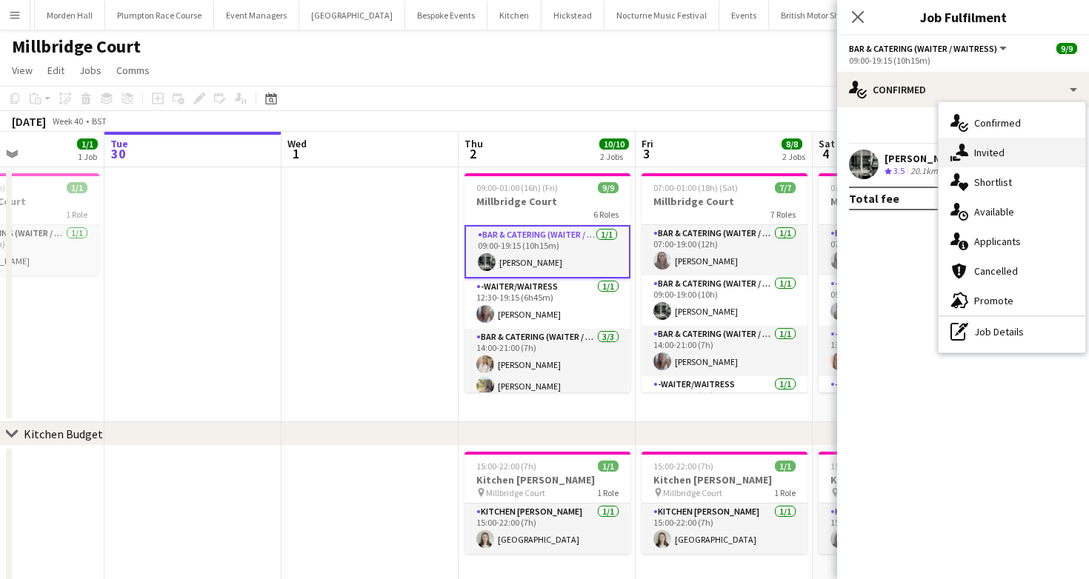
click at [995, 144] on div "single-neutral-actions-share-1 Invited" at bounding box center [1011, 153] width 147 height 30
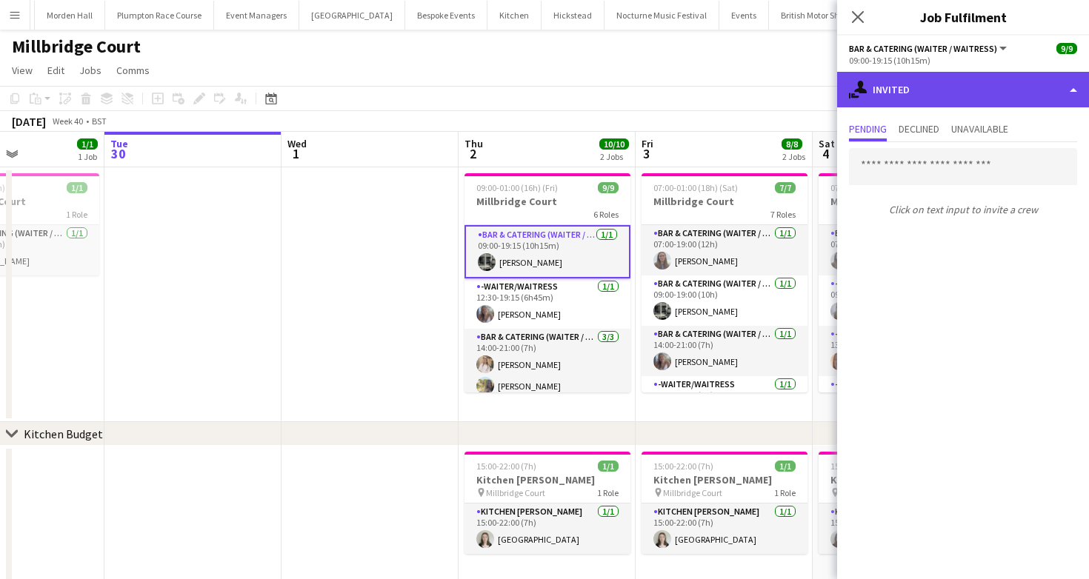
click at [932, 77] on div "single-neutral-actions-share-1 Invited" at bounding box center [963, 90] width 252 height 36
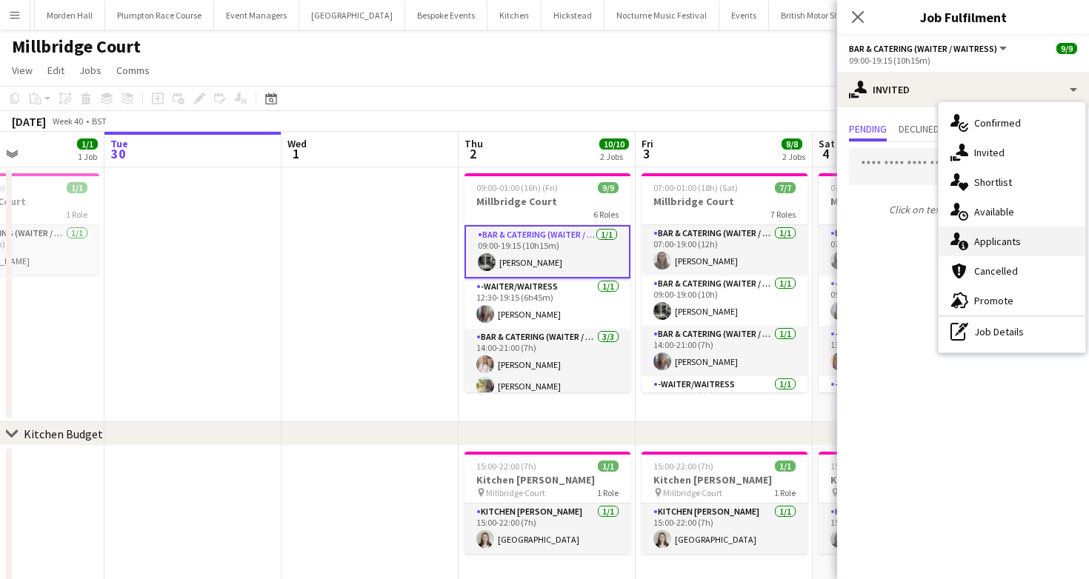
click at [998, 249] on div "single-neutral-actions-information Applicants" at bounding box center [1011, 242] width 147 height 30
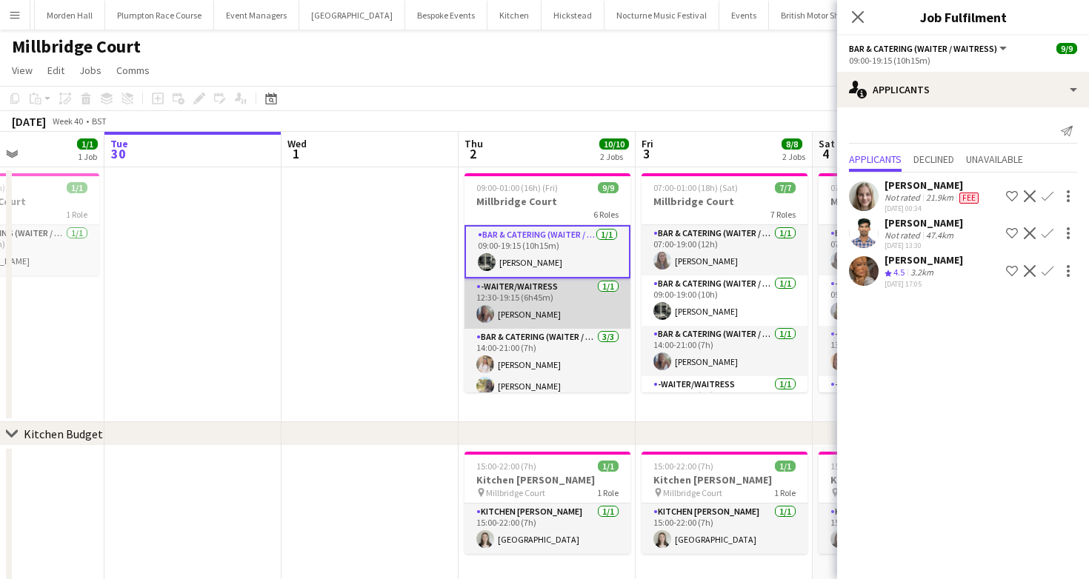
click at [518, 312] on app-card-role "-Waiter/Waitress [DATE] 12:30-19:15 (6h45m) [PERSON_NAME]" at bounding box center [547, 303] width 166 height 50
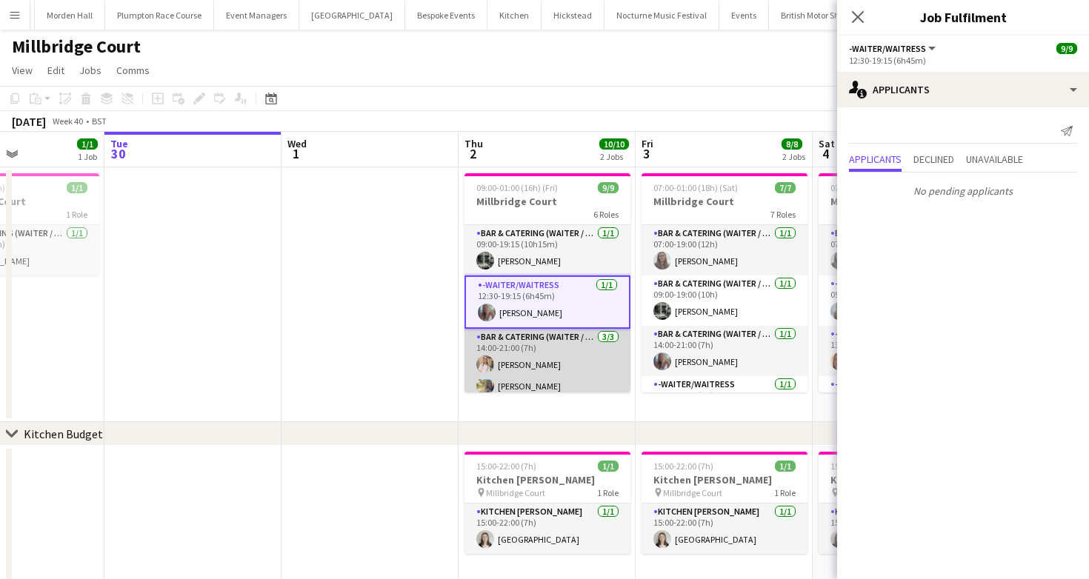
click at [534, 373] on app-card-role "Bar & Catering (Waiter / waitress) [DATE] 14:00-21:00 (7h) [PERSON_NAME] [PERSO…" at bounding box center [547, 375] width 166 height 93
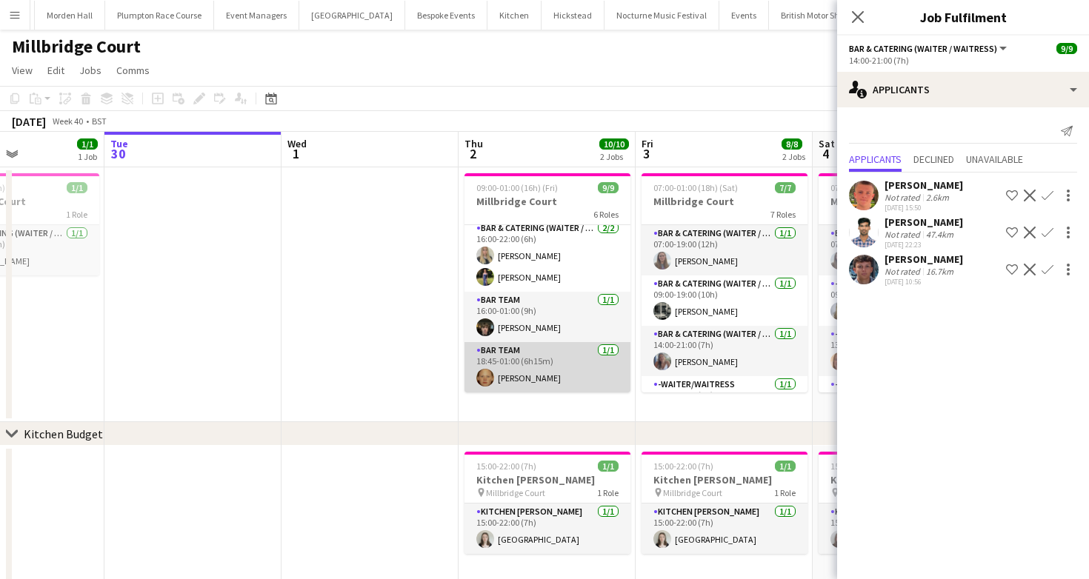
click at [580, 342] on app-card-role "Bar Team [DATE] 18:45-01:00 (6h15m) [PERSON_NAME]" at bounding box center [547, 367] width 166 height 50
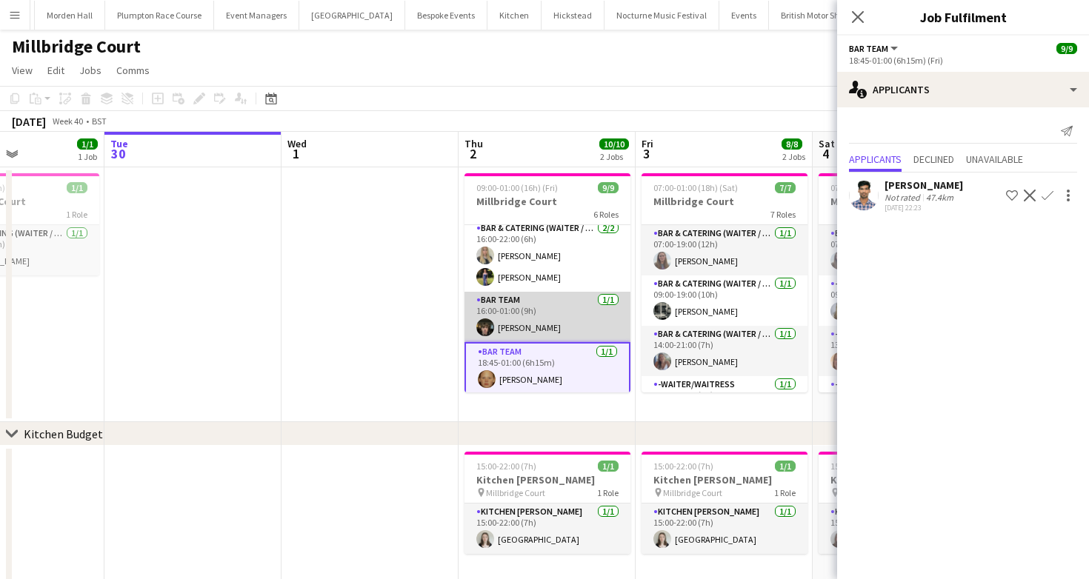
click at [585, 297] on app-card-role "Bar Team [DATE] 16:00-01:00 (9h) [PERSON_NAME]" at bounding box center [547, 317] width 166 height 50
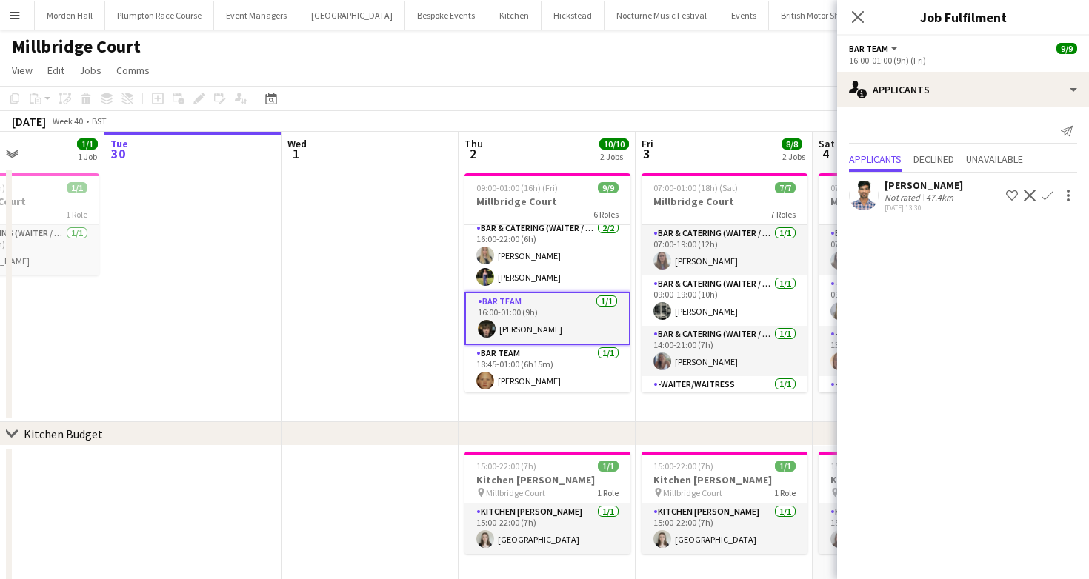
scroll to position [63, 0]
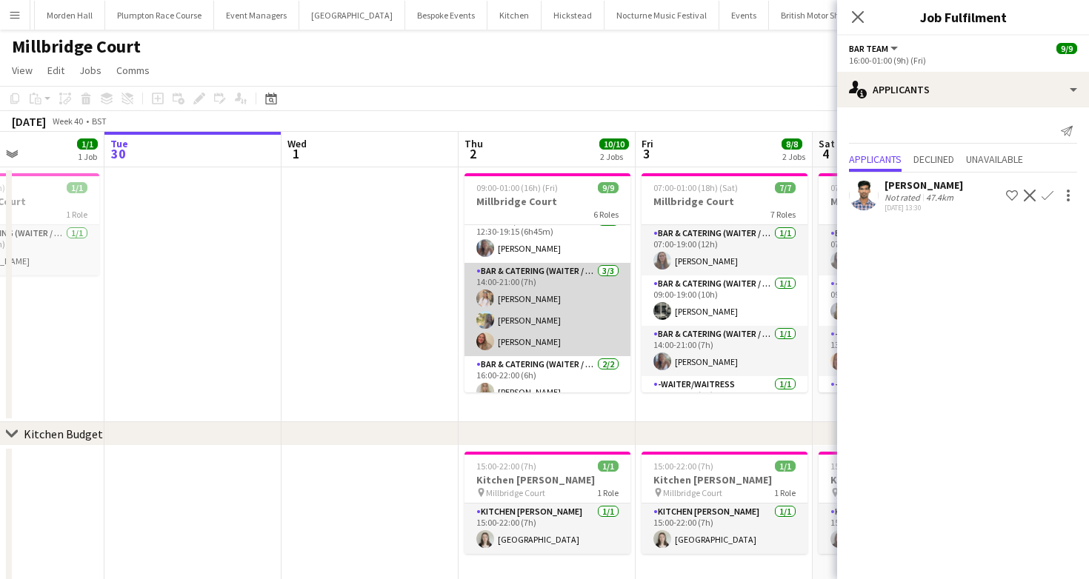
click at [592, 350] on app-card-role "Bar & Catering (Waiter / waitress) [DATE] 14:00-21:00 (7h) [PERSON_NAME] [PERSO…" at bounding box center [547, 309] width 166 height 93
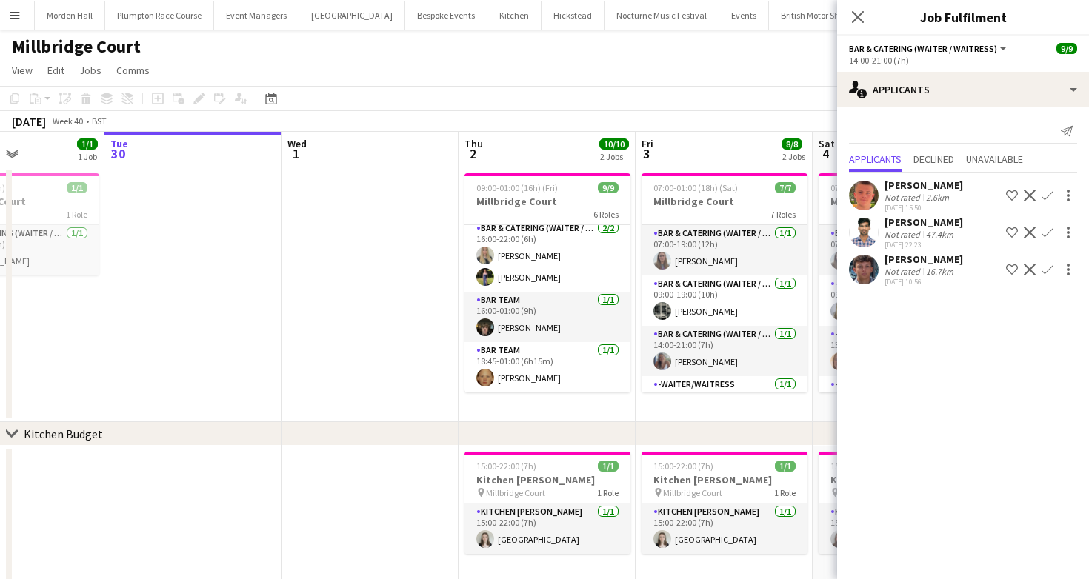
click at [530, 134] on app-board-header-date "Thu 2 10/10 2 Jobs" at bounding box center [546, 150] width 177 height 36
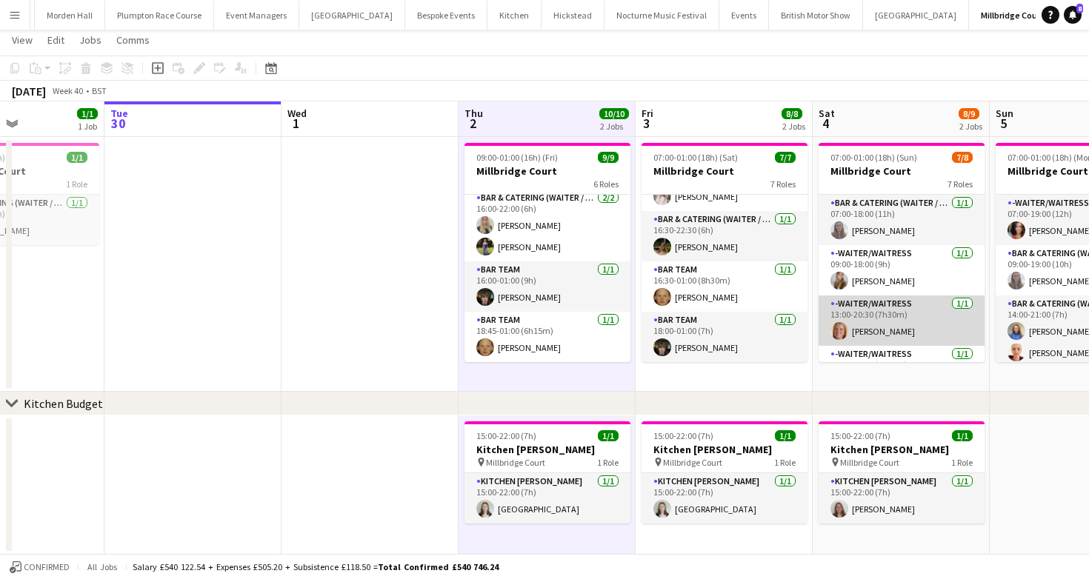
scroll to position [207, 0]
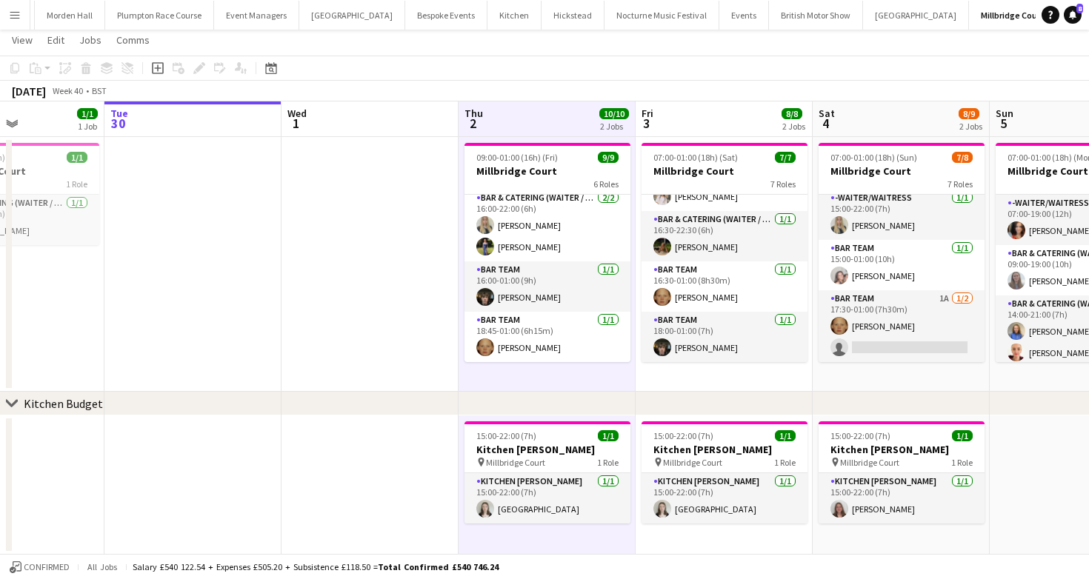
click at [664, 367] on app-date-cell "07:00-01:00 (18h) (Sat) 7/7 Millbridge Court 7 Roles Bar & Catering (Waiter / w…" at bounding box center [723, 264] width 177 height 255
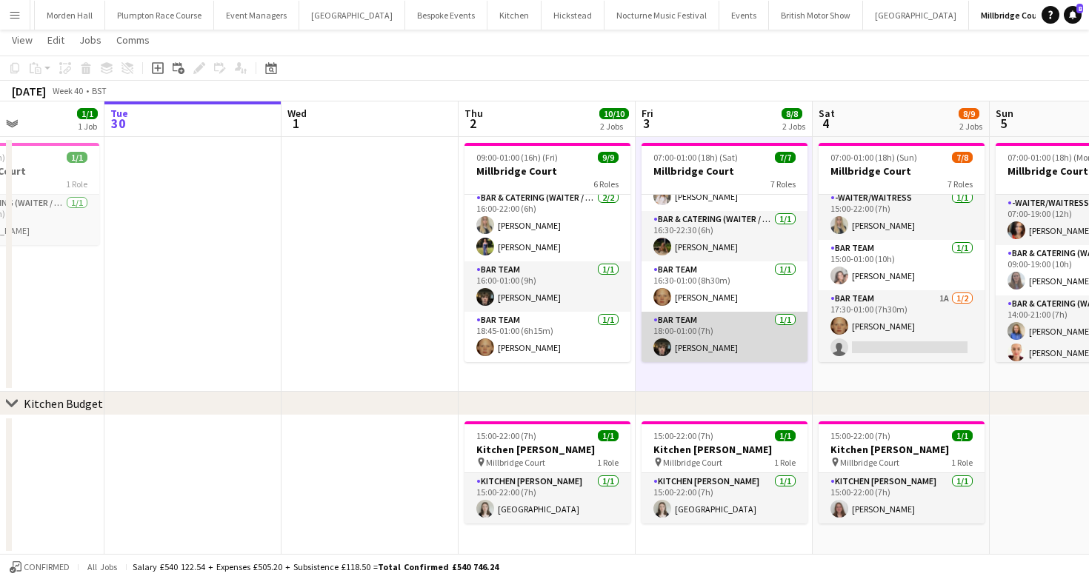
click at [665, 332] on app-card-role "Bar Team [DATE] 18:00-01:00 (7h) [PERSON_NAME]" at bounding box center [724, 337] width 166 height 50
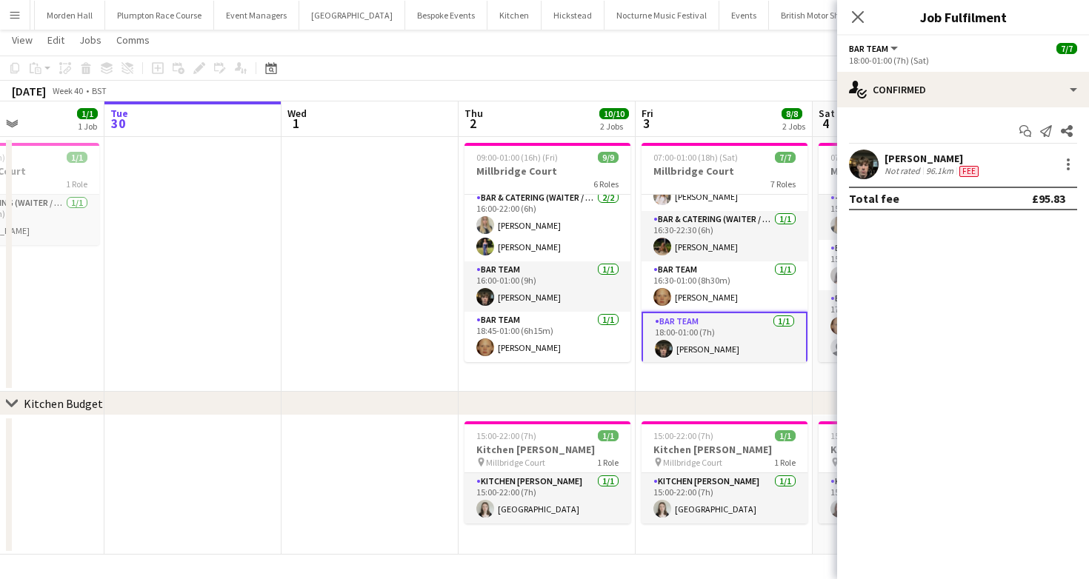
click at [912, 173] on div "Not rated" at bounding box center [903, 171] width 39 height 12
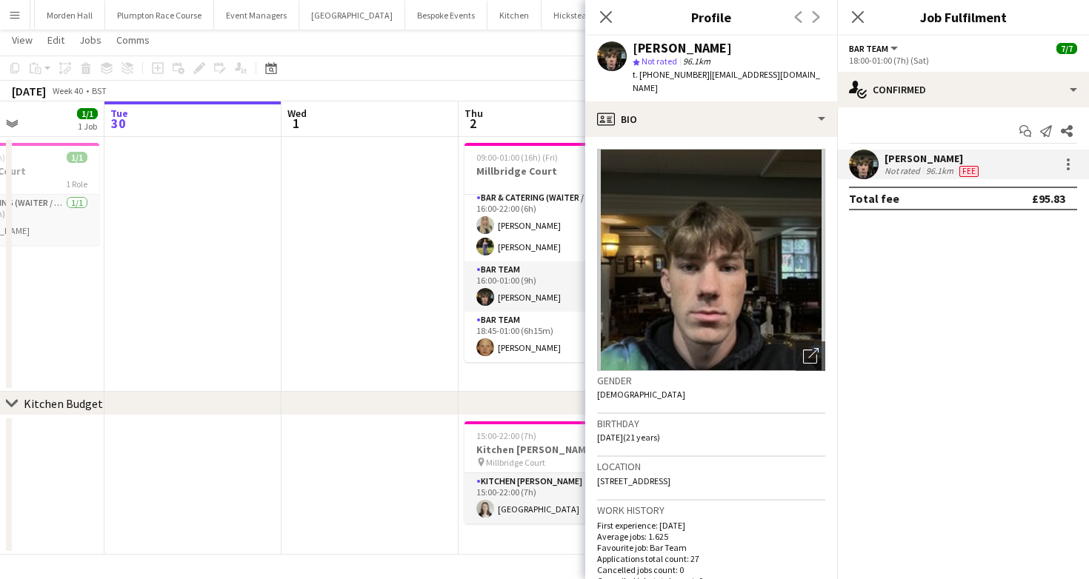
click at [435, 73] on app-toolbar "Copy Paste Paste Command V Paste with crew Command Shift V Paste linked Job [GE…" at bounding box center [544, 68] width 1089 height 25
